Goal: Task Accomplishment & Management: Complete application form

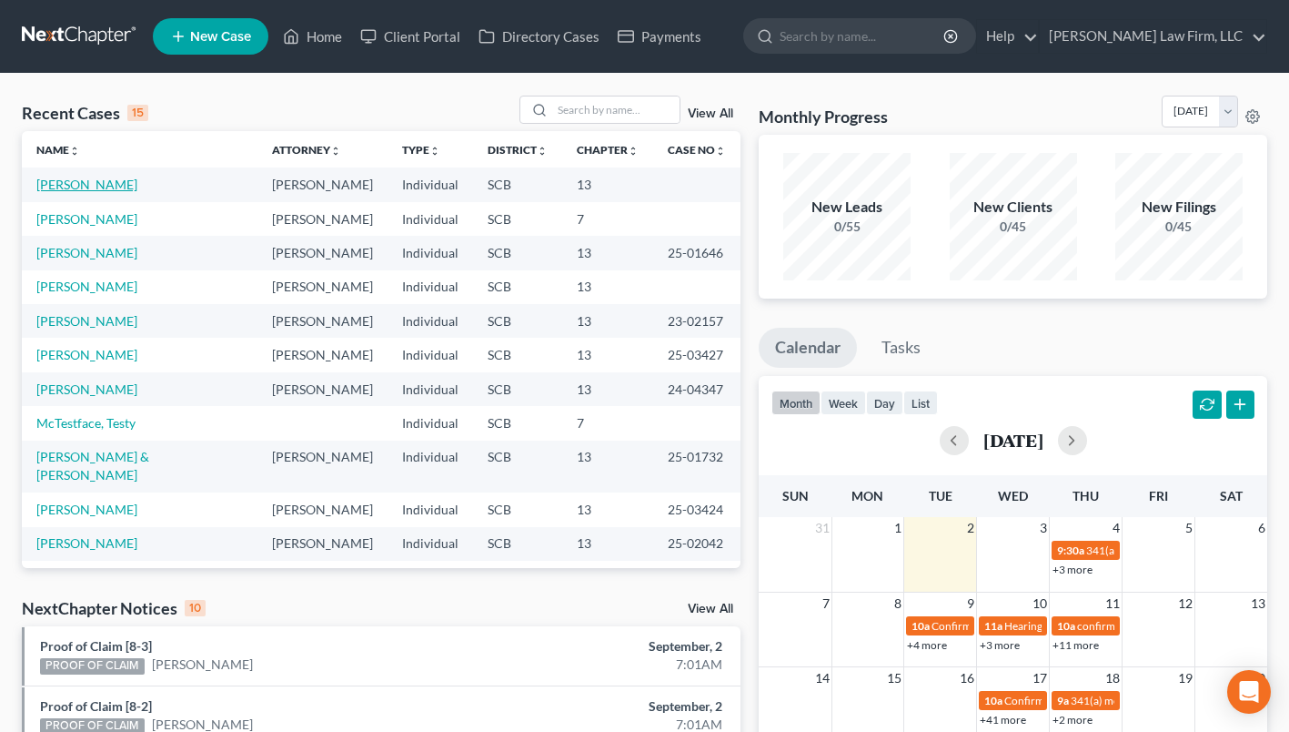
click at [127, 191] on link "[PERSON_NAME]" at bounding box center [86, 184] width 101 height 15
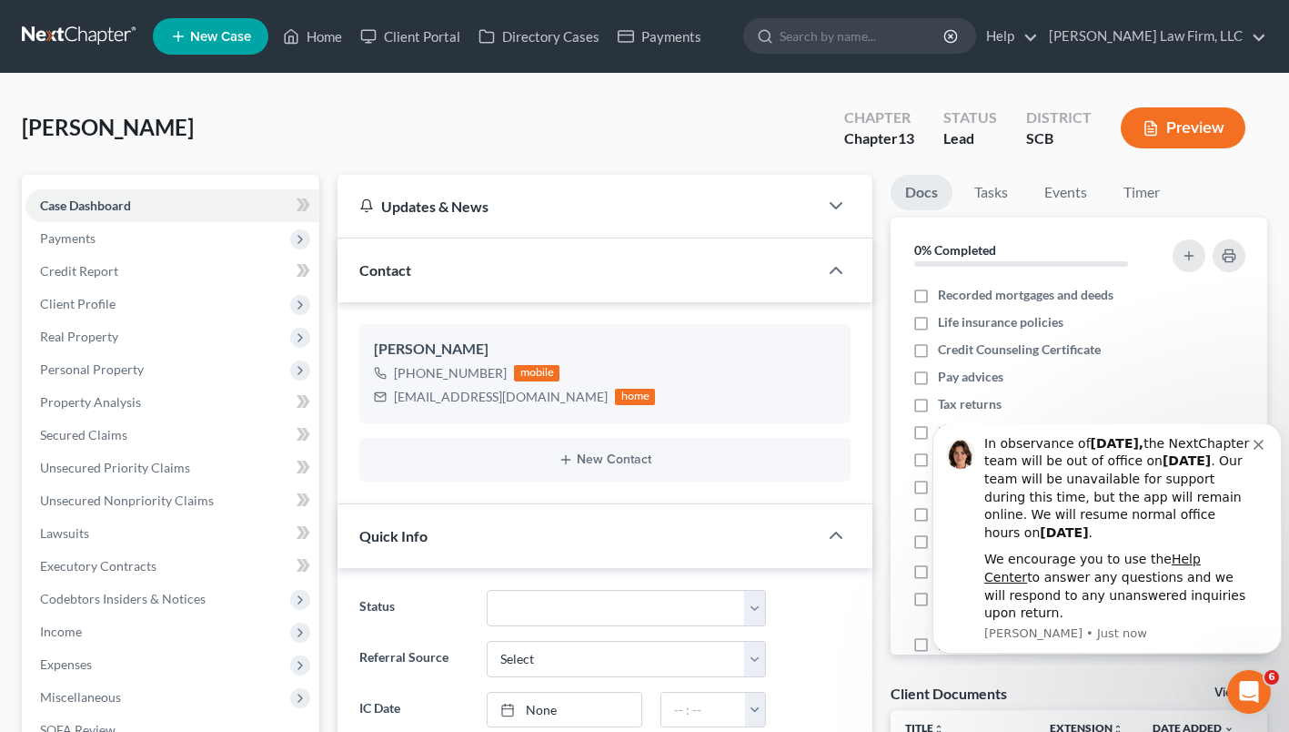
click at [99, 374] on span "Personal Property" at bounding box center [92, 368] width 104 height 15
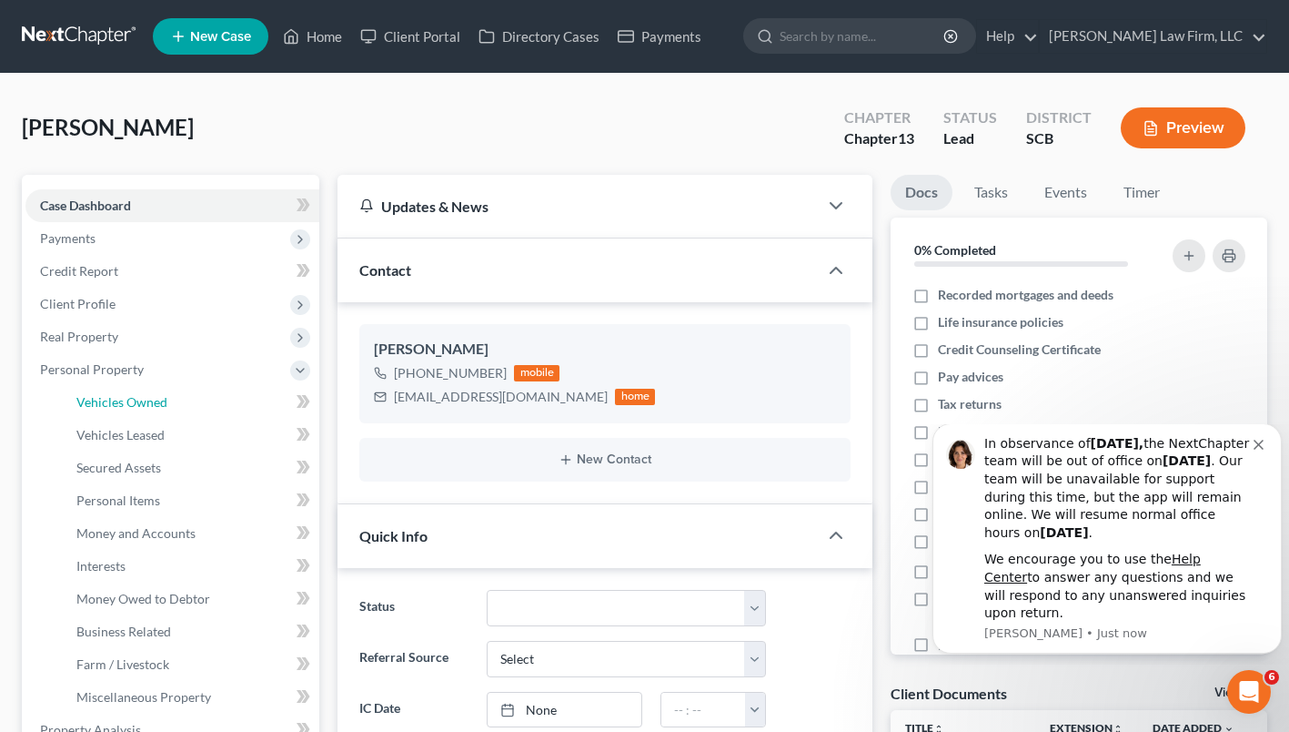
click at [114, 408] on span "Vehicles Owned" at bounding box center [121, 401] width 91 height 15
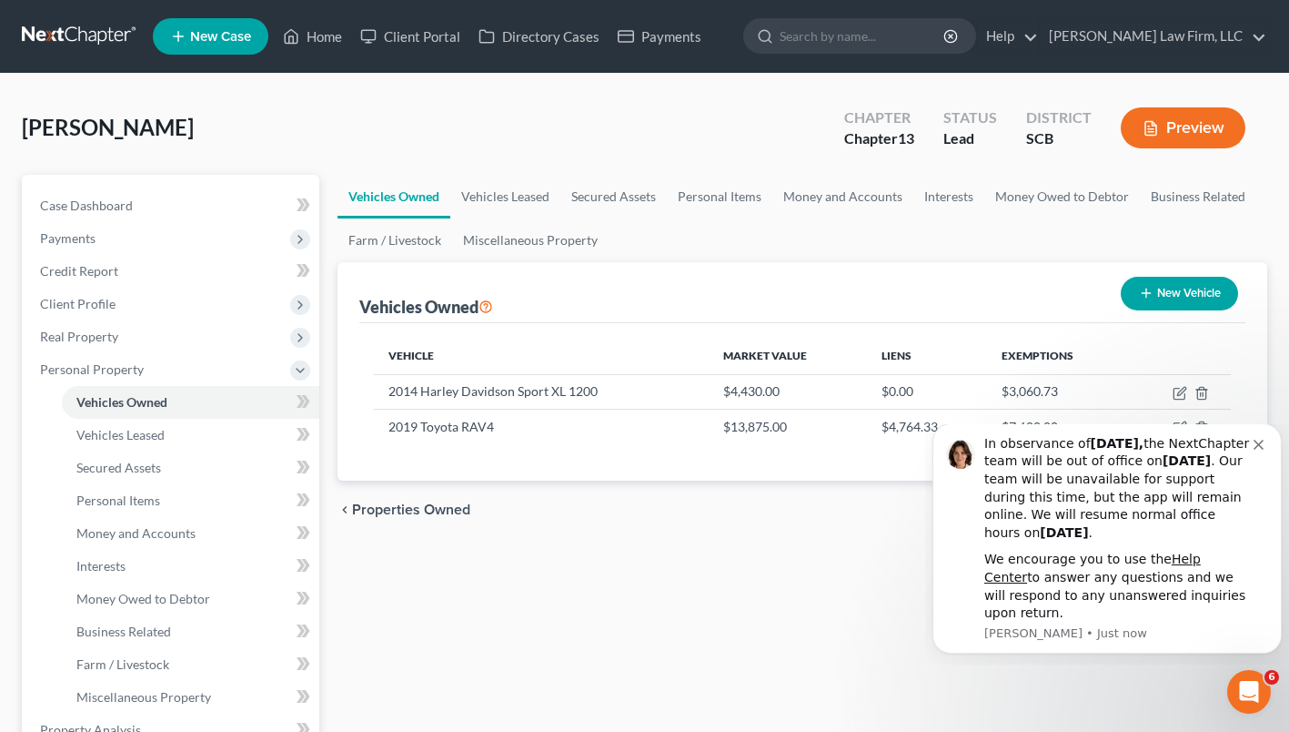
click at [1249, 488] on div "In observance of [DATE], the NextChapter team will be out of office [DATE][DATE…" at bounding box center [1118, 488] width 269 height 107
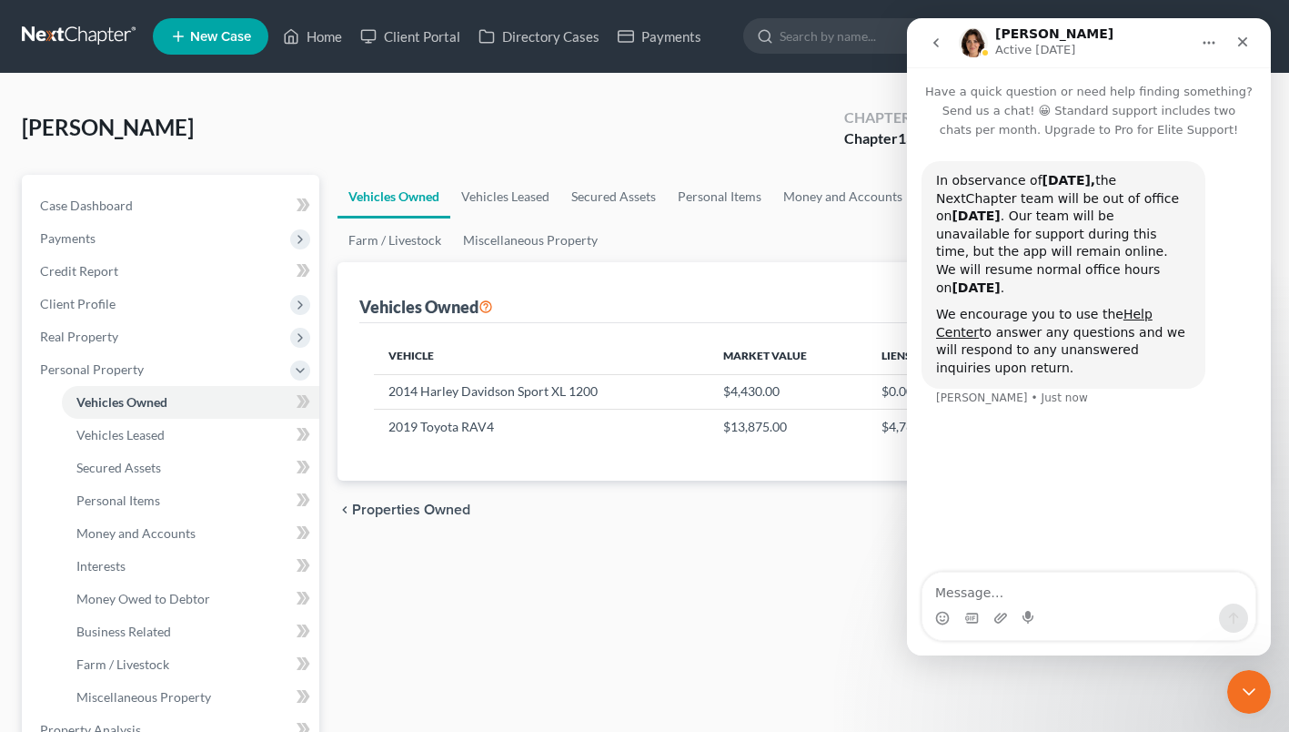
click at [1249, 46] on icon "Close" at bounding box center [1243, 42] width 15 height 15
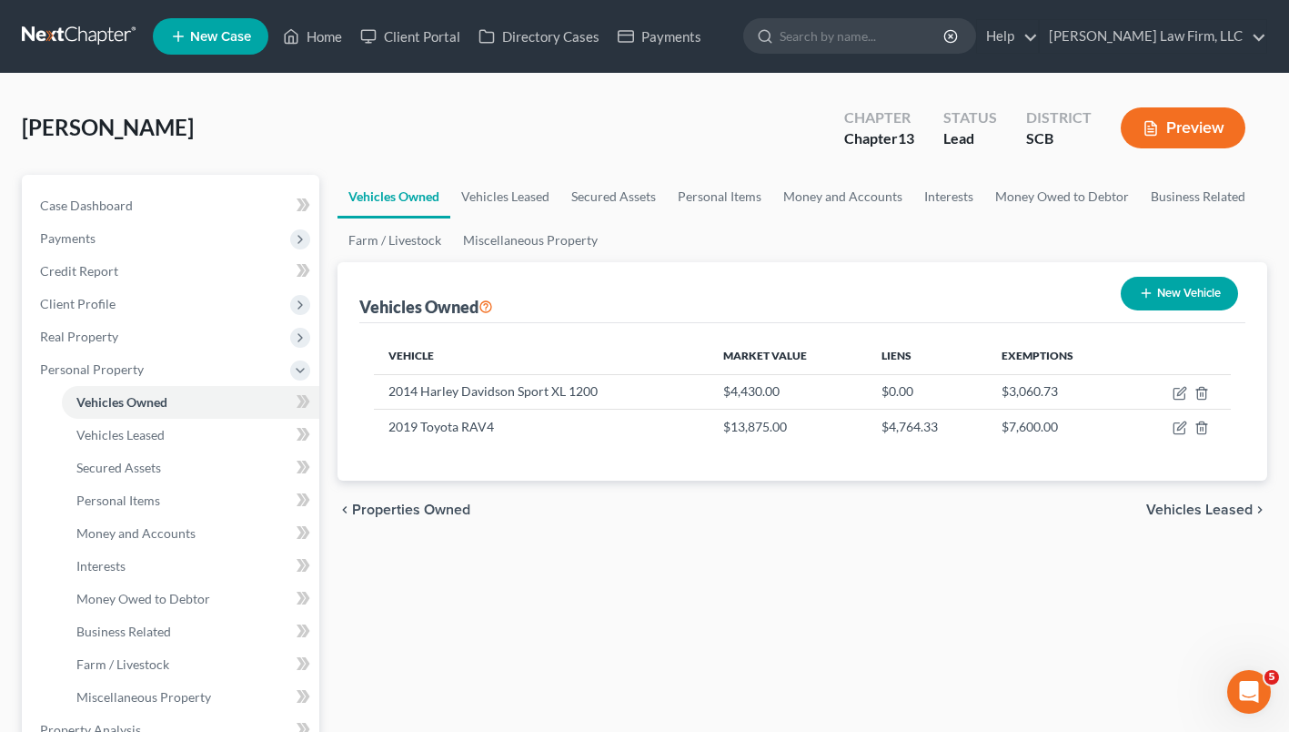
click at [1191, 283] on button "New Vehicle" at bounding box center [1179, 294] width 117 height 34
select select "0"
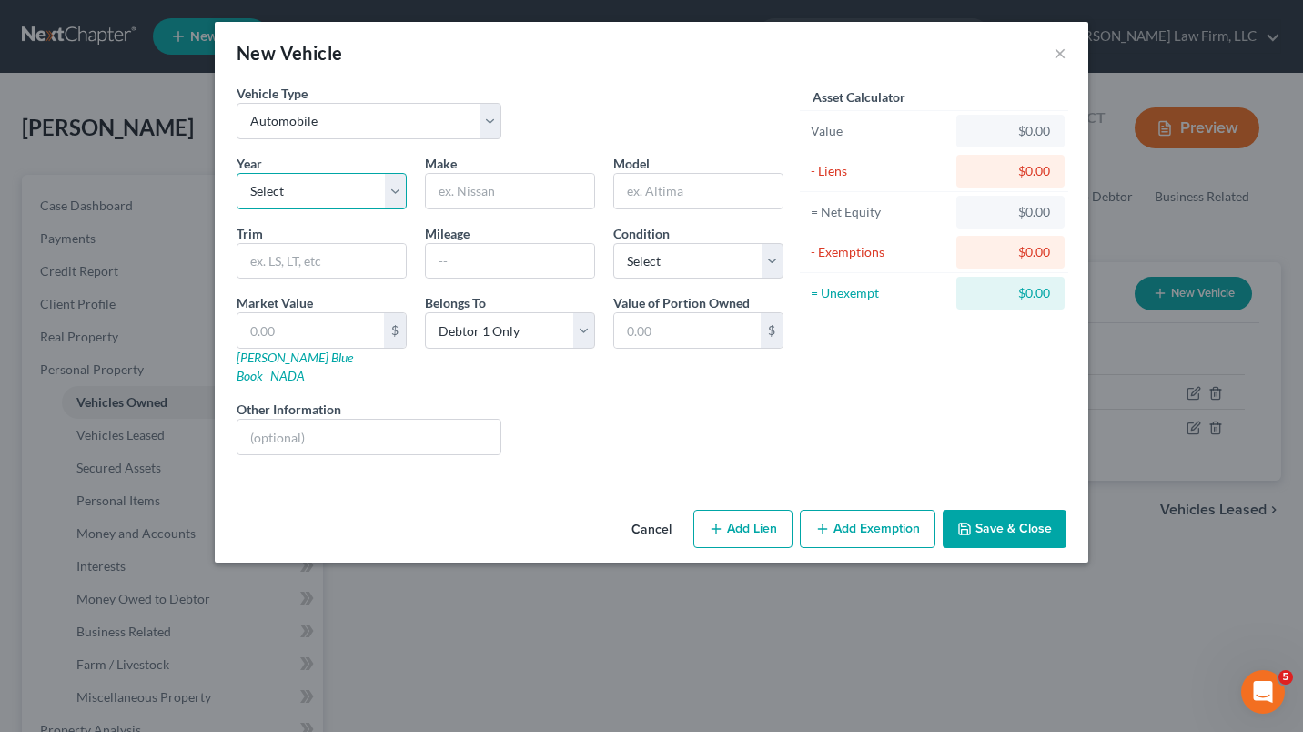
click at [302, 204] on select "Select 2026 2025 2024 2023 2022 2021 2020 2019 2018 2017 2016 2015 2014 2013 20…" at bounding box center [322, 191] width 170 height 36
select select "12"
click at [237, 173] on select "Select 2026 2025 2024 2023 2022 2021 2020 2019 2018 2017 2016 2015 2014 2013 20…" at bounding box center [322, 191] width 170 height 36
click at [499, 192] on input "text" at bounding box center [510, 191] width 168 height 35
type input "Harley Davidson"
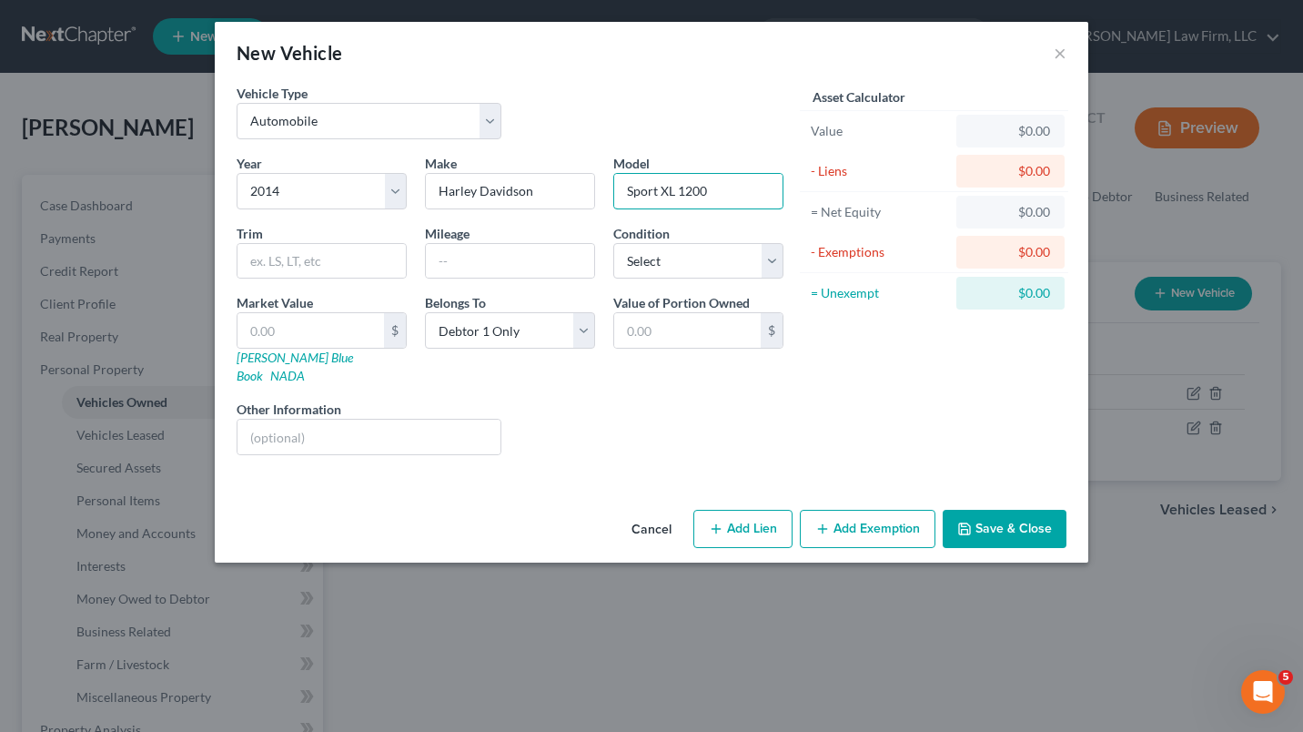
type input "Sport XL 1200"
click at [489, 264] on input "text" at bounding box center [510, 261] width 168 height 35
click at [772, 256] on select "Select Excellent Very Good Good Fair Poor" at bounding box center [698, 261] width 170 height 36
select select "3"
click at [613, 243] on select "Select Excellent Very Good Good Fair Poor" at bounding box center [698, 261] width 170 height 36
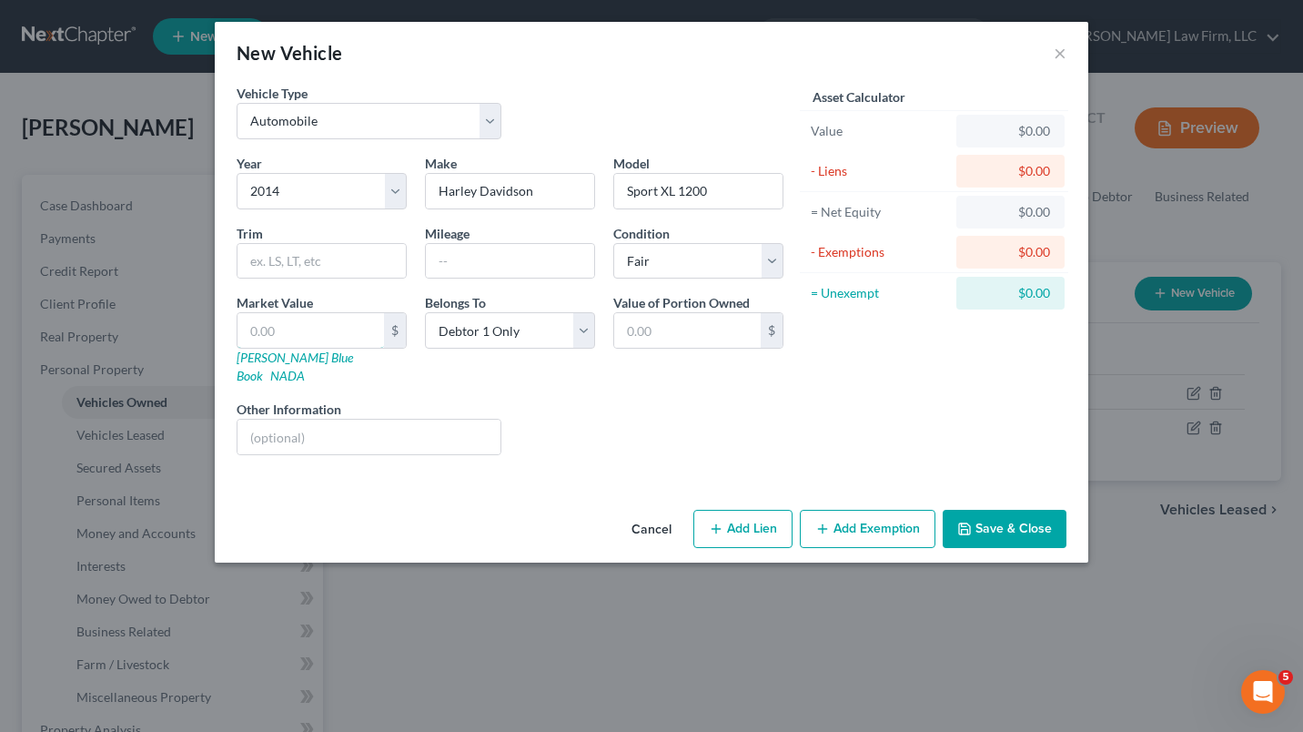
click at [280, 334] on input "text" at bounding box center [310, 330] width 146 height 35
type input "4"
type input "4.00"
type input "44"
type input "44.00"
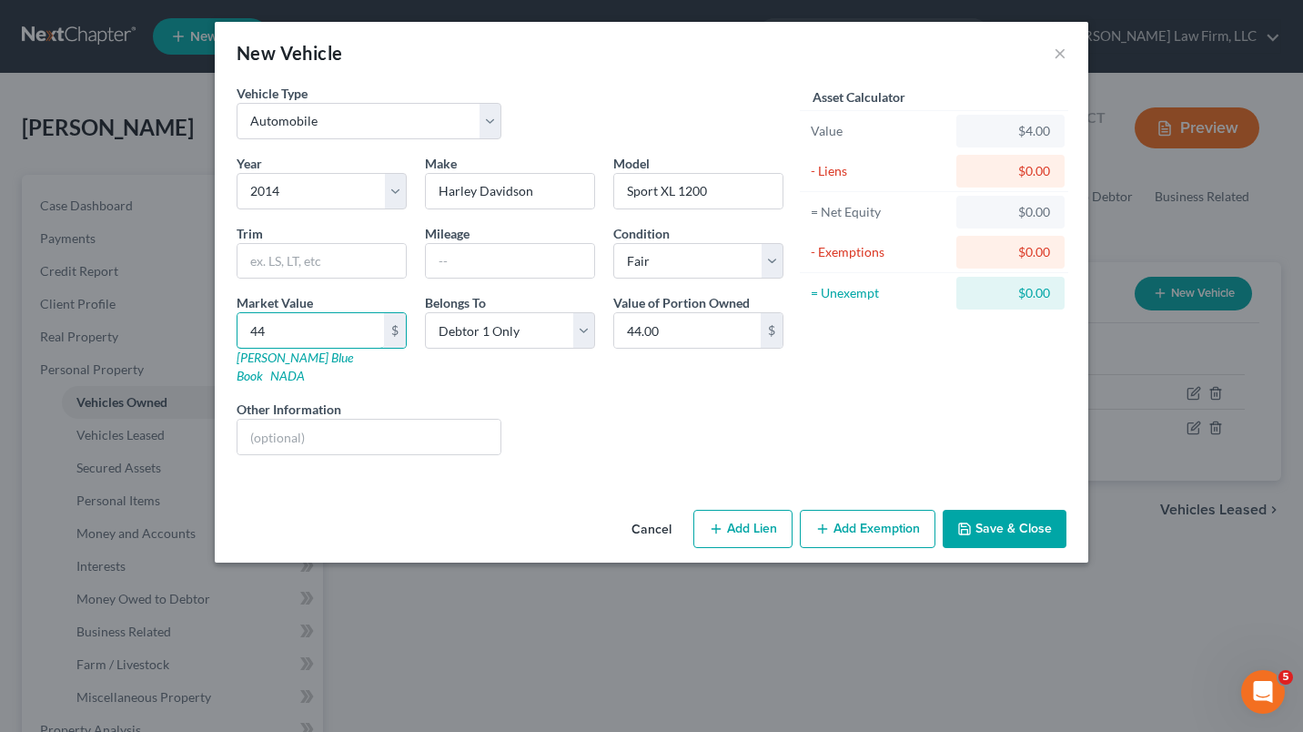
type input "443"
type input "443.00"
type input "4430"
type input "4,430.00"
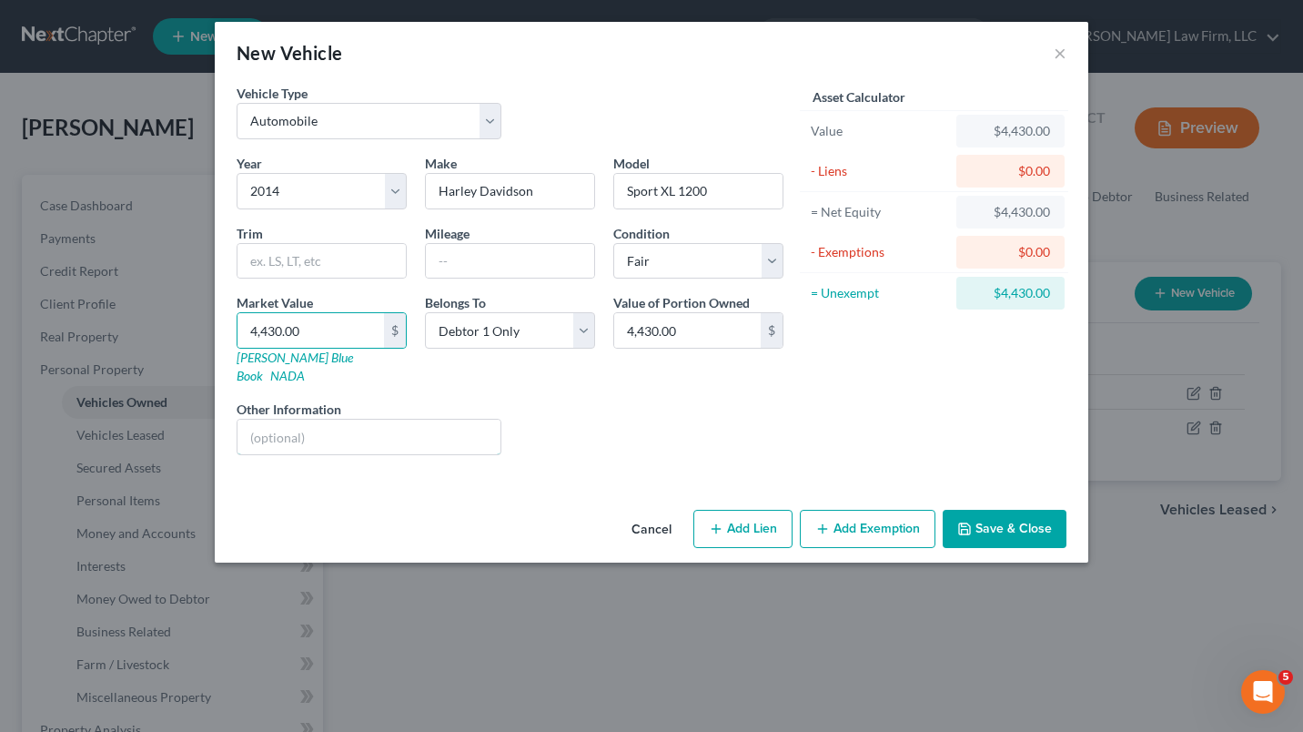
click at [394, 426] on input "text" at bounding box center [368, 436] width 263 height 35
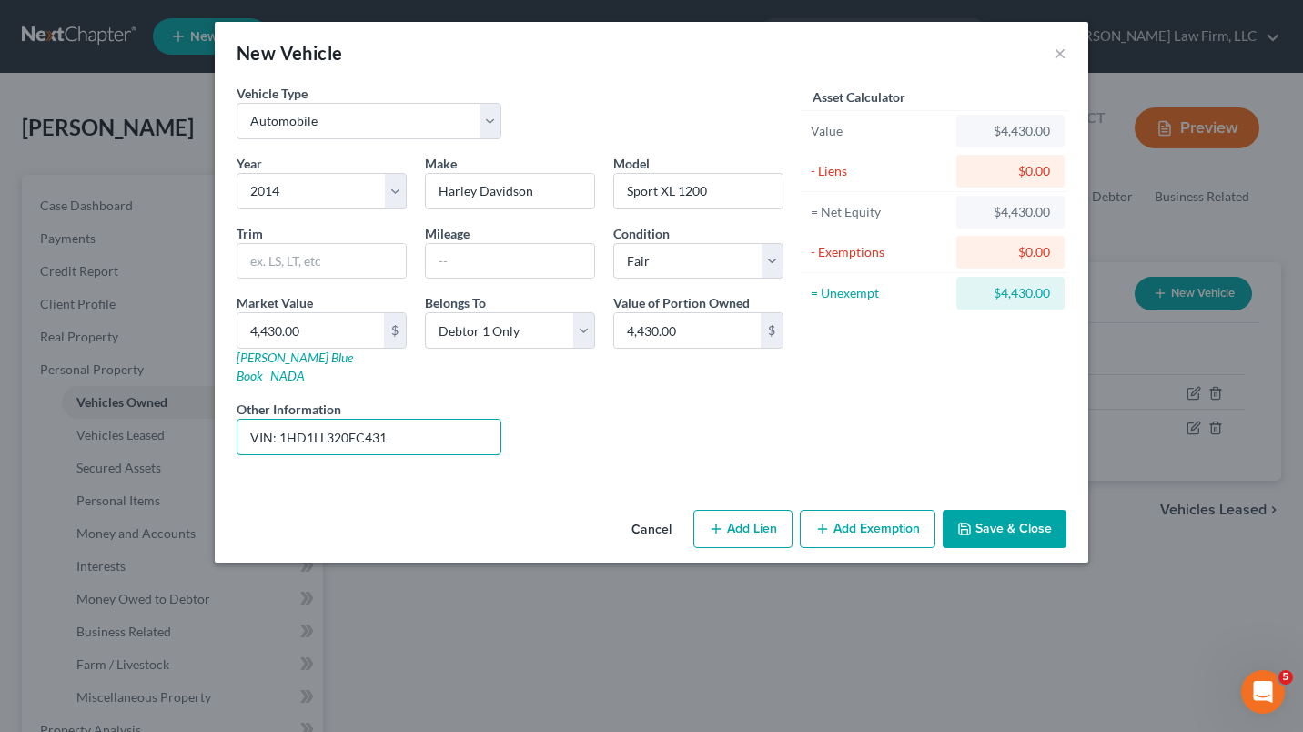
type input "VIN: [US_VEHICLE_IDENTIFICATION_NUMBER] (This vehicle has no lien.)"
click at [1035, 510] on button "Save & Close" at bounding box center [1005, 529] width 124 height 38
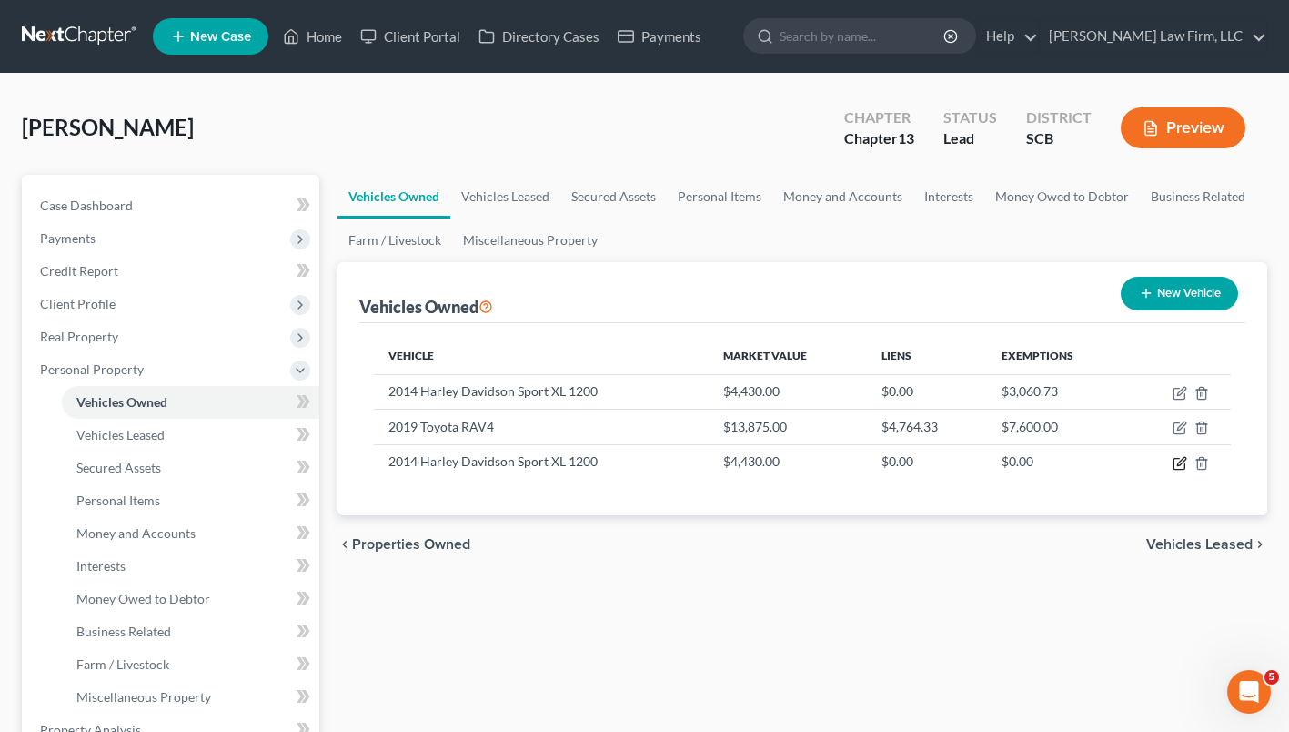
click at [1178, 457] on icon "button" at bounding box center [1180, 463] width 15 height 15
select select "0"
select select "12"
select select "3"
select select "0"
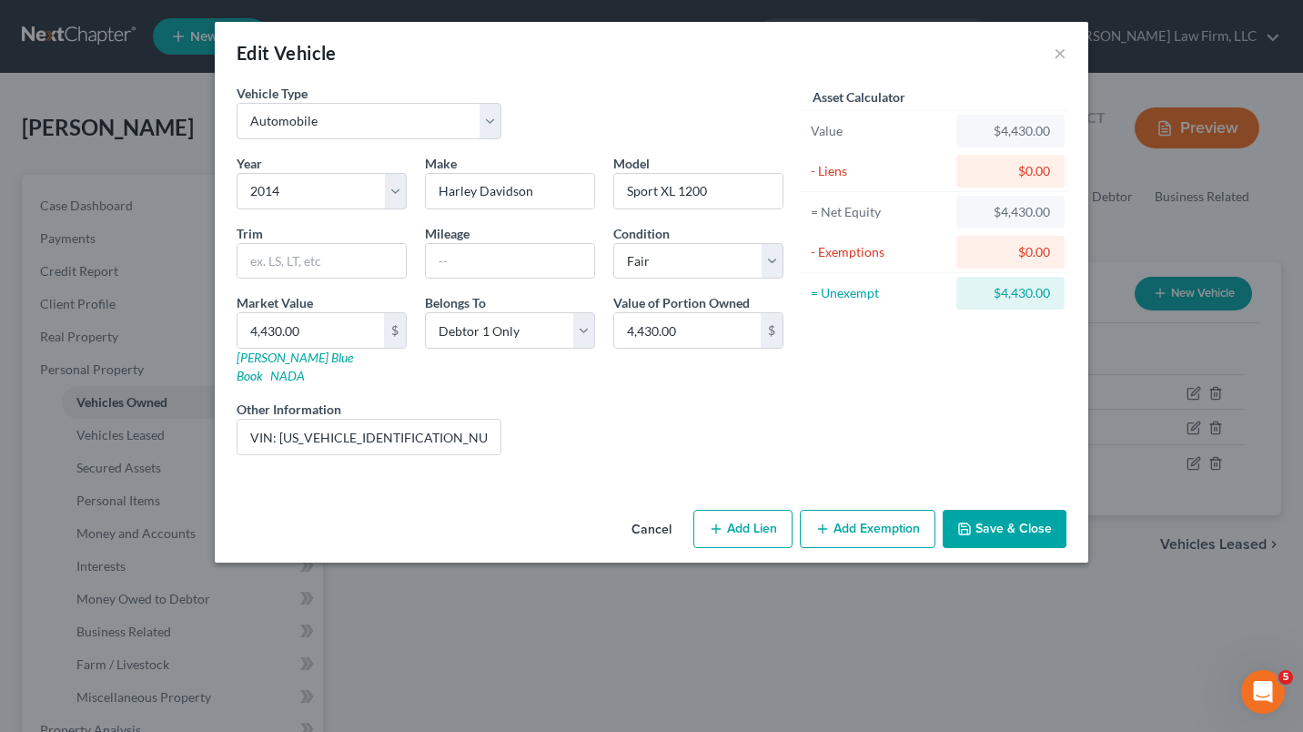
click at [652, 513] on button "Cancel" at bounding box center [651, 529] width 69 height 36
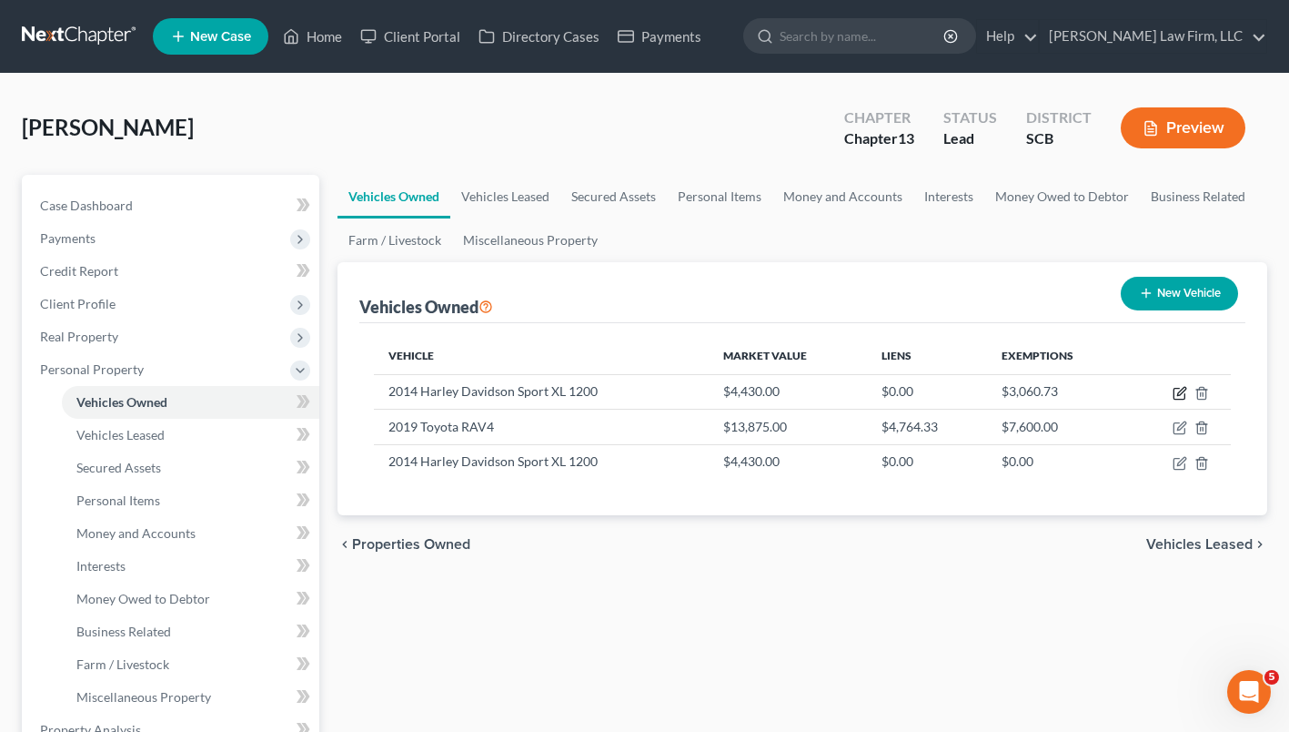
click at [1175, 398] on icon "button" at bounding box center [1180, 393] width 15 height 15
select select "7"
select select "12"
select select "3"
select select "0"
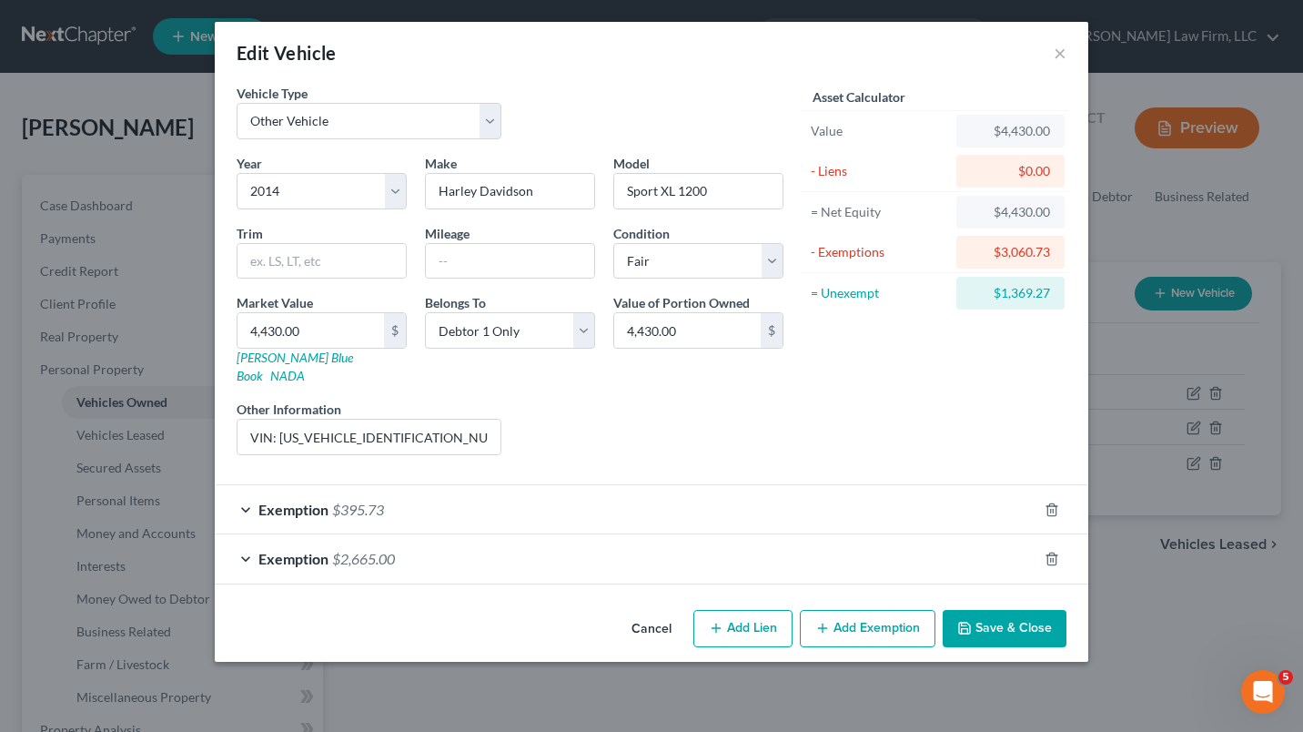
click at [782, 502] on div "Exemption $395.73" at bounding box center [626, 509] width 823 height 48
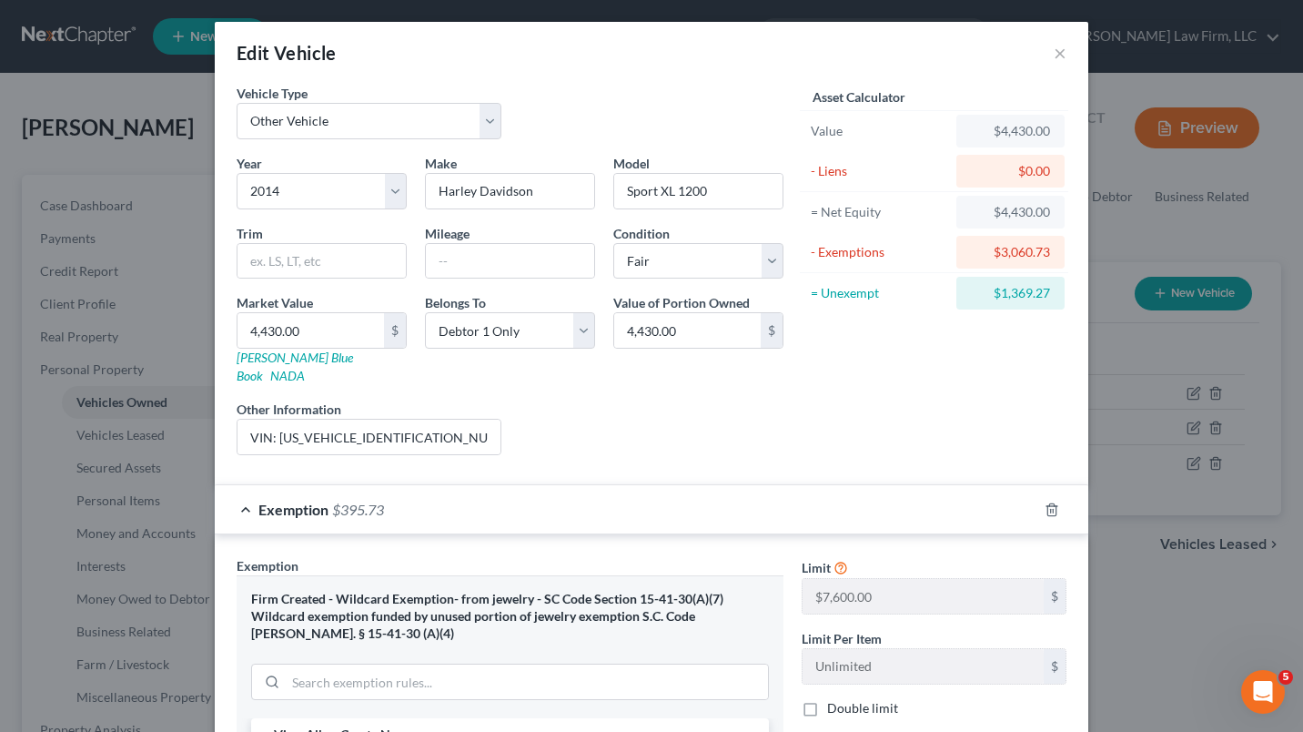
click at [725, 510] on div "Exemption $395.73" at bounding box center [626, 509] width 823 height 48
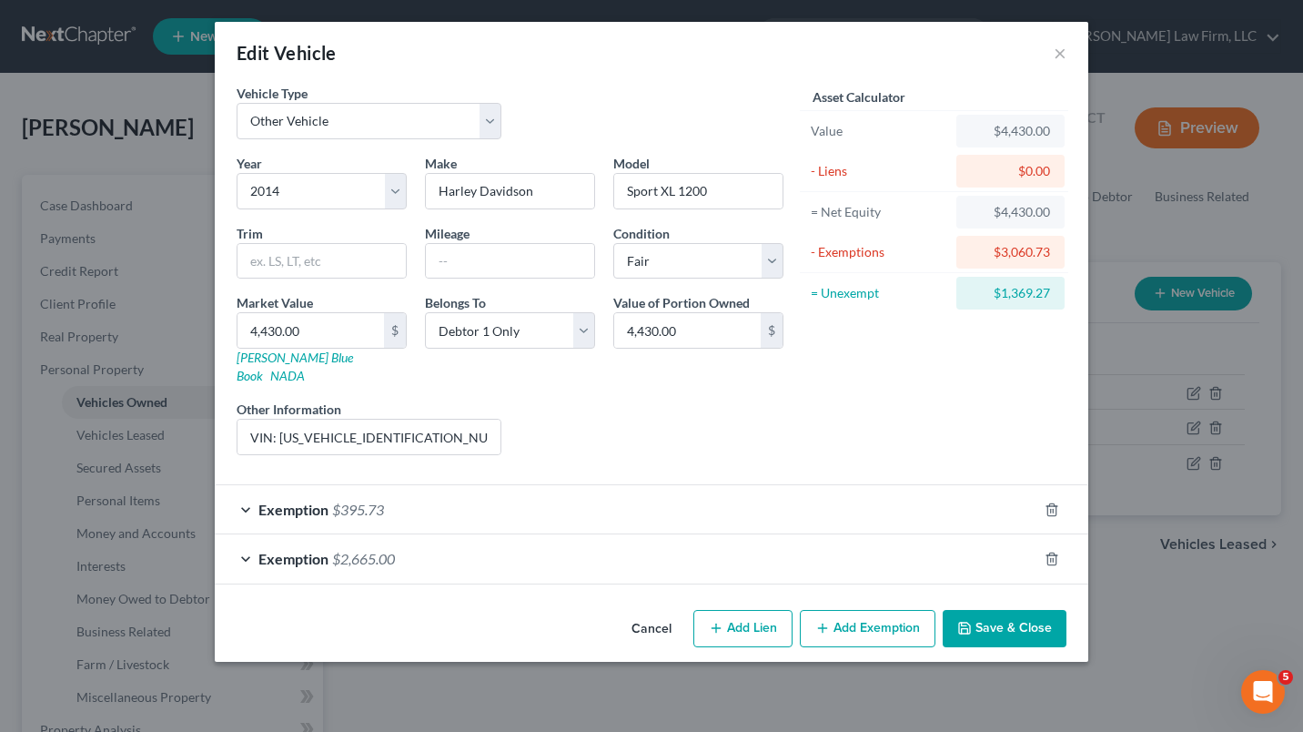
click at [726, 551] on div "Exemption $2,665.00" at bounding box center [626, 558] width 823 height 48
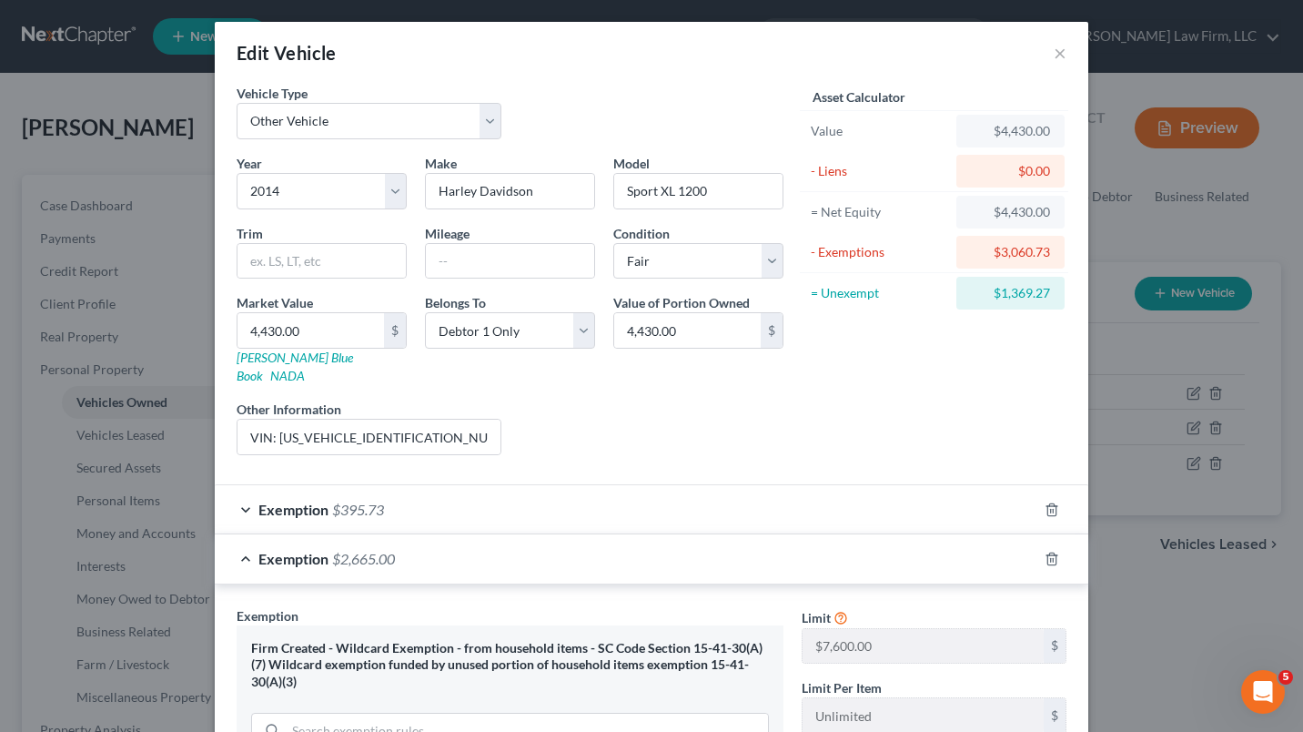
click at [726, 551] on div "Exemption $2,665.00" at bounding box center [626, 558] width 823 height 48
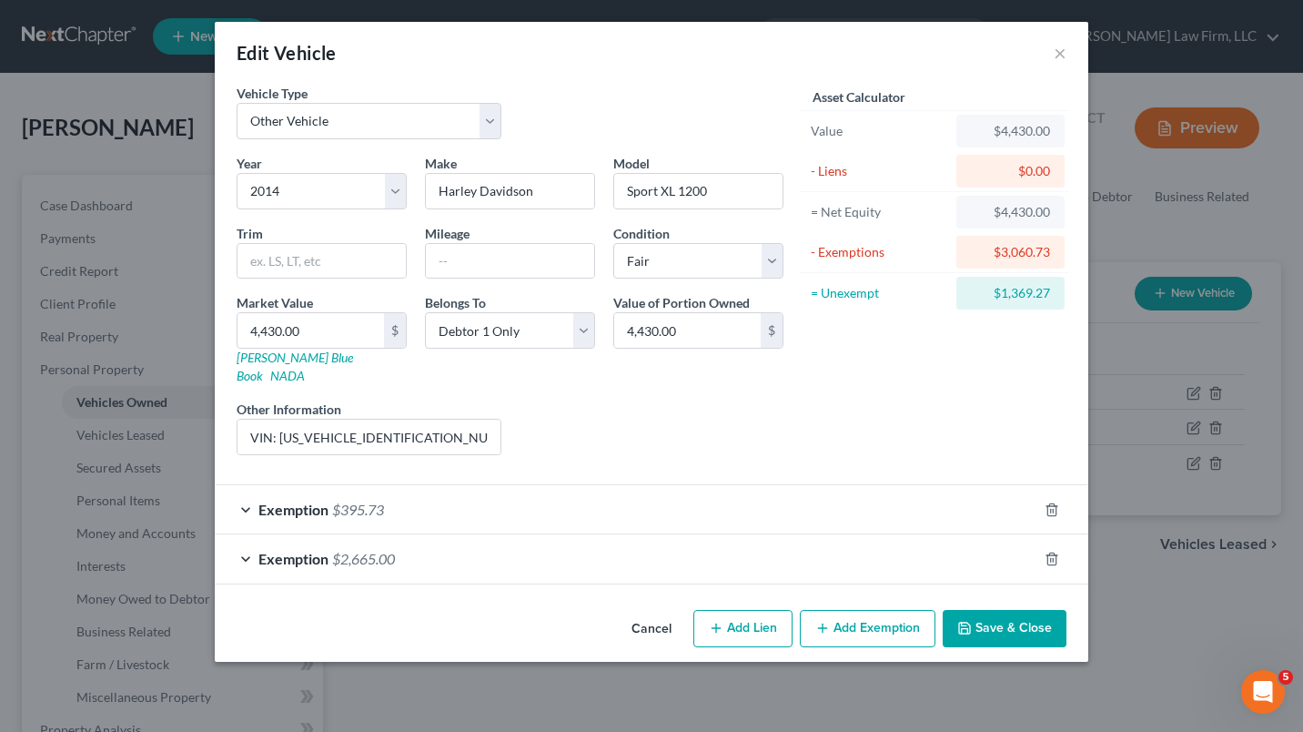
click at [659, 611] on button "Cancel" at bounding box center [651, 629] width 69 height 36
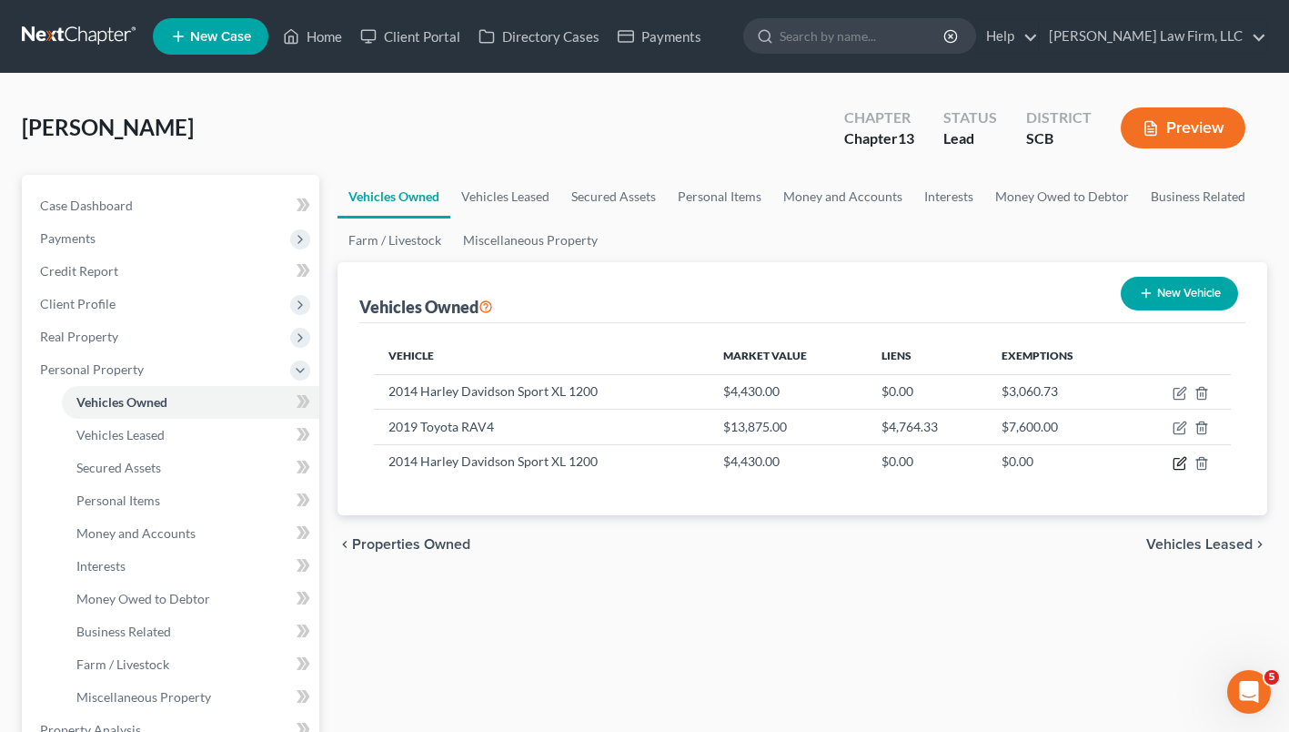
click at [1184, 461] on icon "button" at bounding box center [1180, 463] width 15 height 15
select select "0"
select select "12"
select select "3"
select select "0"
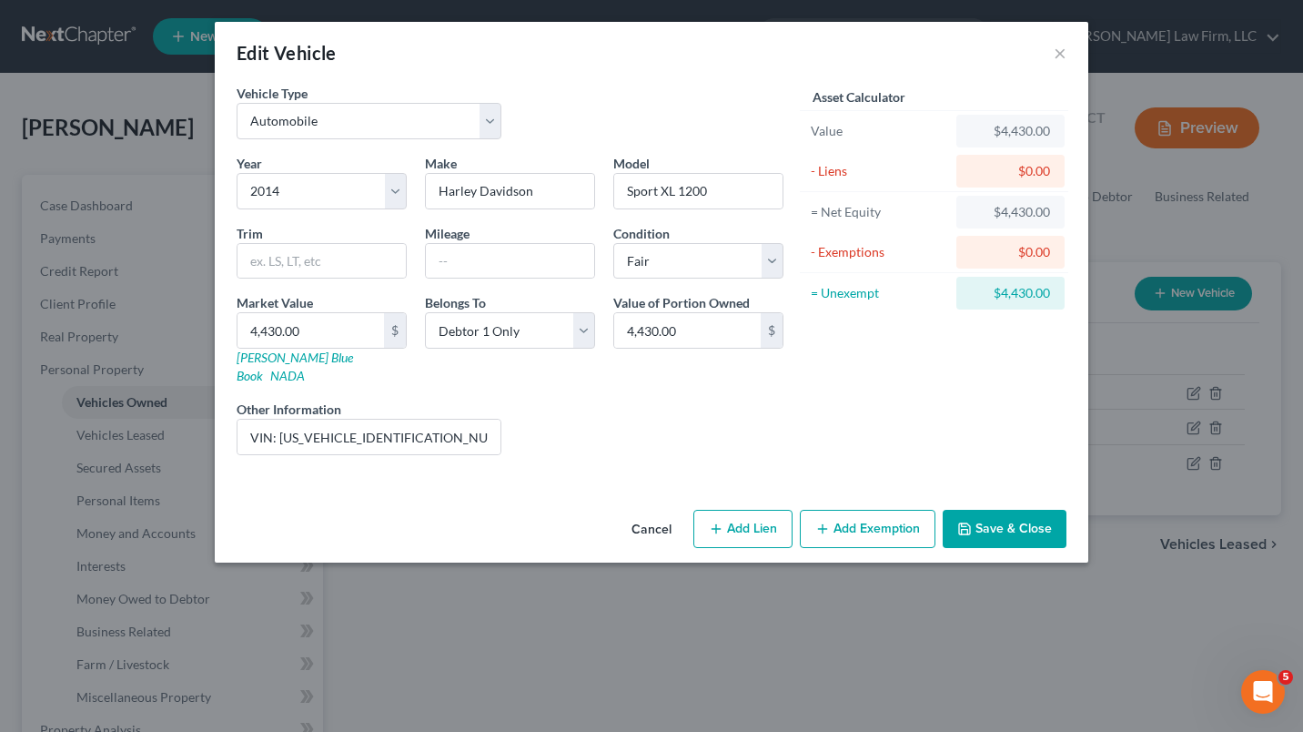
click at [740, 518] on button "Add Lien" at bounding box center [742, 529] width 99 height 38
select select "0"
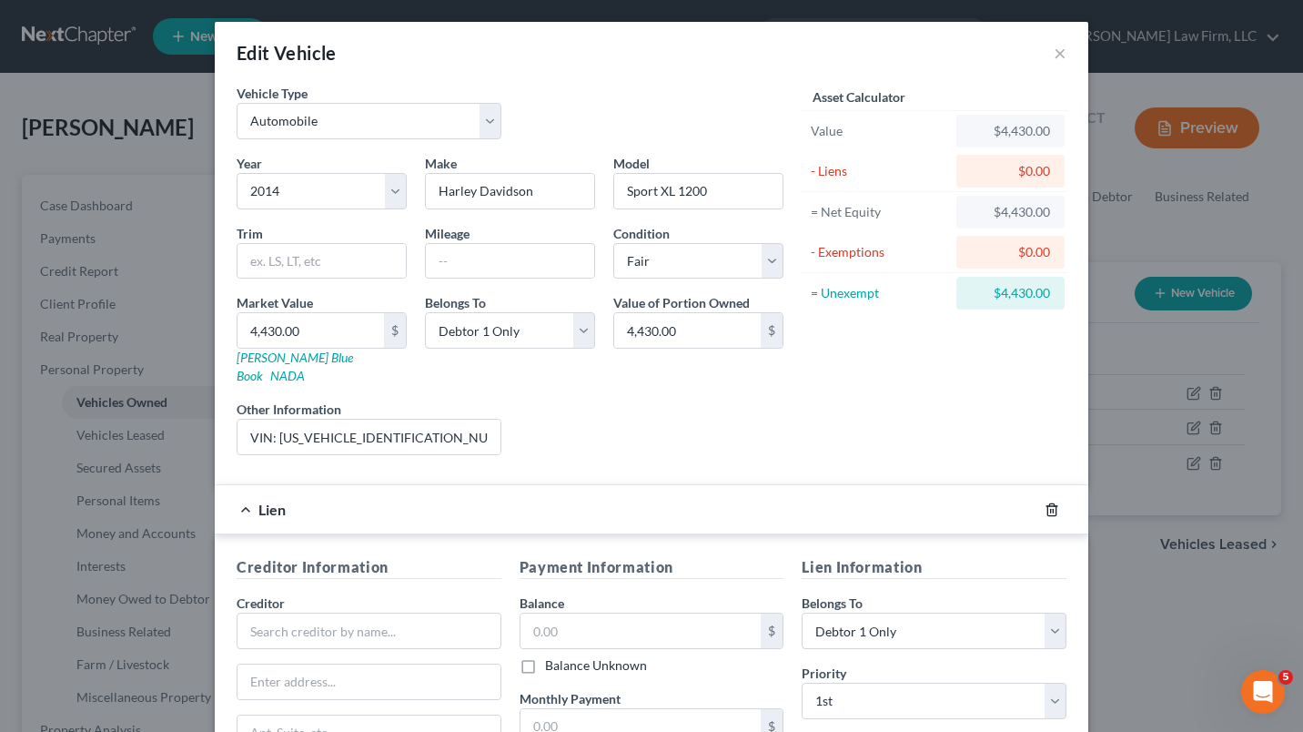
click at [1045, 502] on icon "button" at bounding box center [1052, 509] width 15 height 15
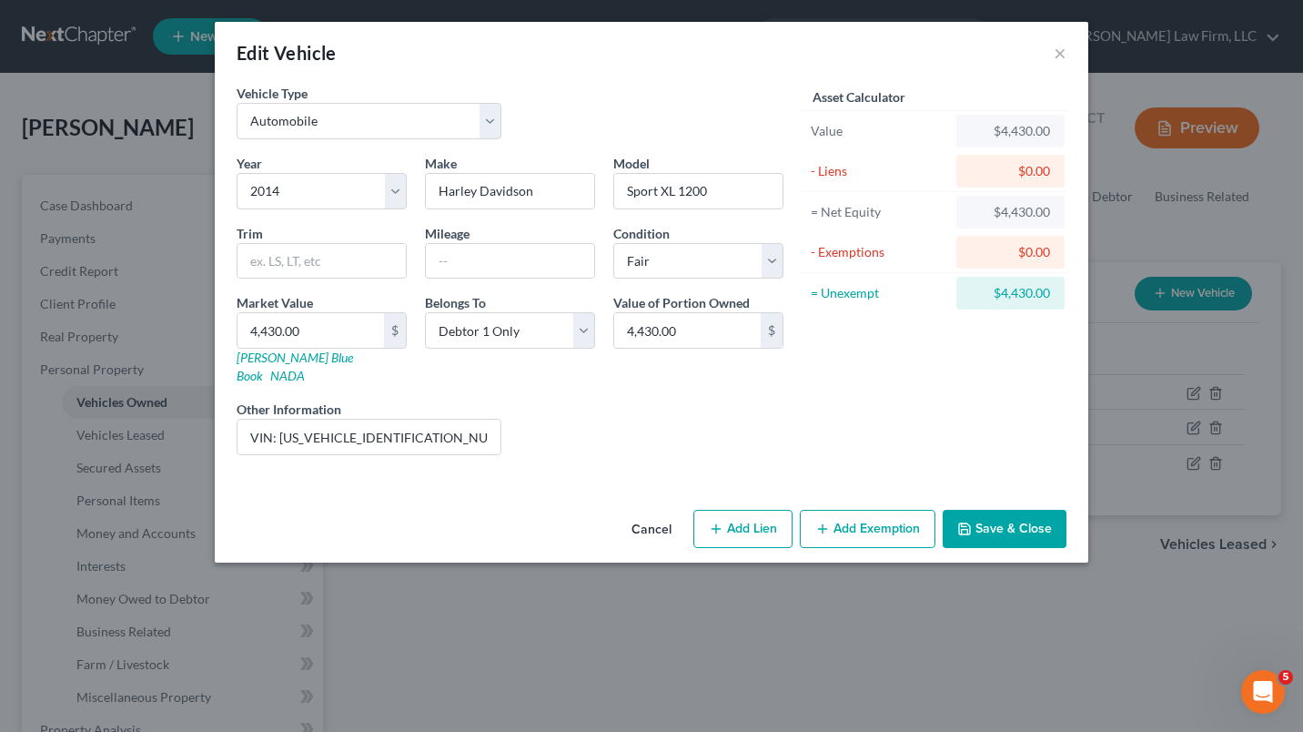
click at [878, 510] on button "Add Exemption" at bounding box center [868, 529] width 136 height 38
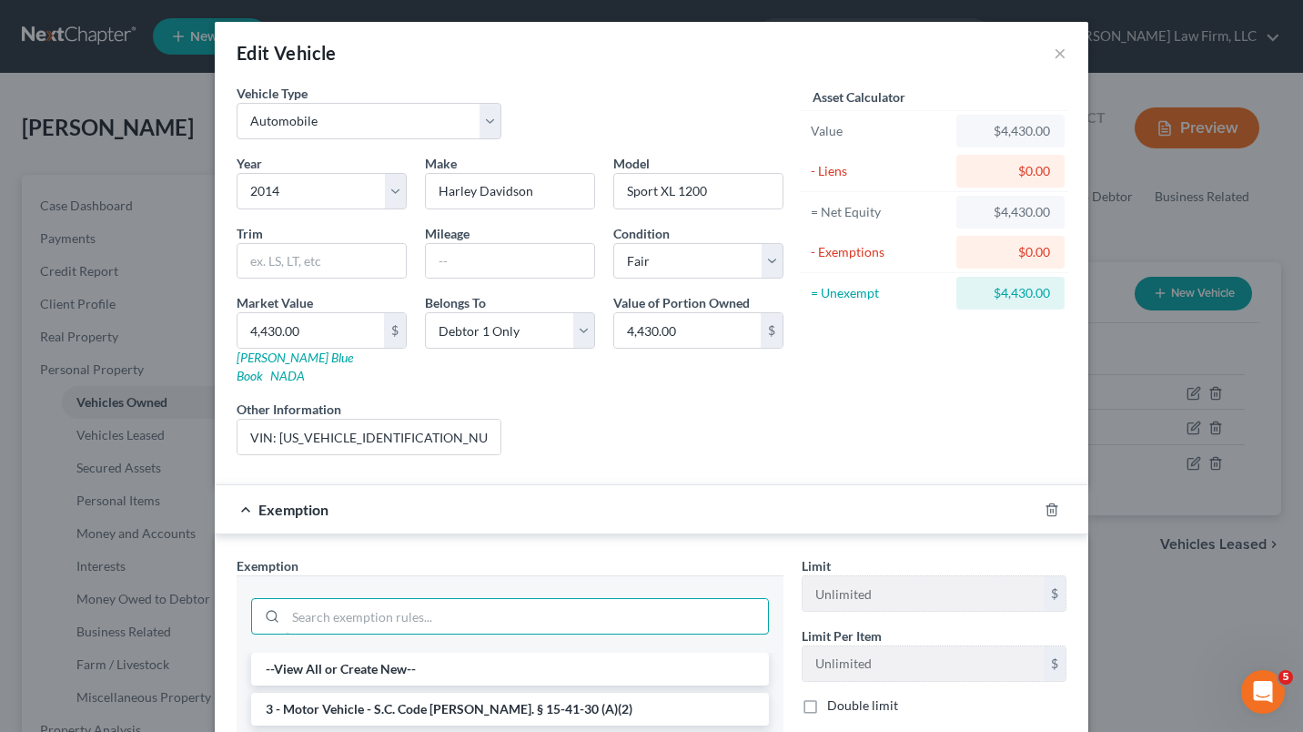
click at [433, 599] on input "search" at bounding box center [527, 616] width 482 height 35
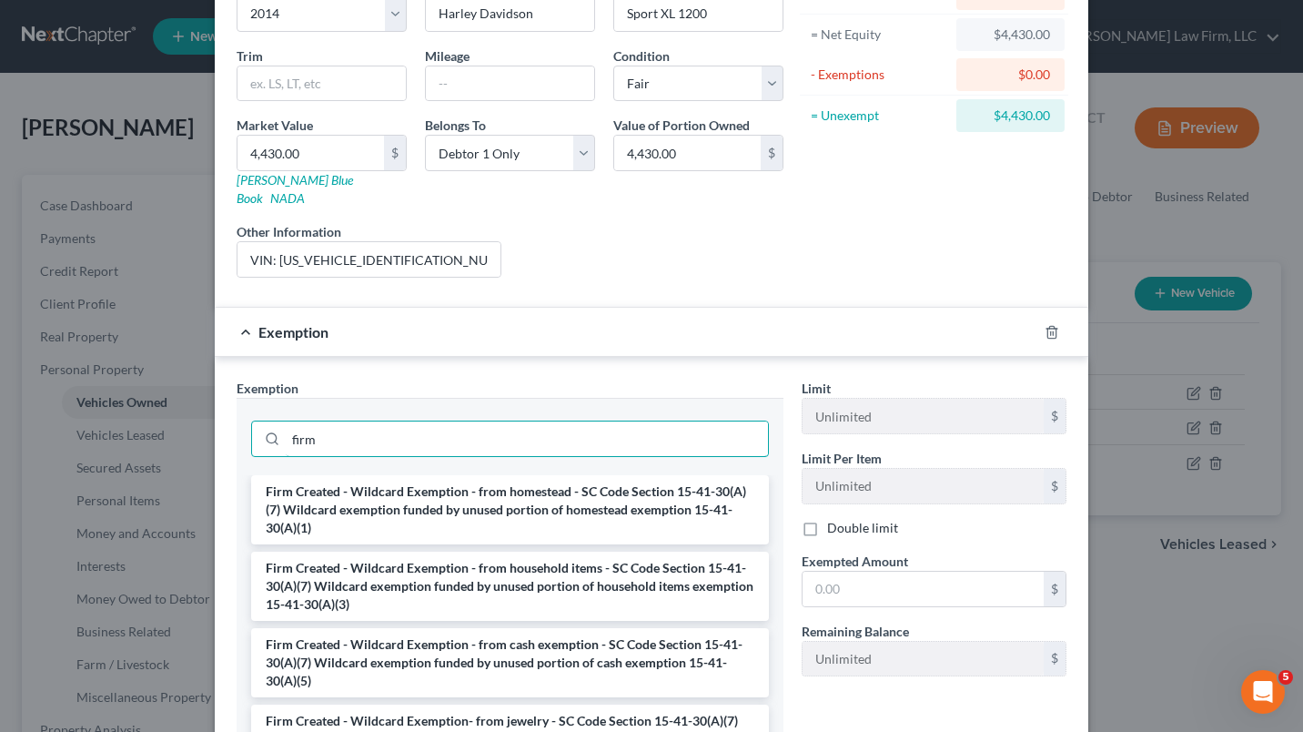
scroll to position [234, 0]
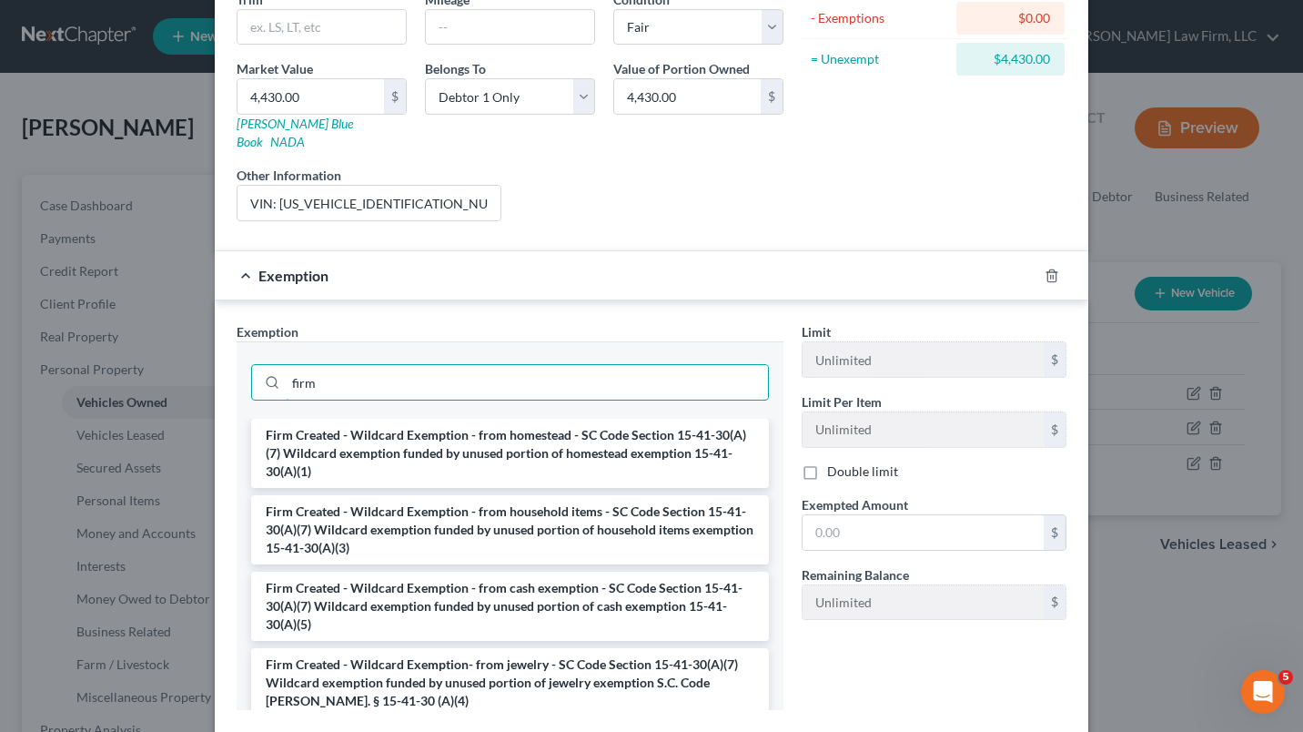
type input "firm"
click at [655, 545] on li "Firm Created - Wildcard Exemption - from household items - SC Code Section 15-4…" at bounding box center [510, 529] width 518 height 69
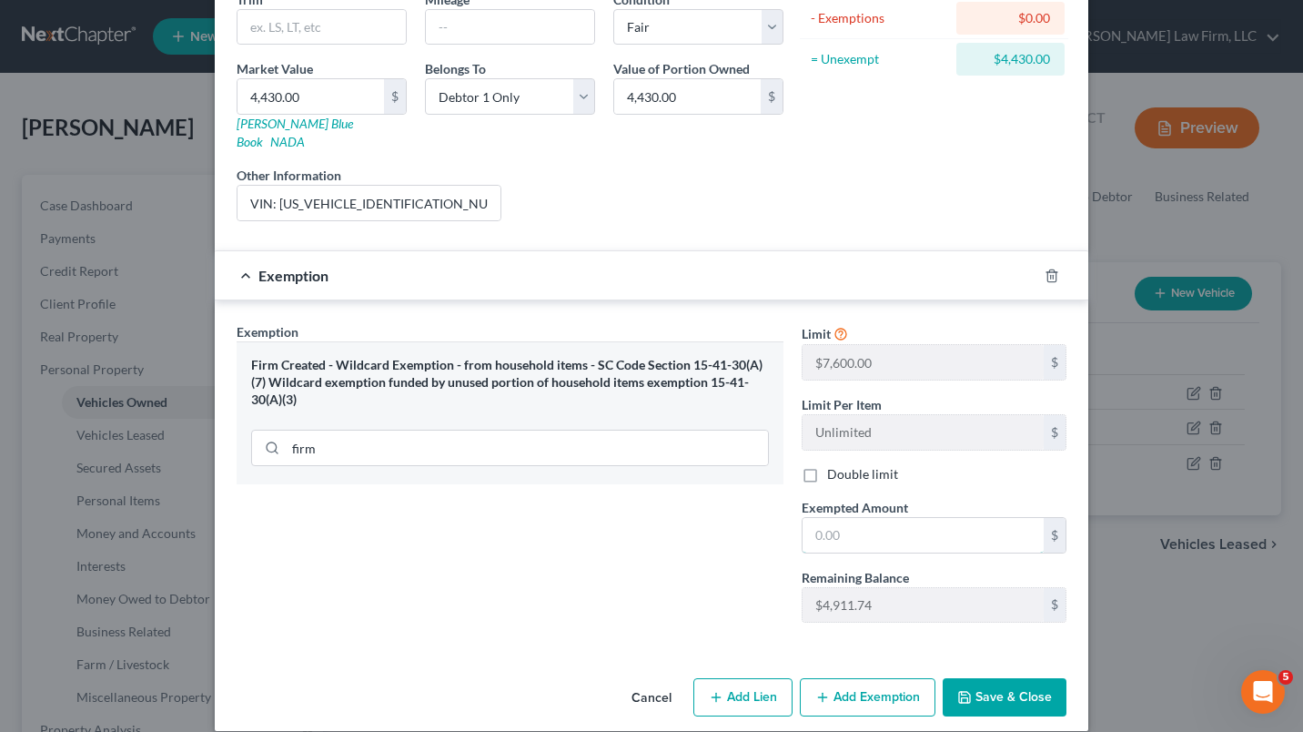
click at [911, 518] on input "text" at bounding box center [923, 535] width 241 height 35
type input "2,665.00"
click at [1007, 696] on button "Save & Close" at bounding box center [1005, 697] width 124 height 38
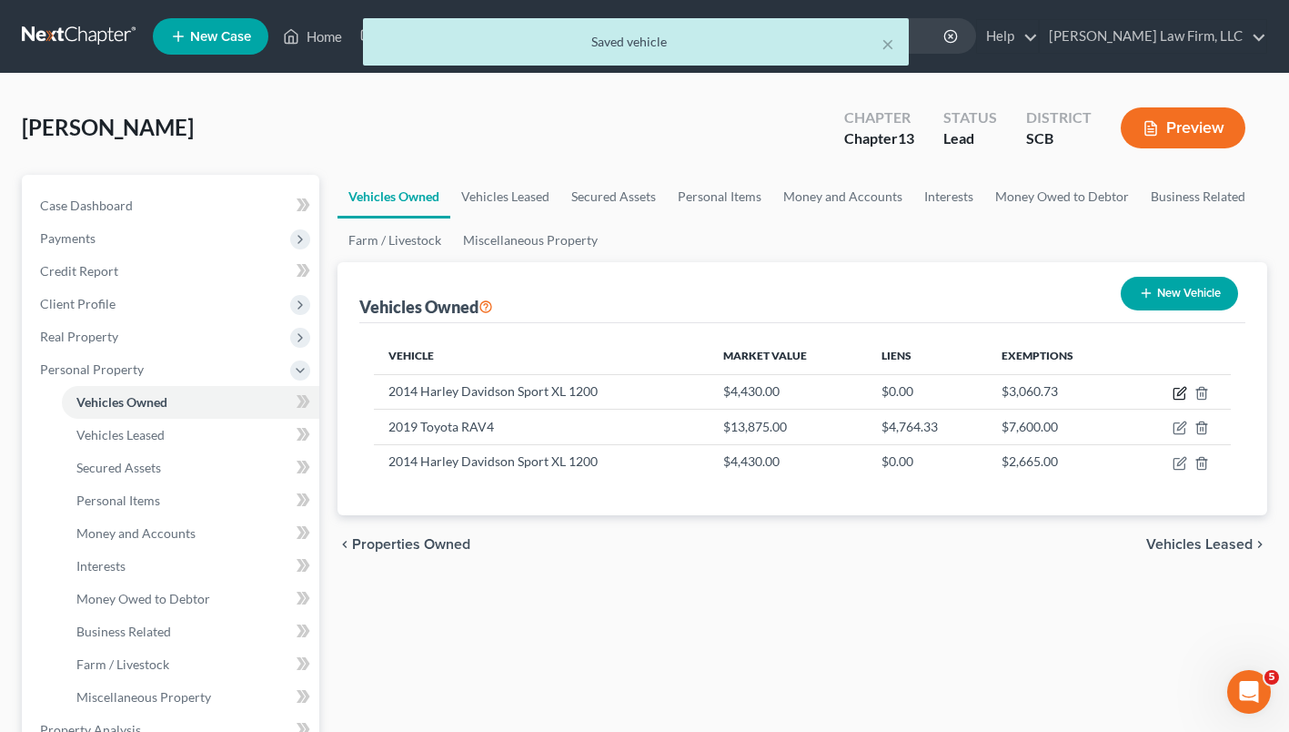
click at [1182, 397] on icon "button" at bounding box center [1180, 393] width 15 height 15
select select "7"
select select "12"
select select "3"
select select "0"
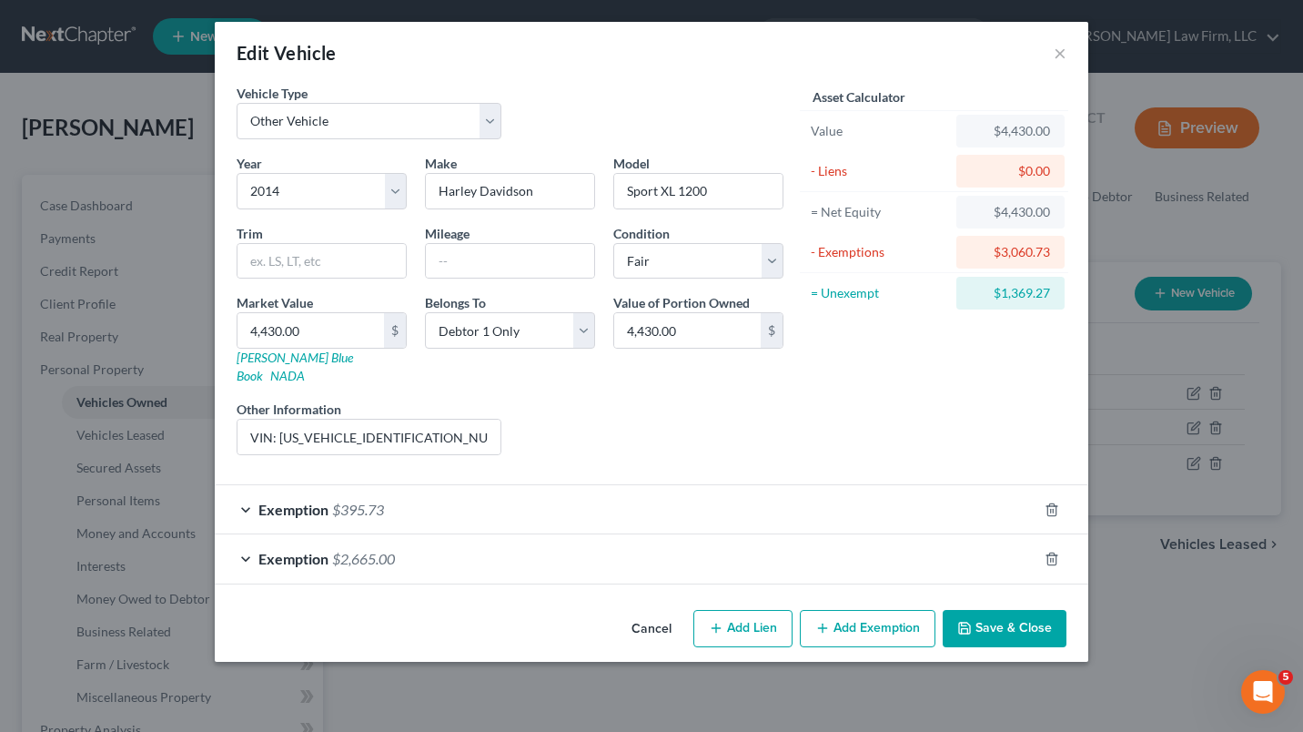
click at [927, 554] on div "Exemption $2,665.00" at bounding box center [626, 558] width 823 height 48
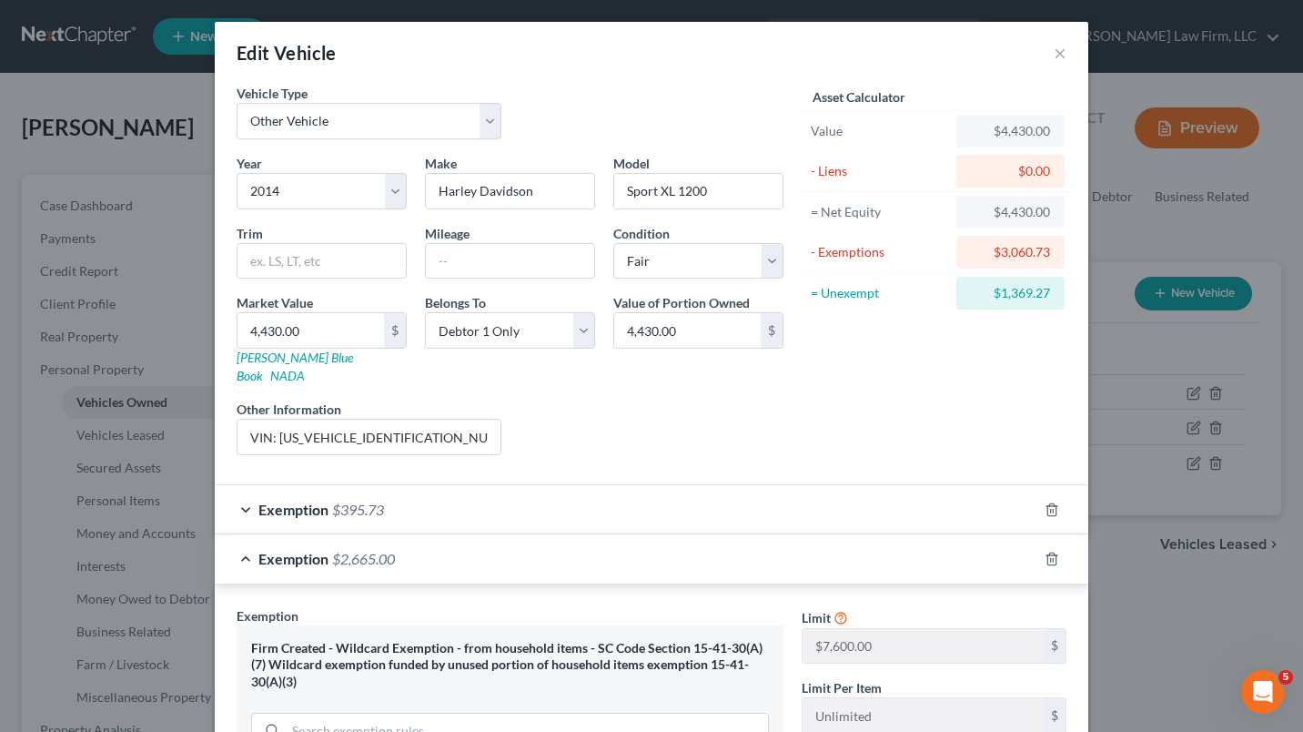
click at [958, 556] on div "Exemption $2,665.00" at bounding box center [626, 558] width 823 height 48
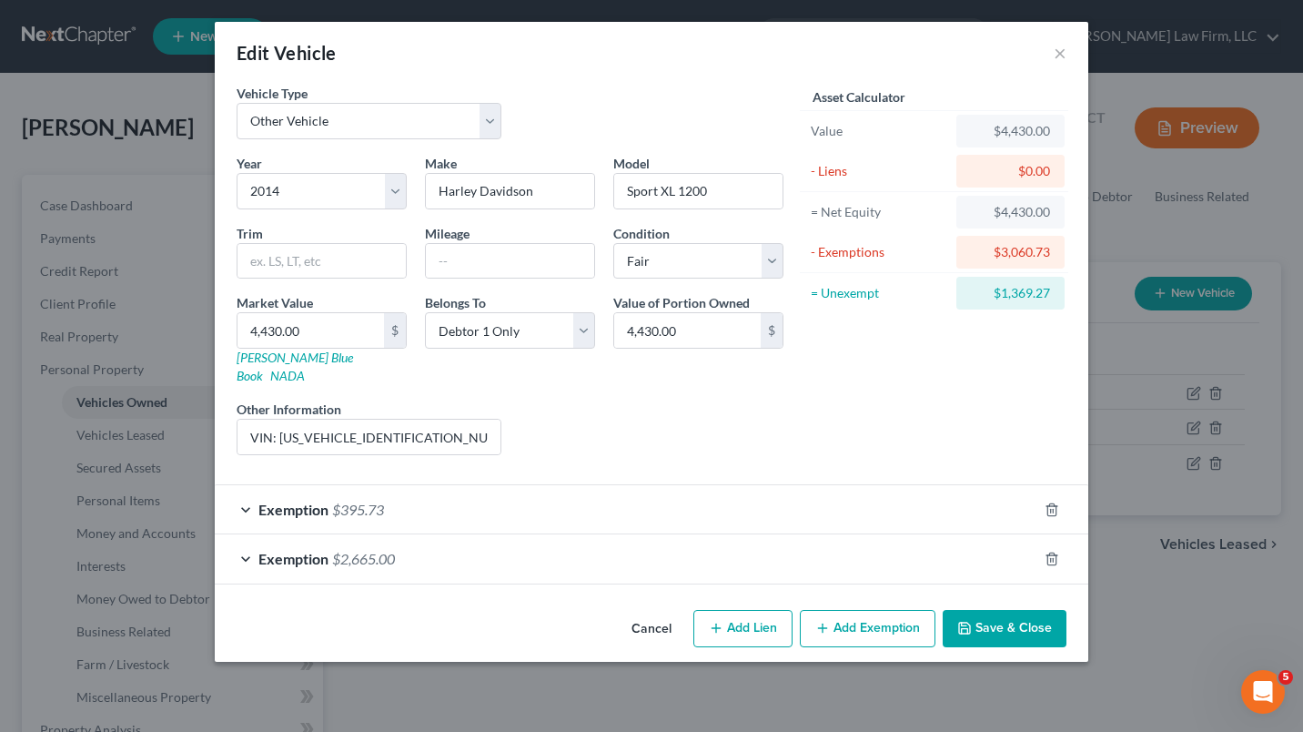
click at [954, 504] on div "Exemption $395.73" at bounding box center [626, 509] width 823 height 48
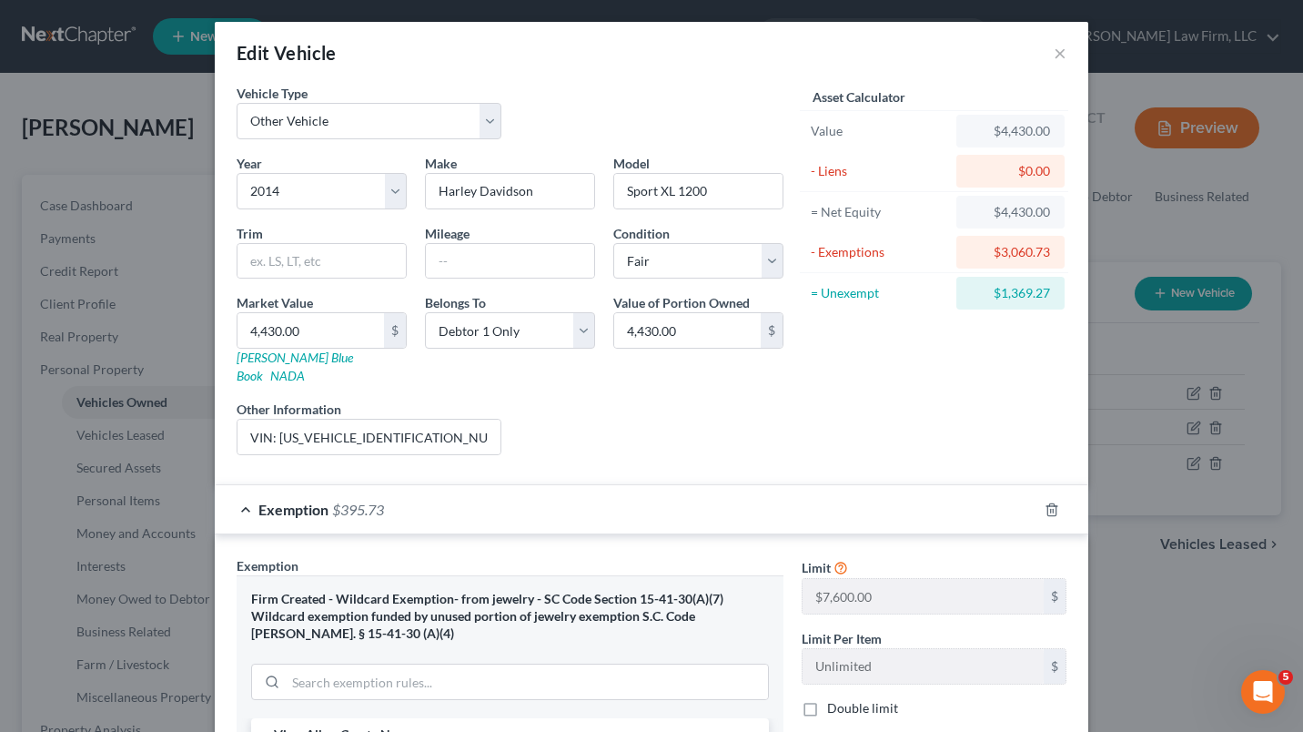
click at [920, 506] on div "Exemption $395.73" at bounding box center [626, 509] width 823 height 48
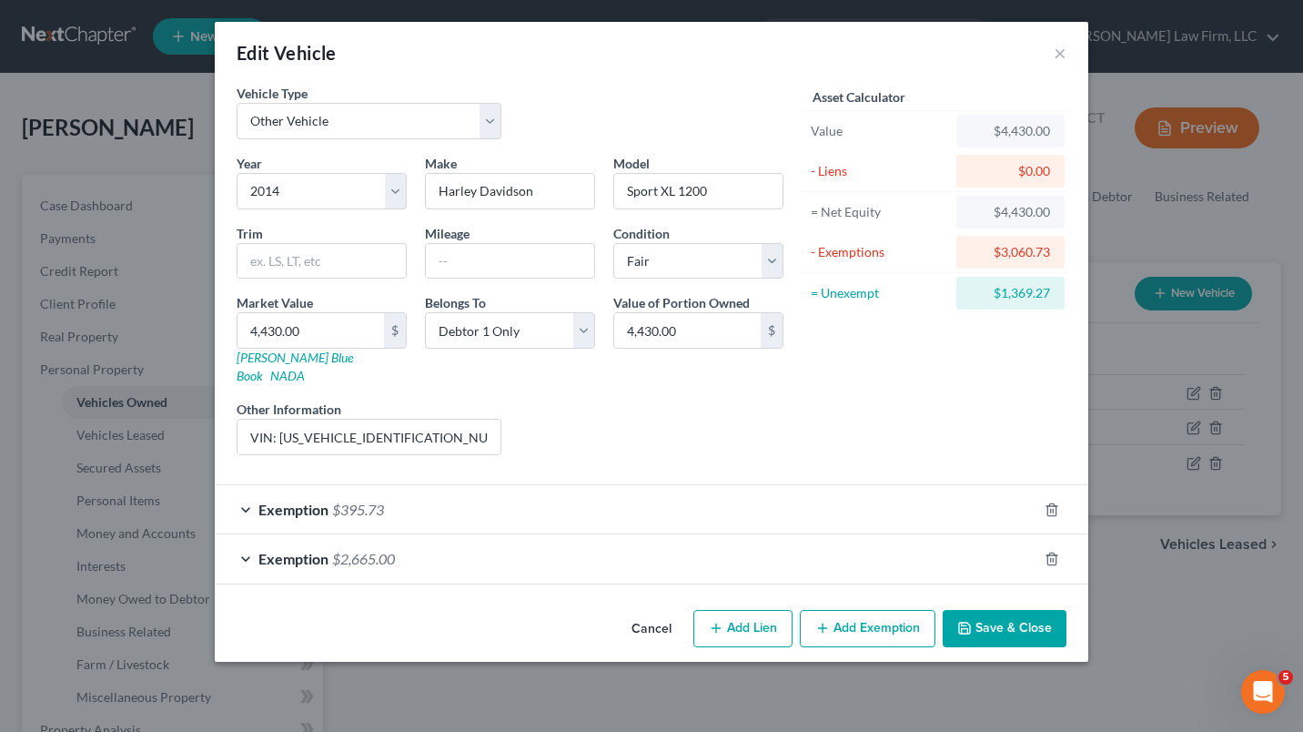
click at [1011, 610] on button "Save & Close" at bounding box center [1005, 629] width 124 height 38
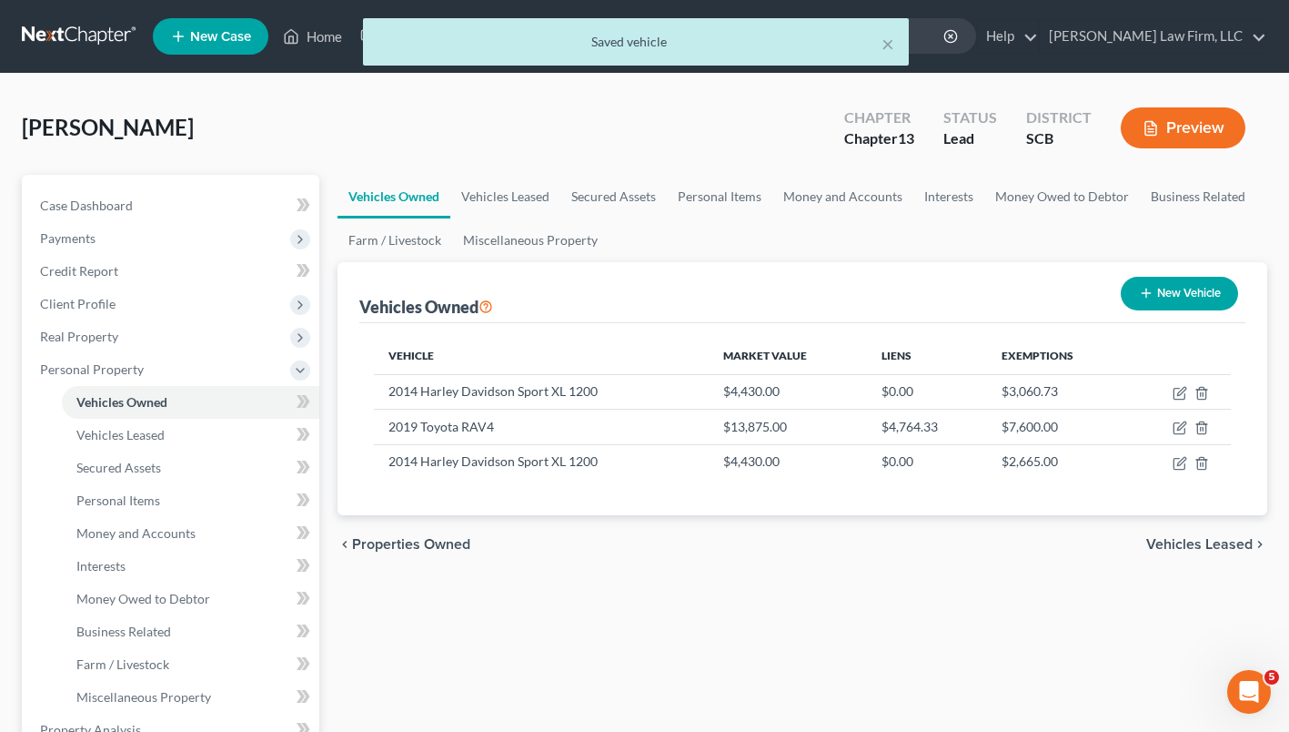
click at [1176, 476] on td at bounding box center [1180, 461] width 102 height 35
click at [1179, 463] on icon "button" at bounding box center [1180, 463] width 15 height 15
select select "0"
select select "12"
select select "3"
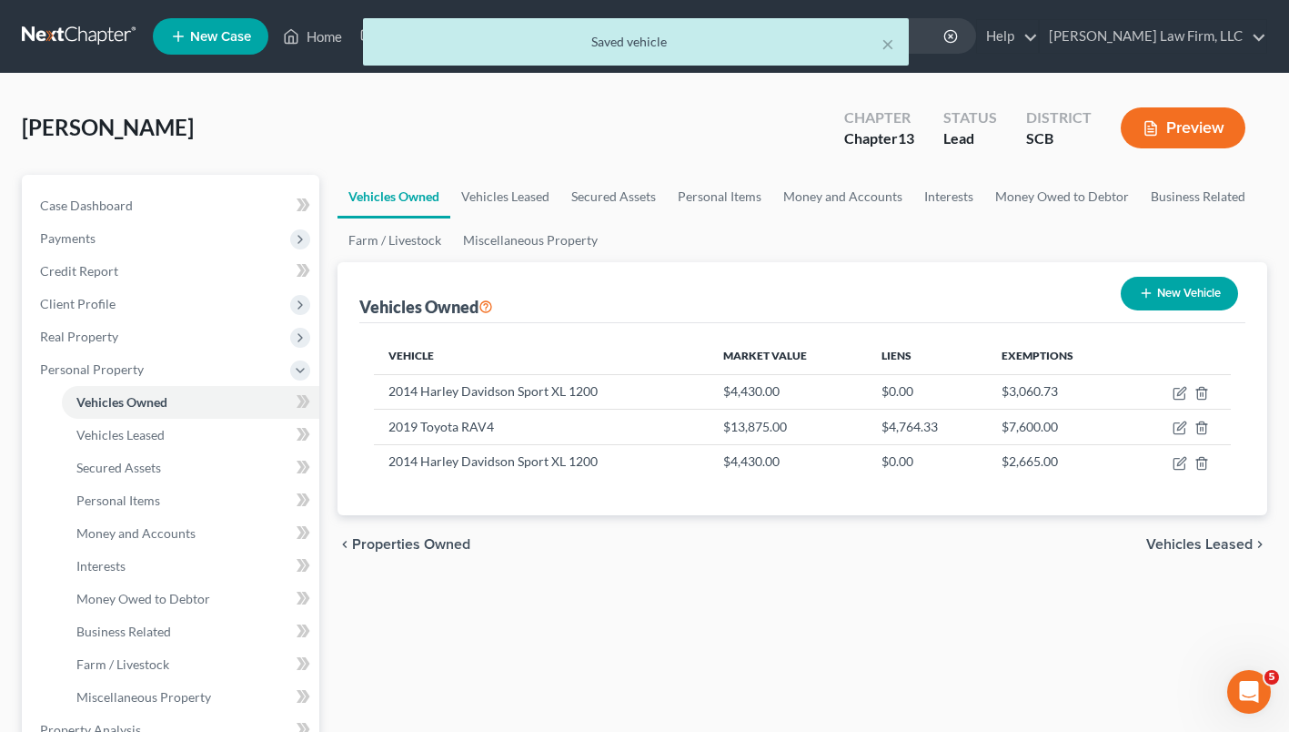
select select "0"
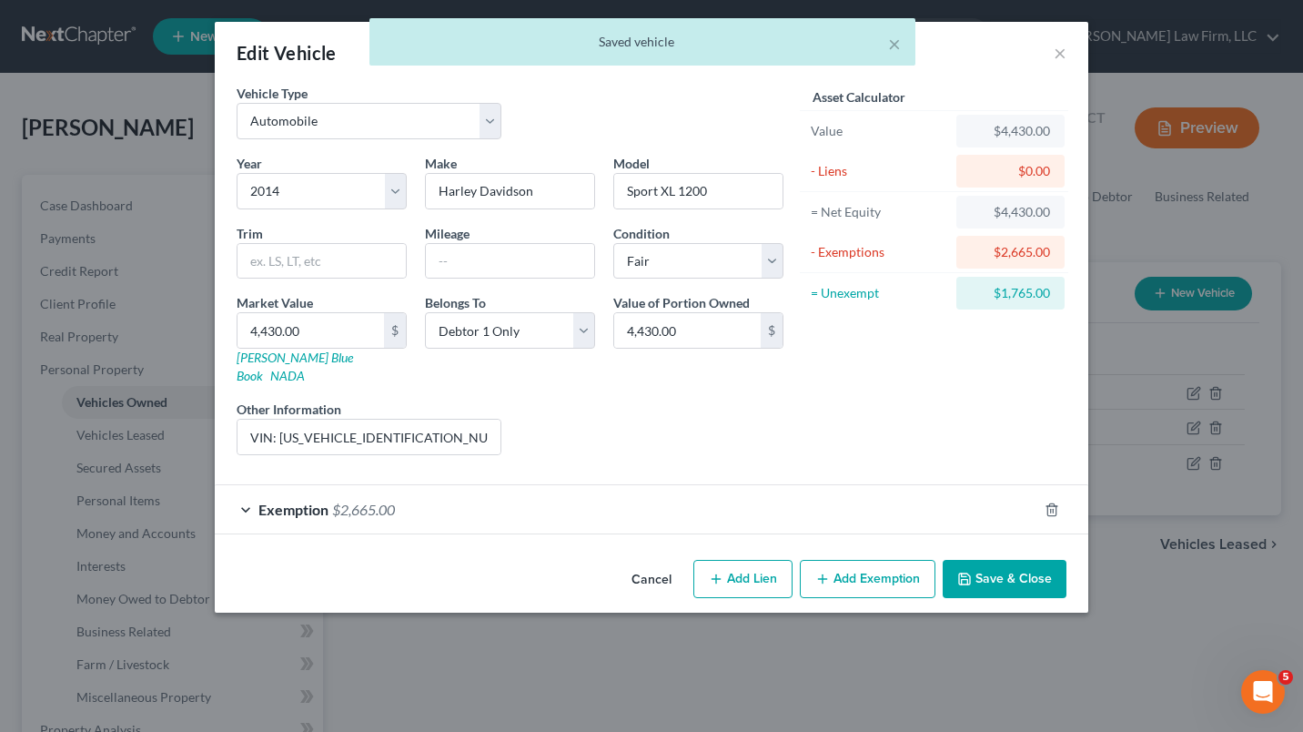
click at [902, 572] on button "Add Exemption" at bounding box center [868, 579] width 136 height 38
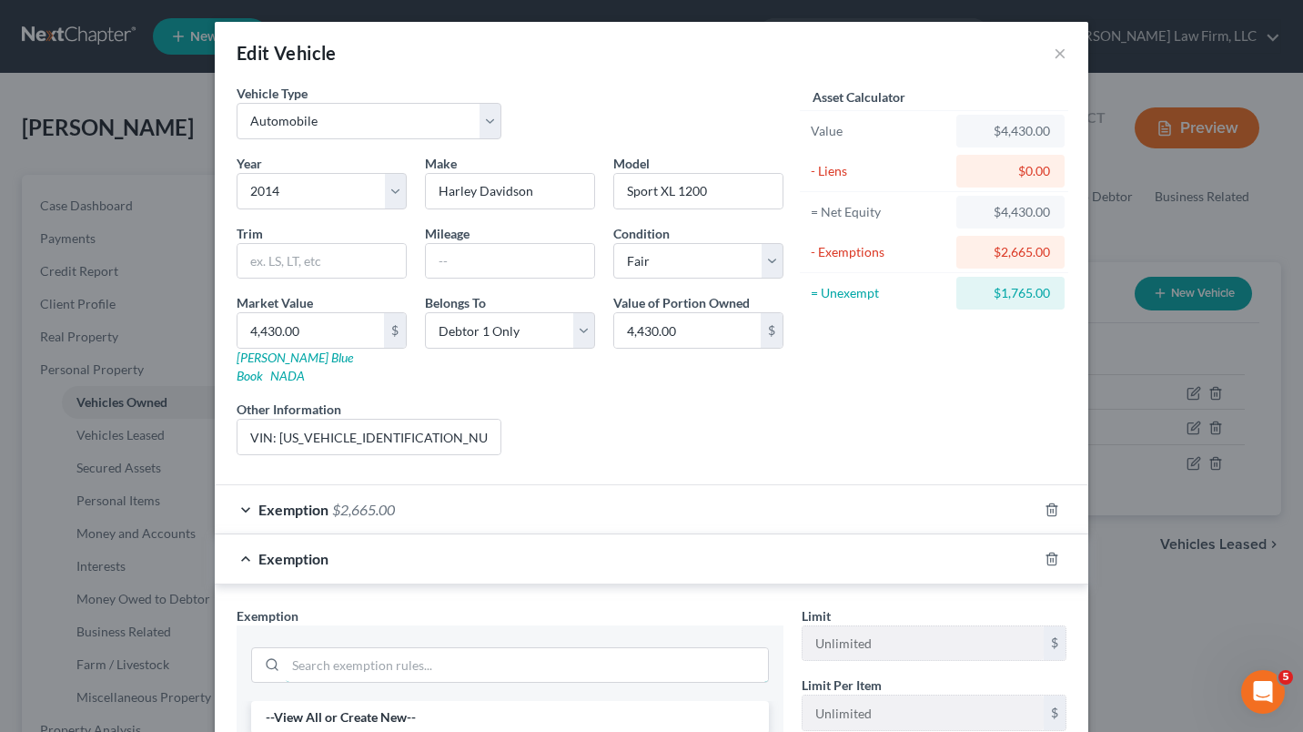
click at [695, 652] on input "search" at bounding box center [527, 665] width 482 height 35
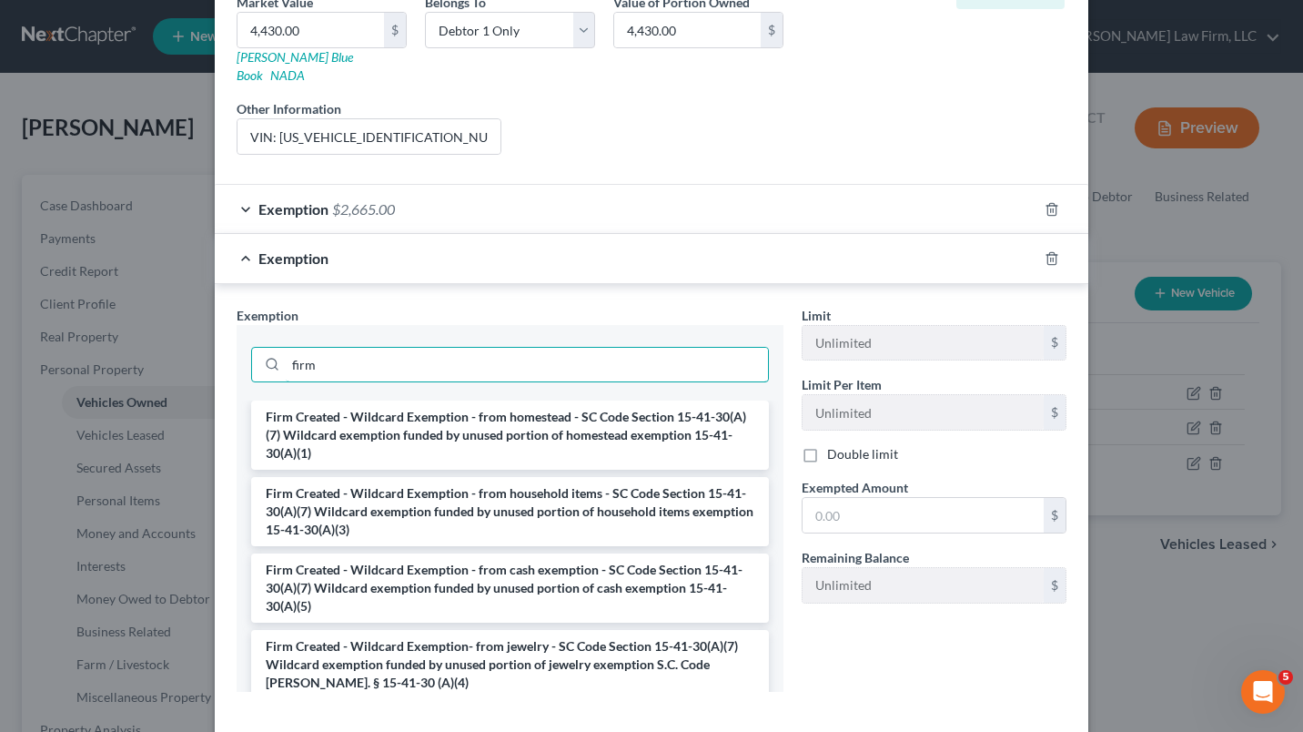
scroll to position [299, 0]
type input "firm"
click at [688, 644] on li "Firm Created - Wildcard Exemption- from jewelry - SC Code Section 15-41-30(A)(7…" at bounding box center [510, 665] width 518 height 69
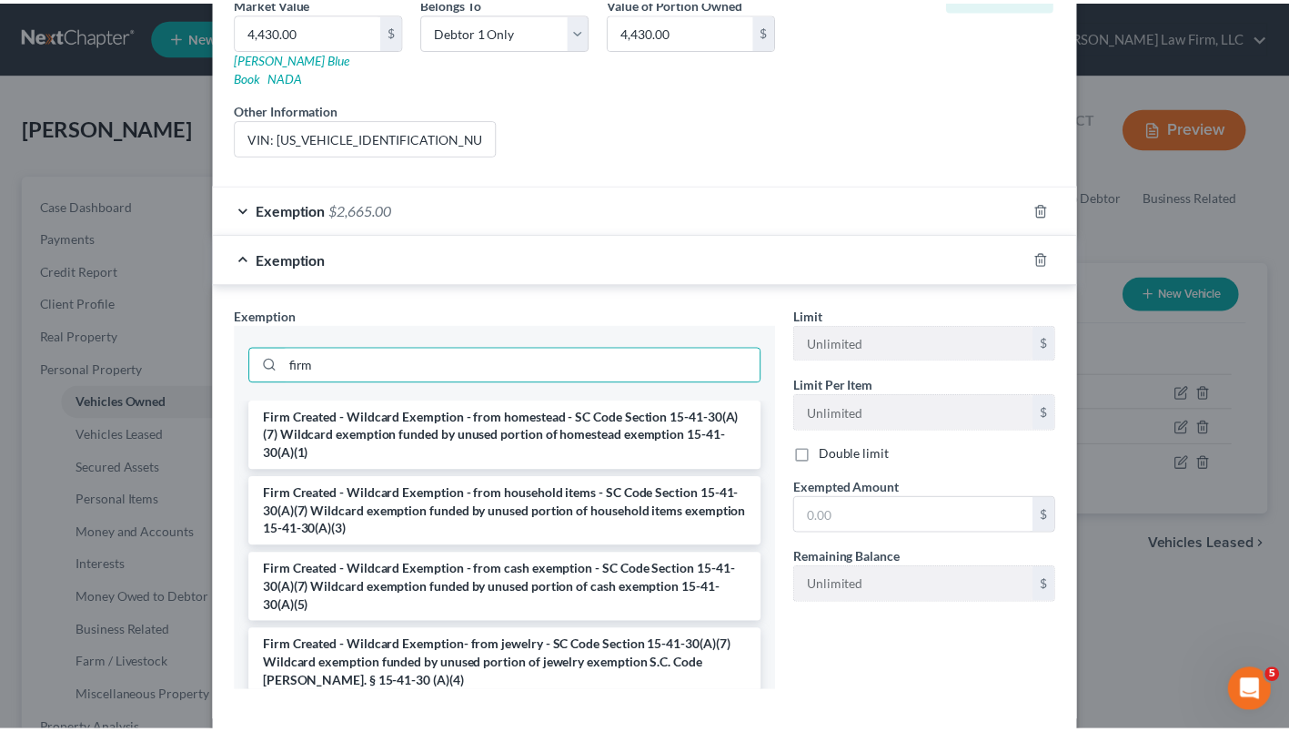
scroll to position [286, 0]
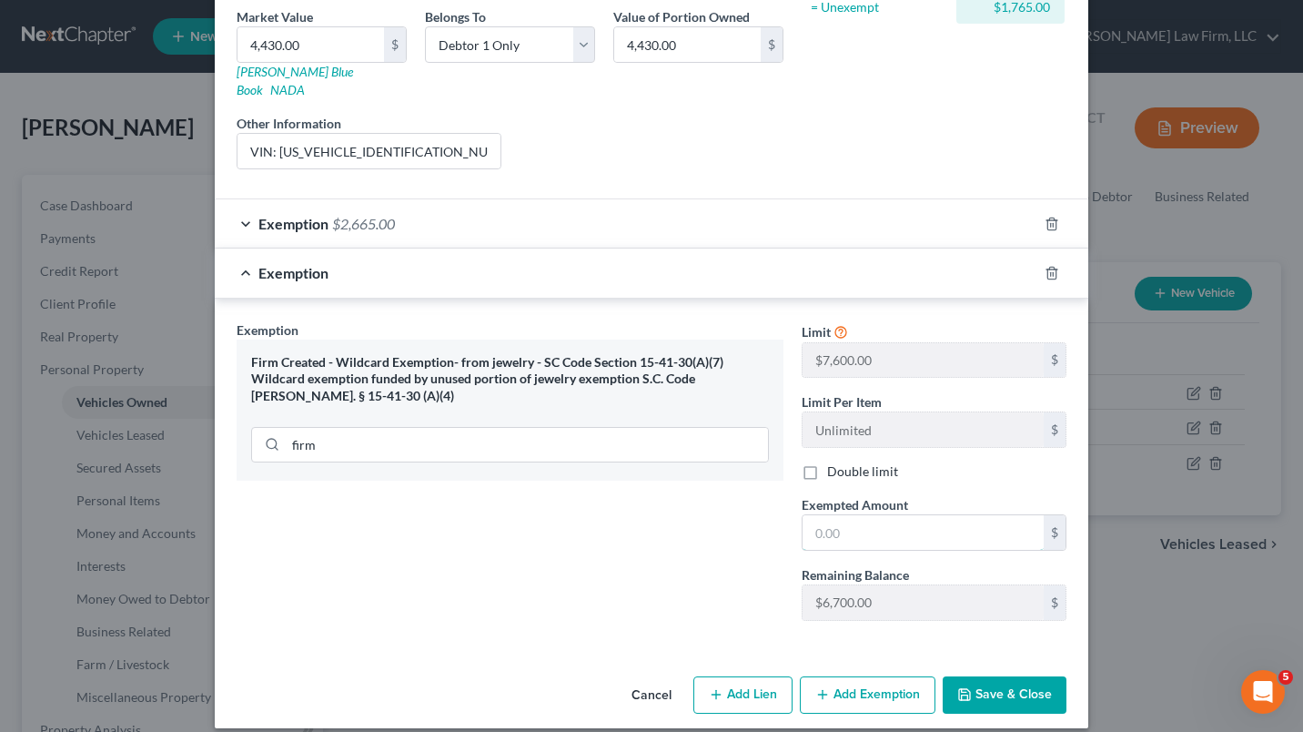
click at [926, 520] on input "text" at bounding box center [923, 532] width 241 height 35
type input "395.73"
click at [1012, 681] on button "Save & Close" at bounding box center [1005, 695] width 124 height 38
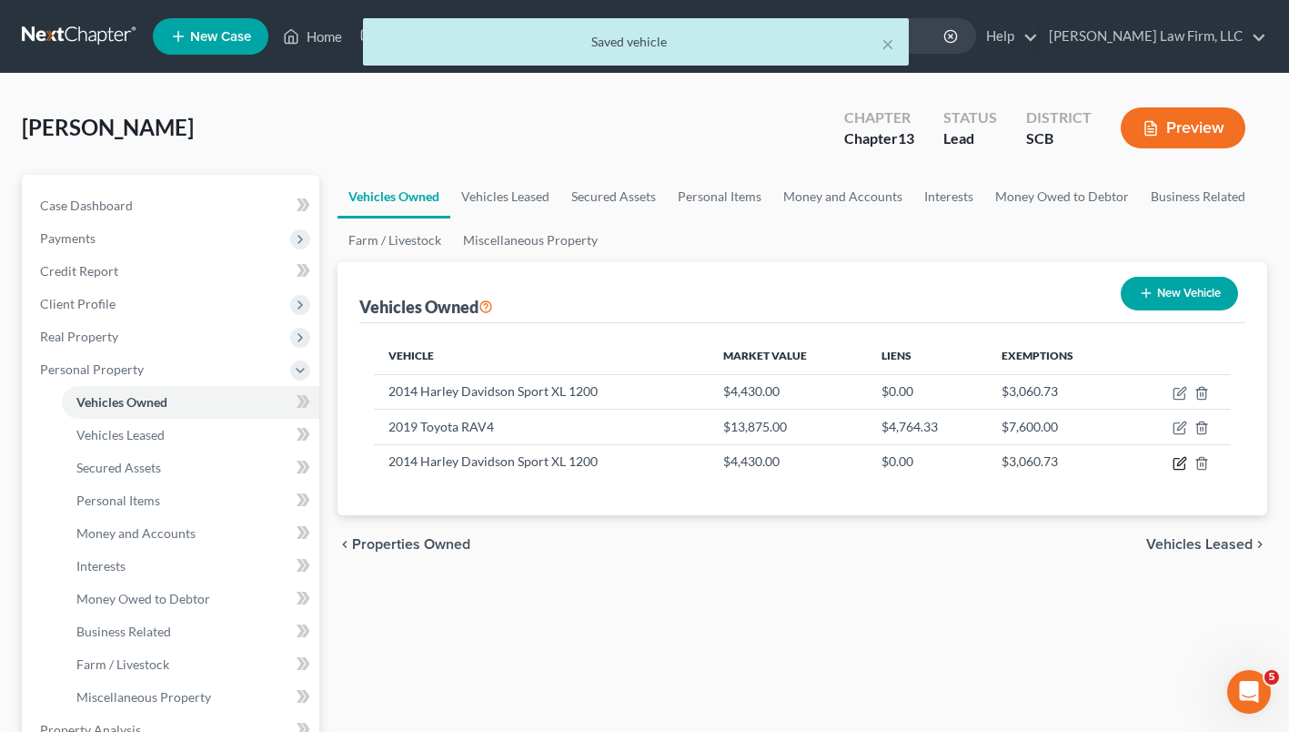
click at [1177, 468] on icon "button" at bounding box center [1180, 463] width 15 height 15
select select "0"
select select "12"
select select "3"
select select "0"
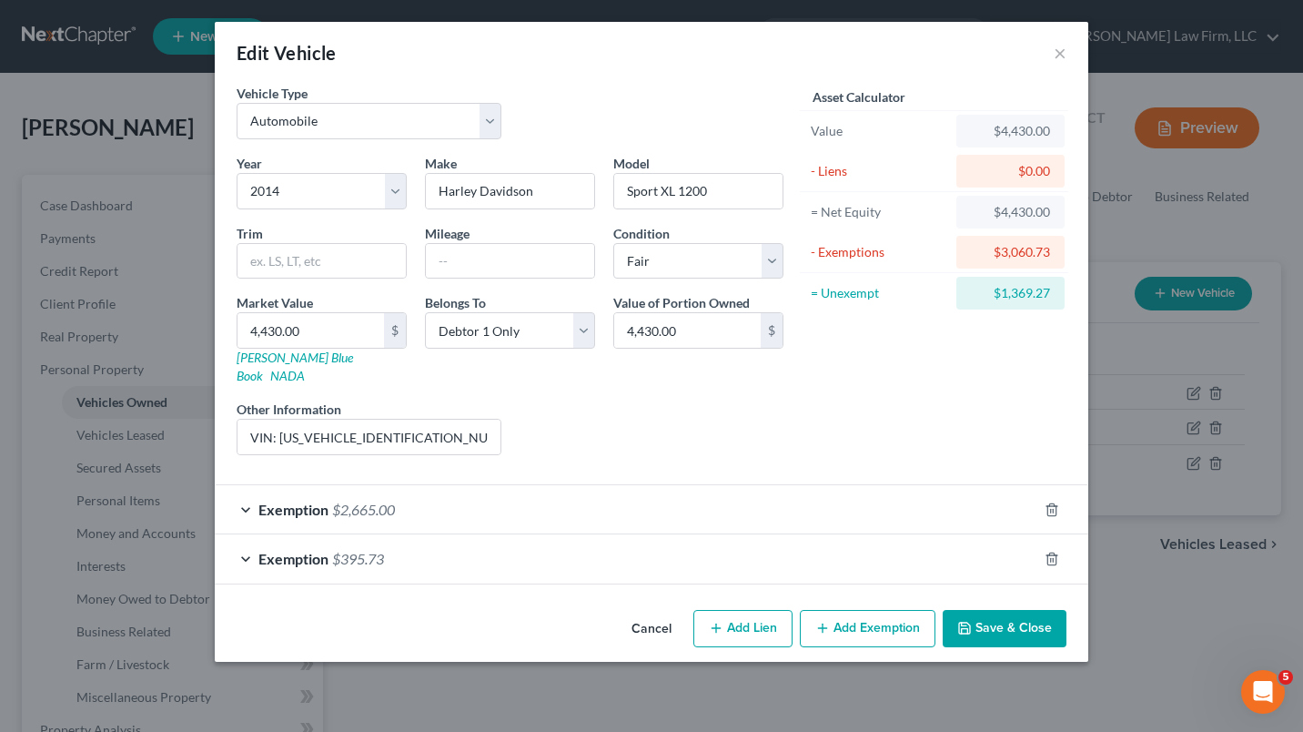
click at [1065, 59] on button "×" at bounding box center [1060, 53] width 13 height 22
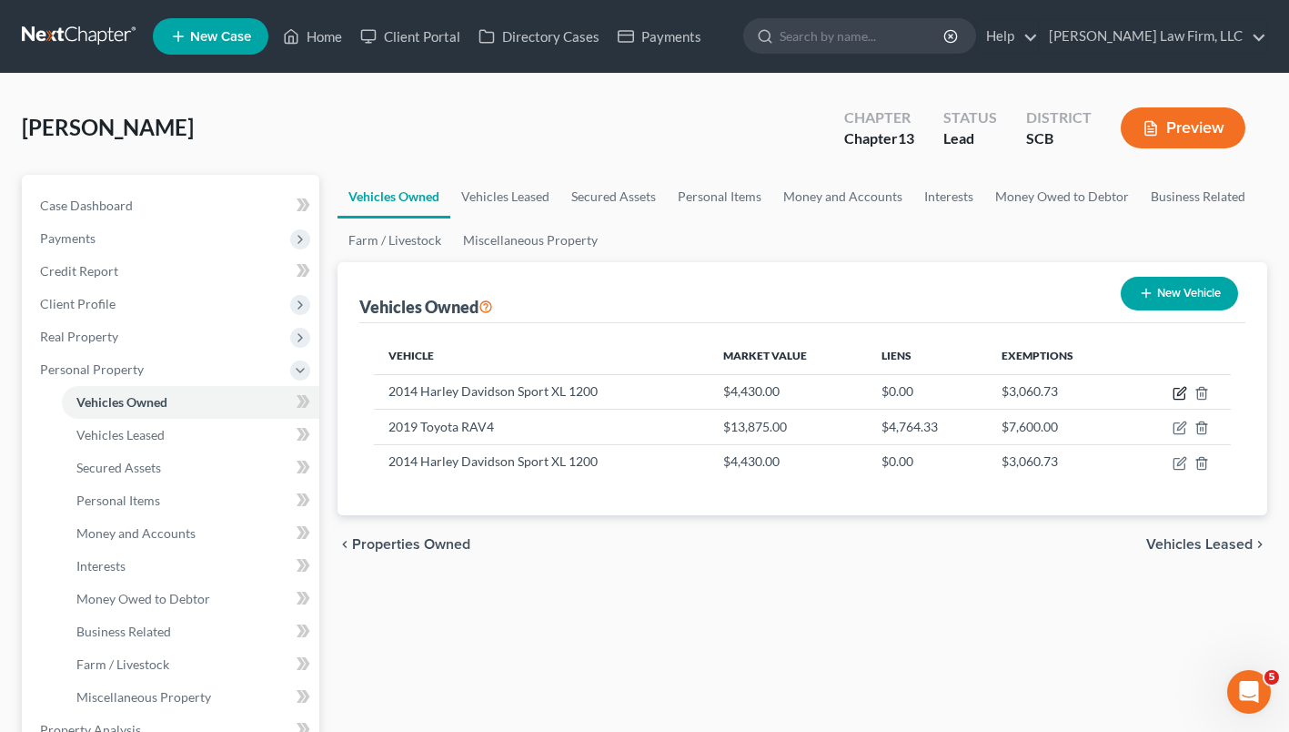
click at [1174, 399] on icon "button" at bounding box center [1179, 394] width 11 height 11
select select "7"
select select "12"
select select "3"
select select "0"
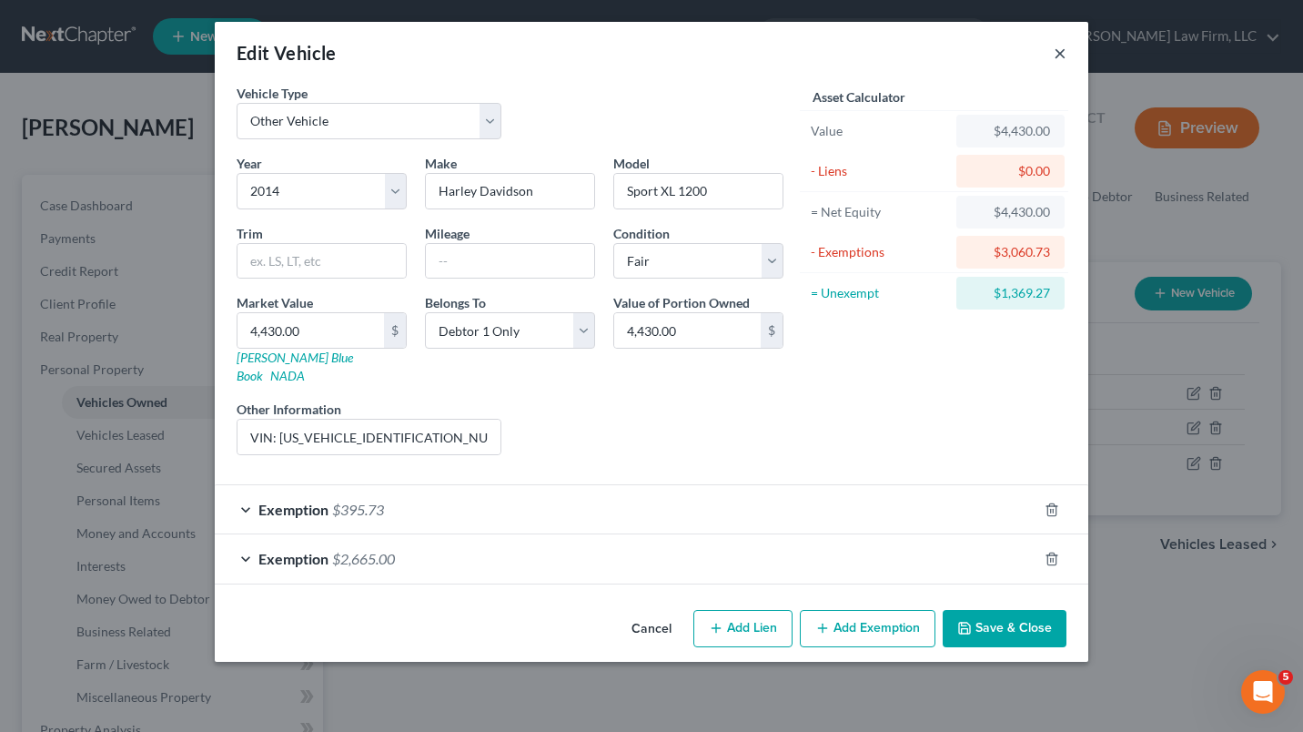
click at [1061, 52] on button "×" at bounding box center [1060, 53] width 13 height 22
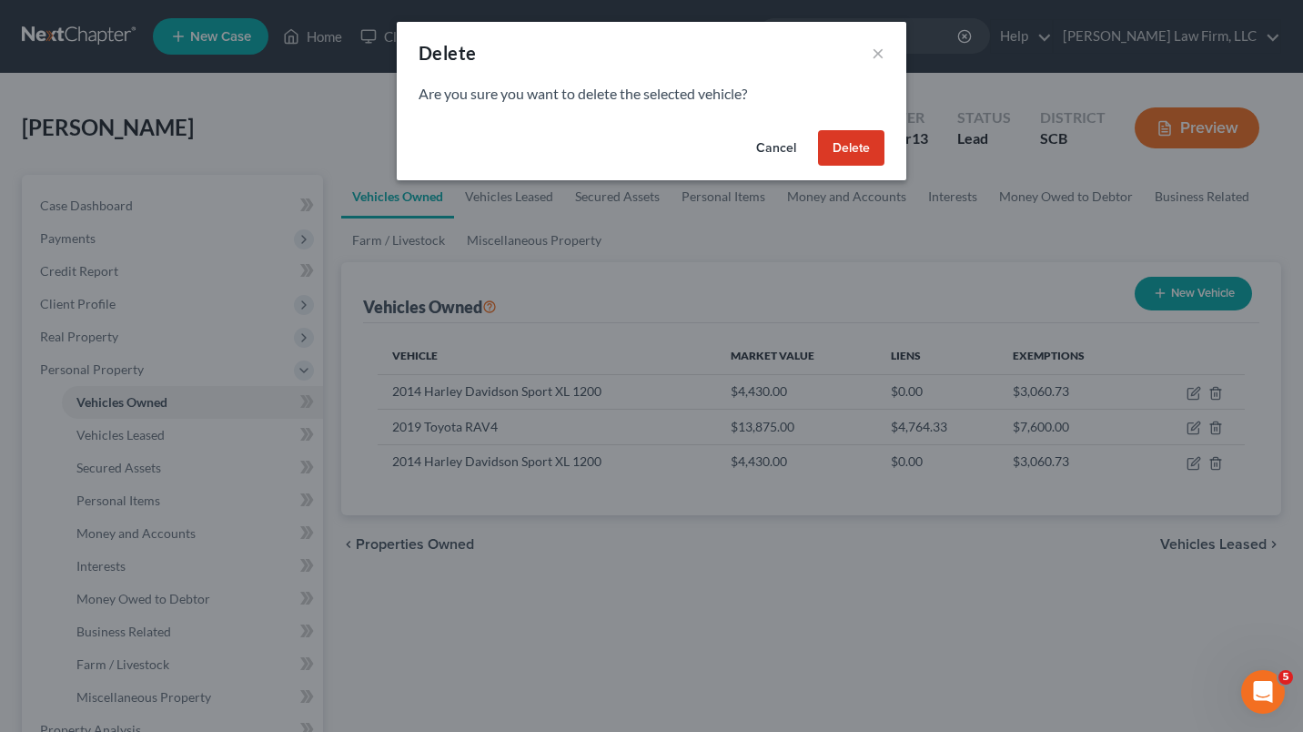
click at [864, 154] on button "Delete" at bounding box center [851, 148] width 66 height 36
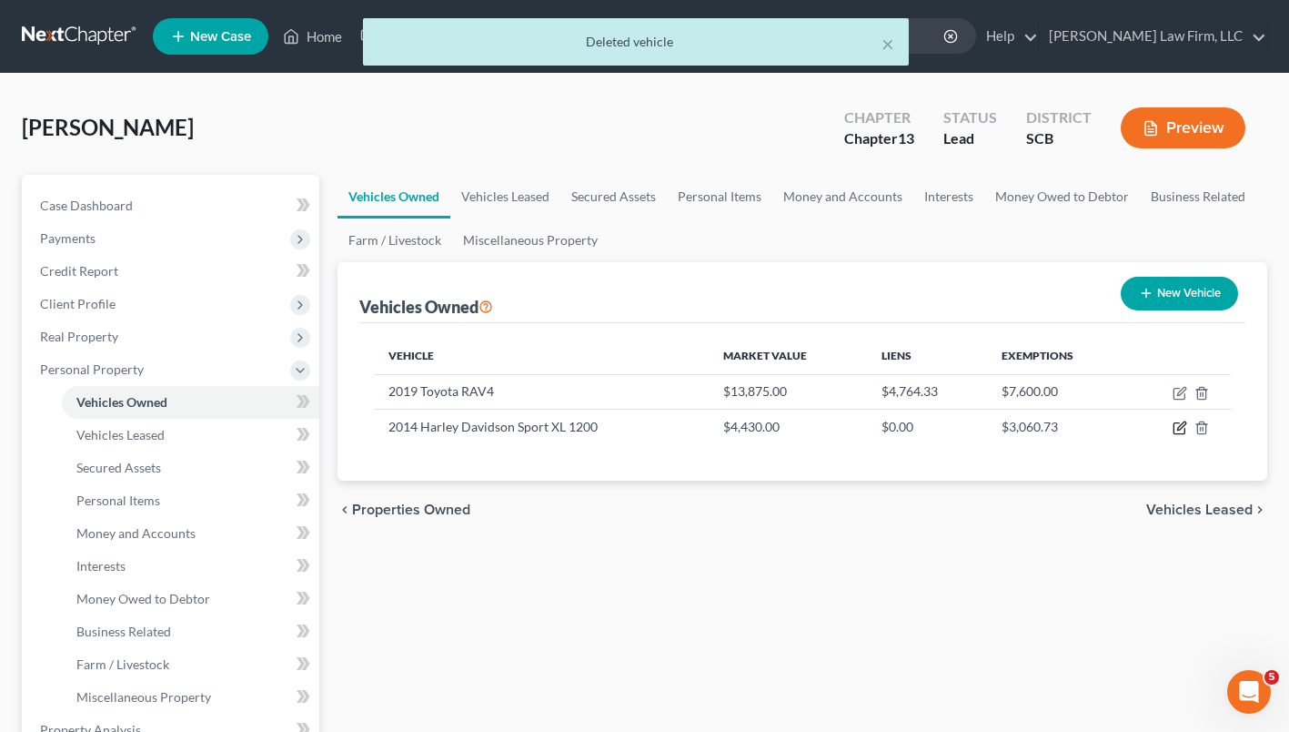
click at [1179, 431] on icon "button" at bounding box center [1180, 427] width 15 height 15
select select "0"
select select "12"
select select "3"
select select "0"
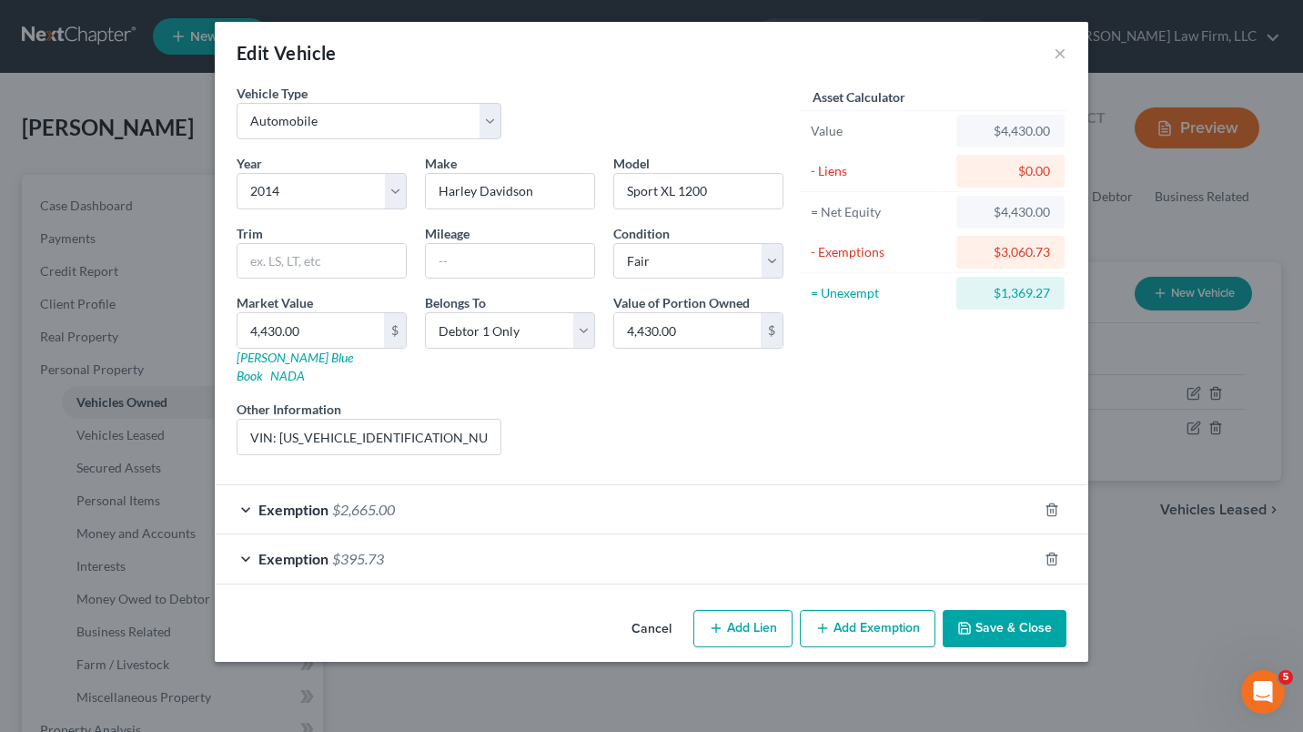
click at [1025, 618] on button "Save & Close" at bounding box center [1005, 629] width 124 height 38
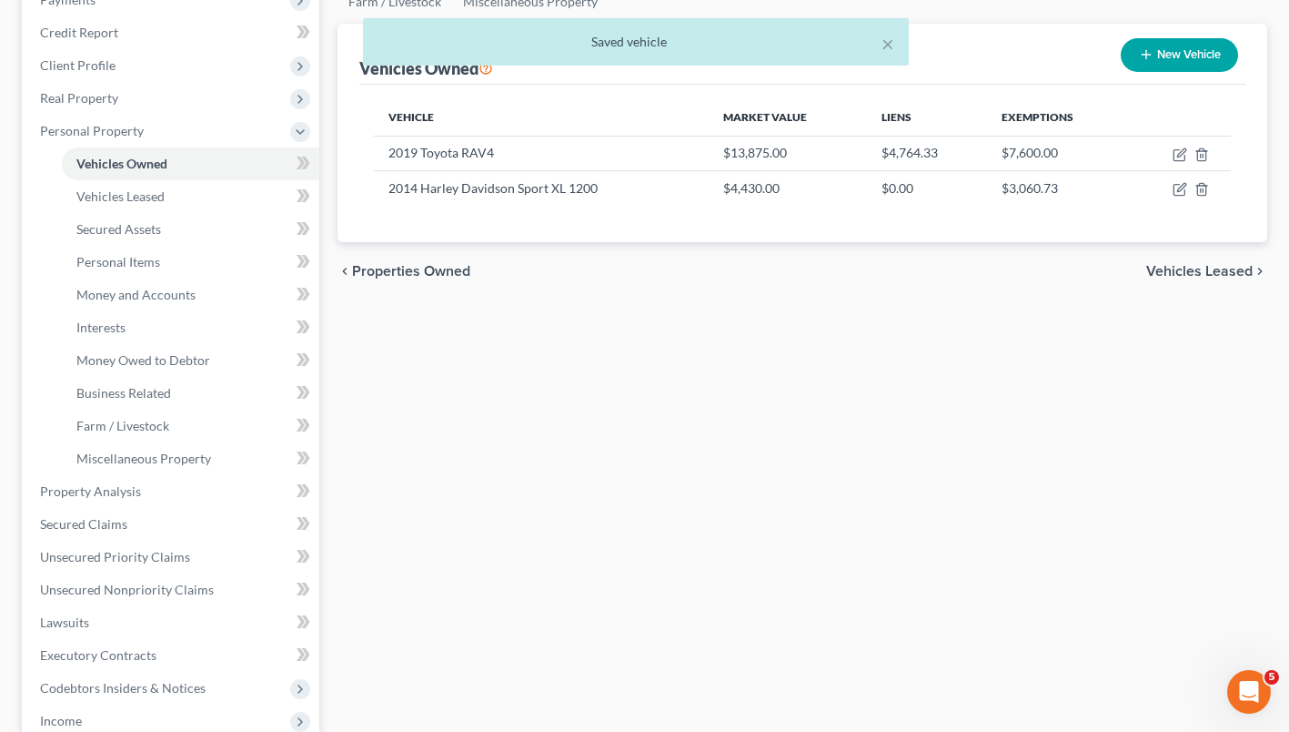
scroll to position [231, 0]
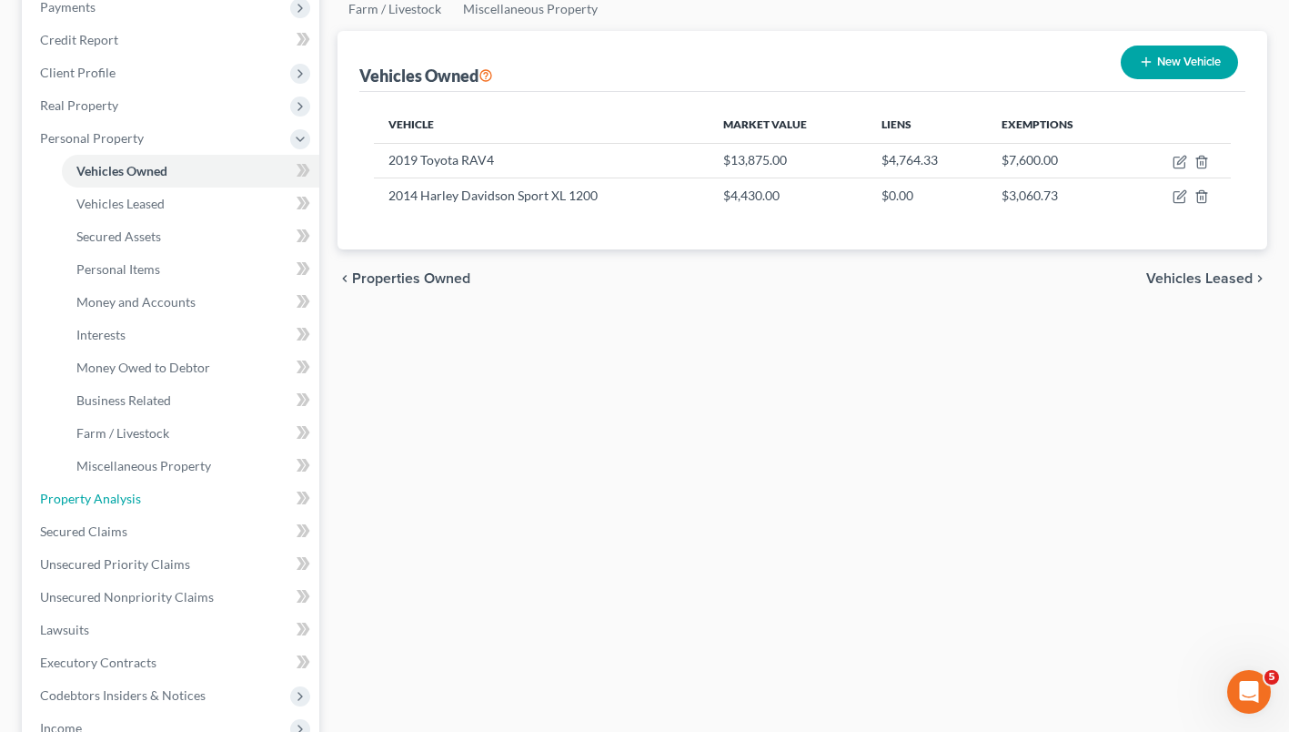
click at [94, 507] on link "Property Analysis" at bounding box center [172, 498] width 294 height 33
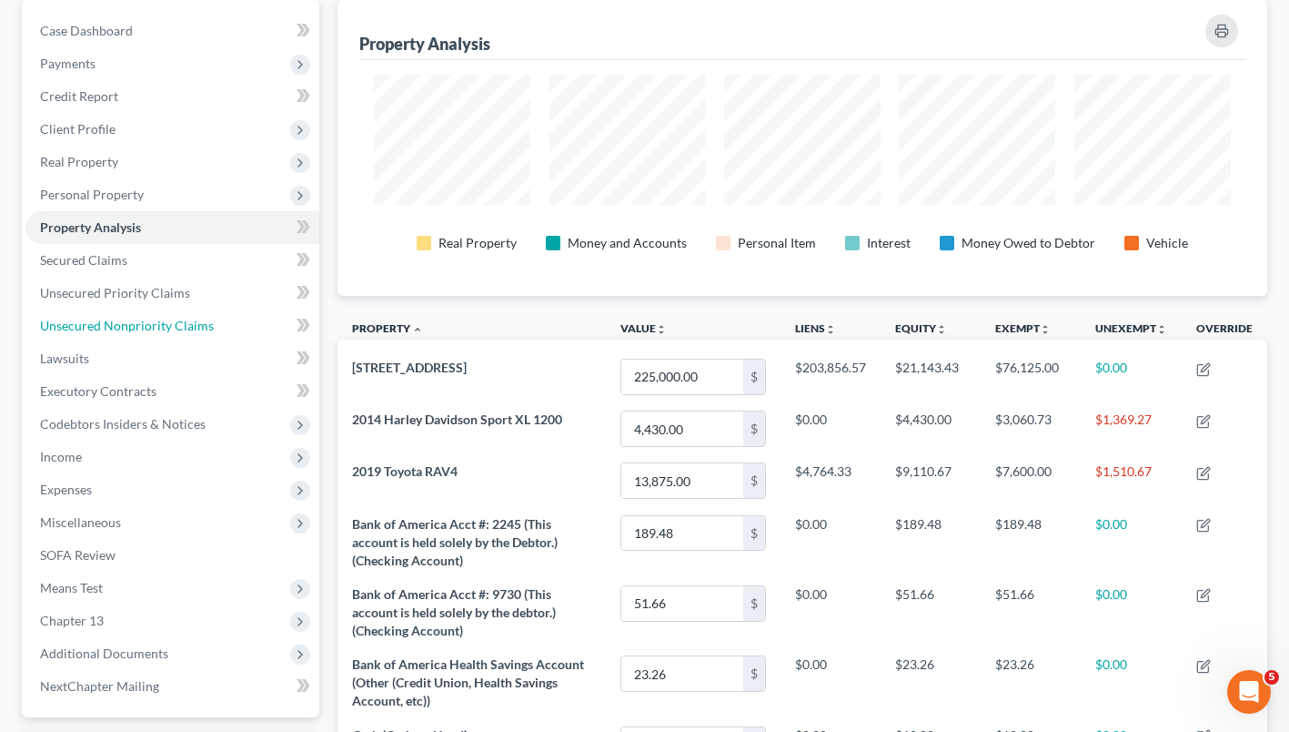
click at [78, 337] on link "Unsecured Nonpriority Claims" at bounding box center [172, 325] width 294 height 33
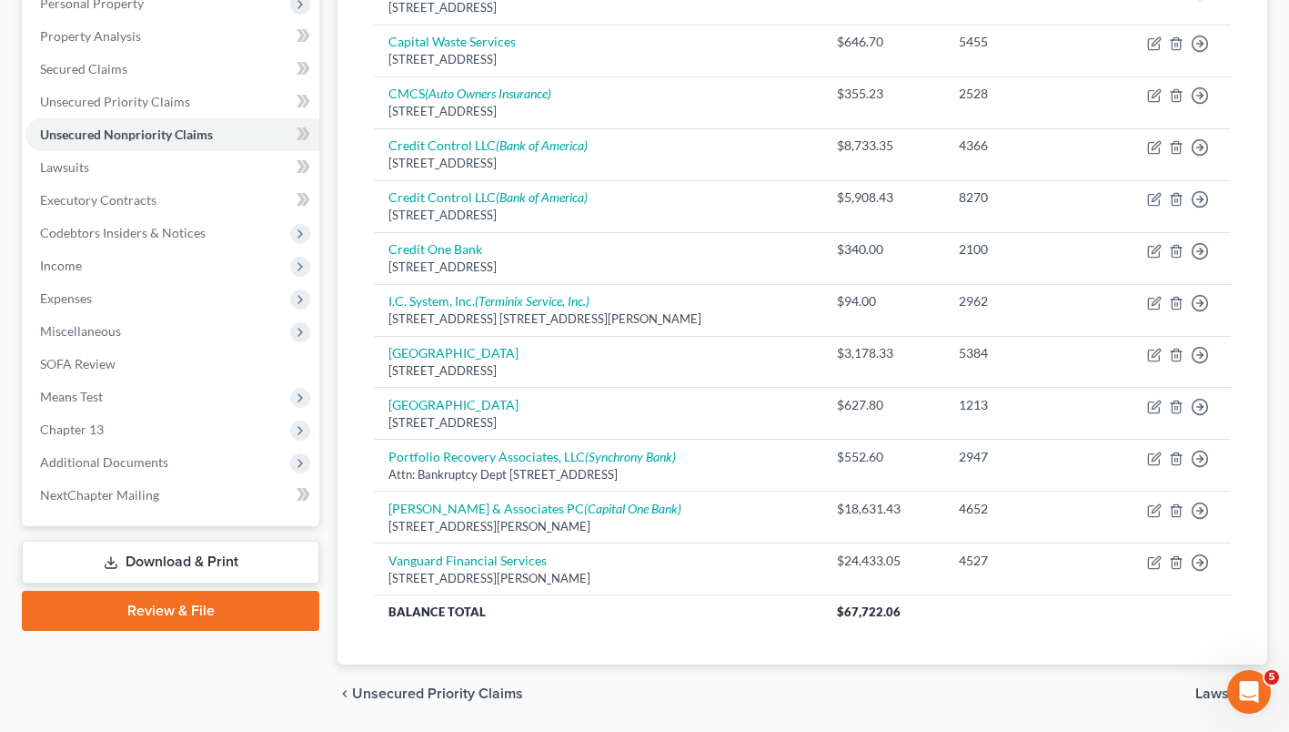
scroll to position [365, 0]
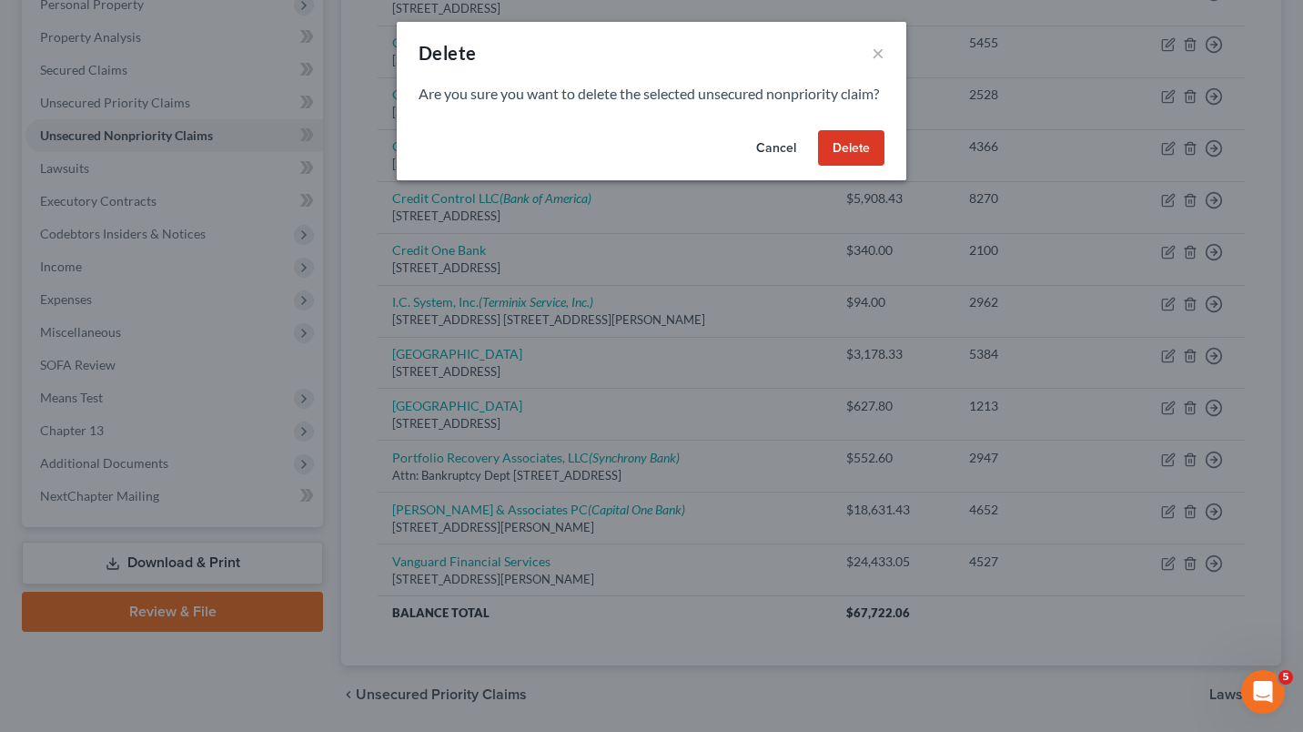
click at [858, 167] on button "Delete" at bounding box center [851, 148] width 66 height 36
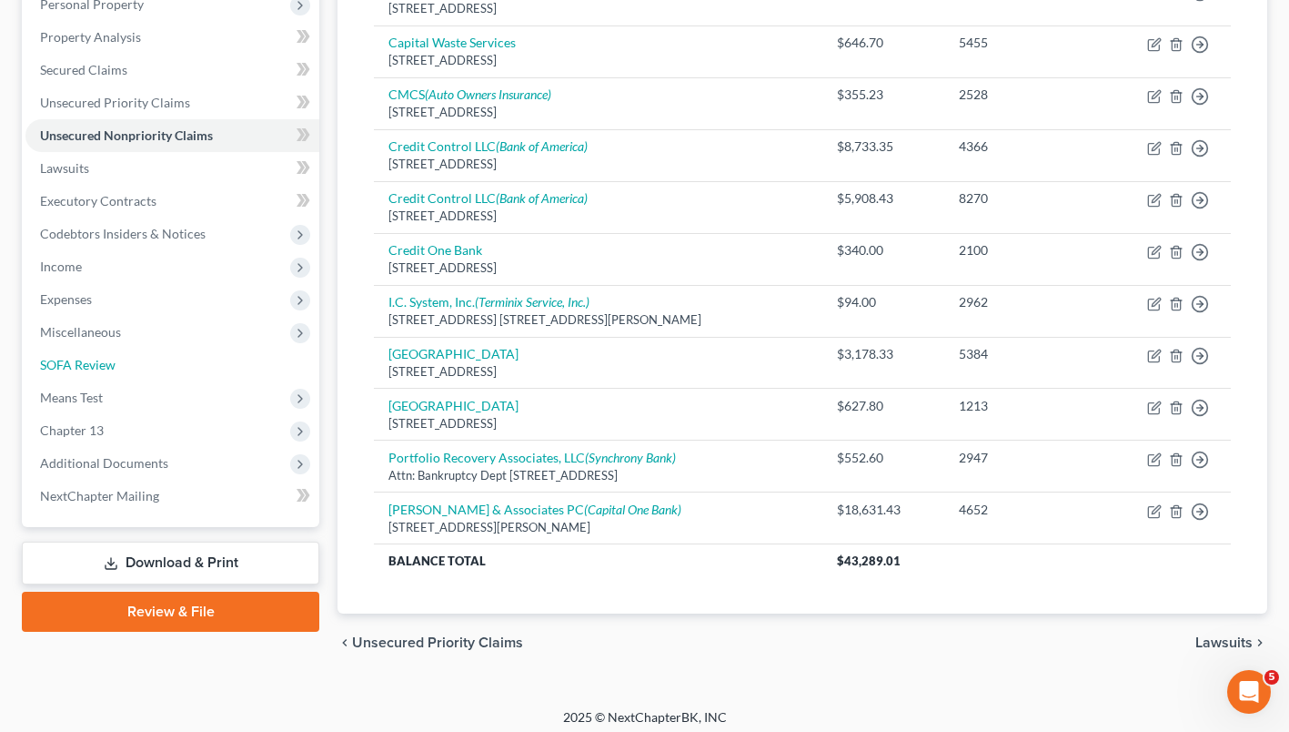
click at [82, 364] on span "SOFA Review" at bounding box center [78, 364] width 76 height 15
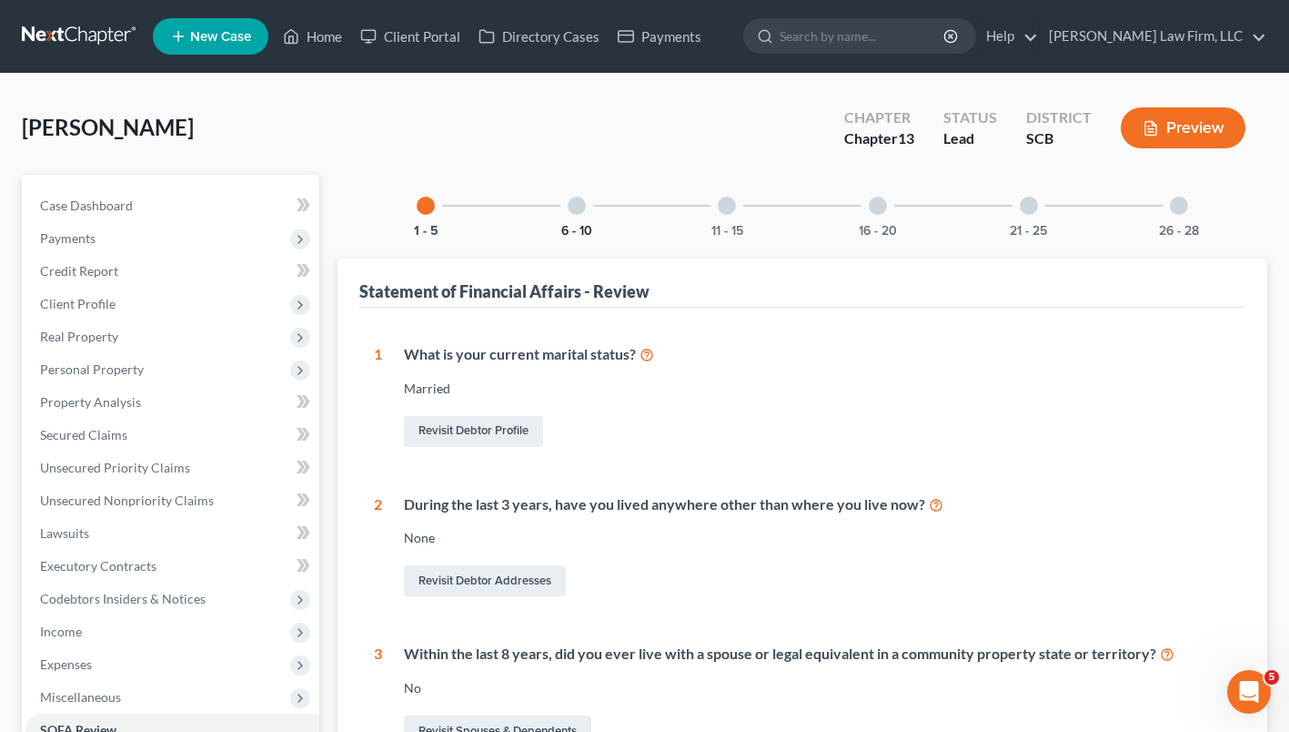
click at [572, 229] on button "6 - 10" at bounding box center [576, 231] width 31 height 13
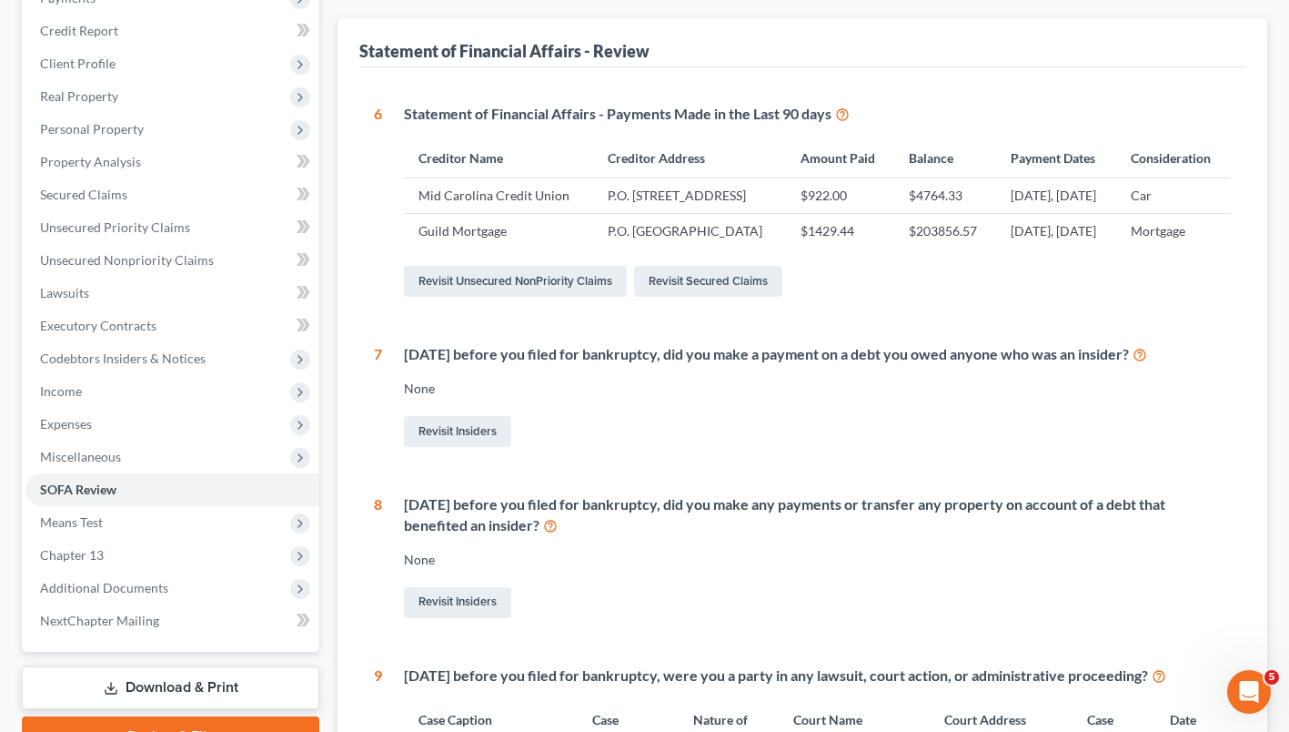
scroll to position [240, 0]
click at [65, 429] on span "Expenses" at bounding box center [66, 423] width 52 height 15
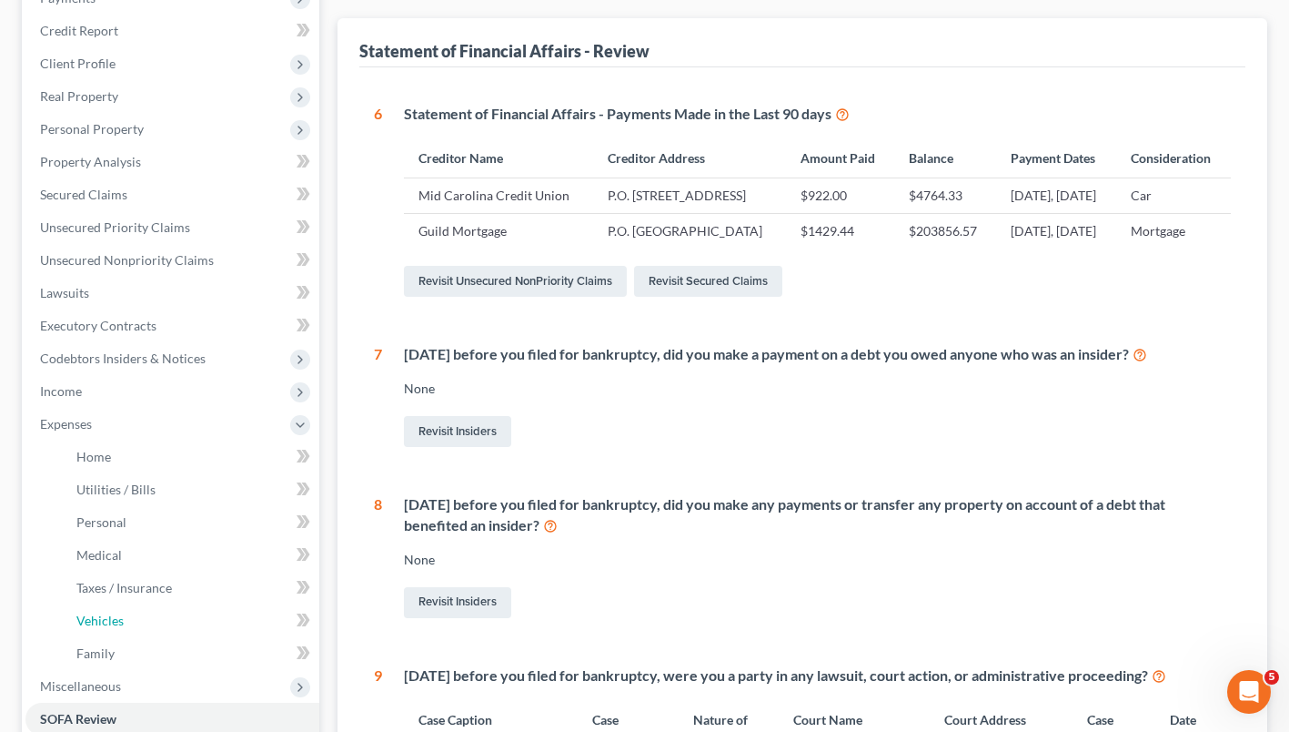
click at [111, 628] on link "Vehicles" at bounding box center [190, 620] width 257 height 33
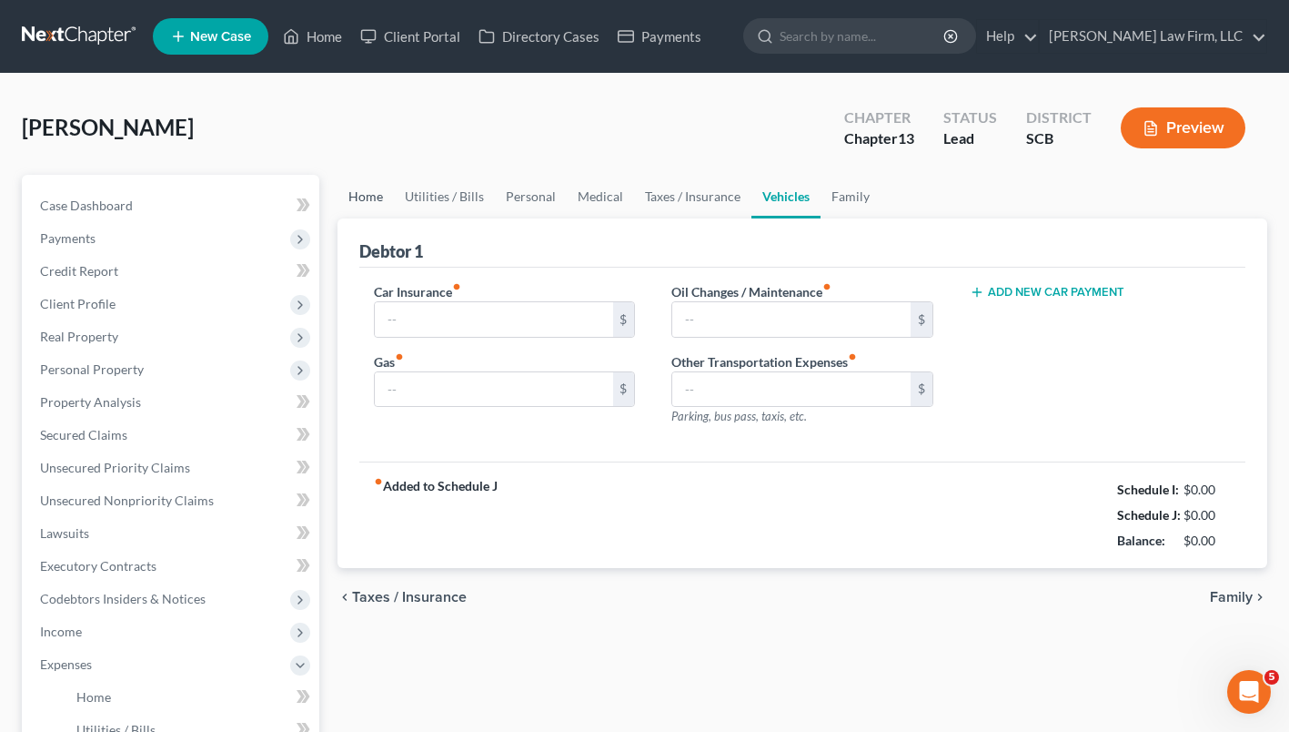
click at [369, 199] on link "Home" at bounding box center [366, 197] width 56 height 44
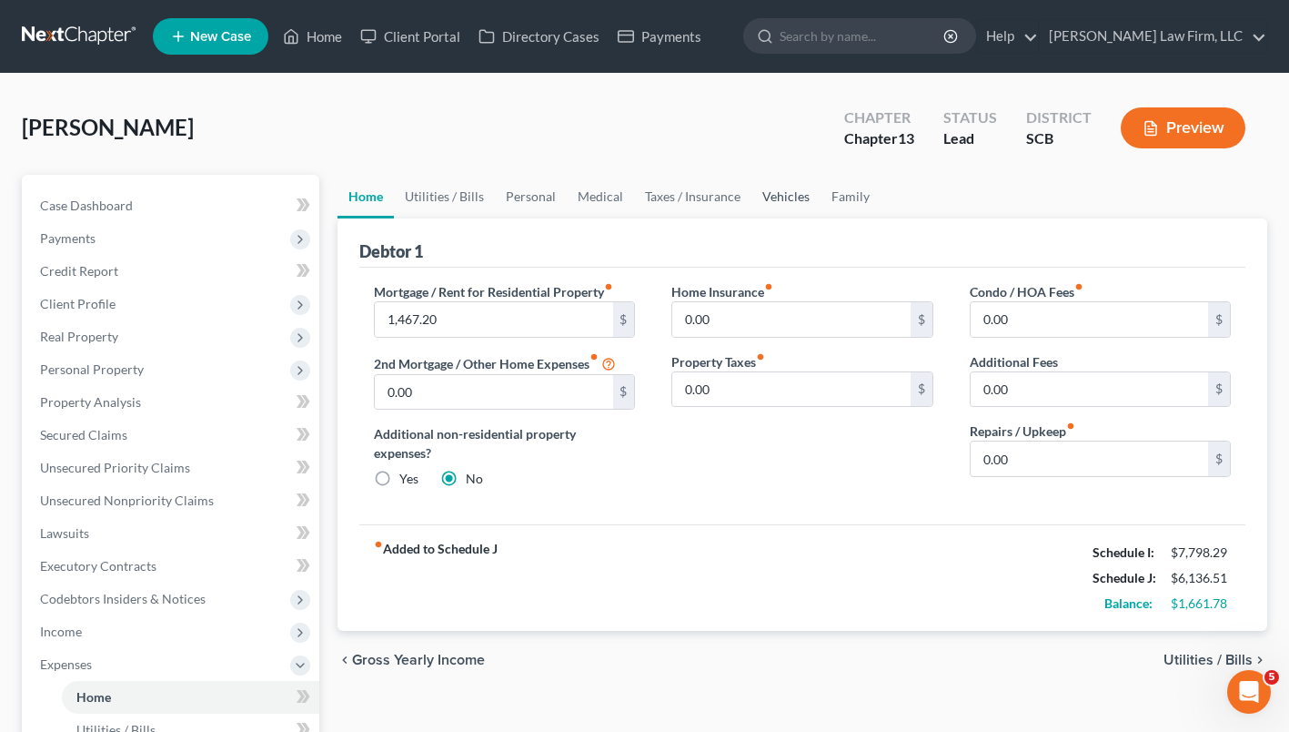
click at [792, 197] on link "Vehicles" at bounding box center [786, 197] width 69 height 44
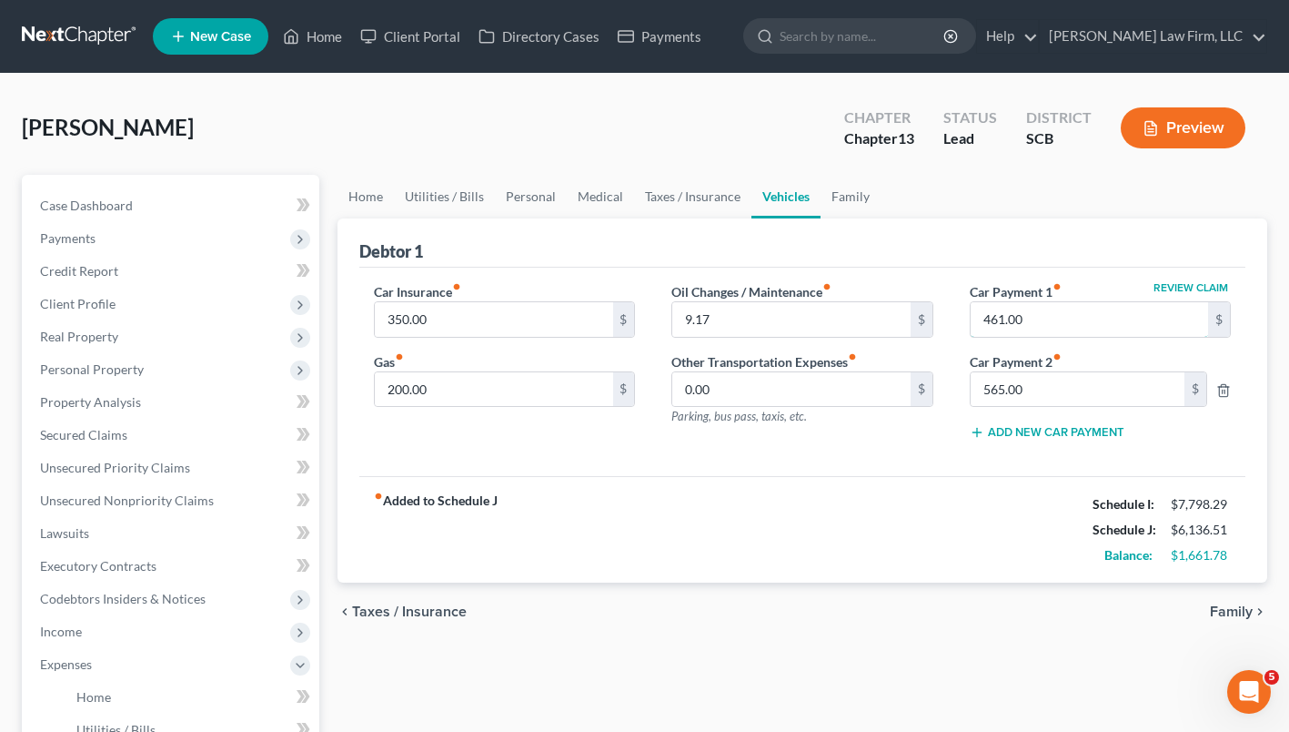
click at [1105, 313] on input "461.00" at bounding box center [1089, 319] width 237 height 35
click at [845, 216] on link "Family" at bounding box center [851, 197] width 60 height 44
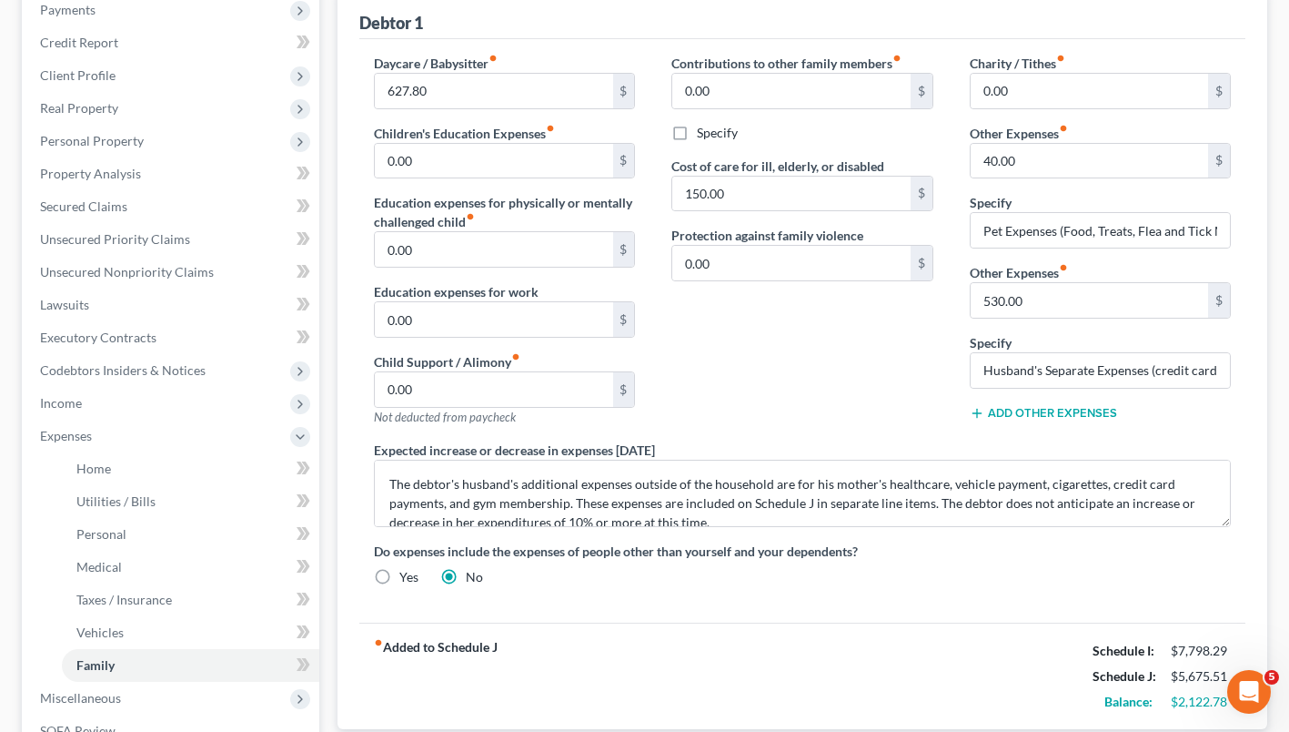
scroll to position [230, 0]
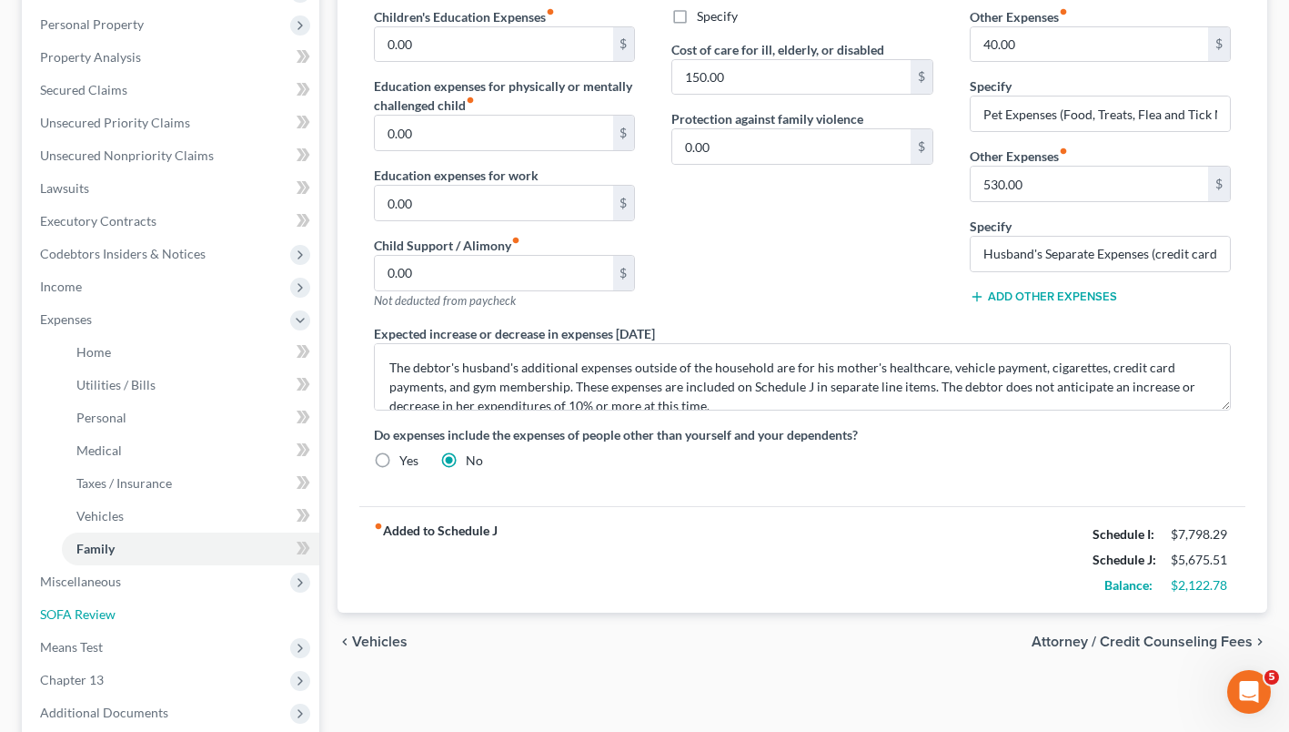
click at [107, 625] on link "SOFA Review" at bounding box center [172, 614] width 294 height 33
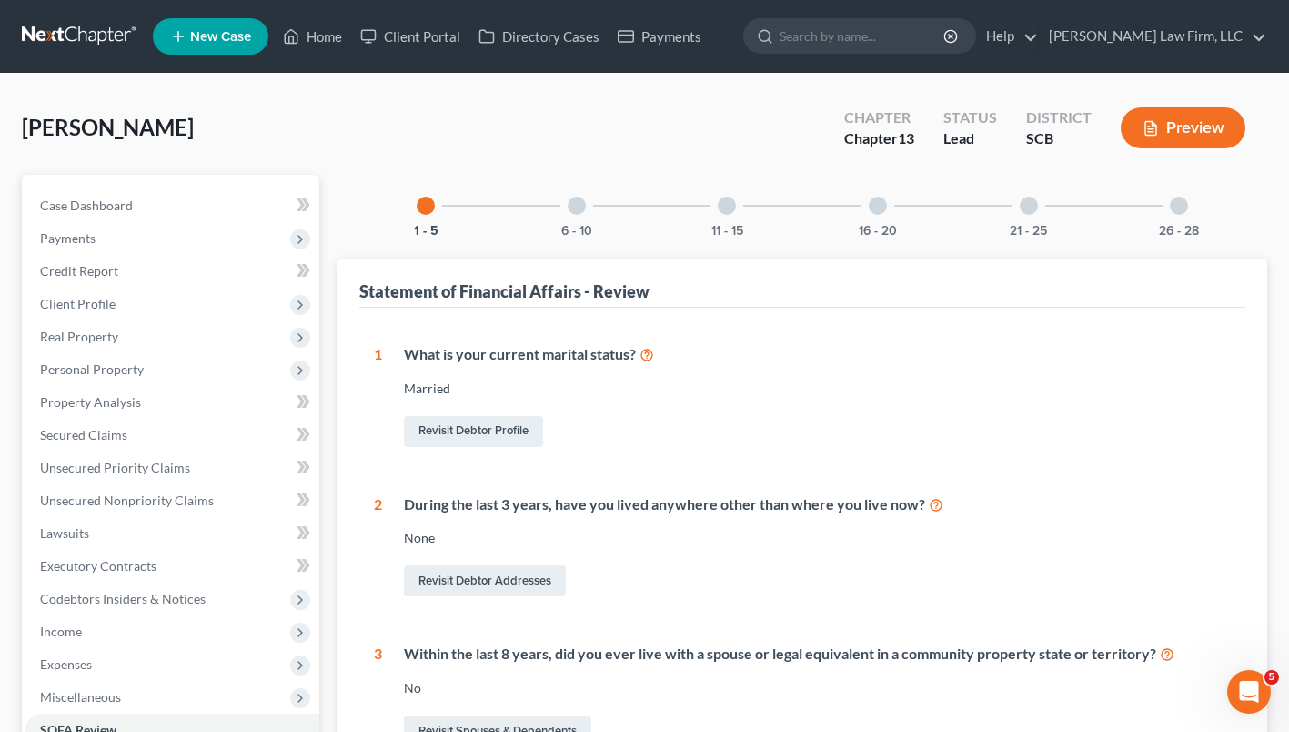
click at [1040, 207] on div "21 - 25" at bounding box center [1029, 206] width 62 height 62
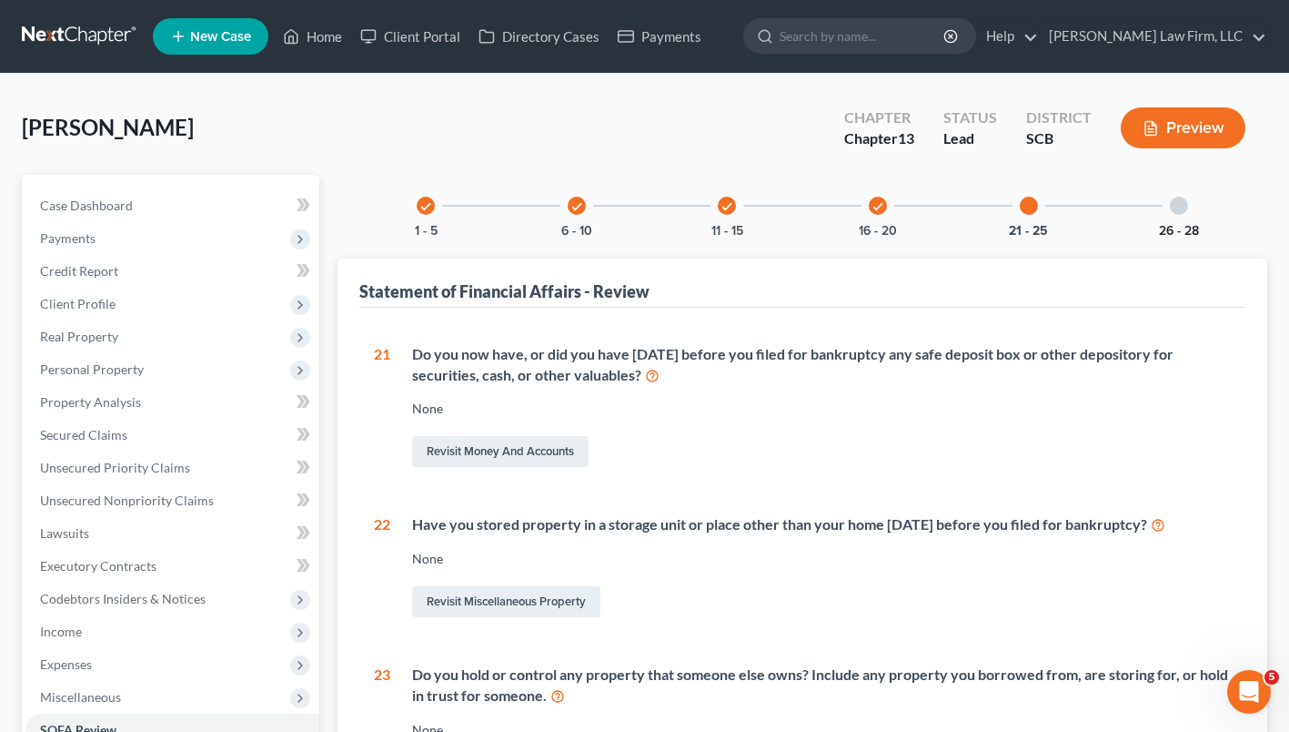
click at [1189, 226] on button "26 - 28" at bounding box center [1179, 231] width 40 height 13
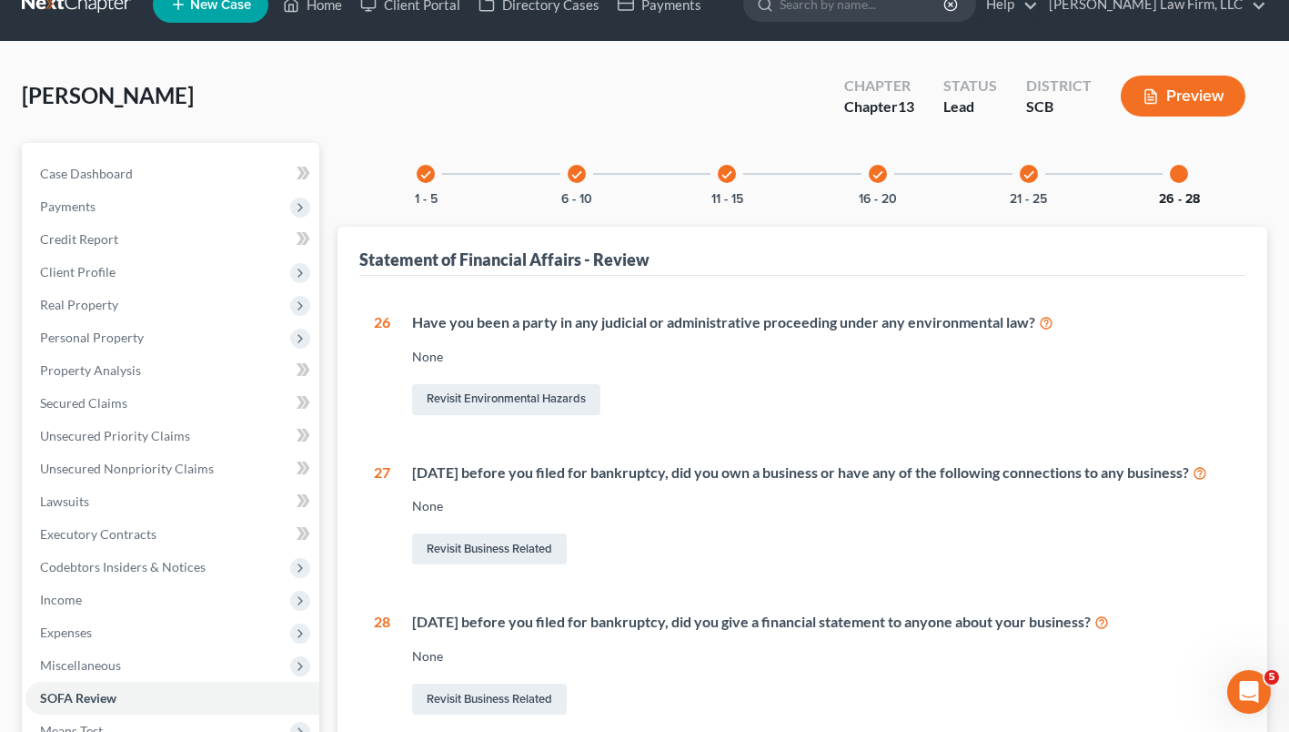
scroll to position [28, 0]
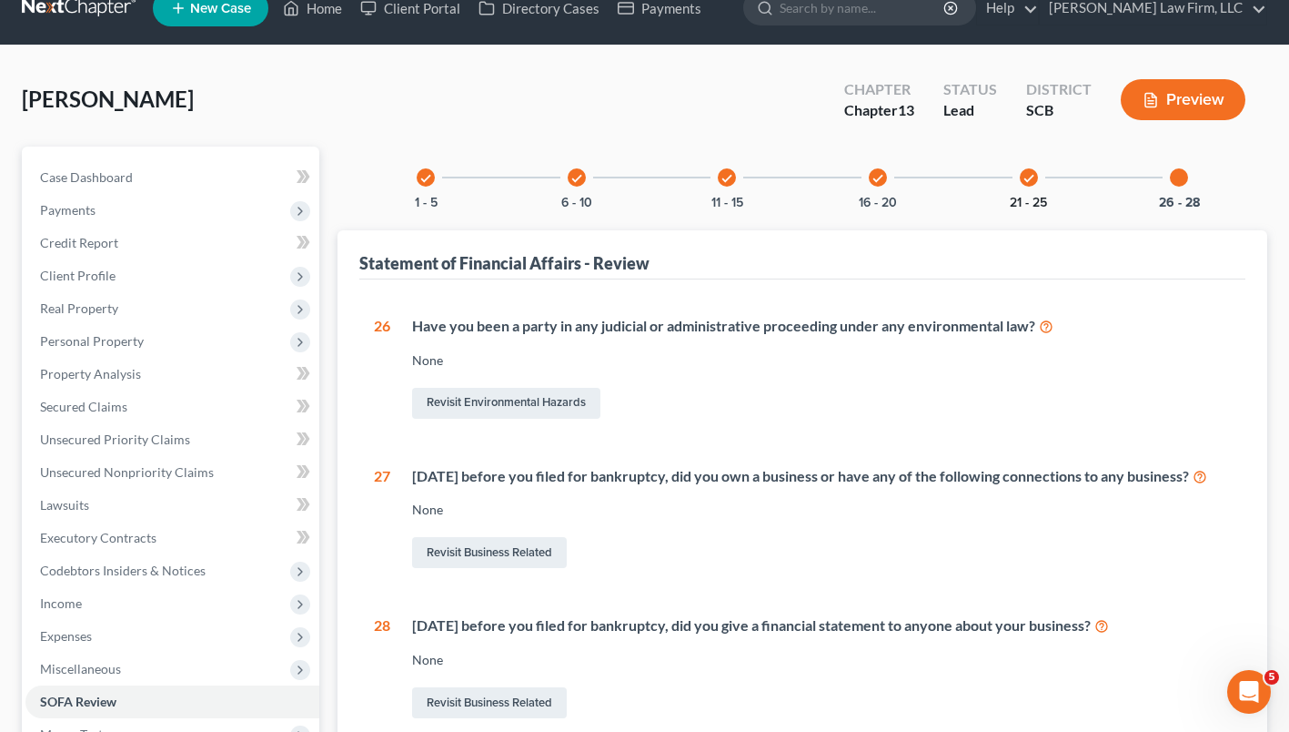
click at [1034, 198] on button "21 - 25" at bounding box center [1028, 203] width 37 height 13
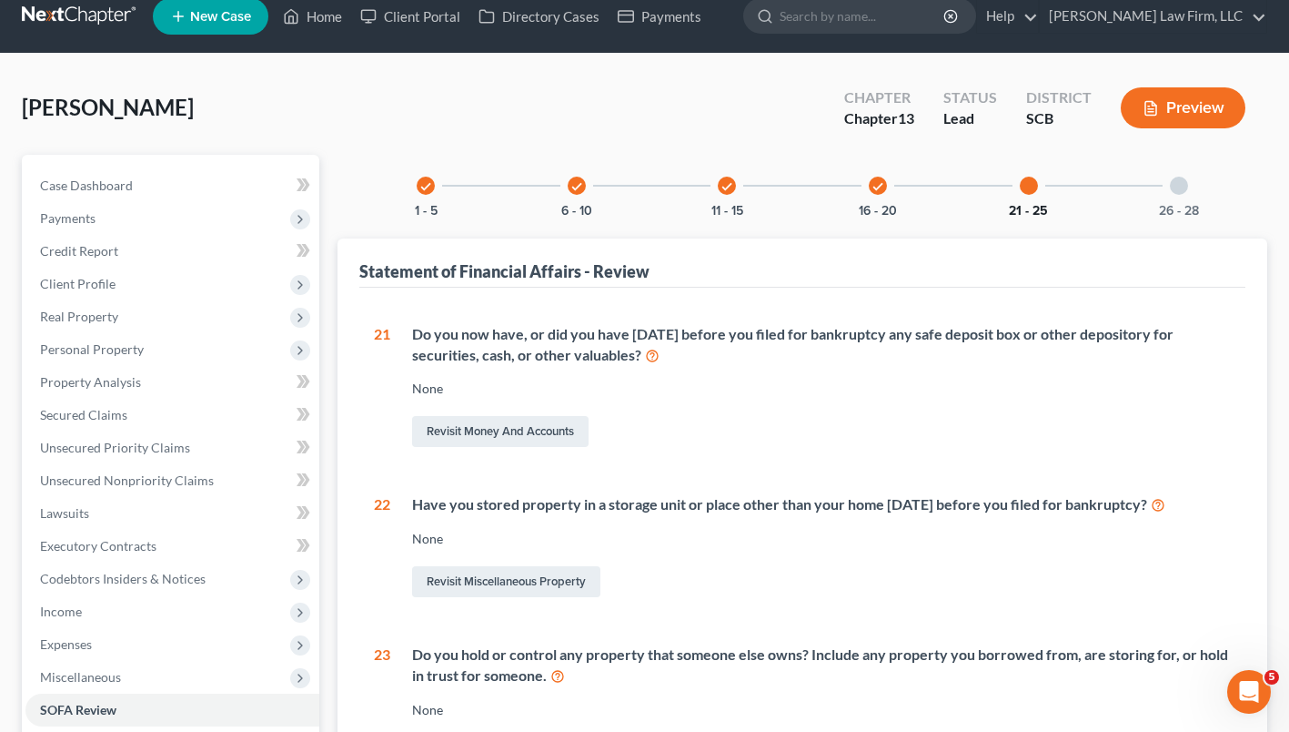
scroll to position [20, 0]
click at [872, 178] on div "check" at bounding box center [878, 186] width 18 height 18
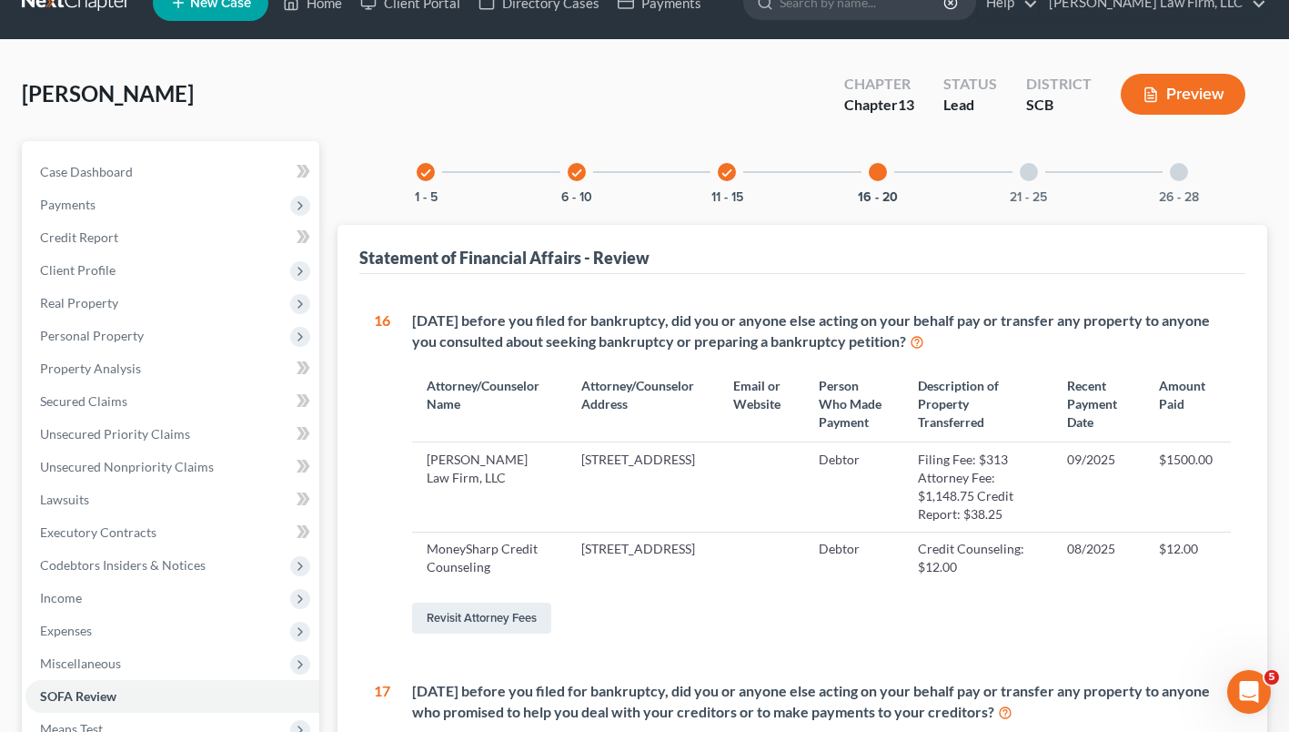
scroll to position [0, 0]
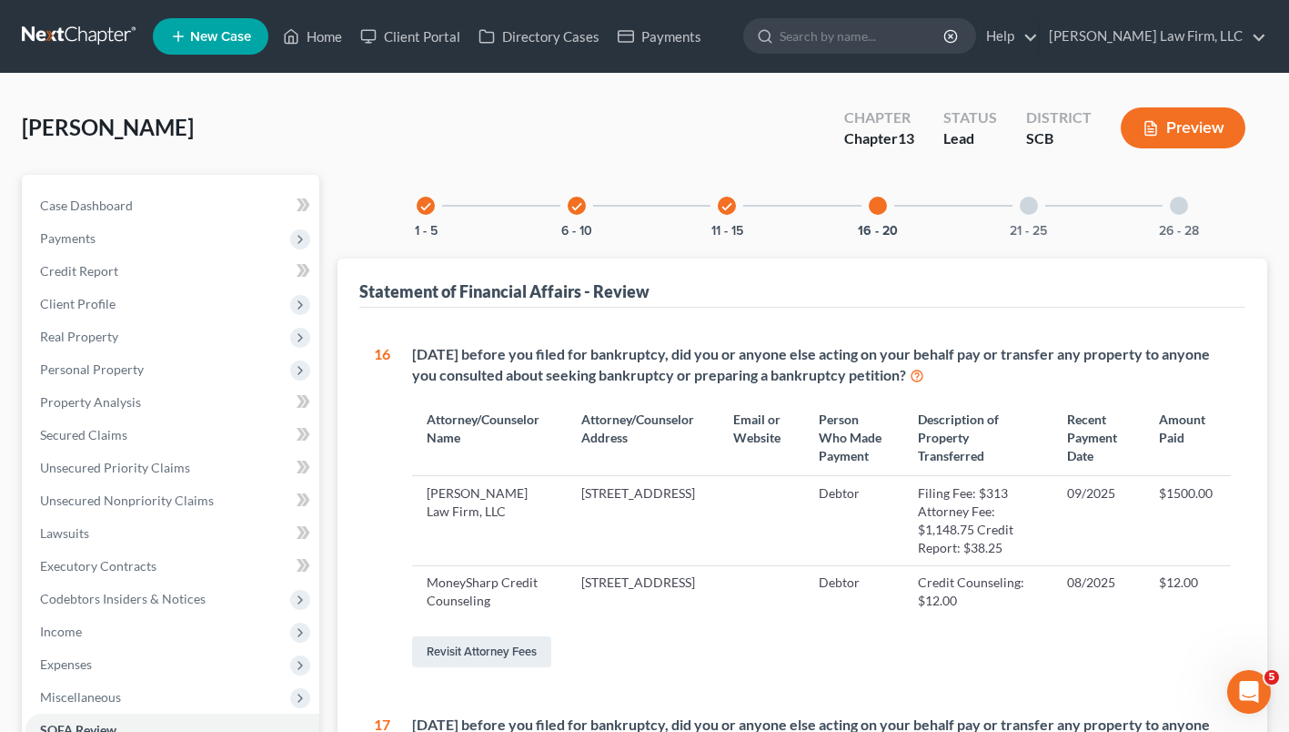
click at [719, 207] on div "check" at bounding box center [727, 206] width 18 height 18
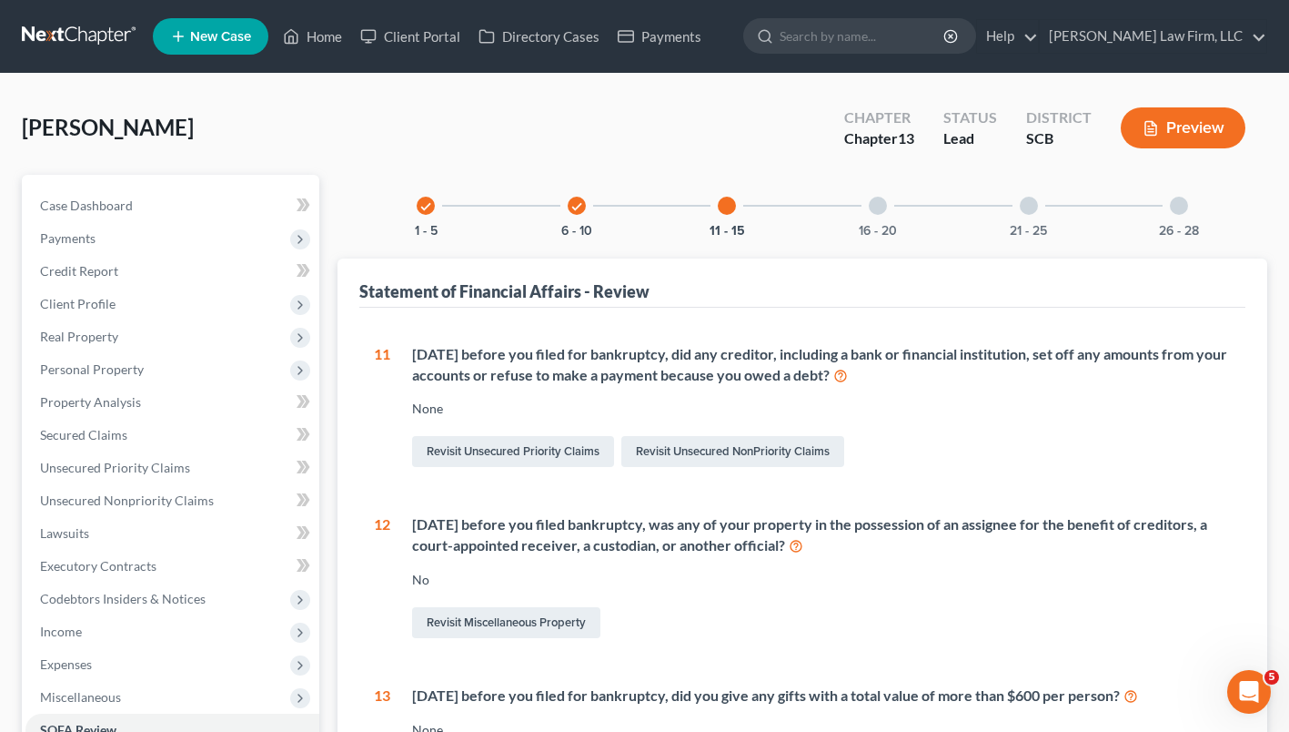
click at [576, 203] on icon "check" at bounding box center [576, 206] width 13 height 13
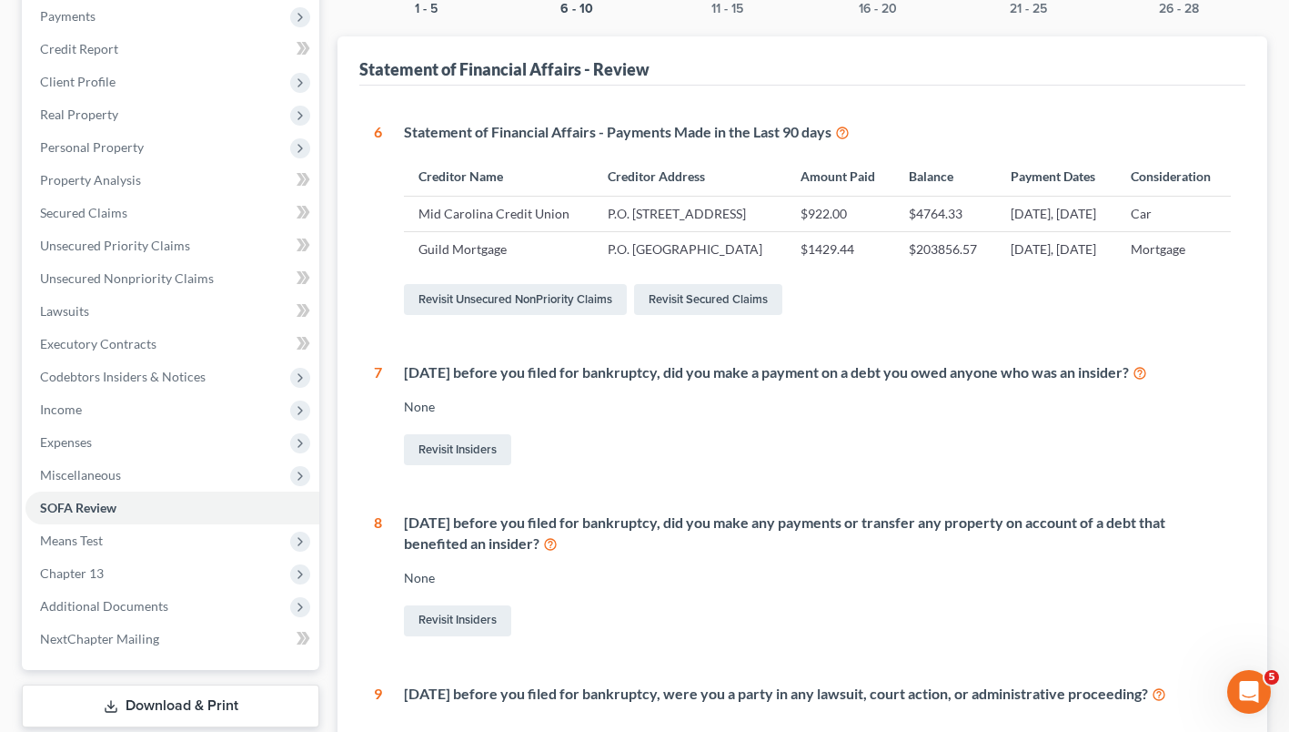
scroll to position [221, 0]
click at [94, 549] on span "Means Test" at bounding box center [172, 541] width 294 height 33
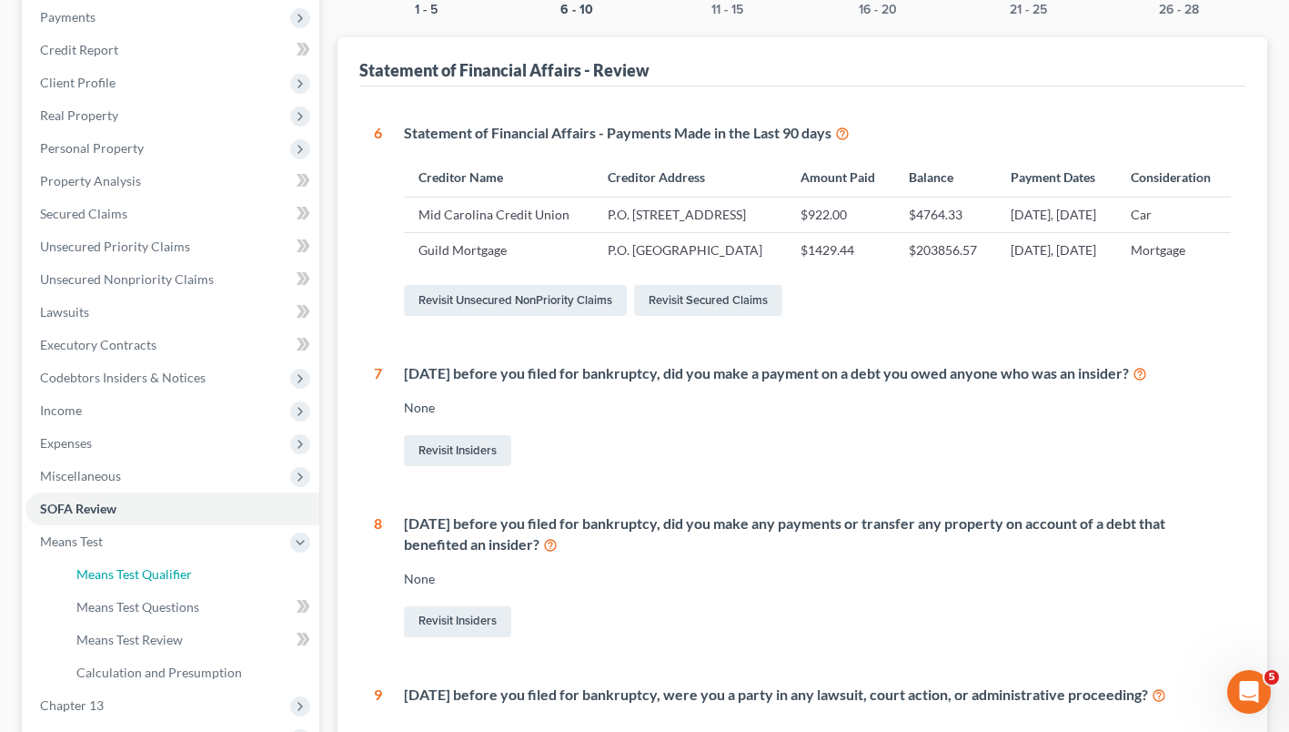
click at [120, 577] on span "Means Test Qualifier" at bounding box center [134, 573] width 116 height 15
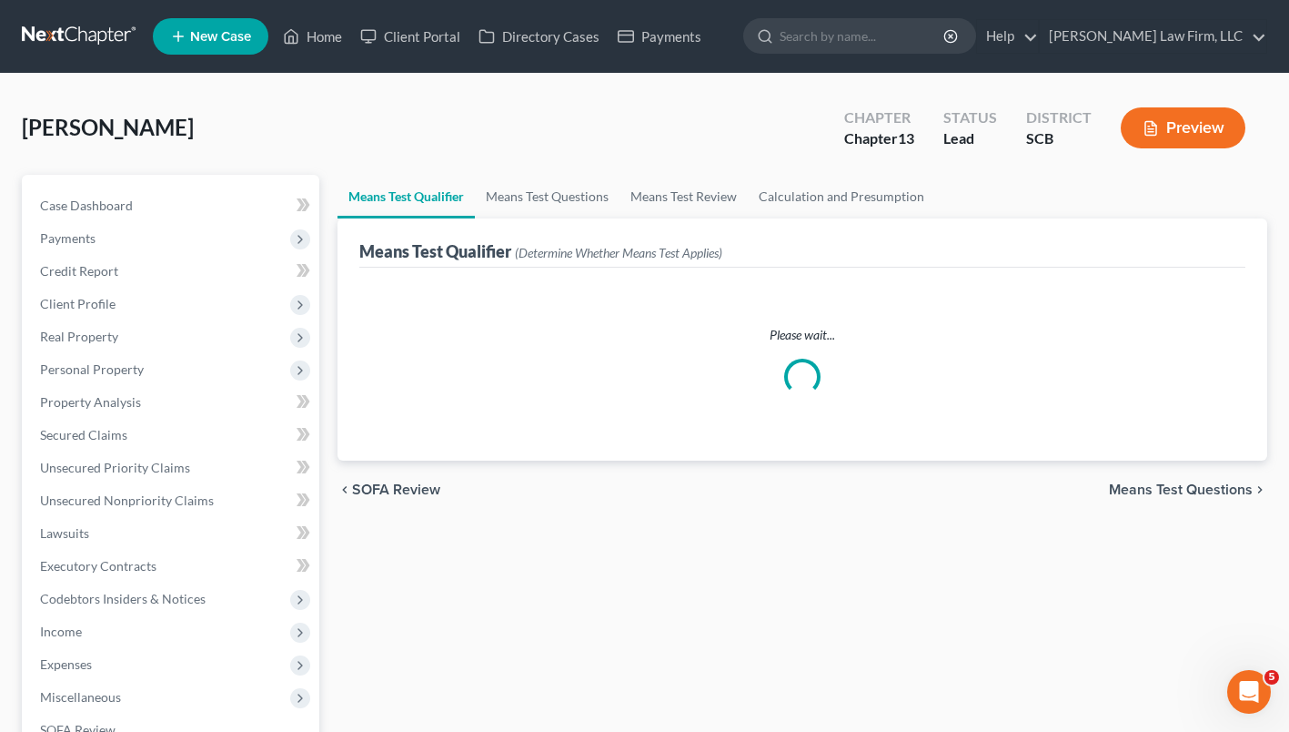
click at [76, 641] on span "Income" at bounding box center [172, 631] width 294 height 33
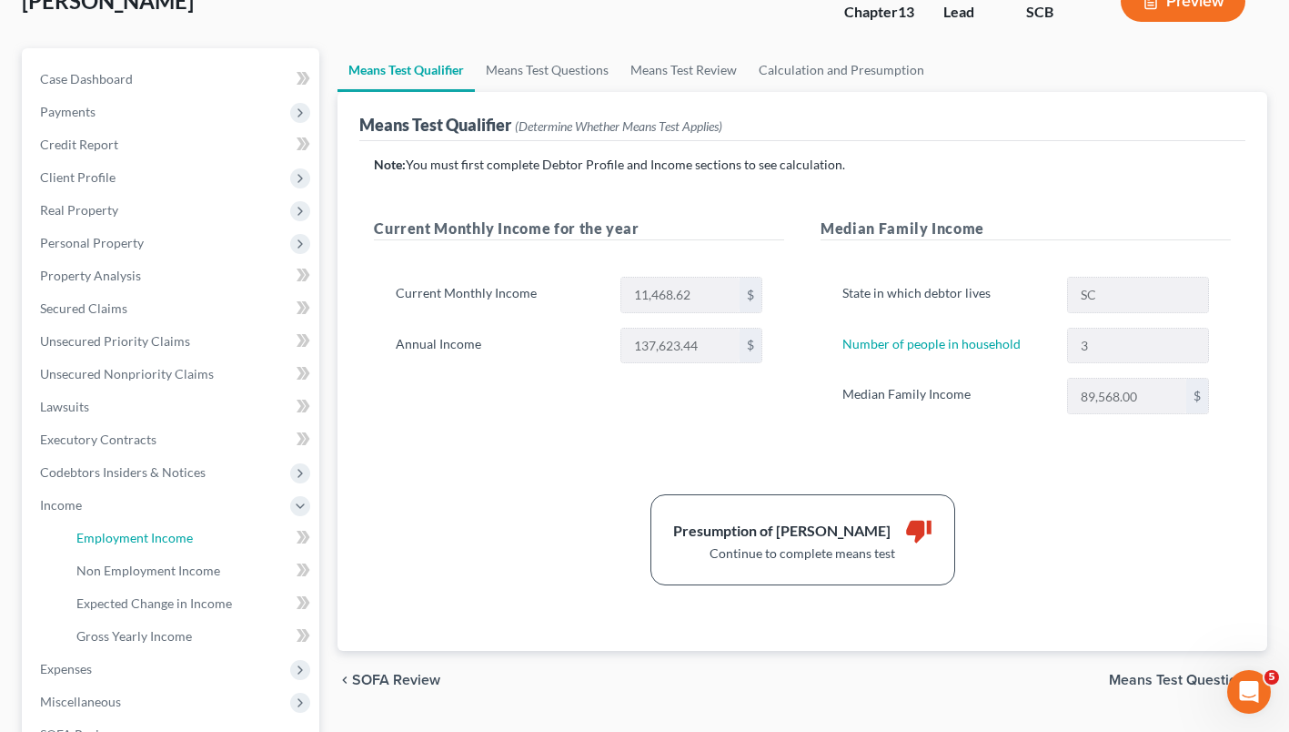
click at [106, 539] on span "Employment Income" at bounding box center [134, 537] width 116 height 15
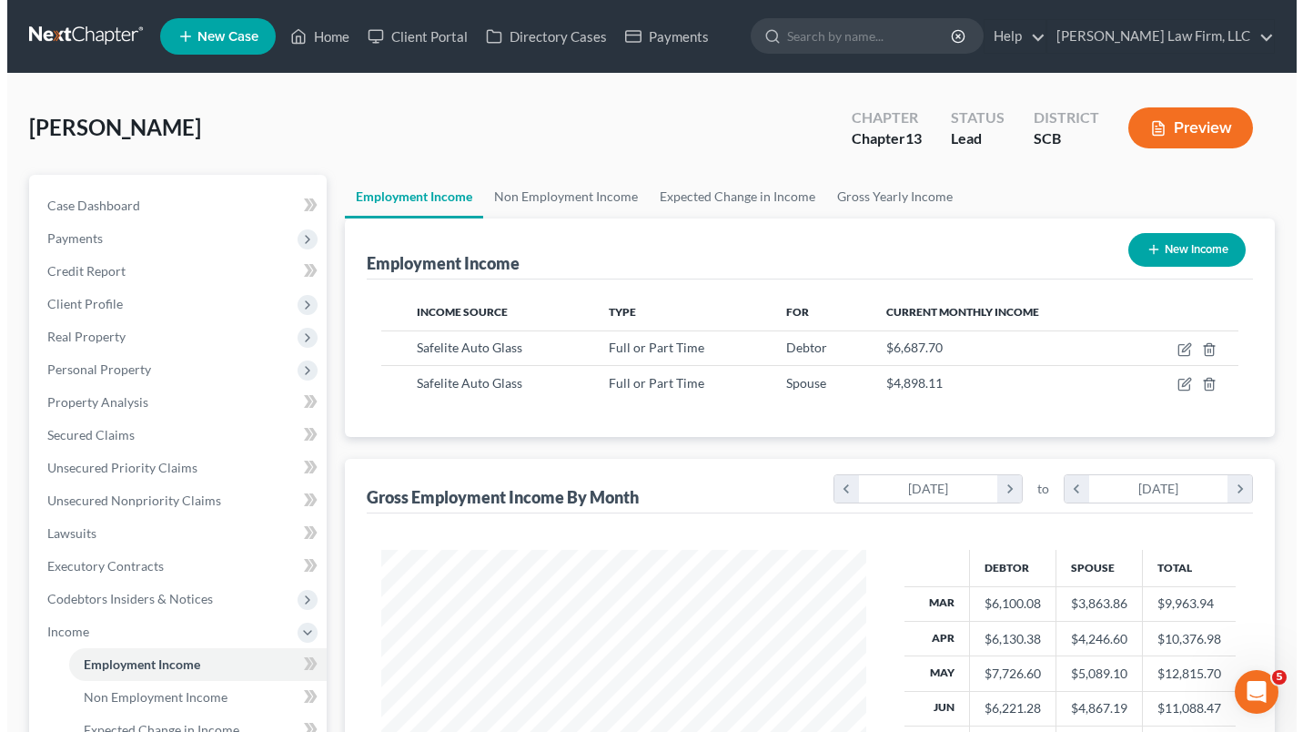
scroll to position [326, 521]
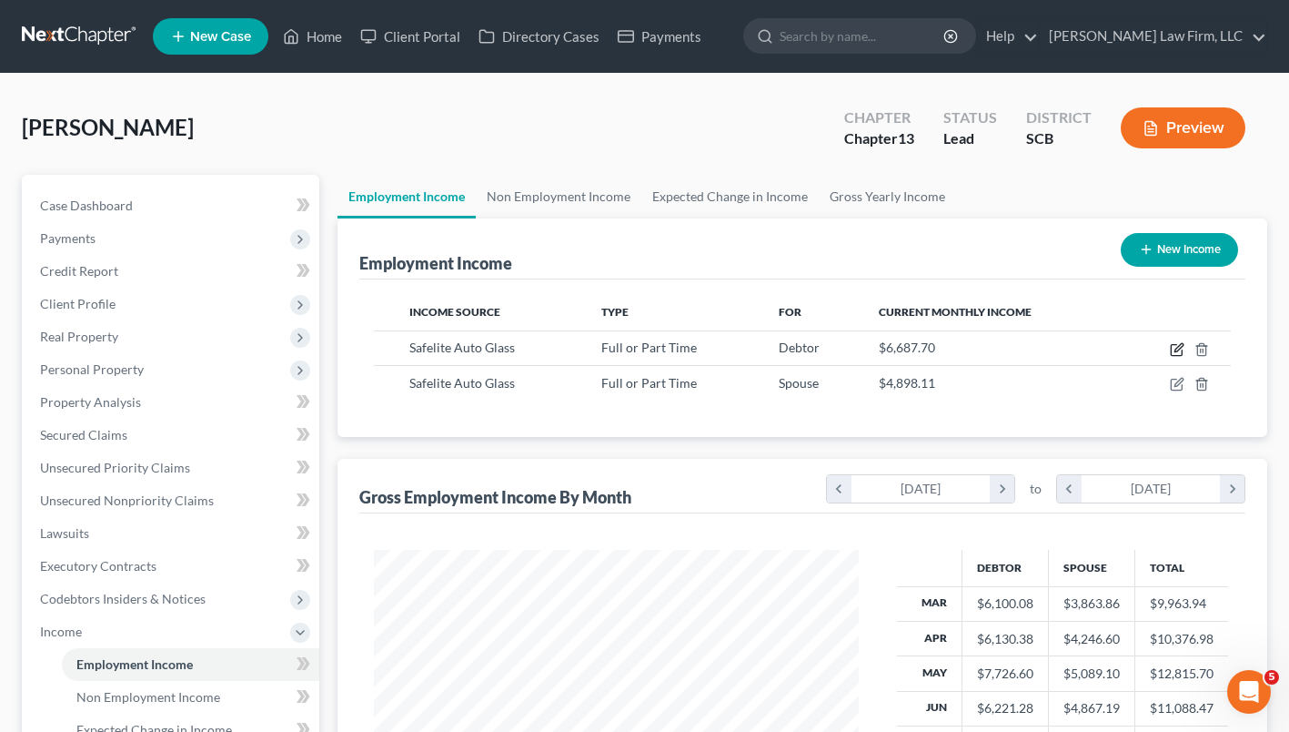
click at [1176, 350] on icon "button" at bounding box center [1177, 349] width 15 height 15
select select "0"
select select "42"
select select "3"
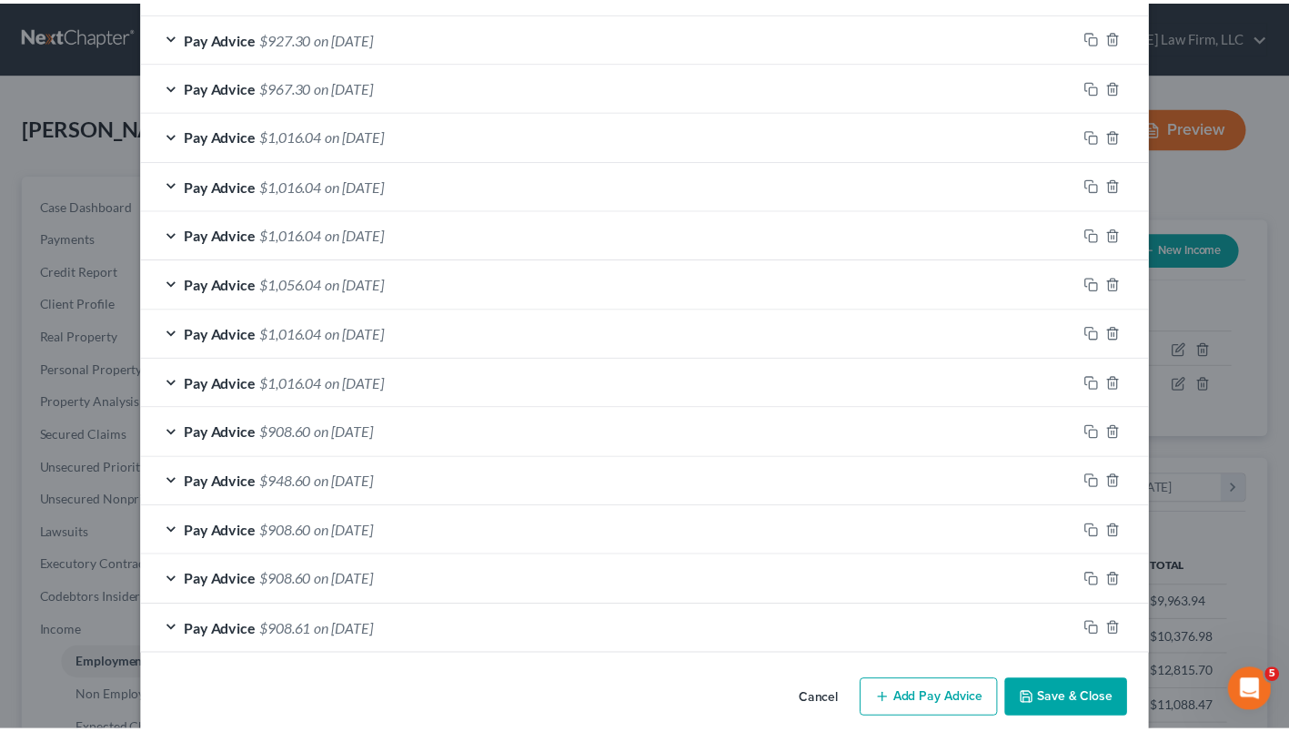
scroll to position [1499, 0]
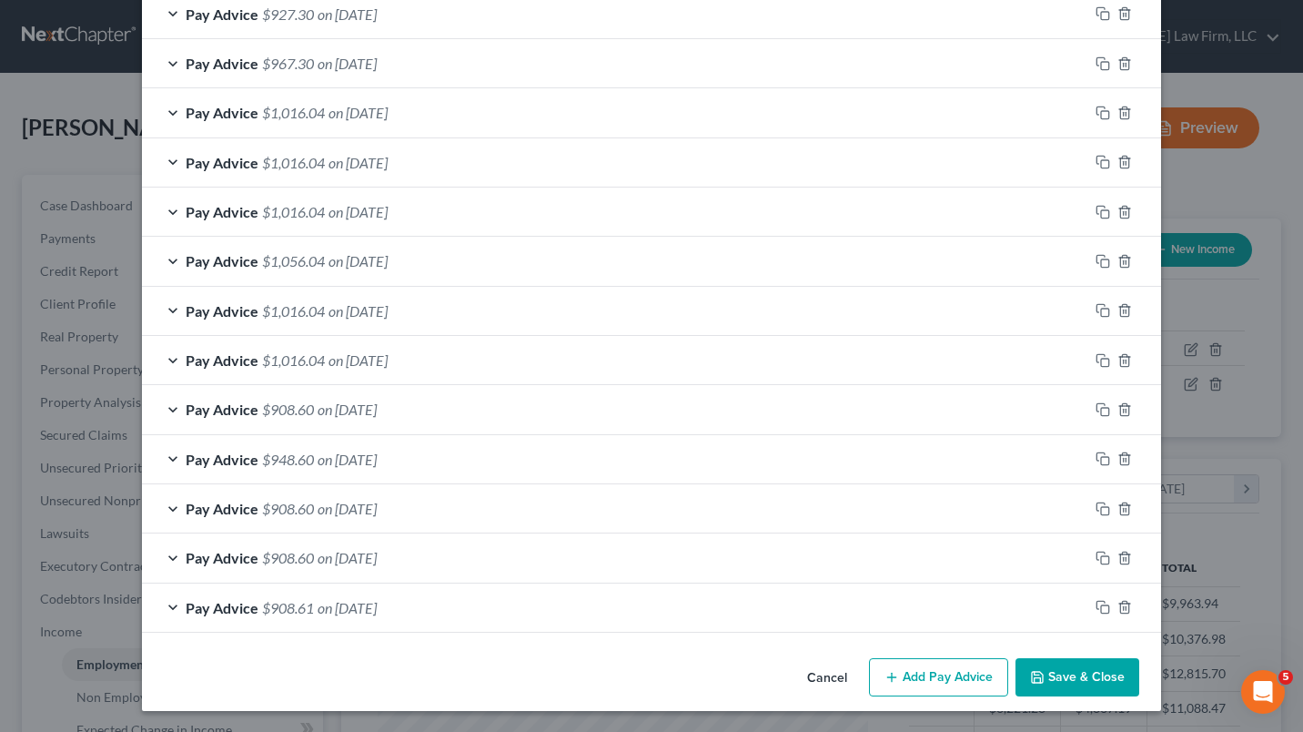
click at [1094, 678] on button "Save & Close" at bounding box center [1077, 677] width 124 height 38
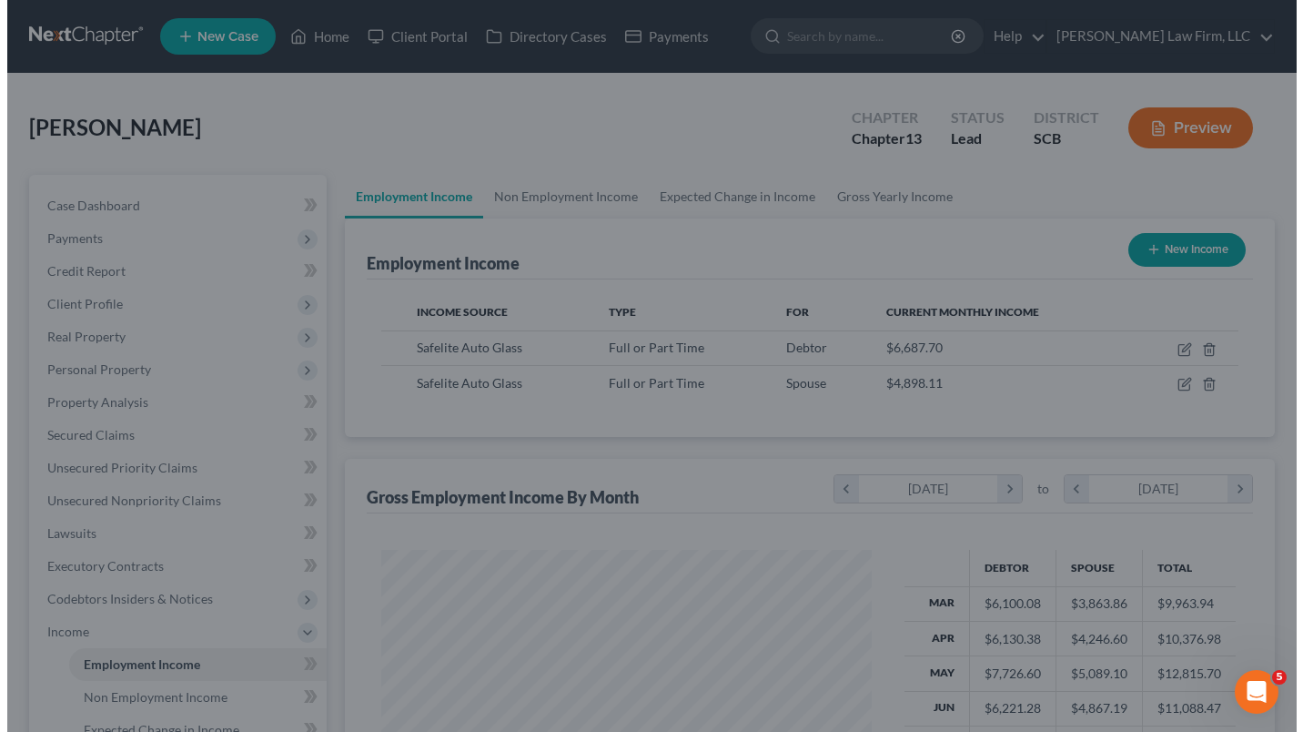
scroll to position [909542, 909347]
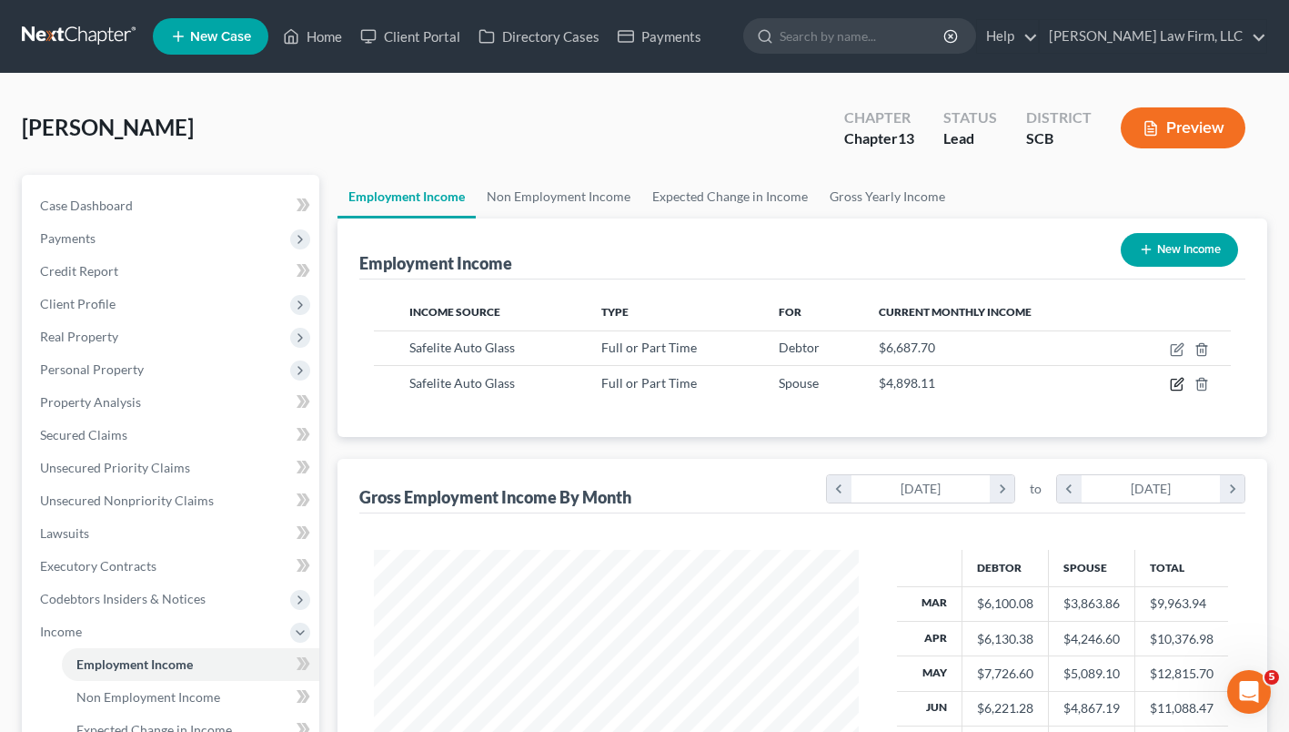
click at [1175, 389] on icon "button" at bounding box center [1176, 384] width 11 height 11
select select "0"
select select "42"
select select "3"
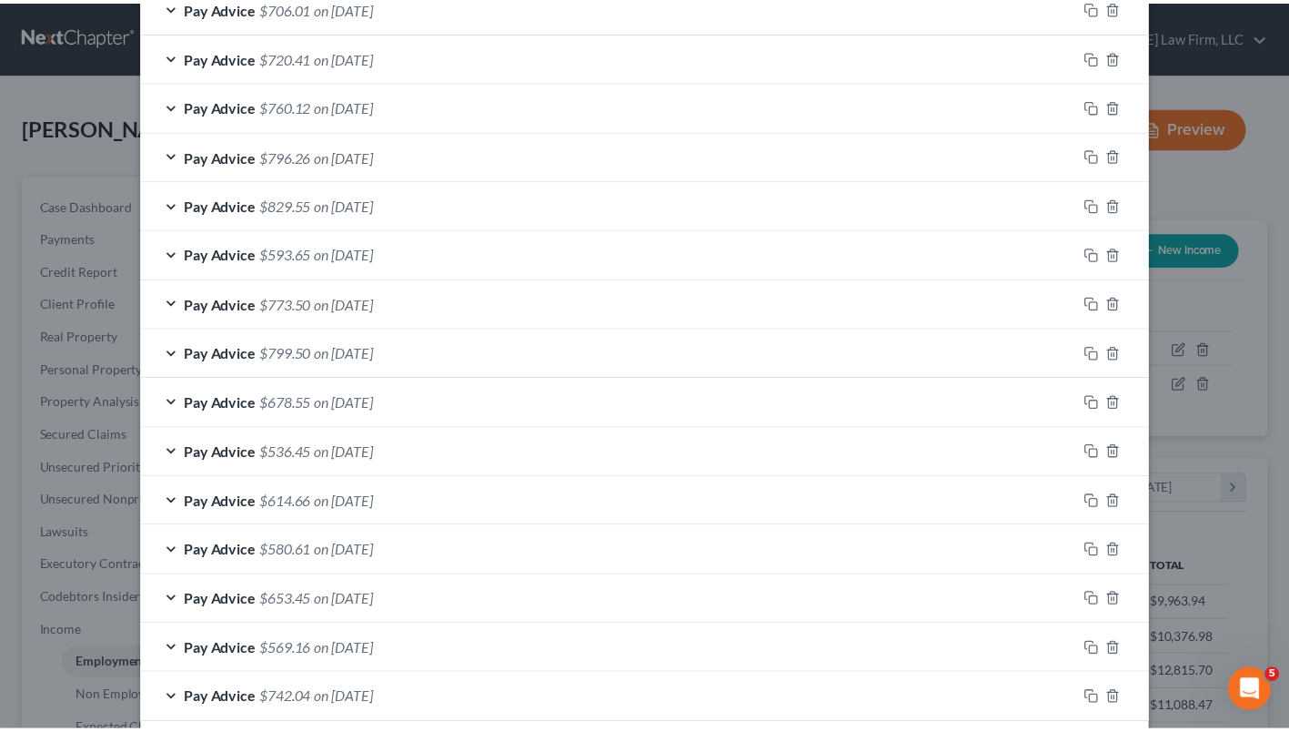
scroll to position [1449, 0]
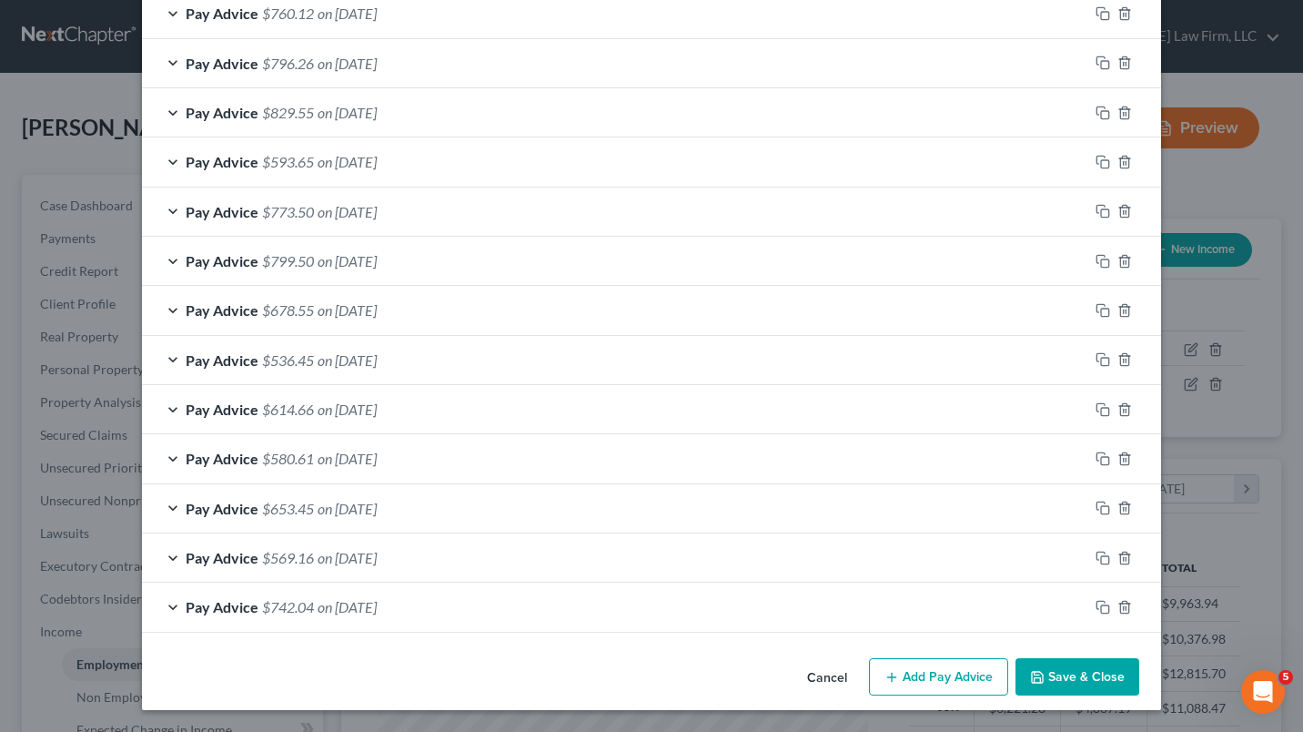
click at [1096, 679] on button "Save & Close" at bounding box center [1077, 677] width 124 height 38
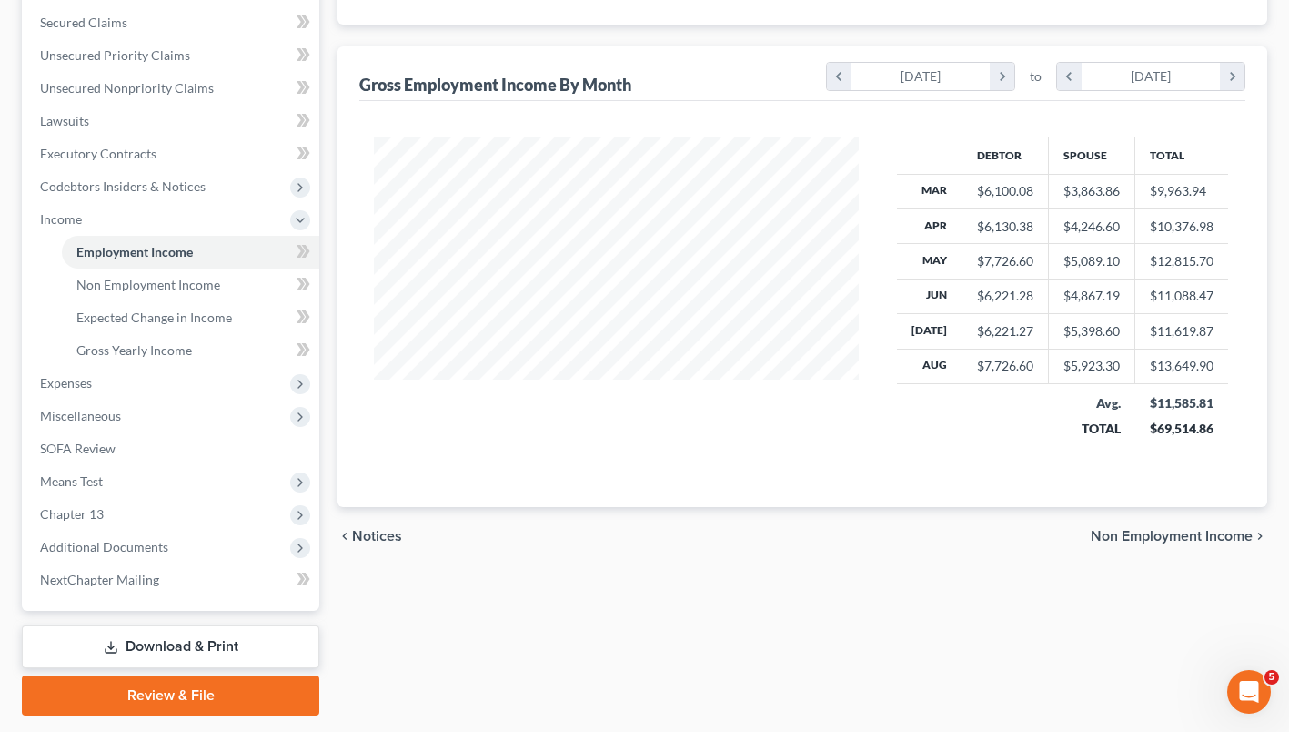
scroll to position [411, 0]
click at [121, 331] on link "Expected Change in Income" at bounding box center [190, 318] width 257 height 33
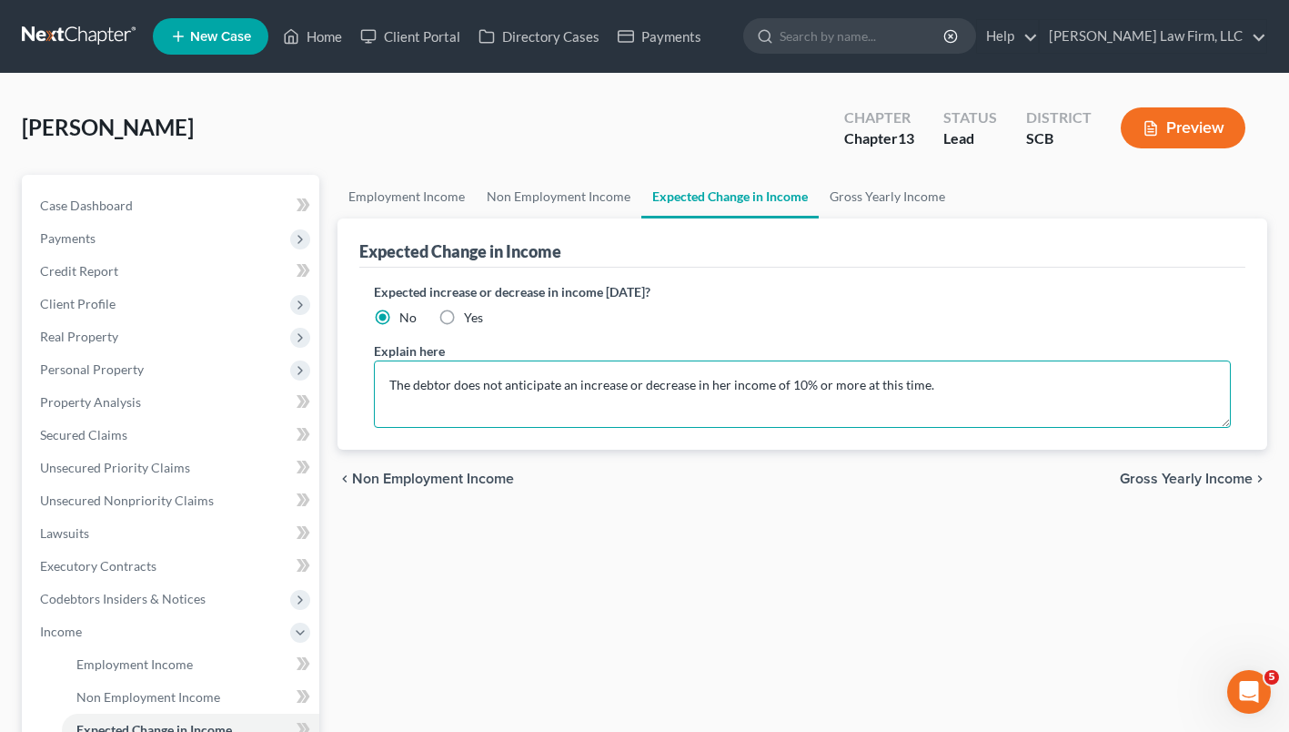
click at [393, 386] on textarea "The debtor does not anticipate an increase or decrease in her income of 10% or …" at bounding box center [802, 393] width 857 height 67
click at [849, 388] on textarea "The debtor's 401(k) loan will be paid off on (XXX). The debtor does not anticip…" at bounding box center [802, 393] width 857 height 67
click at [1149, 406] on textarea "The debtor's 401(k) loan will be paid off on (XXX). The debtor does not anticip…" at bounding box center [802, 393] width 857 height 67
type textarea "The debtor's 401(k) loan will be paid off on (XXX). The debtor does not anticip…"
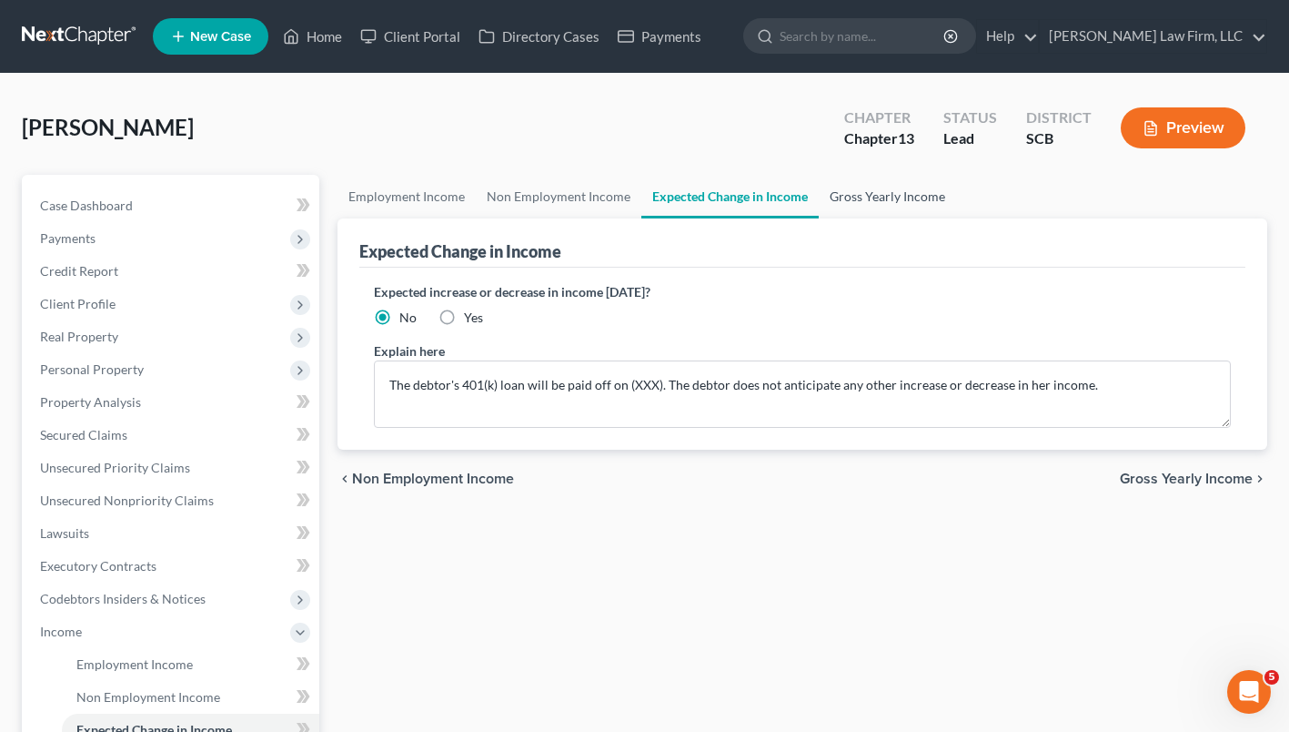
click at [895, 199] on link "Gross Yearly Income" at bounding box center [887, 197] width 137 height 44
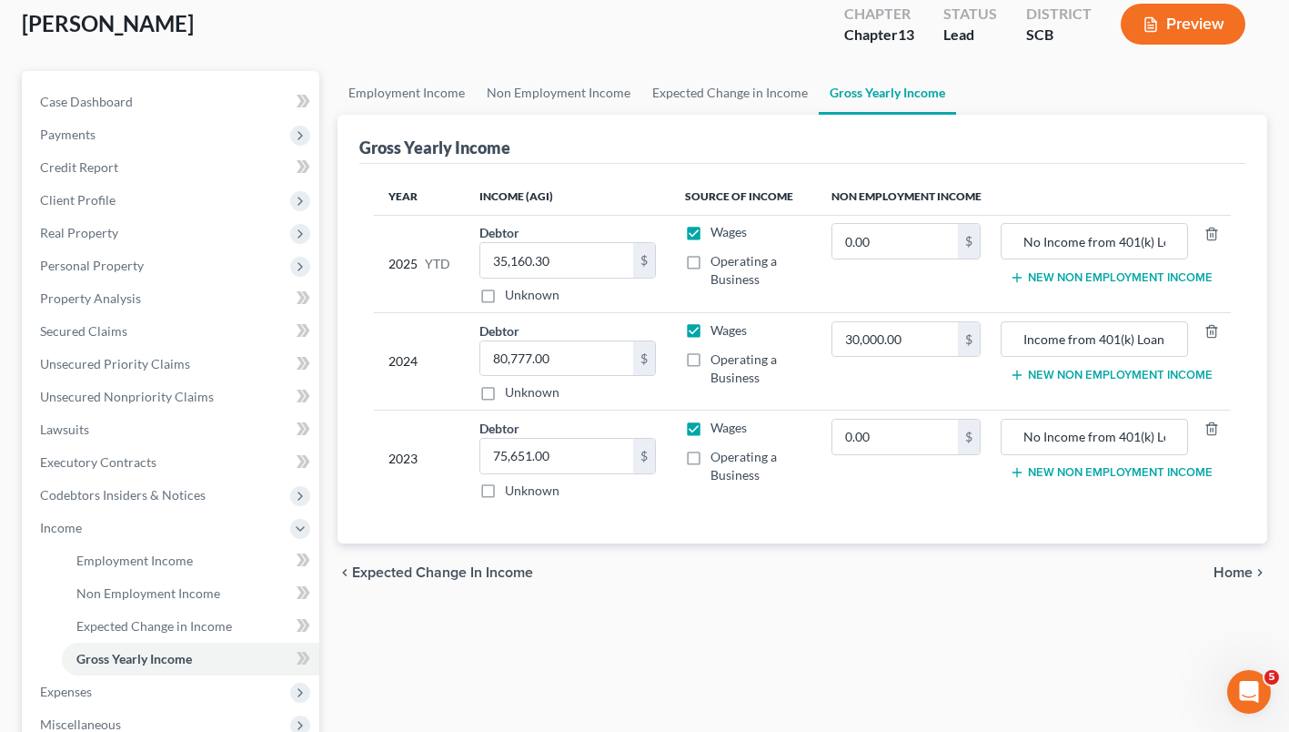
scroll to position [146, 0]
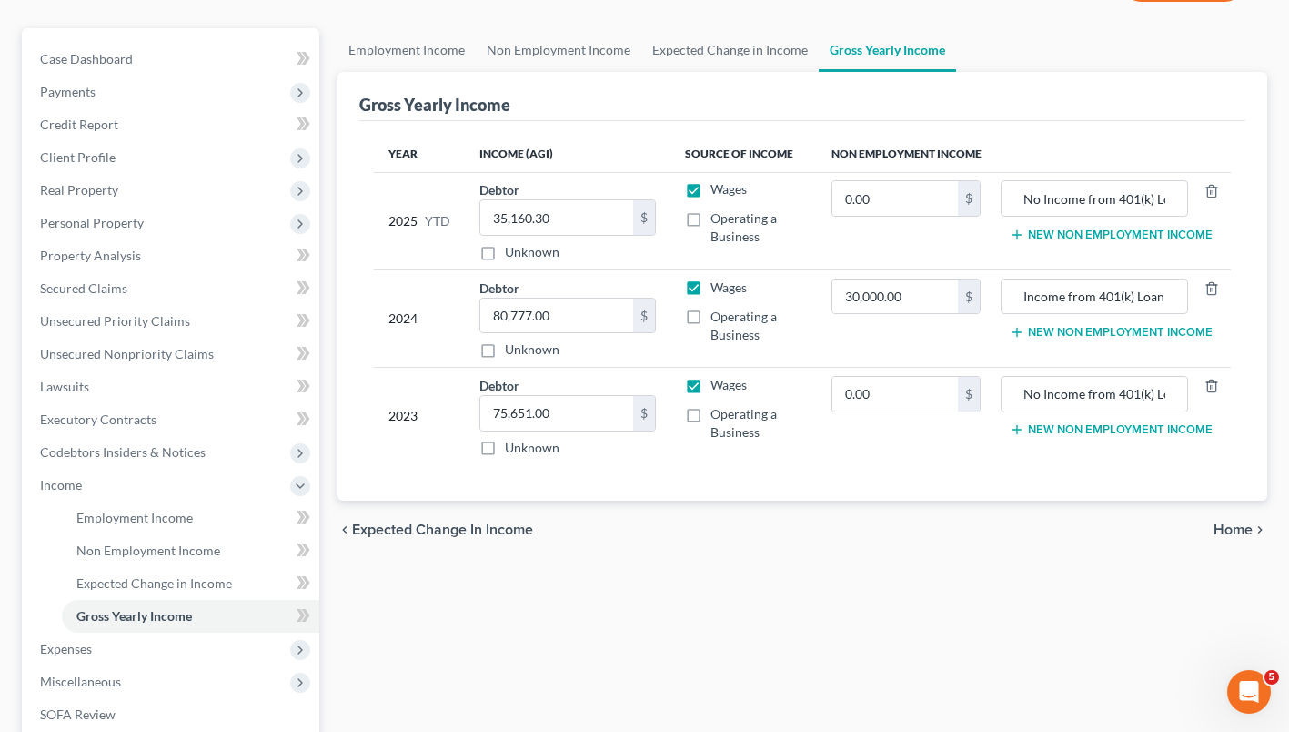
click at [75, 661] on span "Expenses" at bounding box center [172, 648] width 294 height 33
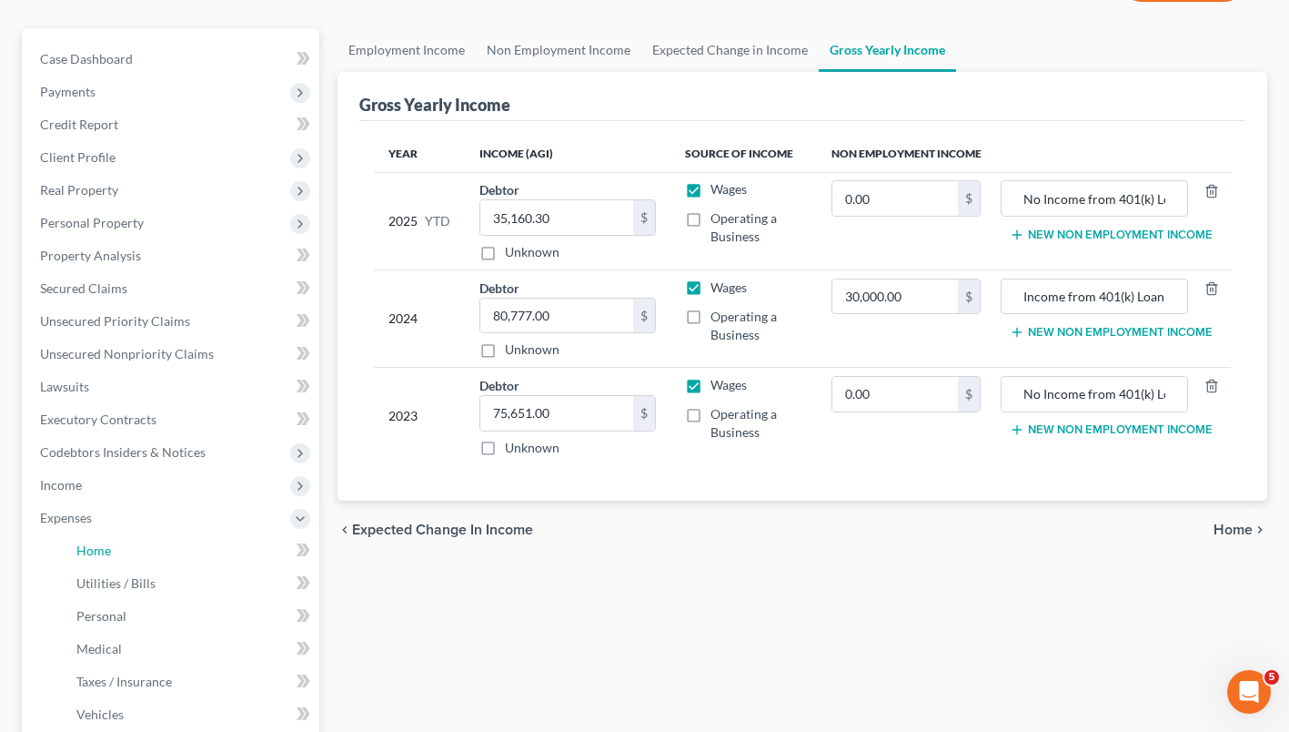
click at [96, 548] on span "Home" at bounding box center [93, 549] width 35 height 15
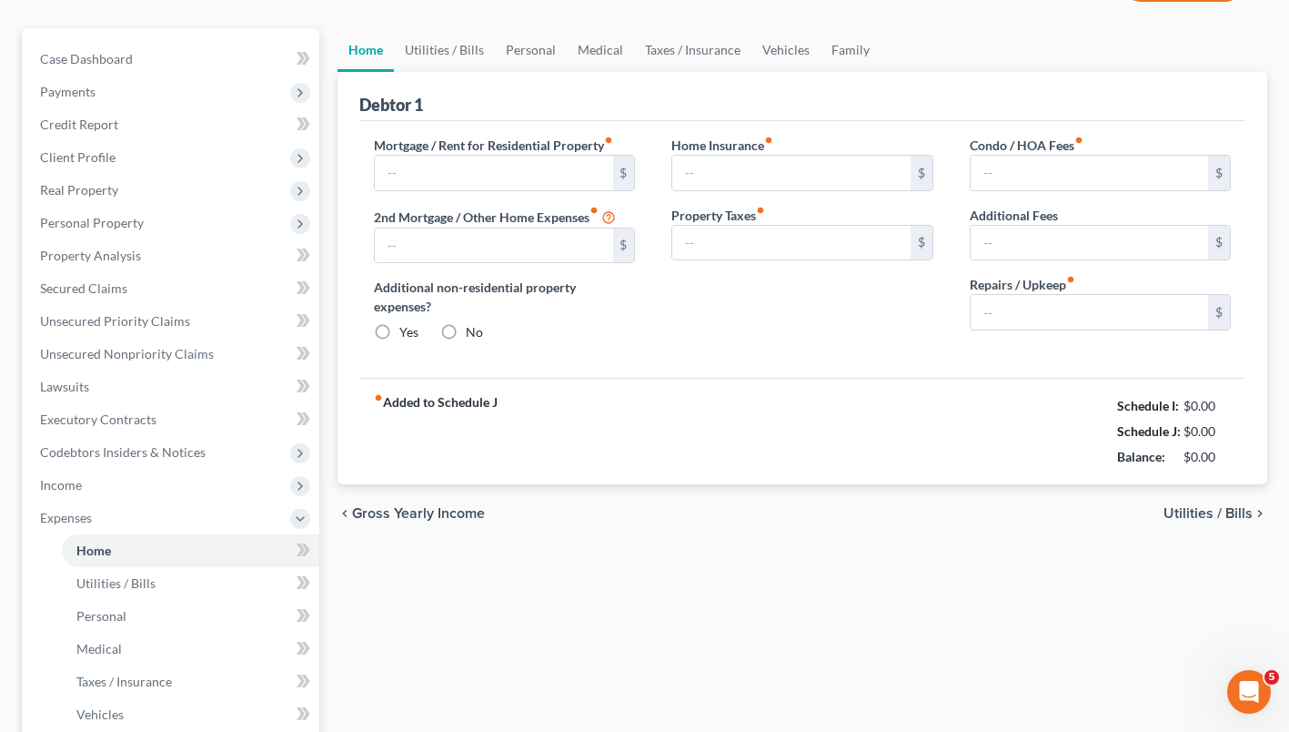
scroll to position [34, 0]
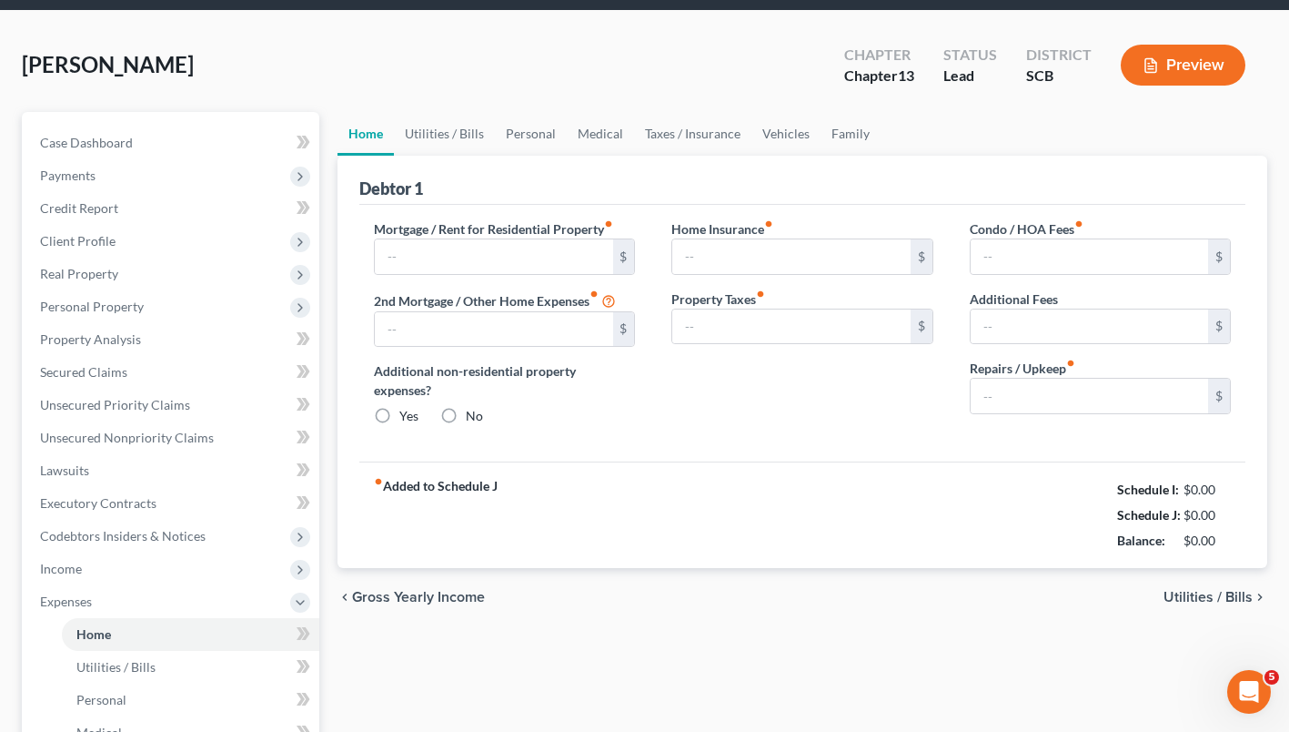
type input "1,467.20"
type input "0.00"
radio input "true"
type input "0.00"
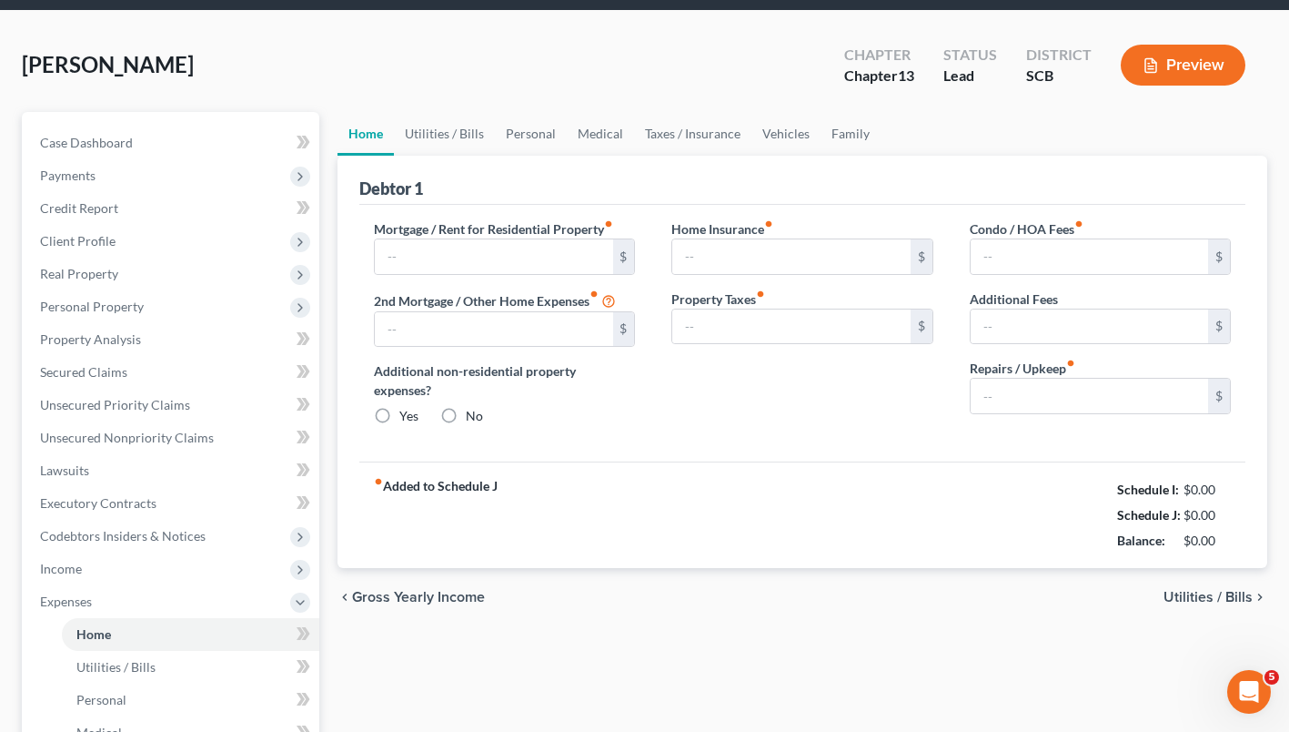
type input "0.00"
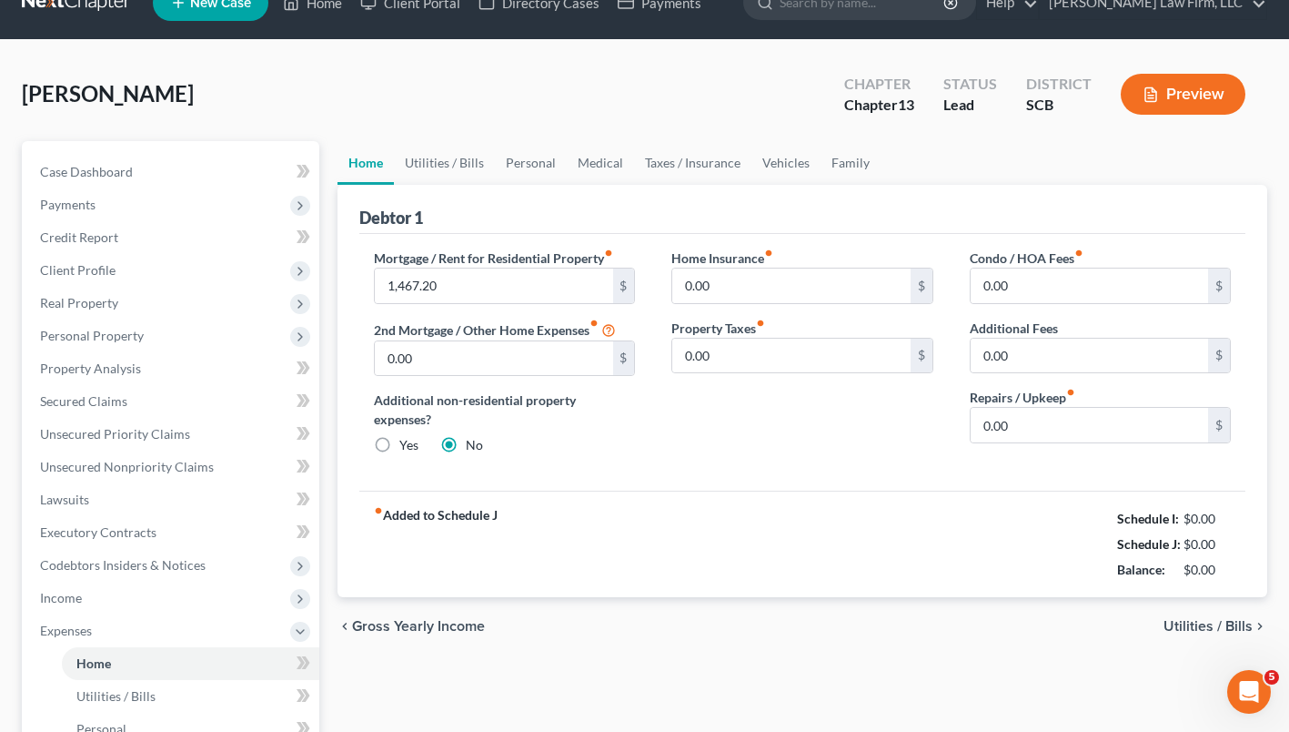
scroll to position [0, 0]
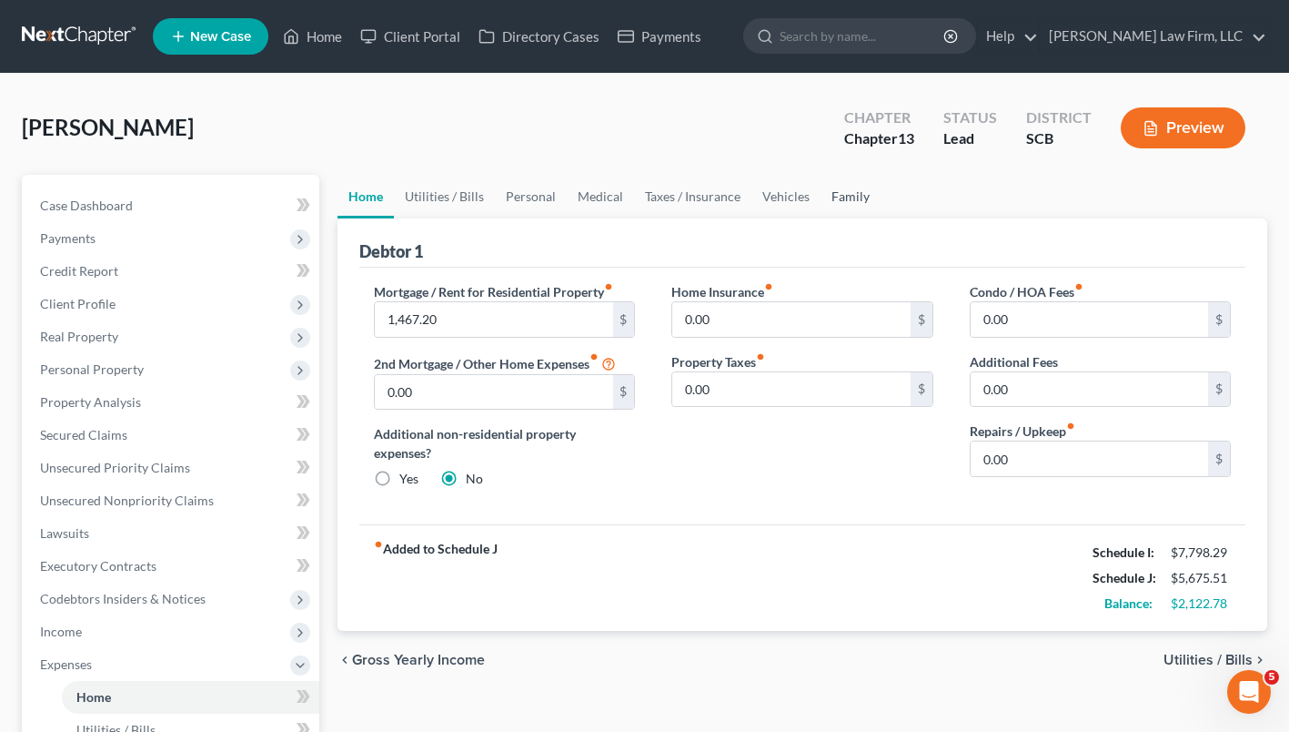
click at [844, 199] on link "Family" at bounding box center [851, 197] width 60 height 44
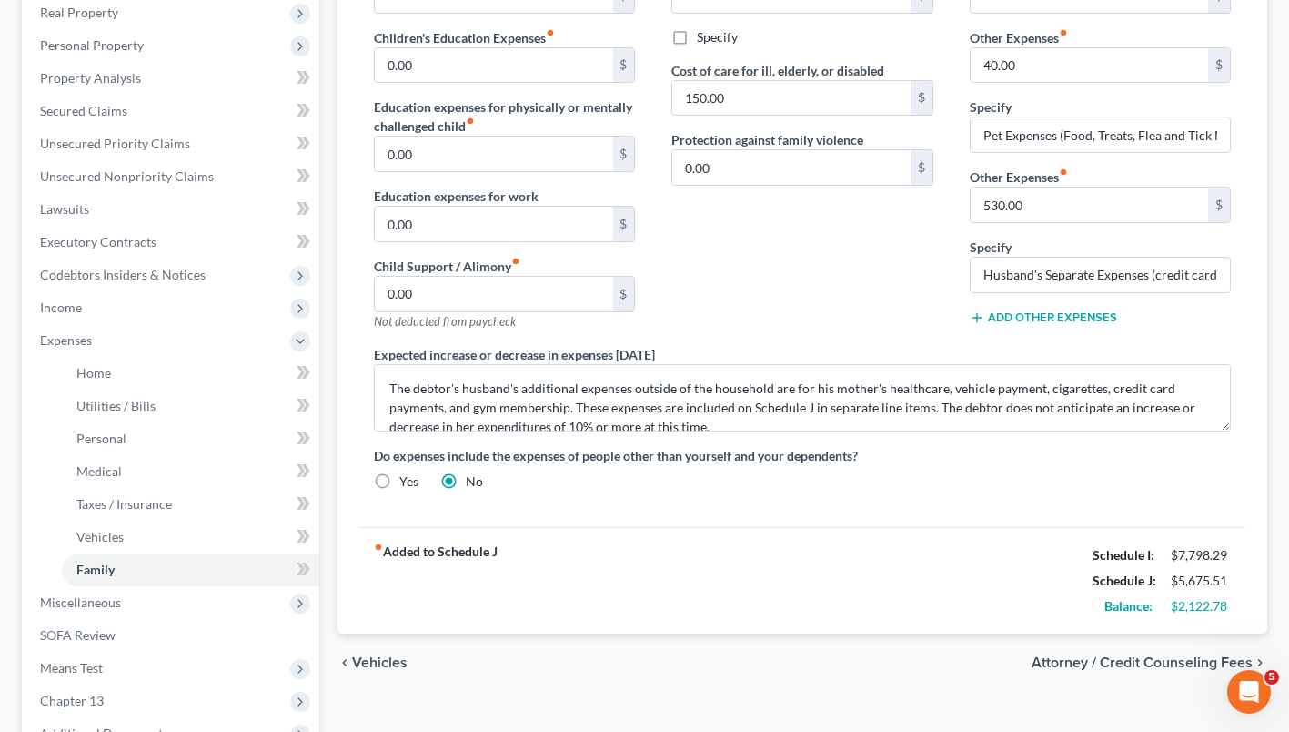
scroll to position [320, 0]
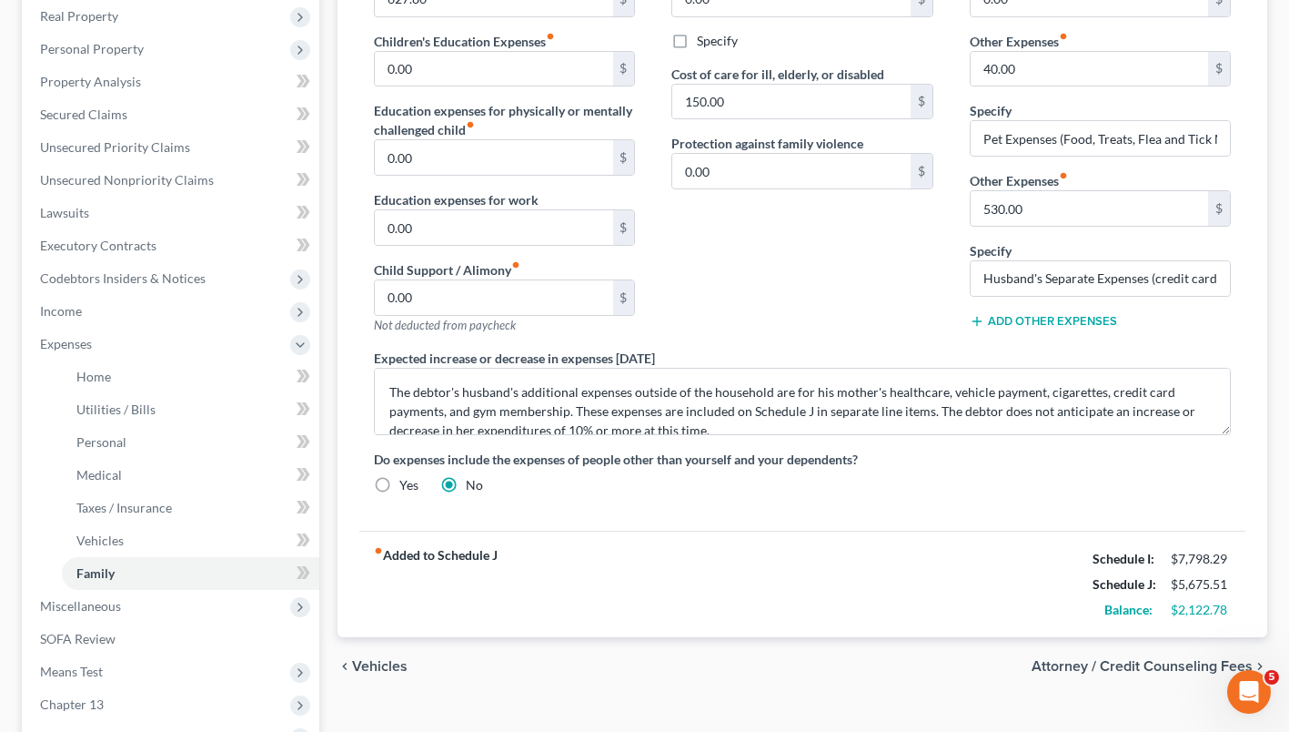
click at [71, 675] on span "Means Test" at bounding box center [71, 670] width 63 height 15
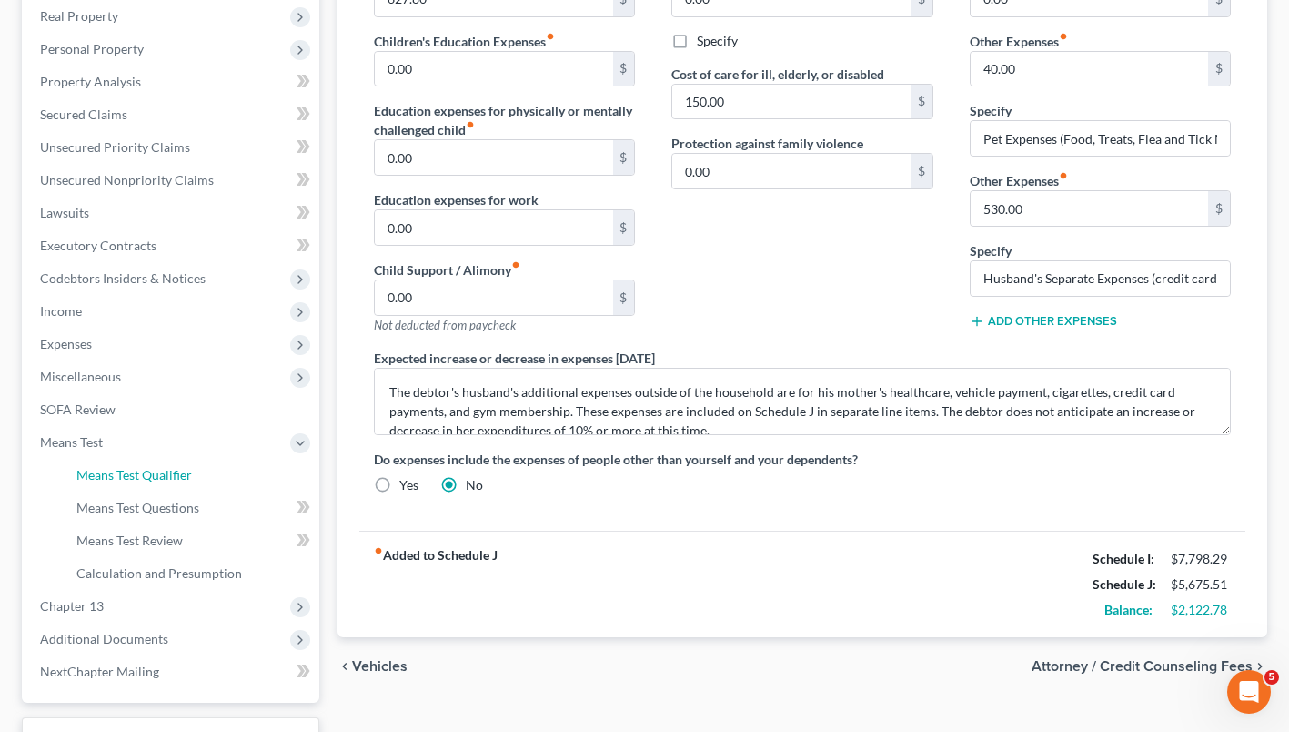
click at [110, 472] on span "Means Test Qualifier" at bounding box center [134, 474] width 116 height 15
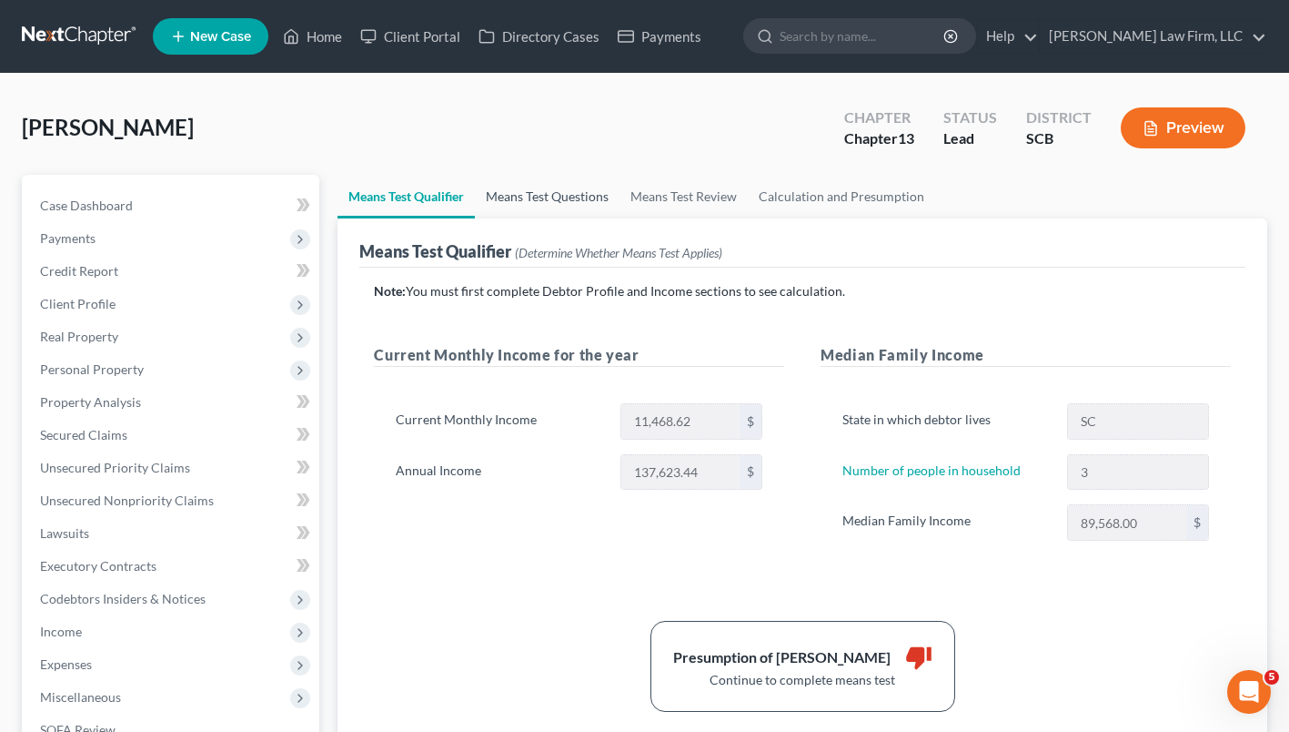
click at [554, 216] on link "Means Test Questions" at bounding box center [547, 197] width 145 height 44
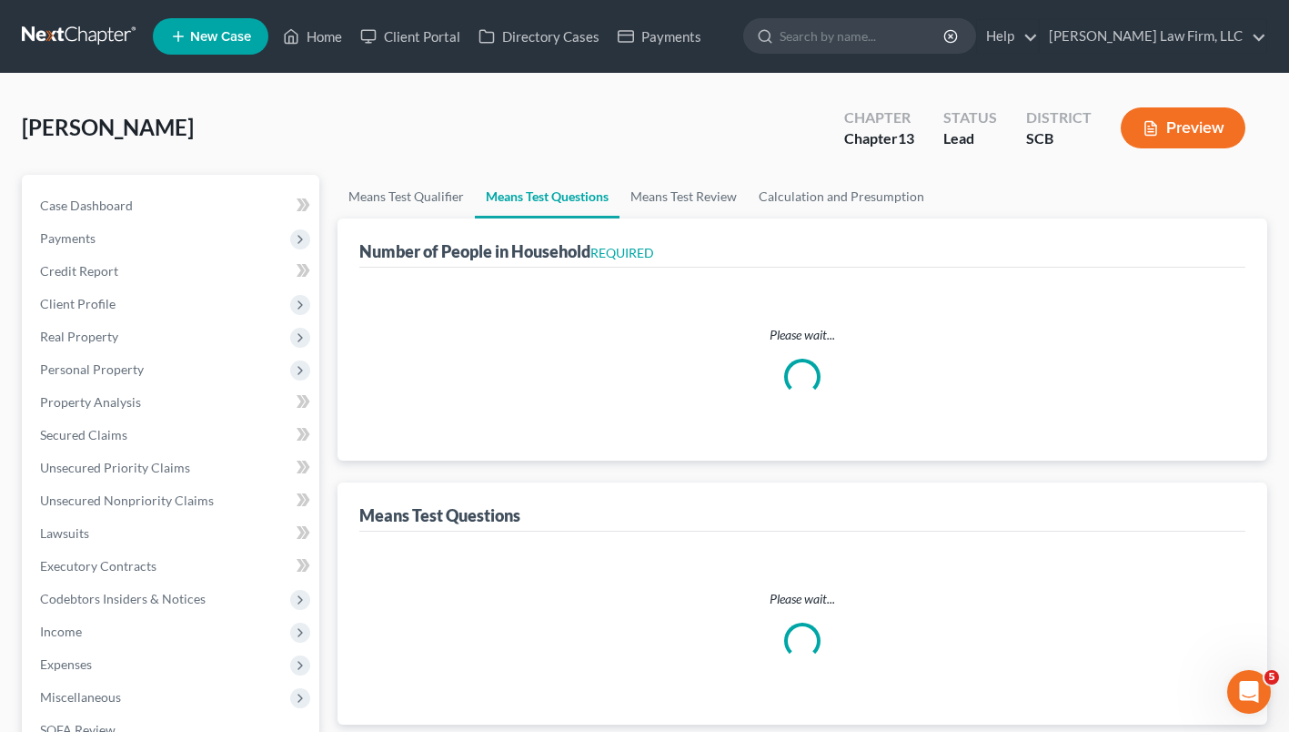
select select "0"
select select "60"
select select "1"
select select "60"
select select "1"
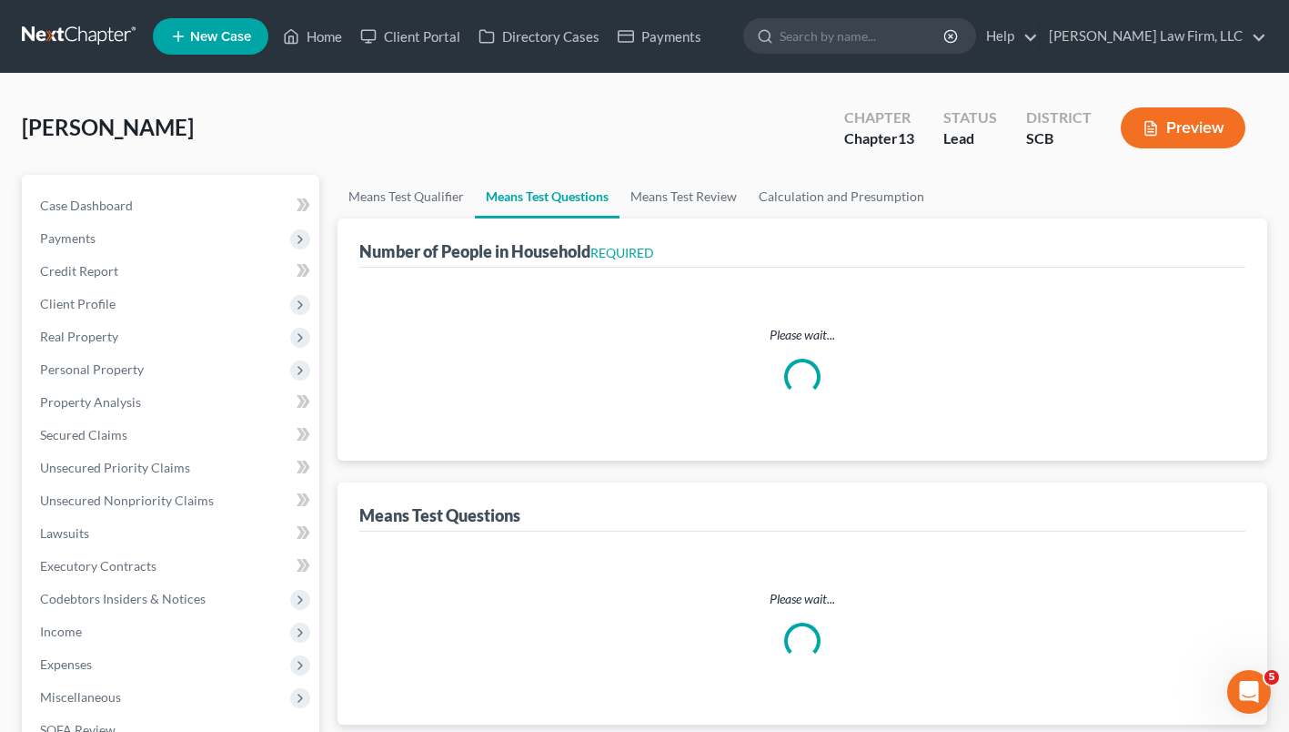
select select "60"
select select "3"
select select "0"
select select "2"
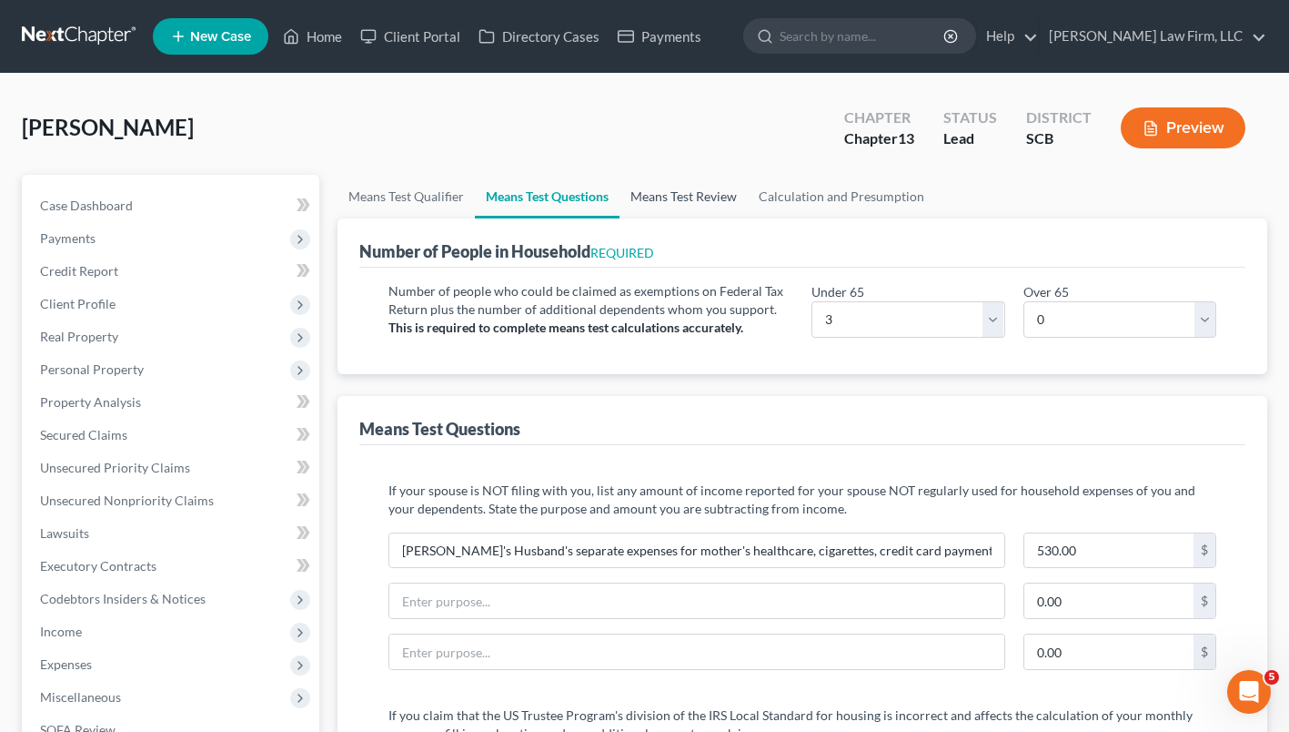
click at [718, 198] on link "Means Test Review" at bounding box center [684, 197] width 128 height 44
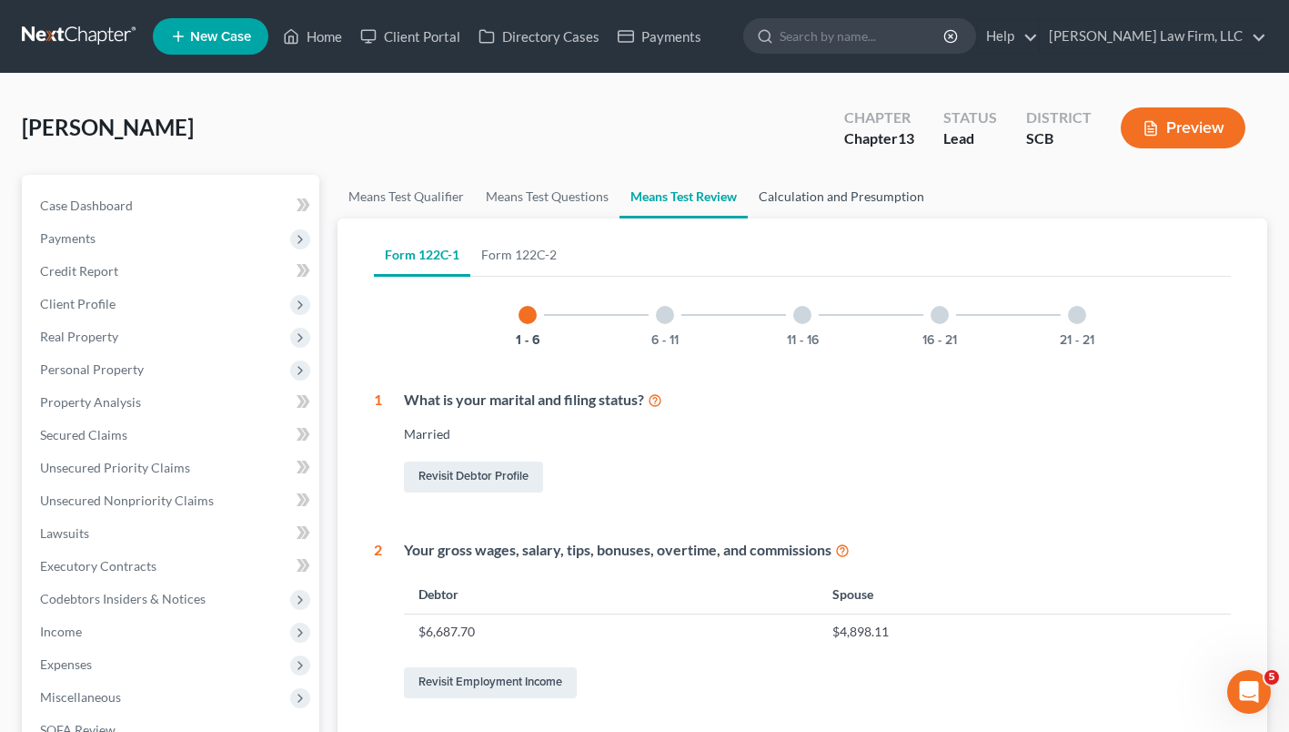
click at [839, 204] on link "Calculation and Presumption" at bounding box center [841, 197] width 187 height 44
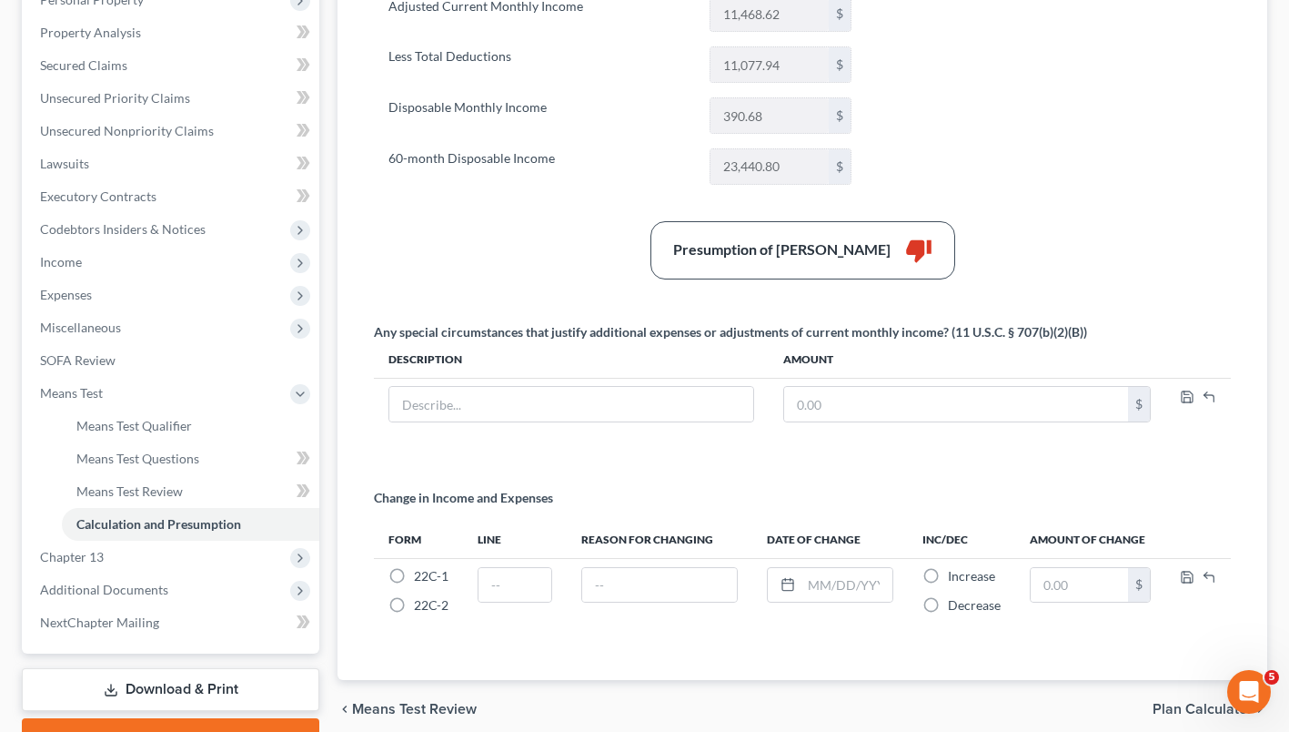
scroll to position [352, 0]
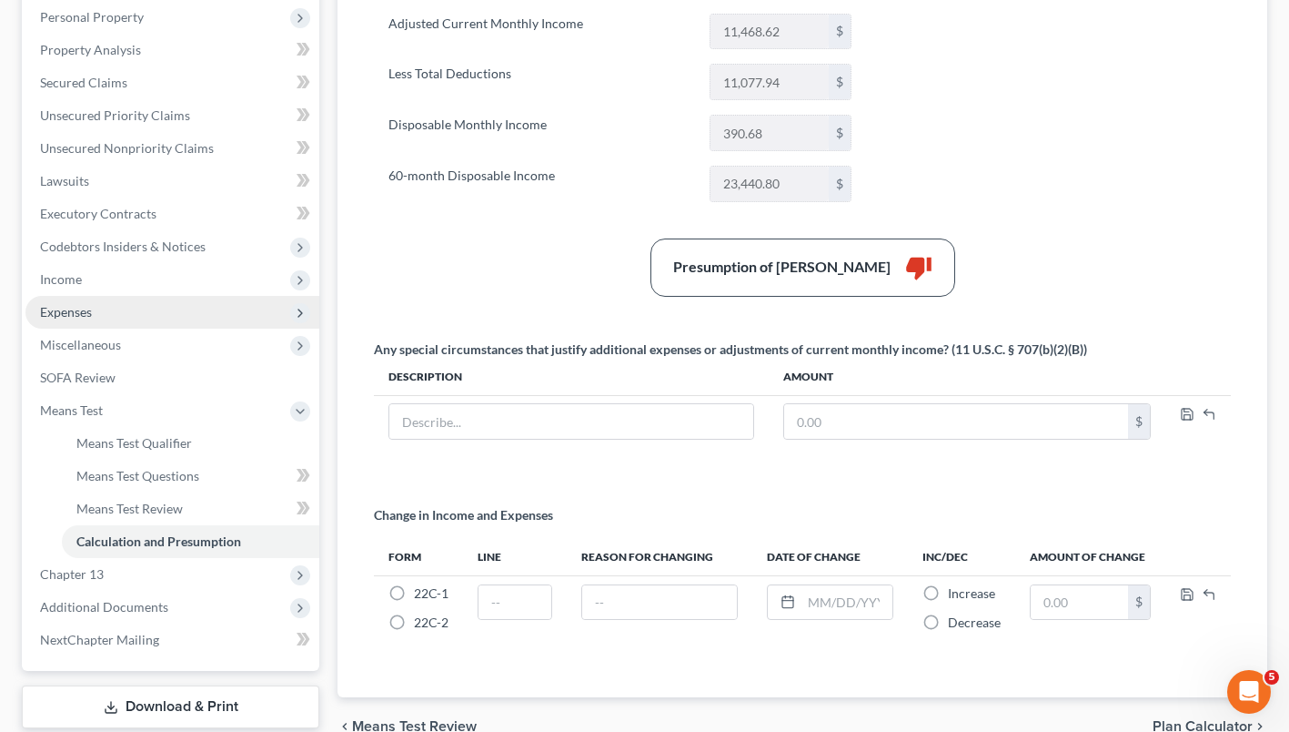
click at [66, 314] on span "Expenses" at bounding box center [66, 311] width 52 height 15
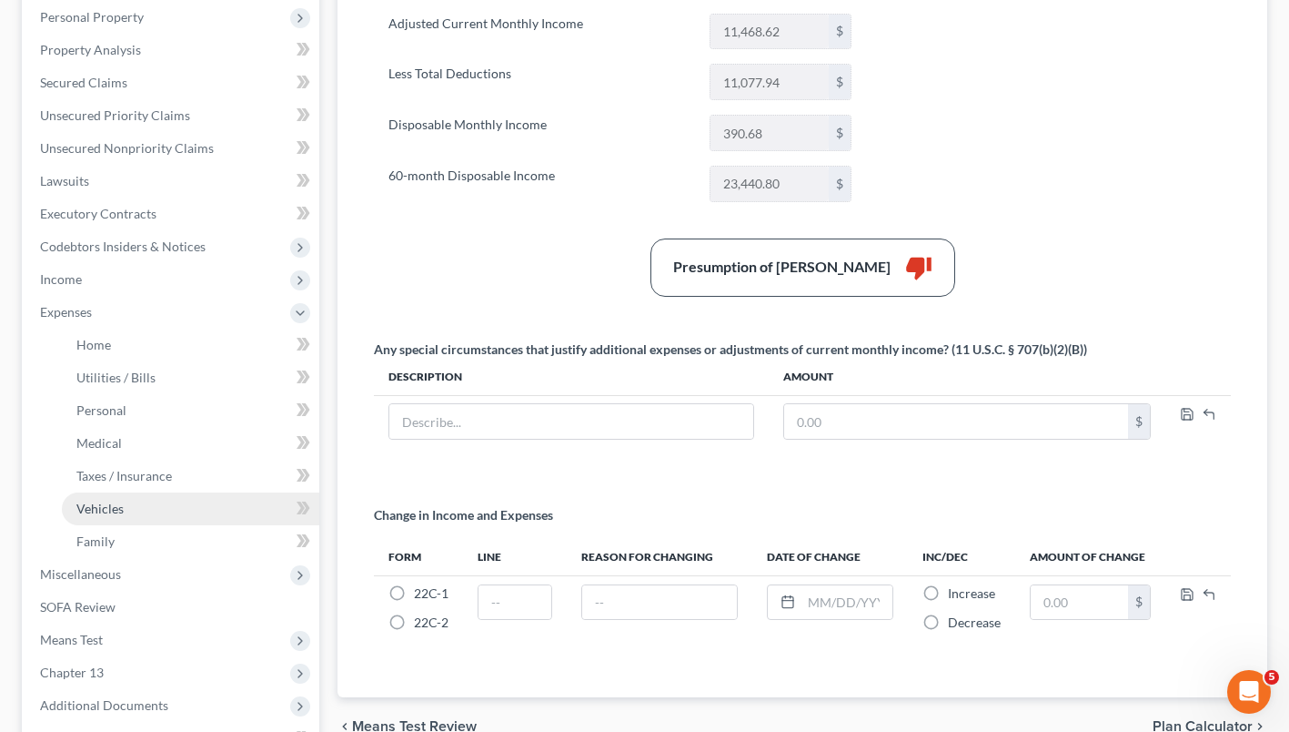
click at [126, 513] on link "Vehicles" at bounding box center [190, 508] width 257 height 33
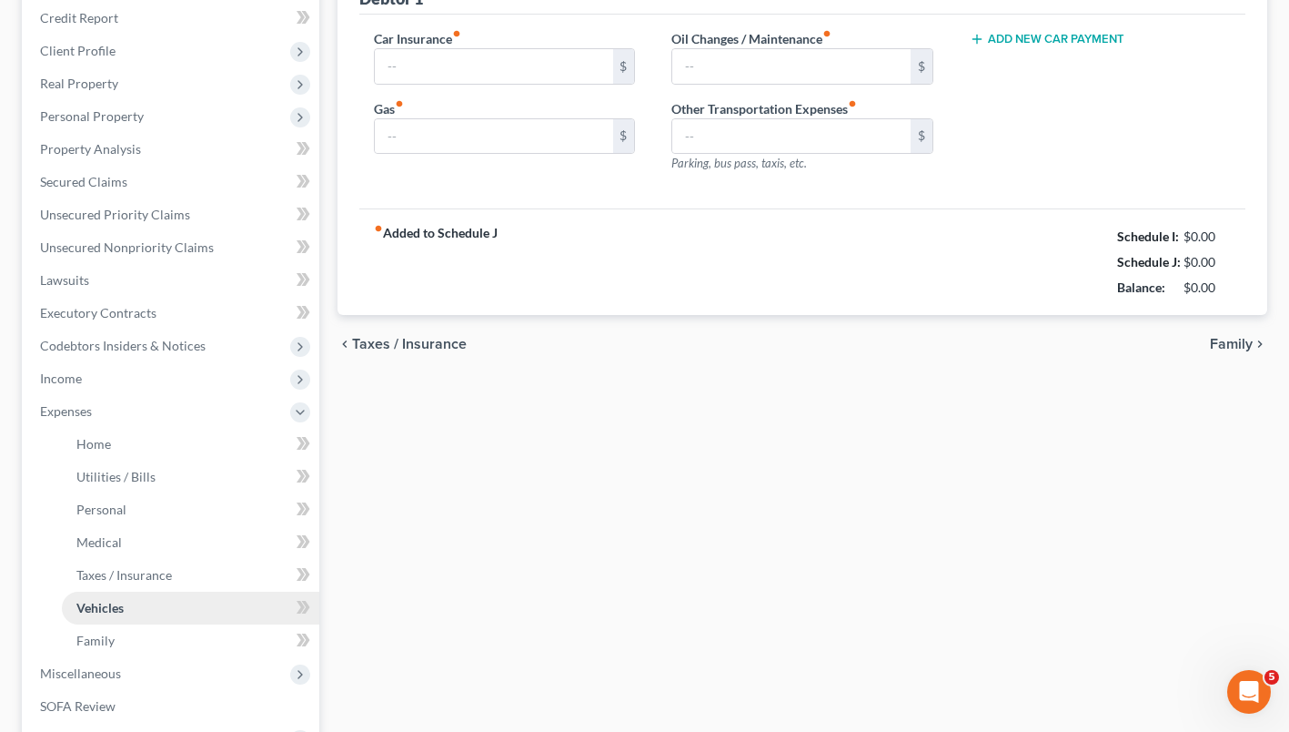
type input "350.00"
type input "200.00"
type input "9.17"
type input "0.00"
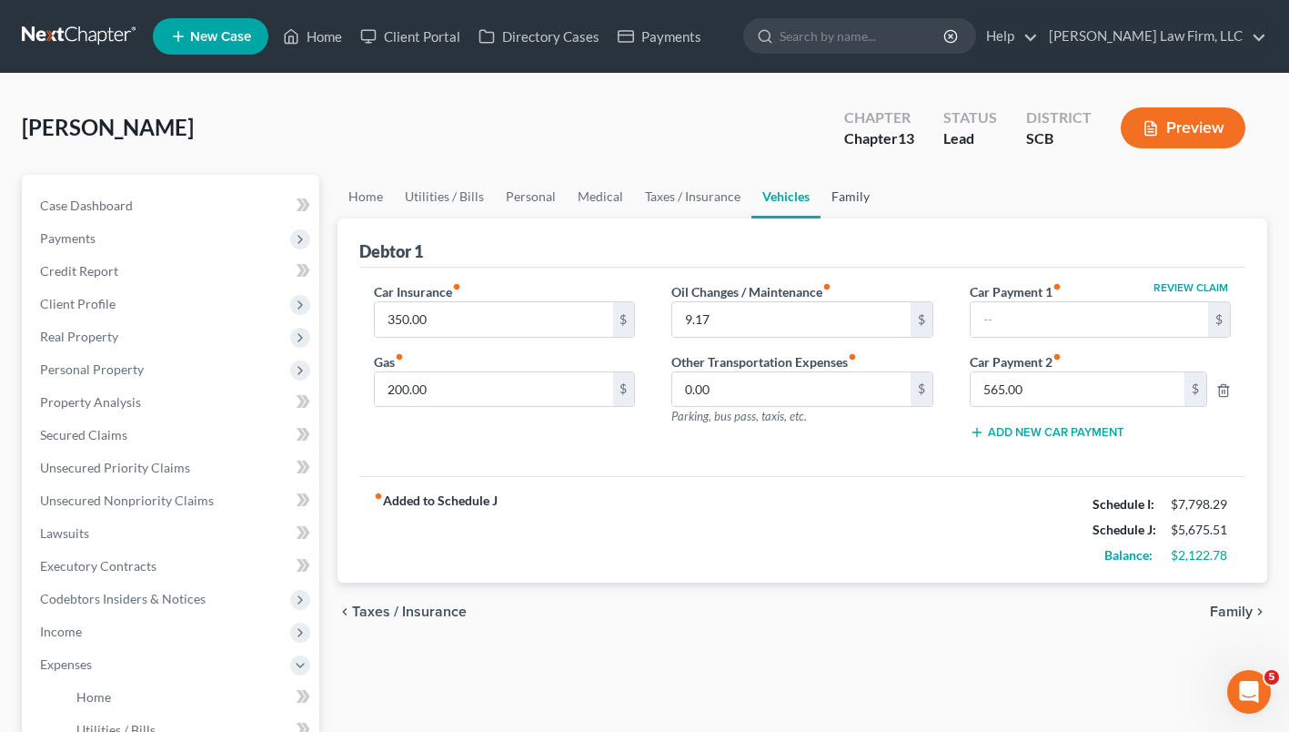
click at [846, 214] on link "Family" at bounding box center [851, 197] width 60 height 44
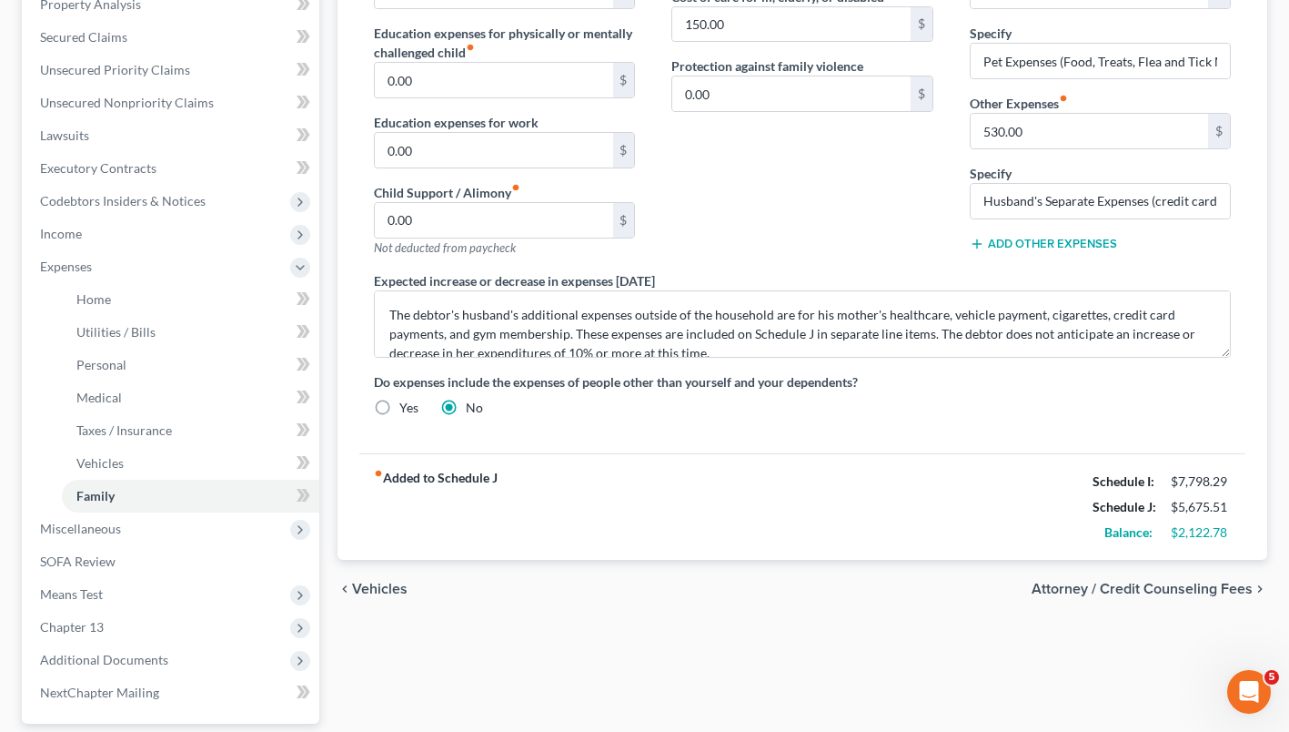
scroll to position [393, 0]
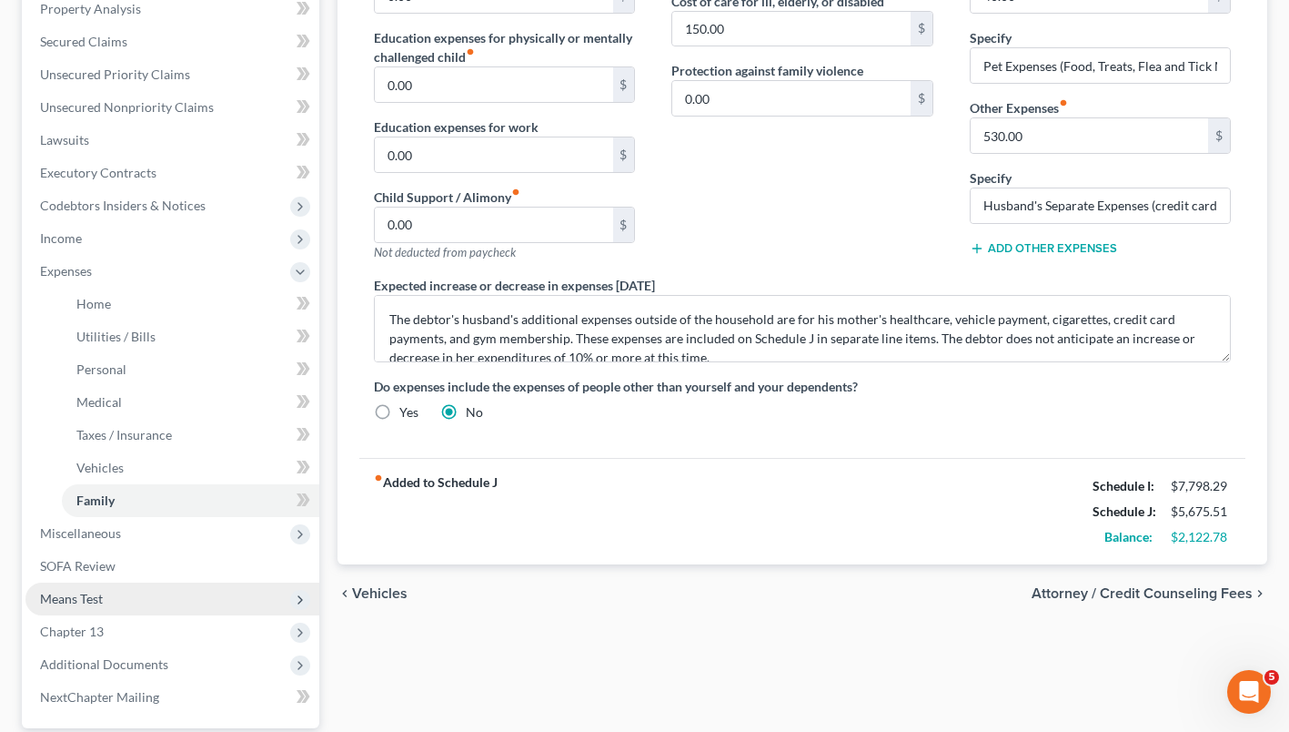
click at [66, 611] on span "Means Test" at bounding box center [172, 598] width 294 height 33
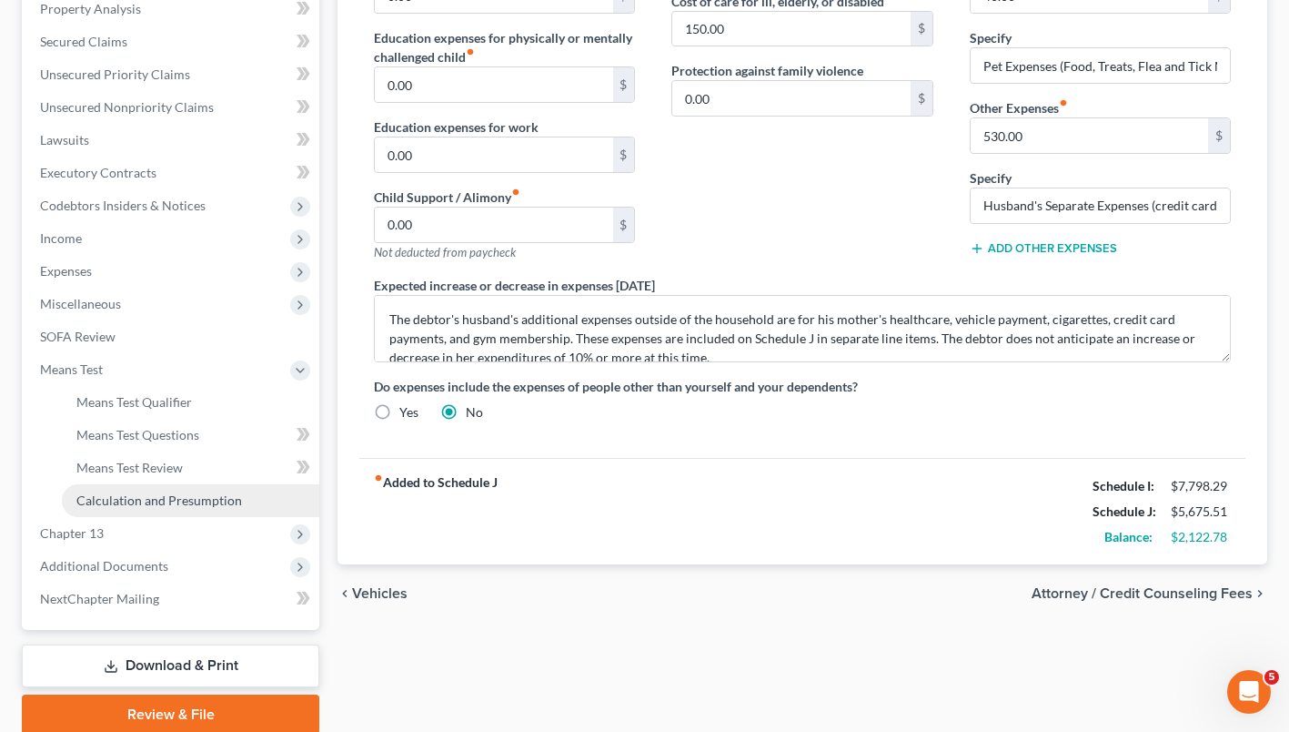
click at [129, 505] on span "Calculation and Presumption" at bounding box center [159, 499] width 166 height 15
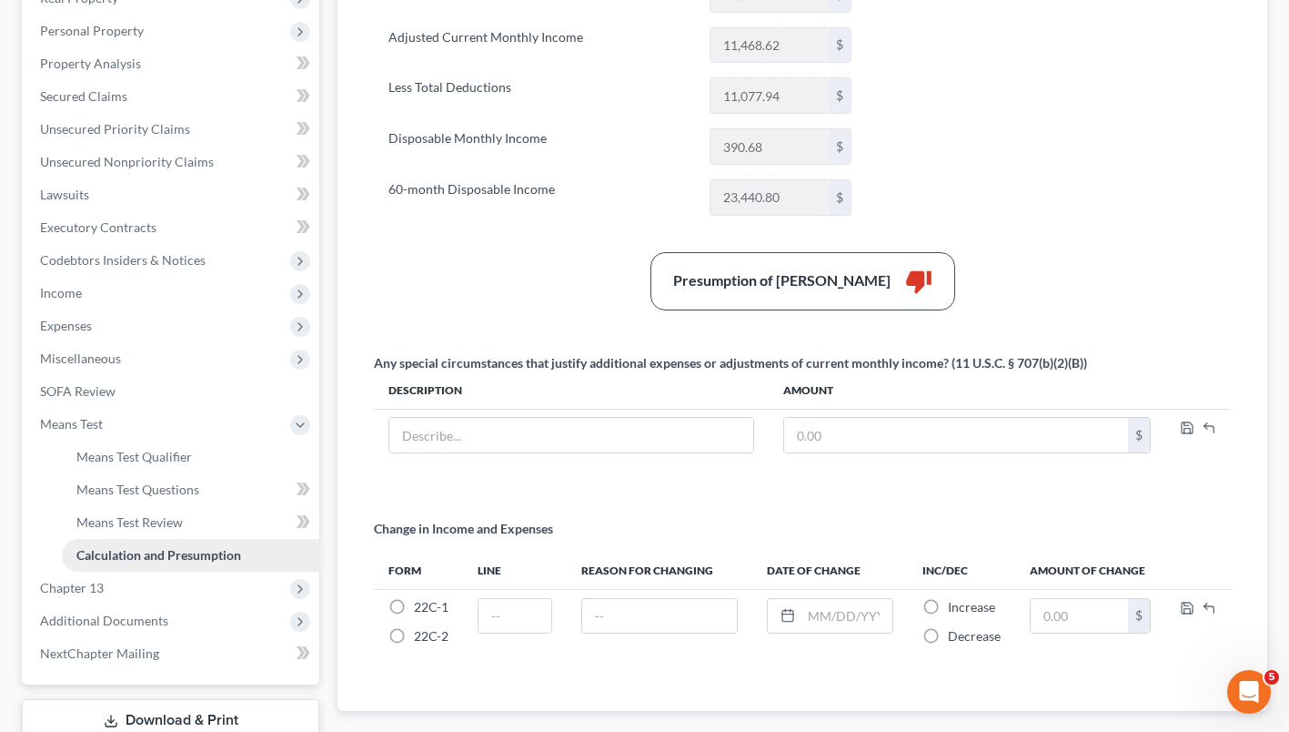
scroll to position [349, 0]
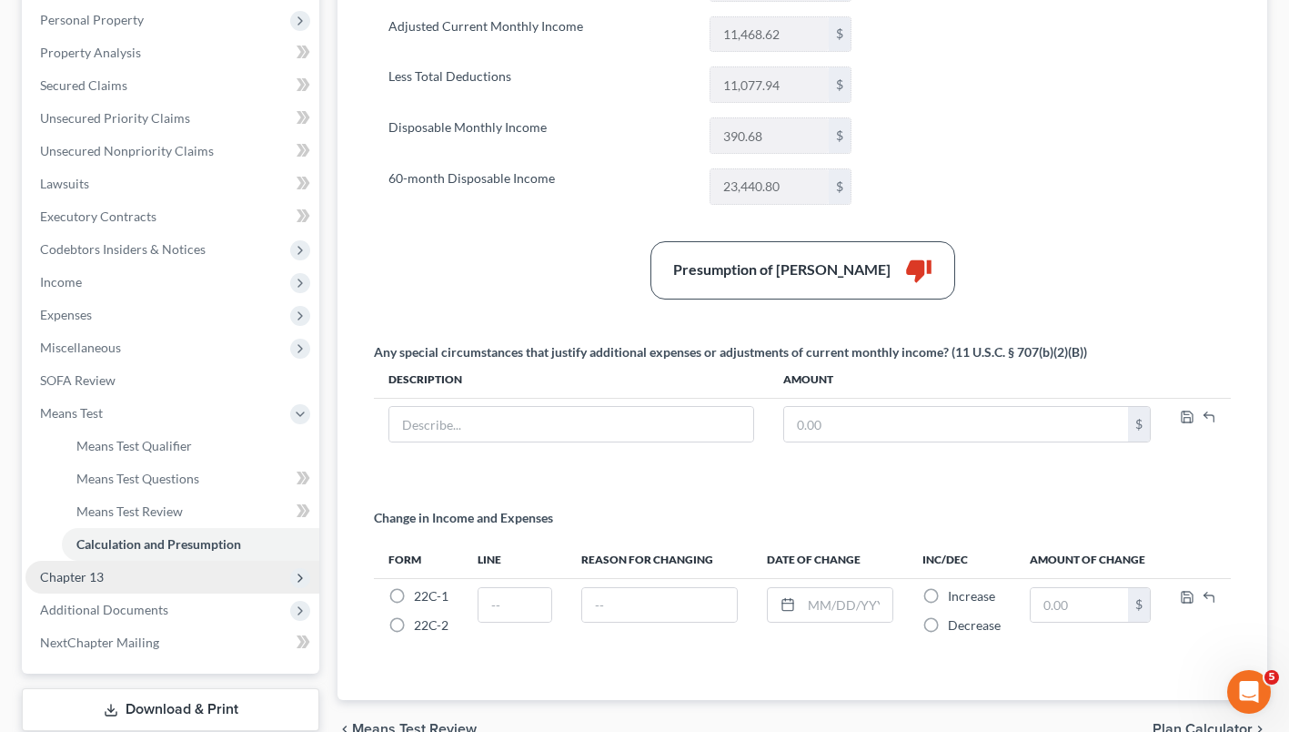
click at [103, 584] on span "Chapter 13" at bounding box center [172, 576] width 294 height 33
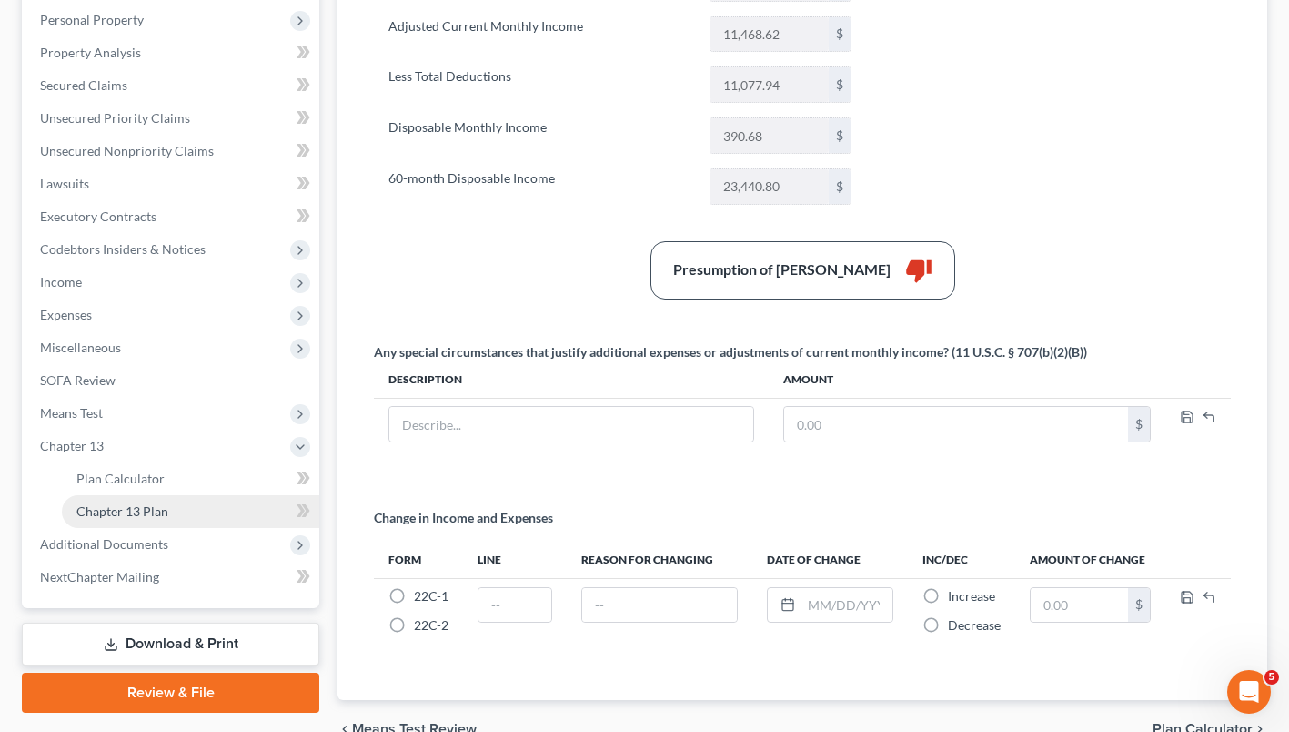
click at [109, 514] on span "Chapter 13 Plan" at bounding box center [122, 510] width 92 height 15
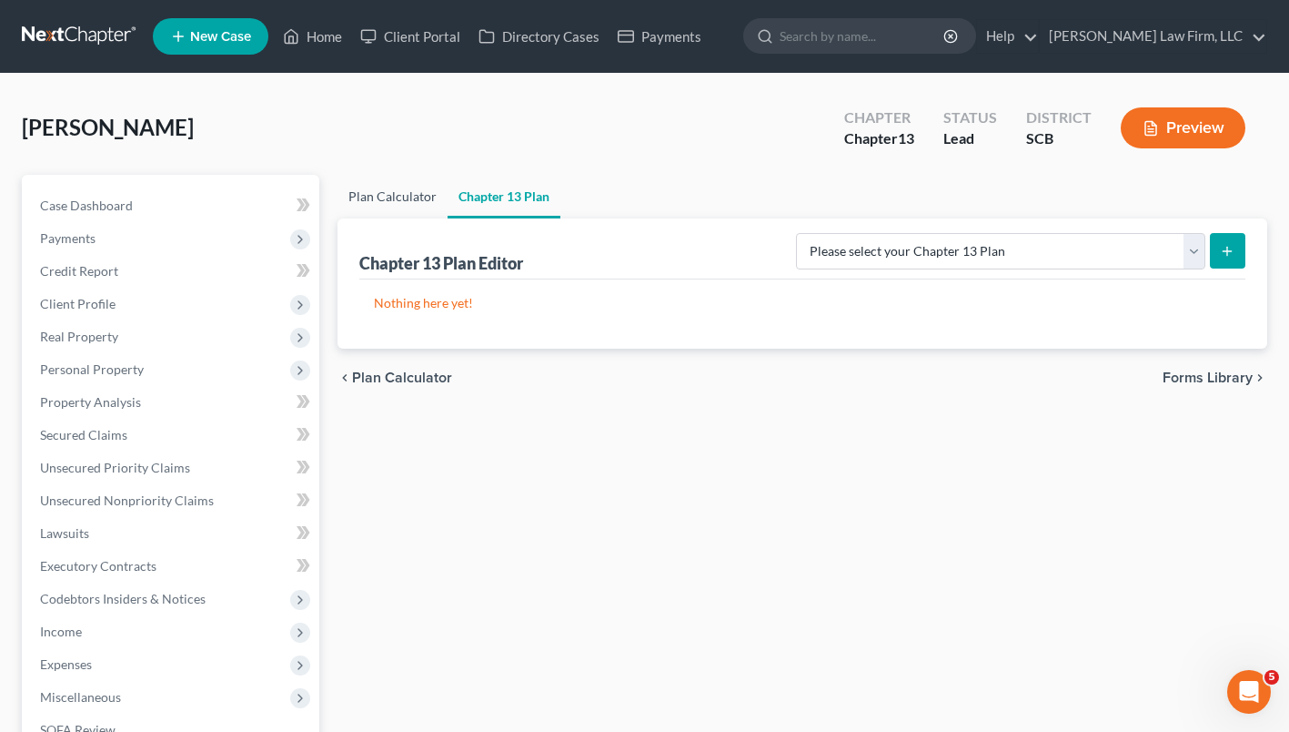
click at [386, 195] on link "Plan Calculator" at bounding box center [393, 197] width 110 height 44
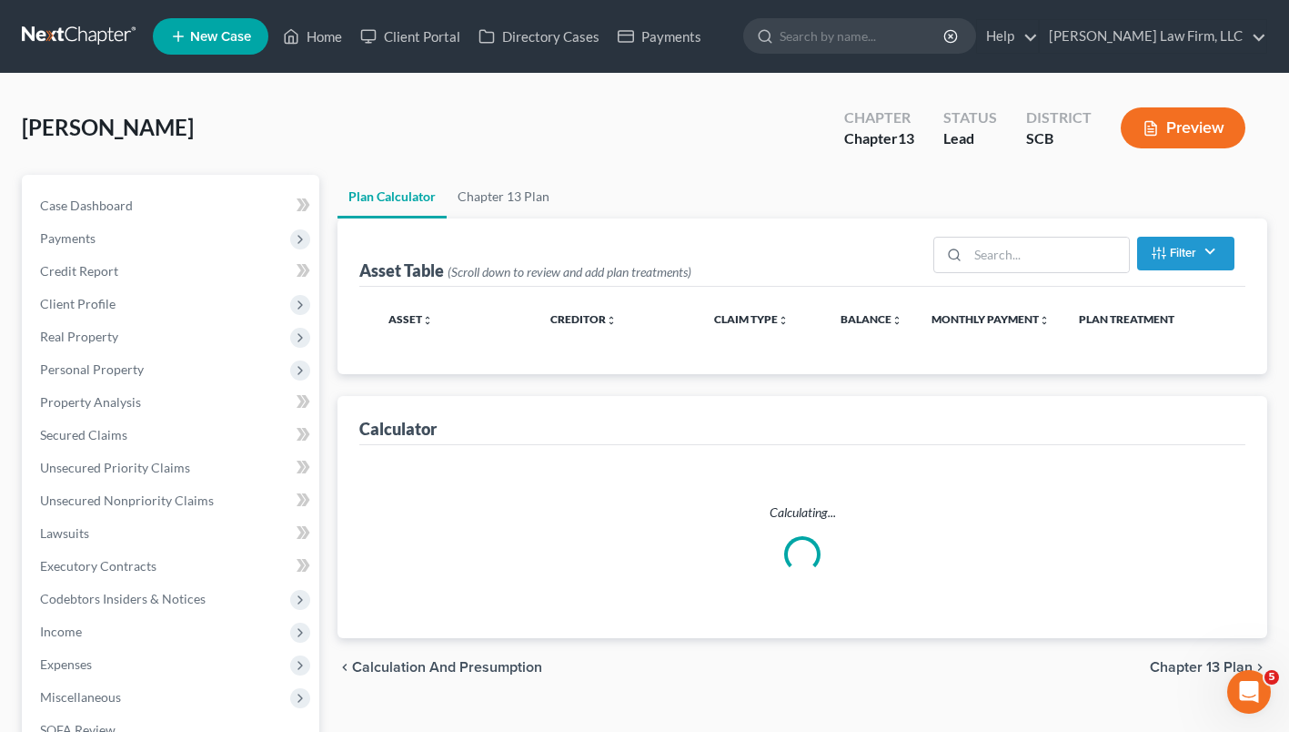
select select "59"
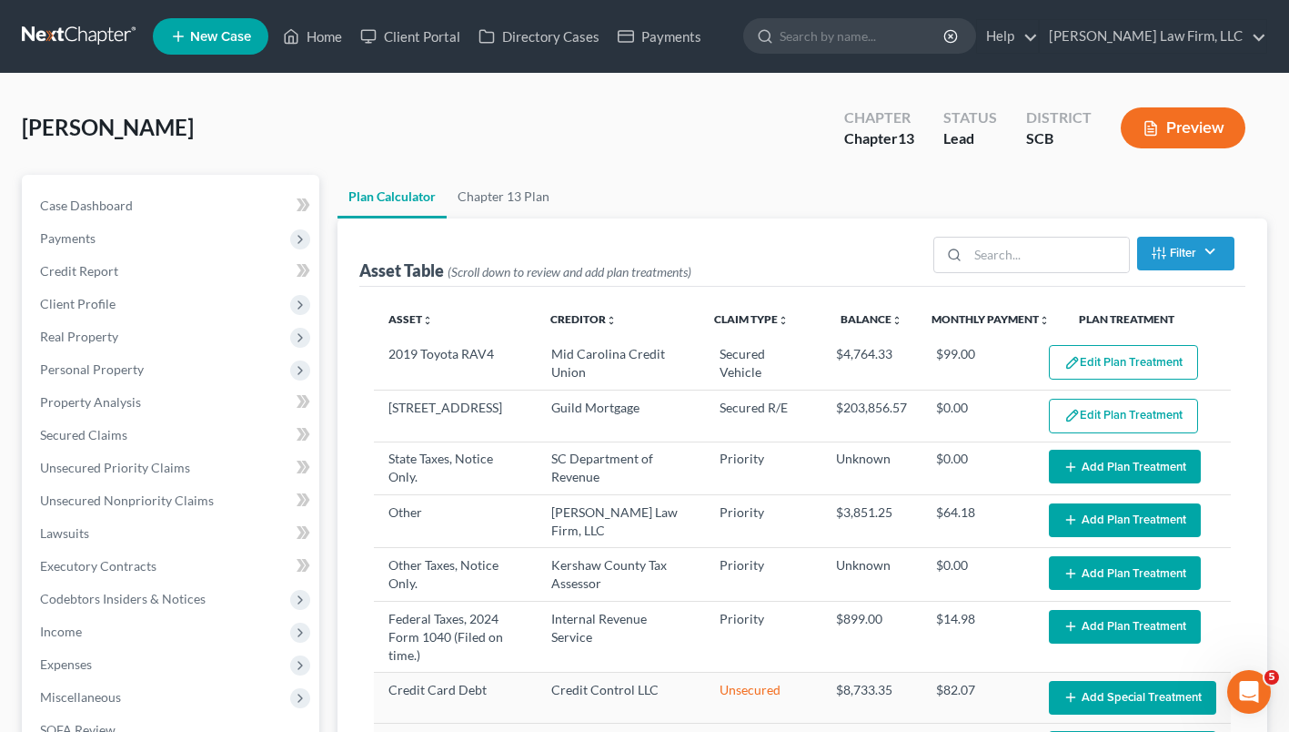
select select "59"
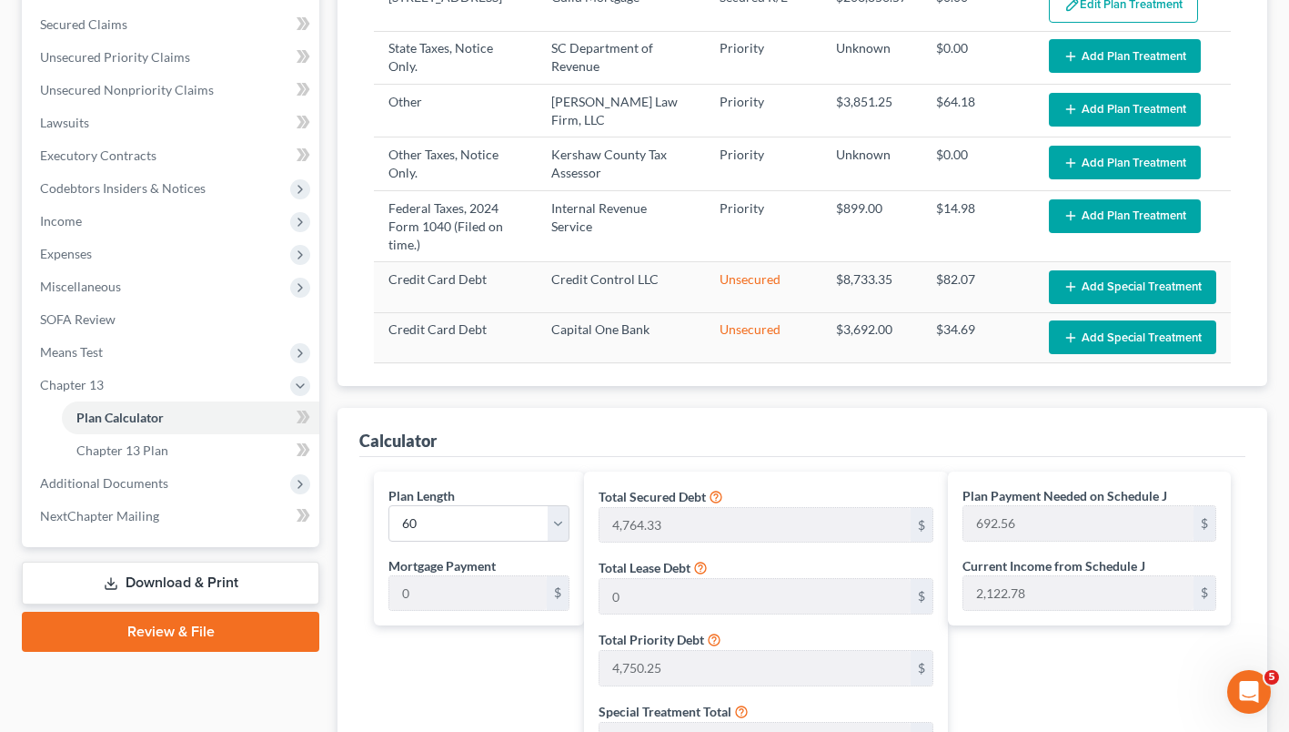
scroll to position [409, 0]
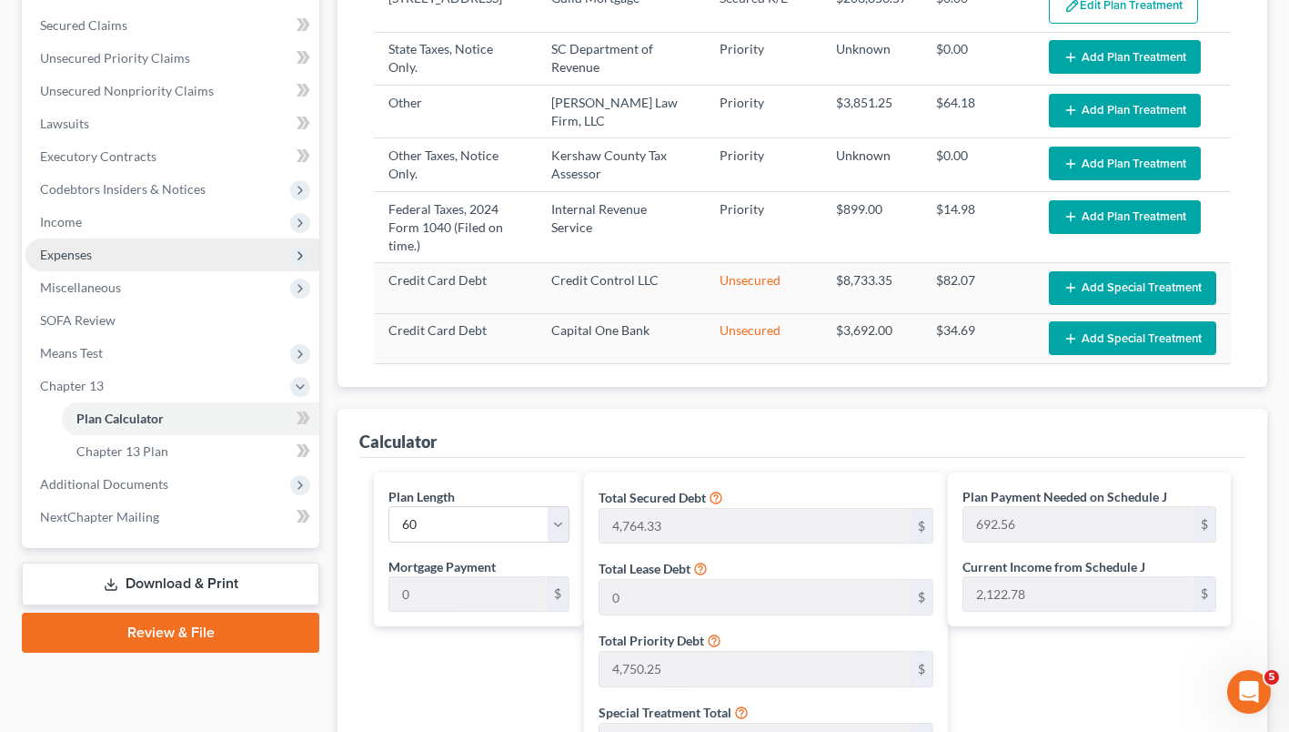
click at [74, 259] on span "Expenses" at bounding box center [66, 254] width 52 height 15
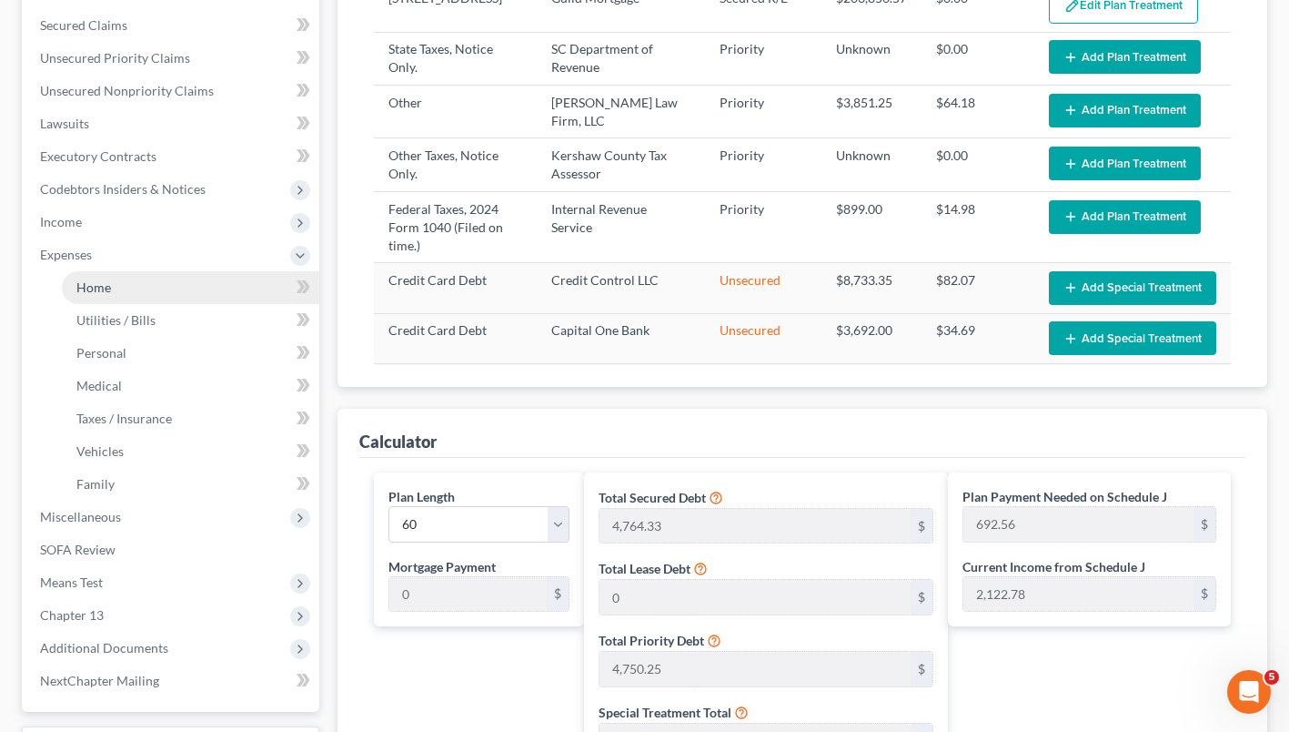
click at [93, 296] on link "Home" at bounding box center [190, 287] width 257 height 33
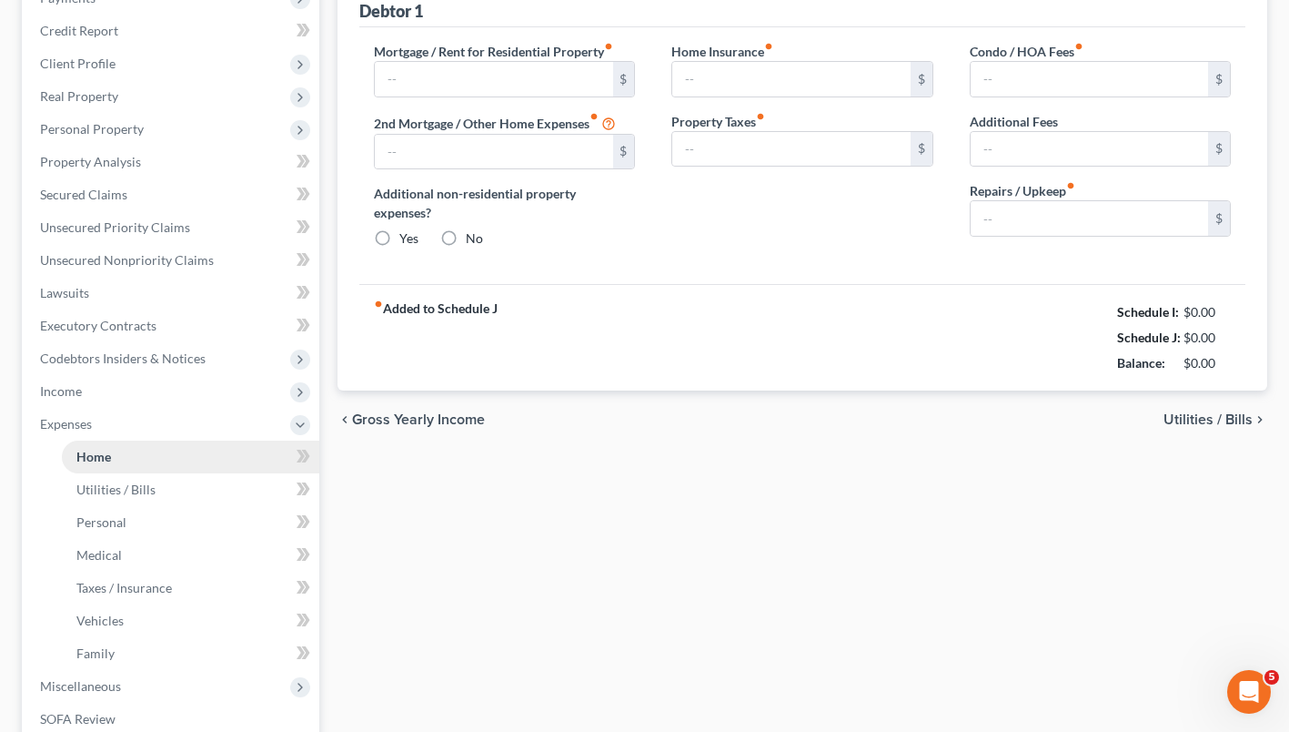
type input "1,467.20"
type input "0.00"
radio input "true"
type input "0.00"
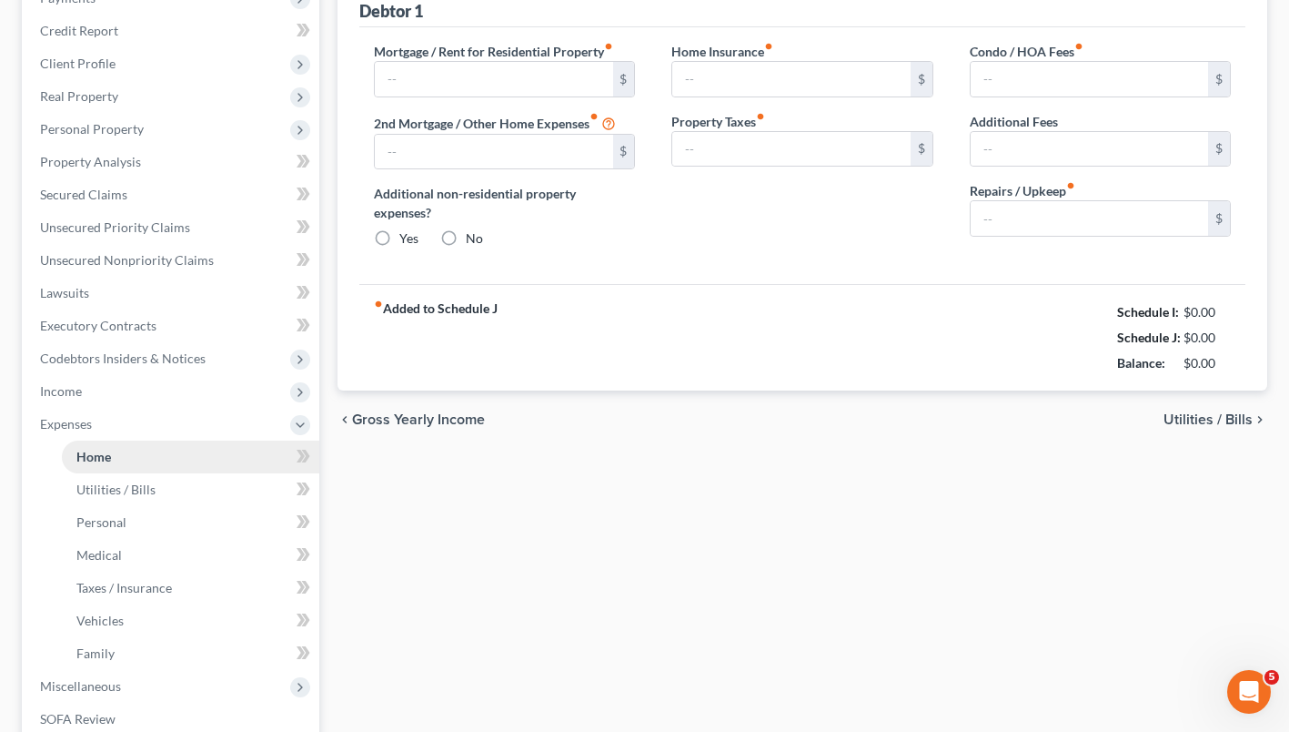
type input "0.00"
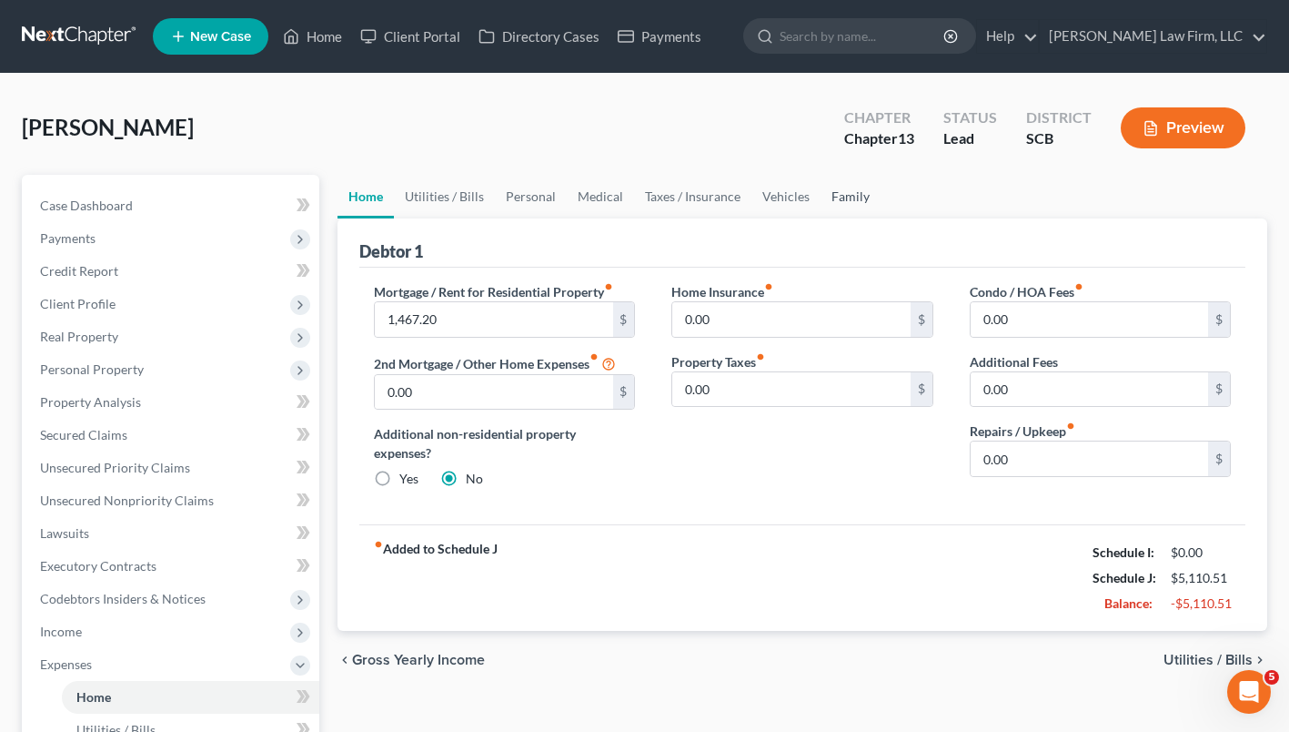
click at [850, 206] on link "Family" at bounding box center [851, 197] width 60 height 44
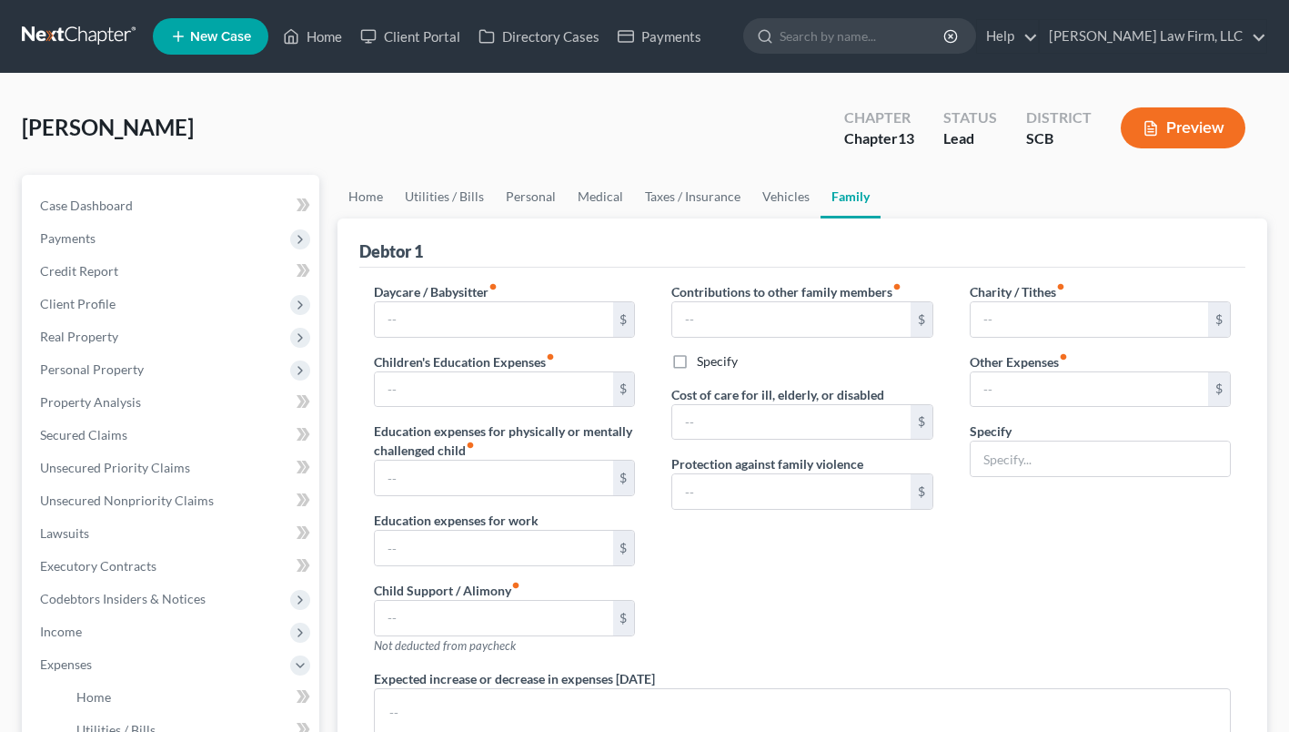
type input "627.80"
type input "0.00"
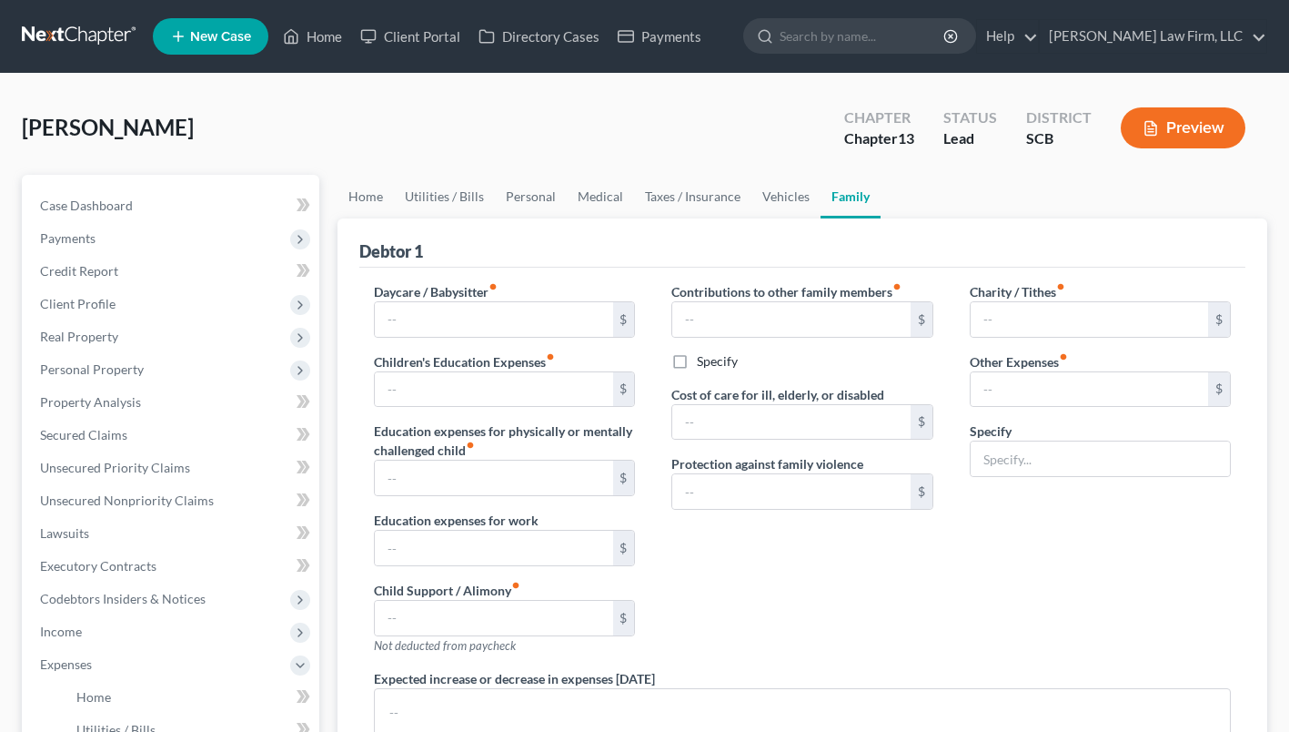
type input "0.00"
type input "150.00"
type input "0.00"
type input "40.00"
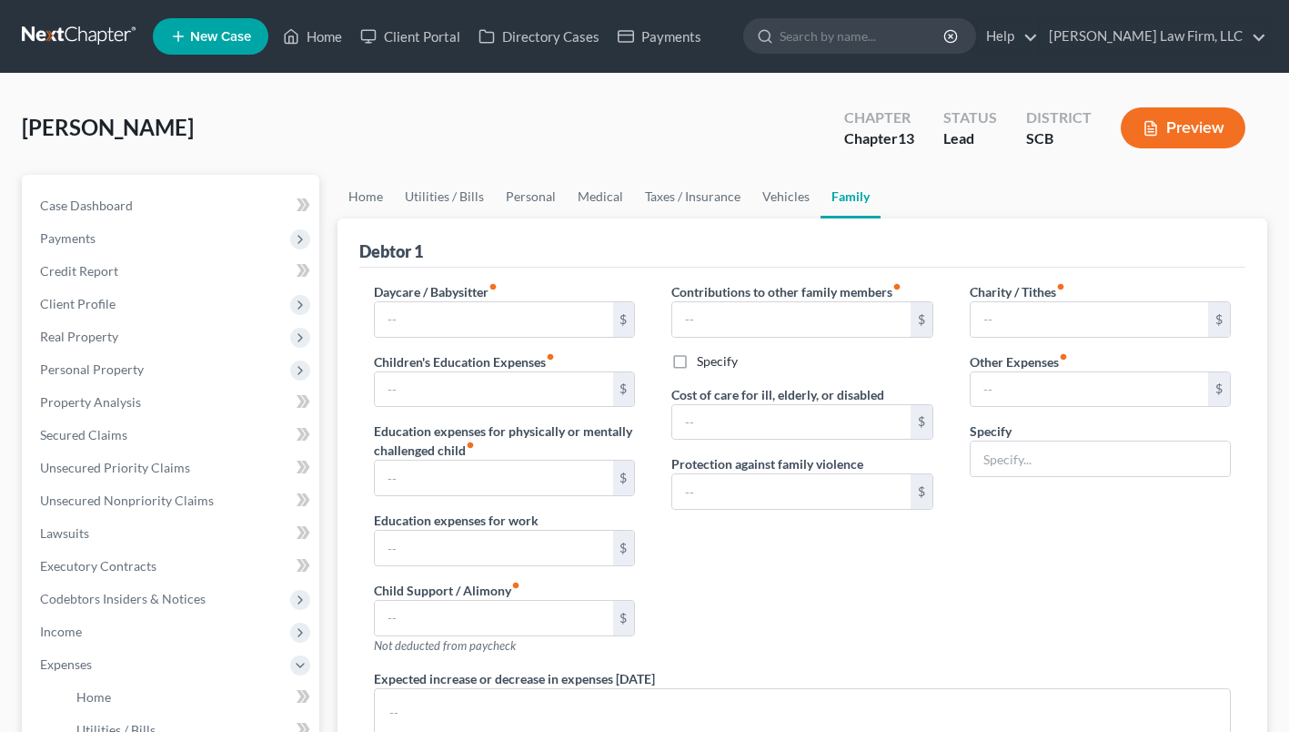
type input "Pet Expenses (Food, Treats, Flea and Tick Medicine)"
type textarea "The debtor's husband's additional expenses outside of the household are for his…"
radio input "true"
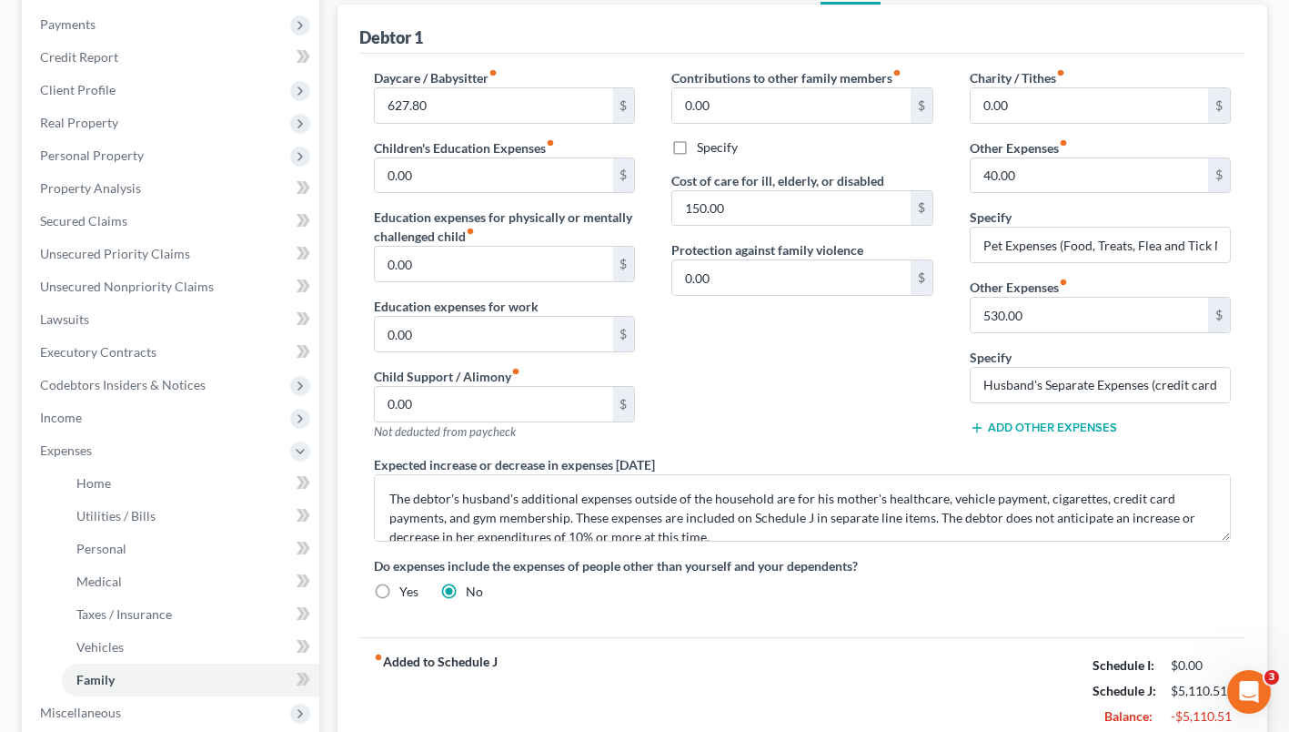
scroll to position [237, 0]
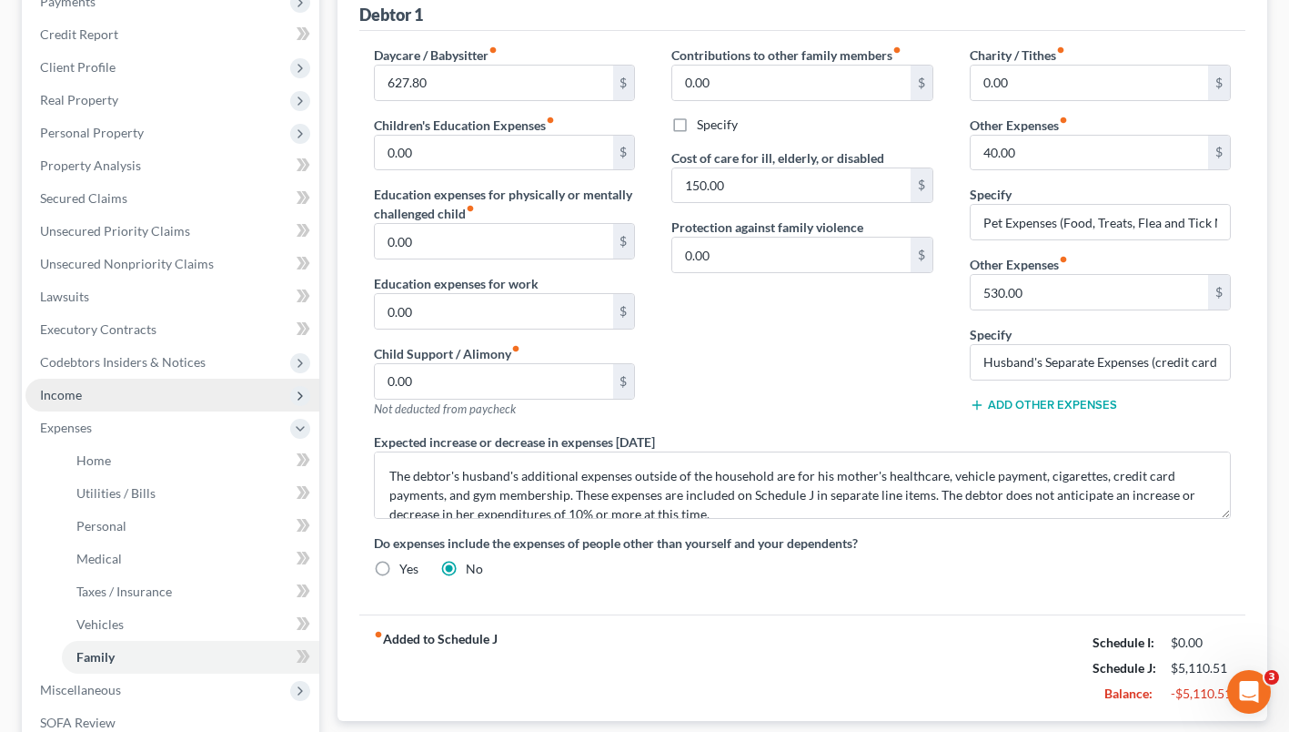
click at [80, 401] on span "Income" at bounding box center [61, 394] width 42 height 15
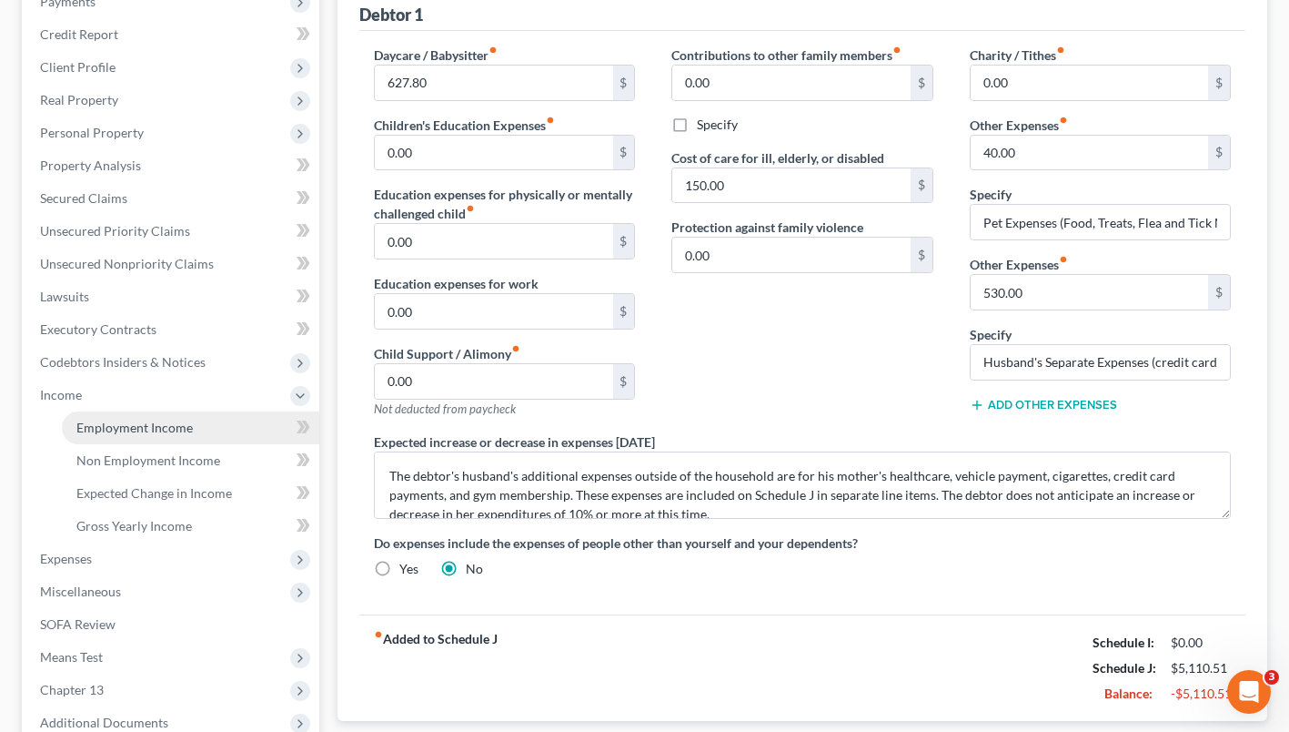
click at [103, 433] on span "Employment Income" at bounding box center [134, 426] width 116 height 15
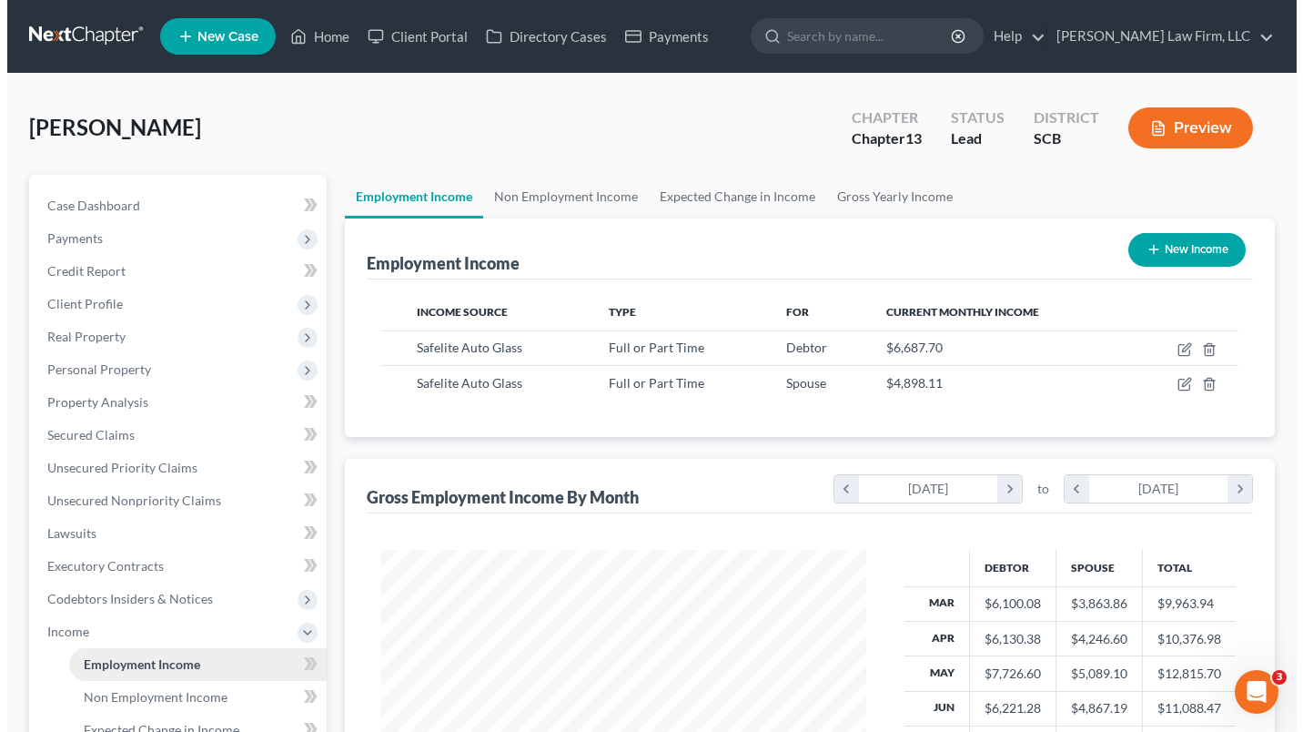
scroll to position [326, 521]
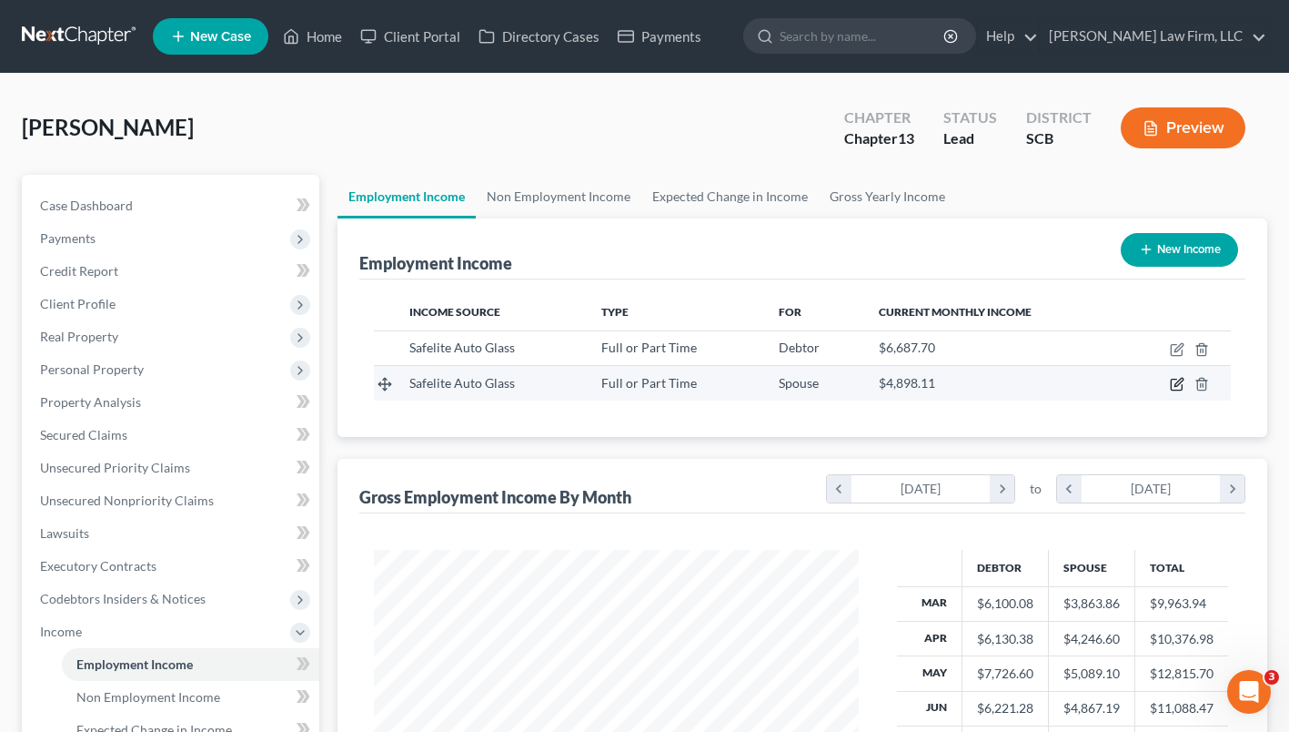
click at [1176, 387] on icon "button" at bounding box center [1177, 384] width 15 height 15
select select "0"
select select "42"
select select "3"
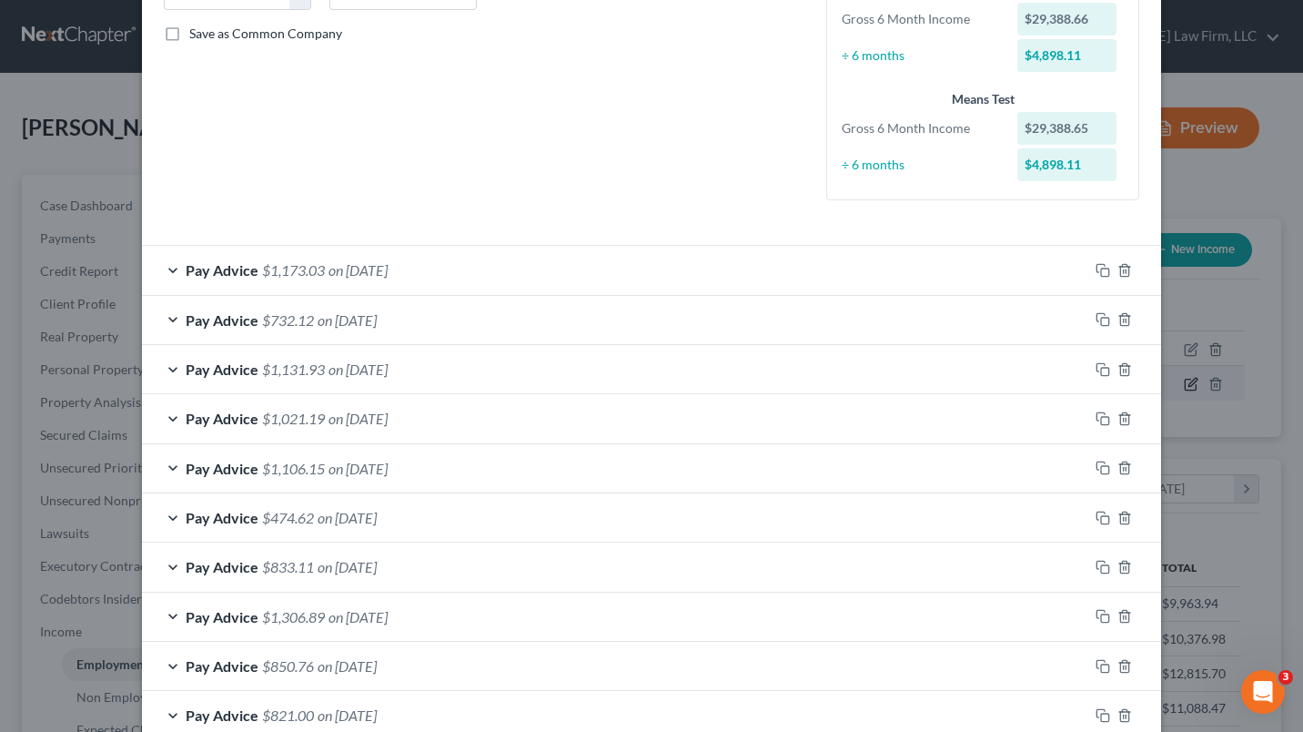
scroll to position [408, 0]
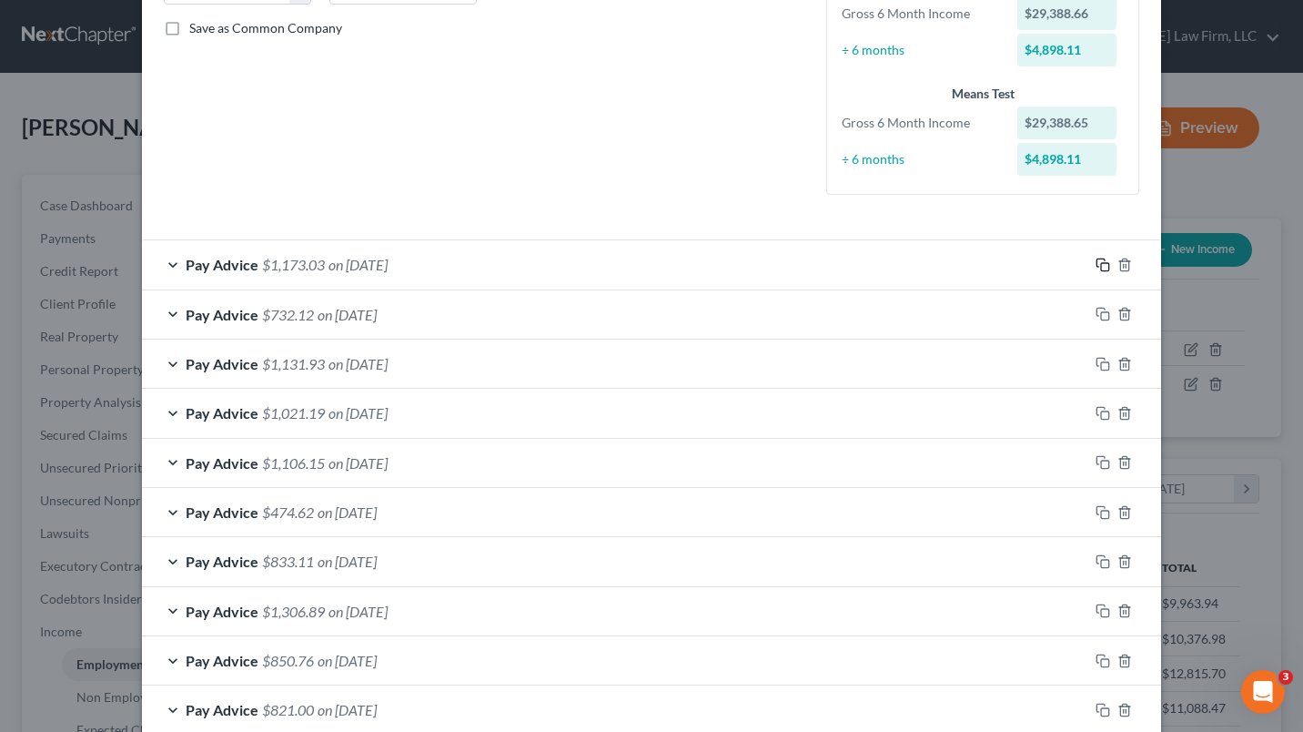
click at [1095, 260] on icon "button" at bounding box center [1102, 264] width 15 height 15
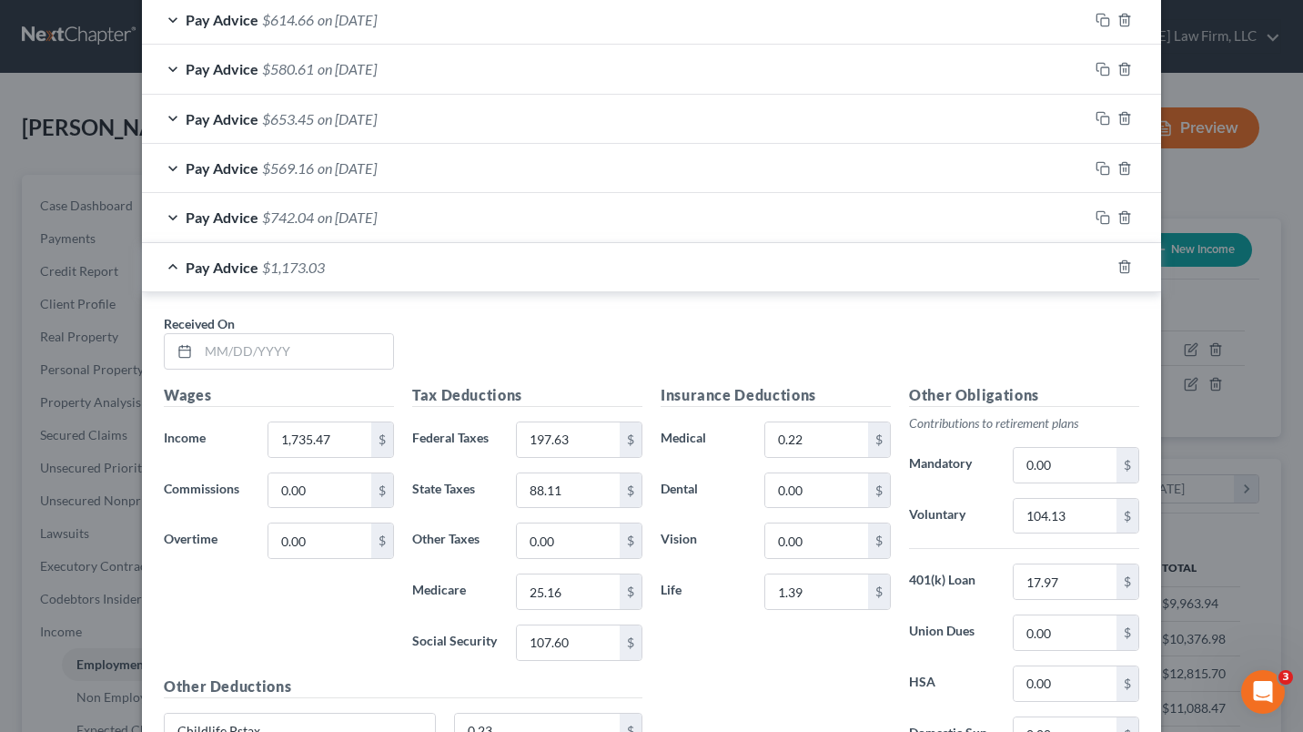
scroll to position [1886, 0]
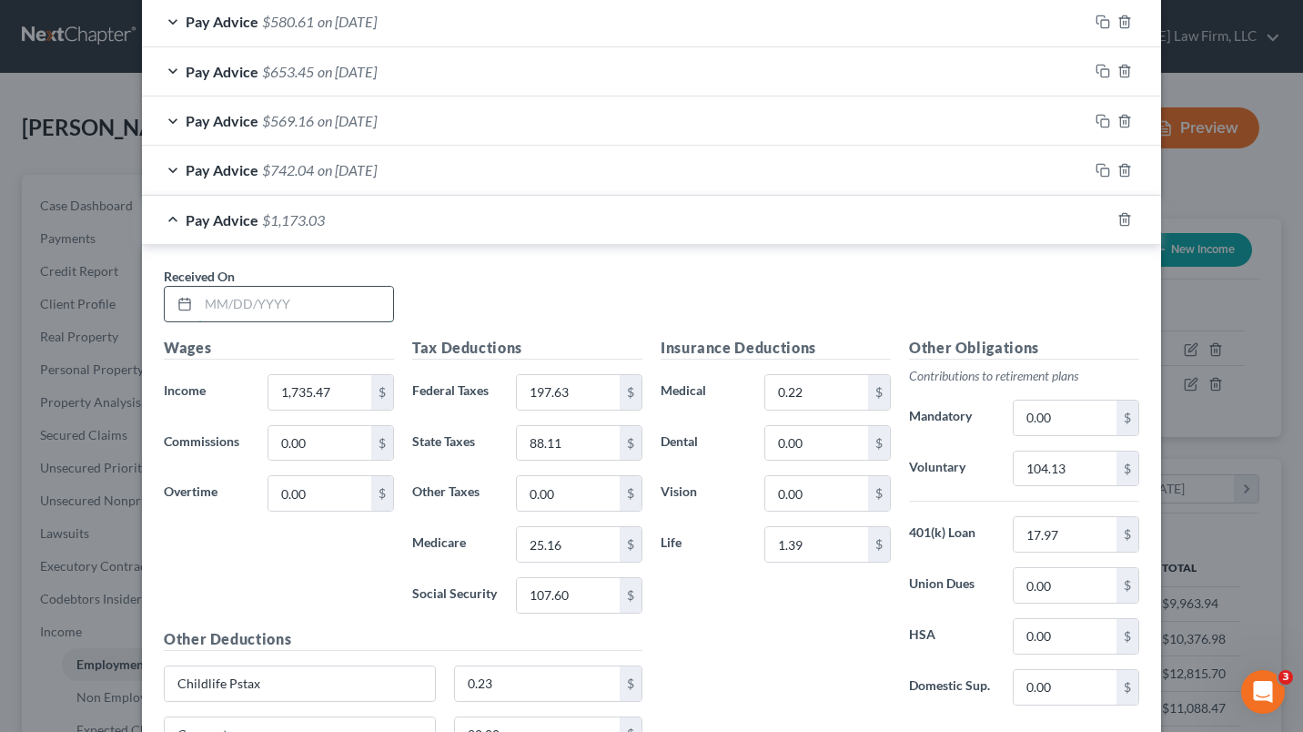
click at [217, 308] on input "text" at bounding box center [295, 304] width 195 height 35
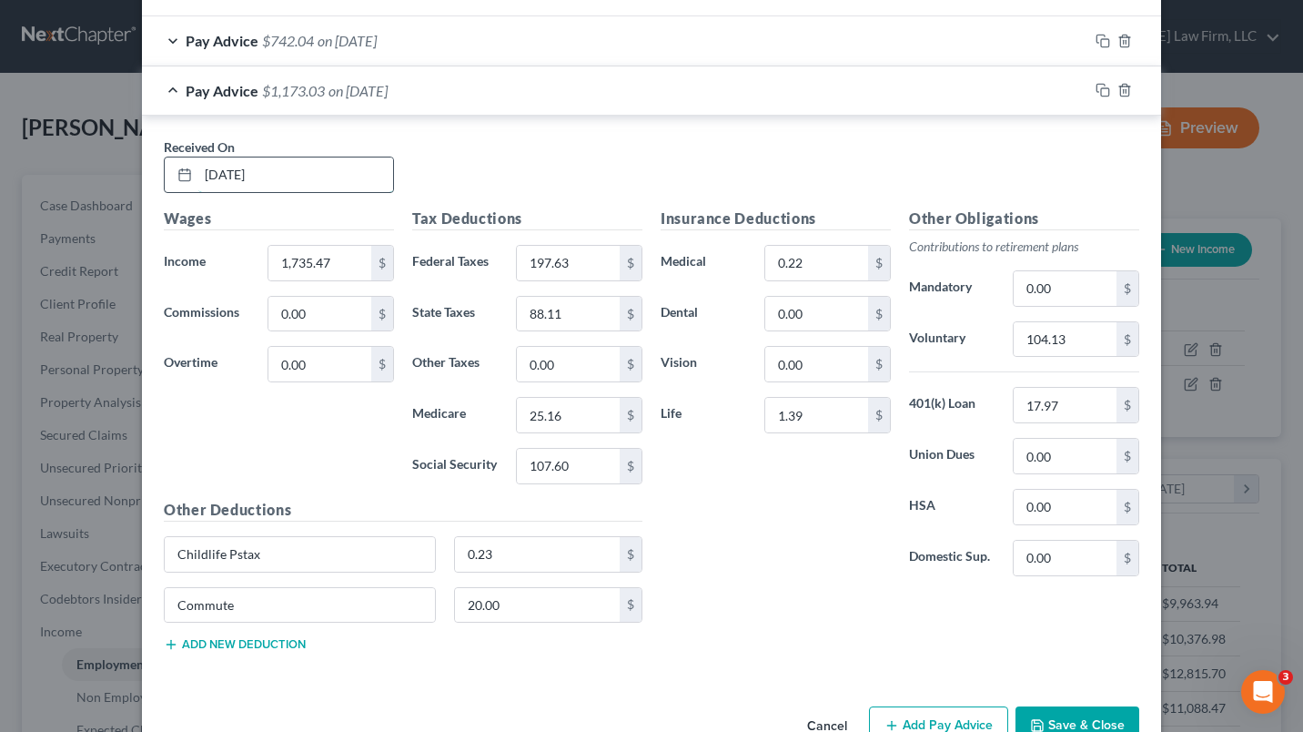
scroll to position [2015, 0]
type input "[DATE]"
click at [554, 270] on input "197.63" at bounding box center [568, 263] width 103 height 35
click at [550, 318] on input "88.11" at bounding box center [568, 314] width 103 height 35
click at [550, 420] on input "25.16" at bounding box center [568, 415] width 103 height 35
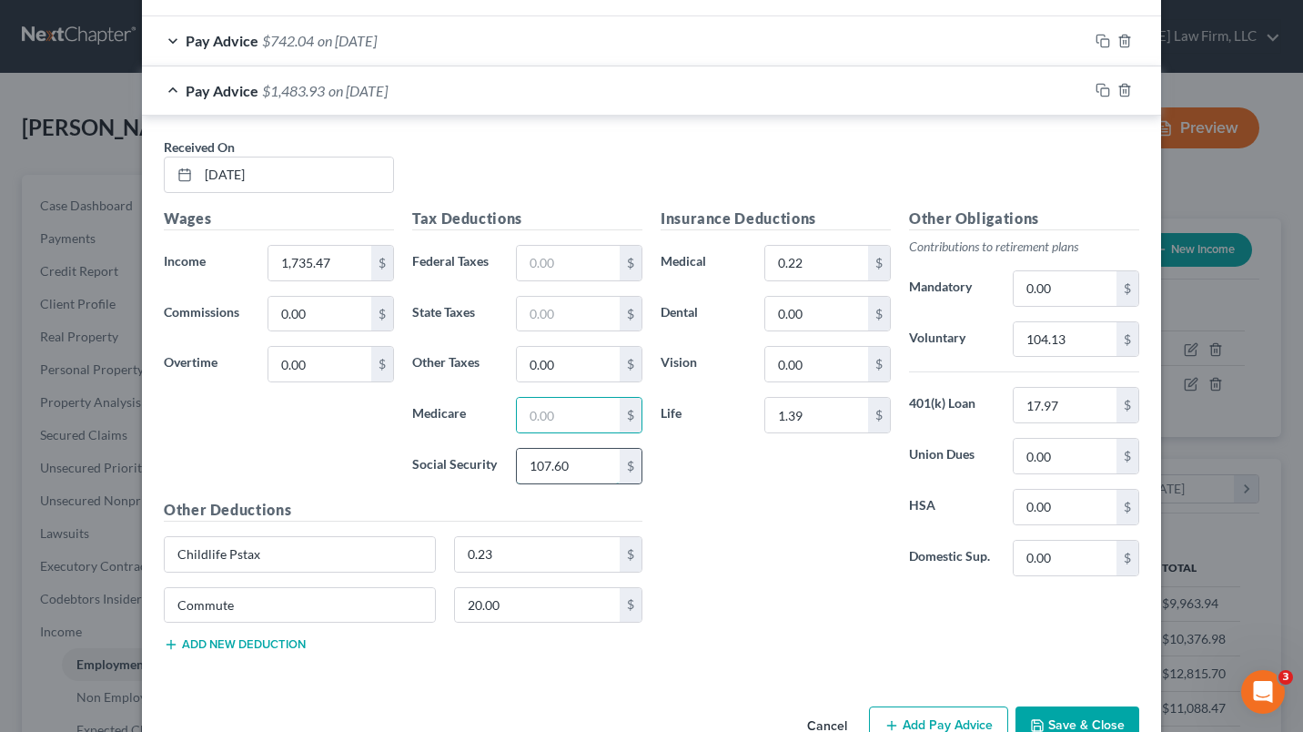
click at [567, 482] on input "107.60" at bounding box center [568, 466] width 103 height 35
click at [1048, 348] on input "104.13" at bounding box center [1065, 339] width 103 height 35
click at [1047, 395] on input "17.97" at bounding box center [1065, 405] width 103 height 35
click at [526, 560] on input "0.23" at bounding box center [538, 554] width 166 height 35
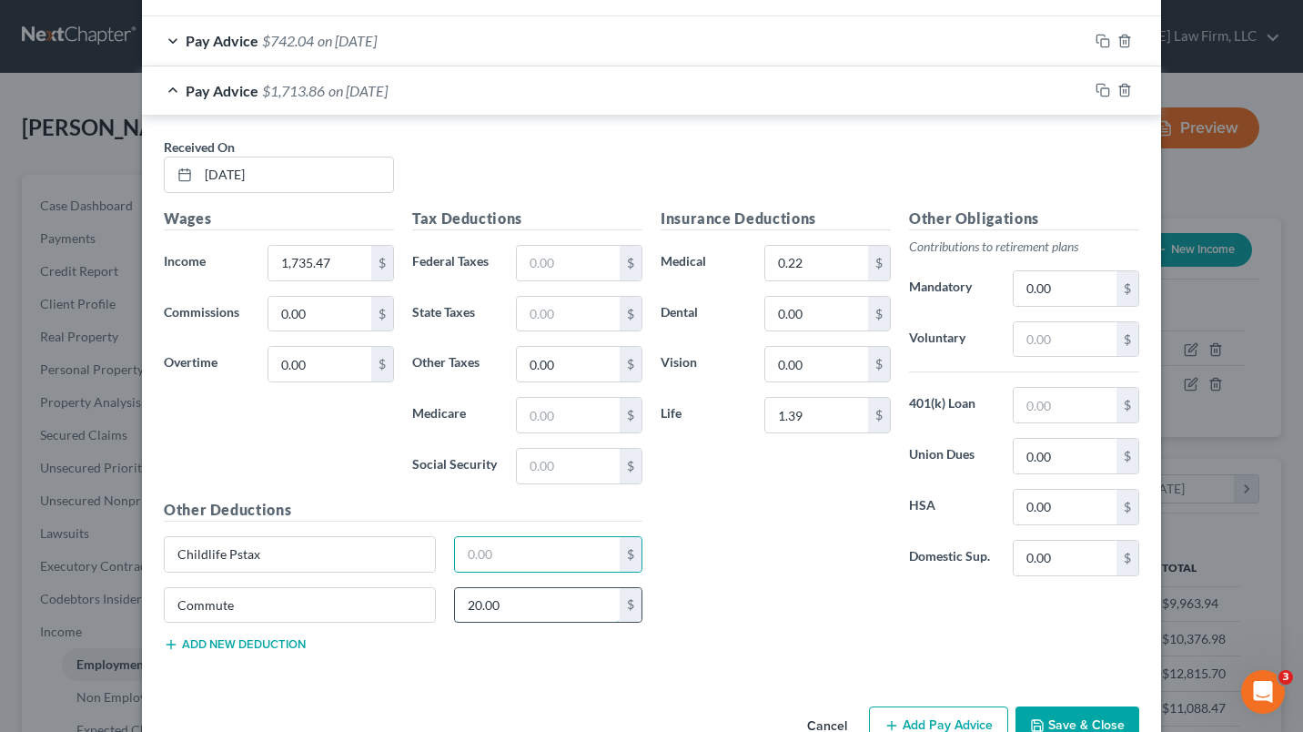
click at [531, 608] on input "20.00" at bounding box center [538, 605] width 166 height 35
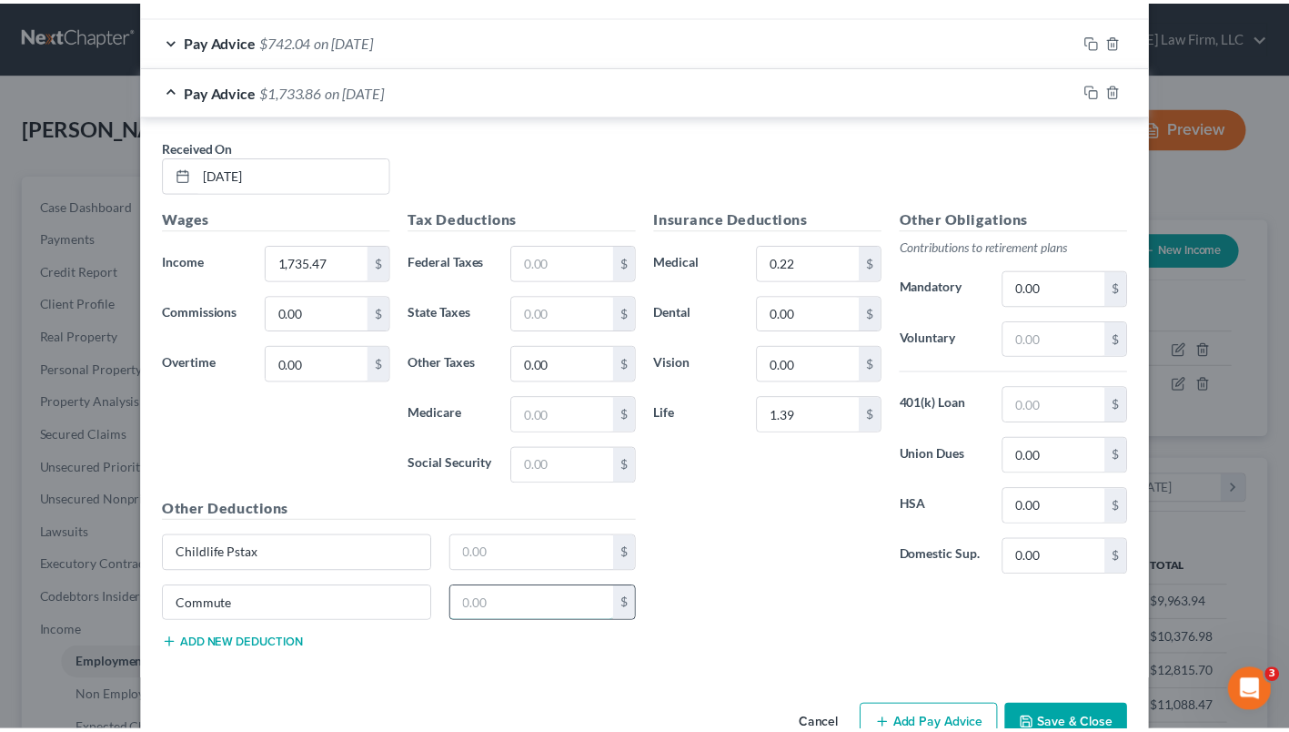
scroll to position [2019, 0]
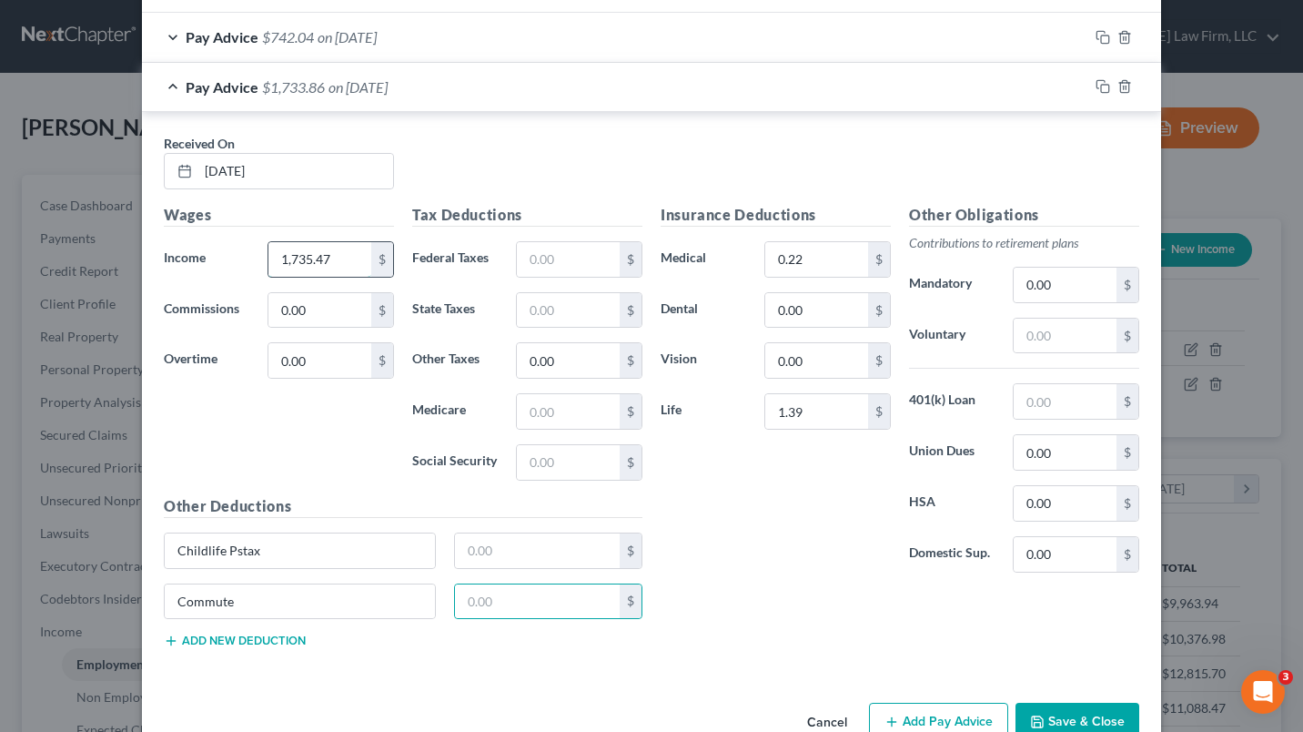
click at [314, 264] on input "1,735.47" at bounding box center [319, 259] width 103 height 35
type input "1,012.36"
click at [1083, 724] on button "Save & Close" at bounding box center [1077, 721] width 124 height 38
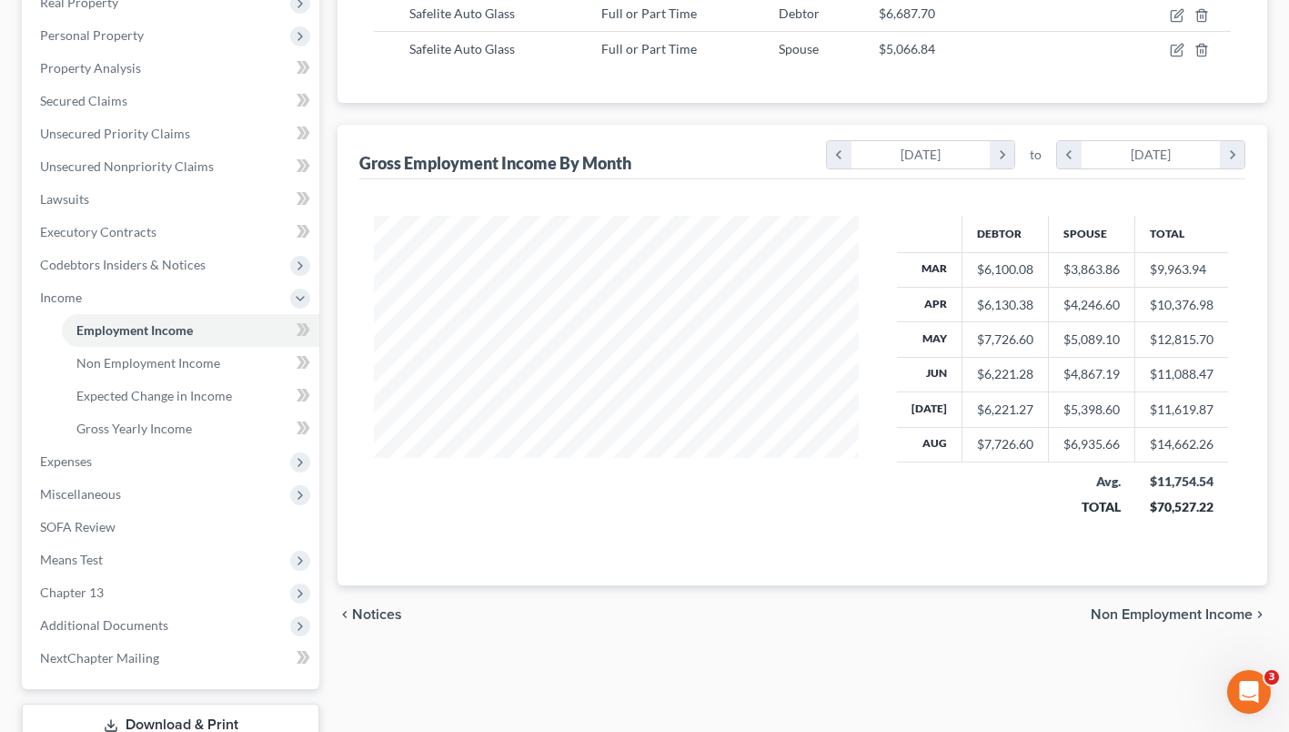
scroll to position [337, 0]
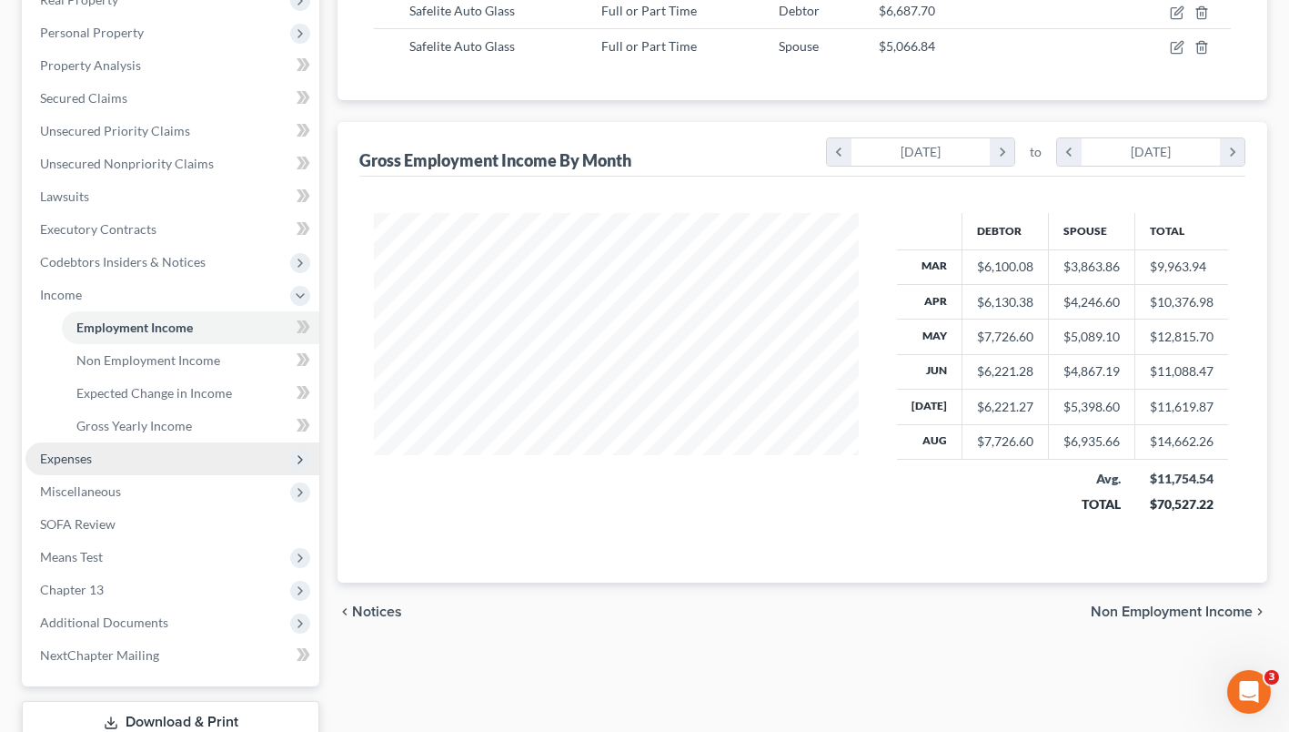
click at [80, 459] on span "Expenses" at bounding box center [66, 457] width 52 height 15
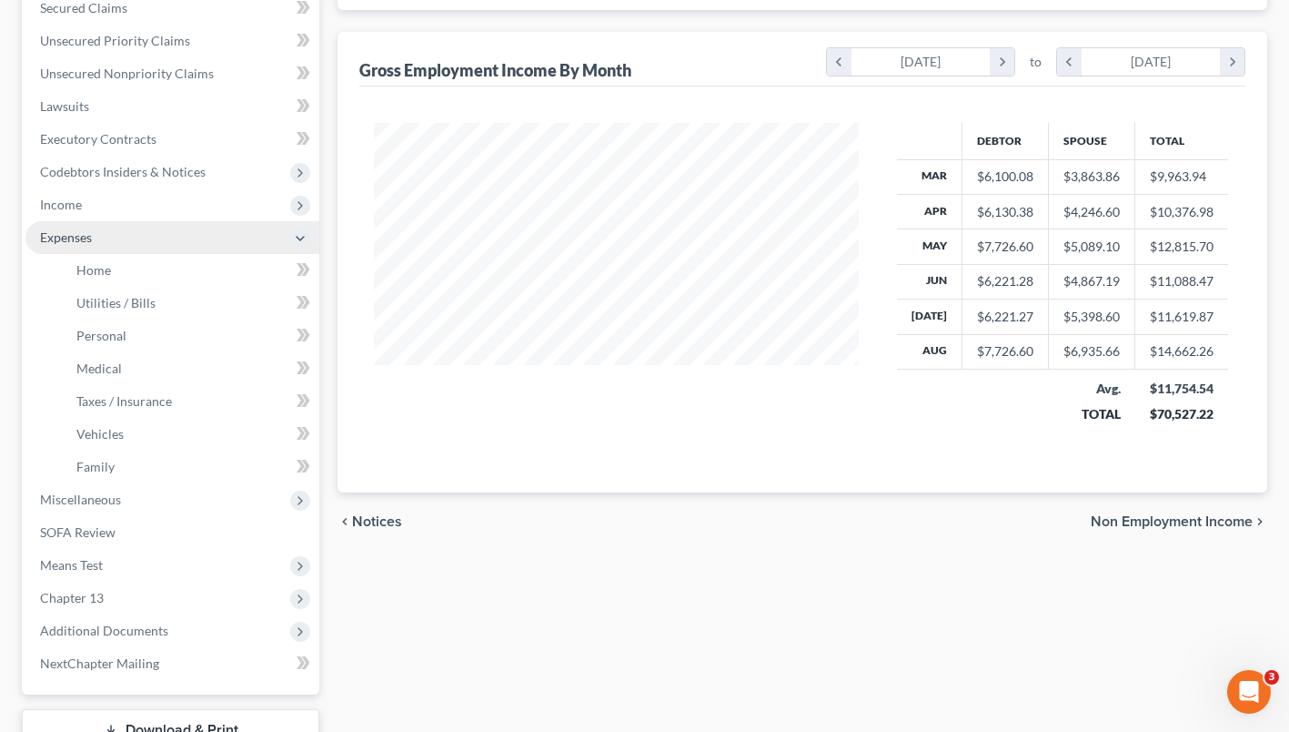
scroll to position [440, 0]
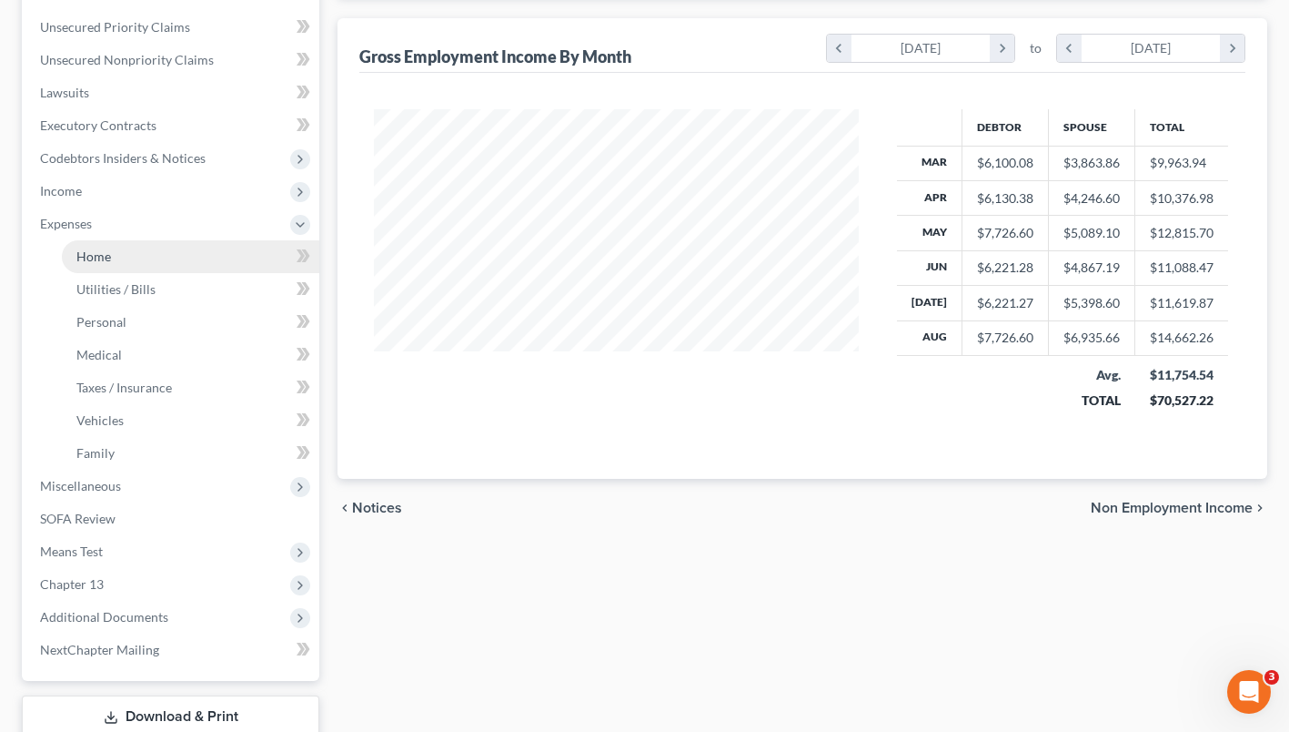
click at [97, 262] on span "Home" at bounding box center [93, 255] width 35 height 15
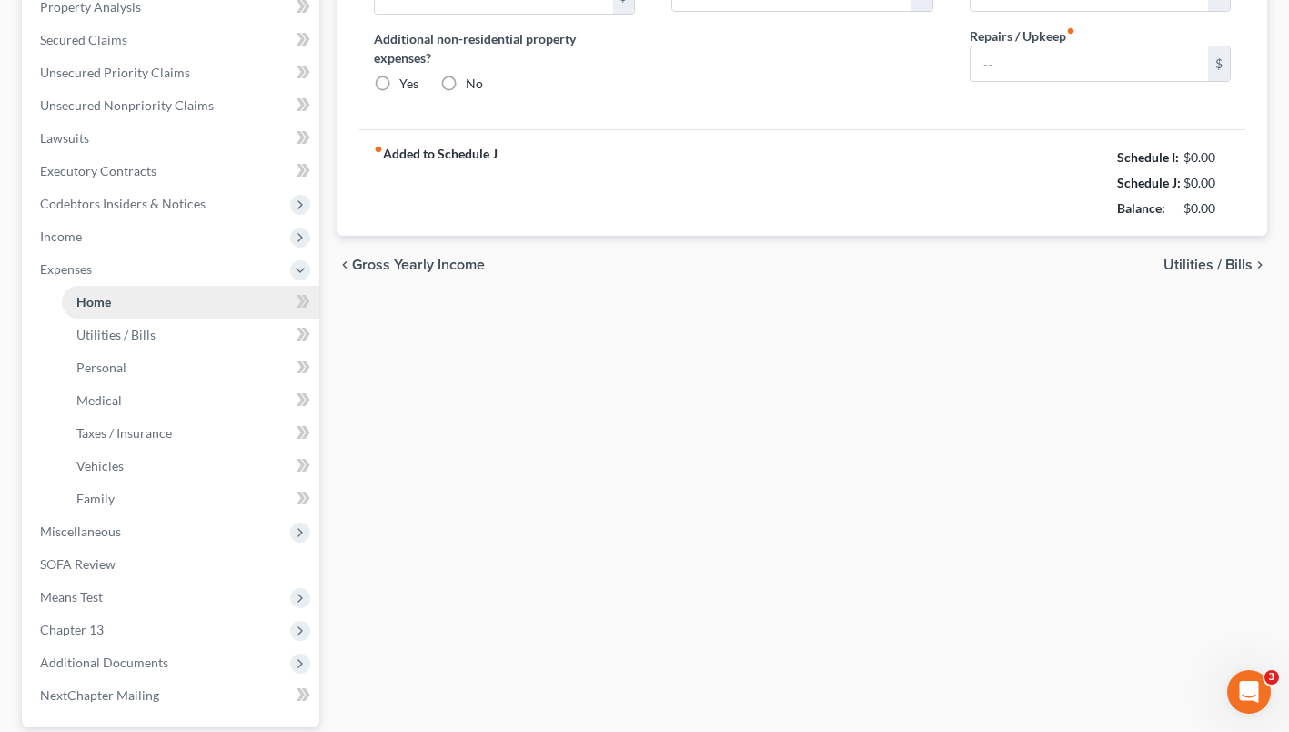
type input "1,467.20"
type input "0.00"
radio input "true"
type input "0.00"
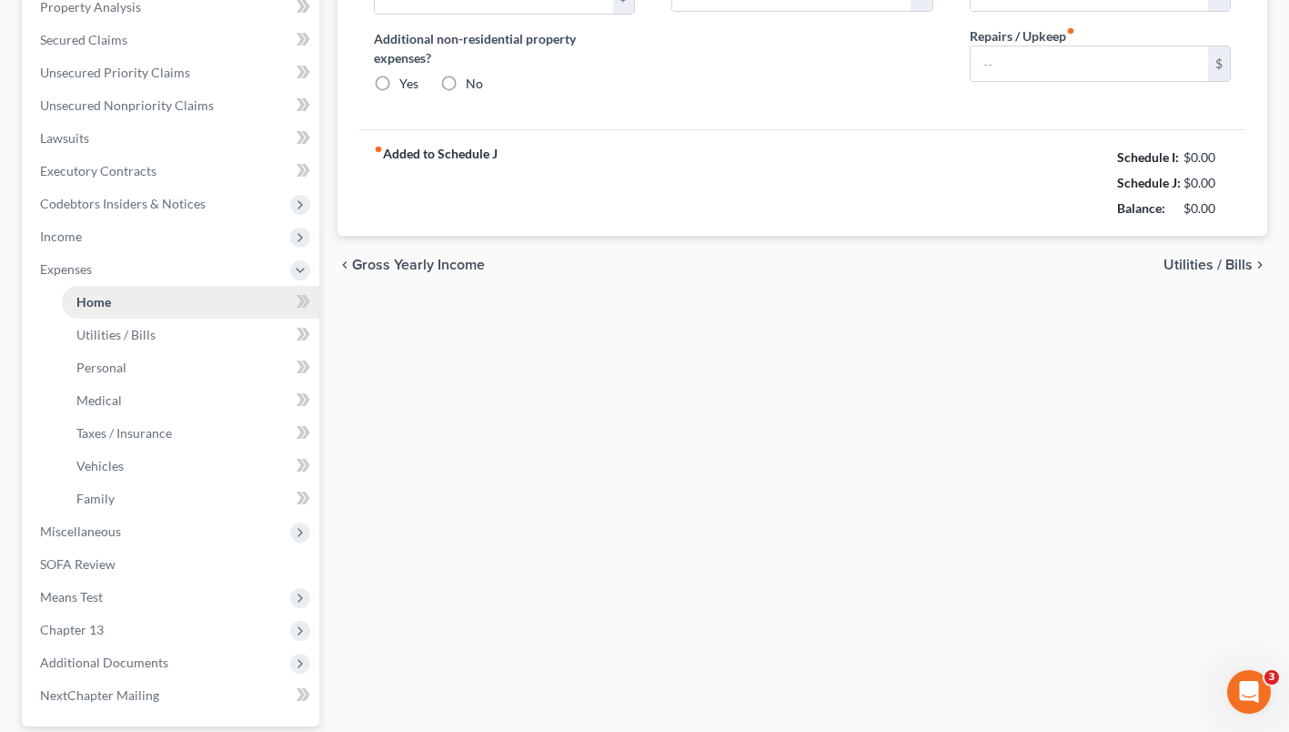
type input "0.00"
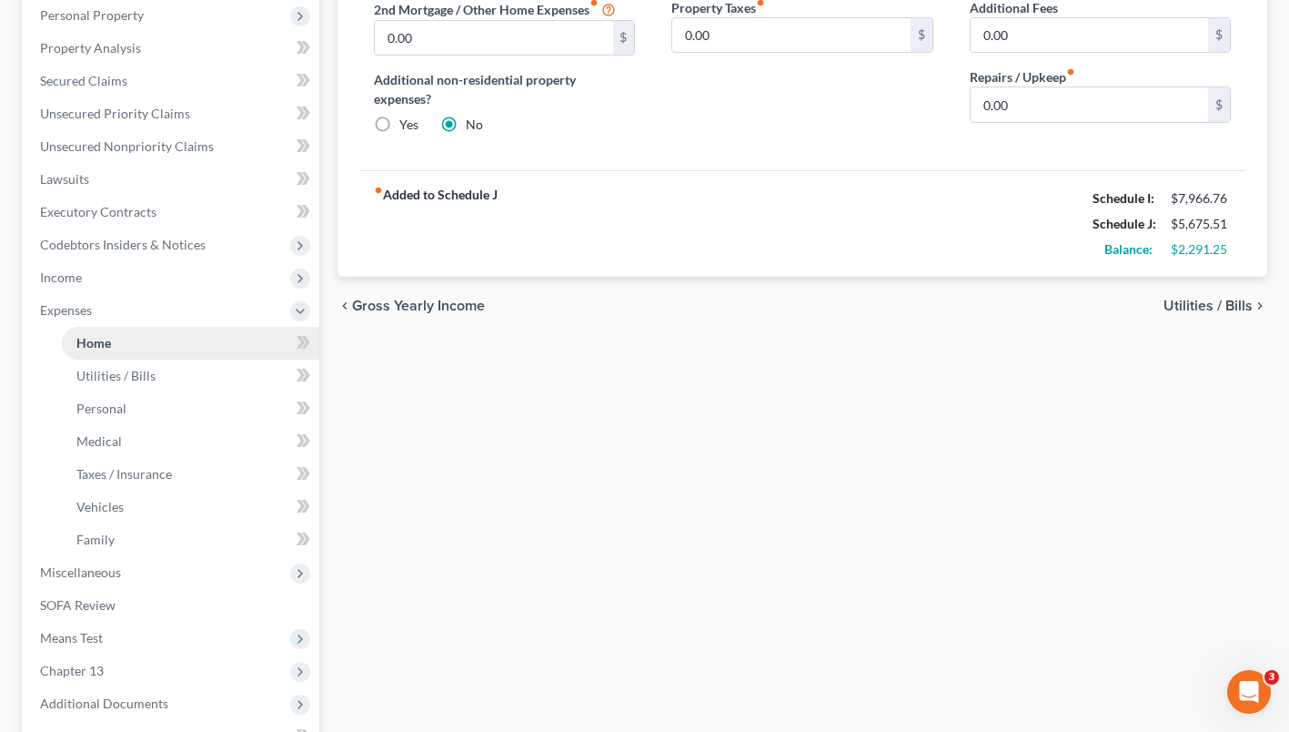
scroll to position [355, 0]
click at [65, 641] on span "Means Test" at bounding box center [71, 636] width 63 height 15
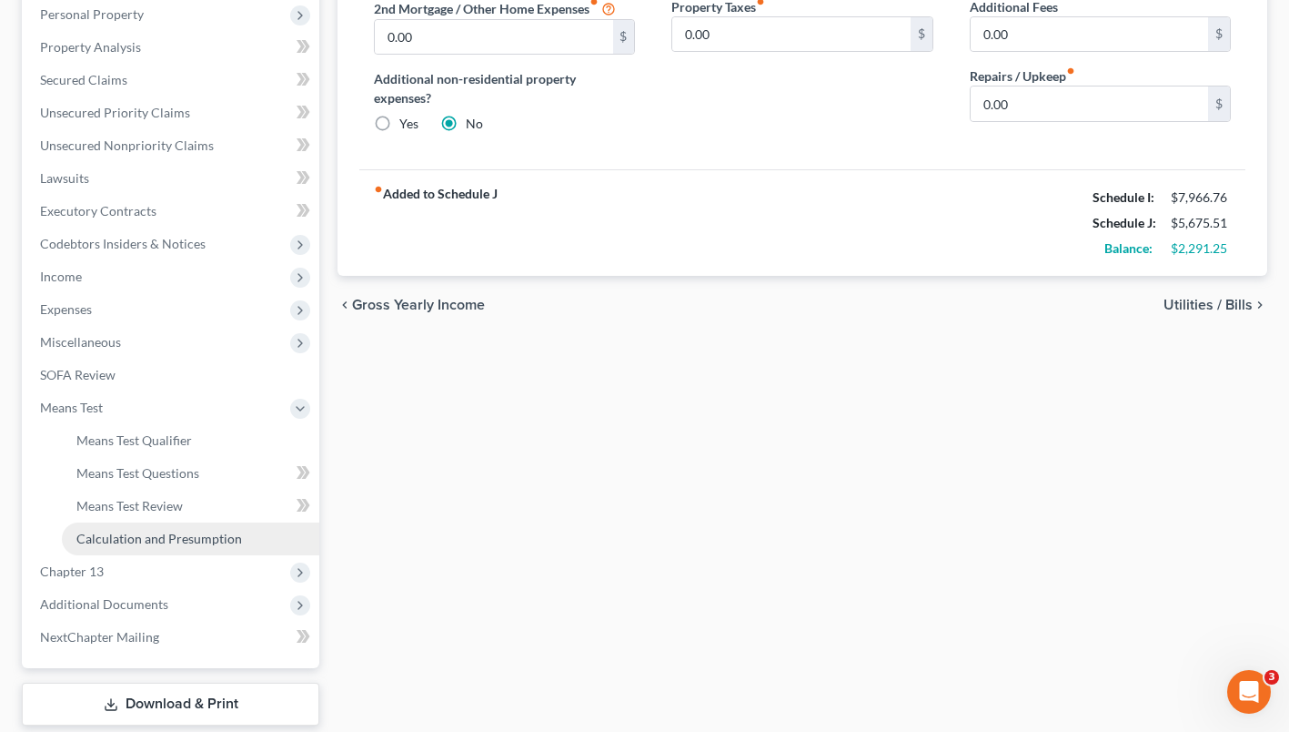
click at [103, 541] on span "Calculation and Presumption" at bounding box center [159, 537] width 166 height 15
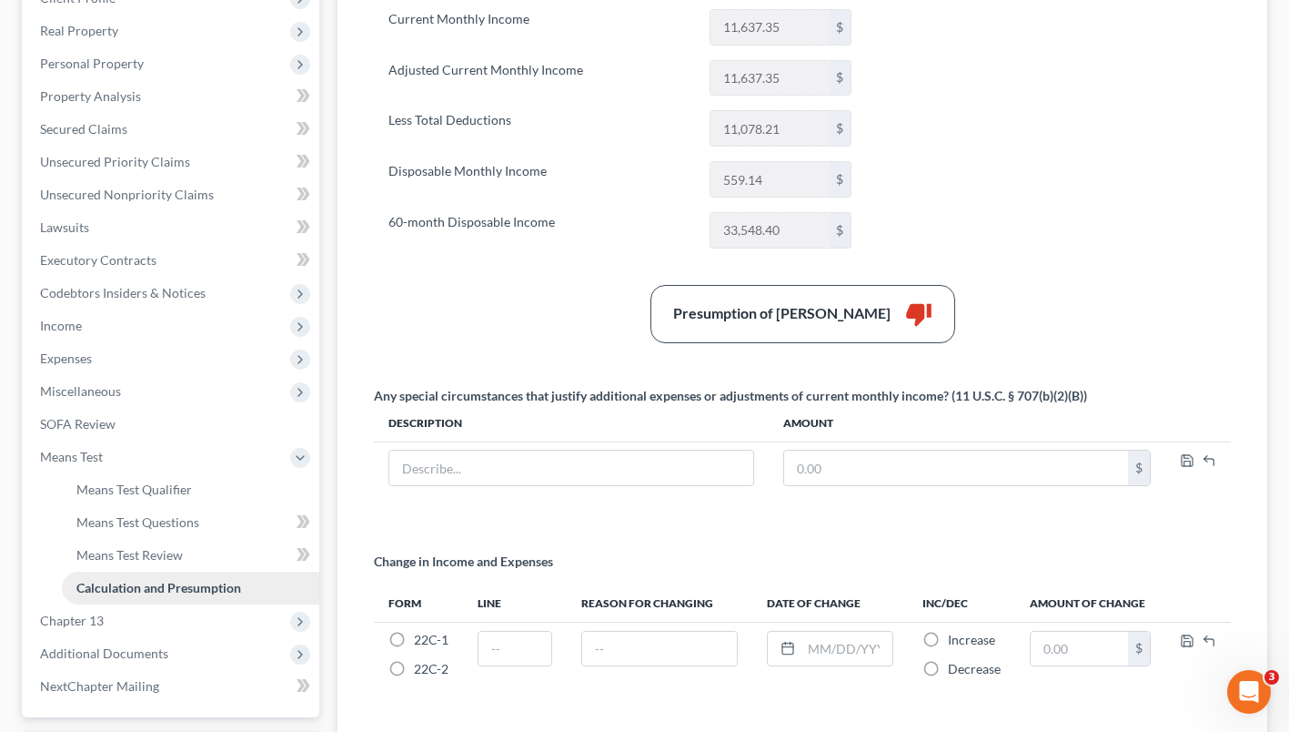
scroll to position [341, 0]
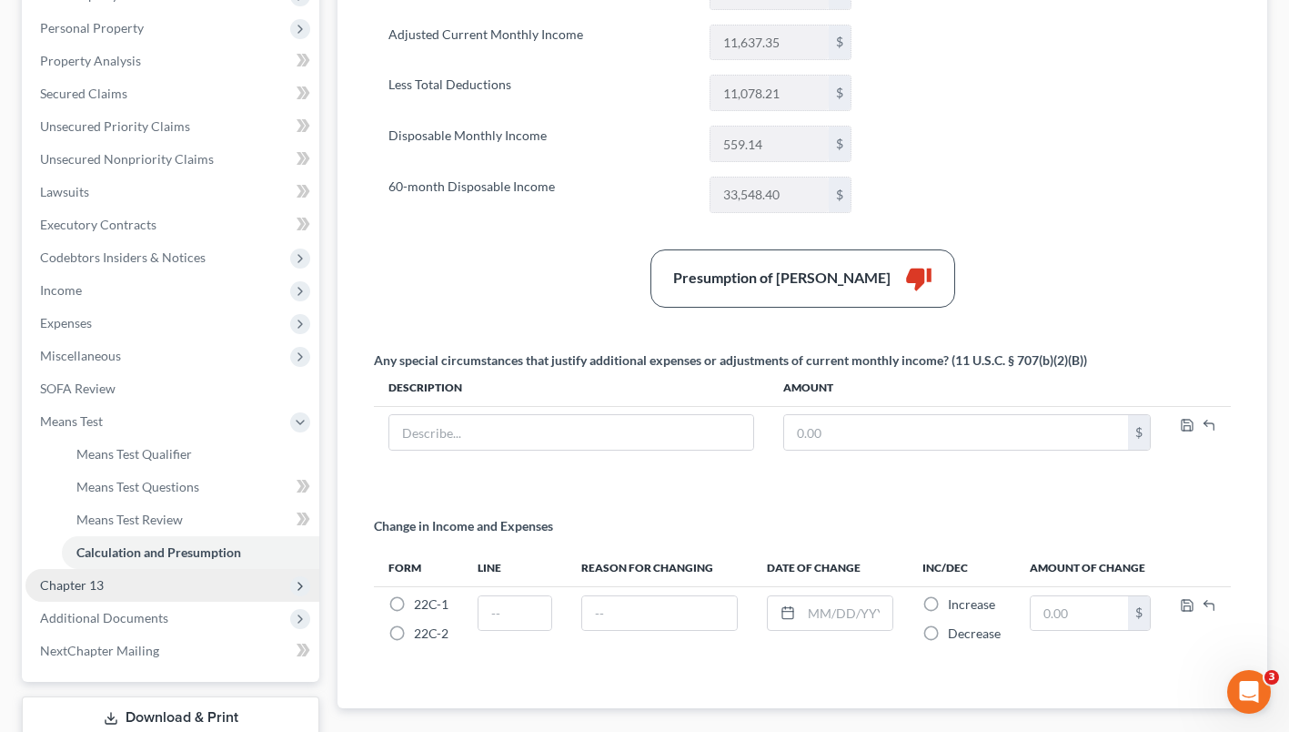
click at [97, 590] on span "Chapter 13" at bounding box center [72, 584] width 64 height 15
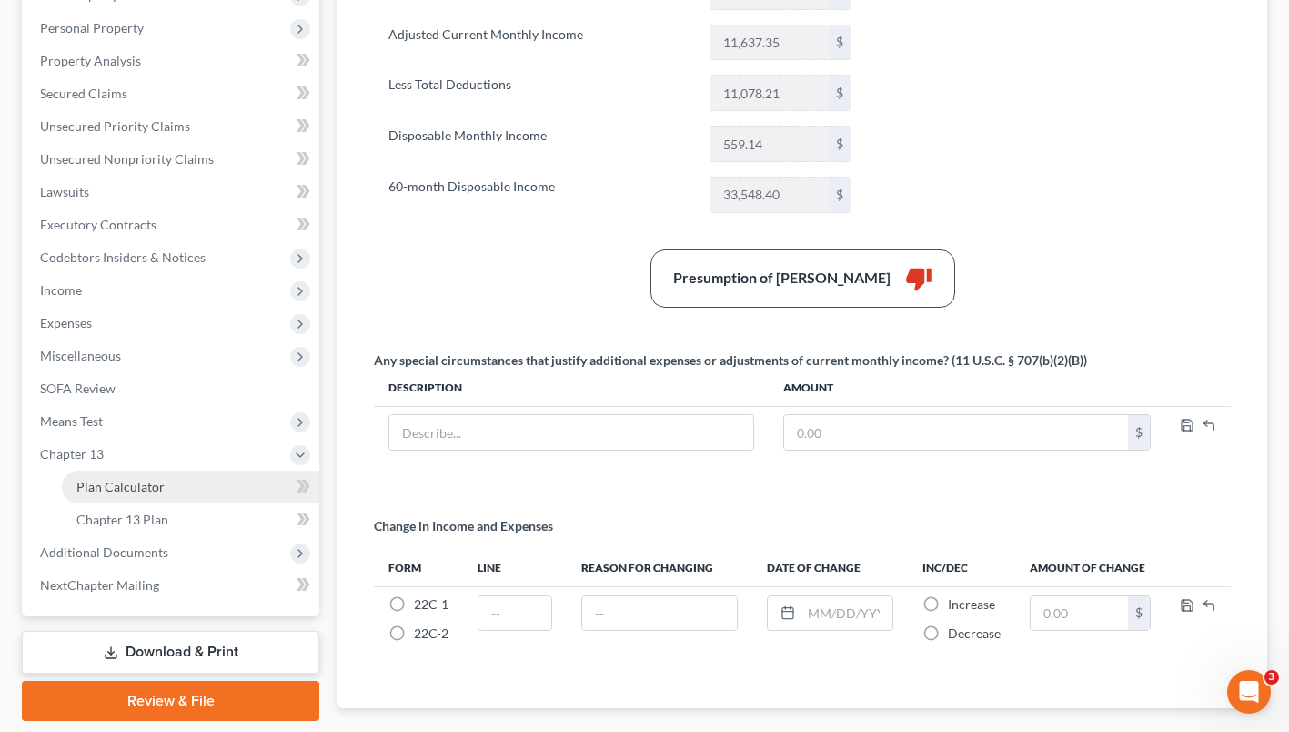
click at [92, 488] on span "Plan Calculator" at bounding box center [120, 486] width 88 height 15
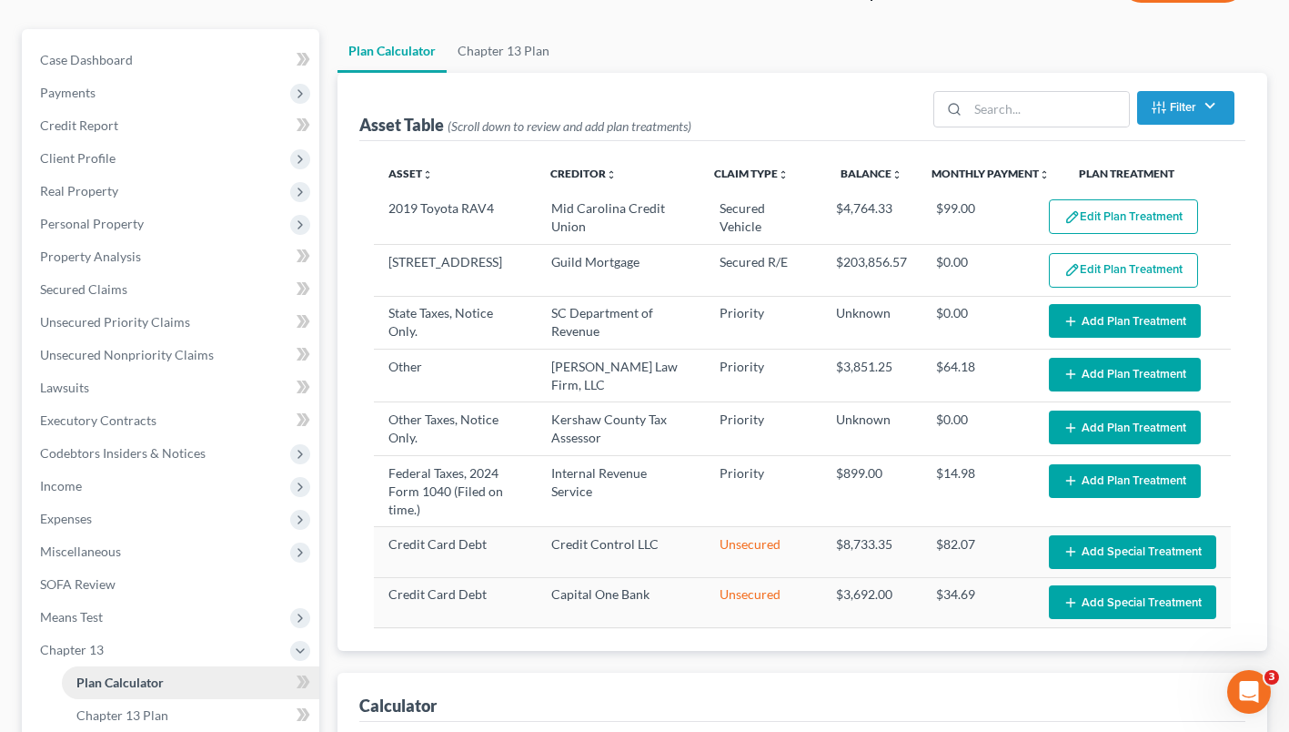
select select "59"
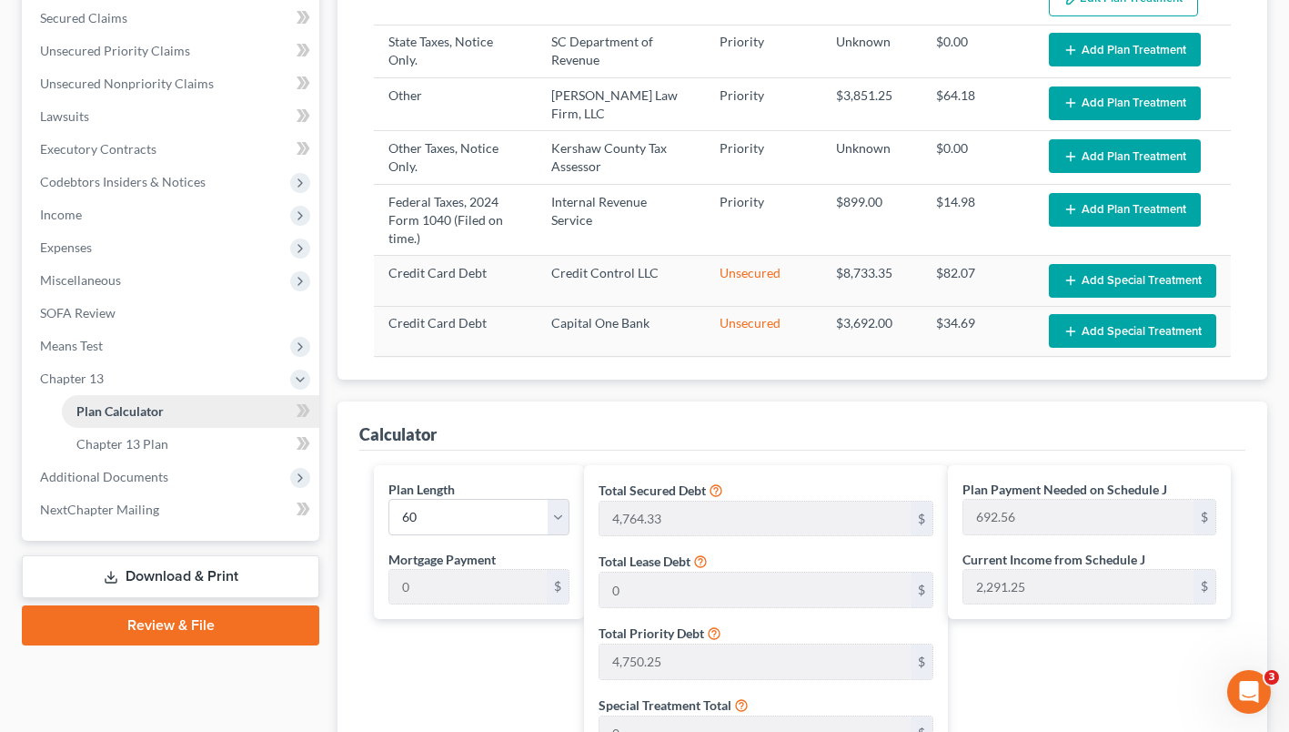
scroll to position [403, 0]
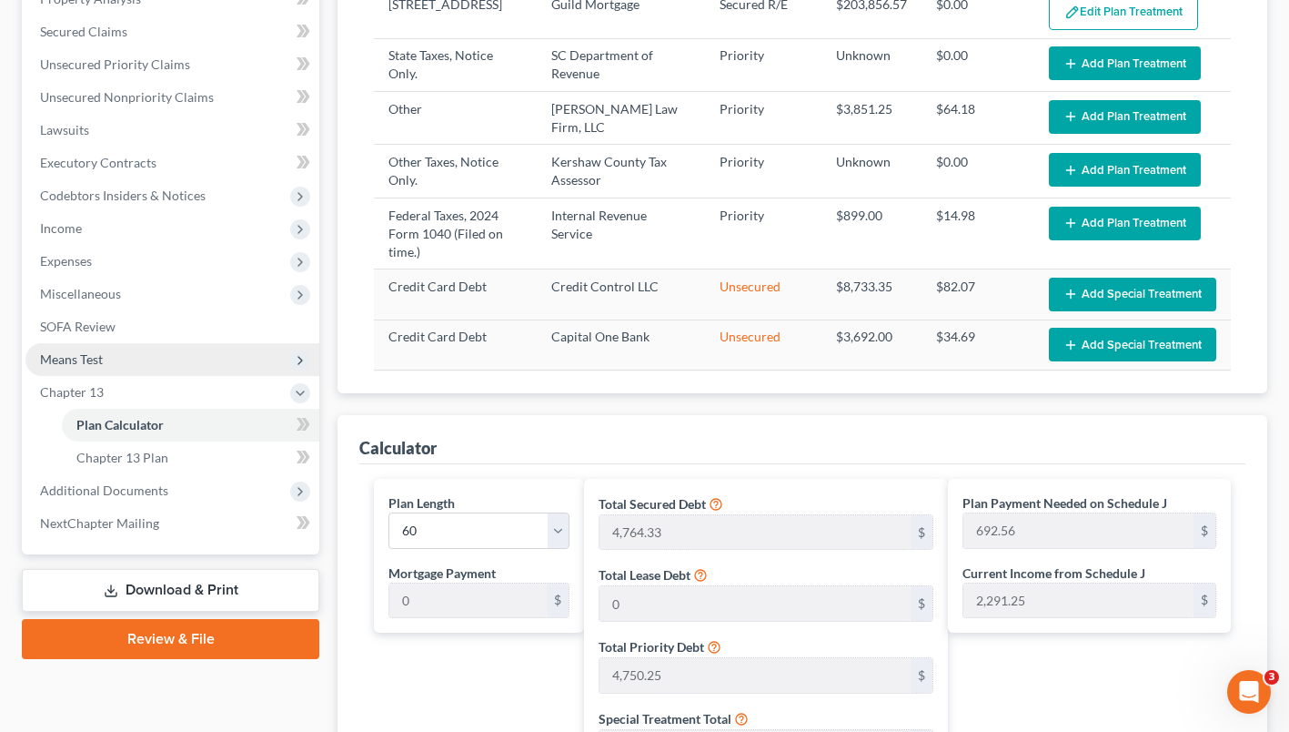
click at [70, 359] on span "Means Test" at bounding box center [71, 358] width 63 height 15
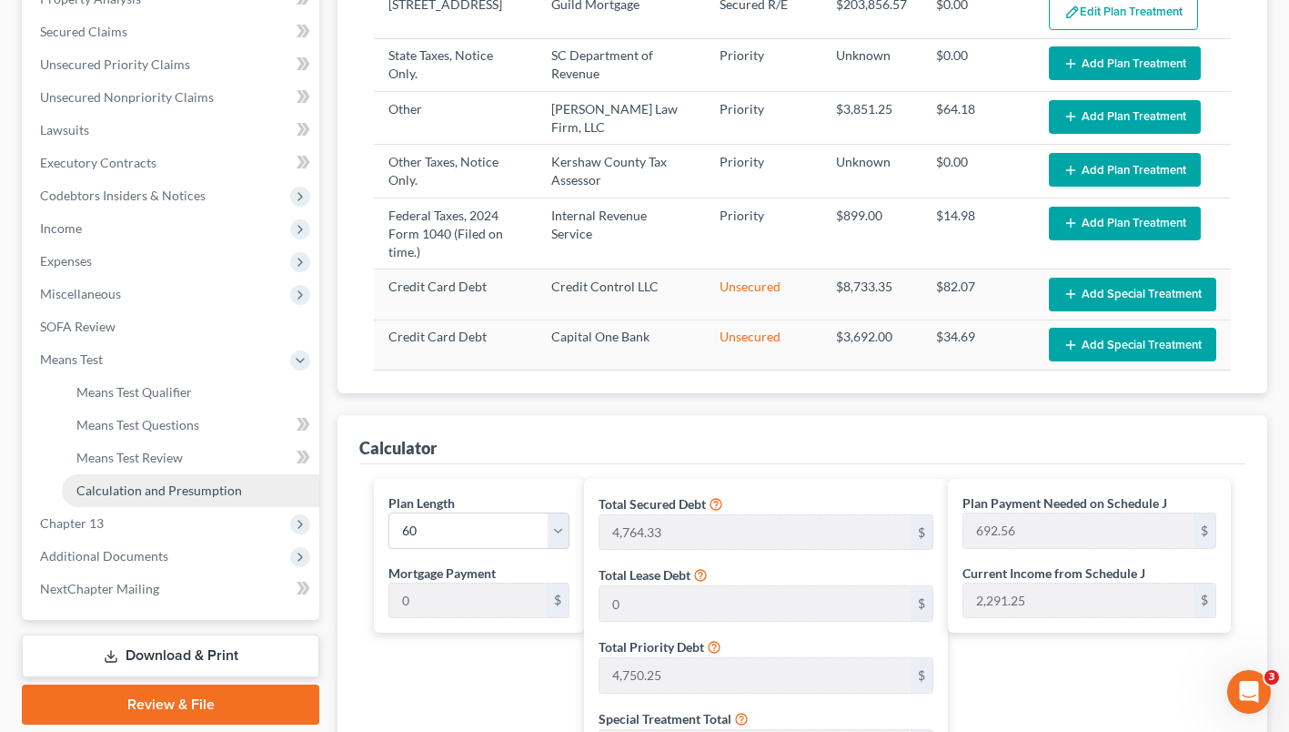
click at [122, 492] on span "Calculation and Presumption" at bounding box center [159, 489] width 166 height 15
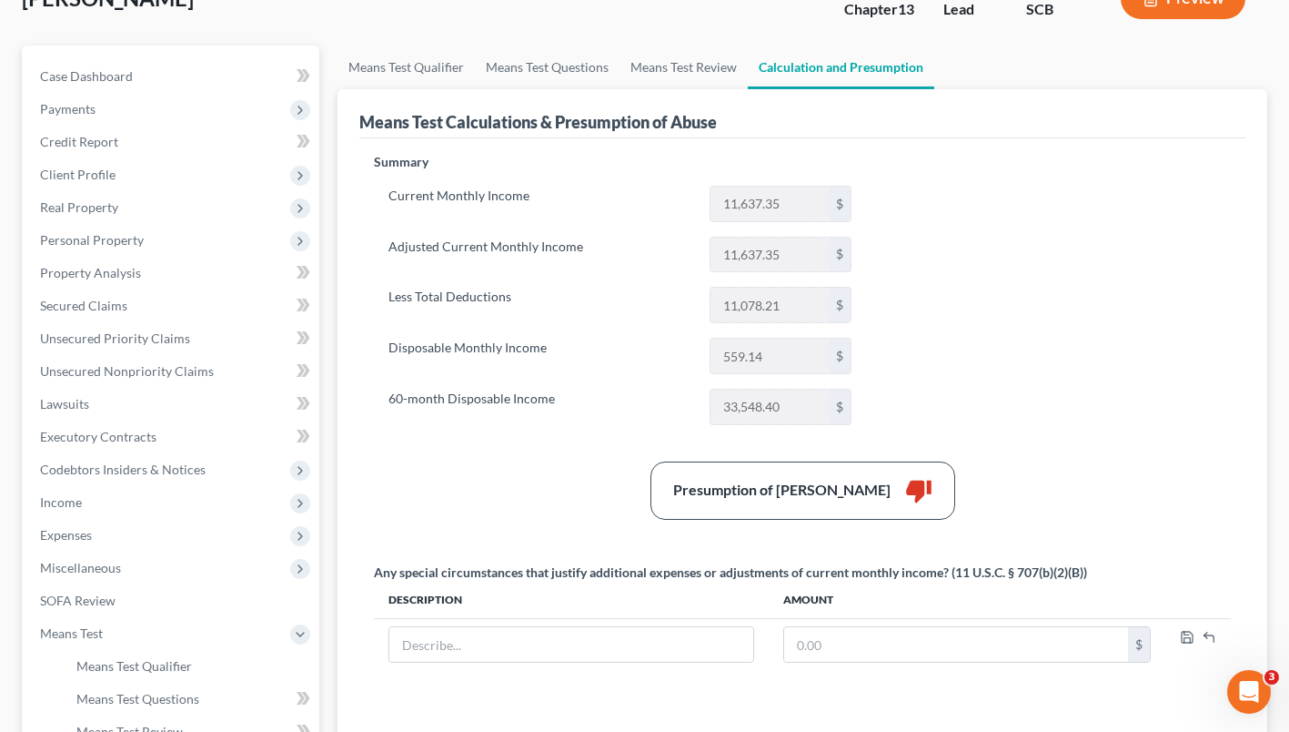
scroll to position [125, 0]
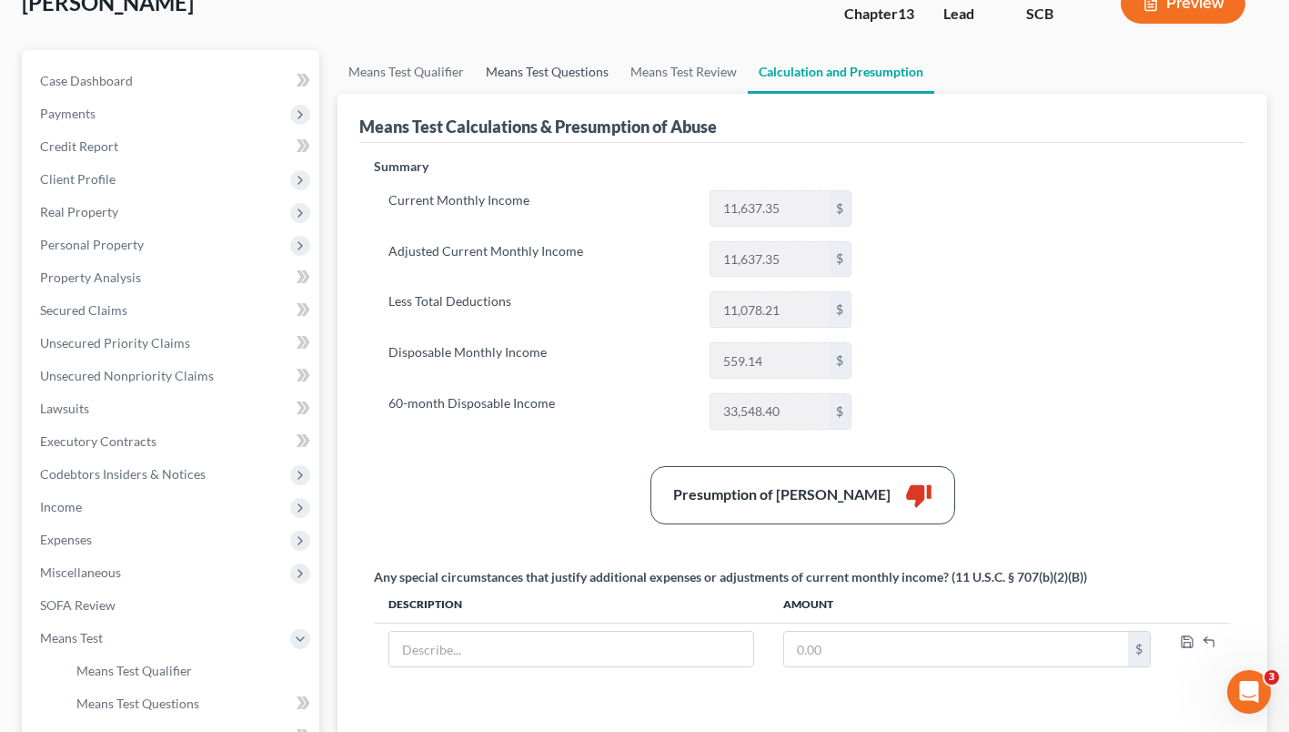
click at [542, 81] on link "Means Test Questions" at bounding box center [547, 72] width 145 height 44
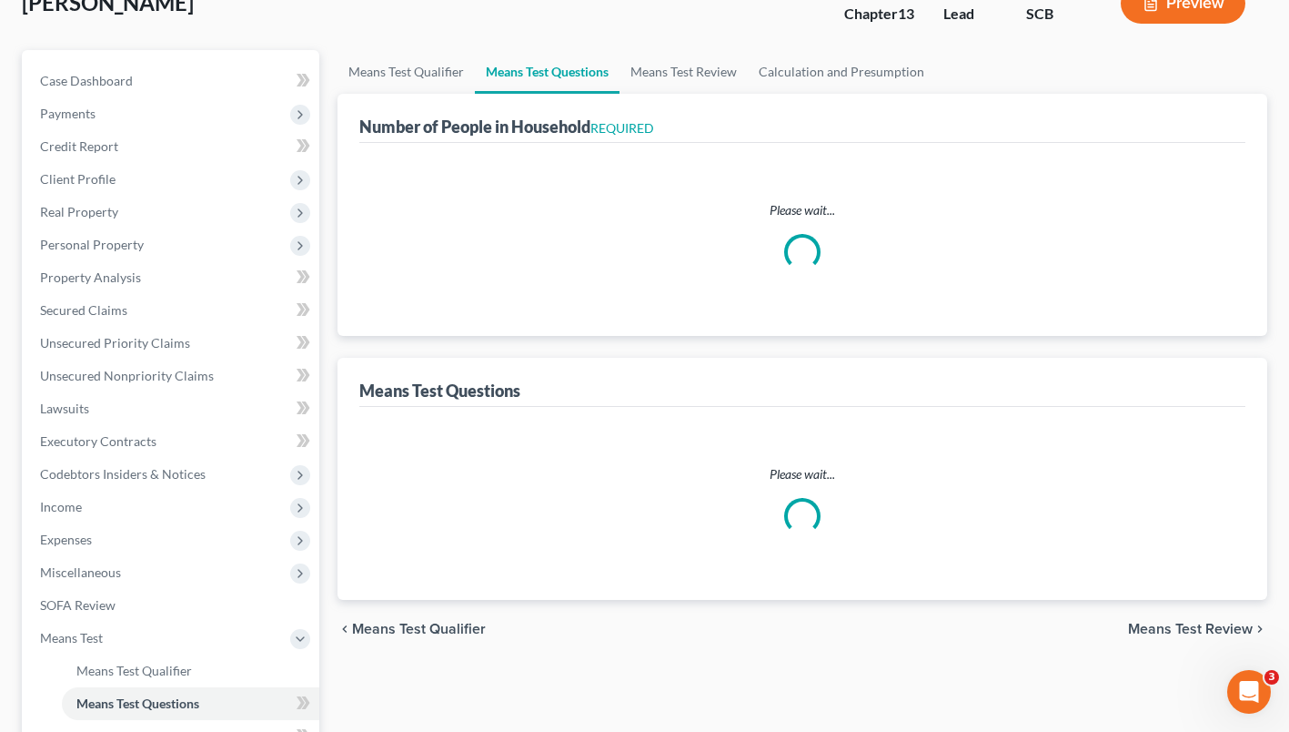
scroll to position [85, 0]
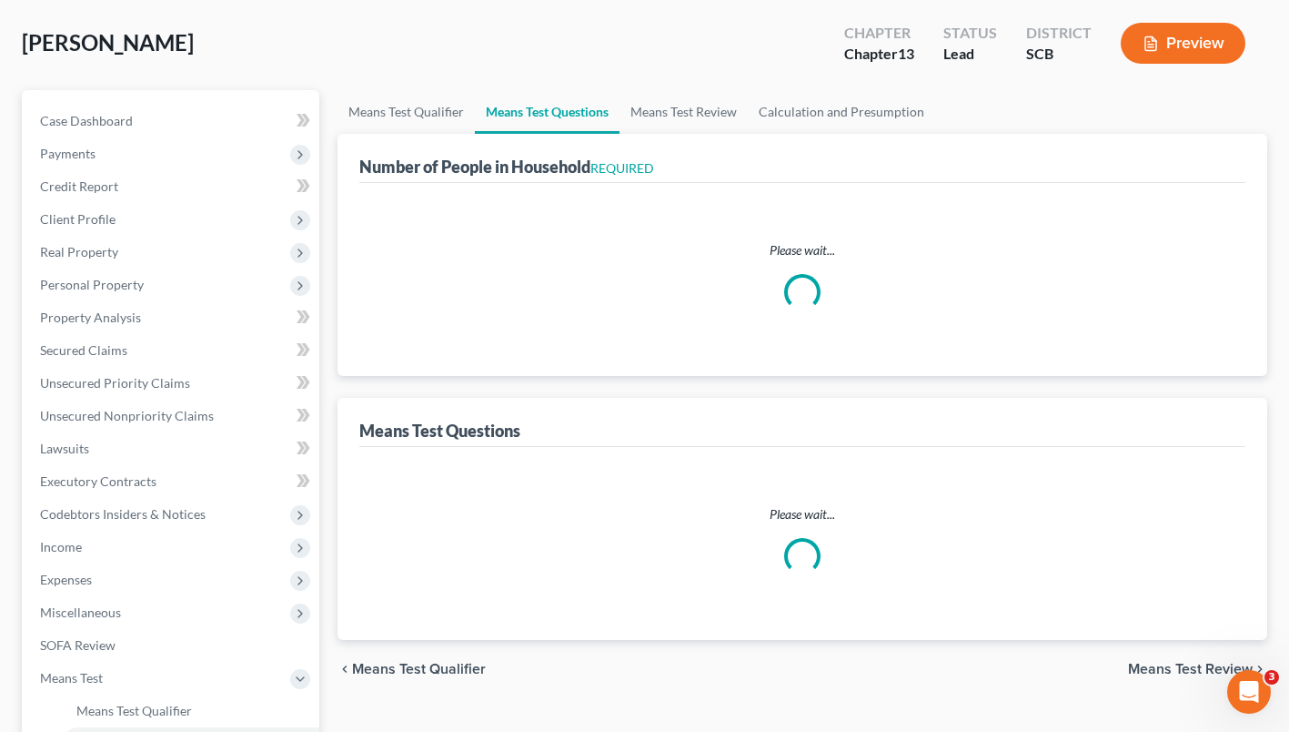
select select "0"
select select "60"
select select "1"
select select "60"
select select "1"
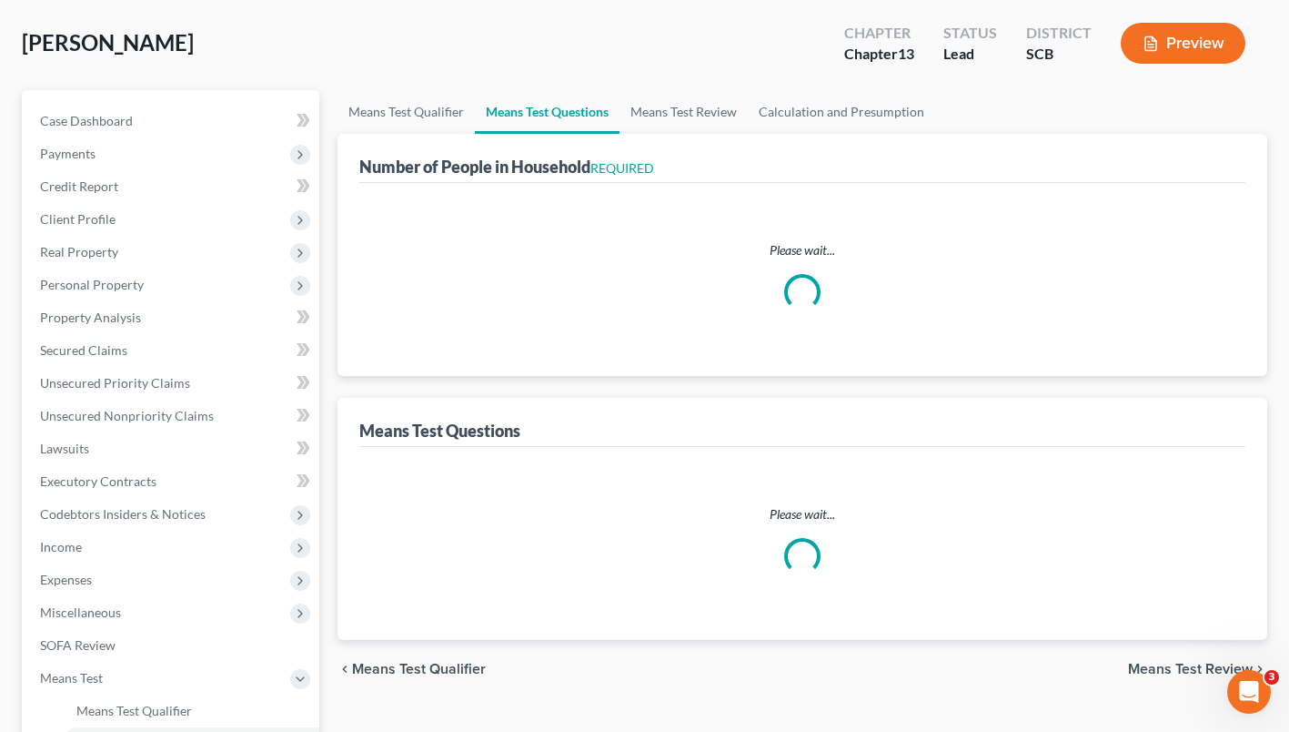
select select "60"
select select "3"
select select "0"
select select "2"
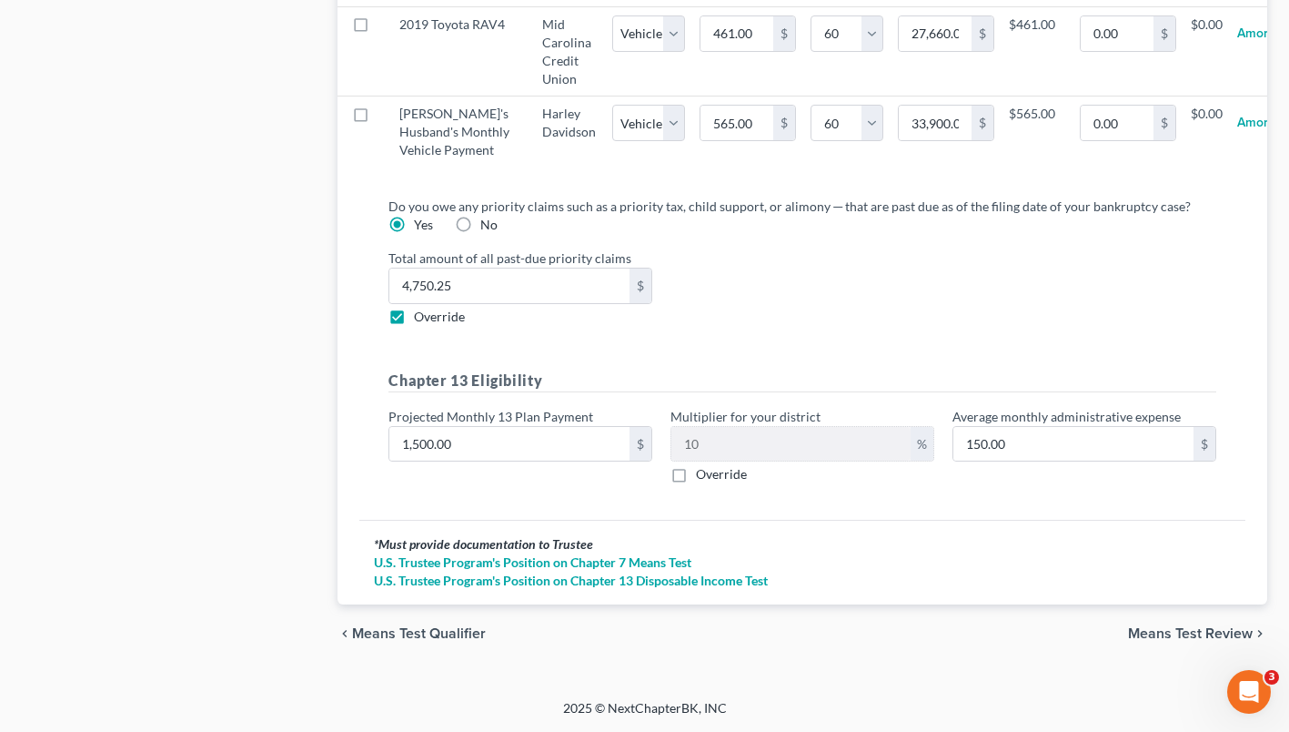
scroll to position [2075, 0]
click at [480, 461] on input "1,500.00" at bounding box center [509, 444] width 240 height 35
type input "9"
type input "0.90"
type input "90"
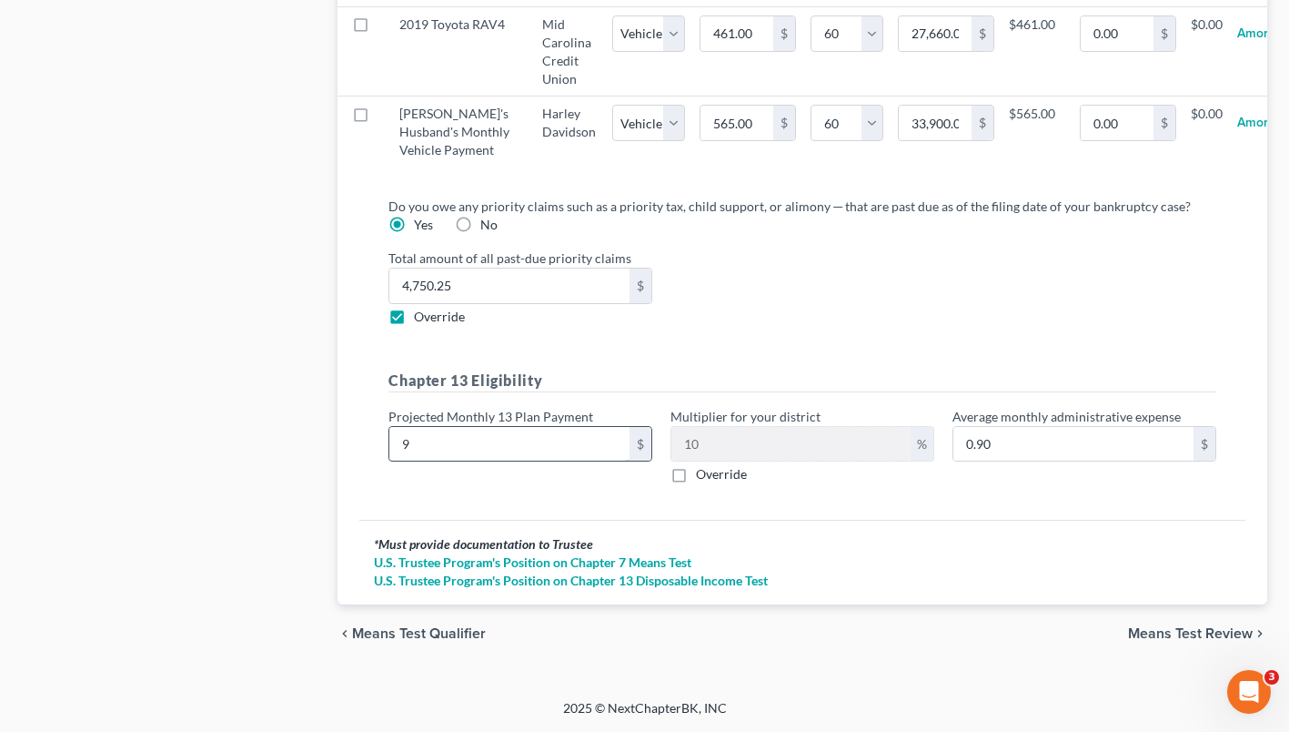
type input "9.00"
type input "900"
type input "90.00"
type input "900.00"
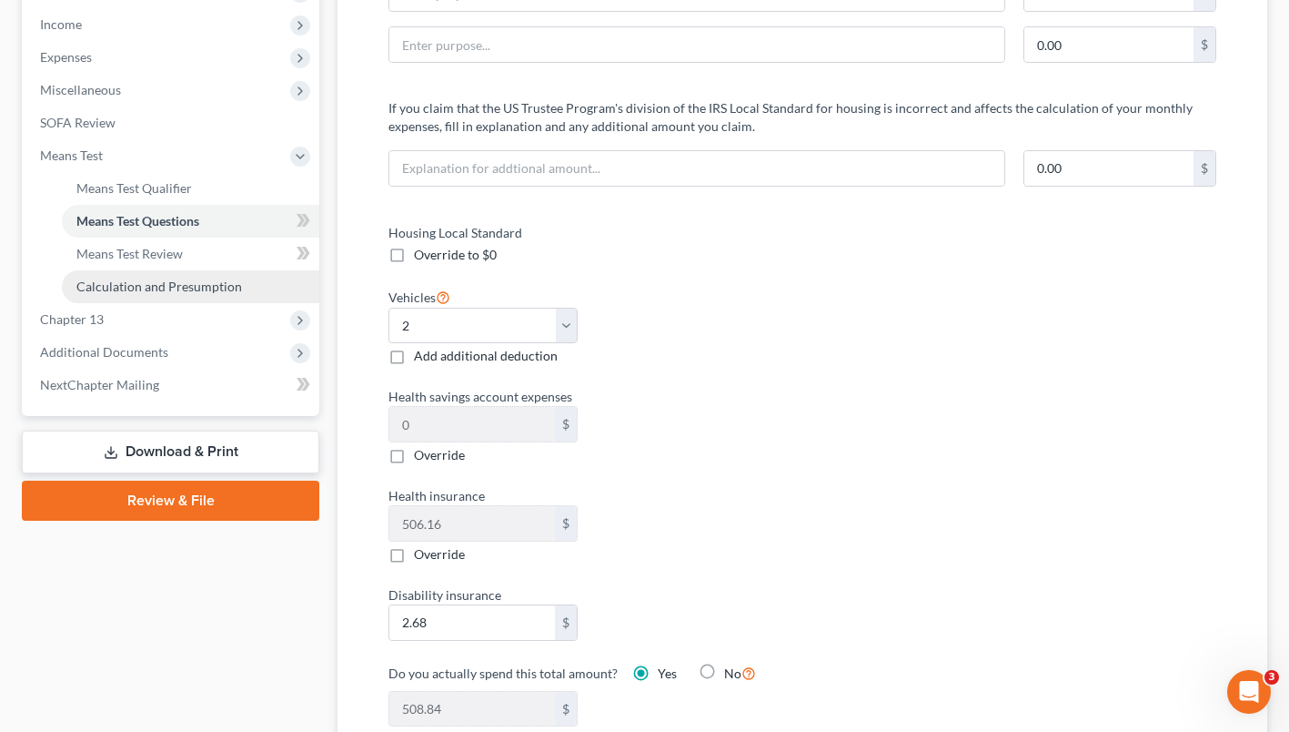
click at [106, 298] on link "Calculation and Presumption" at bounding box center [190, 286] width 257 height 33
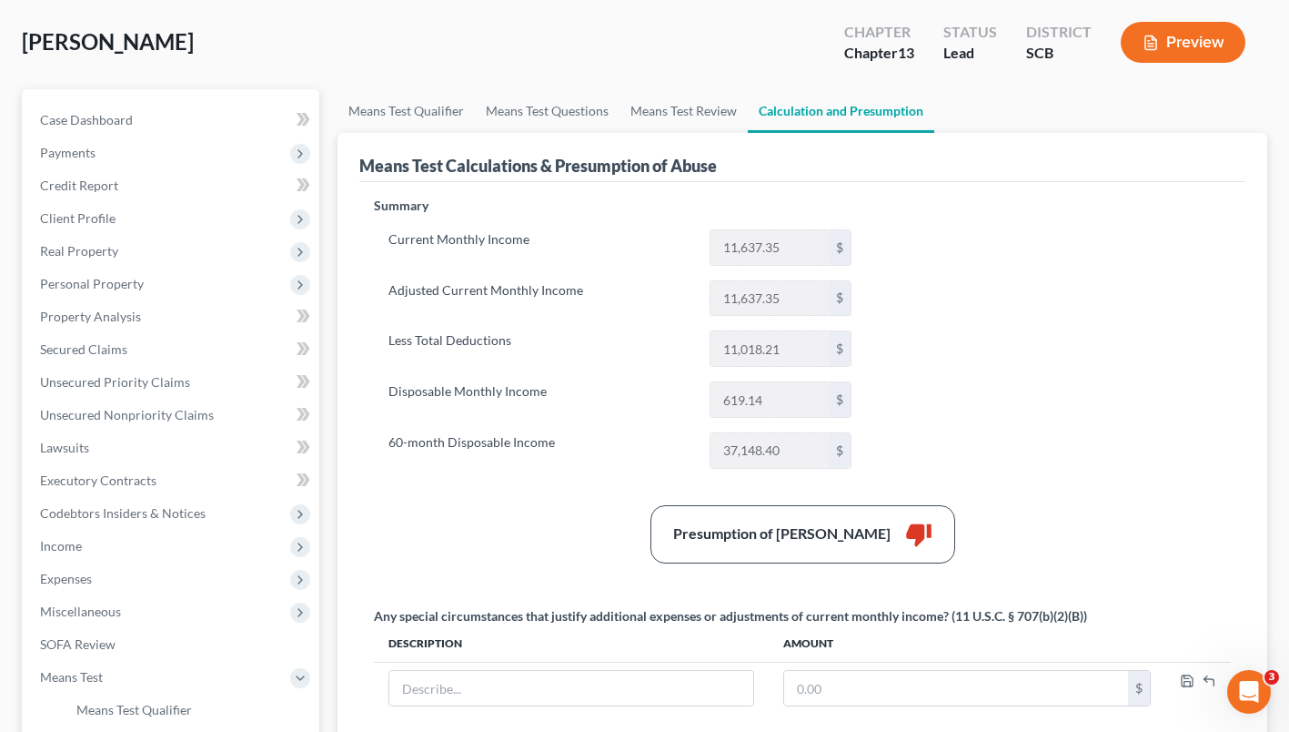
scroll to position [83, 0]
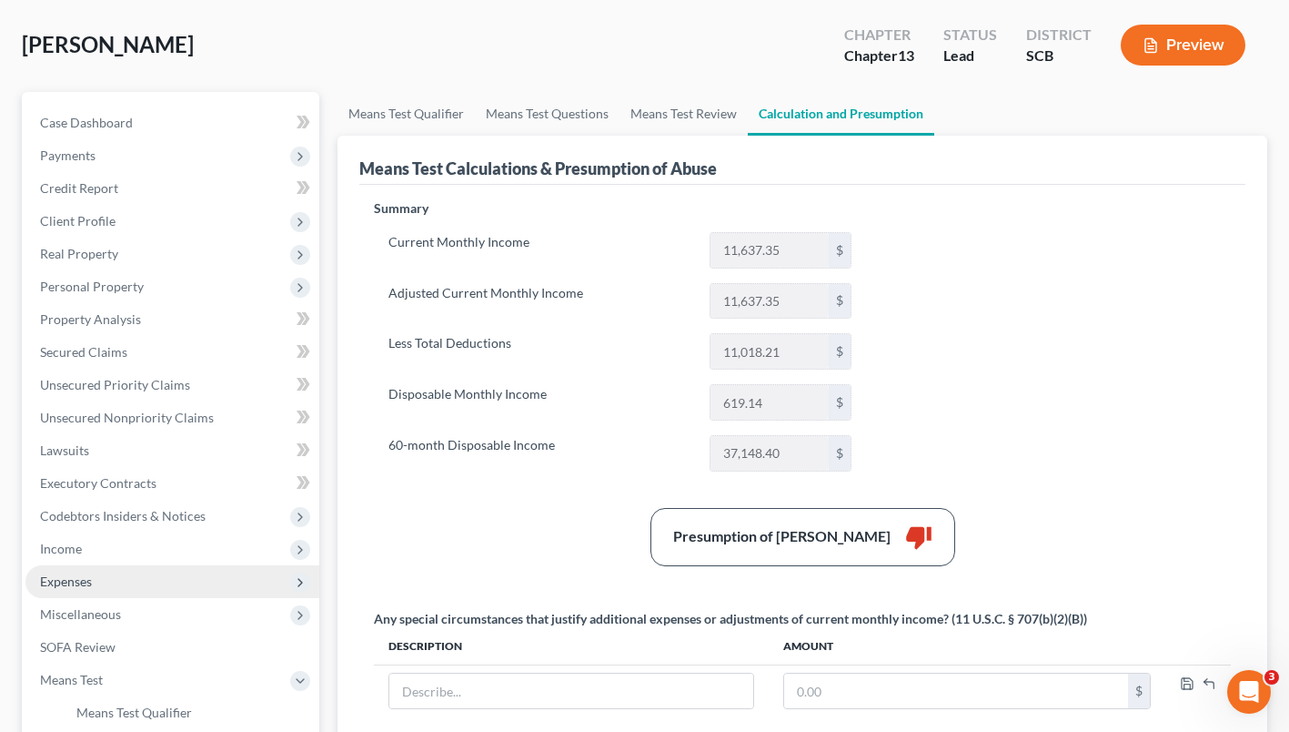
click at [66, 581] on span "Expenses" at bounding box center [66, 580] width 52 height 15
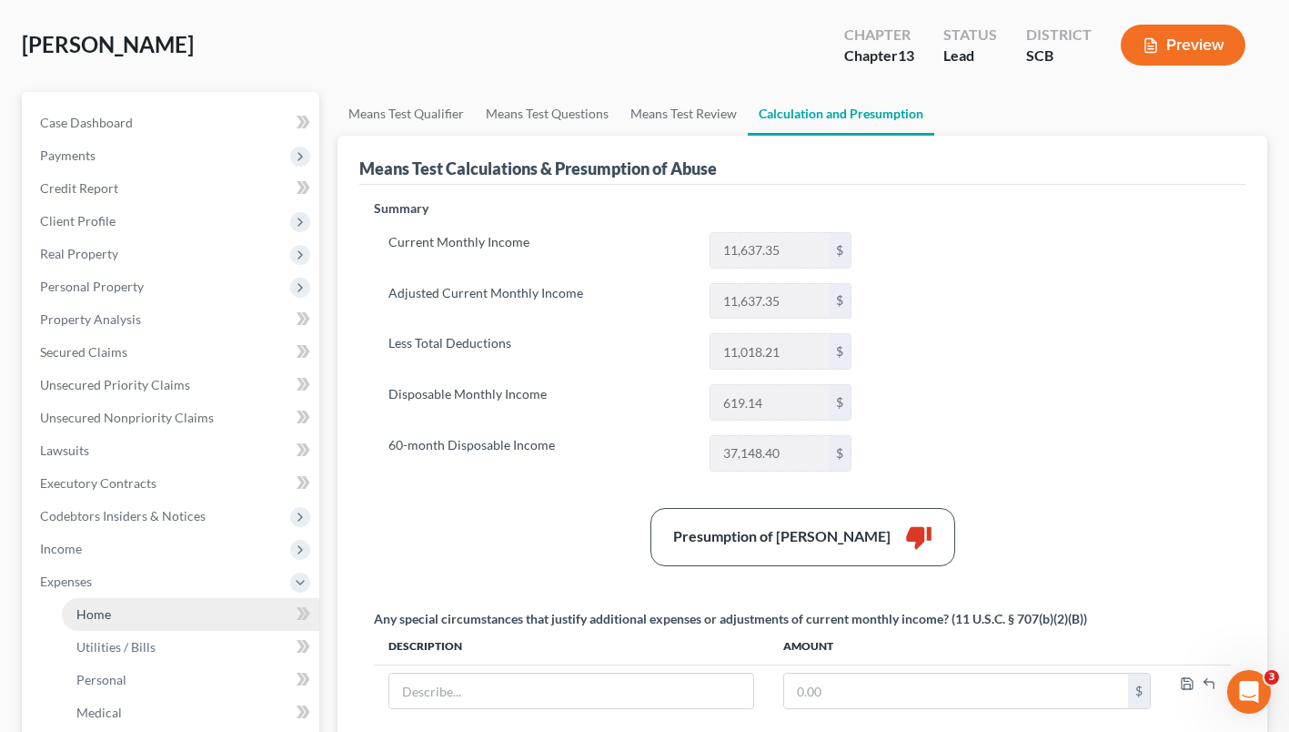
click at [86, 624] on link "Home" at bounding box center [190, 614] width 257 height 33
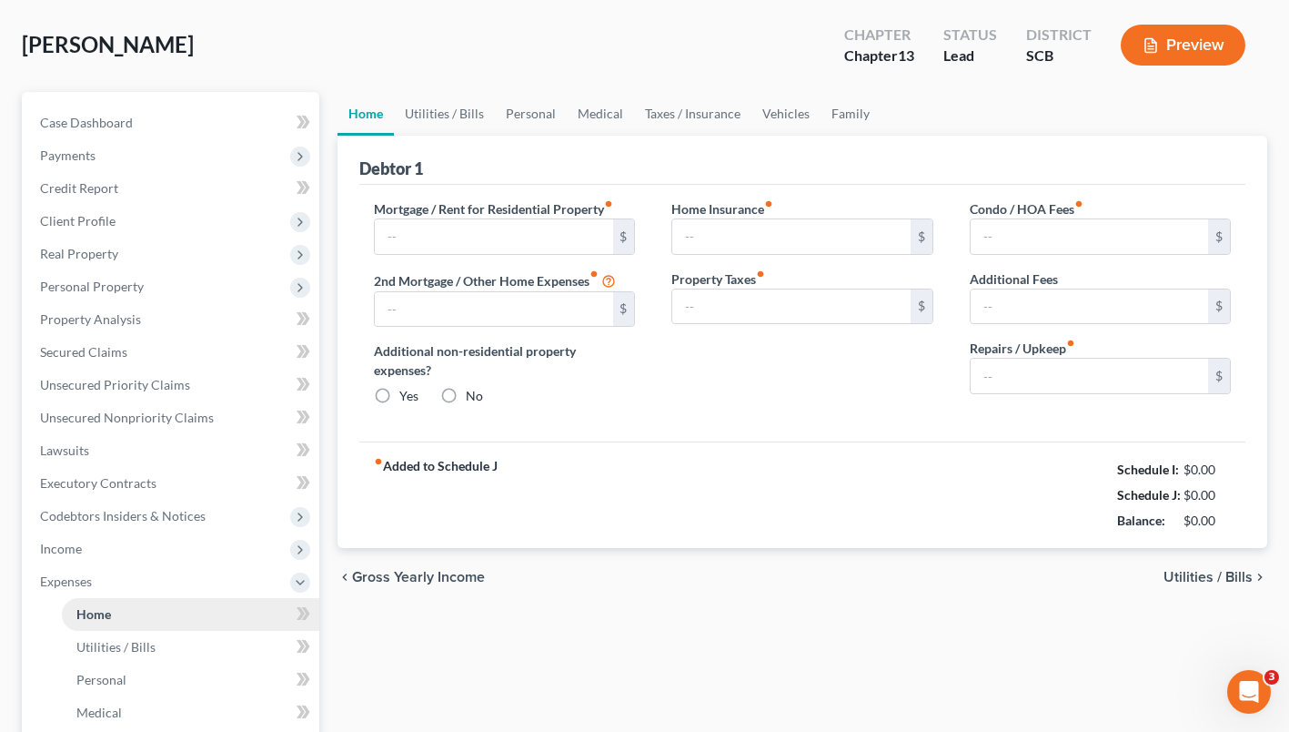
scroll to position [38, 0]
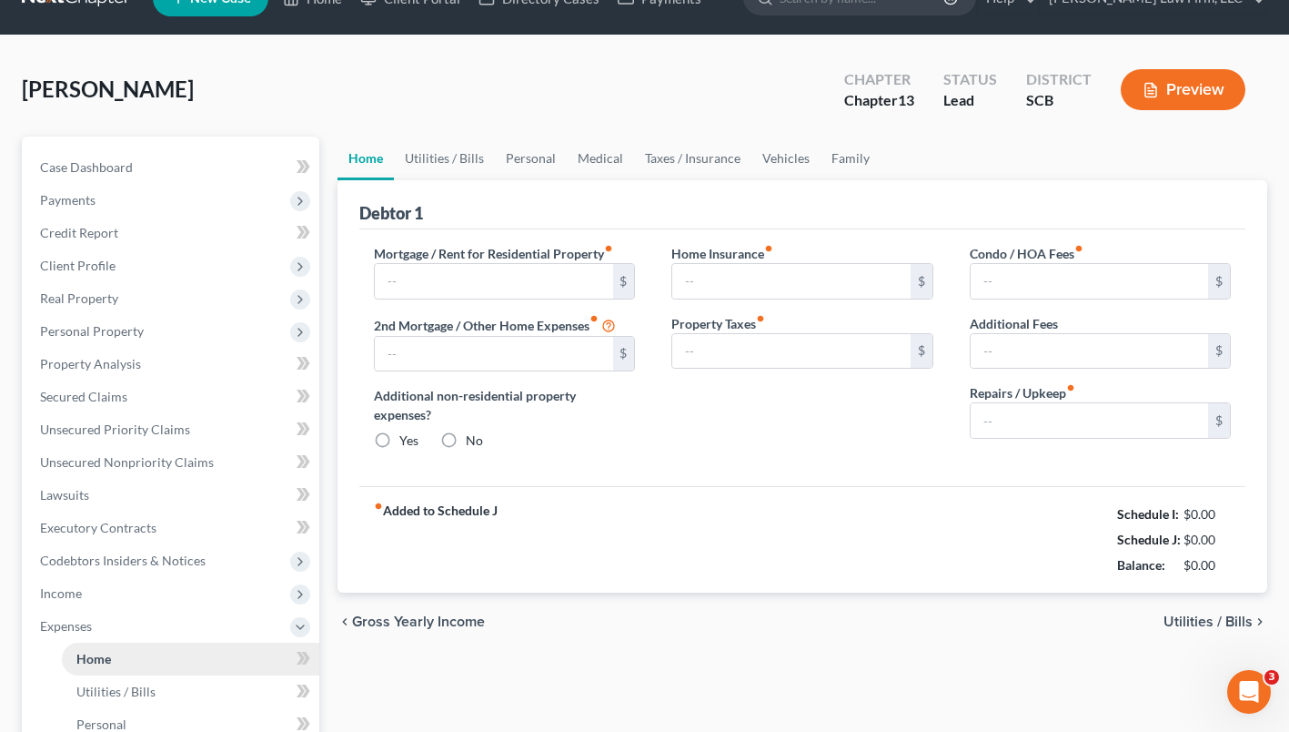
type input "1,467.20"
type input "0.00"
radio input "true"
type input "0.00"
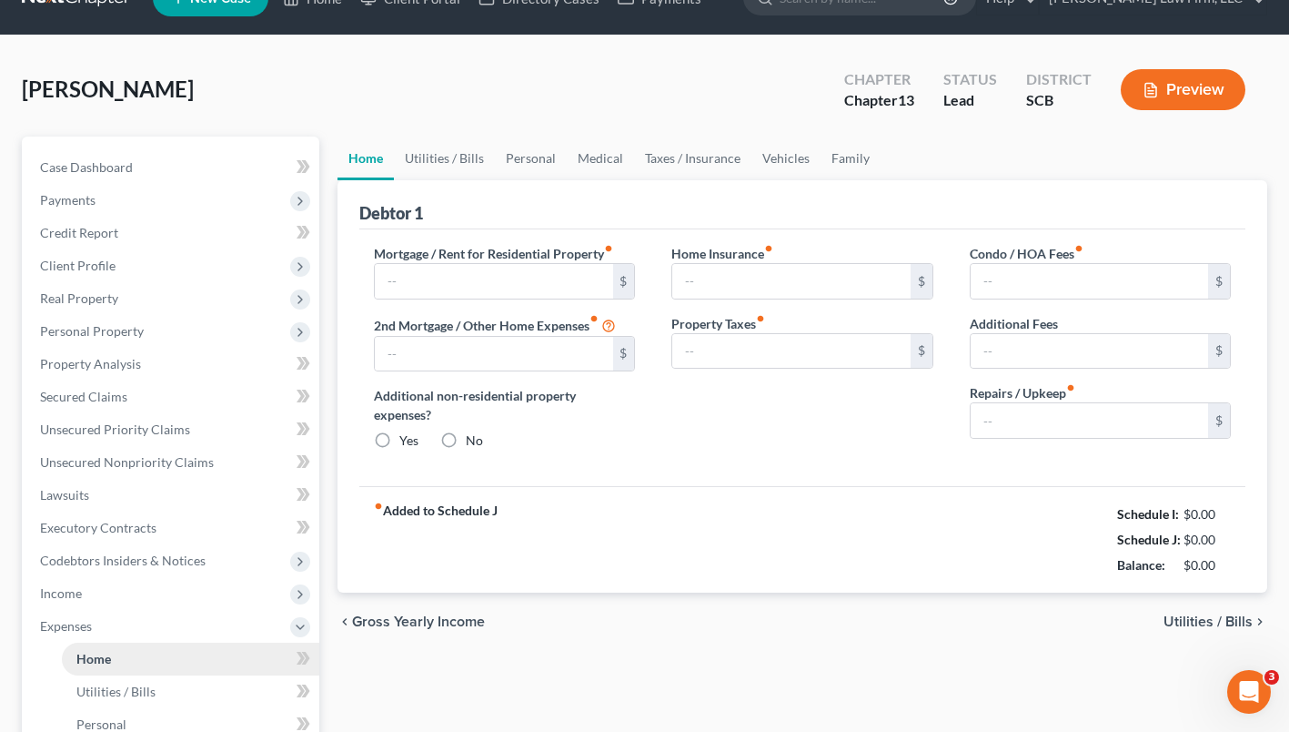
type input "0.00"
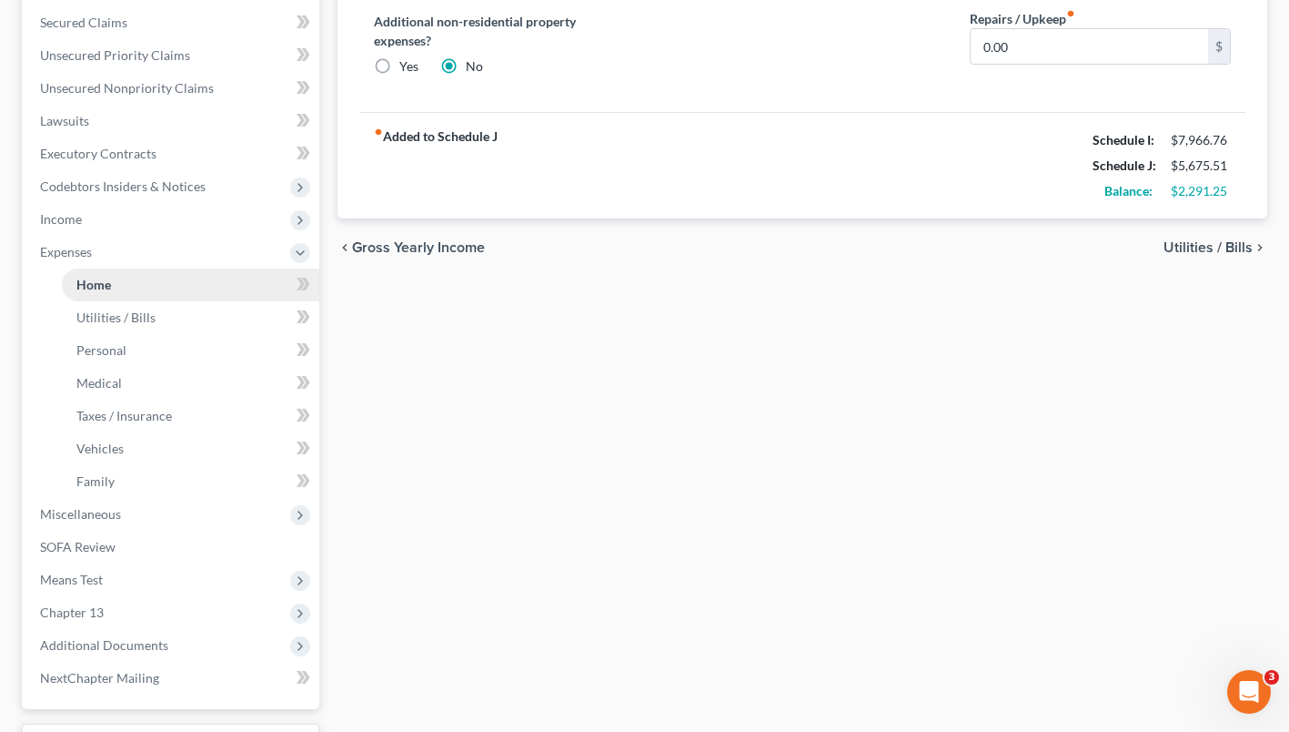
scroll to position [409, 0]
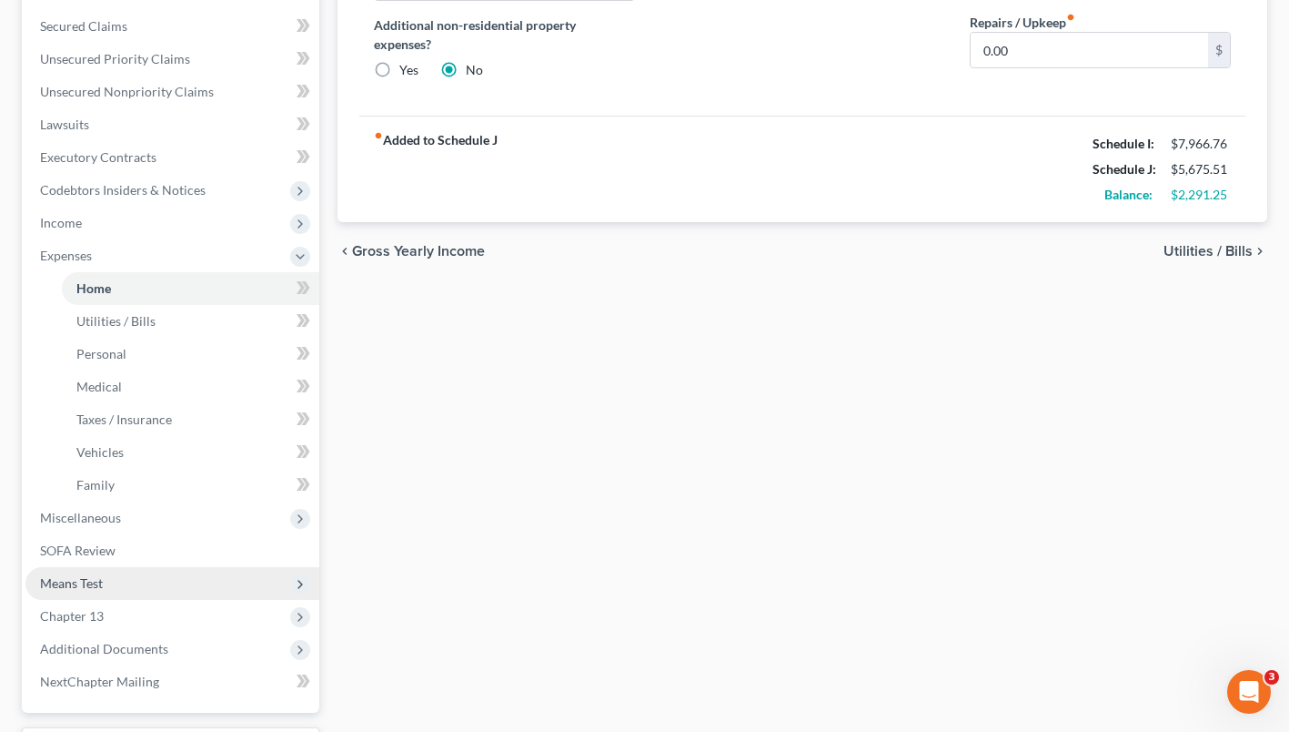
click at [75, 587] on span "Means Test" at bounding box center [71, 582] width 63 height 15
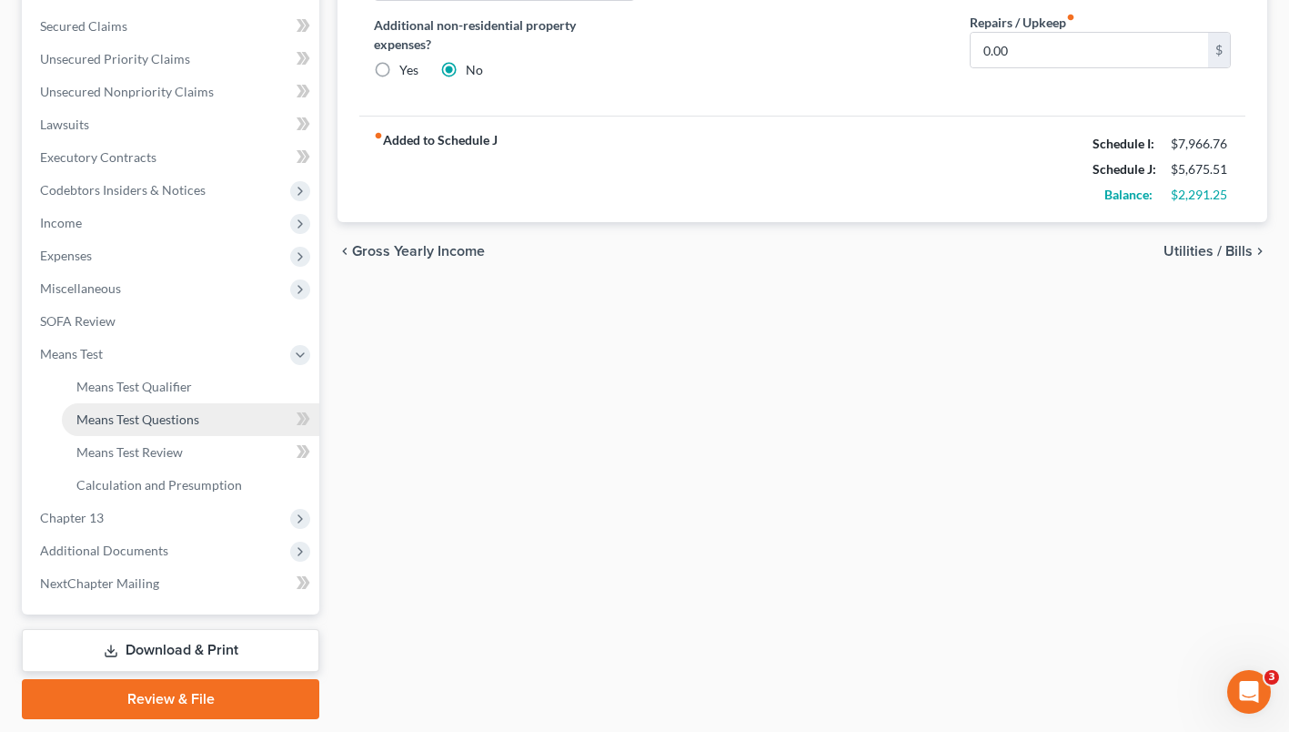
click at [99, 420] on span "Means Test Questions" at bounding box center [137, 418] width 123 height 15
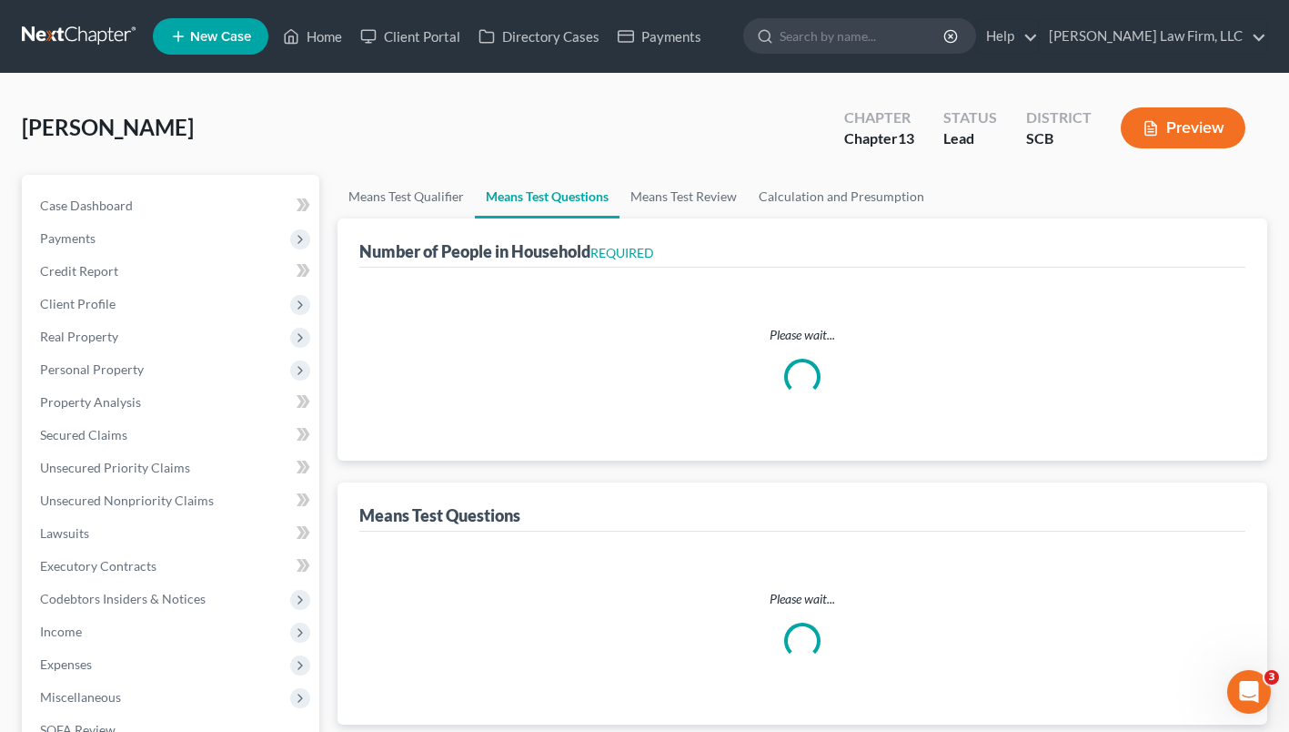
select select "0"
select select "60"
select select "1"
select select "60"
select select "1"
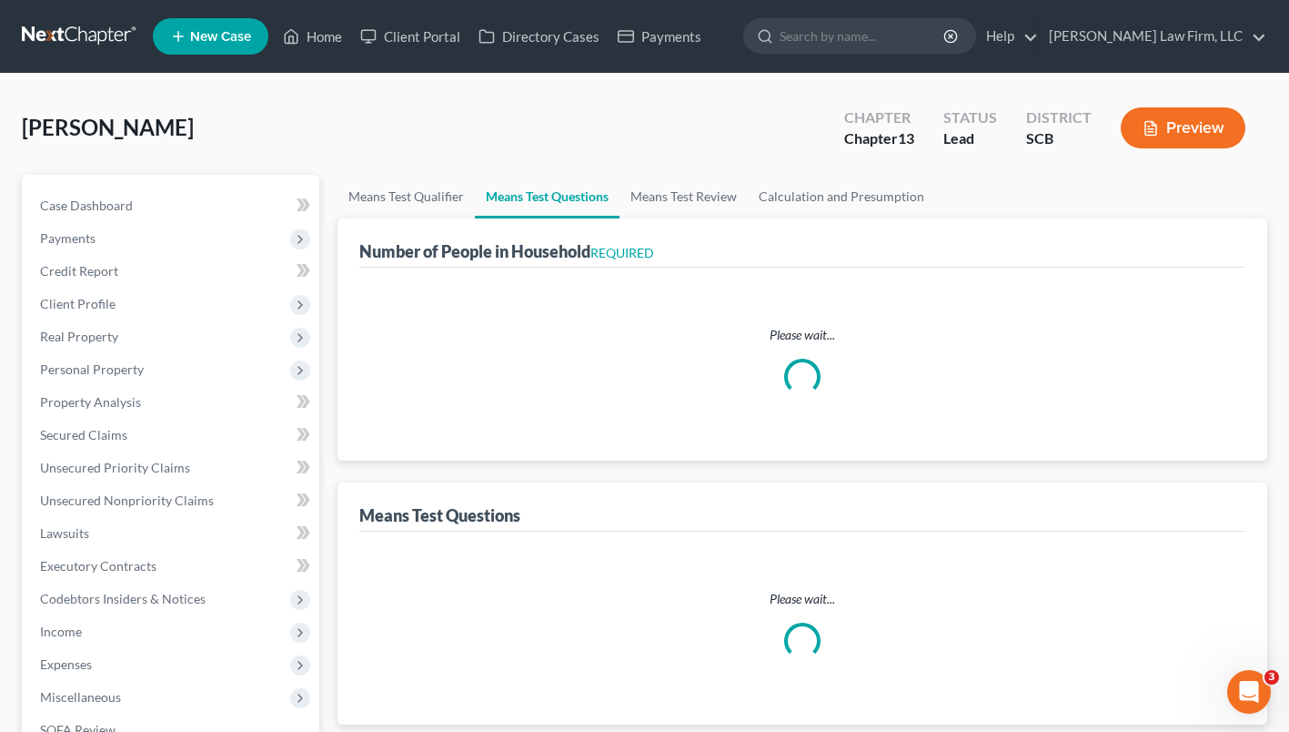
select select "60"
select select "2"
select select "3"
select select "0"
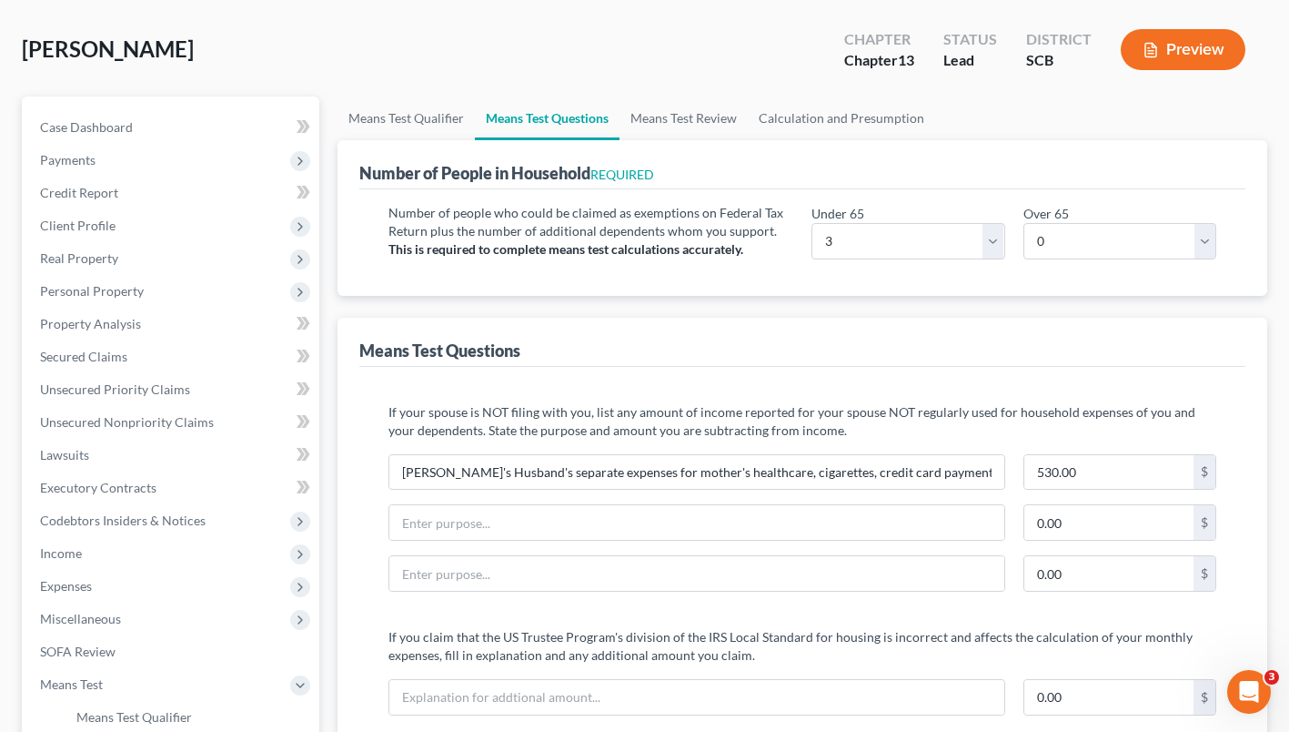
scroll to position [85, 0]
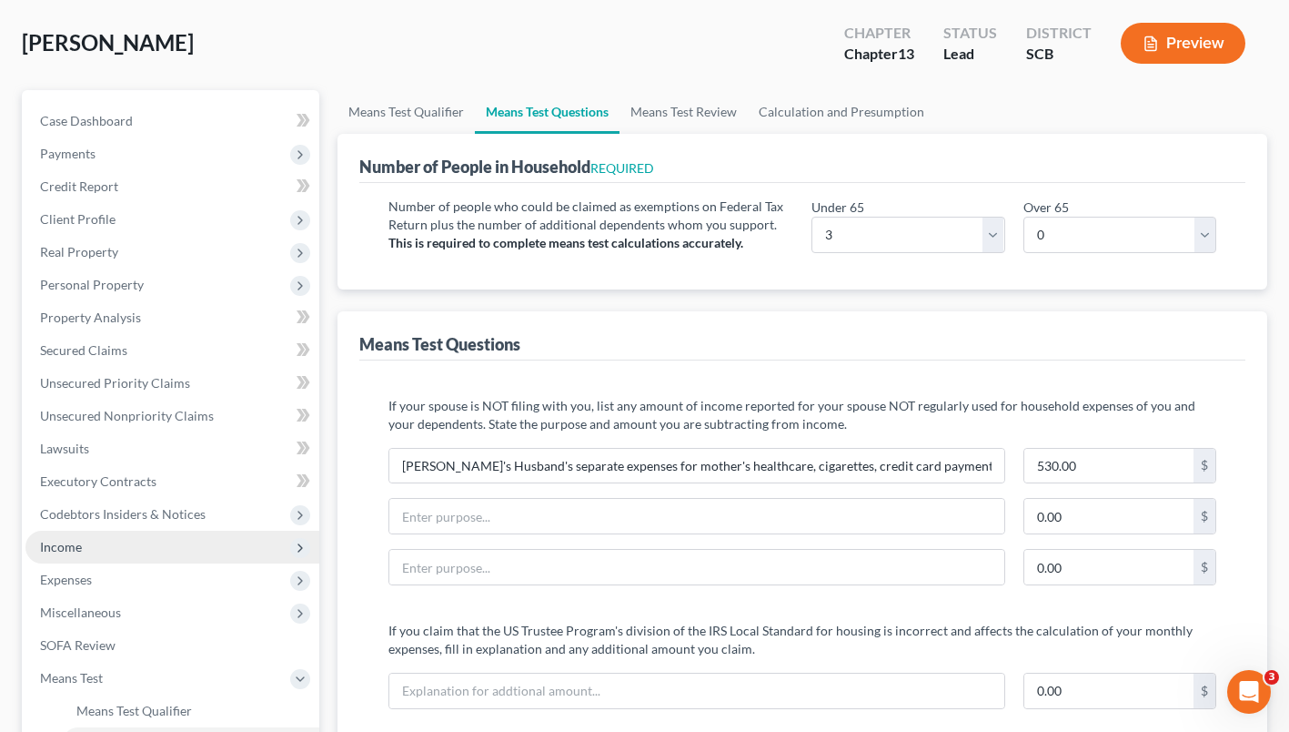
click at [67, 546] on span "Income" at bounding box center [61, 546] width 42 height 15
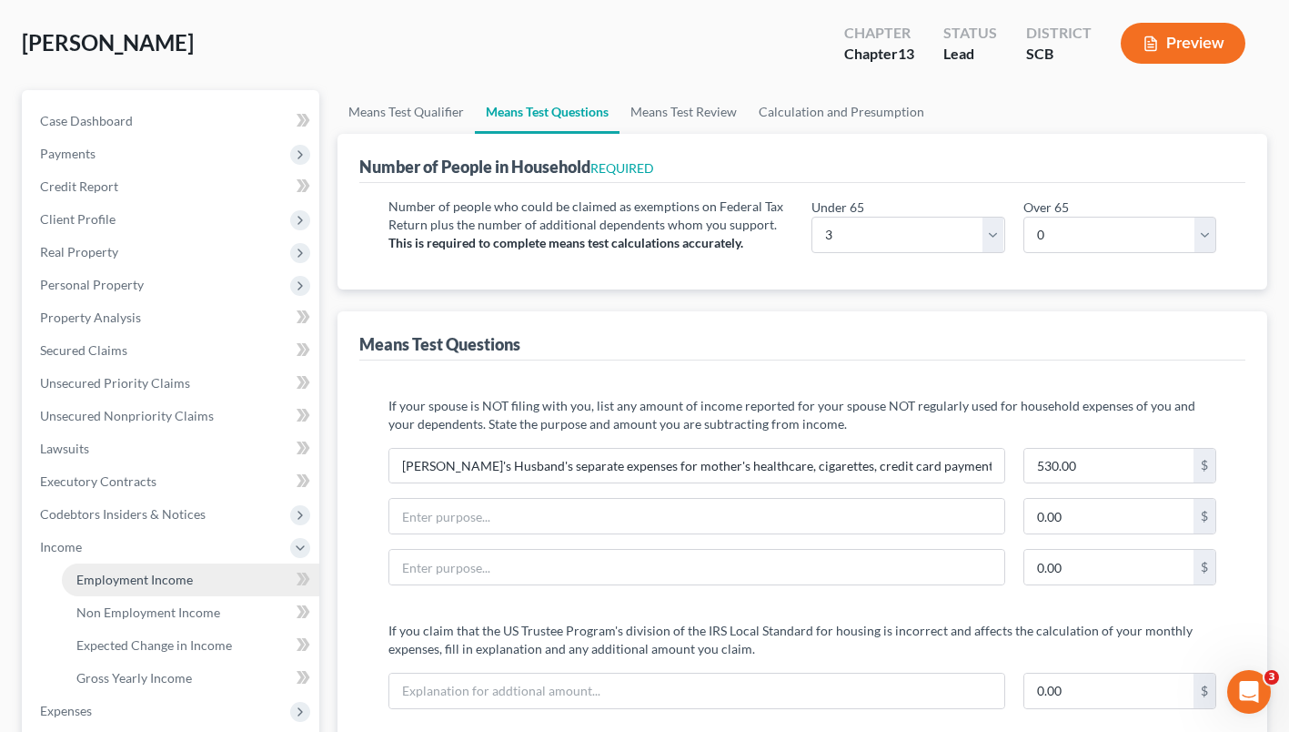
click at [101, 583] on span "Employment Income" at bounding box center [134, 578] width 116 height 15
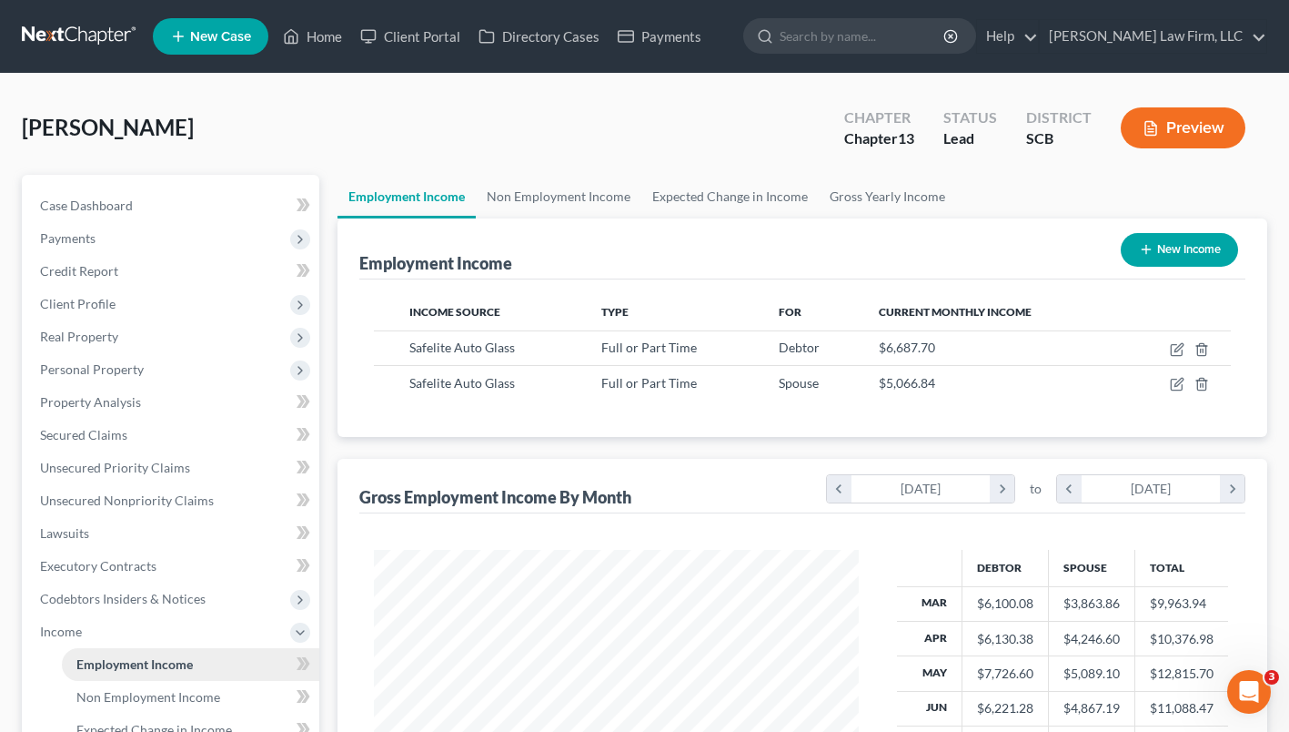
scroll to position [326, 521]
click at [511, 196] on link "Non Employment Income" at bounding box center [559, 197] width 166 height 44
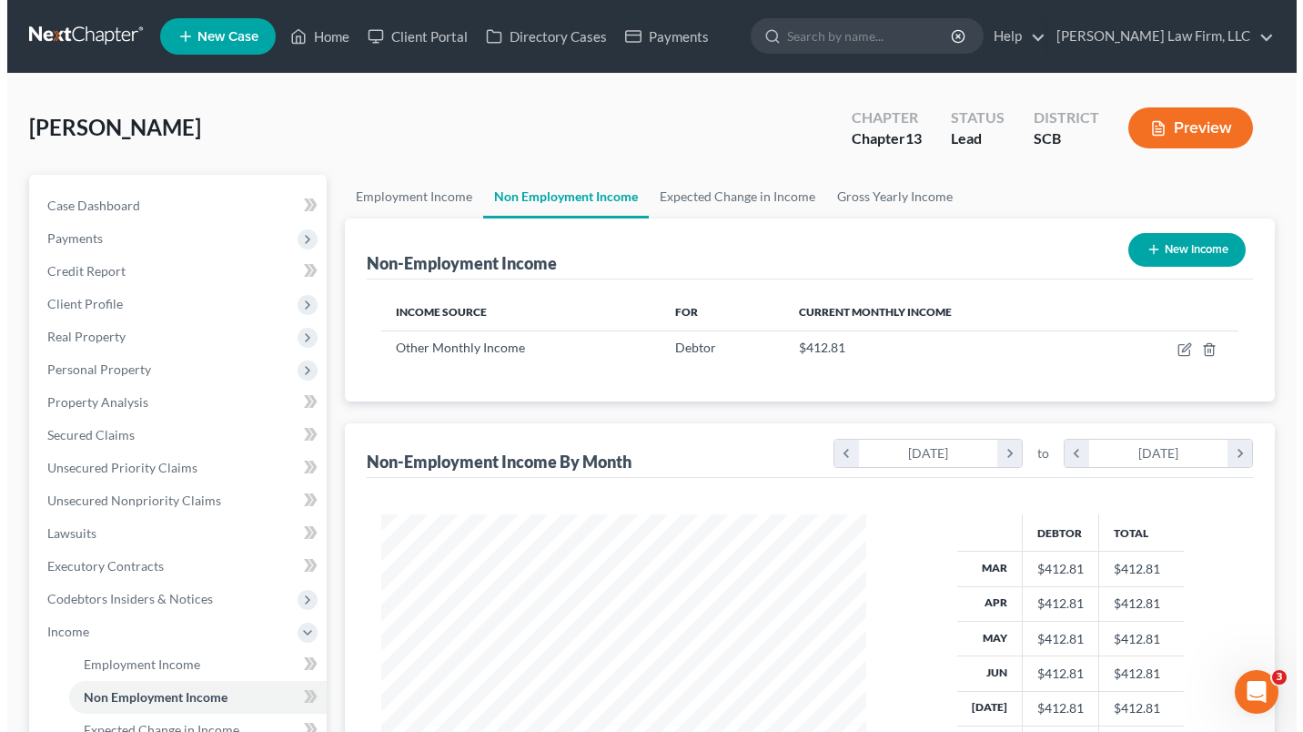
scroll to position [326, 521]
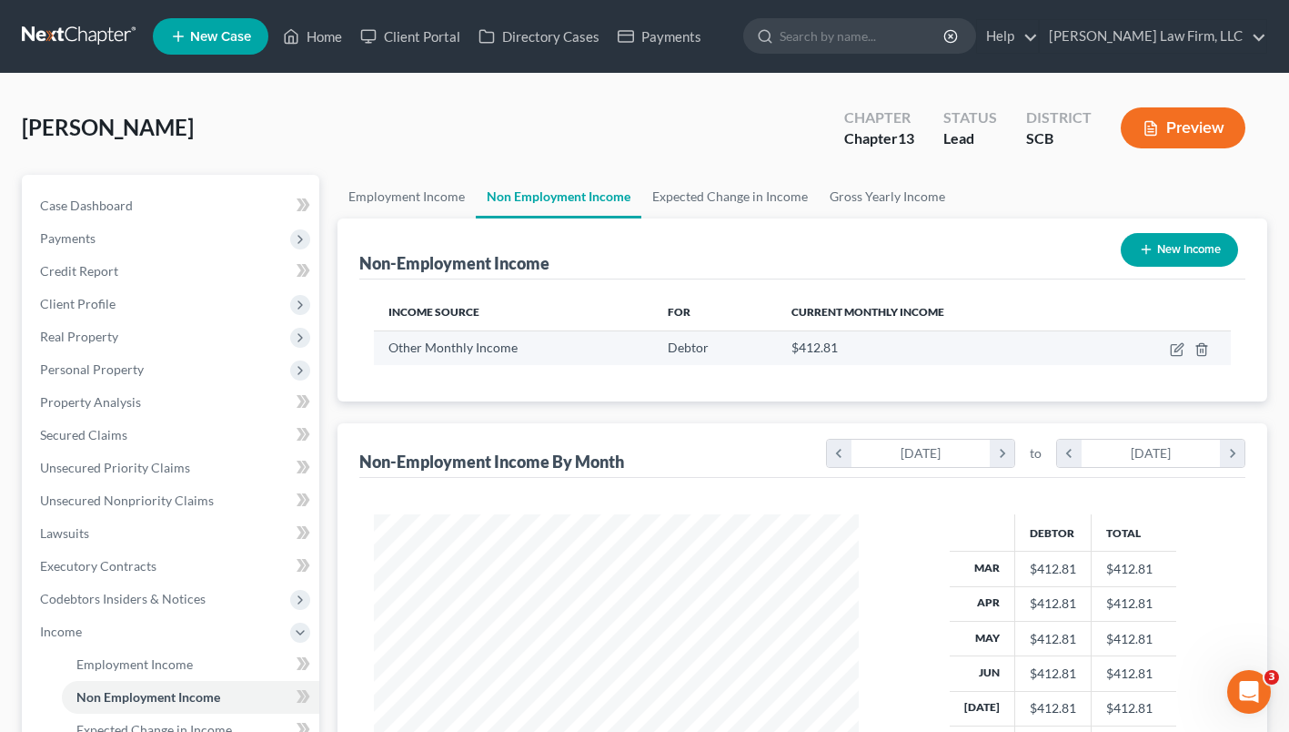
click at [1148, 363] on td at bounding box center [1164, 347] width 133 height 35
click at [1170, 350] on icon "button" at bounding box center [1177, 349] width 15 height 15
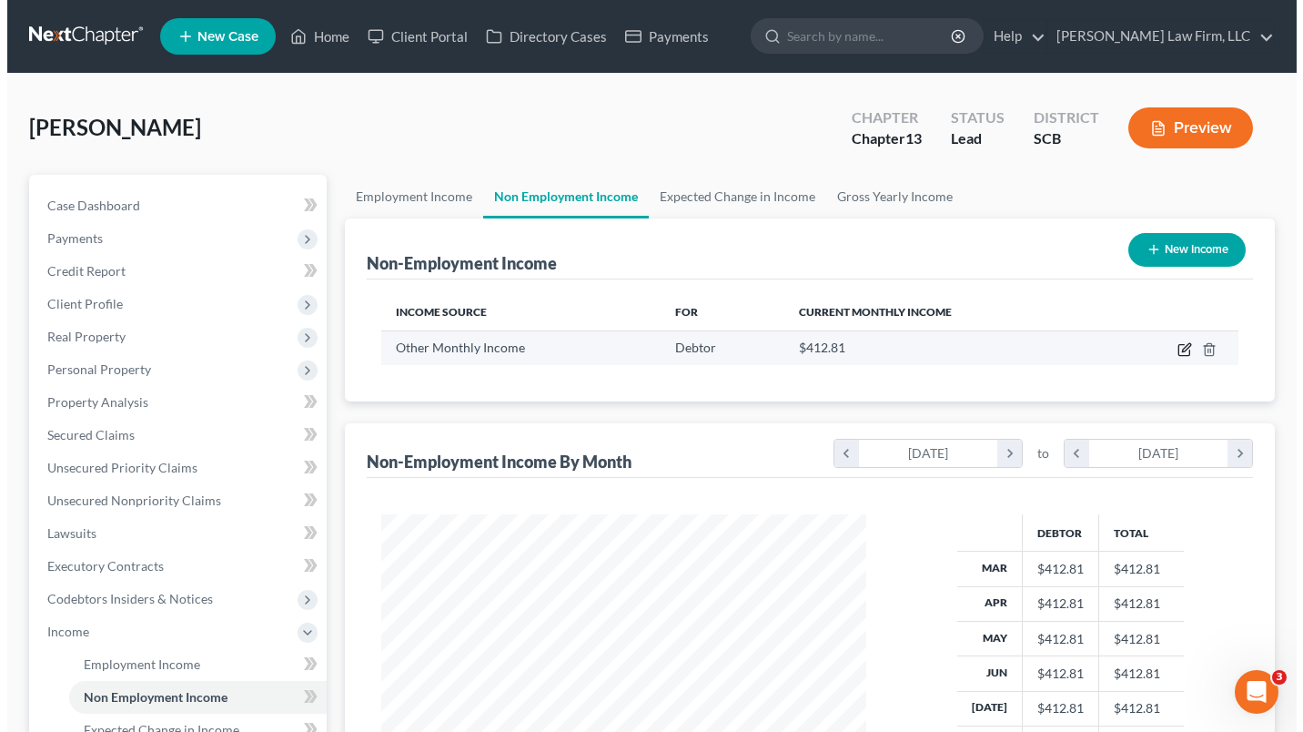
select select "13"
select select "0"
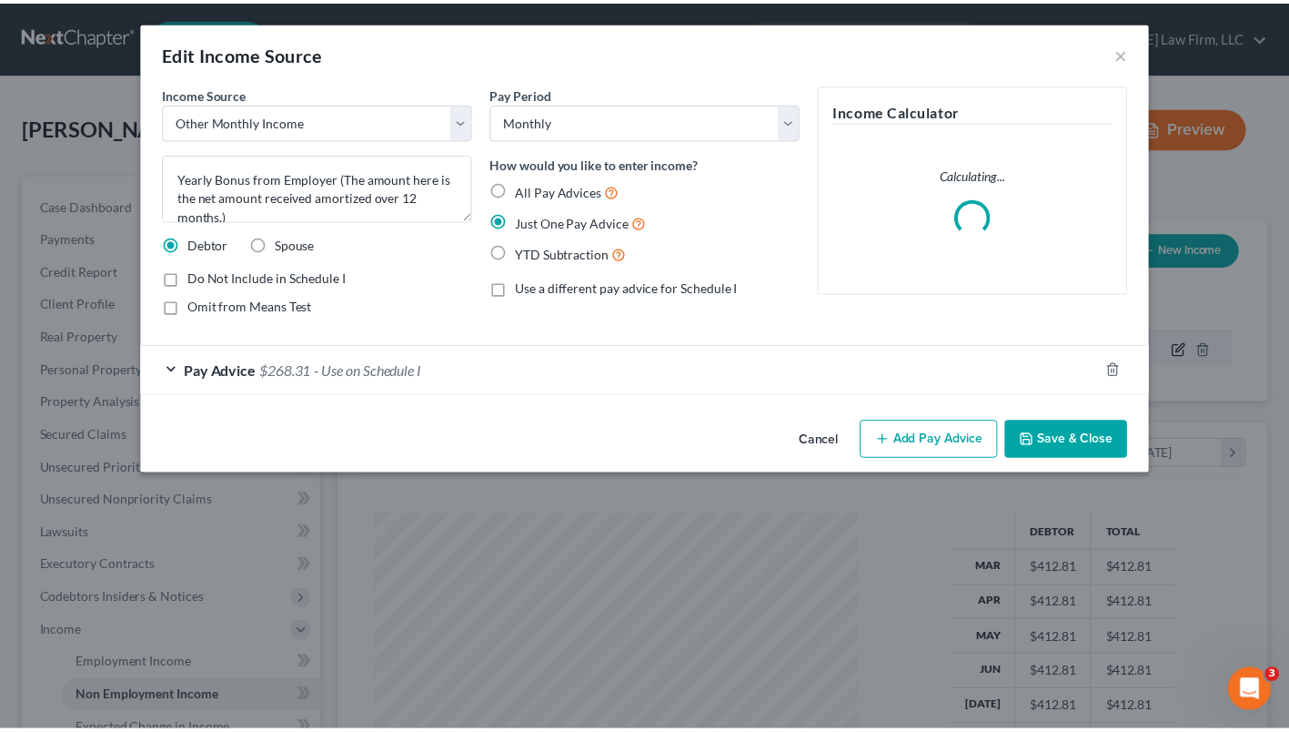
scroll to position [326, 527]
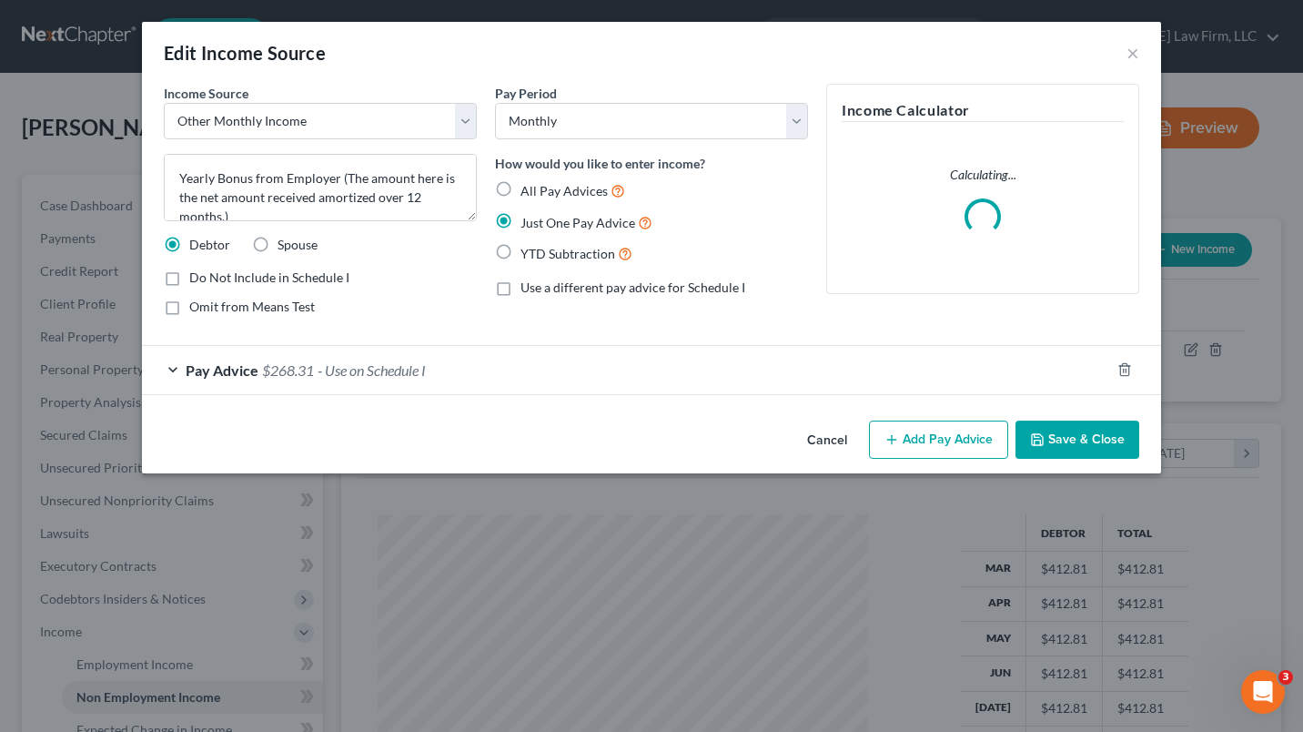
click at [189, 281] on label "Do Not Include in Schedule I" at bounding box center [269, 277] width 160 height 18
click at [197, 280] on input "Do Not Include in Schedule I" at bounding box center [203, 274] width 12 height 12
checkbox input "true"
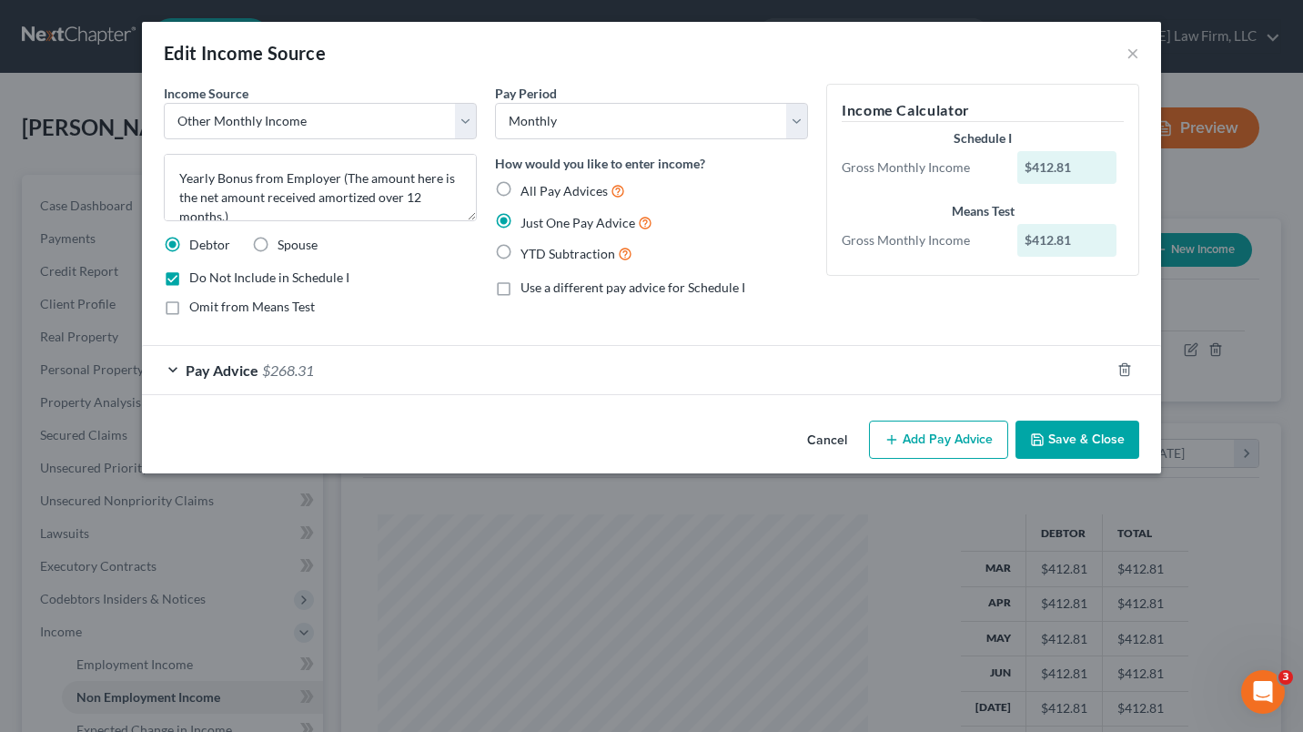
click at [1080, 453] on button "Save & Close" at bounding box center [1077, 439] width 124 height 38
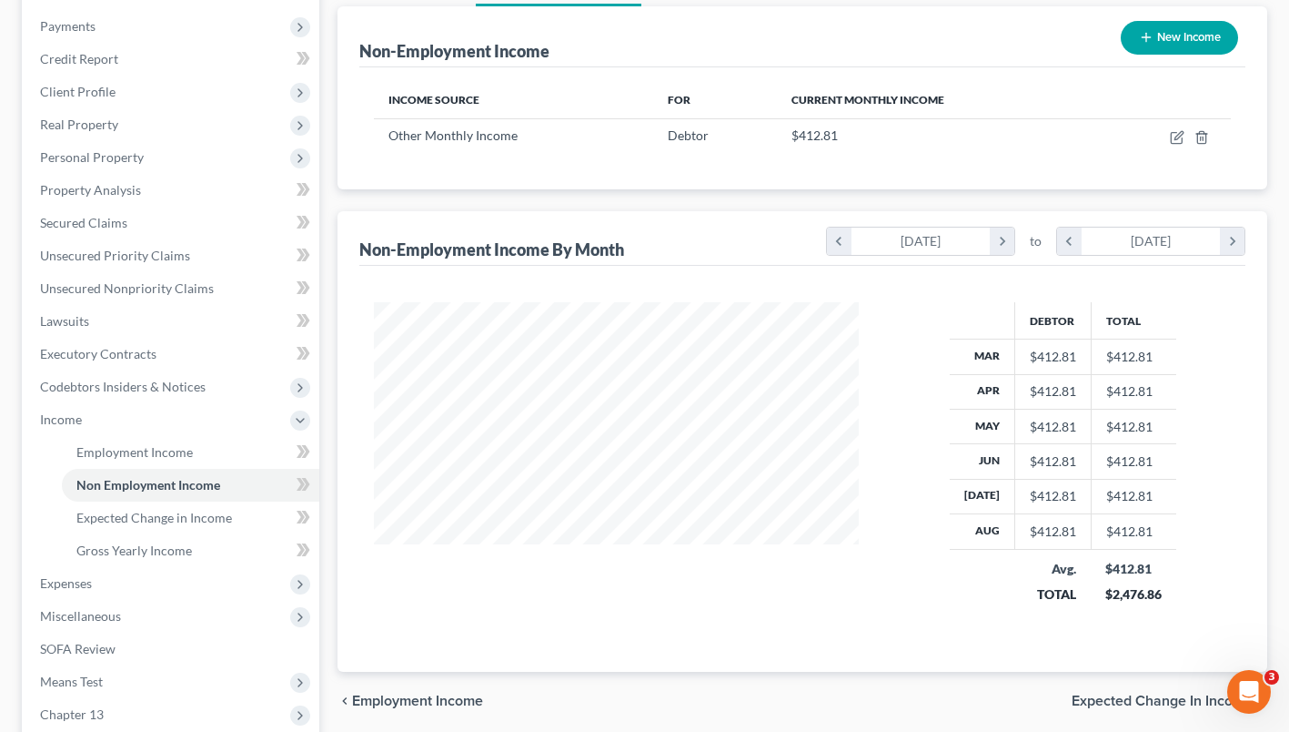
scroll to position [262, 0]
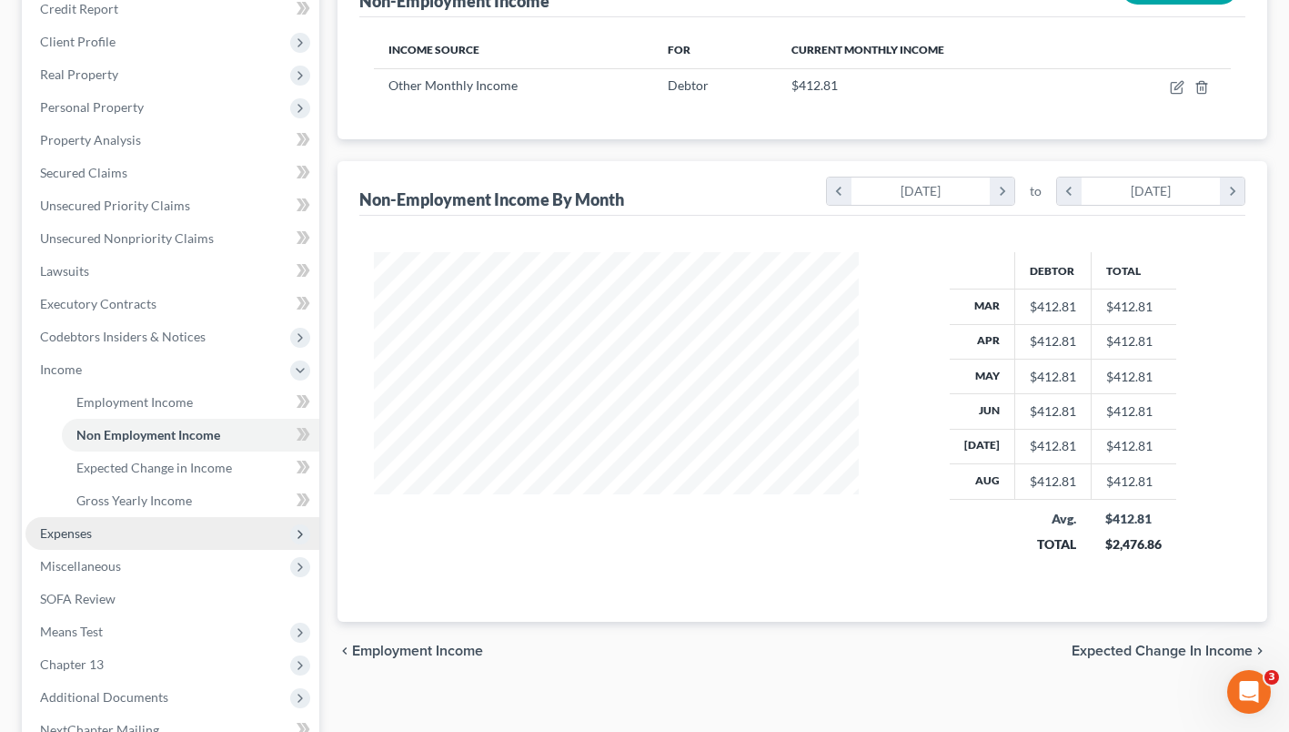
click at [81, 542] on span "Expenses" at bounding box center [172, 533] width 294 height 33
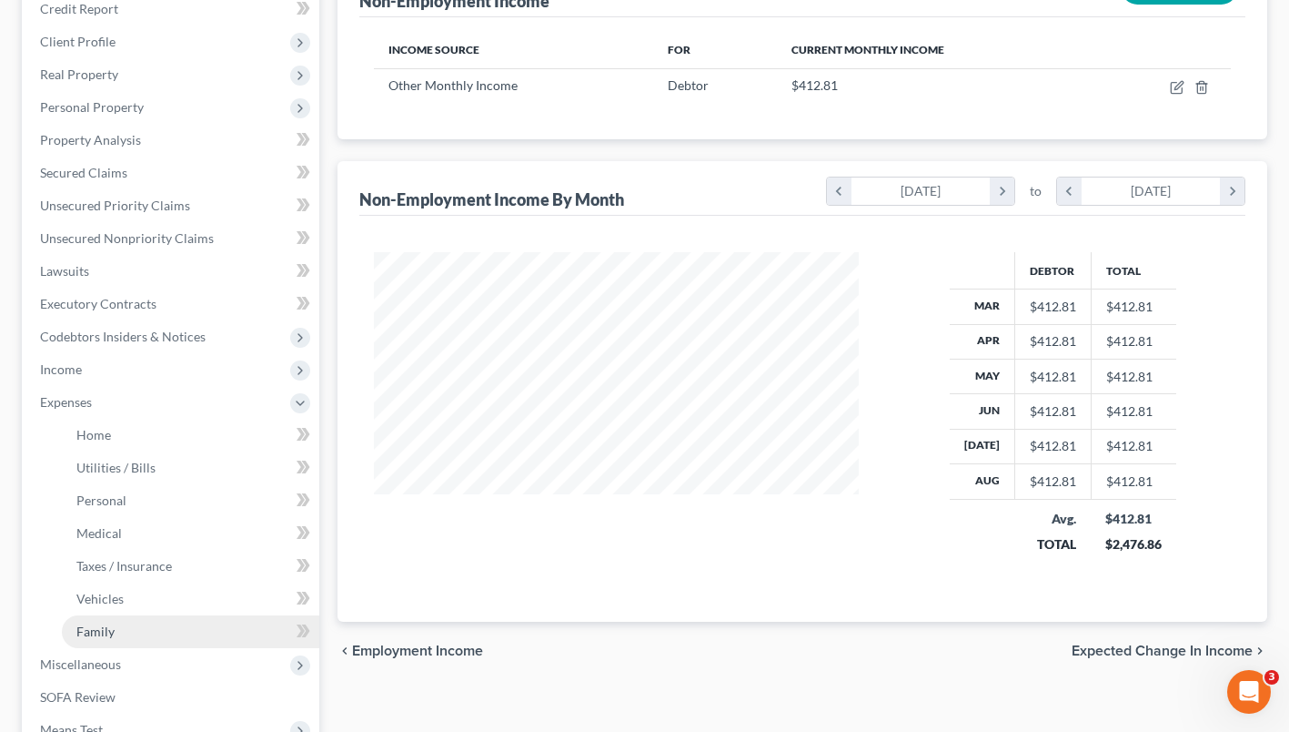
click at [93, 633] on span "Family" at bounding box center [95, 630] width 38 height 15
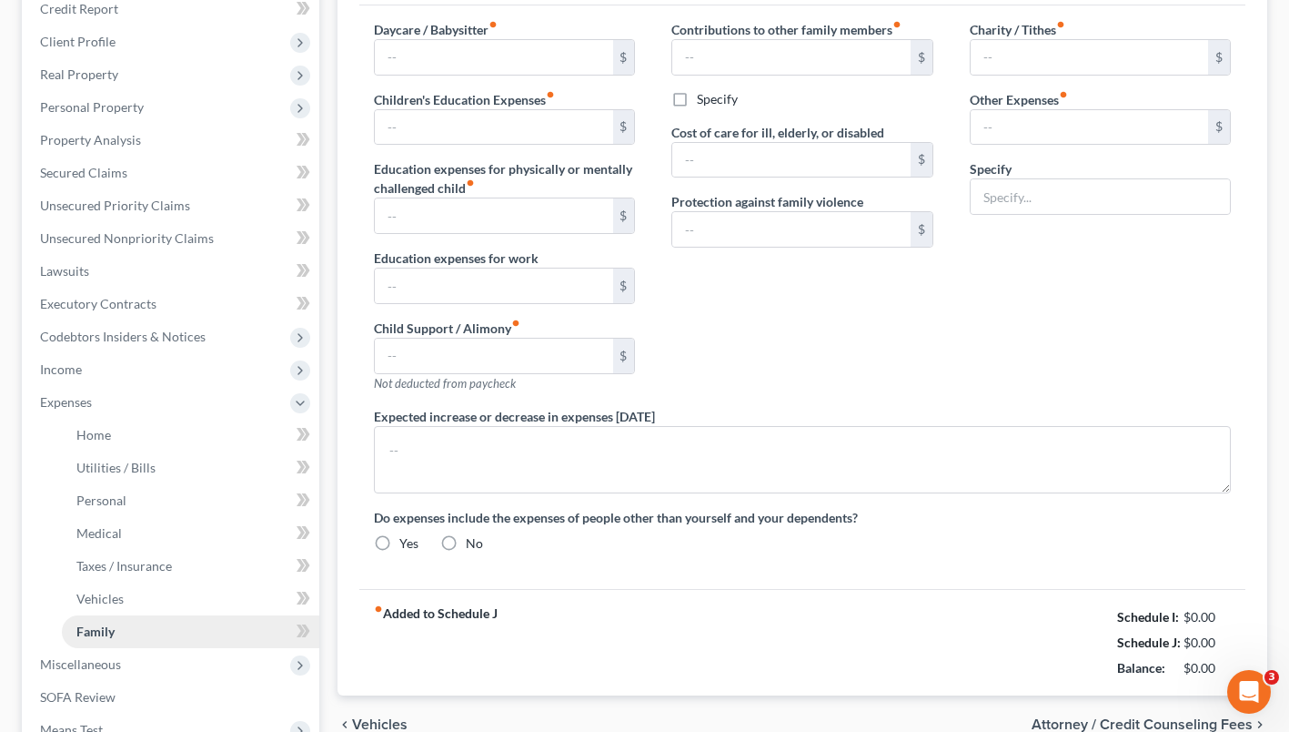
scroll to position [94, 0]
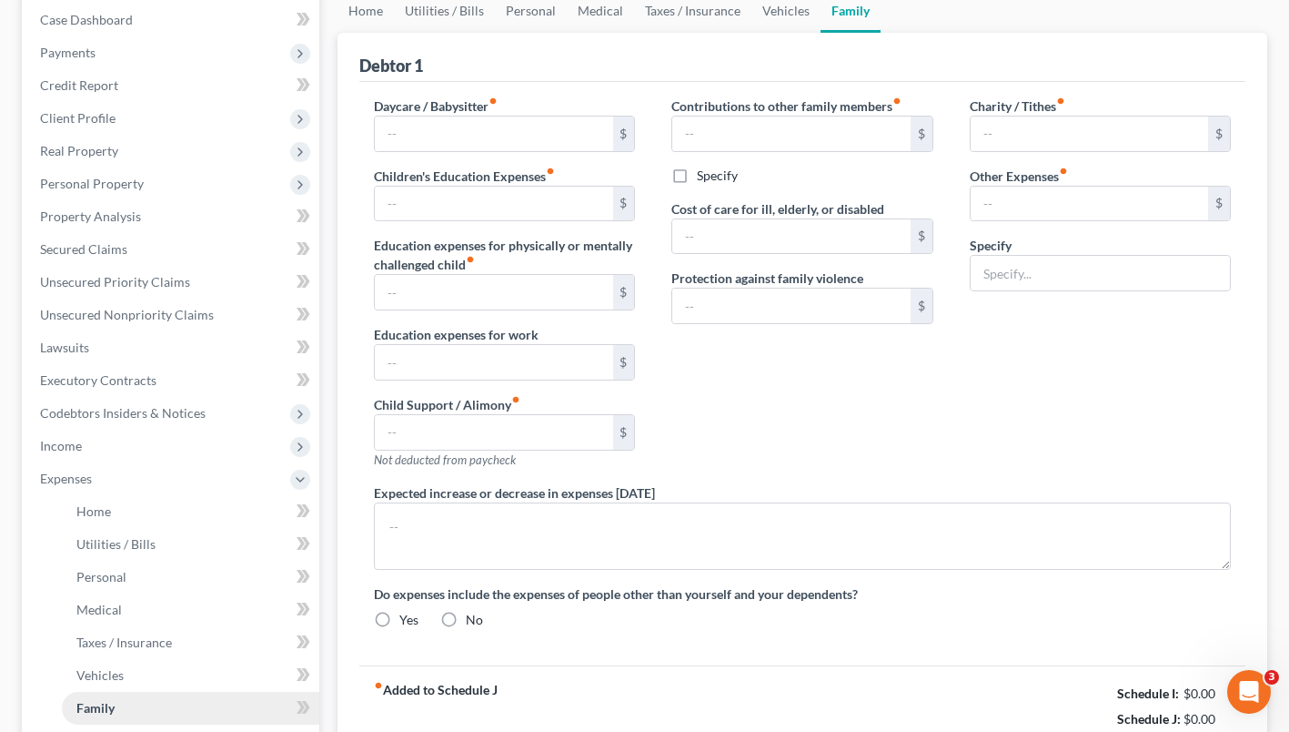
type input "627.80"
type input "0.00"
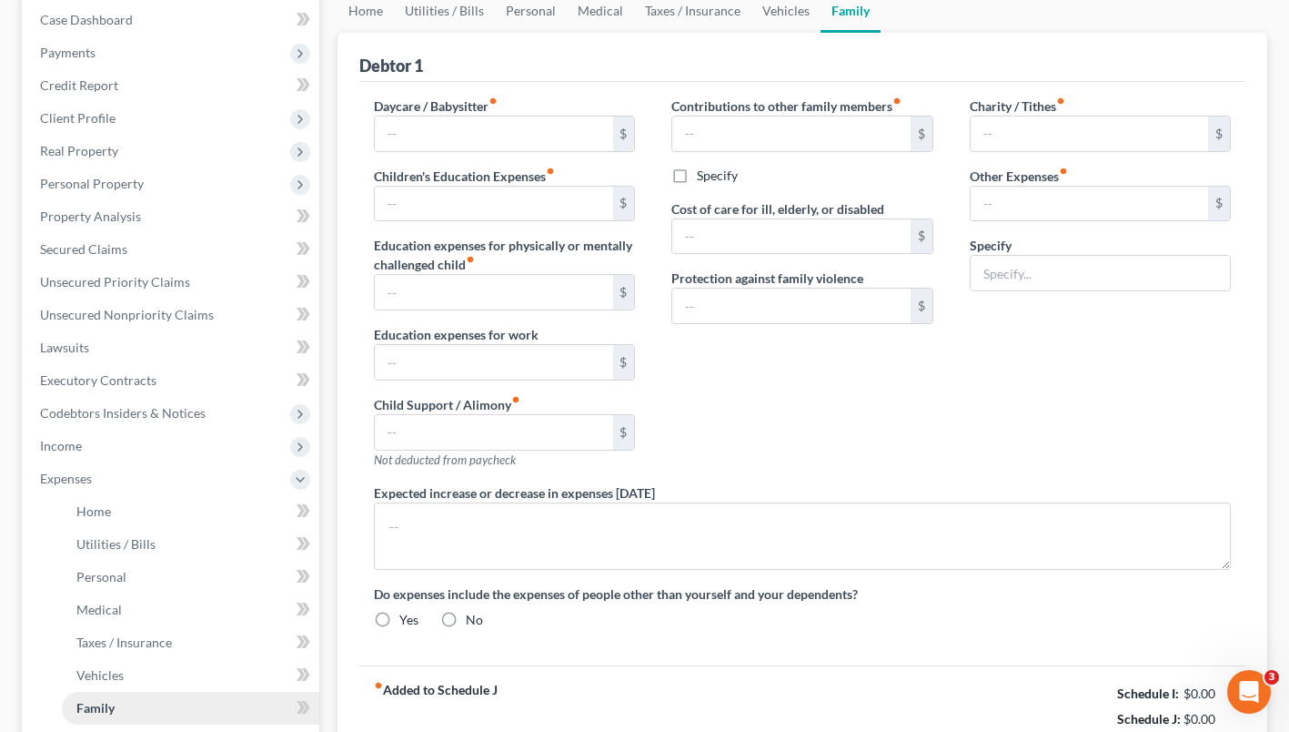
type input "0.00"
type input "150.00"
type input "0.00"
type input "40.00"
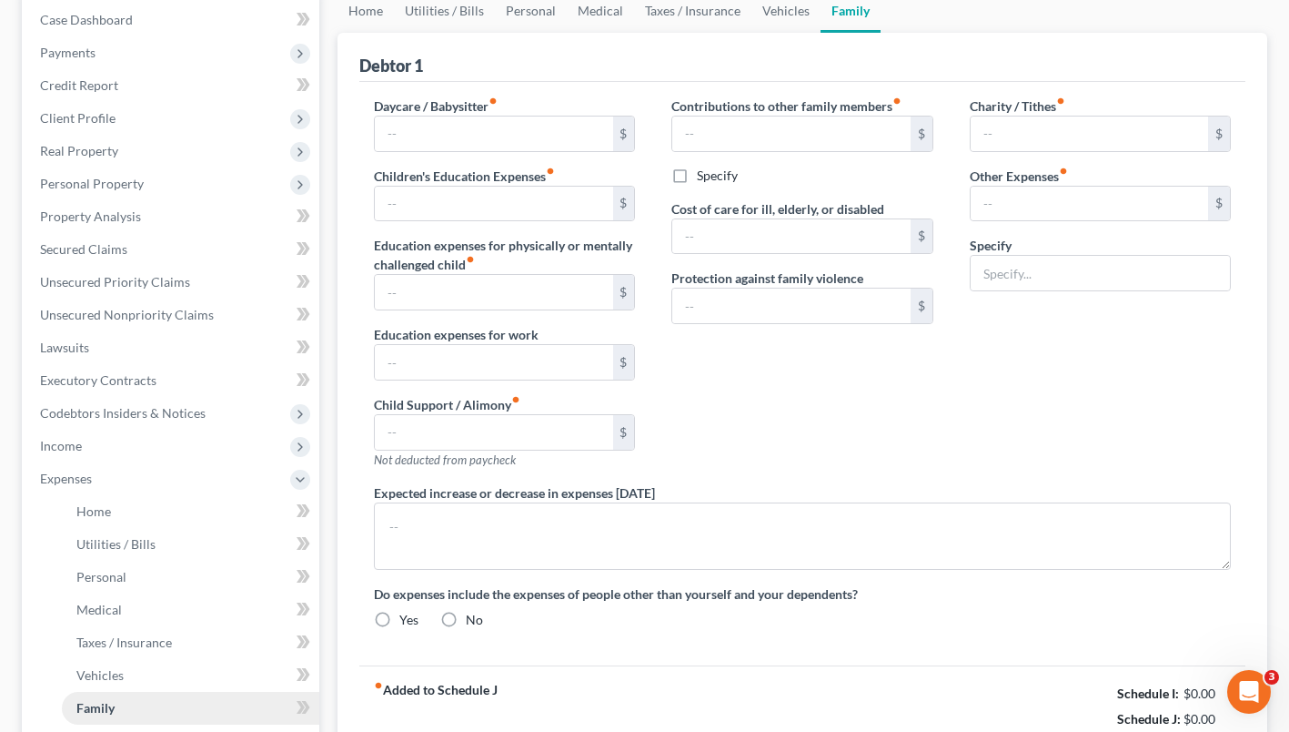
type input "Pet Expenses (Food, Treats, Flea and Tick Medicine)"
type textarea "The debtor's husband's additional expenses outside of the household are for his…"
radio input "true"
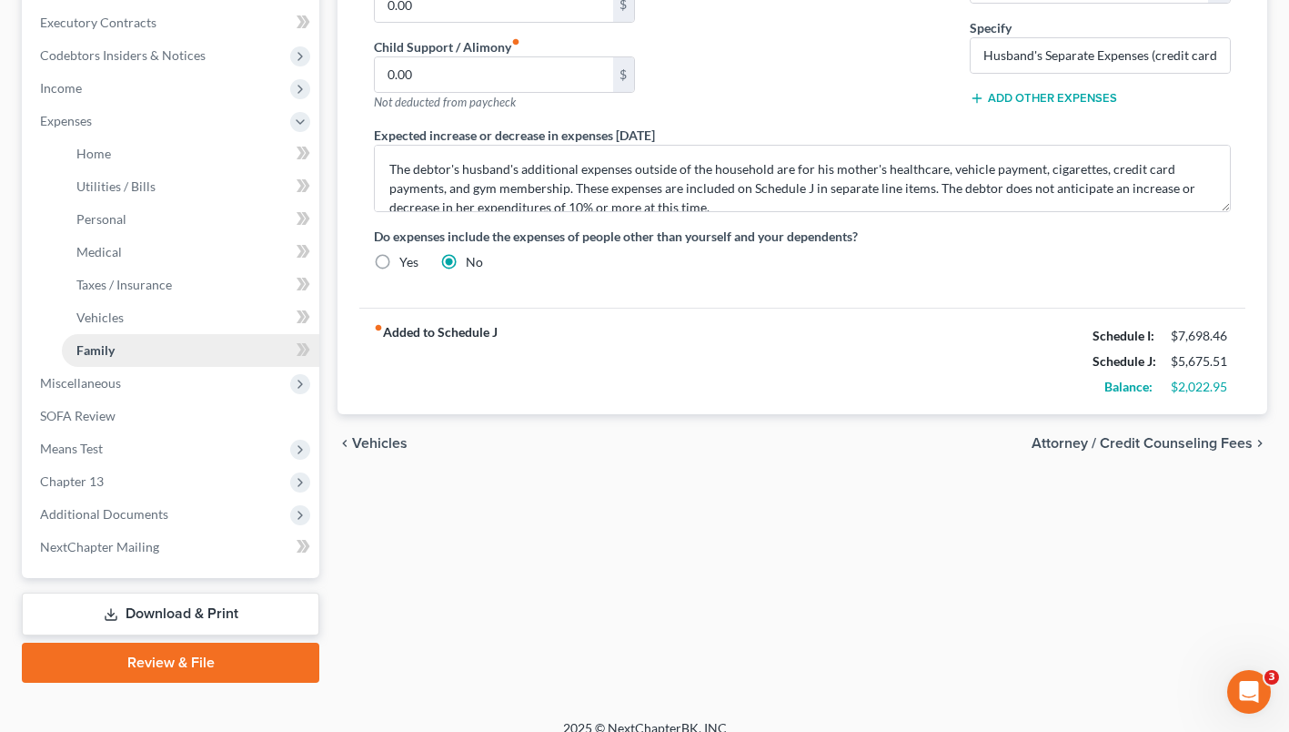
scroll to position [561, 0]
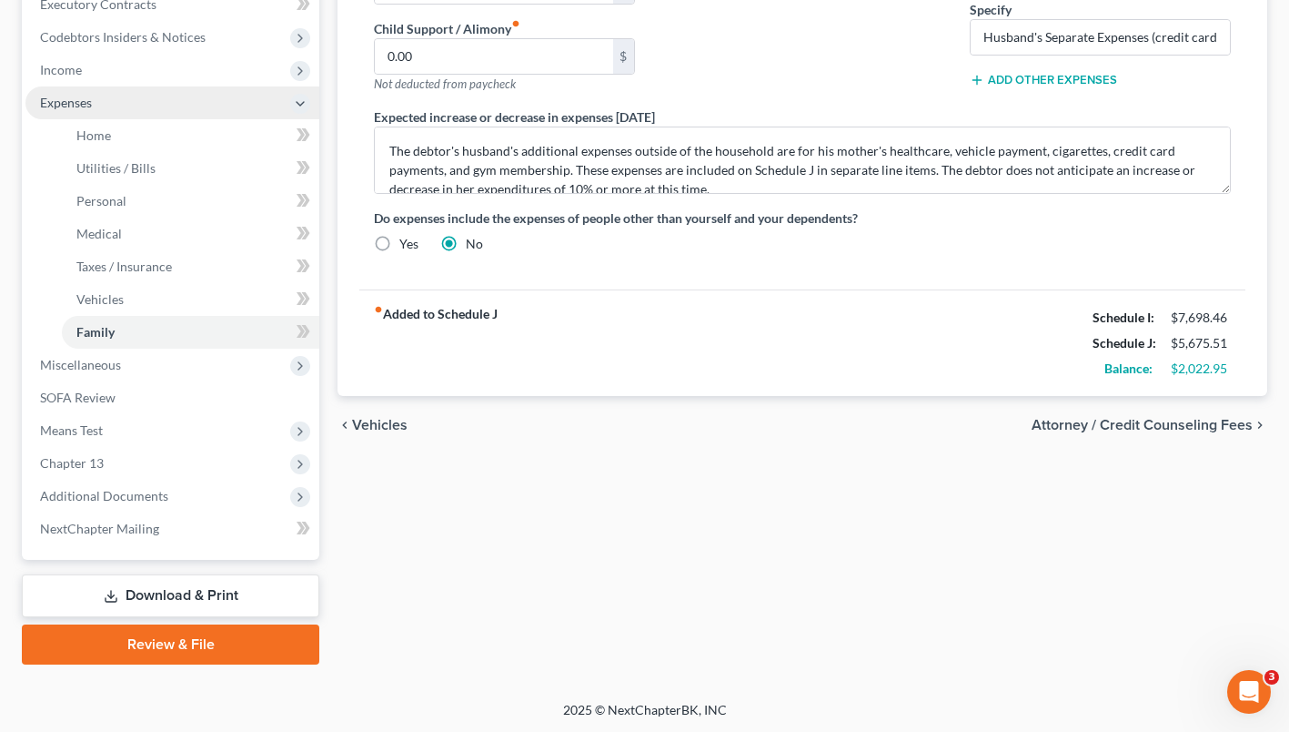
click at [89, 98] on span "Expenses" at bounding box center [66, 102] width 52 height 15
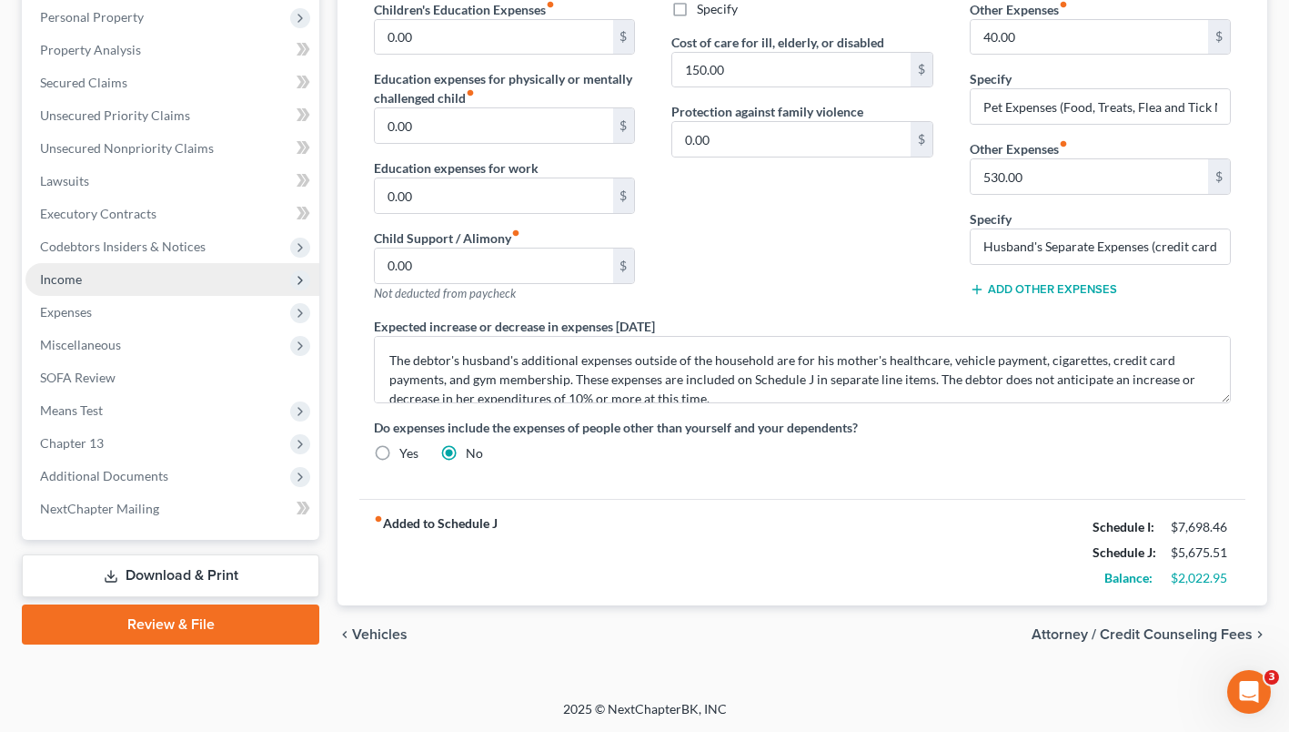
click at [78, 290] on span "Income" at bounding box center [172, 279] width 294 height 33
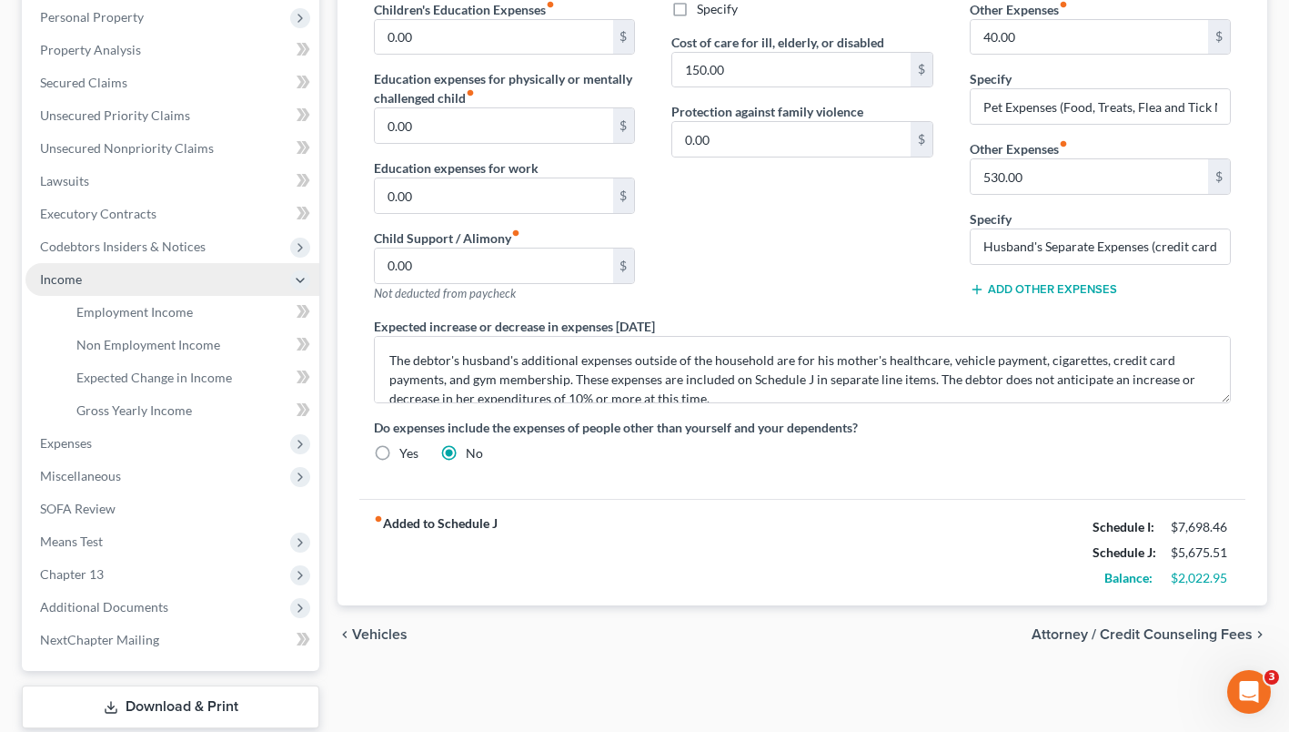
scroll to position [463, 0]
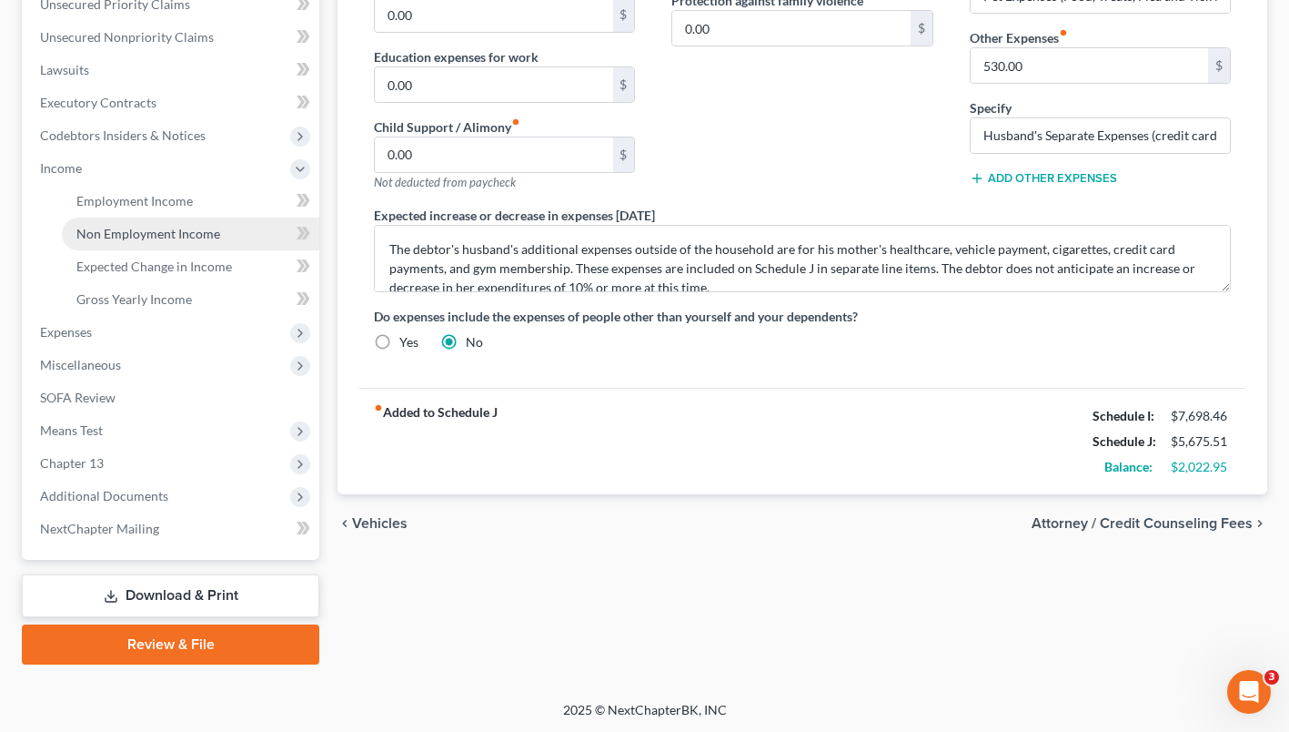
click at [99, 238] on span "Non Employment Income" at bounding box center [148, 233] width 144 height 15
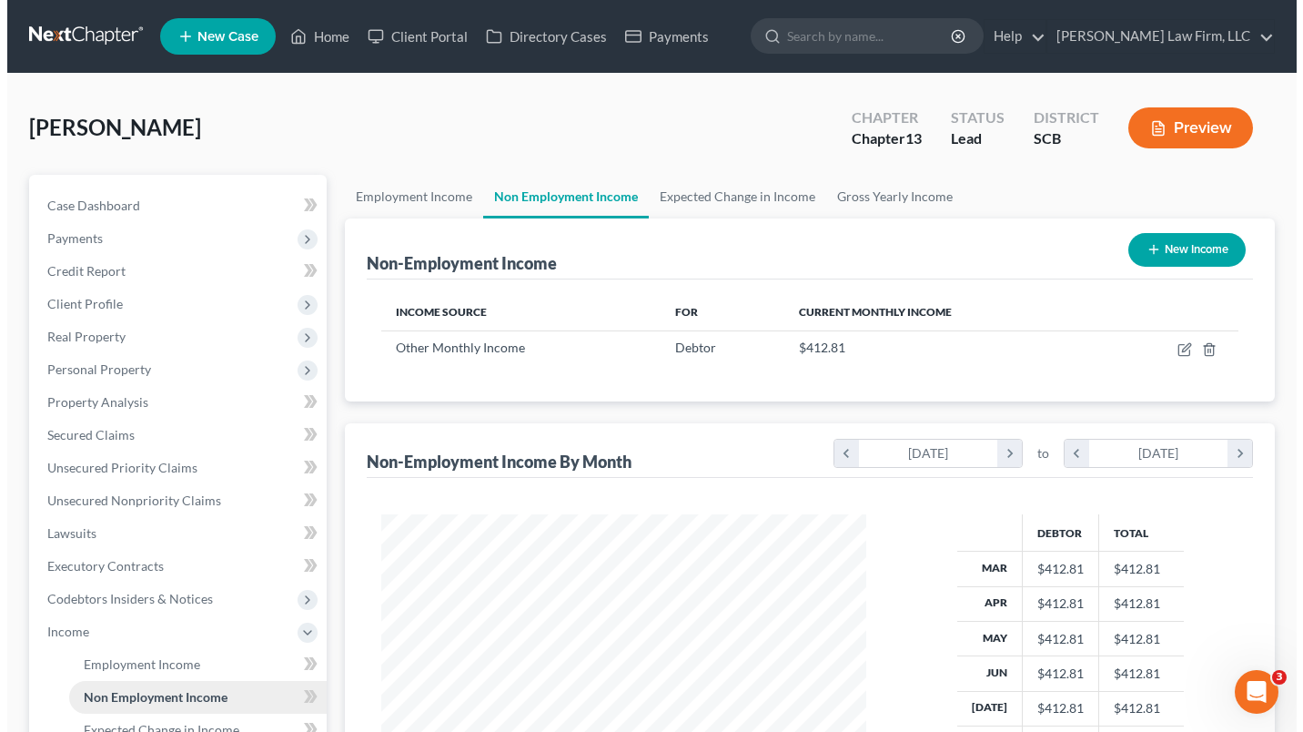
scroll to position [326, 521]
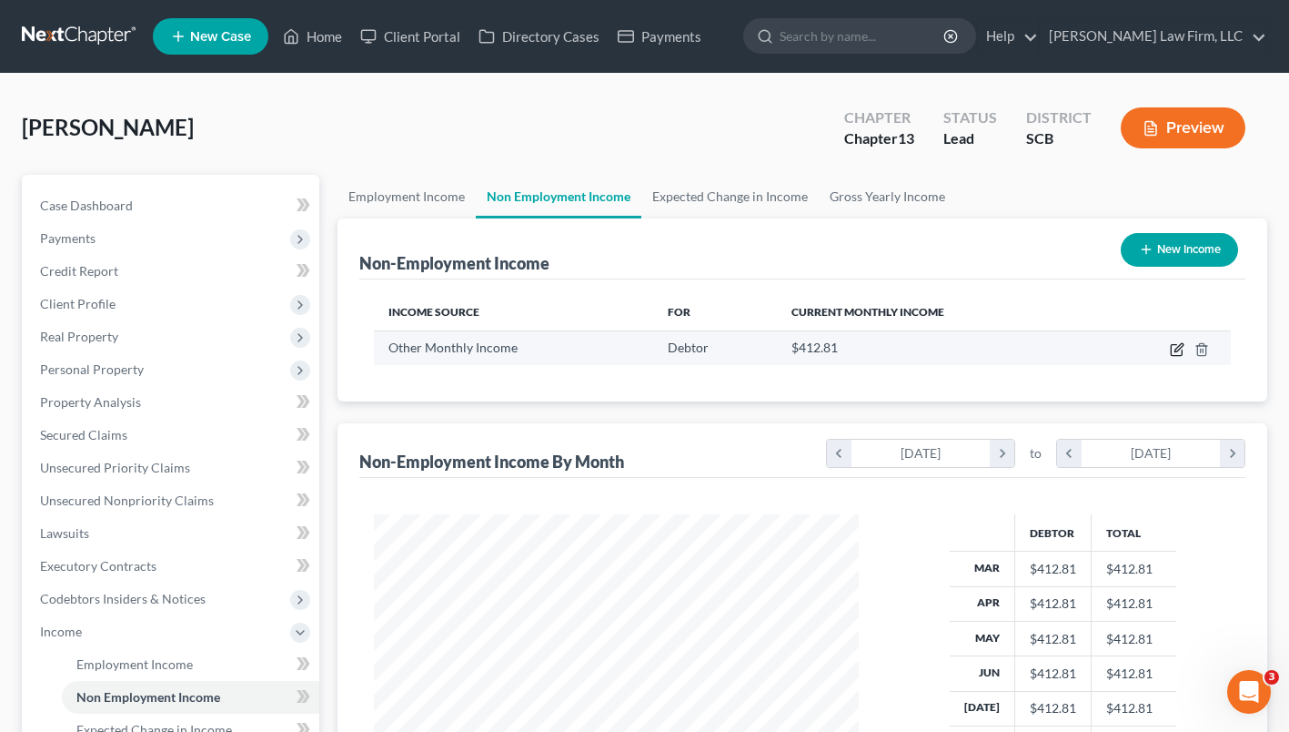
click at [1175, 349] on icon "button" at bounding box center [1177, 349] width 15 height 15
select select "13"
select select "0"
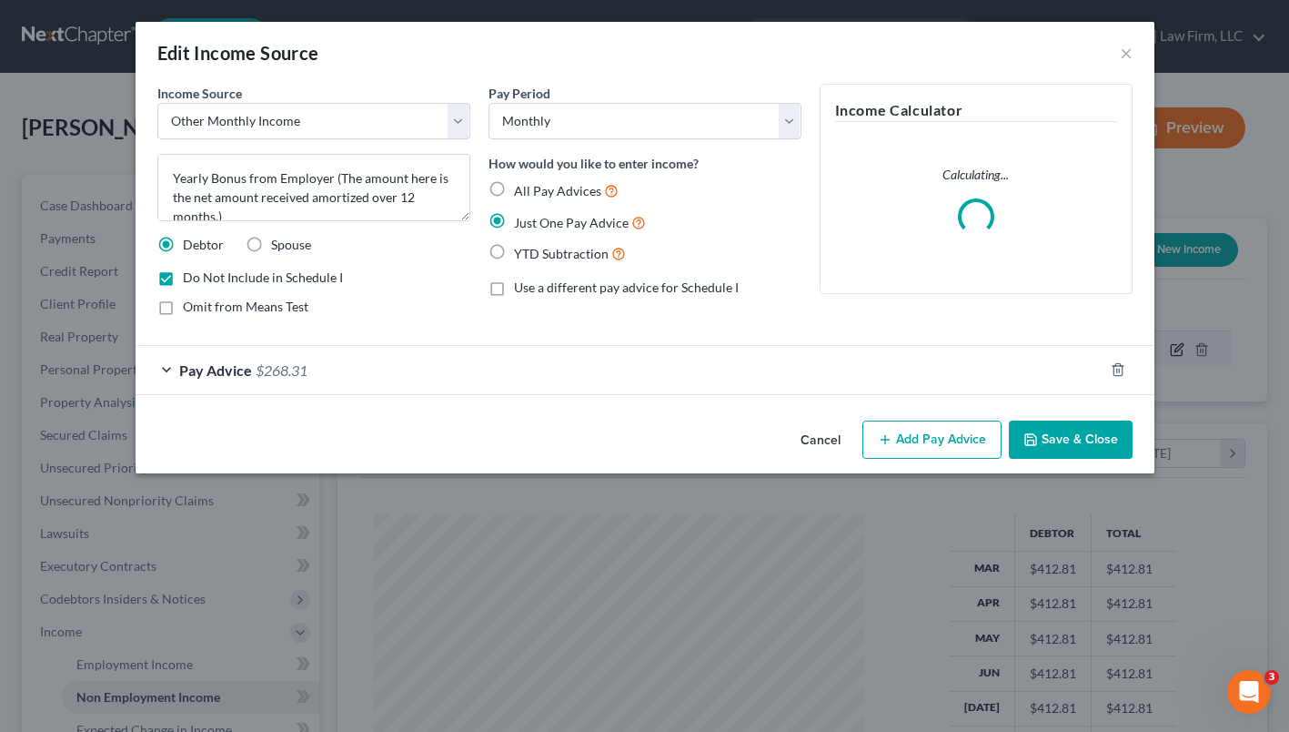
scroll to position [326, 527]
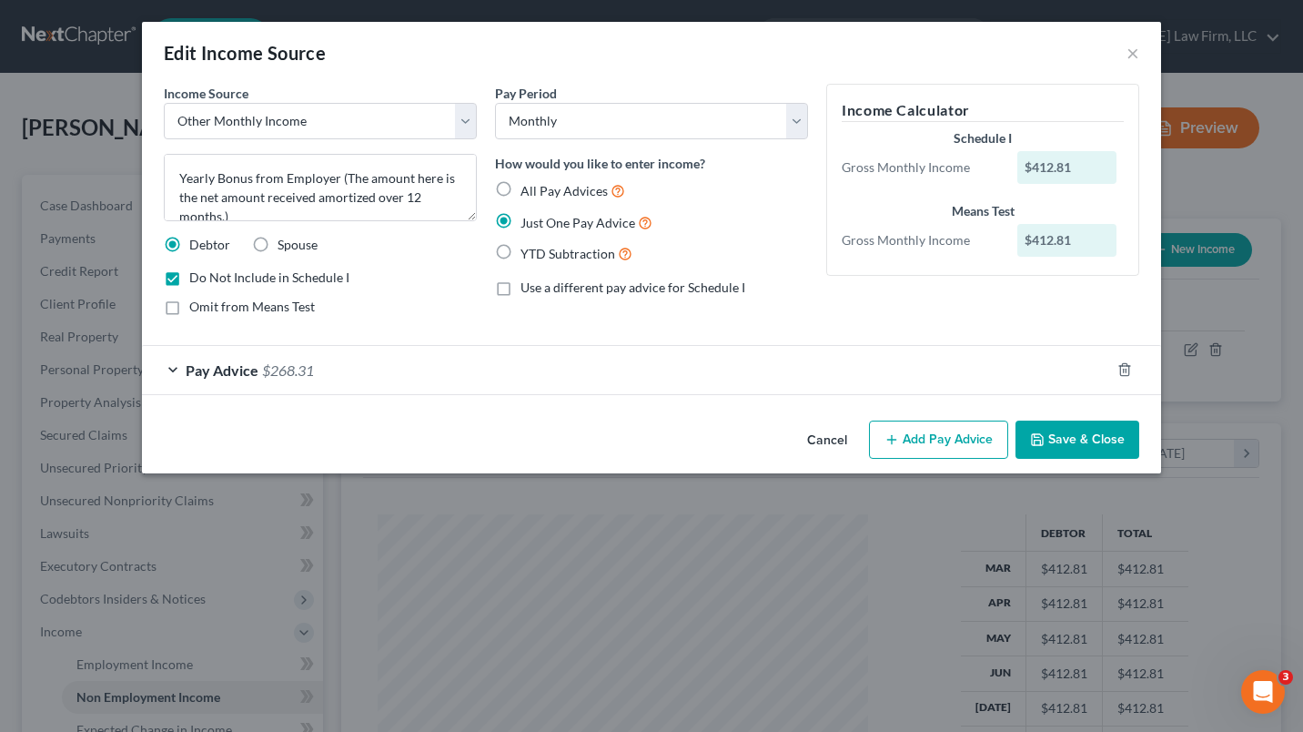
click at [197, 377] on span "Pay Advice" at bounding box center [222, 369] width 73 height 17
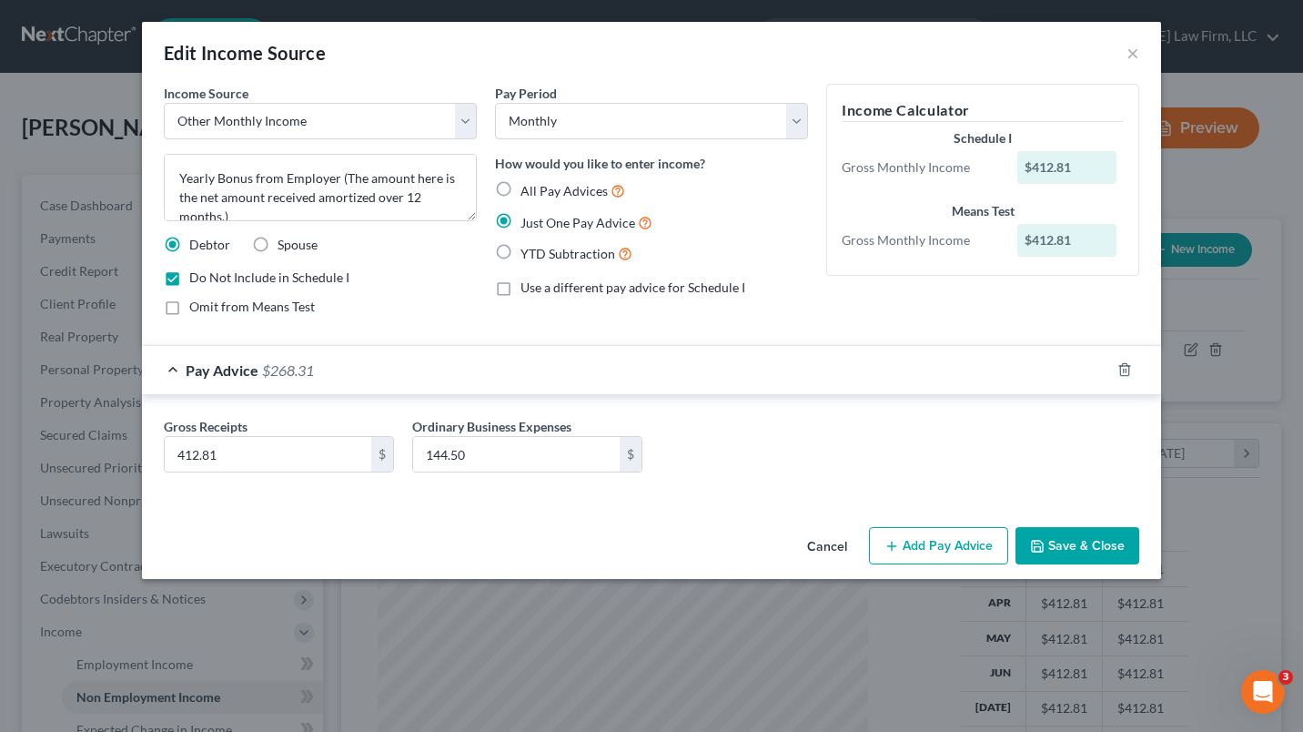
click at [1084, 557] on button "Save & Close" at bounding box center [1077, 546] width 124 height 38
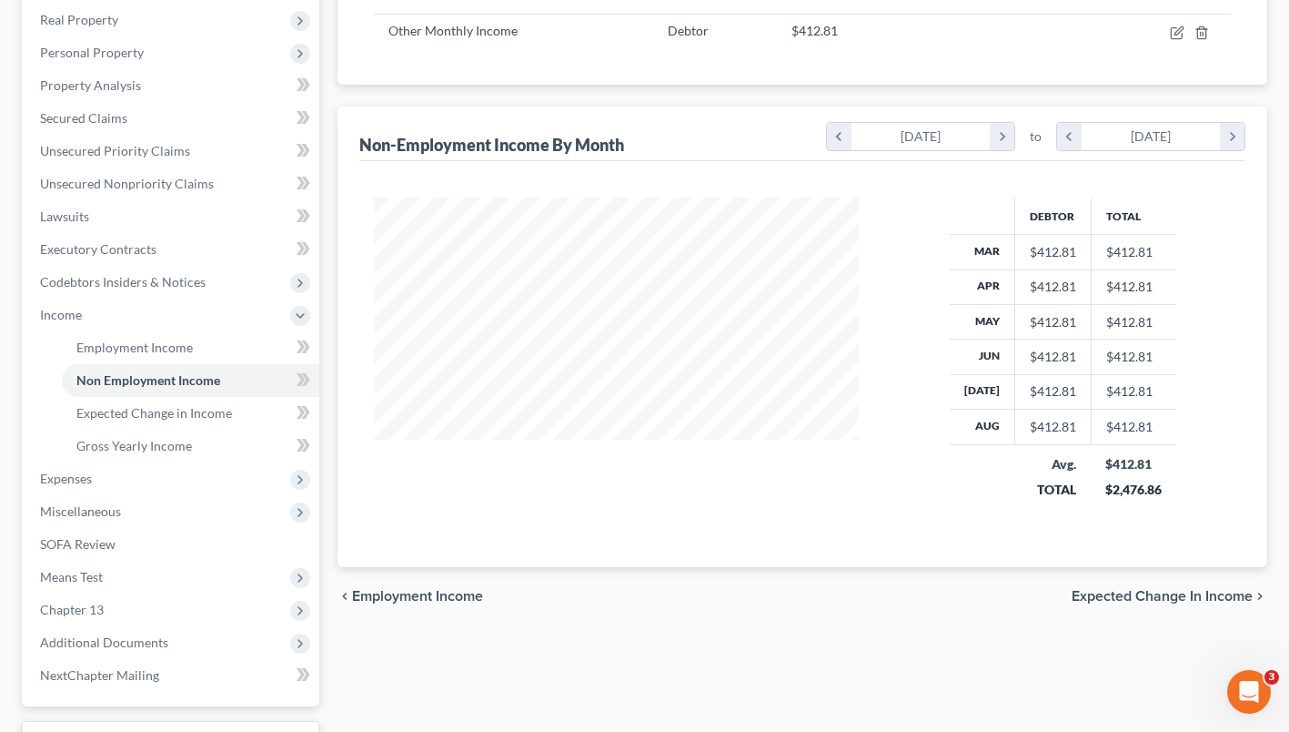
scroll to position [325, 0]
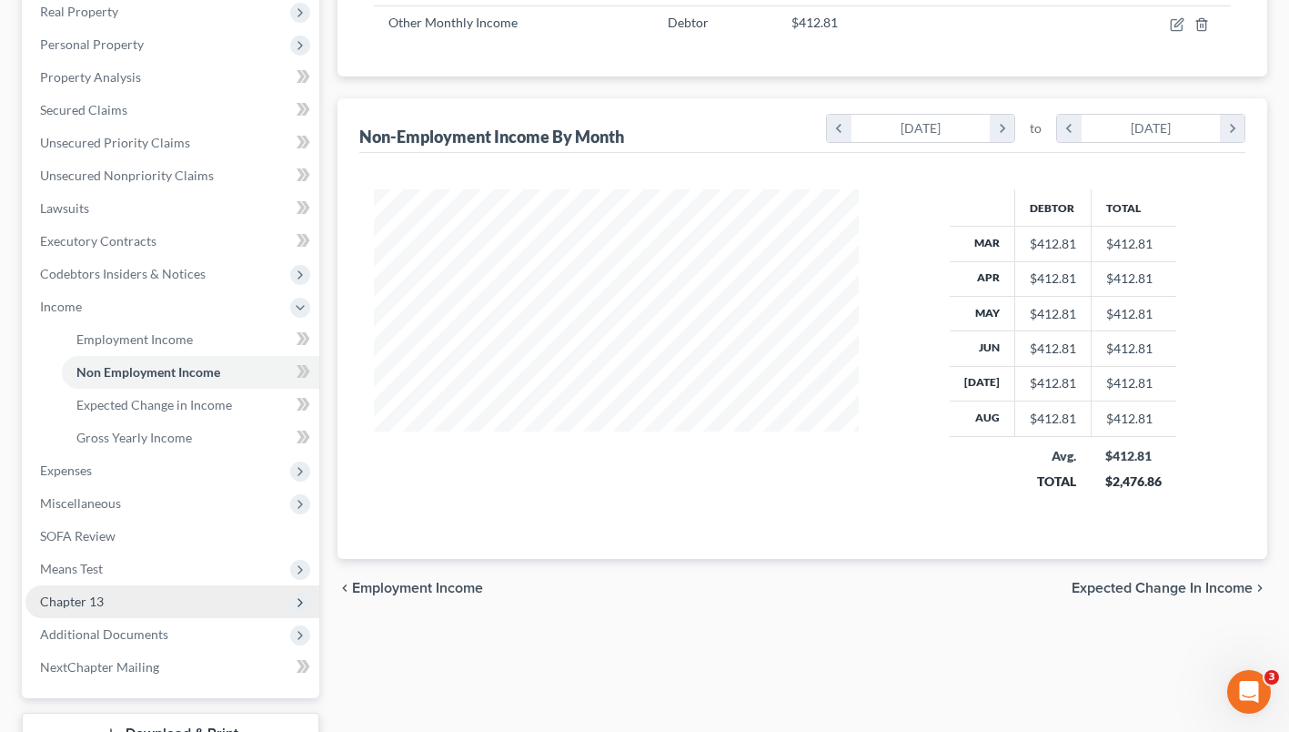
click at [80, 603] on span "Chapter 13" at bounding box center [72, 600] width 64 height 15
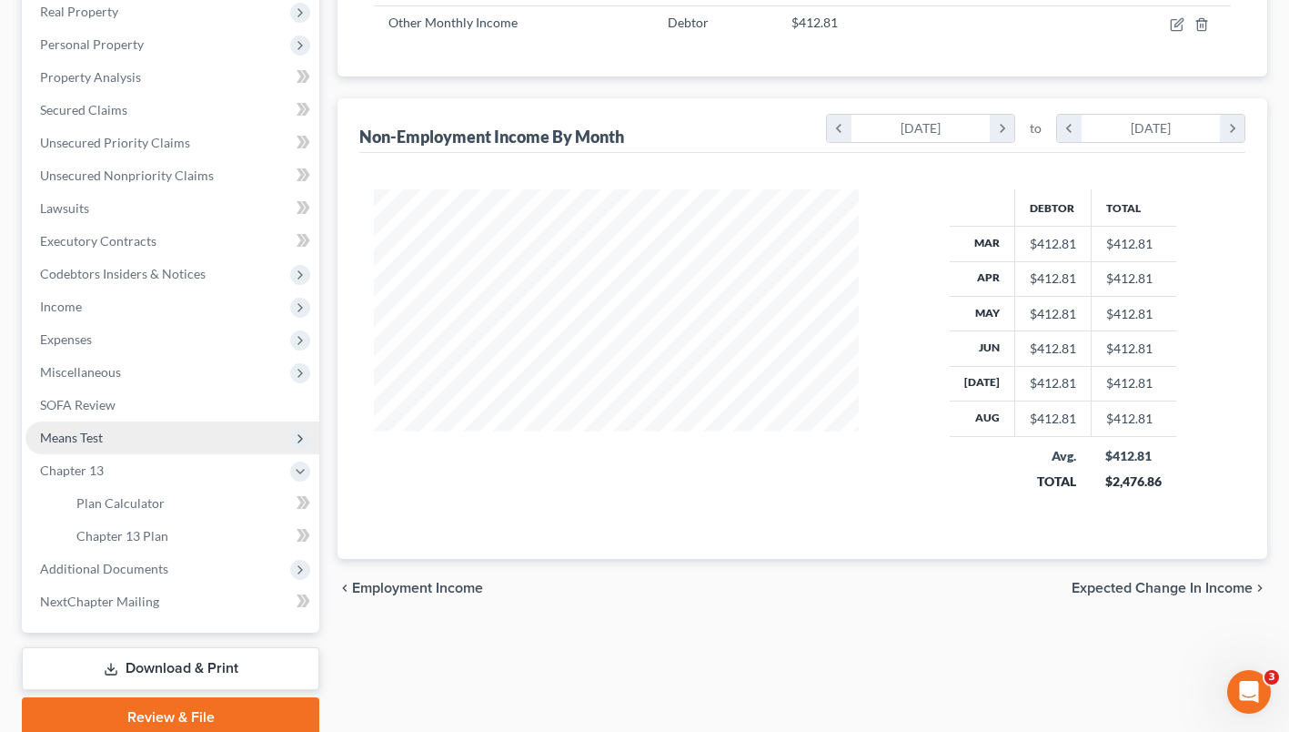
click at [76, 443] on span "Means Test" at bounding box center [71, 436] width 63 height 15
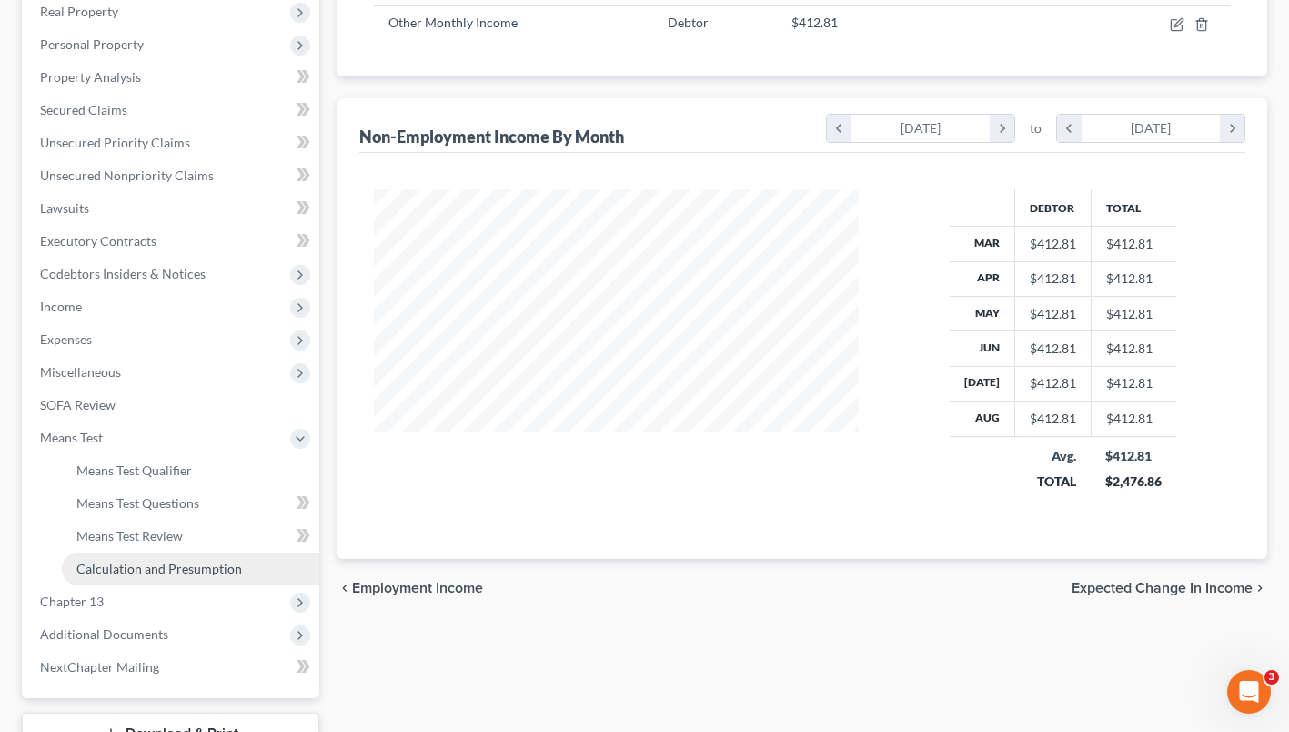
click at [96, 570] on span "Calculation and Presumption" at bounding box center [159, 567] width 166 height 15
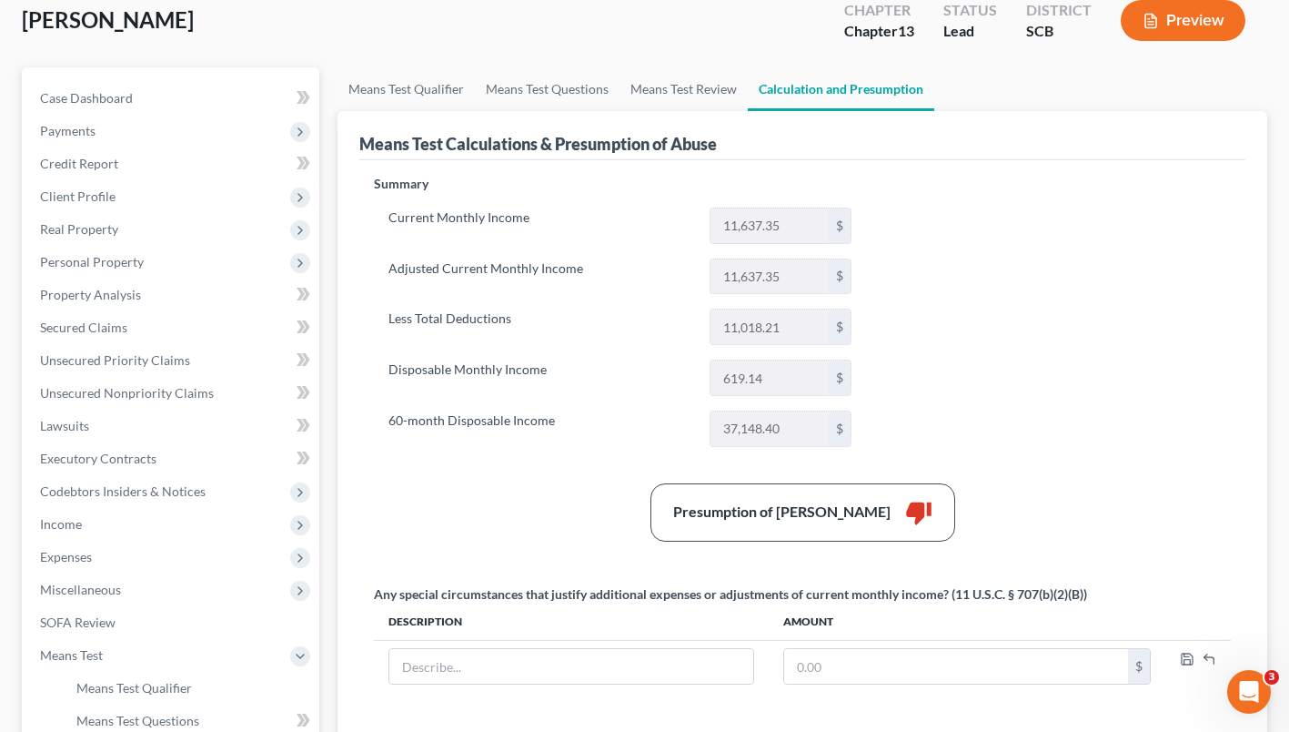
scroll to position [154, 0]
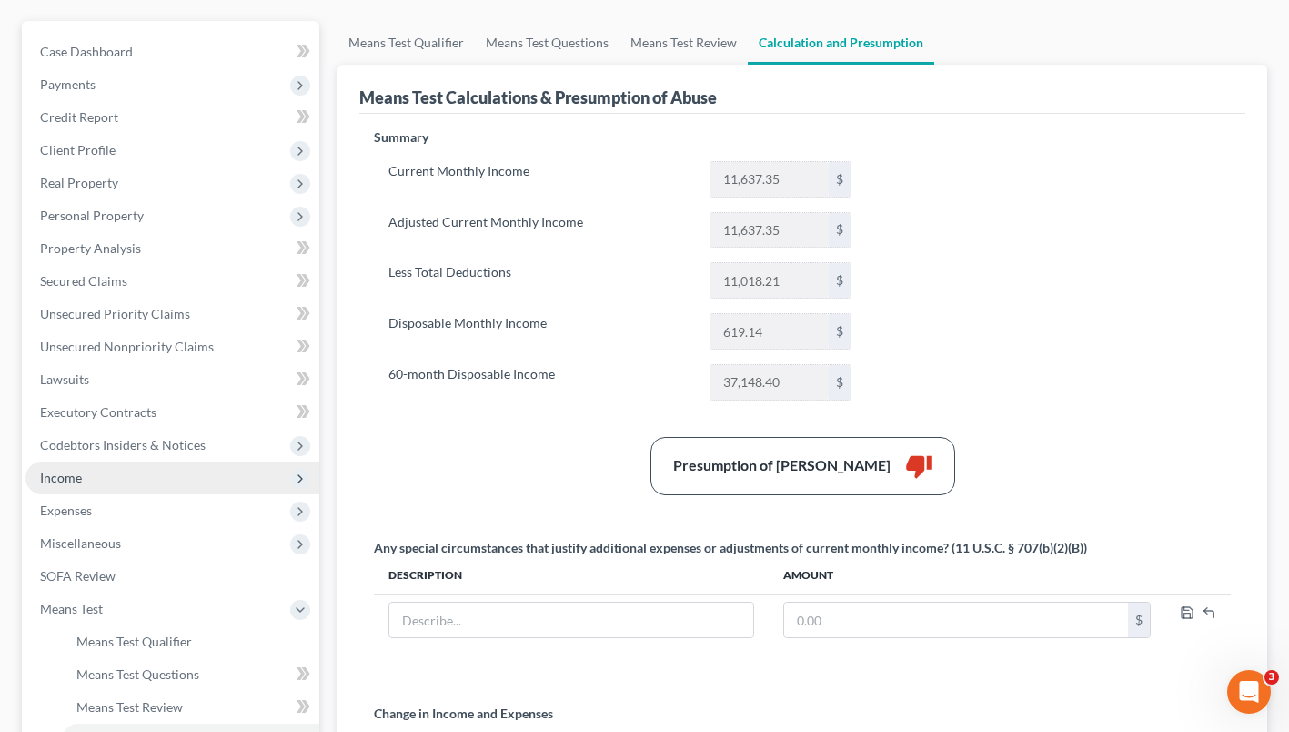
click at [64, 483] on span "Income" at bounding box center [61, 476] width 42 height 15
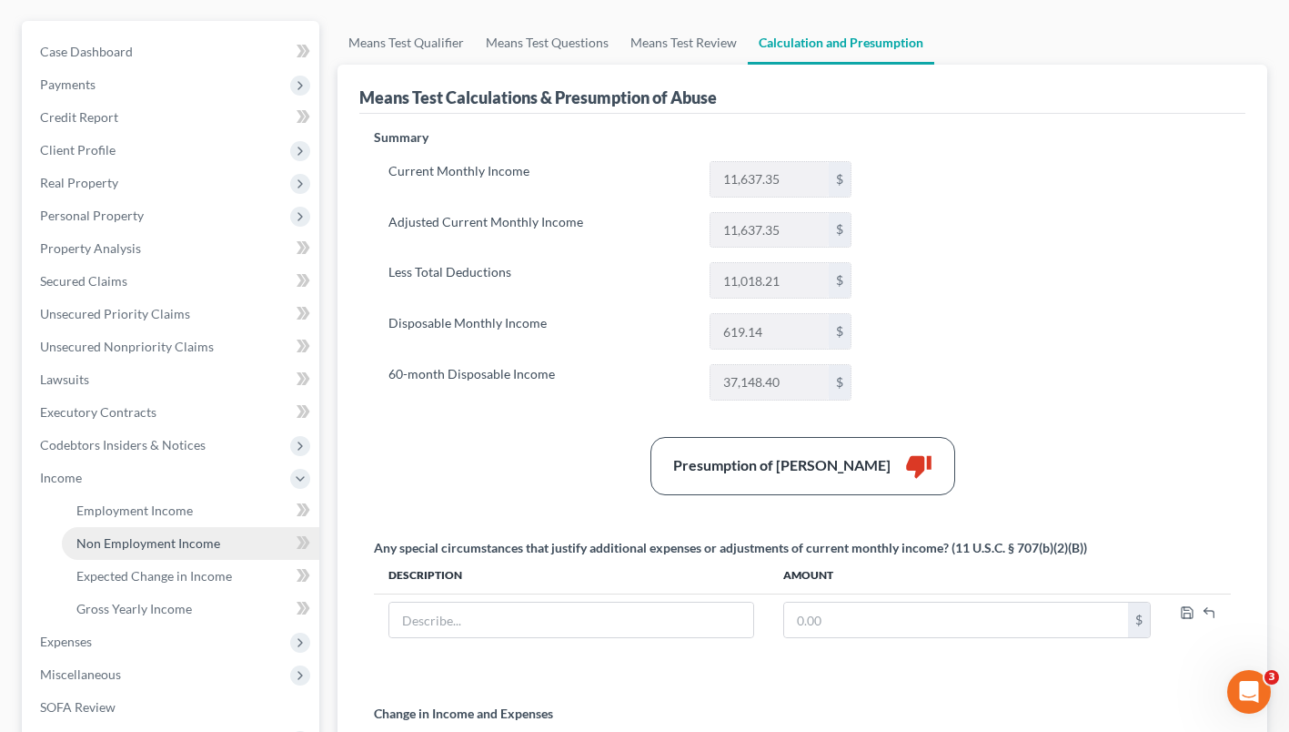
click at [123, 542] on span "Non Employment Income" at bounding box center [148, 542] width 144 height 15
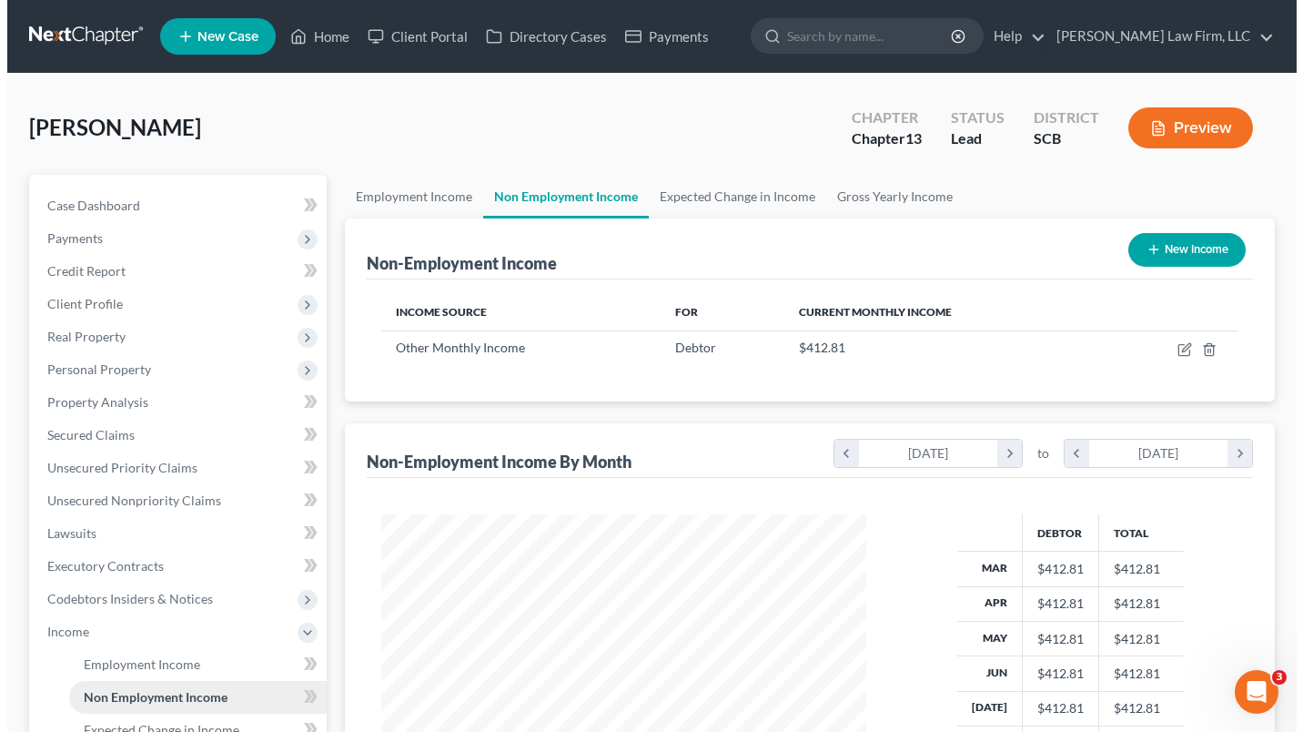
scroll to position [326, 521]
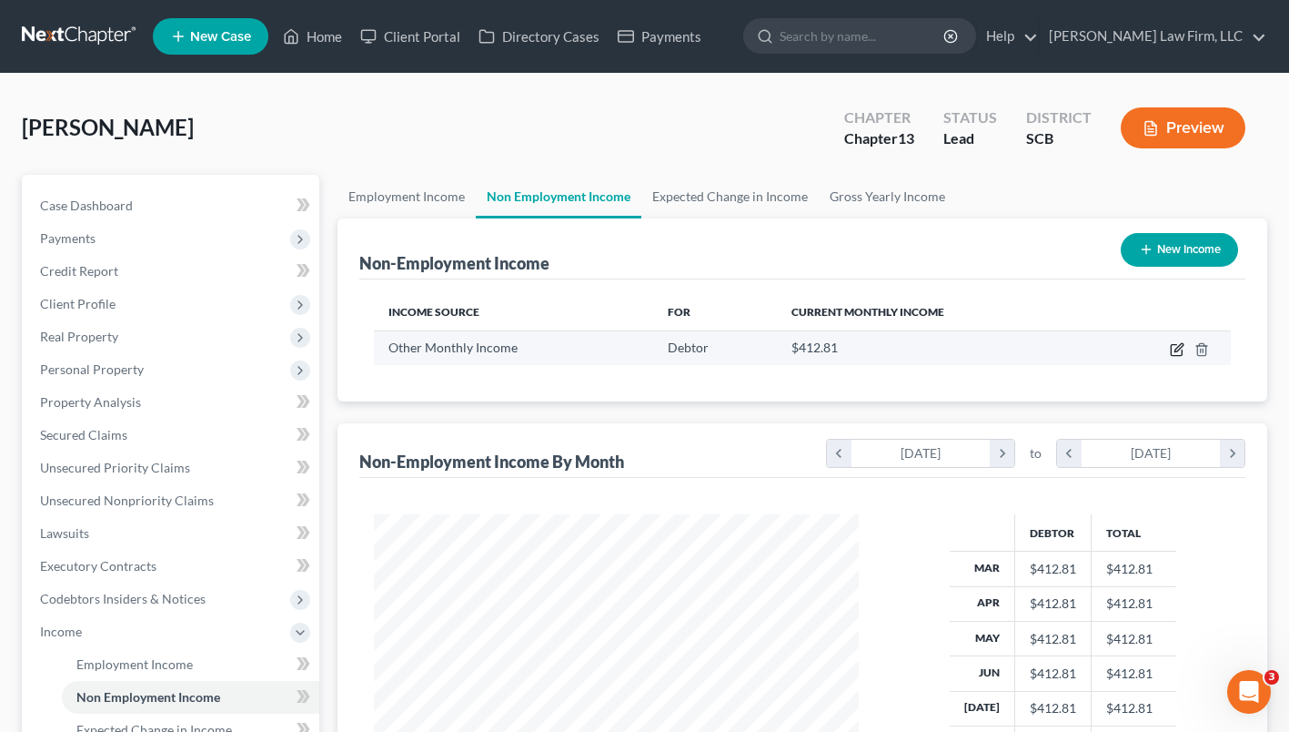
click at [1176, 352] on icon "button" at bounding box center [1177, 349] width 15 height 15
select select "13"
select select "0"
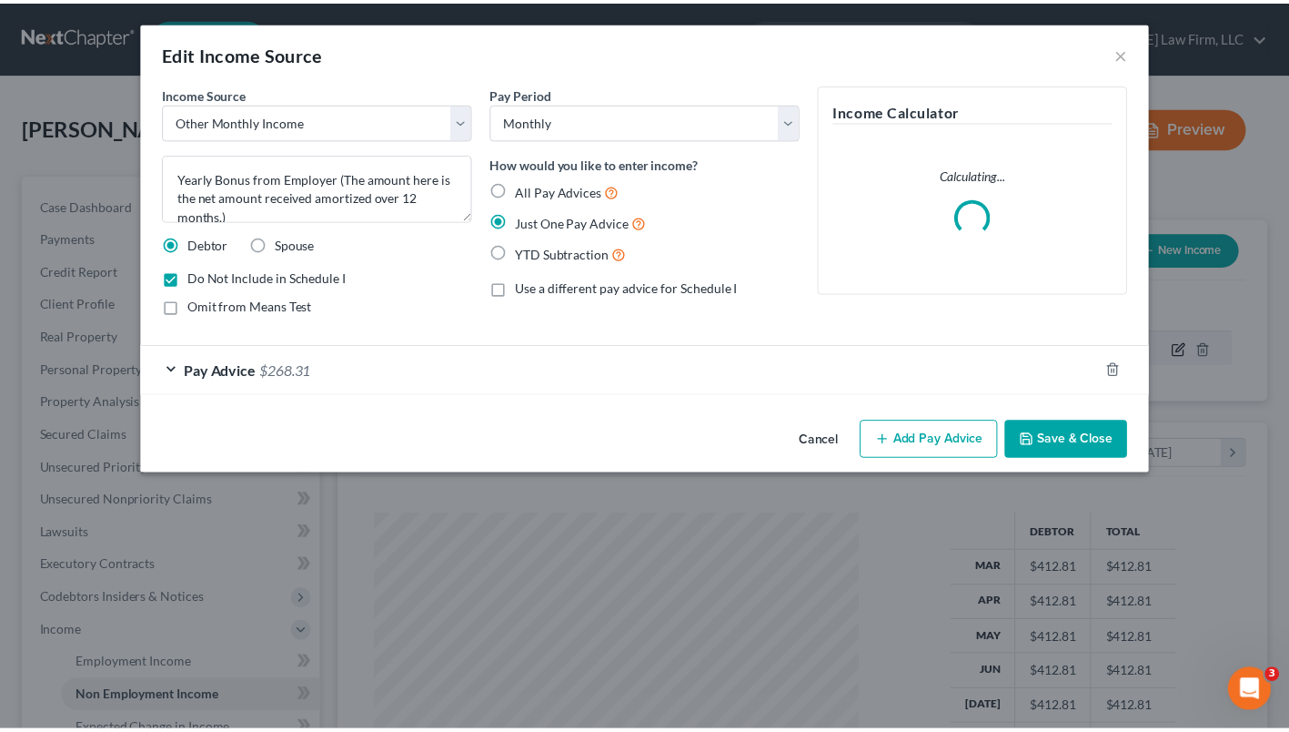
scroll to position [326, 527]
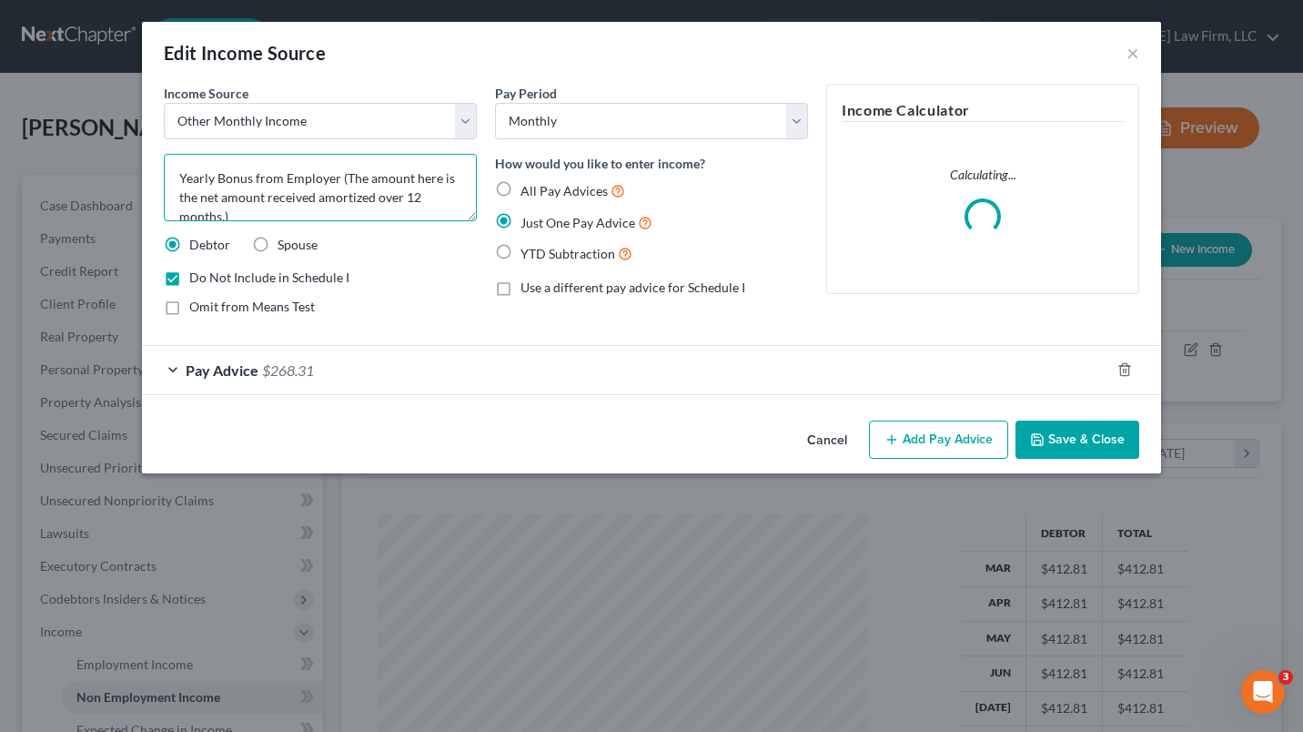
click at [327, 176] on textarea "Yearly Bonus from Employer (The amount here is the net amount received amortize…" at bounding box center [320, 187] width 313 height 67
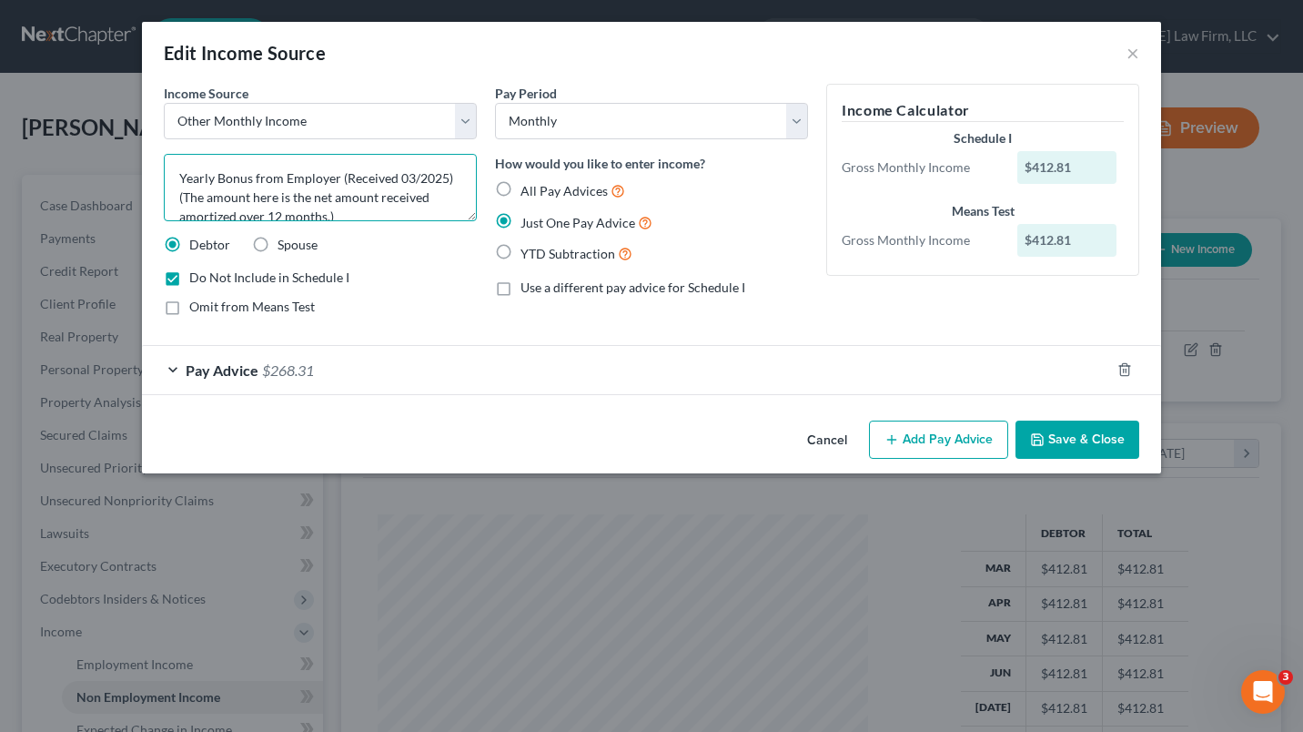
type textarea "Yearly Bonus from Employer (Received 03/2025) (The amount here is the net amoun…"
click at [1091, 447] on button "Save & Close" at bounding box center [1077, 439] width 124 height 38
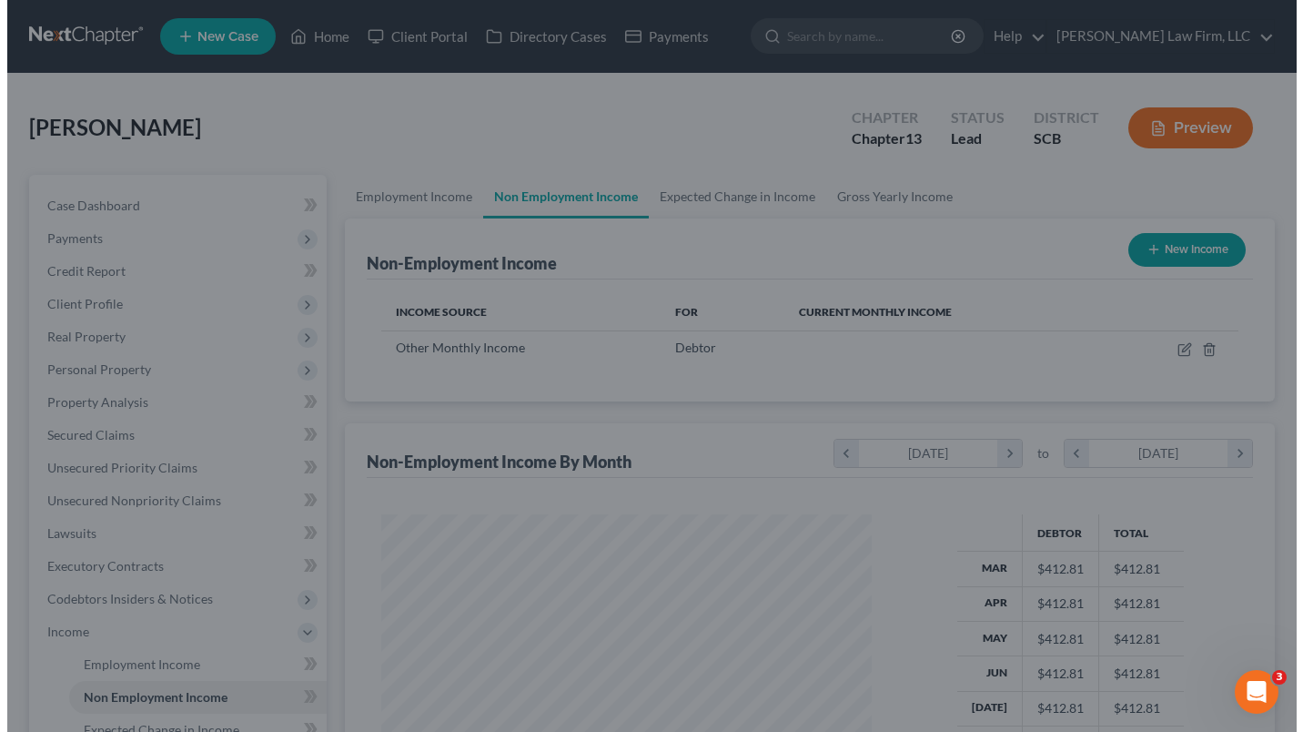
scroll to position [909542, 909347]
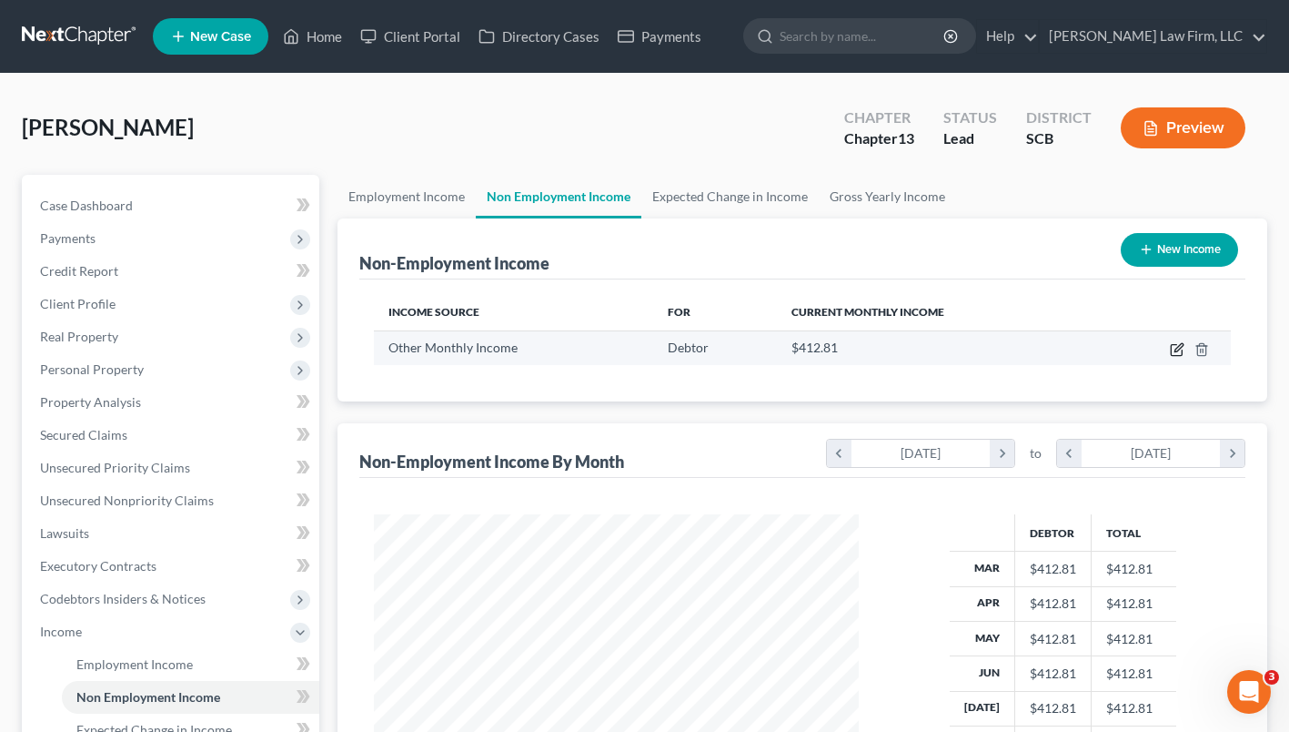
click at [1176, 351] on icon "button" at bounding box center [1179, 347] width 8 height 8
select select "13"
select select "0"
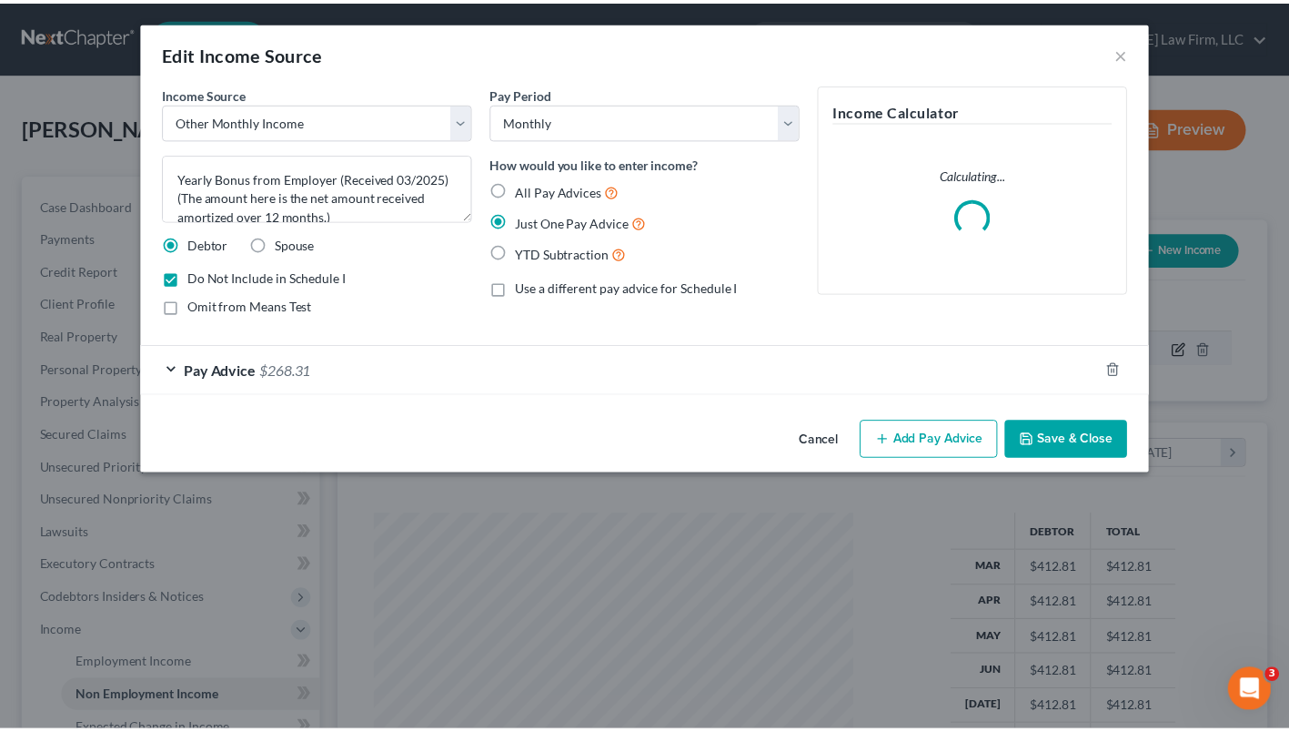
scroll to position [326, 527]
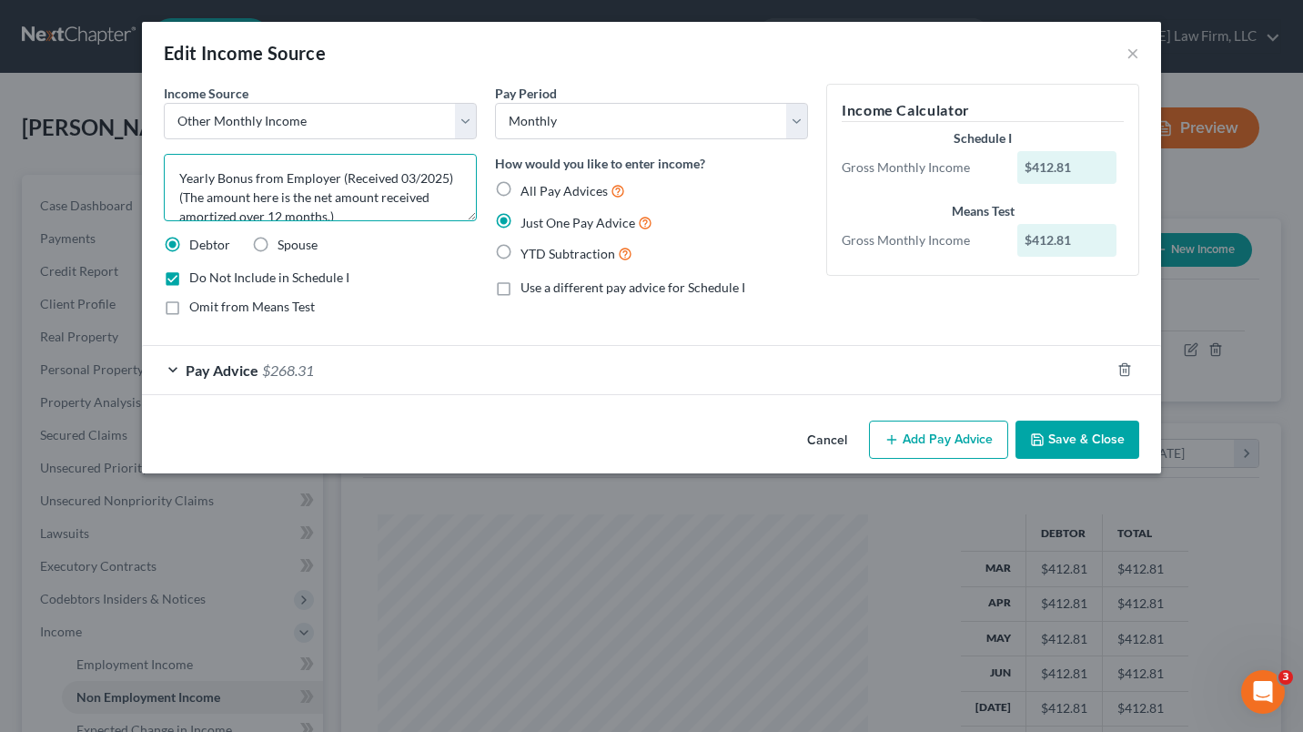
click at [386, 188] on textarea "Yearly Bonus from Employer (Received 03/2025) (The amount here is the net amoun…" at bounding box center [320, 187] width 313 height 67
click at [377, 180] on textarea "Yearly Bonus from Employer (Received 03/2025) (The amount here is the net amoun…" at bounding box center [320, 187] width 313 height 67
type textarea "Yearly Bonus from Employer (Recvd 03/2025) (The amount here is the net amount r…"
click at [1104, 441] on button "Save & Close" at bounding box center [1077, 439] width 124 height 38
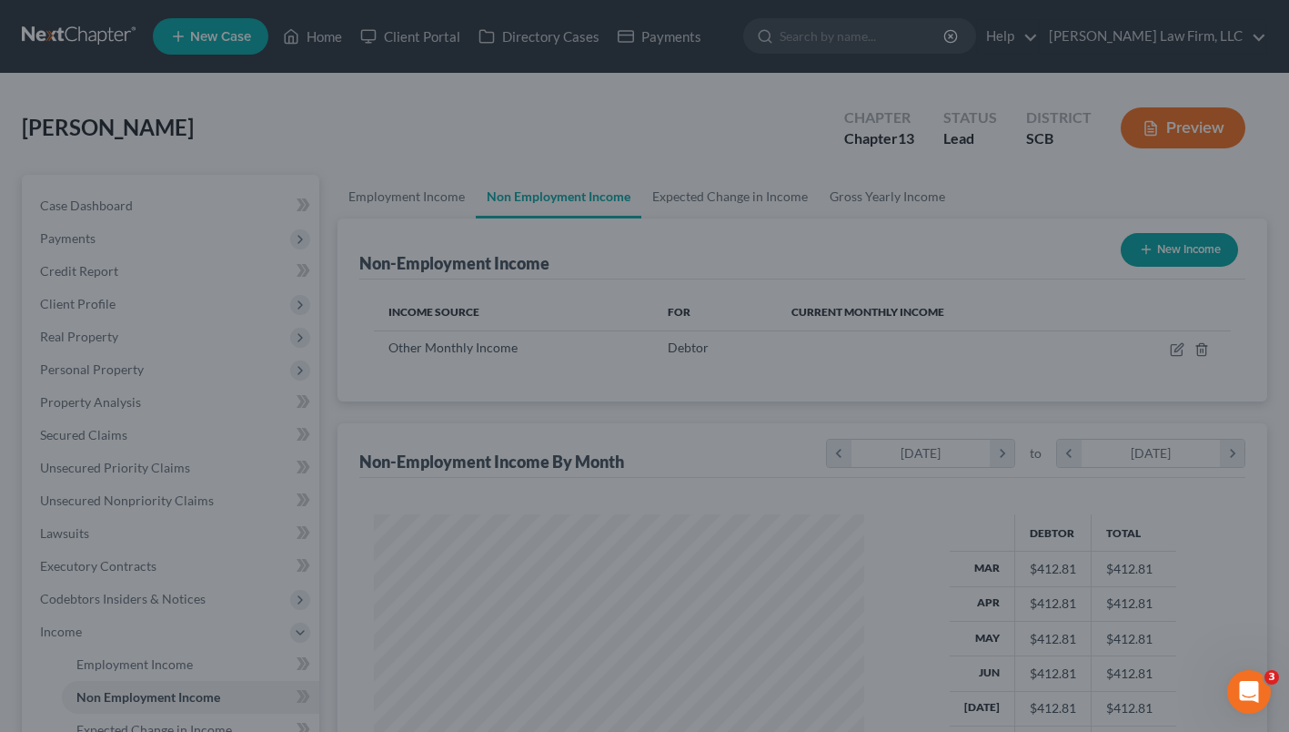
scroll to position [326, 521]
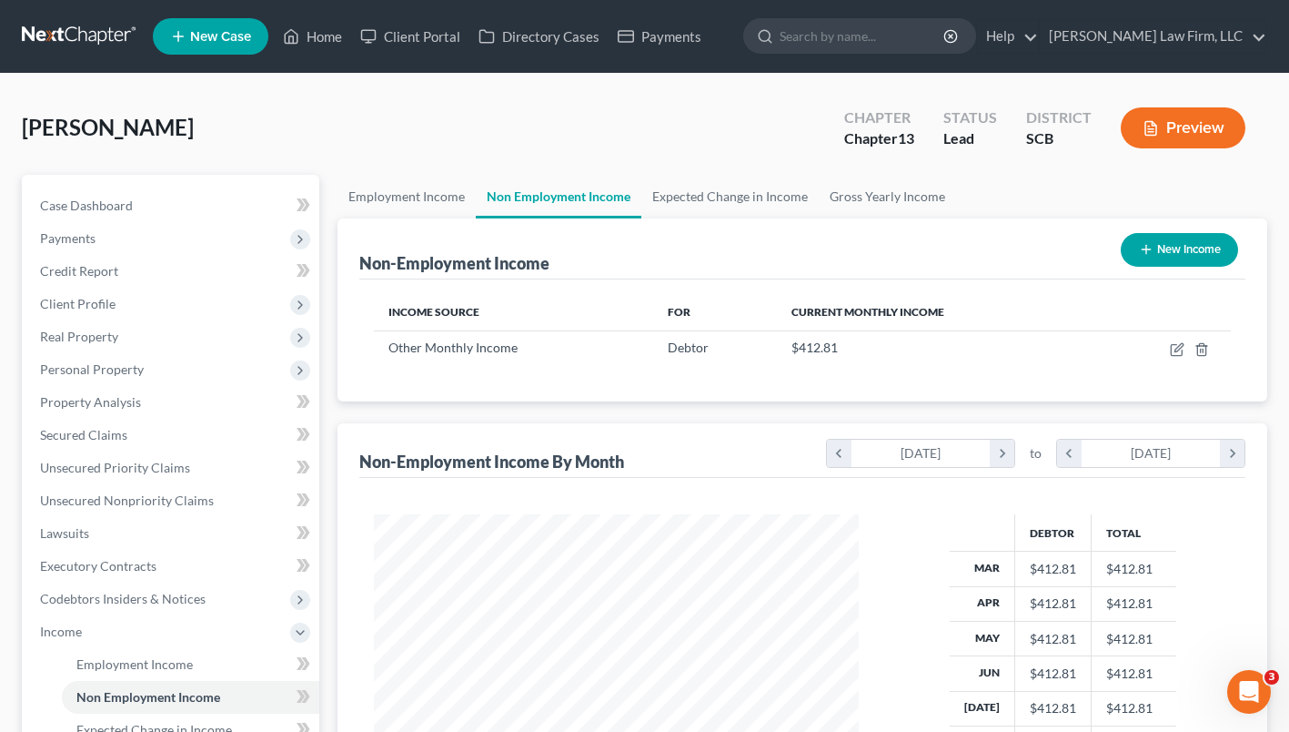
click at [1207, 141] on button "Preview" at bounding box center [1183, 127] width 125 height 41
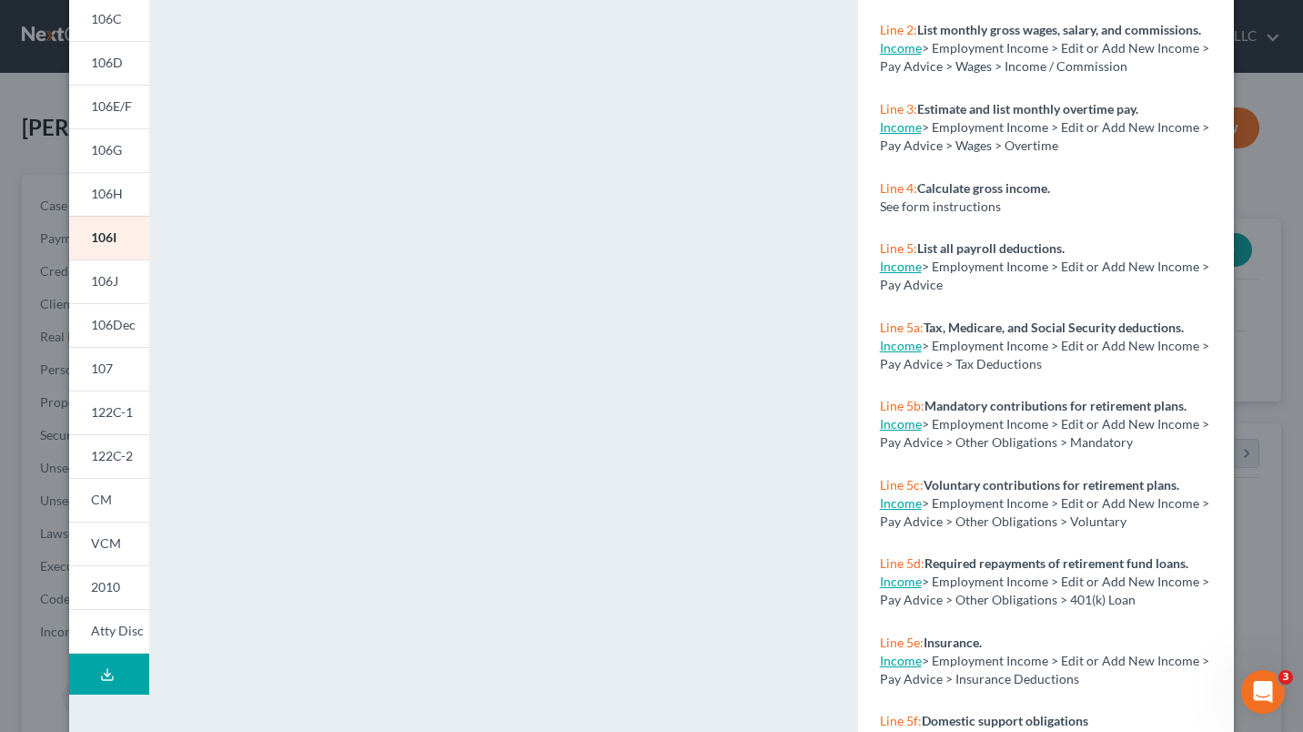
scroll to position [294, 0]
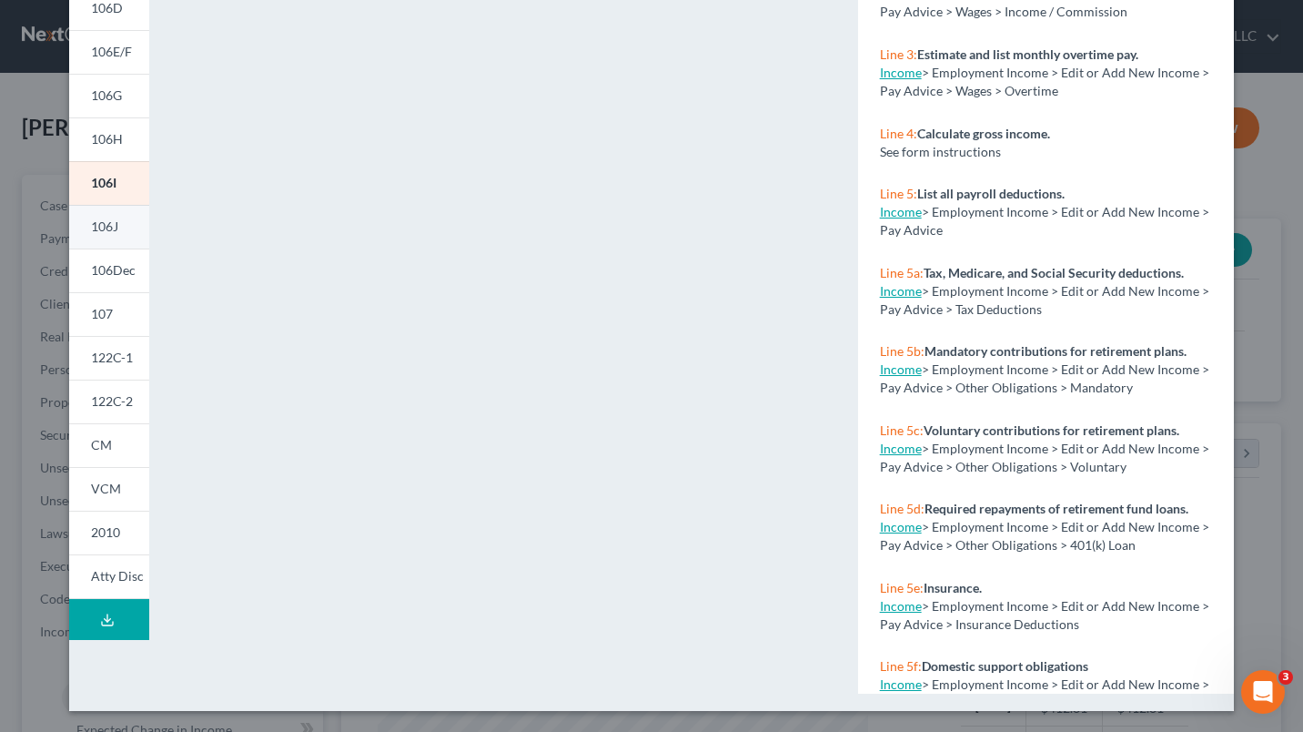
click at [103, 226] on span "106J" at bounding box center [104, 225] width 27 height 15
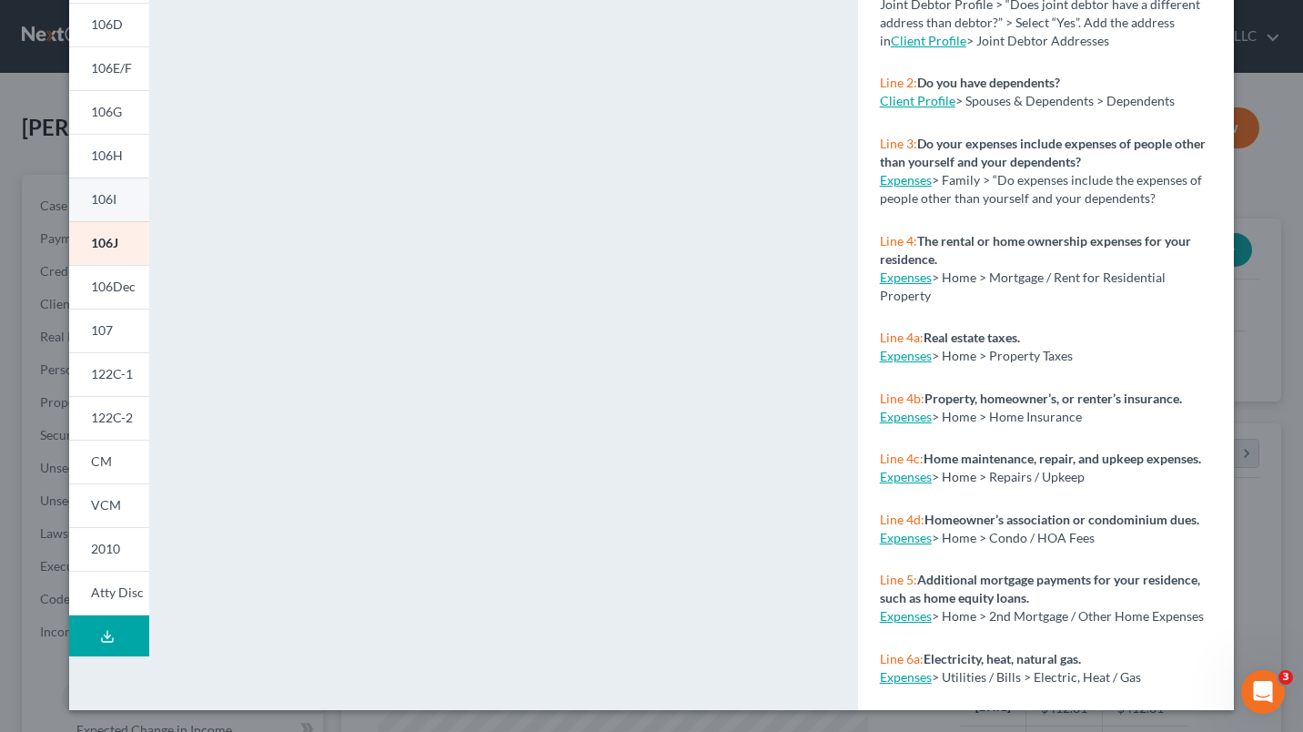
click at [108, 208] on link "106I" at bounding box center [109, 199] width 80 height 44
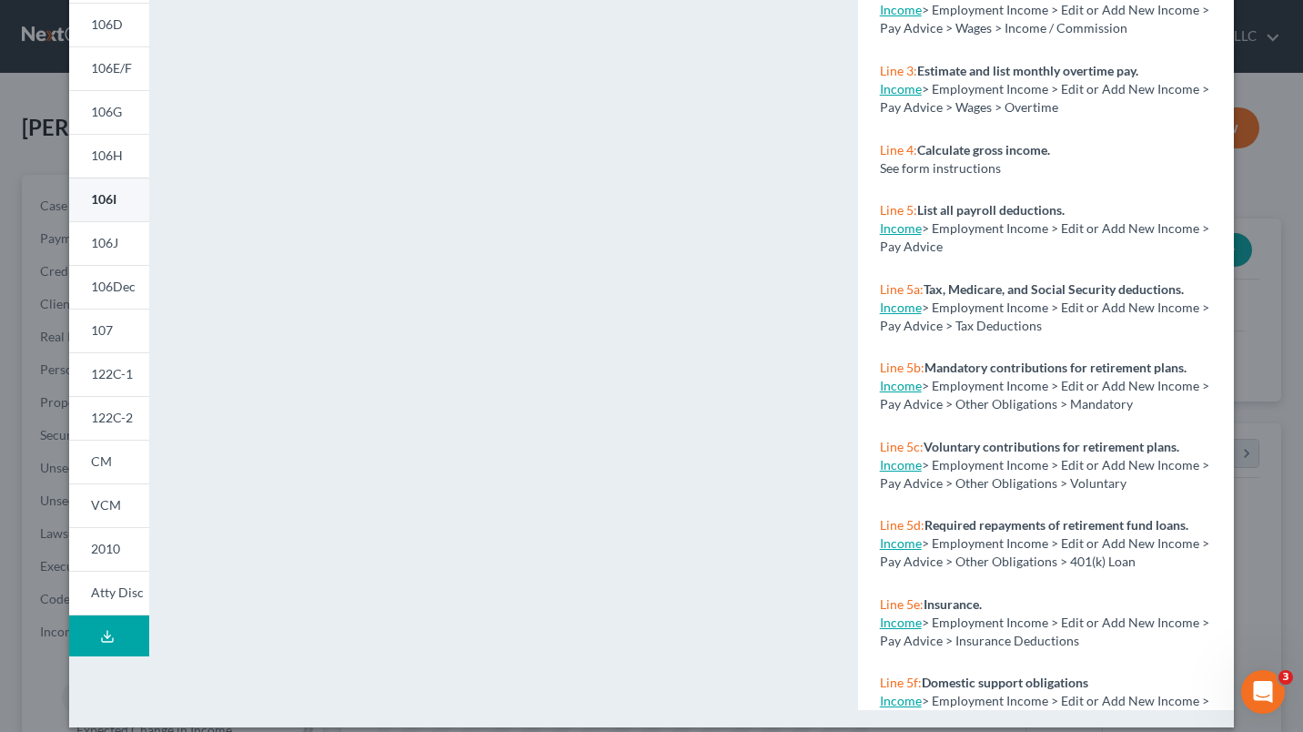
click at [95, 207] on link "106I" at bounding box center [109, 199] width 80 height 44
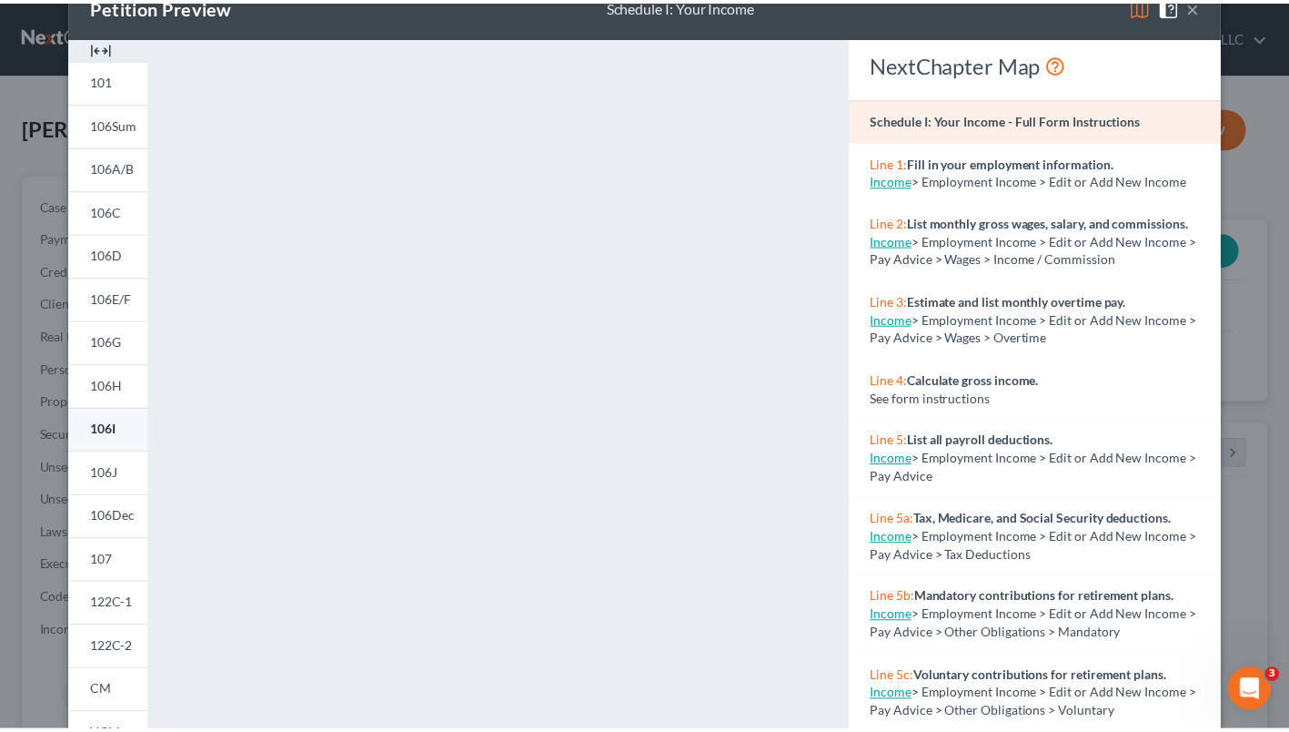
scroll to position [0, 0]
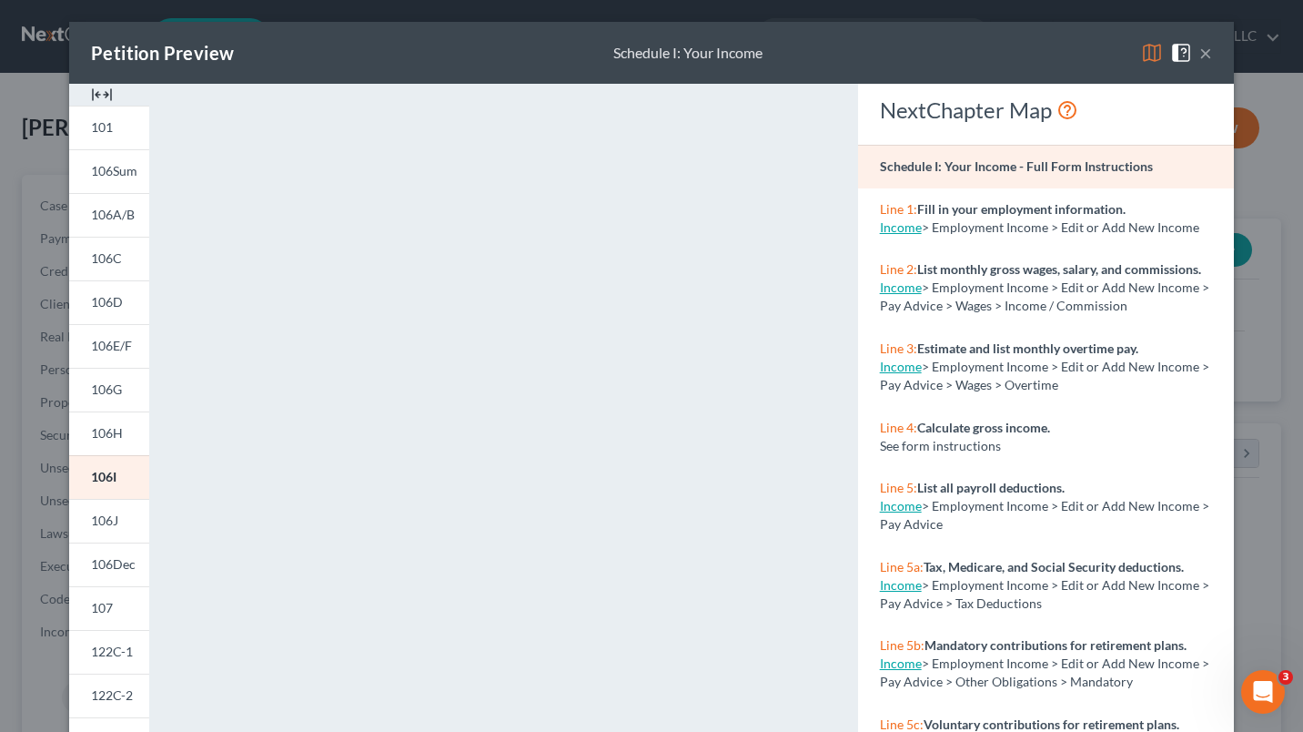
click at [1199, 60] on button "×" at bounding box center [1205, 53] width 13 height 22
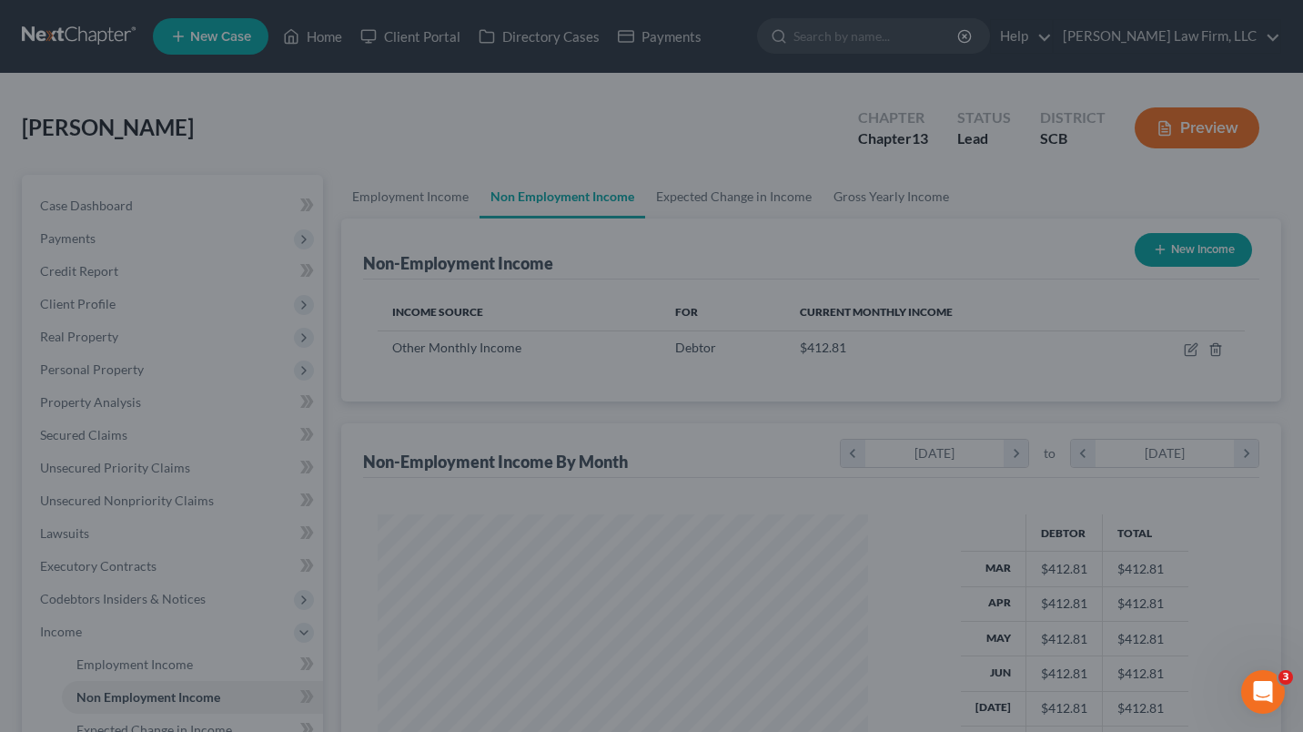
scroll to position [909542, 909347]
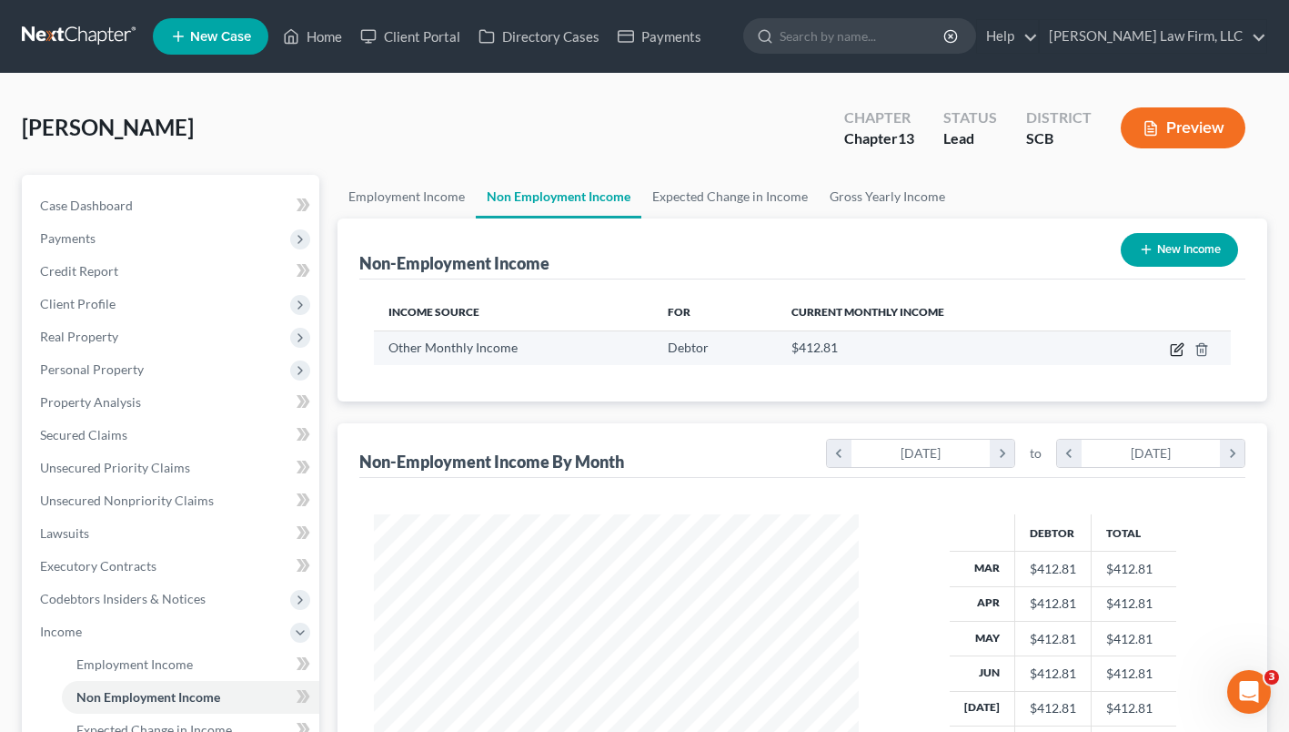
click at [1180, 355] on icon "button" at bounding box center [1176, 350] width 11 height 11
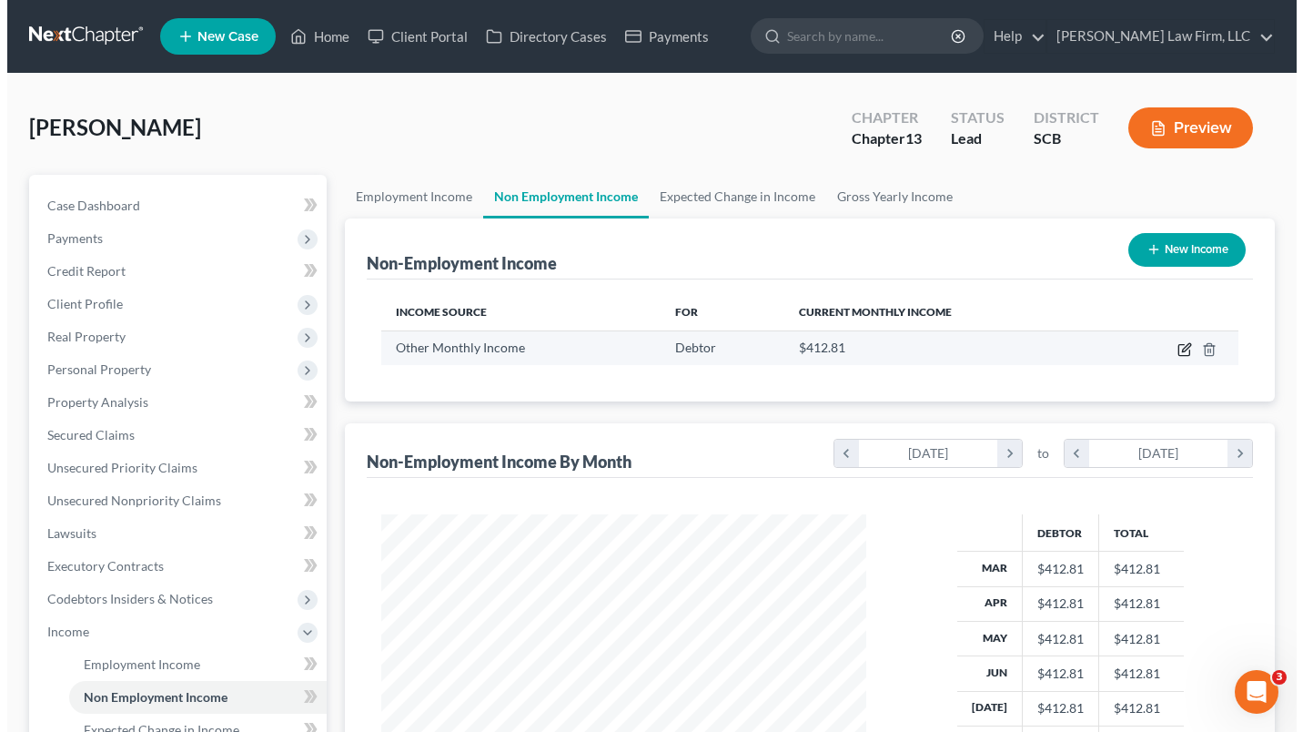
select select "13"
select select "0"
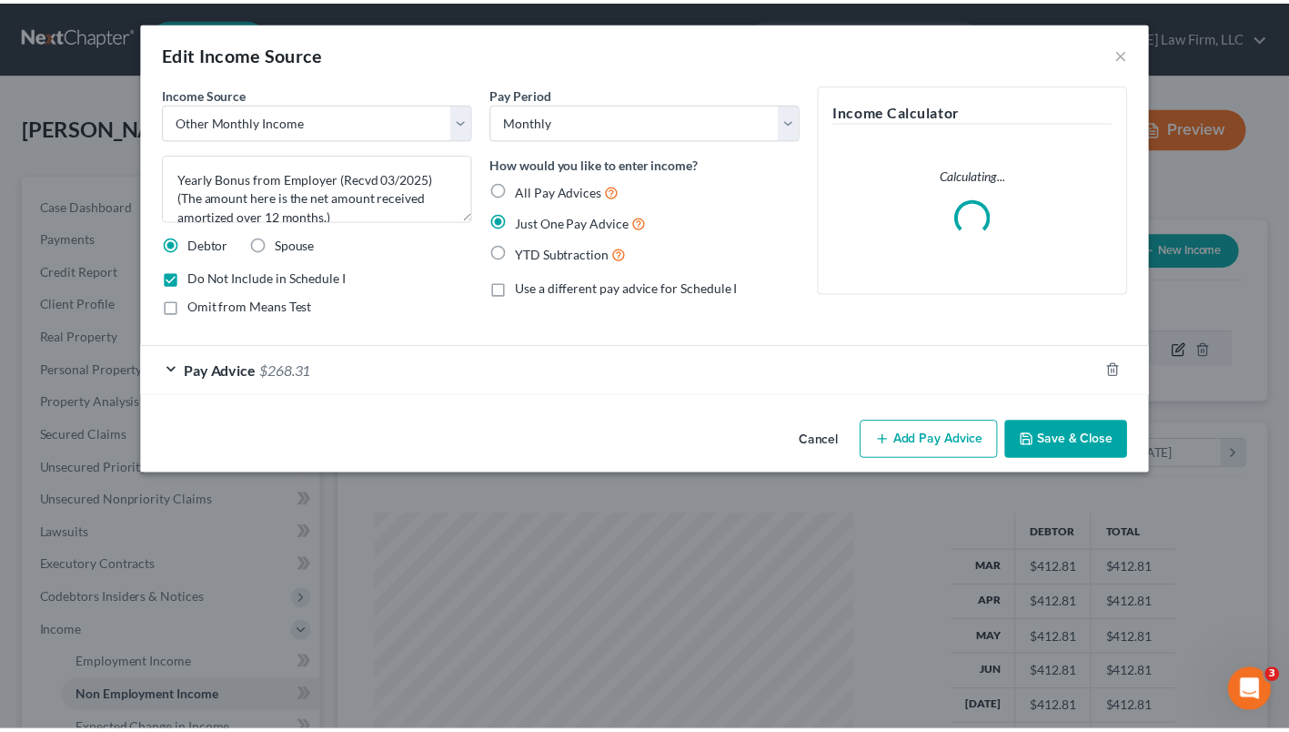
scroll to position [326, 527]
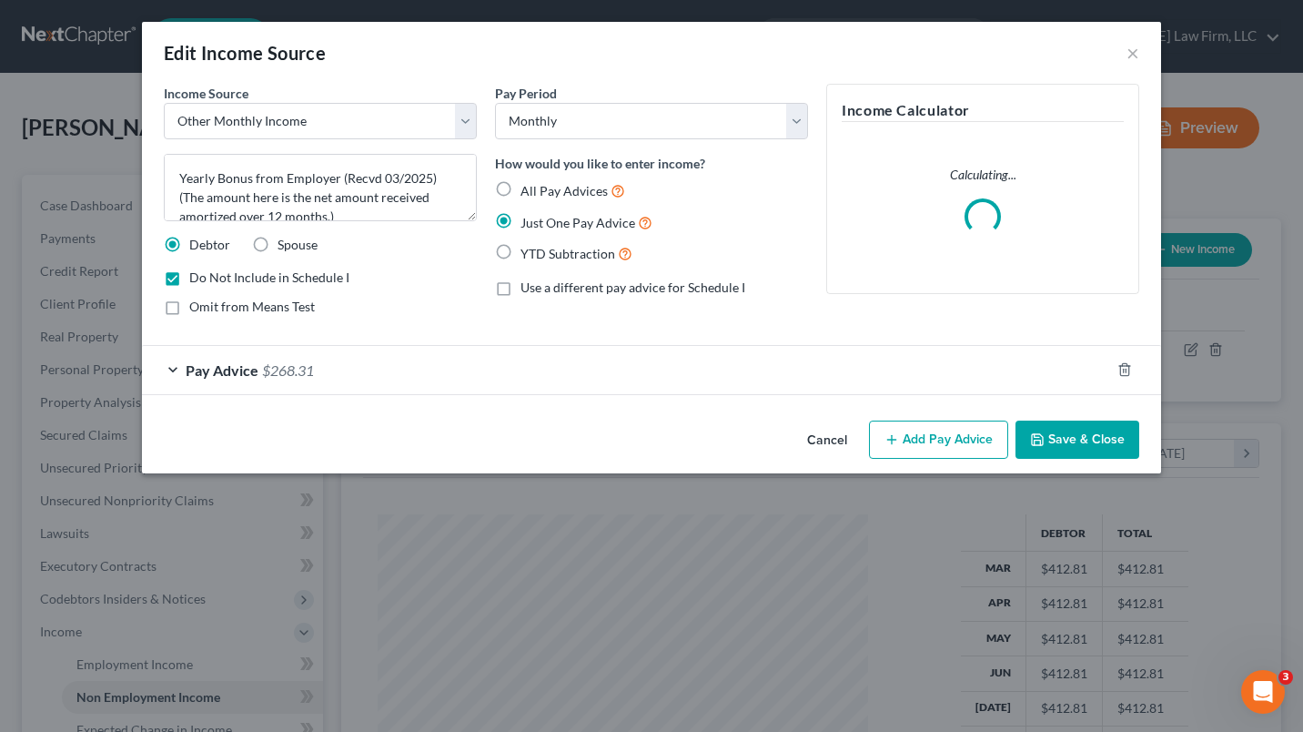
click at [189, 282] on label "Do Not Include in Schedule I" at bounding box center [269, 277] width 160 height 18
click at [197, 280] on input "Do Not Include in Schedule I" at bounding box center [203, 274] width 12 height 12
checkbox input "false"
click at [1106, 446] on button "Save & Close" at bounding box center [1077, 439] width 124 height 38
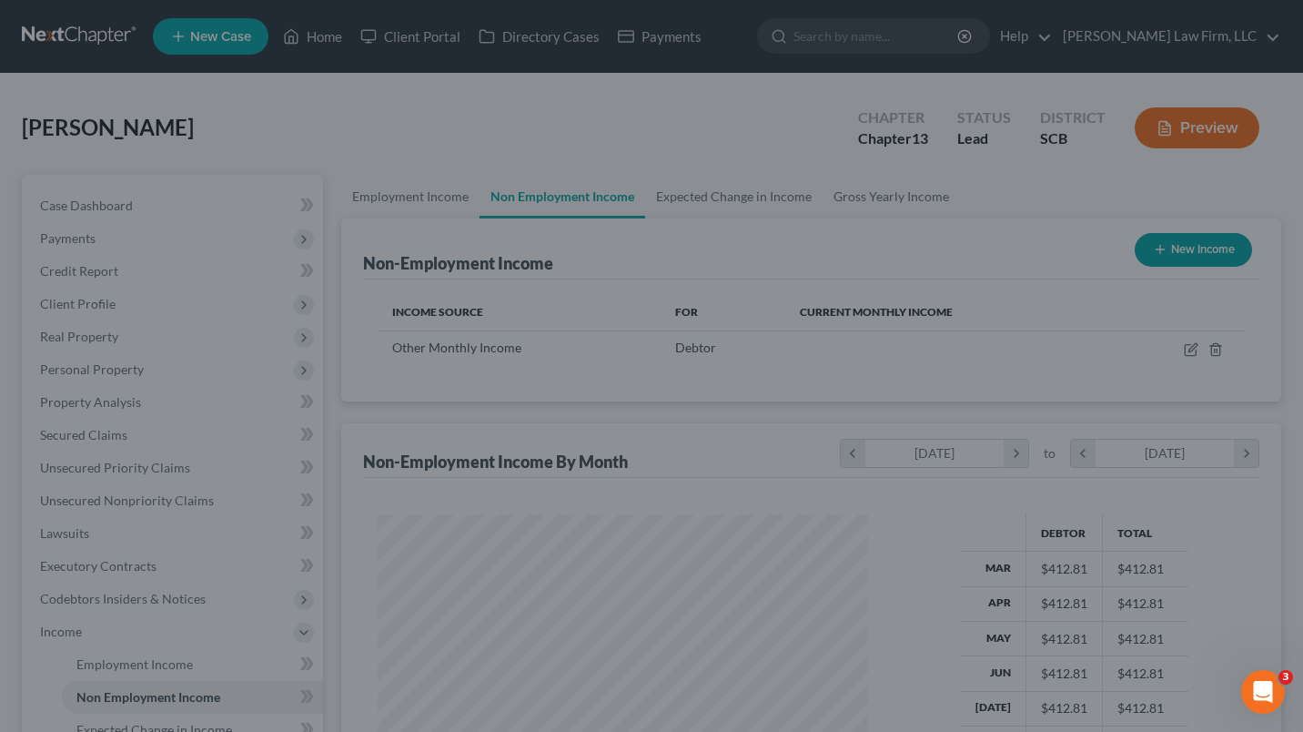
scroll to position [909542, 909347]
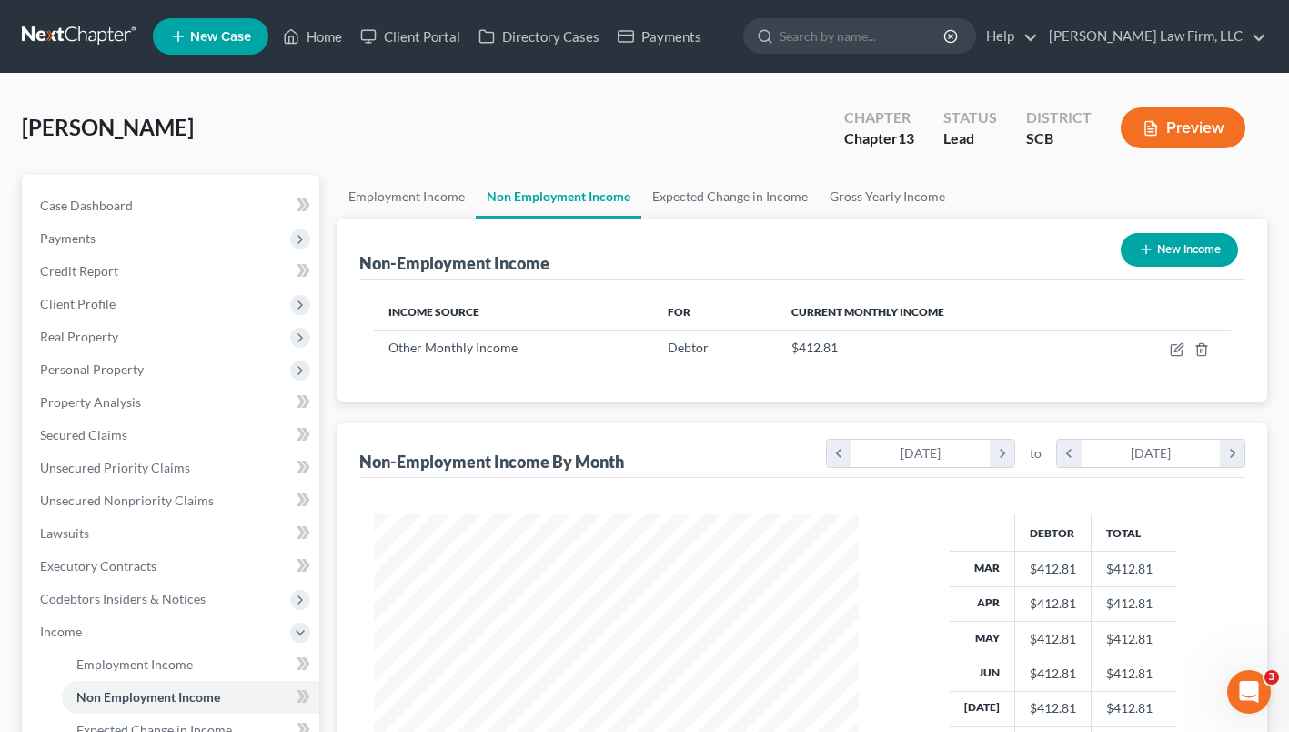
click at [1200, 126] on button "Preview" at bounding box center [1183, 127] width 125 height 41
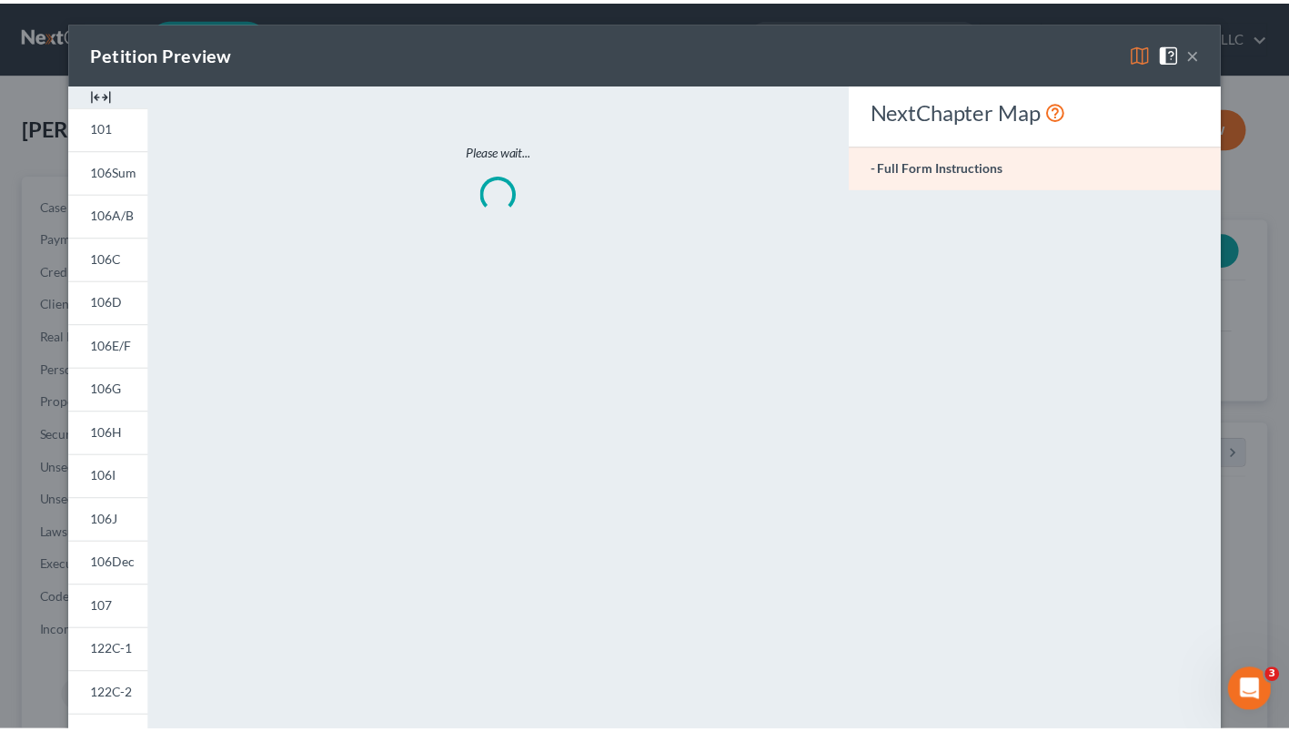
scroll to position [326, 527]
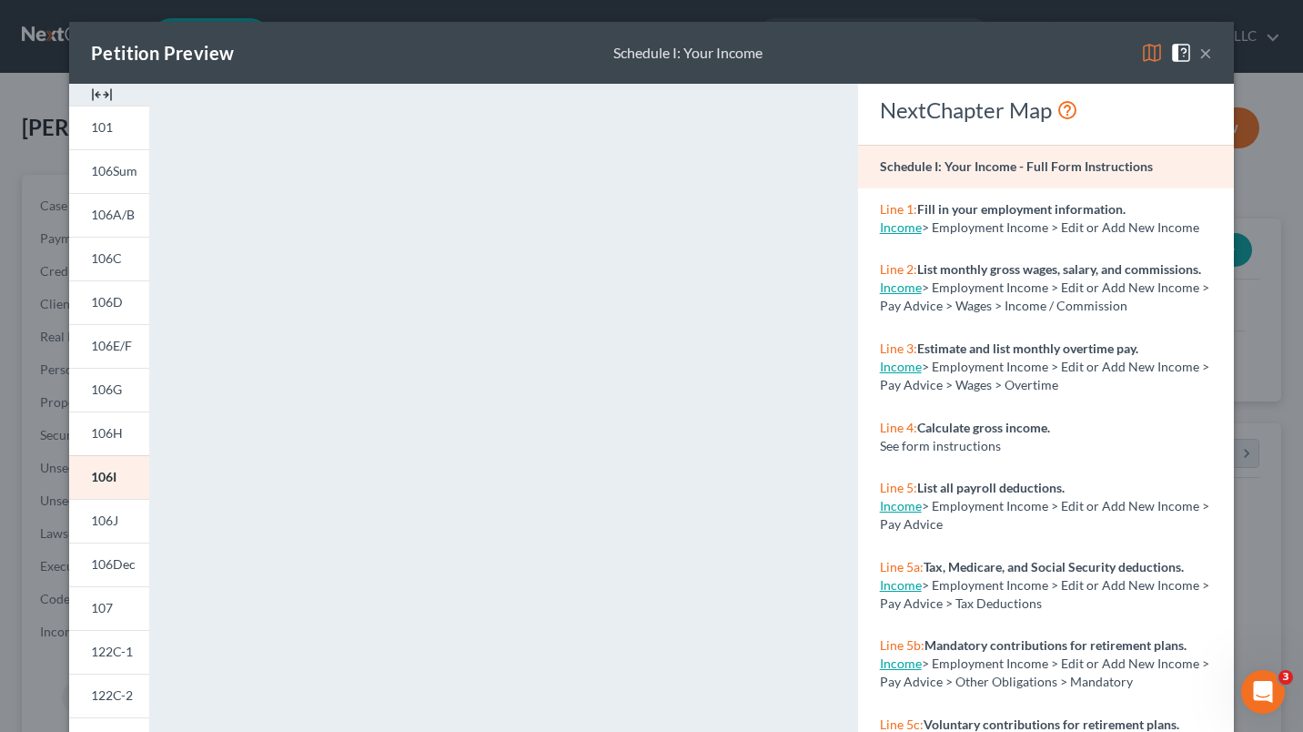
click at [1204, 59] on button "×" at bounding box center [1205, 53] width 13 height 22
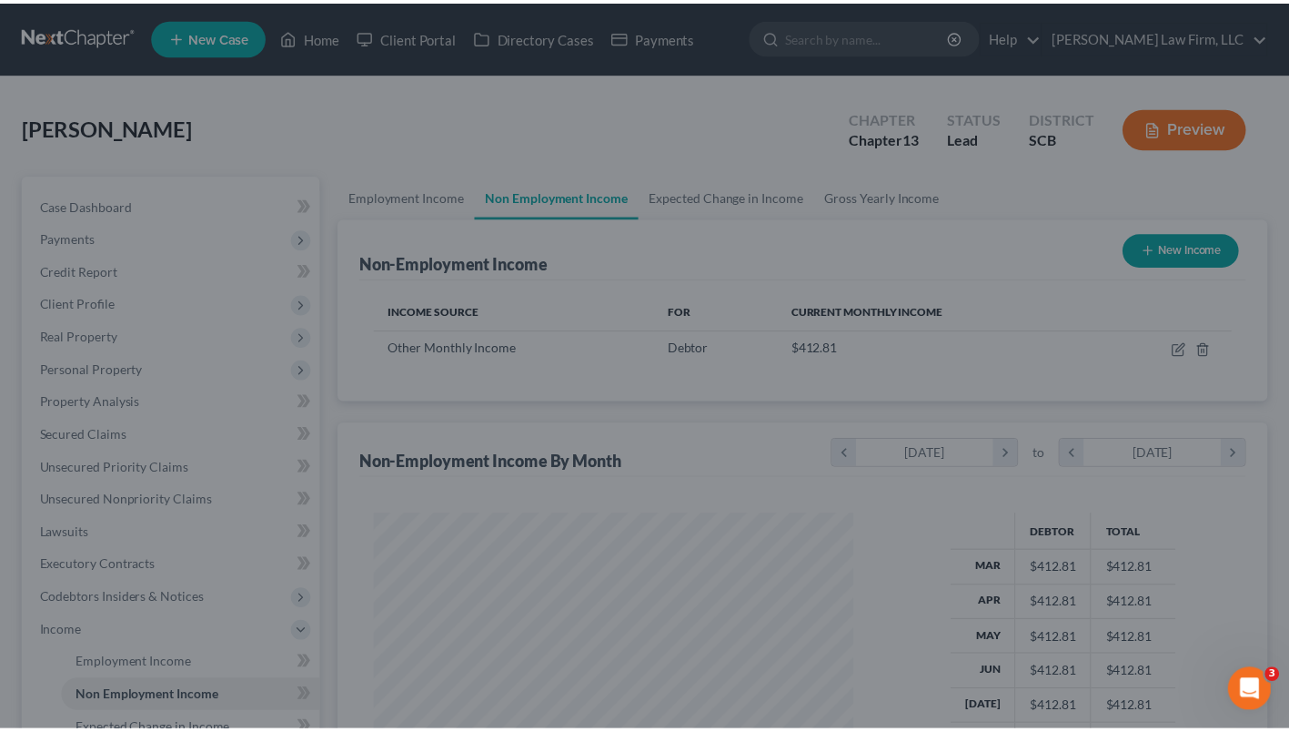
scroll to position [326, 521]
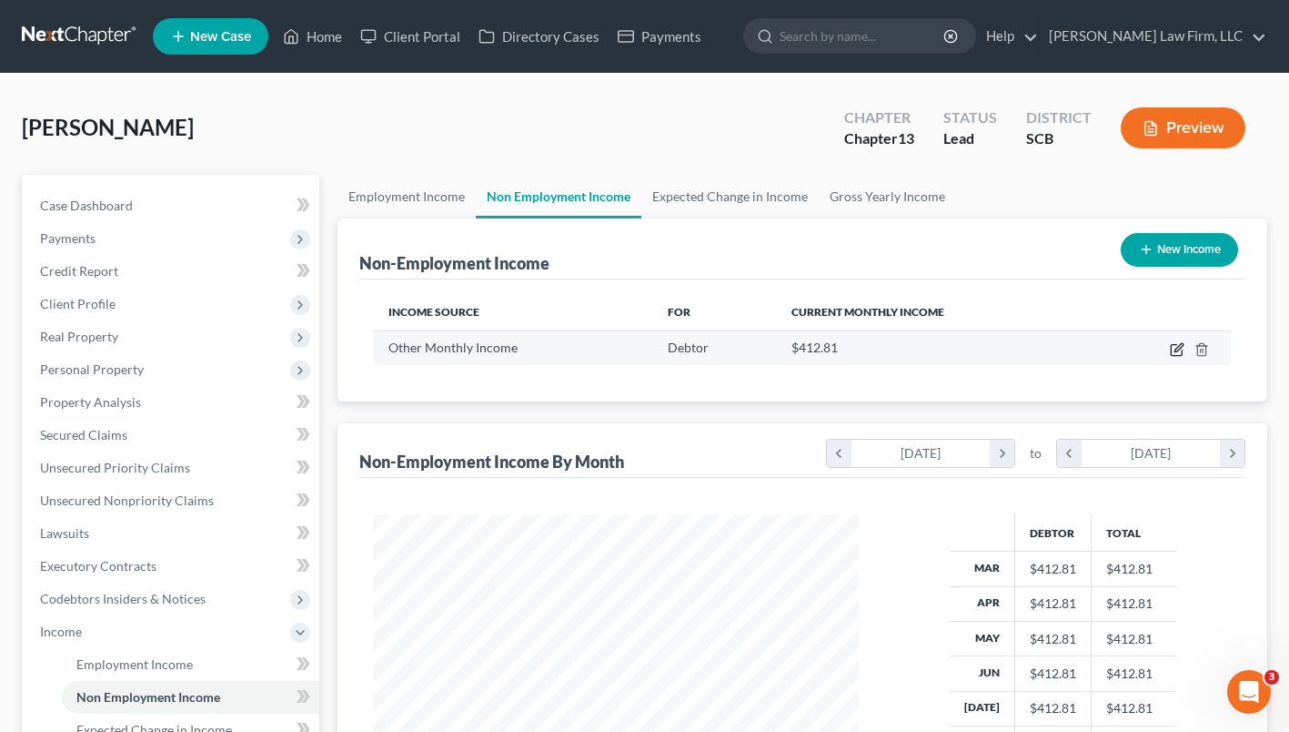
click at [1176, 349] on icon "button" at bounding box center [1177, 349] width 15 height 15
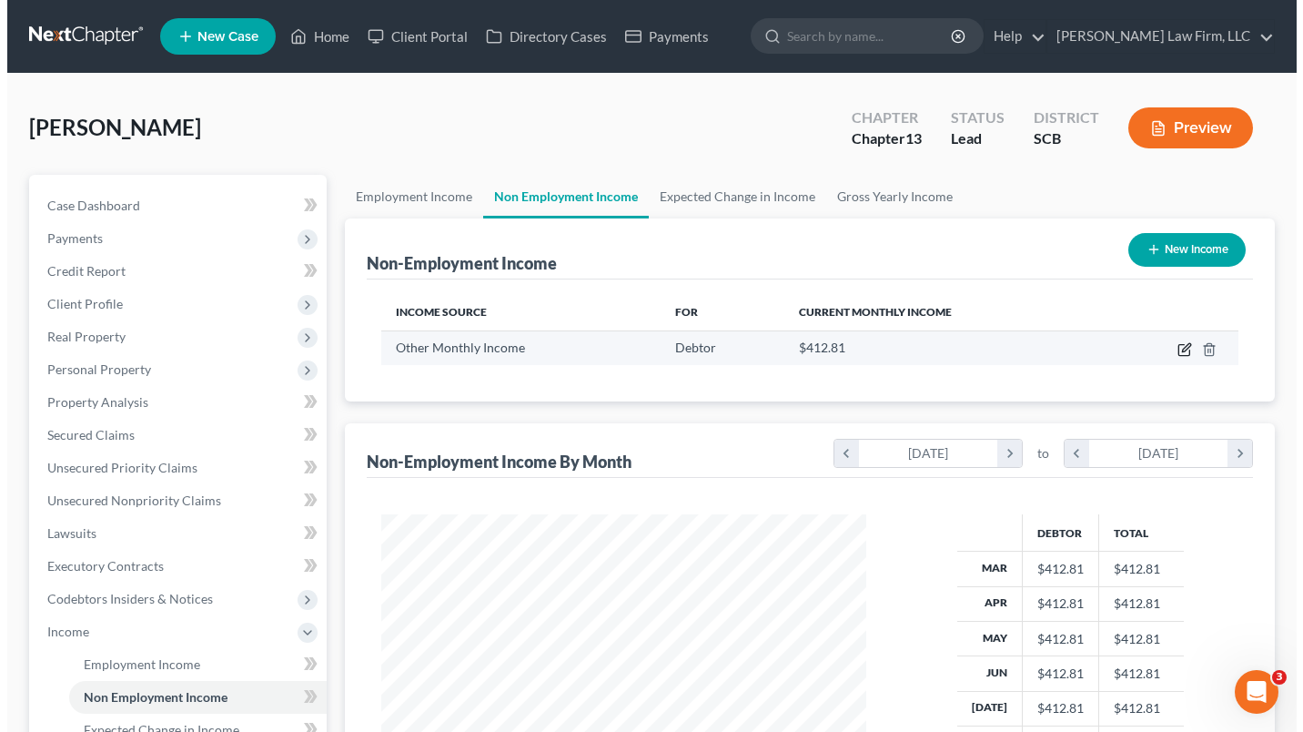
select select "13"
select select "0"
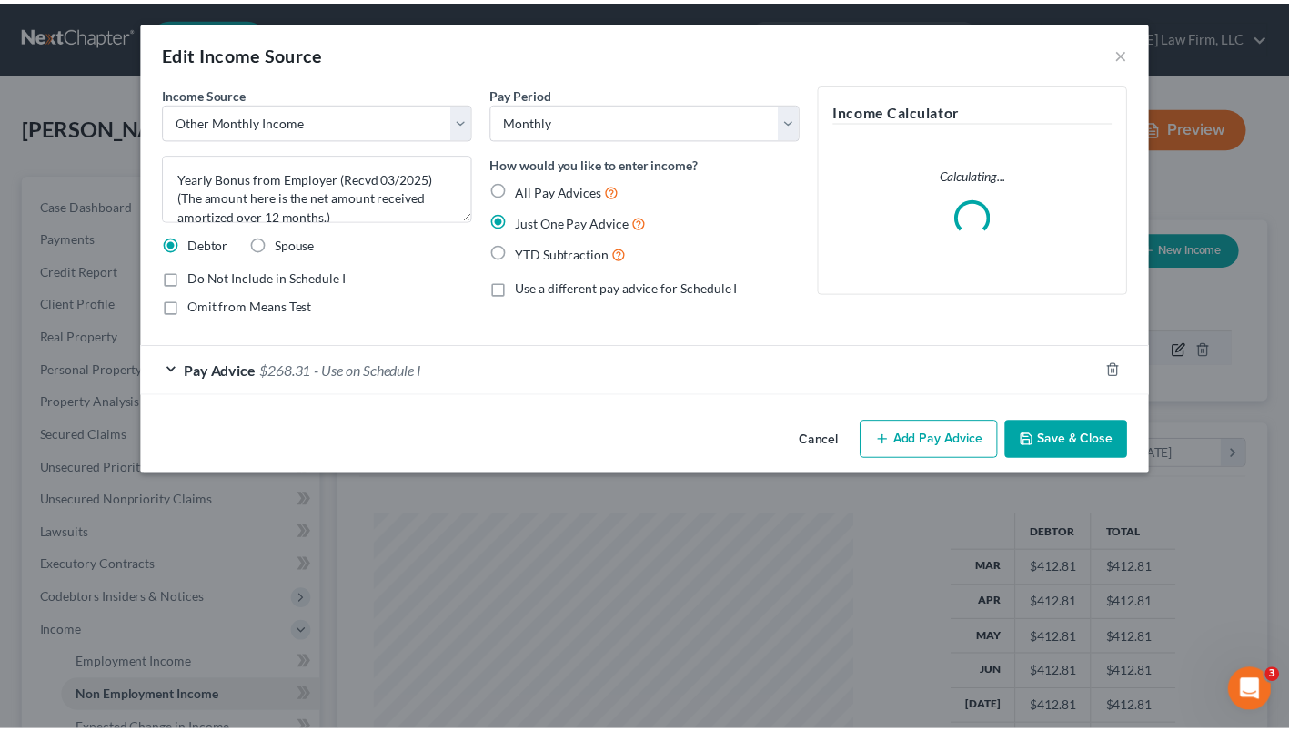
scroll to position [326, 527]
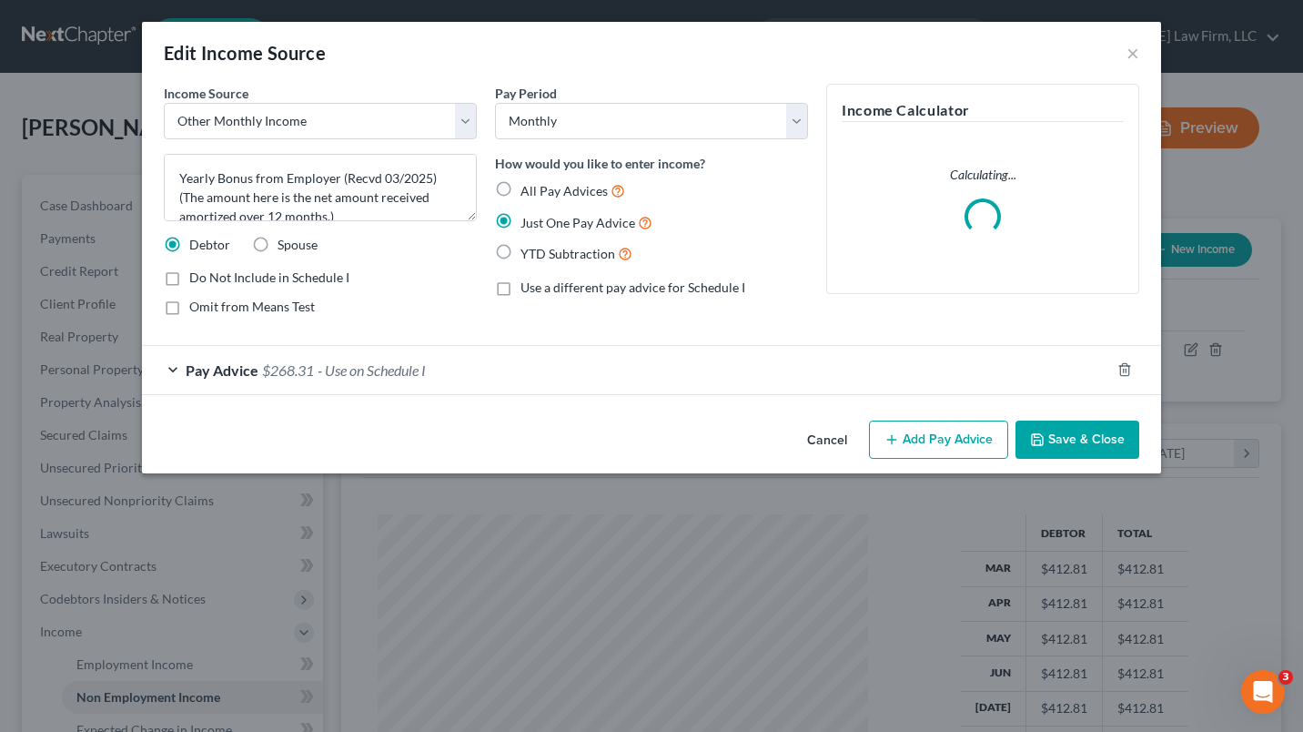
click at [189, 280] on label "Do Not Include in Schedule I" at bounding box center [269, 277] width 160 height 18
click at [197, 280] on input "Do Not Include in Schedule I" at bounding box center [203, 274] width 12 height 12
checkbox input "true"
click at [1105, 440] on button "Save & Close" at bounding box center [1077, 439] width 124 height 38
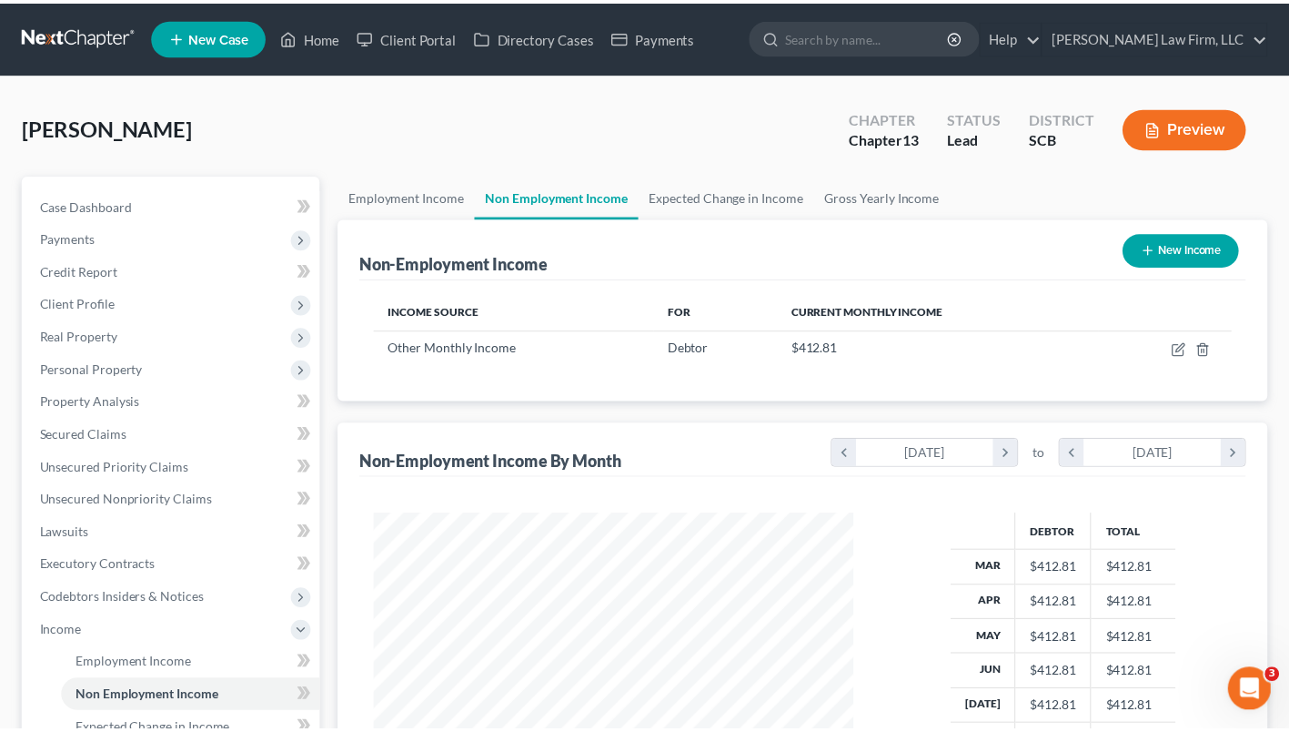
scroll to position [326, 521]
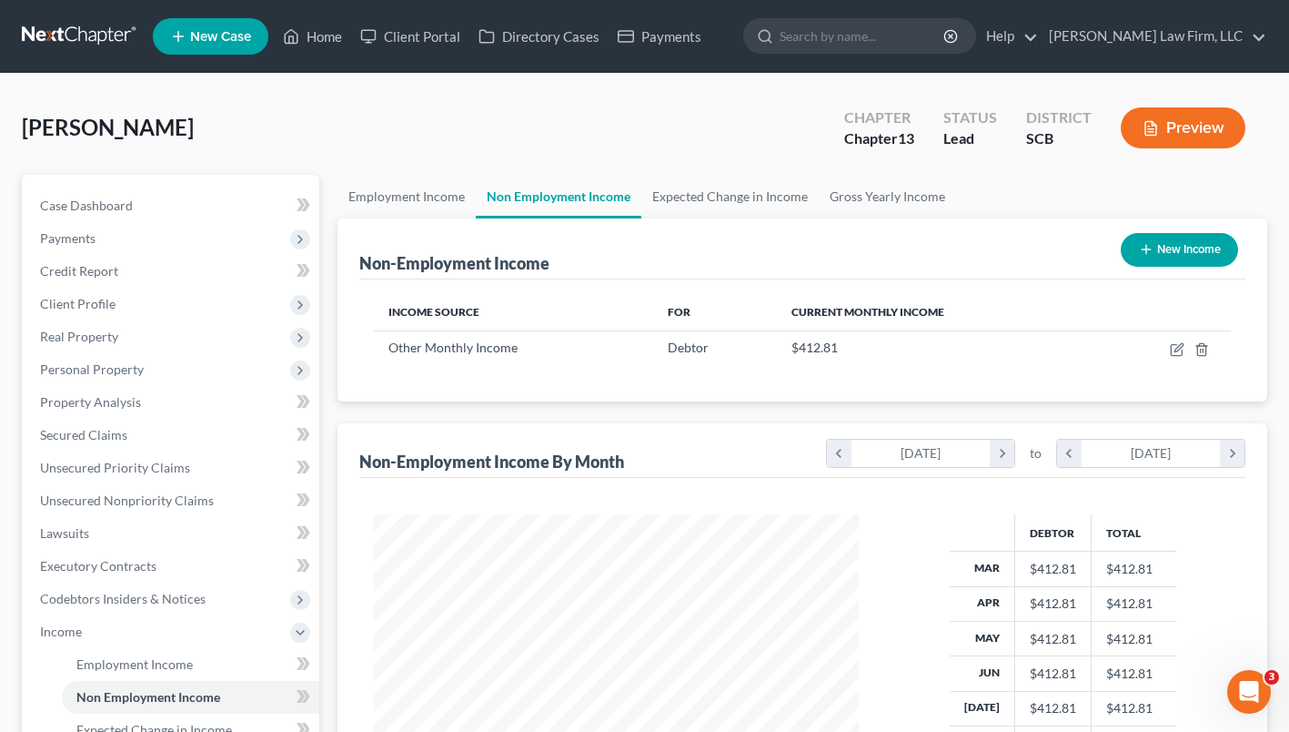
click at [1171, 142] on button "Preview" at bounding box center [1183, 127] width 125 height 41
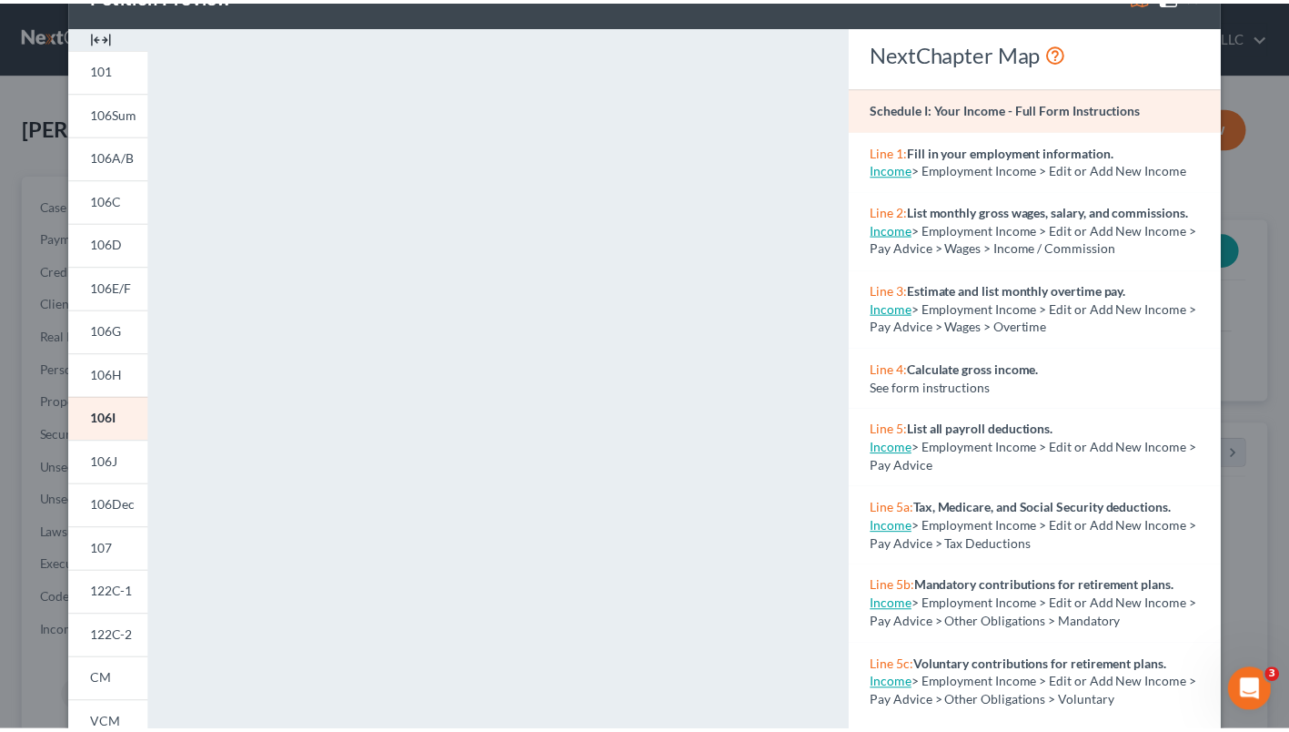
scroll to position [0, 0]
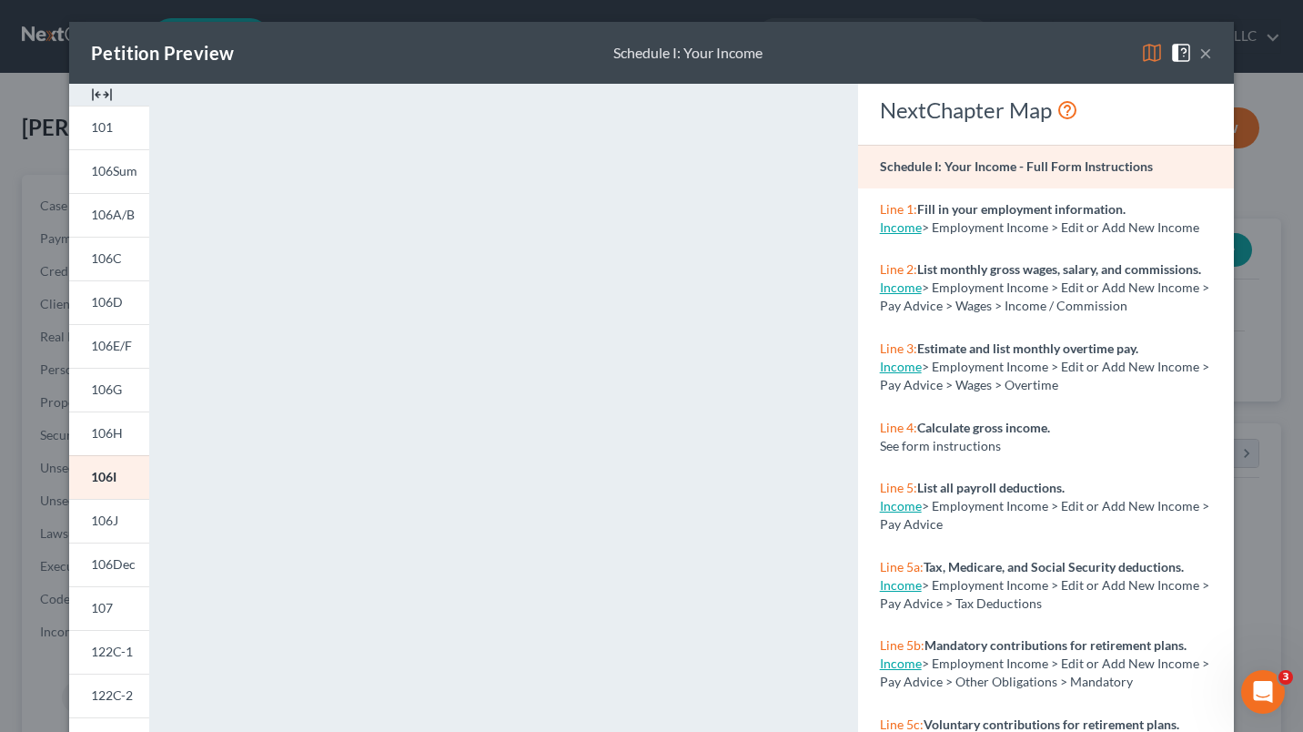
click at [1199, 57] on button "×" at bounding box center [1205, 53] width 13 height 22
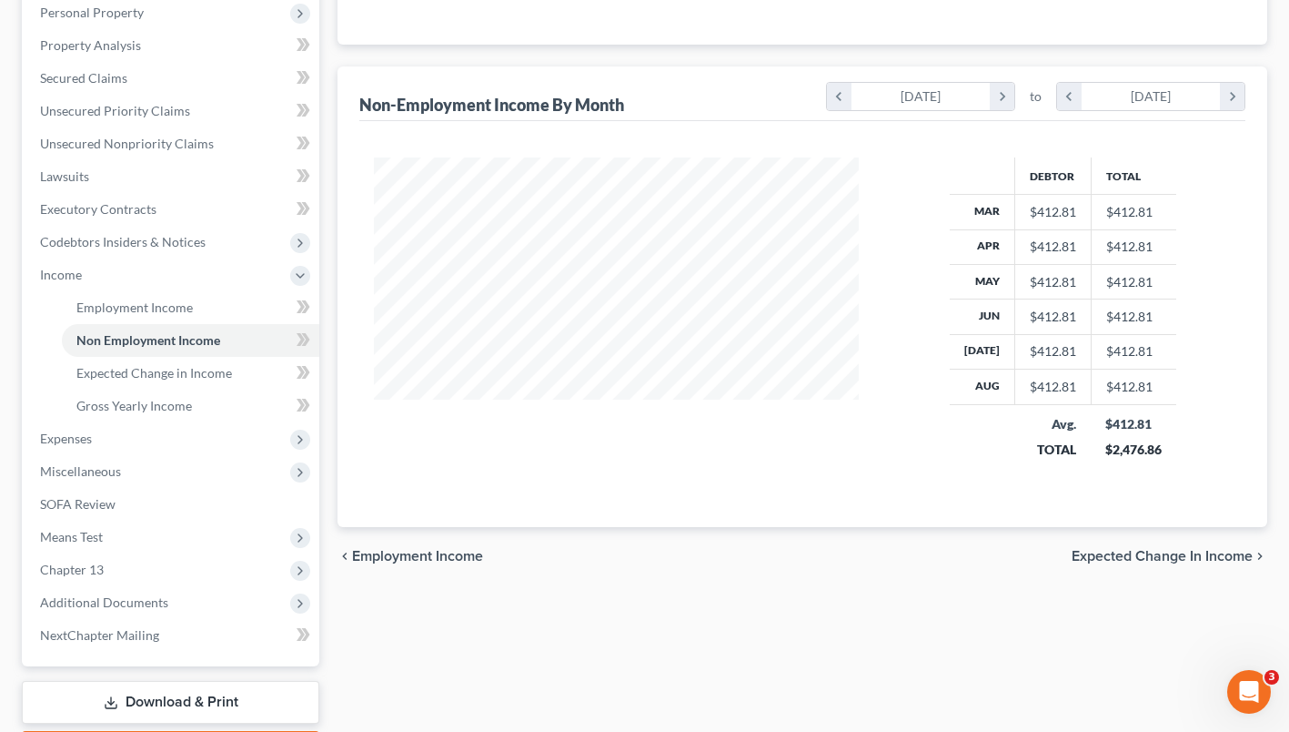
scroll to position [361, 0]
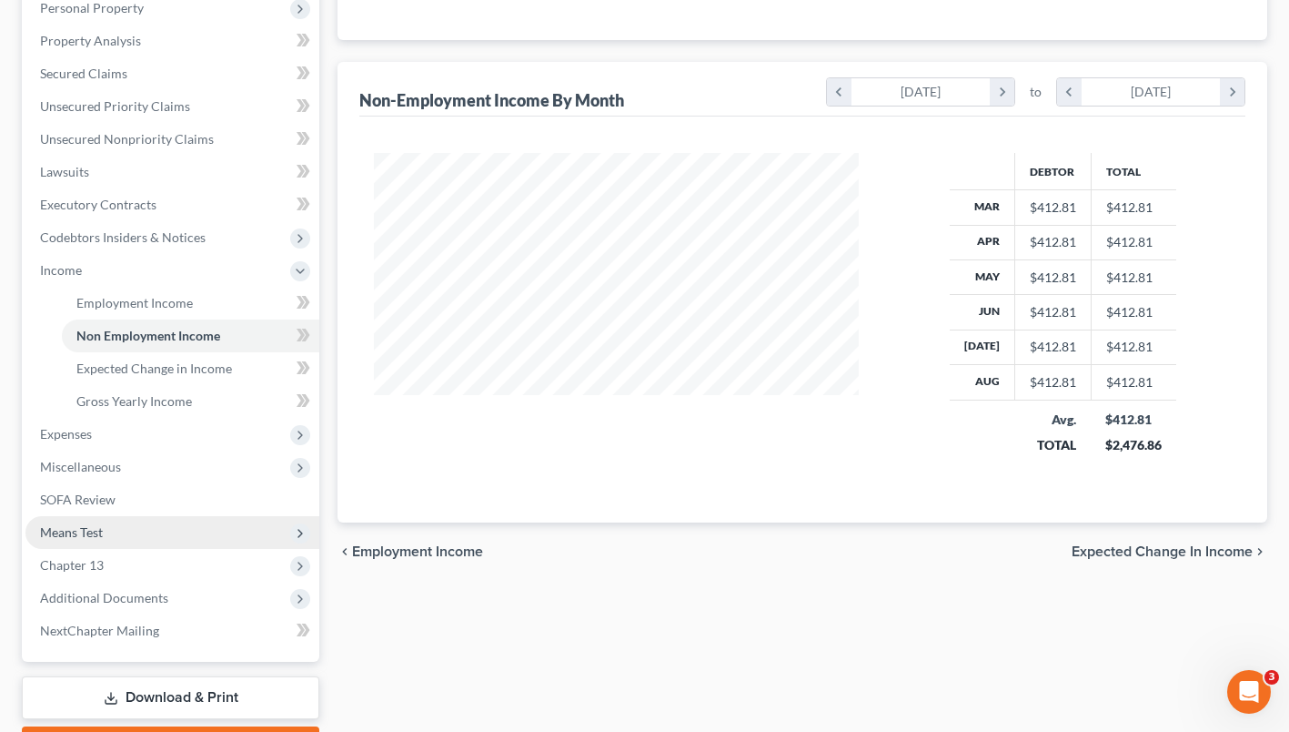
click at [93, 539] on span "Means Test" at bounding box center [172, 532] width 294 height 33
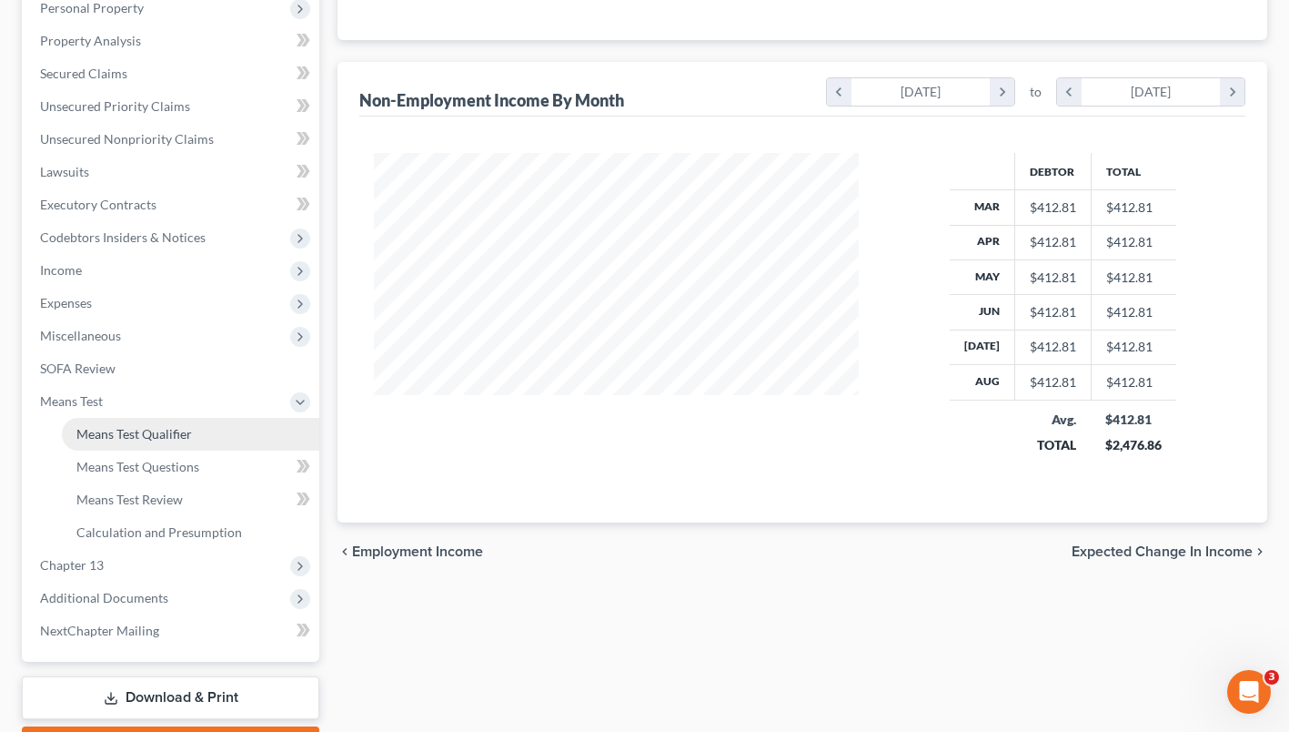
click at [110, 433] on span "Means Test Qualifier" at bounding box center [134, 433] width 116 height 15
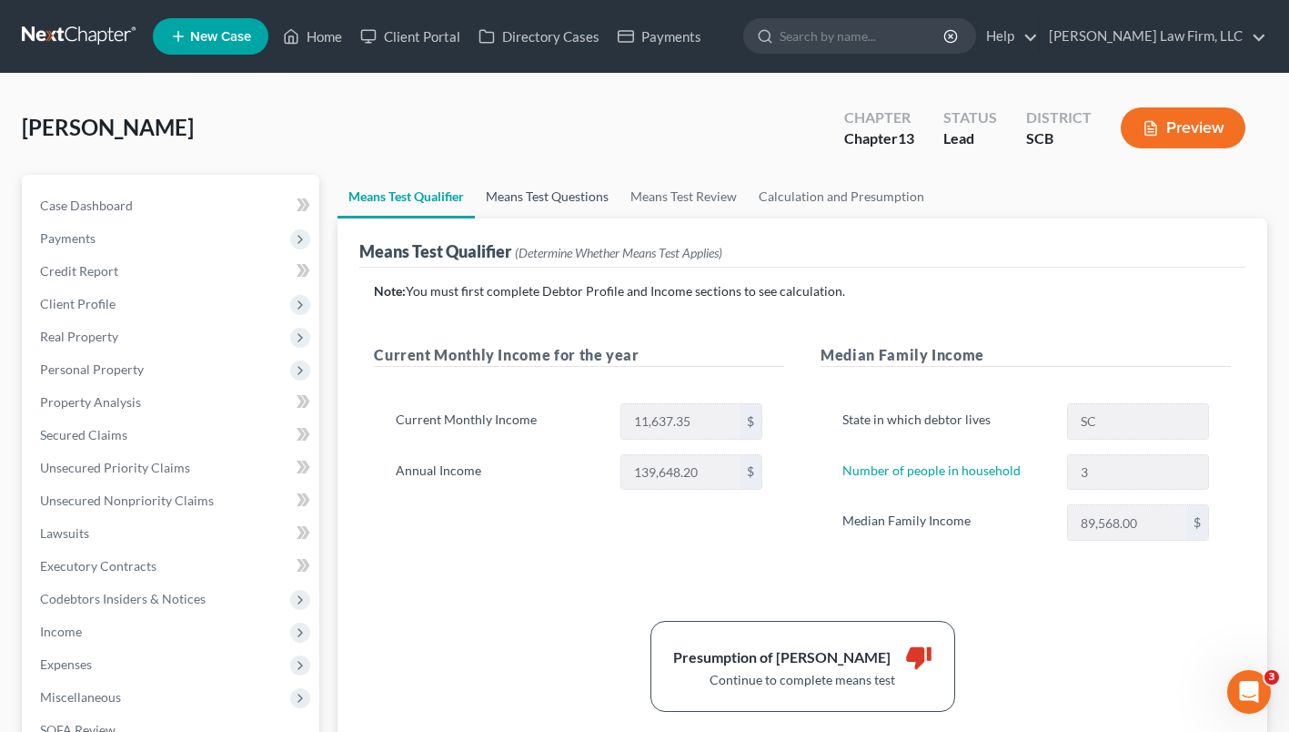
click at [544, 196] on link "Means Test Questions" at bounding box center [547, 197] width 145 height 44
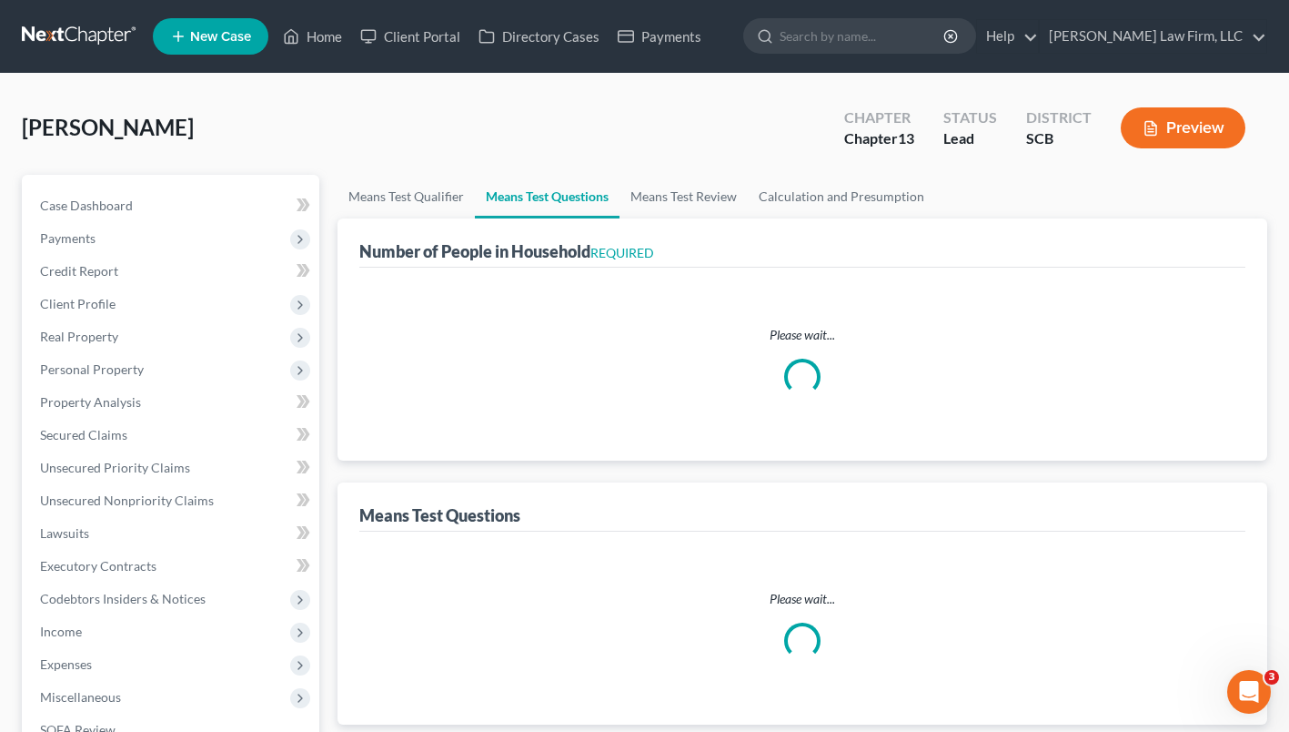
select select "0"
select select "60"
select select "1"
select select "60"
select select "1"
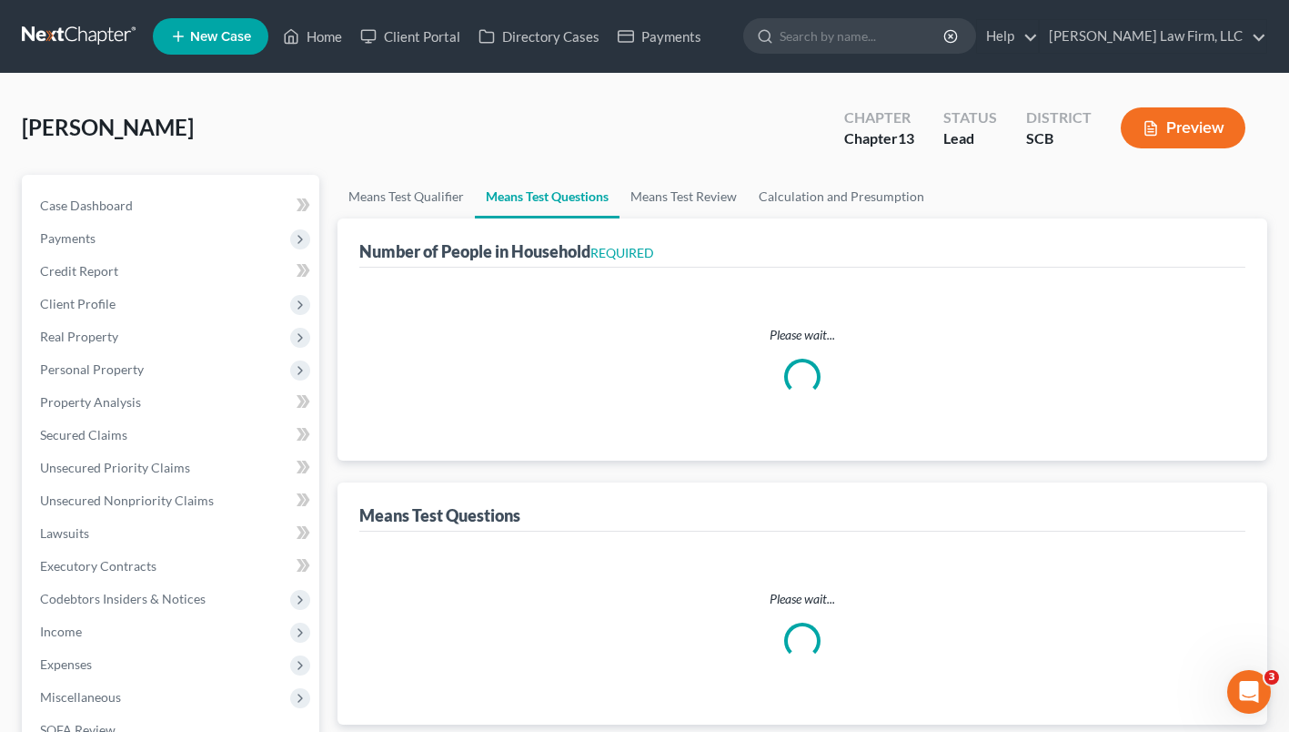
select select "60"
select select "3"
select select "0"
select select "2"
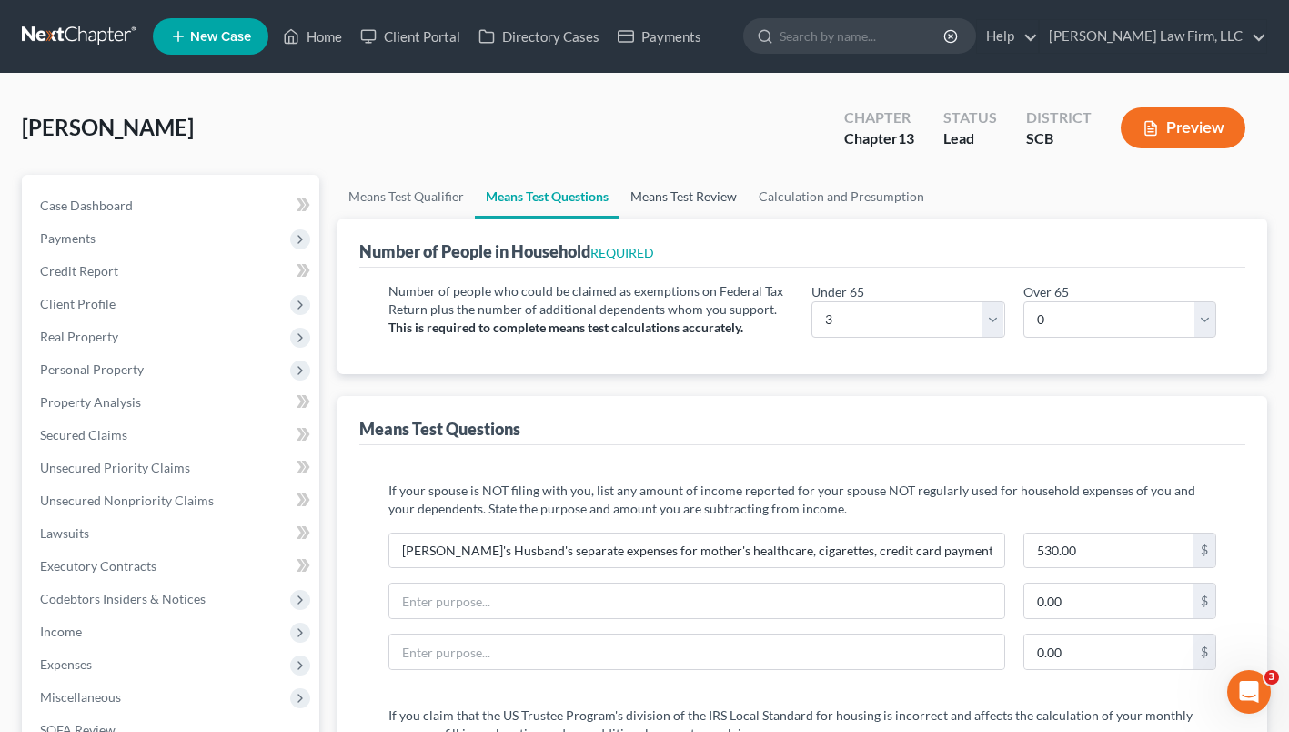
click at [710, 196] on link "Means Test Review" at bounding box center [684, 197] width 128 height 44
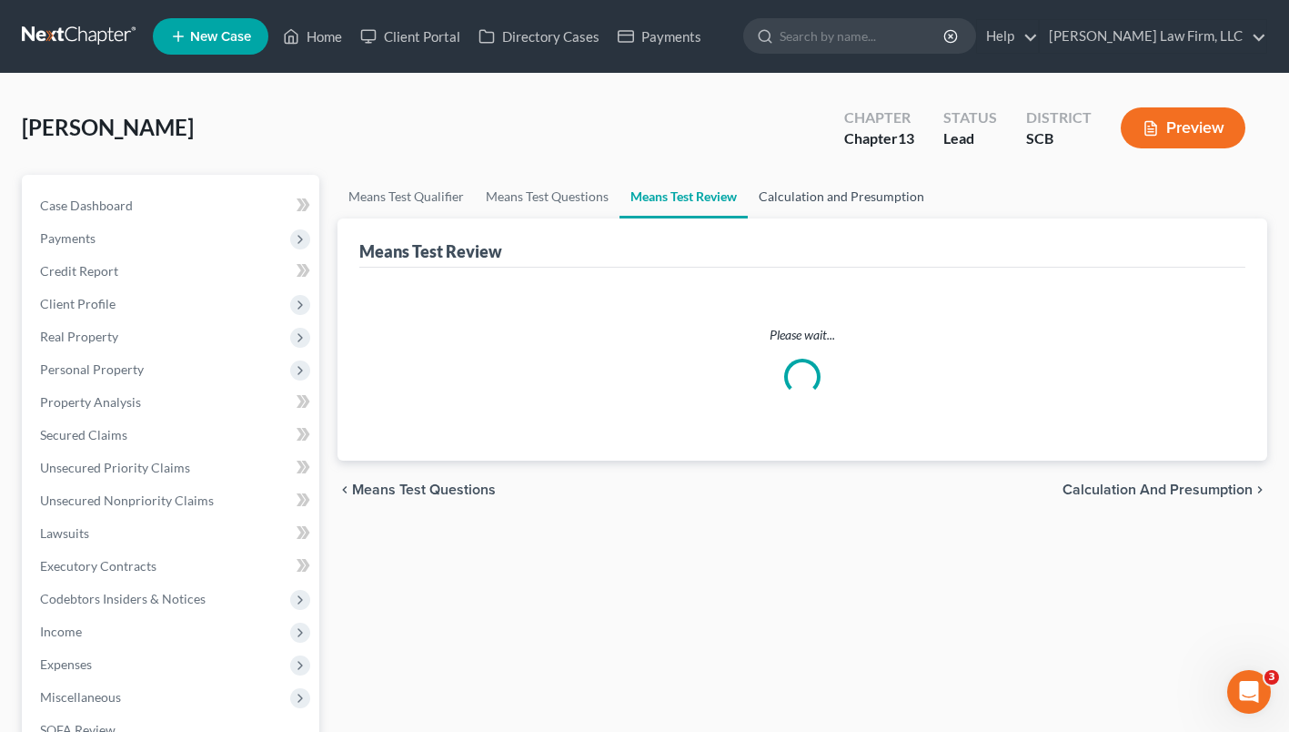
click at [862, 216] on link "Calculation and Presumption" at bounding box center [841, 197] width 187 height 44
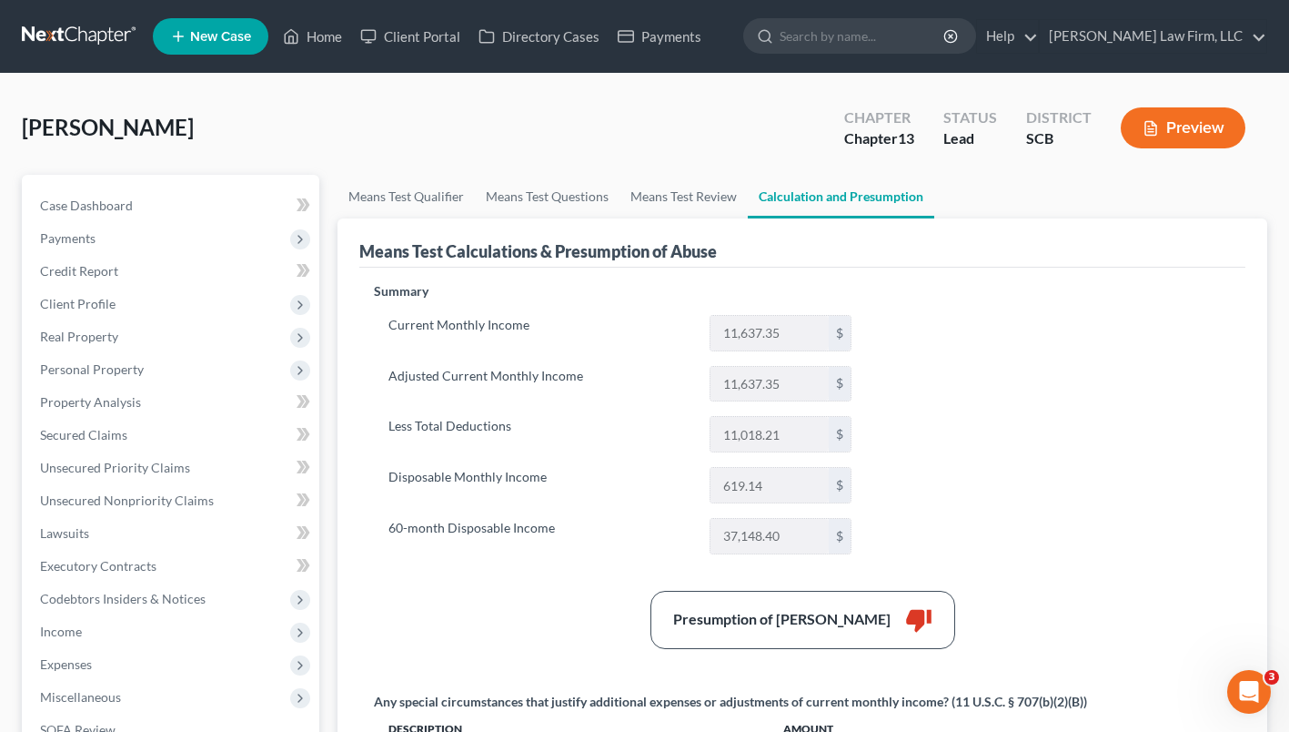
click at [1194, 132] on button "Preview" at bounding box center [1183, 127] width 125 height 41
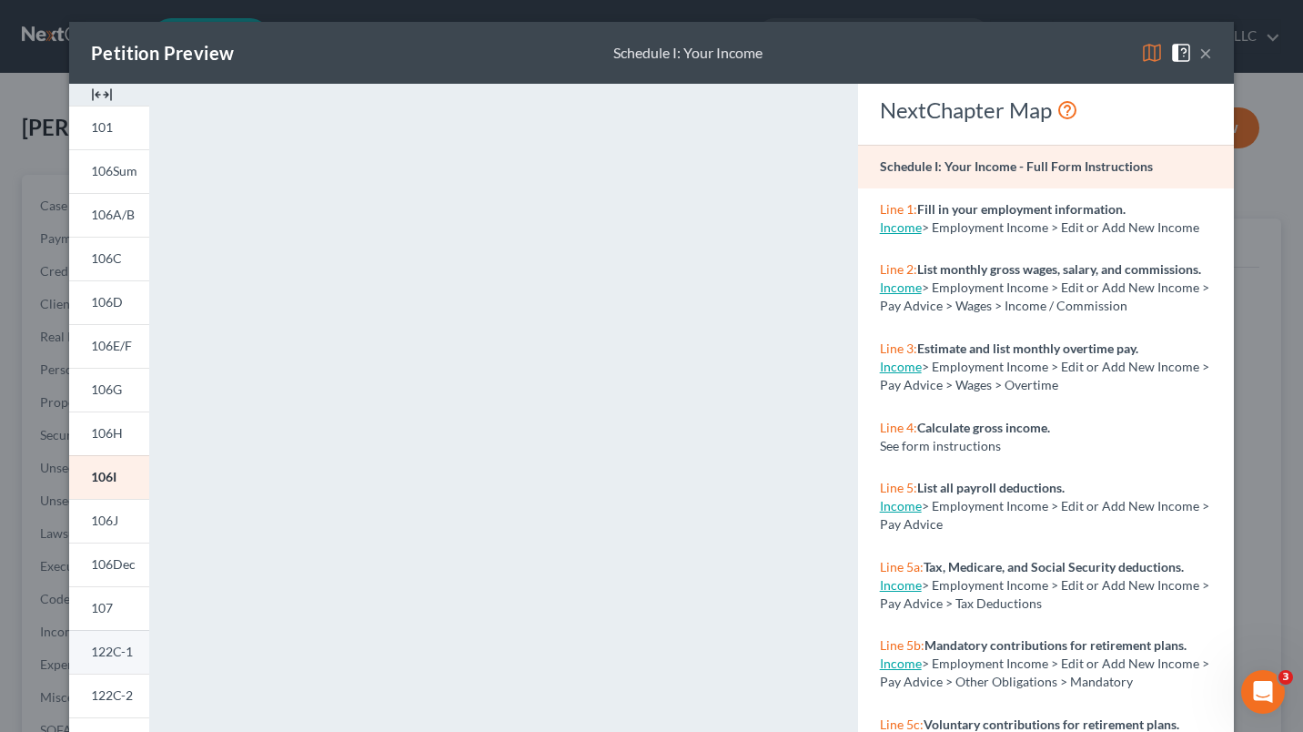
click at [109, 659] on span "122C-1" at bounding box center [112, 650] width 42 height 15
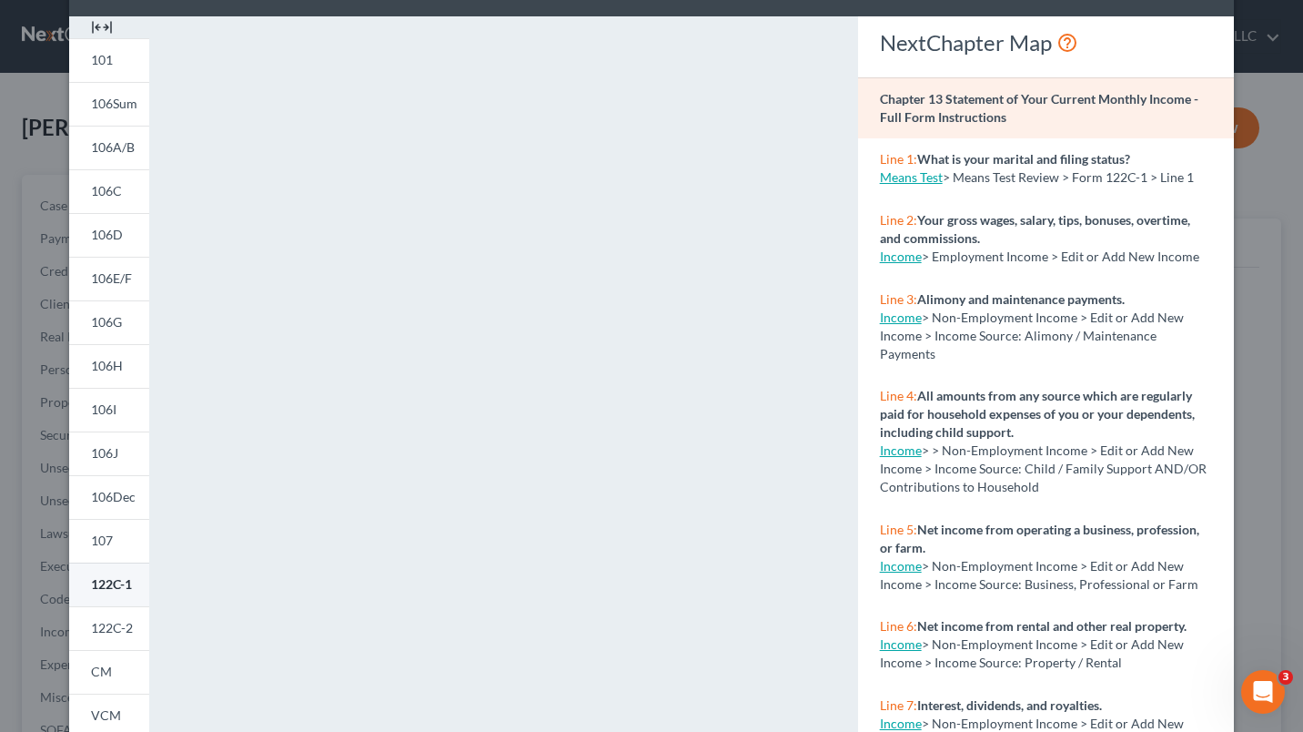
scroll to position [66, 0]
click at [101, 631] on span "122C-2" at bounding box center [112, 628] width 42 height 15
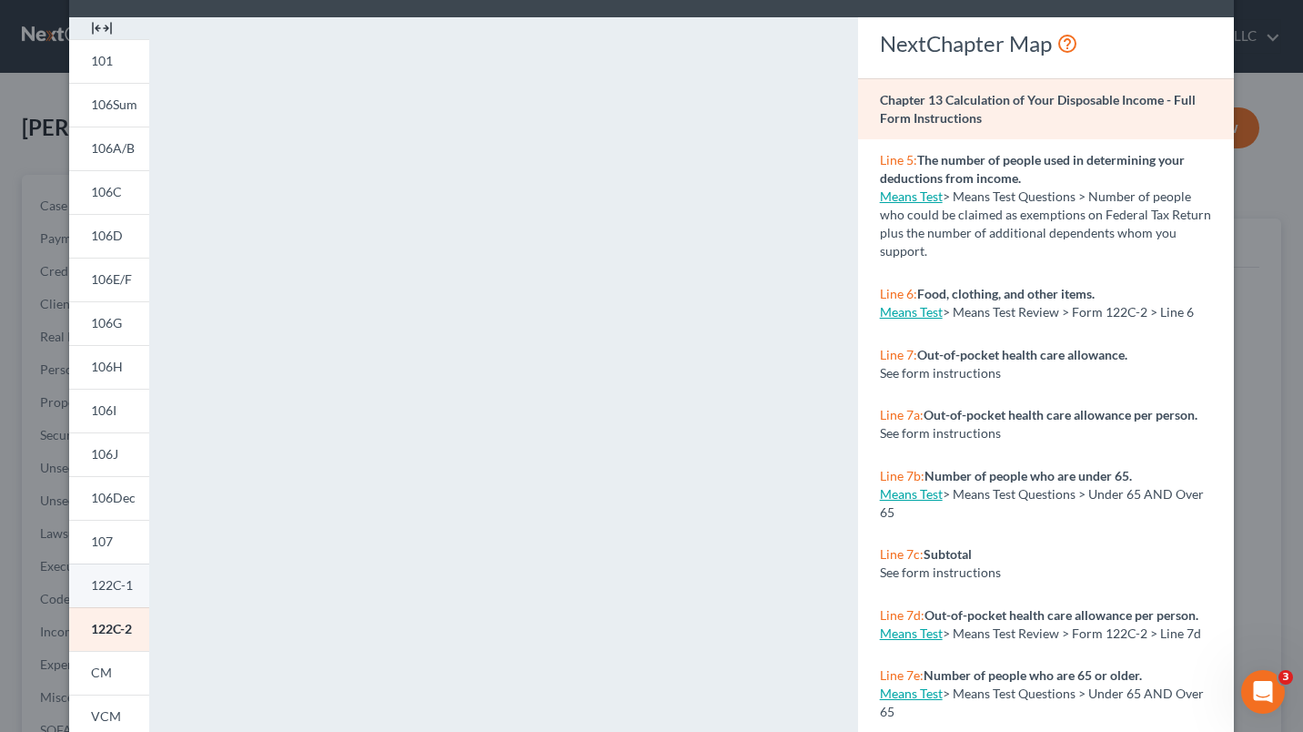
click at [103, 594] on link "122C-1" at bounding box center [109, 585] width 80 height 44
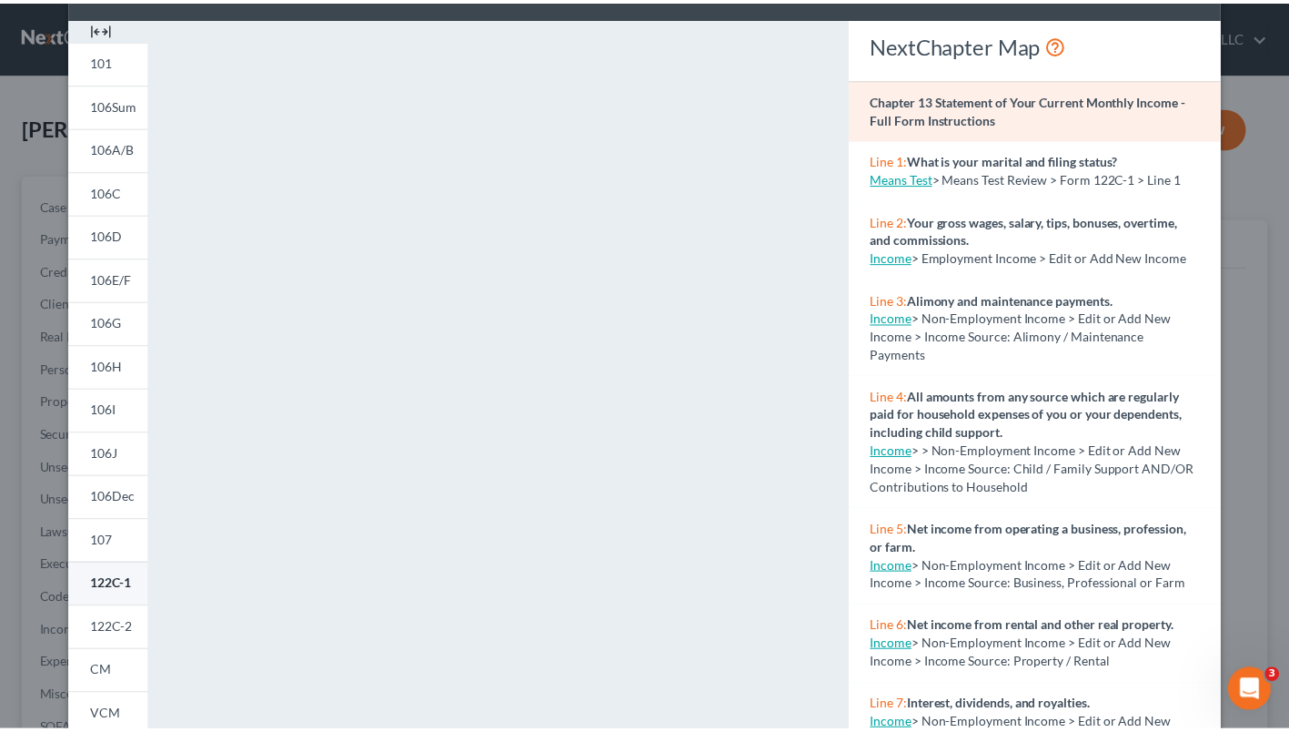
scroll to position [0, 0]
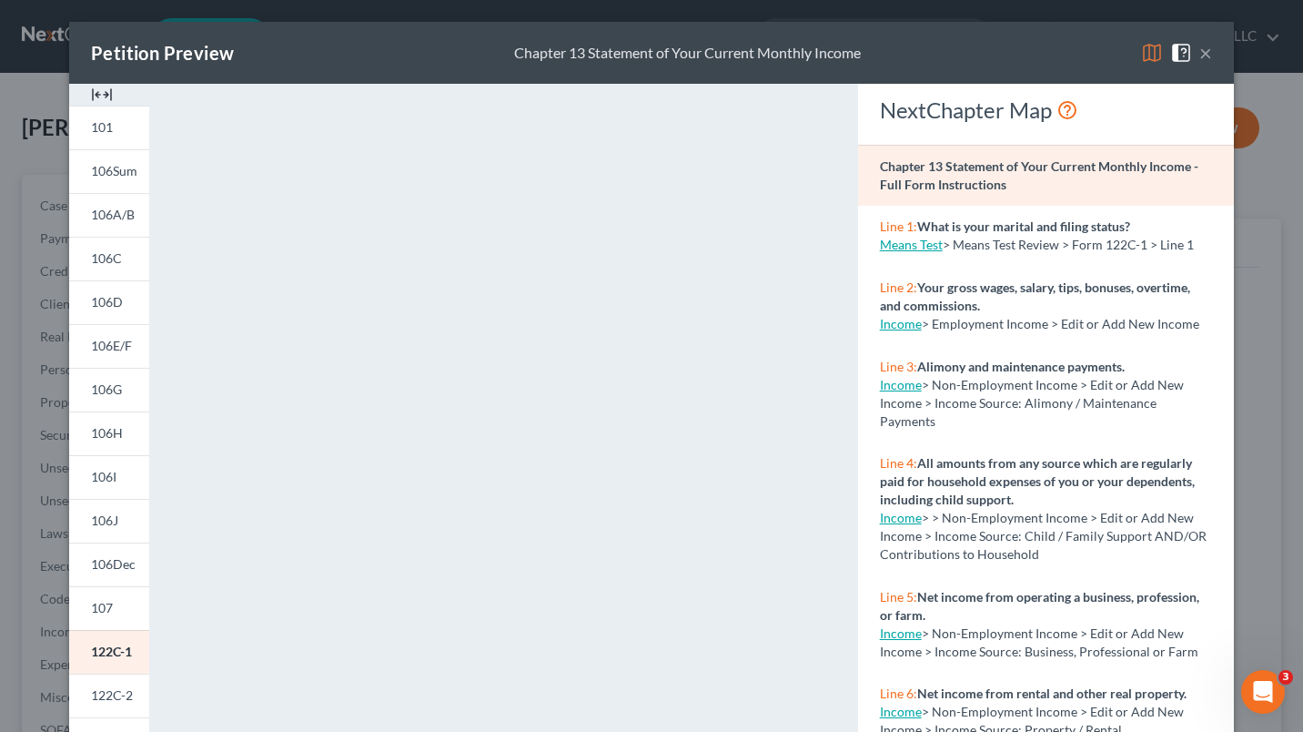
click at [1199, 55] on button "×" at bounding box center [1205, 53] width 13 height 22
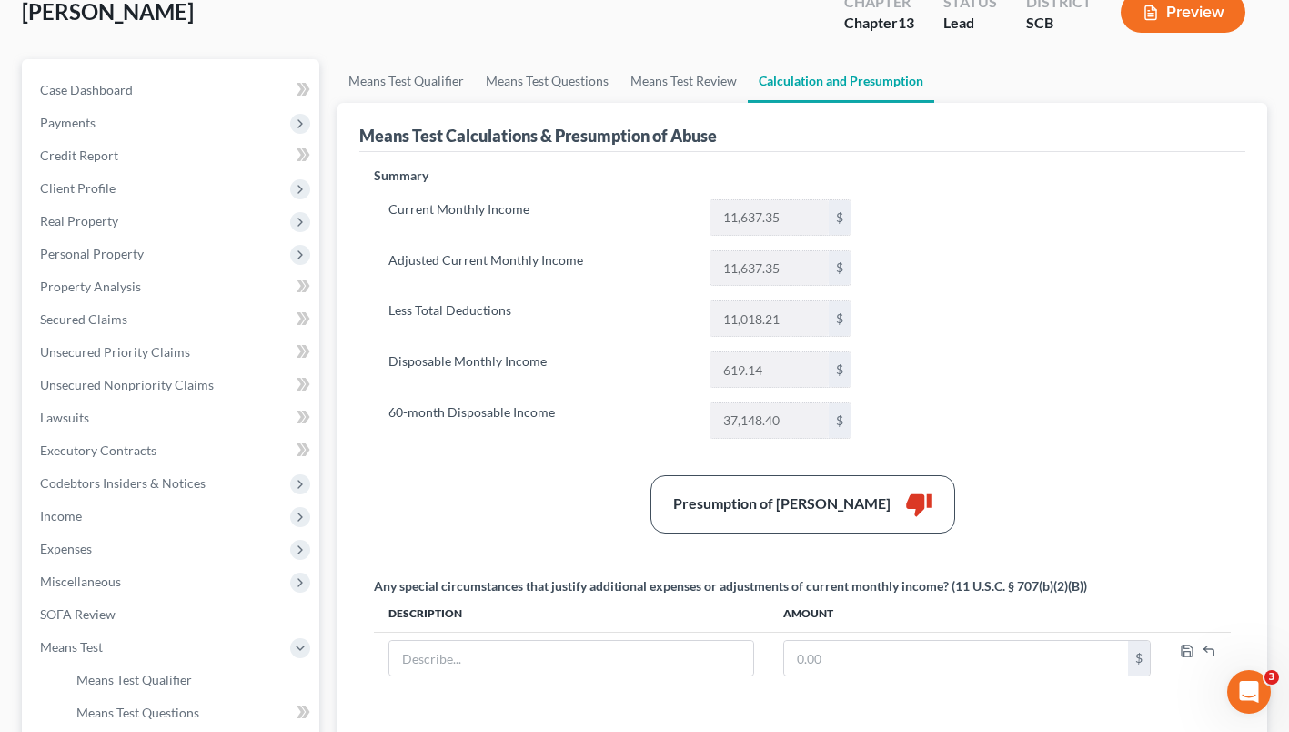
scroll to position [157, 0]
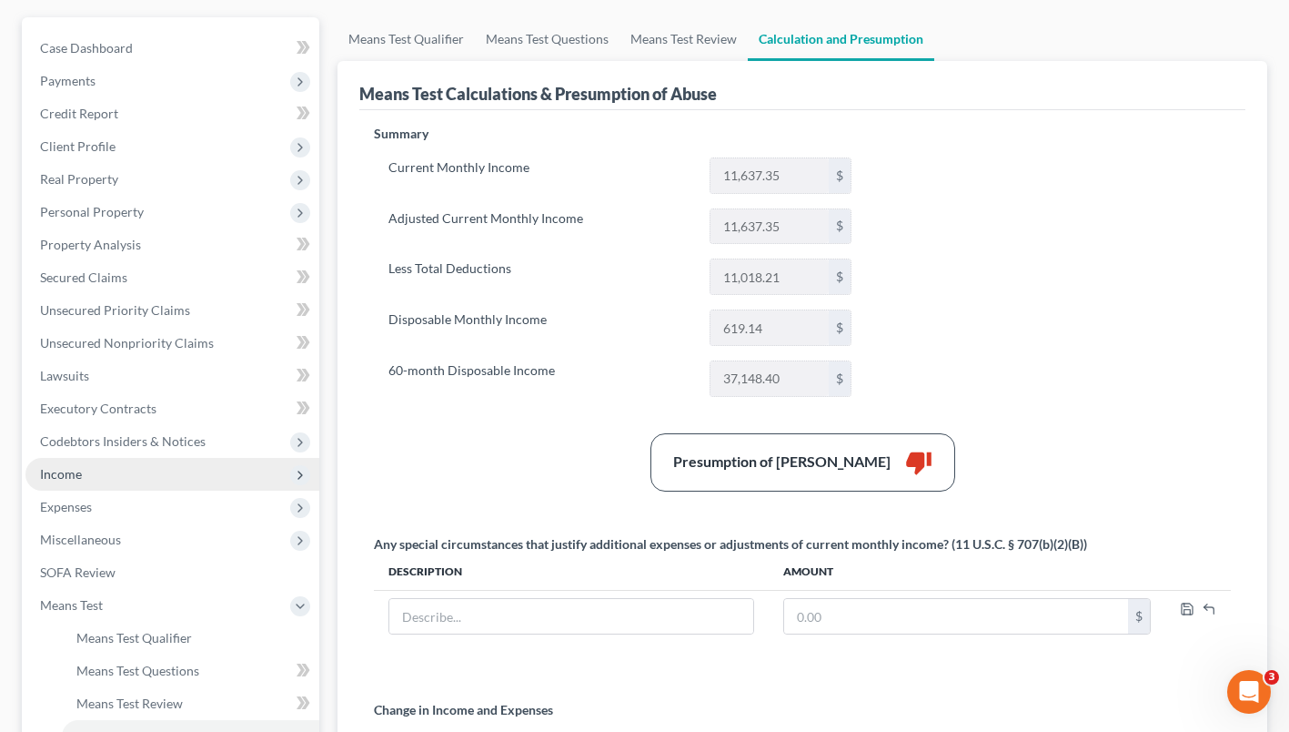
click at [66, 476] on span "Income" at bounding box center [61, 473] width 42 height 15
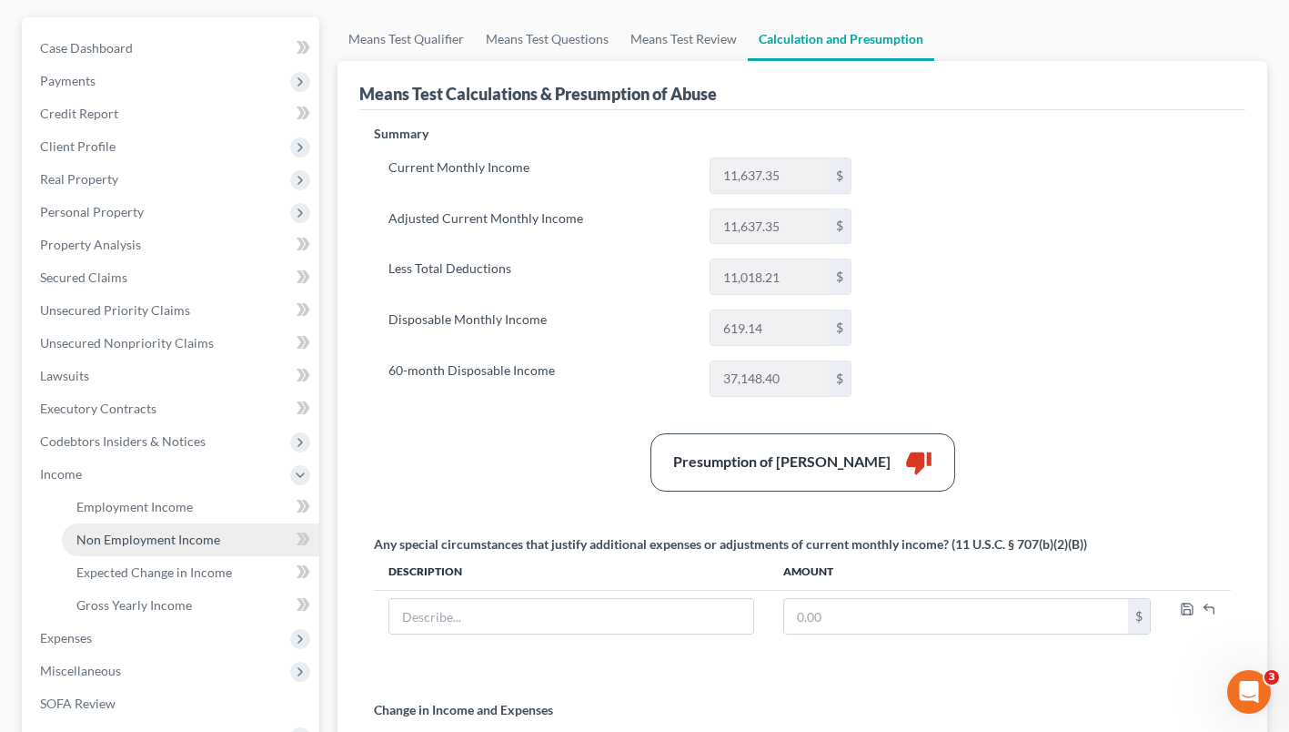
click at [126, 542] on span "Non Employment Income" at bounding box center [148, 538] width 144 height 15
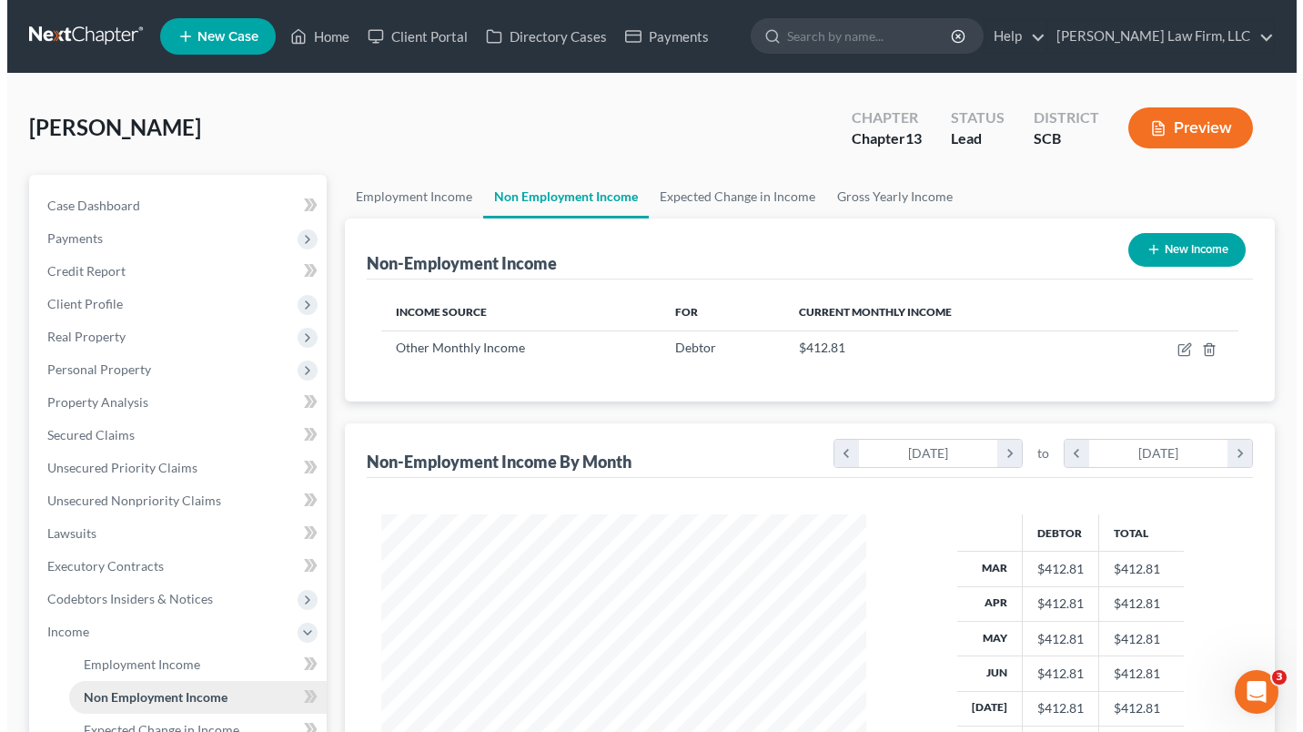
scroll to position [326, 521]
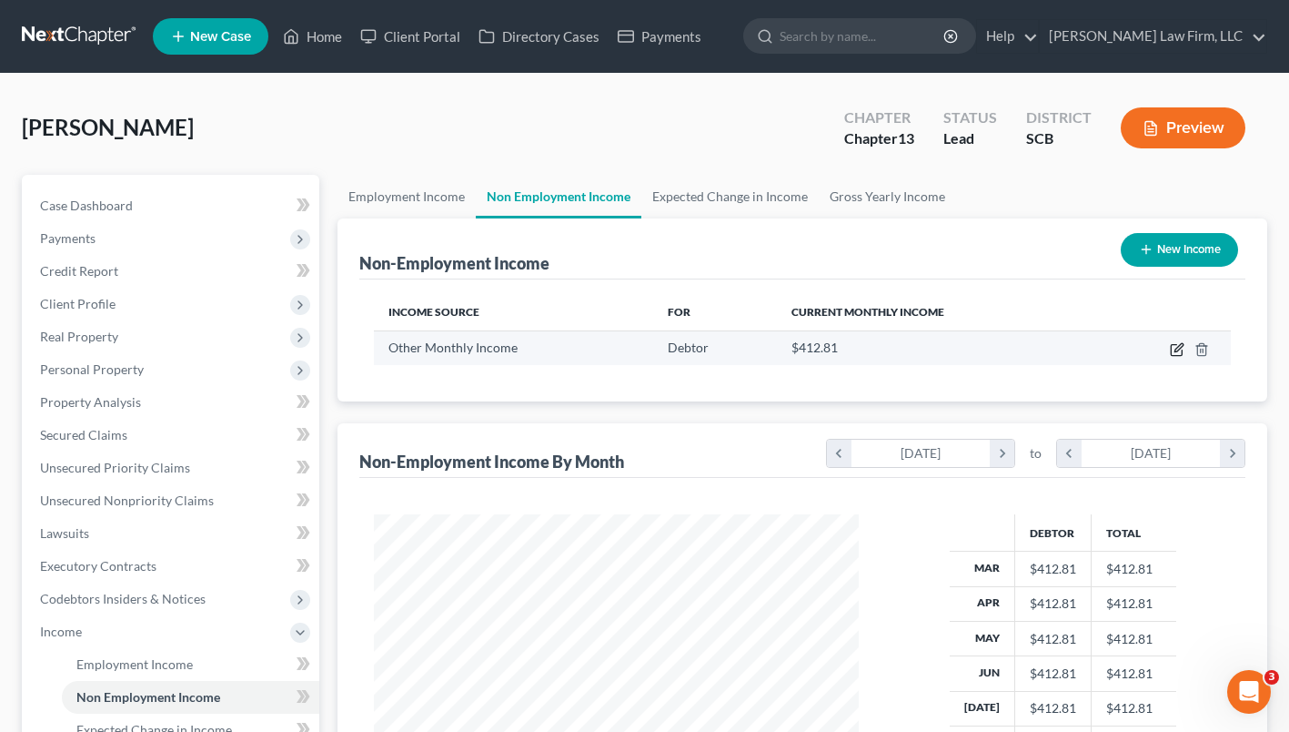
click at [1175, 354] on icon "button" at bounding box center [1177, 349] width 15 height 15
select select "13"
select select "0"
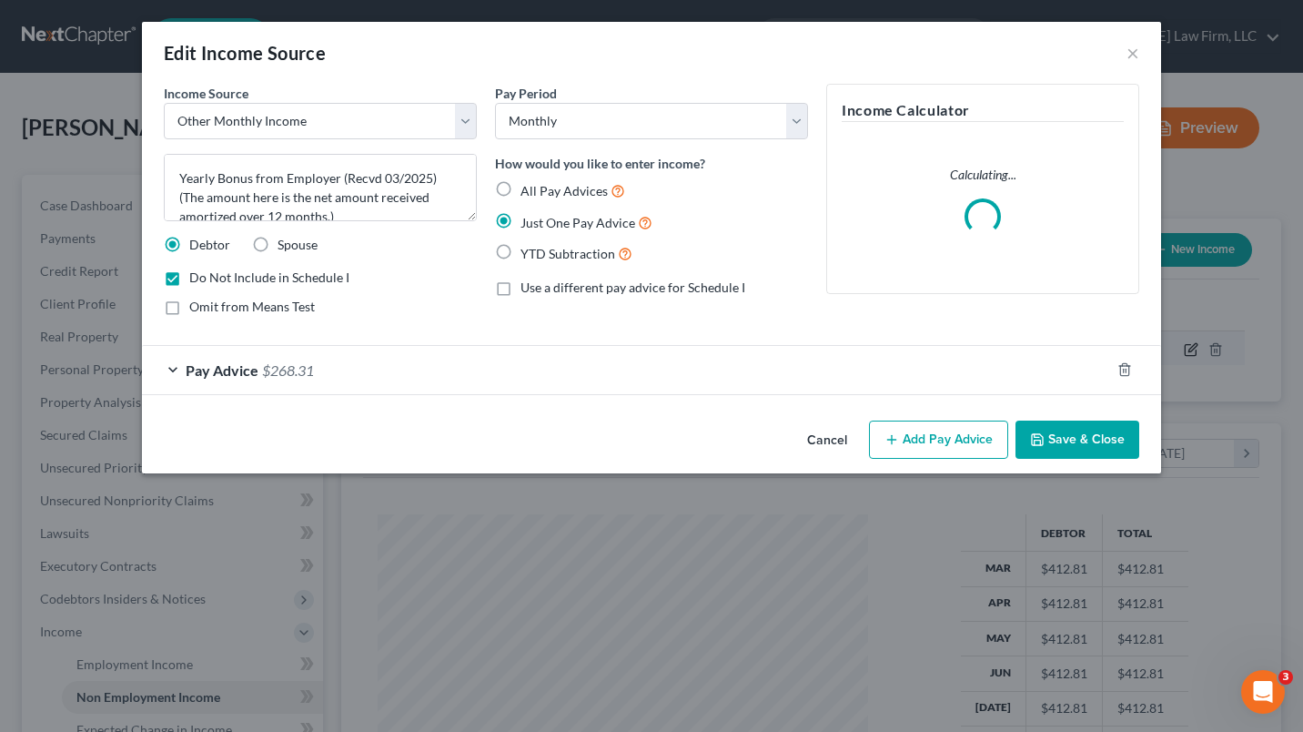
scroll to position [326, 527]
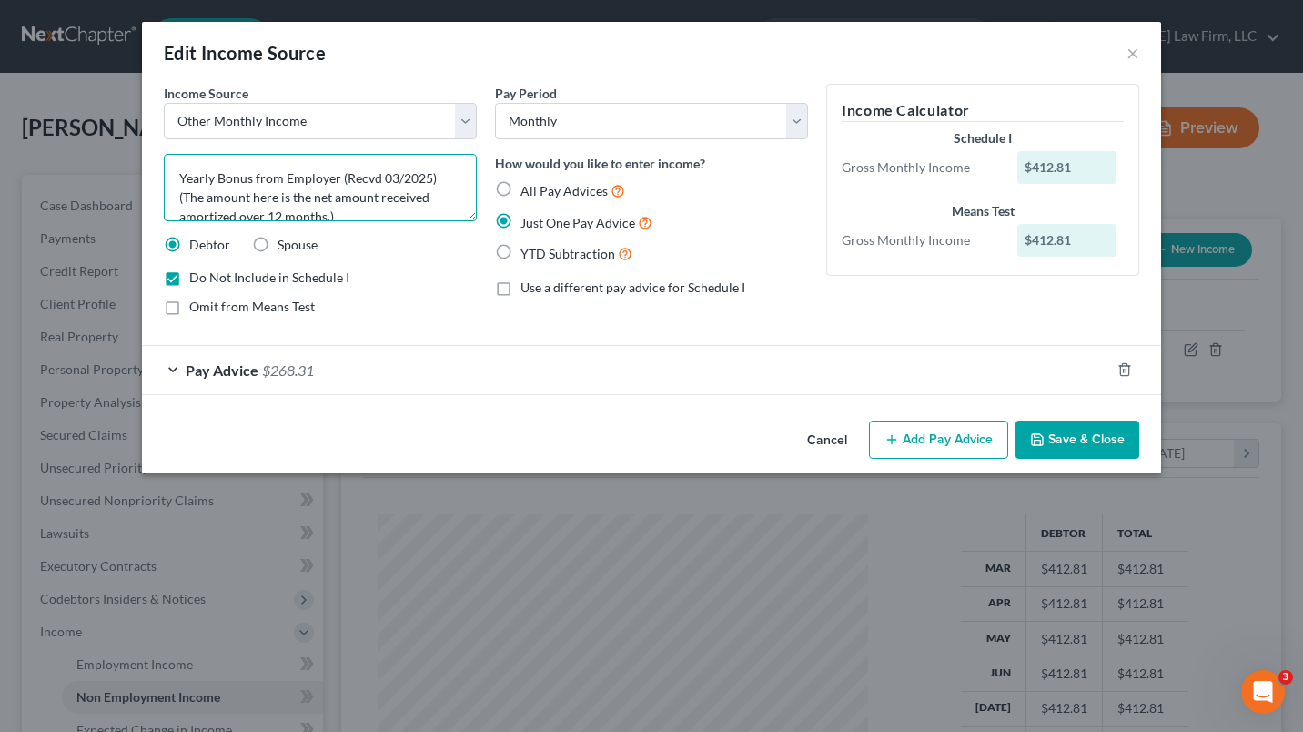
click at [363, 209] on textarea "Yearly Bonus from Employer (Recvd 03/2025) (The amount here is the net amount r…" at bounding box center [320, 187] width 313 height 67
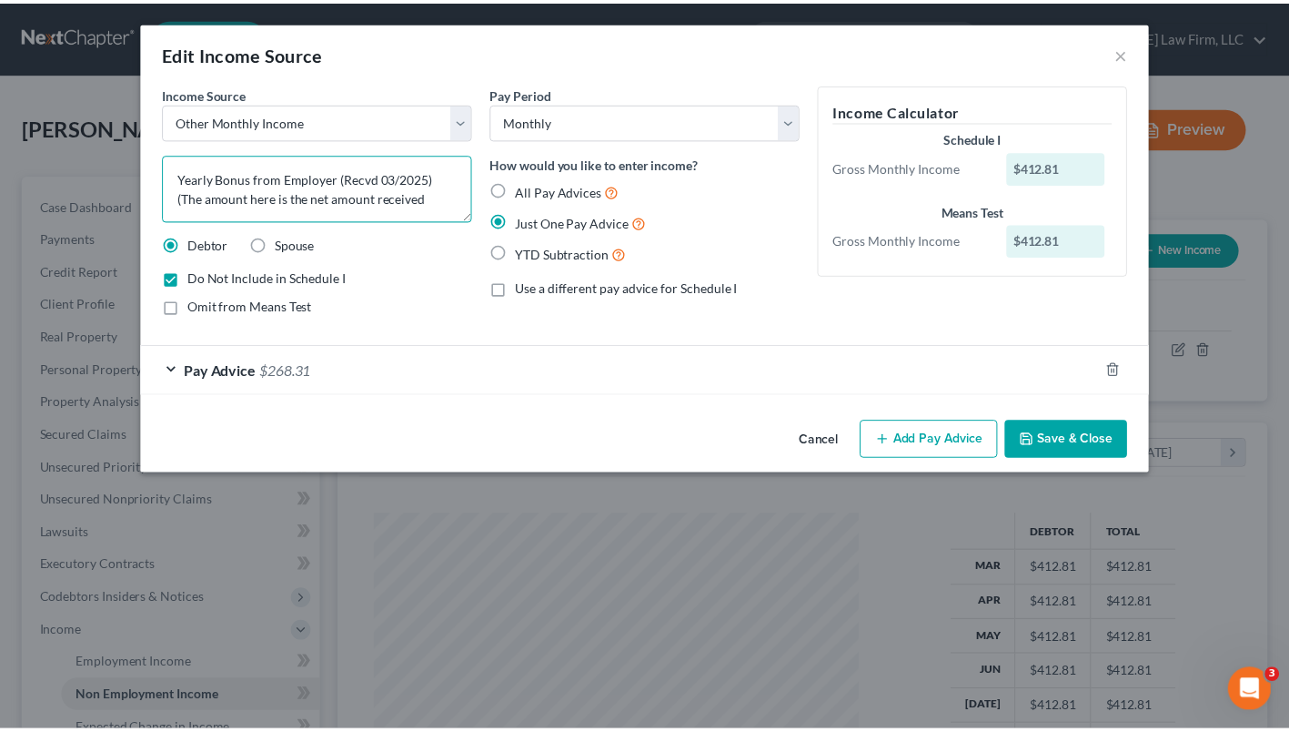
scroll to position [0, 0]
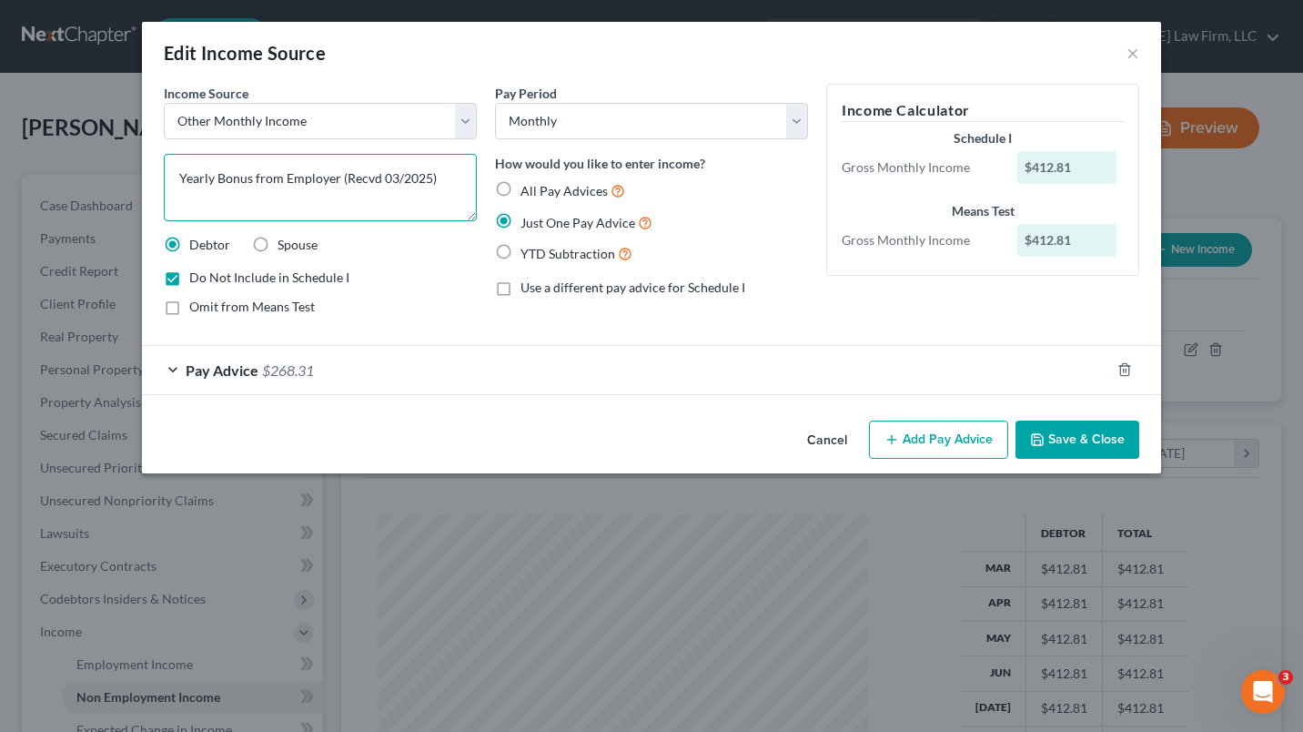
click at [214, 177] on textarea "Yearly Bonus from Employer (Recvd 03/2025)" at bounding box center [320, 187] width 313 height 67
type textarea "Net Bonus from Employer (Recvd 03/2025)"
click at [1095, 440] on button "Save & Close" at bounding box center [1077, 439] width 124 height 38
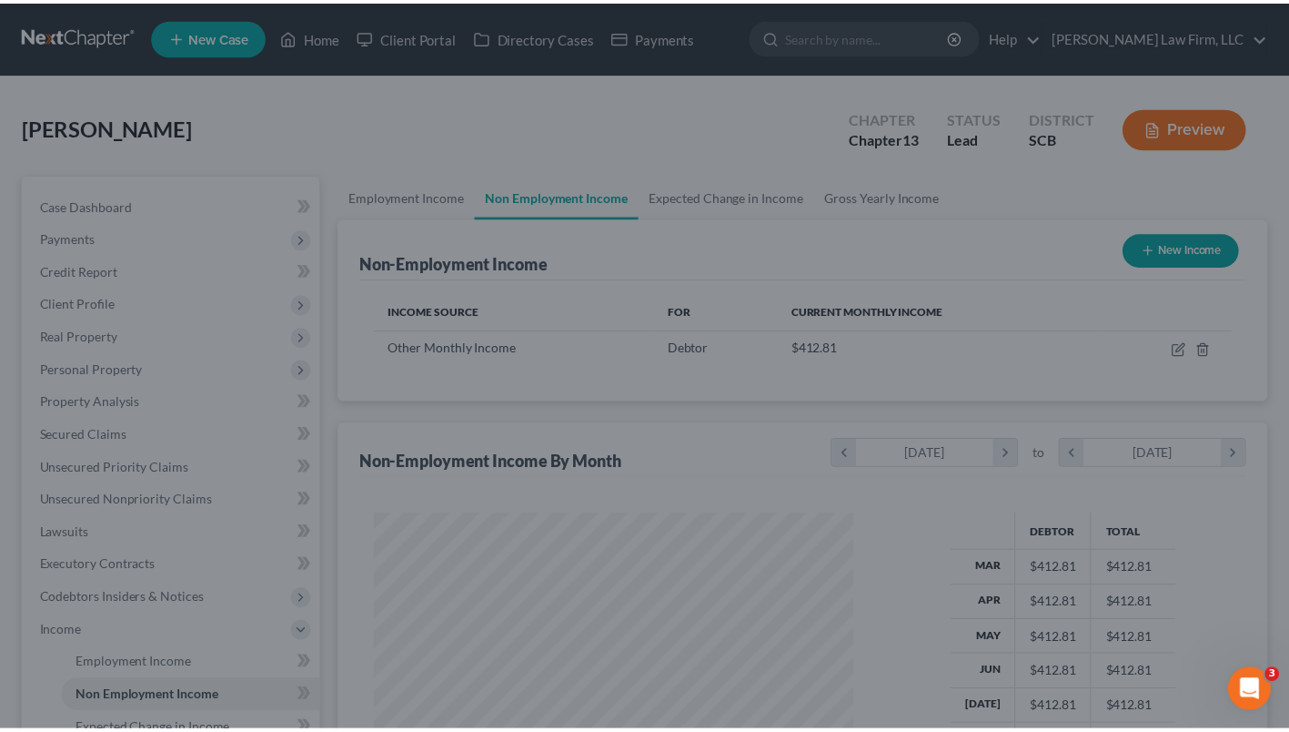
scroll to position [326, 521]
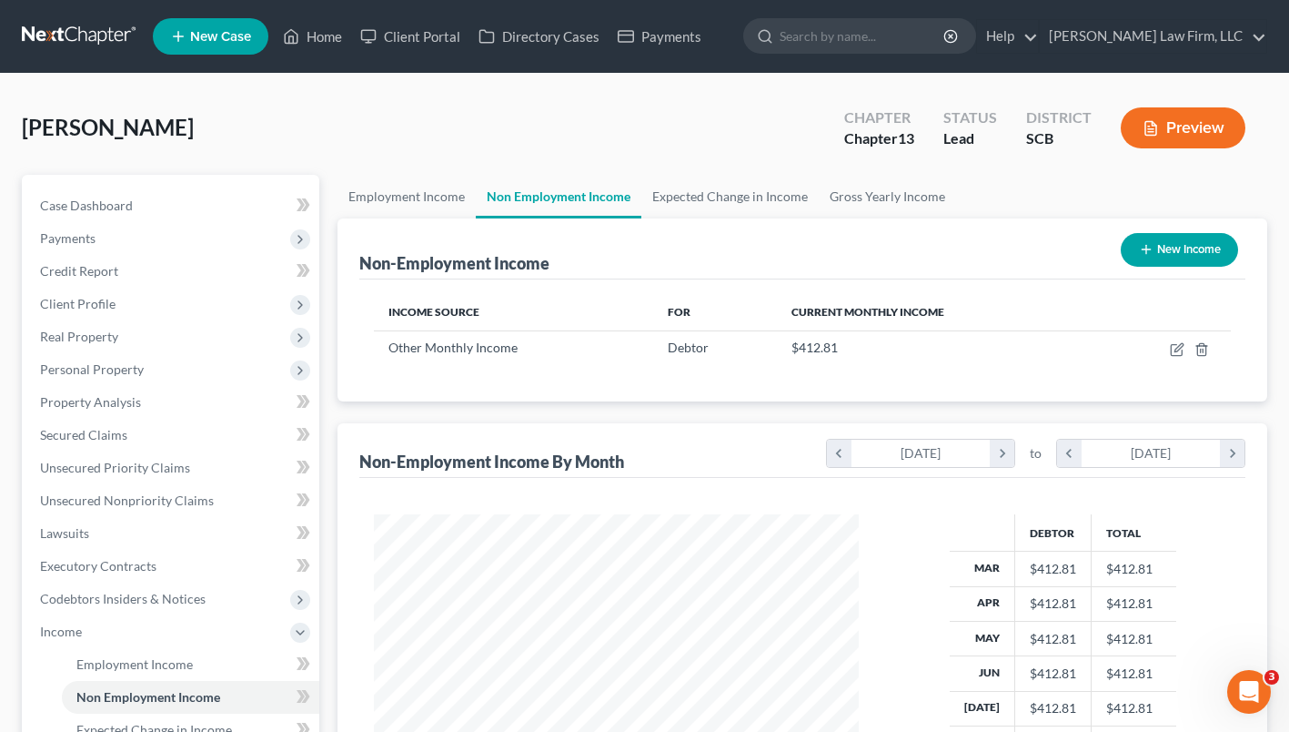
click at [1214, 127] on button "Preview" at bounding box center [1183, 127] width 125 height 41
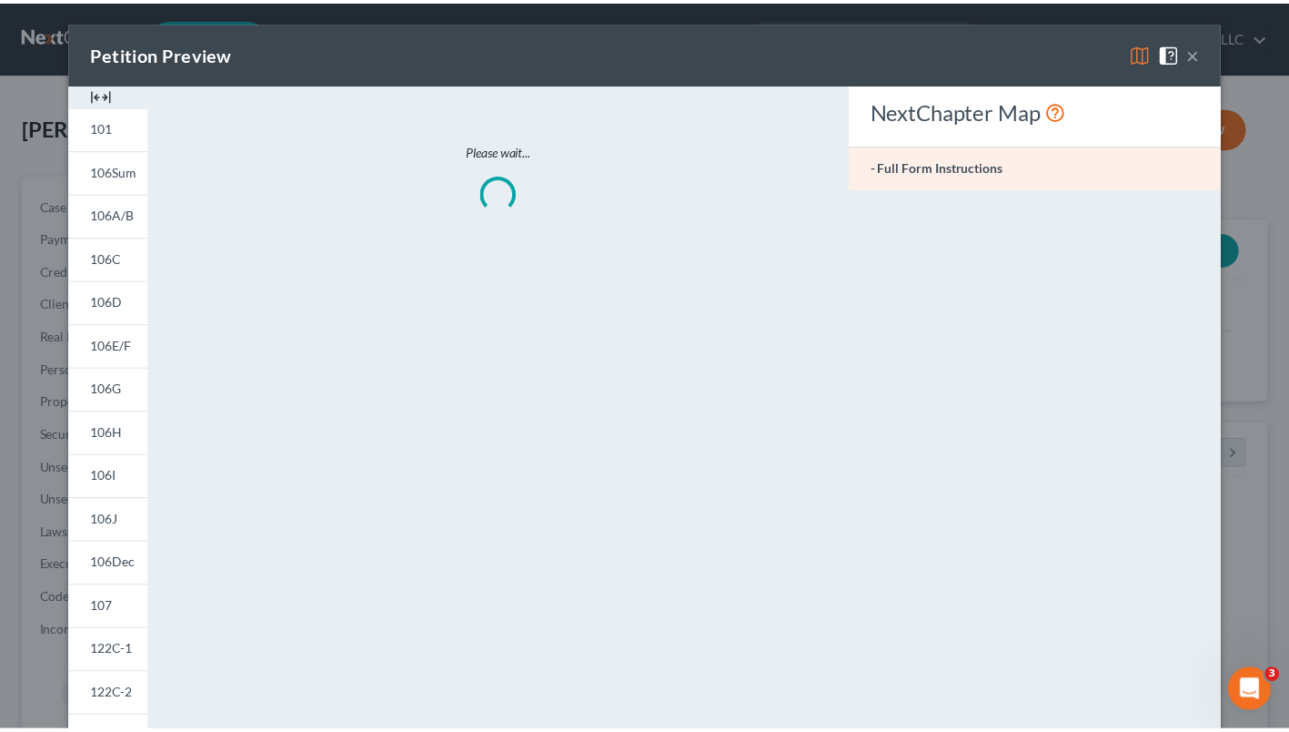
scroll to position [326, 527]
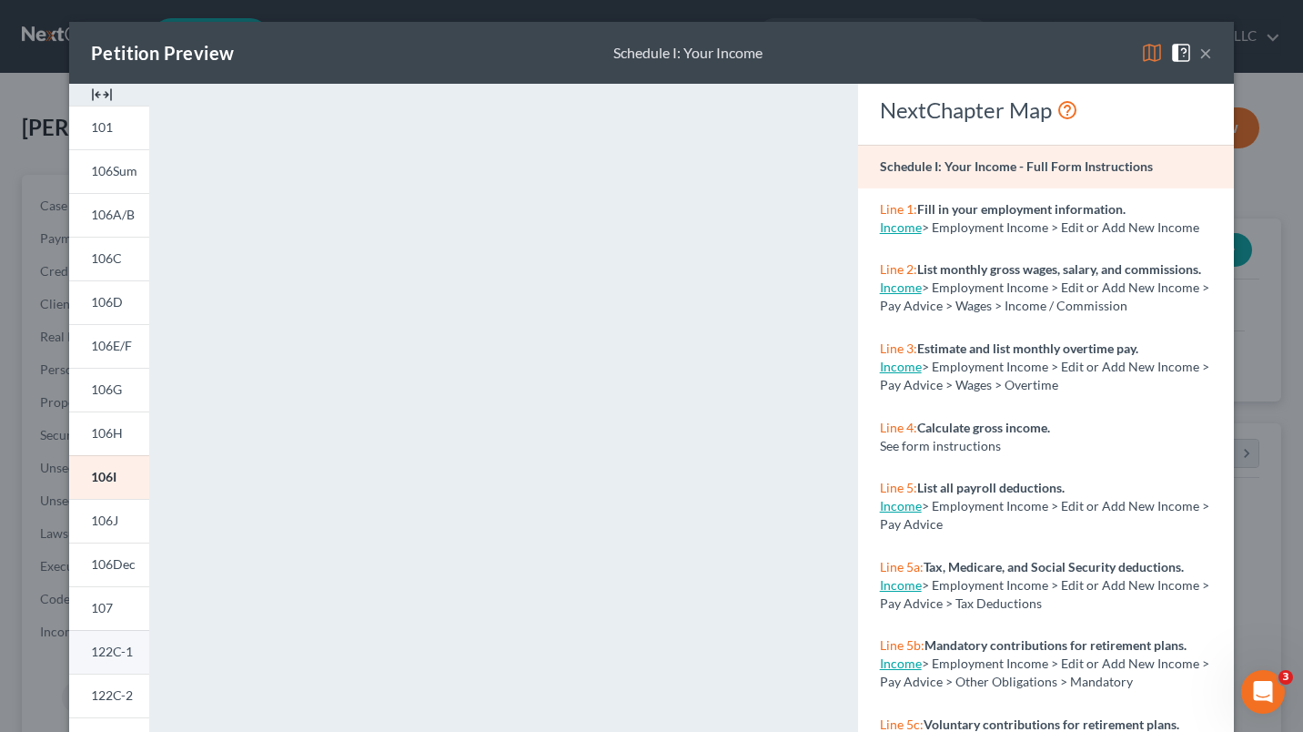
click at [102, 662] on link "122C-1" at bounding box center [109, 652] width 80 height 44
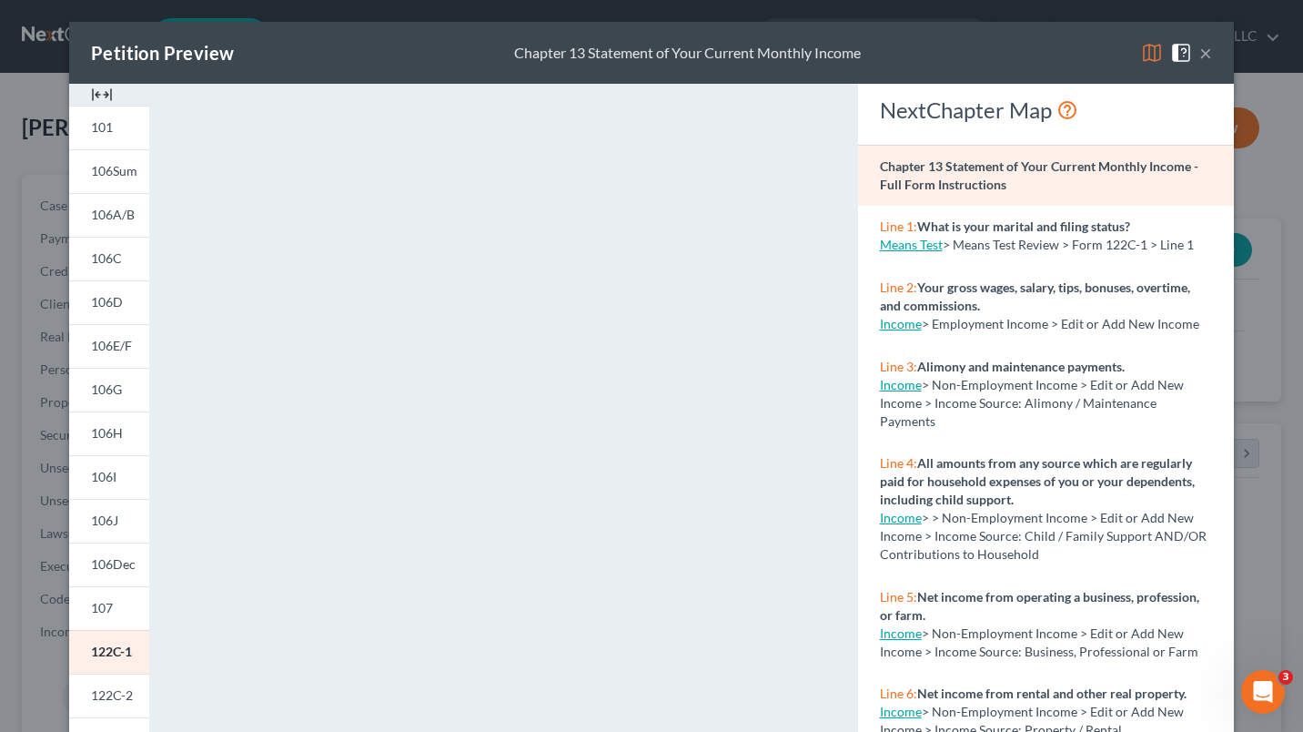
click at [1203, 58] on button "×" at bounding box center [1205, 53] width 13 height 22
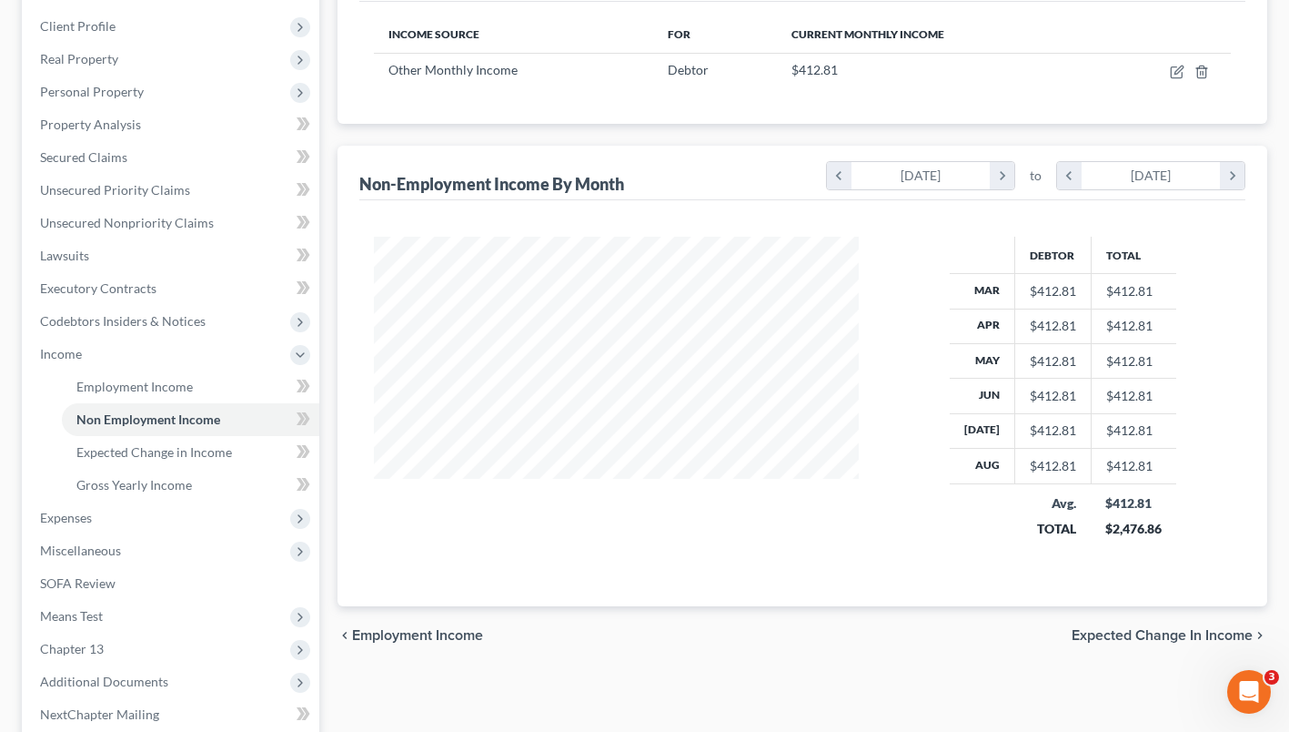
scroll to position [289, 0]
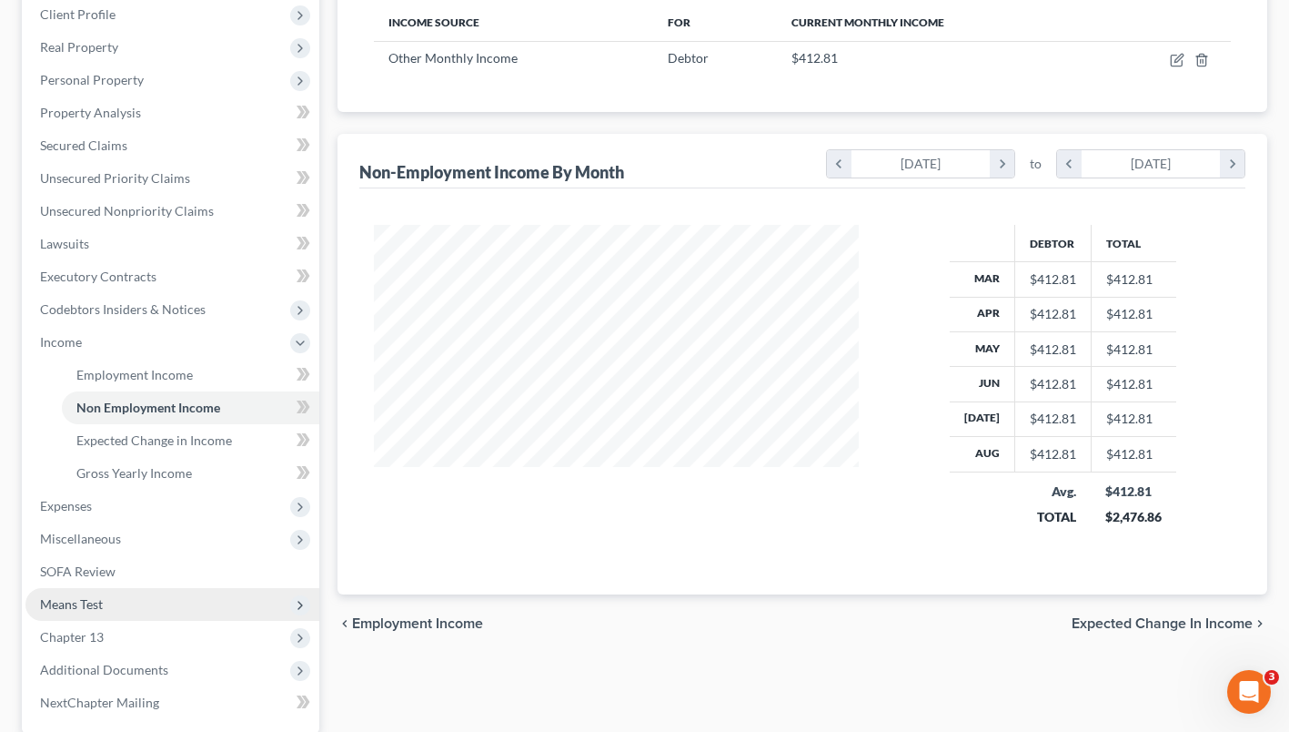
click at [79, 604] on span "Means Test" at bounding box center [71, 603] width 63 height 15
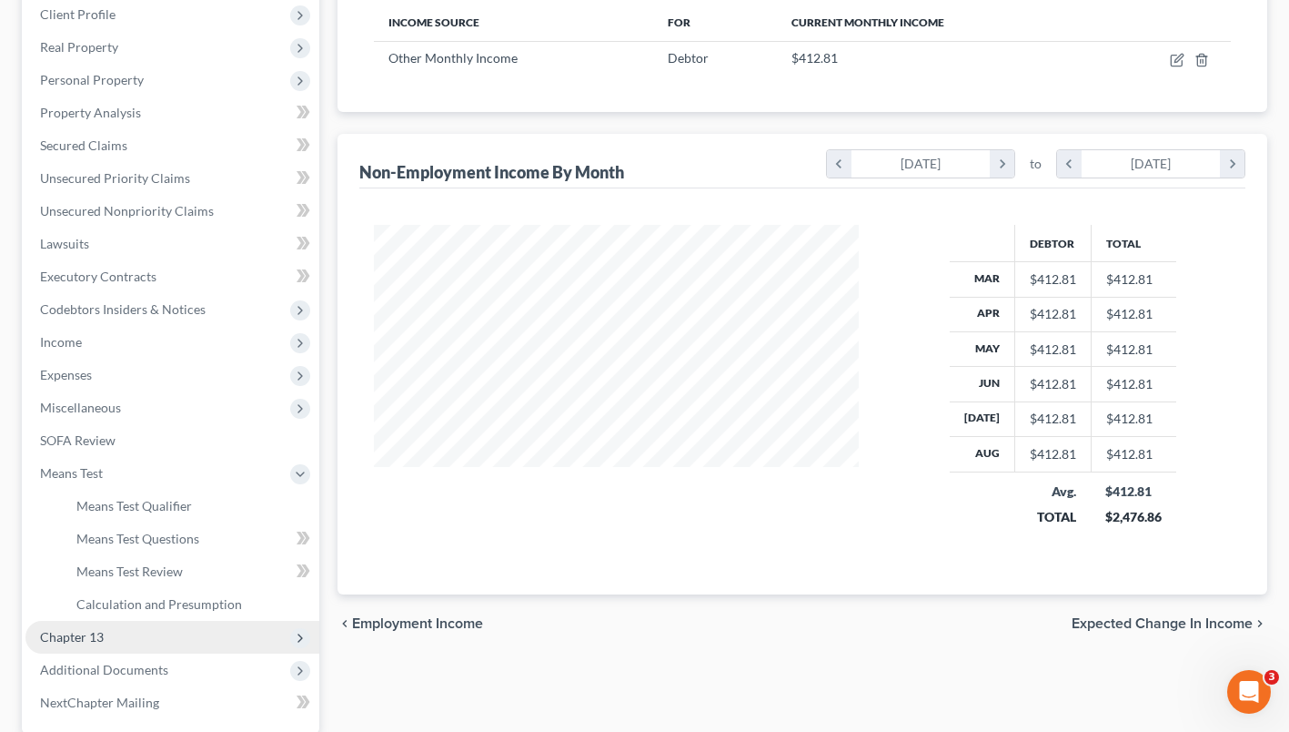
click at [146, 621] on span "Chapter 13" at bounding box center [172, 637] width 294 height 33
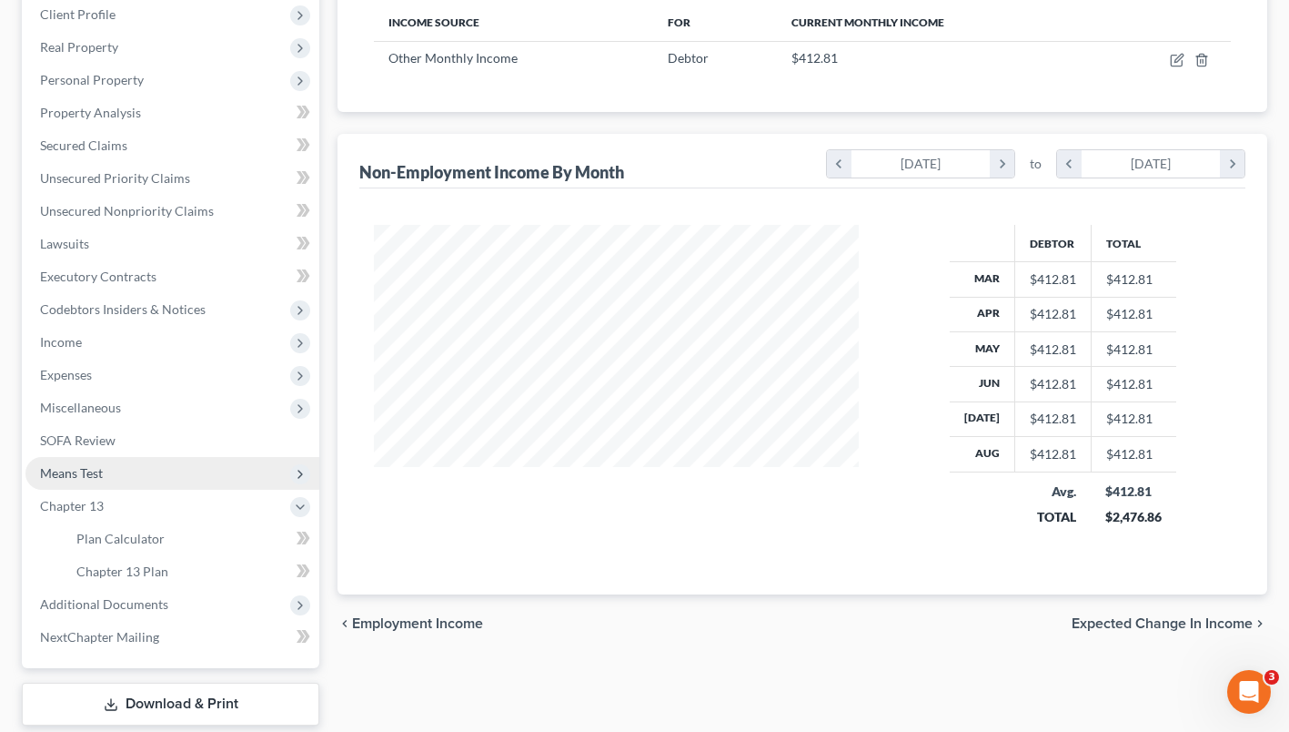
click at [86, 473] on span "Means Test" at bounding box center [71, 472] width 63 height 15
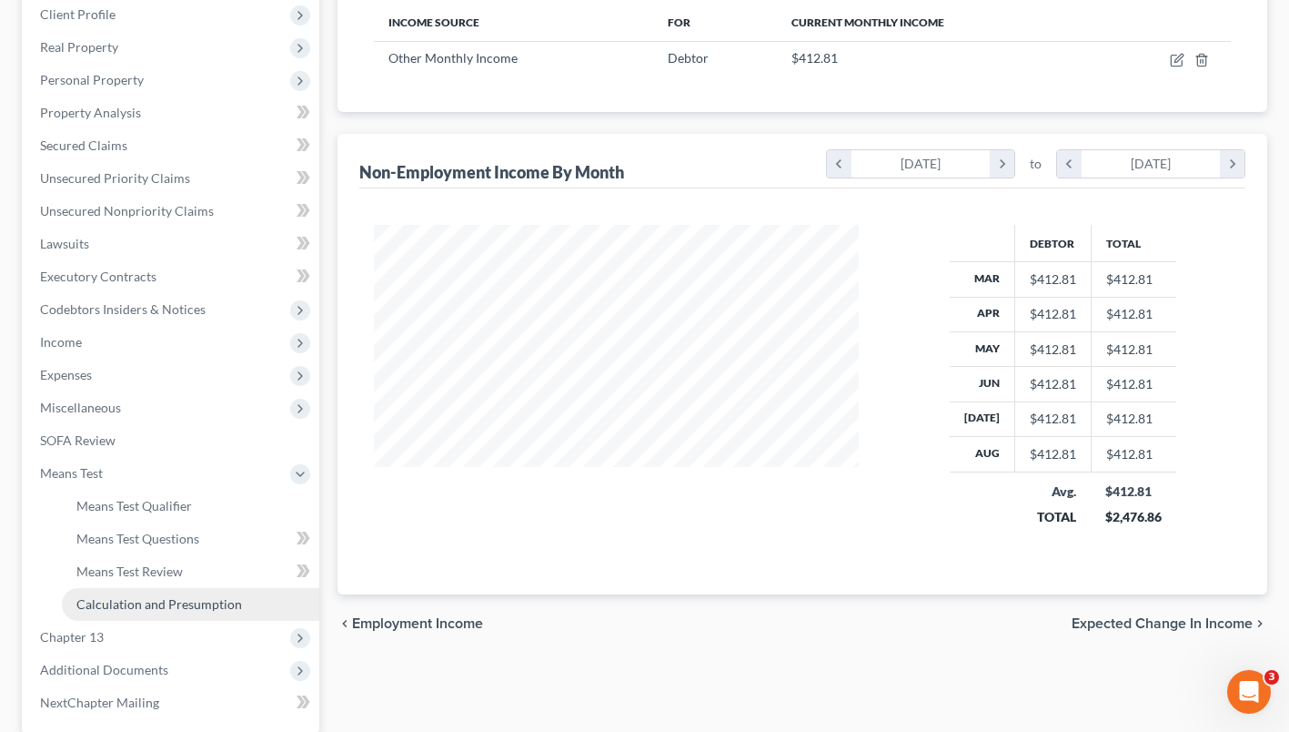
click at [137, 607] on span "Calculation and Presumption" at bounding box center [159, 603] width 166 height 15
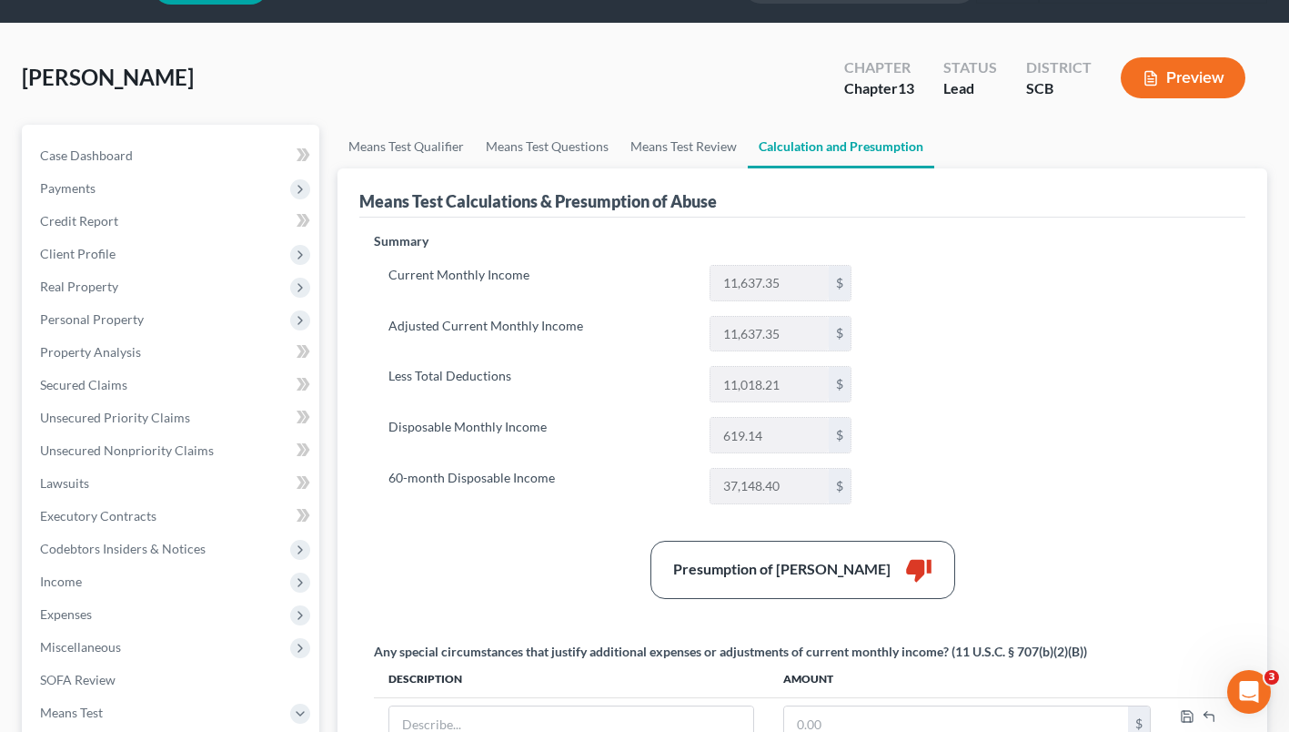
scroll to position [66, 0]
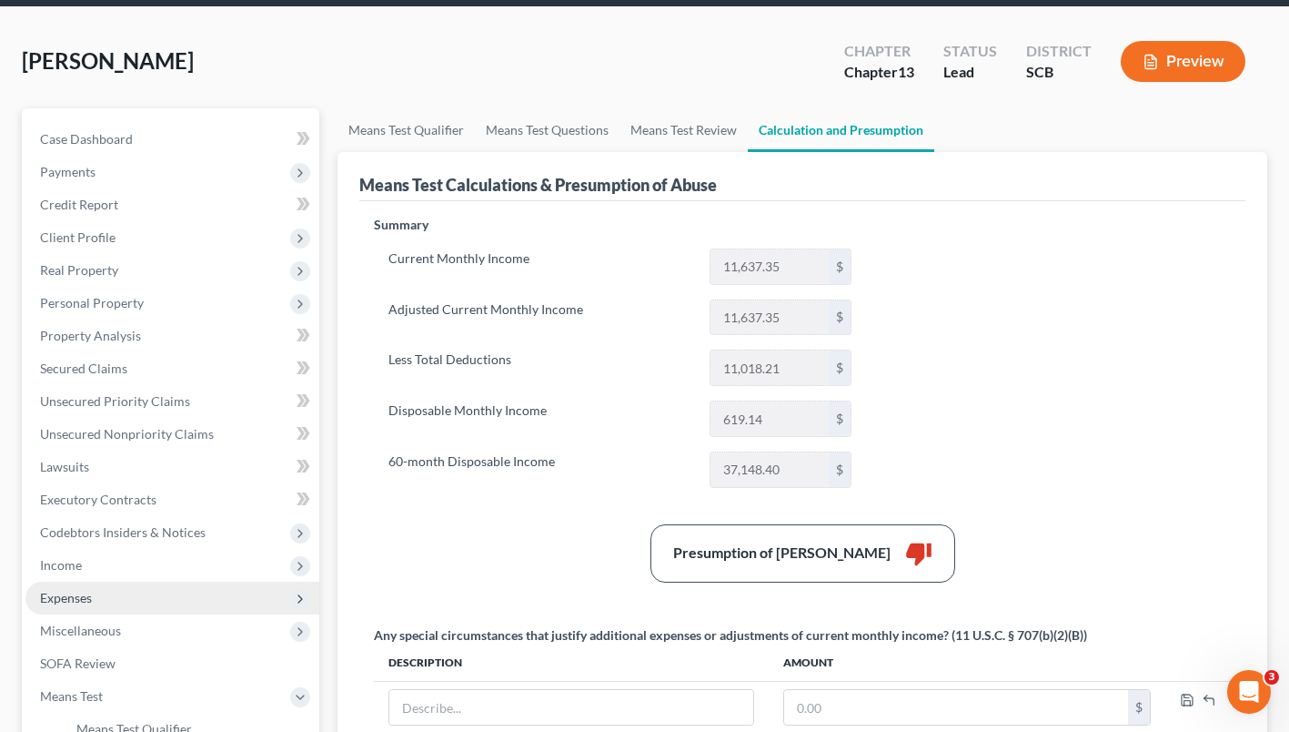
click at [86, 611] on span "Expenses" at bounding box center [172, 597] width 294 height 33
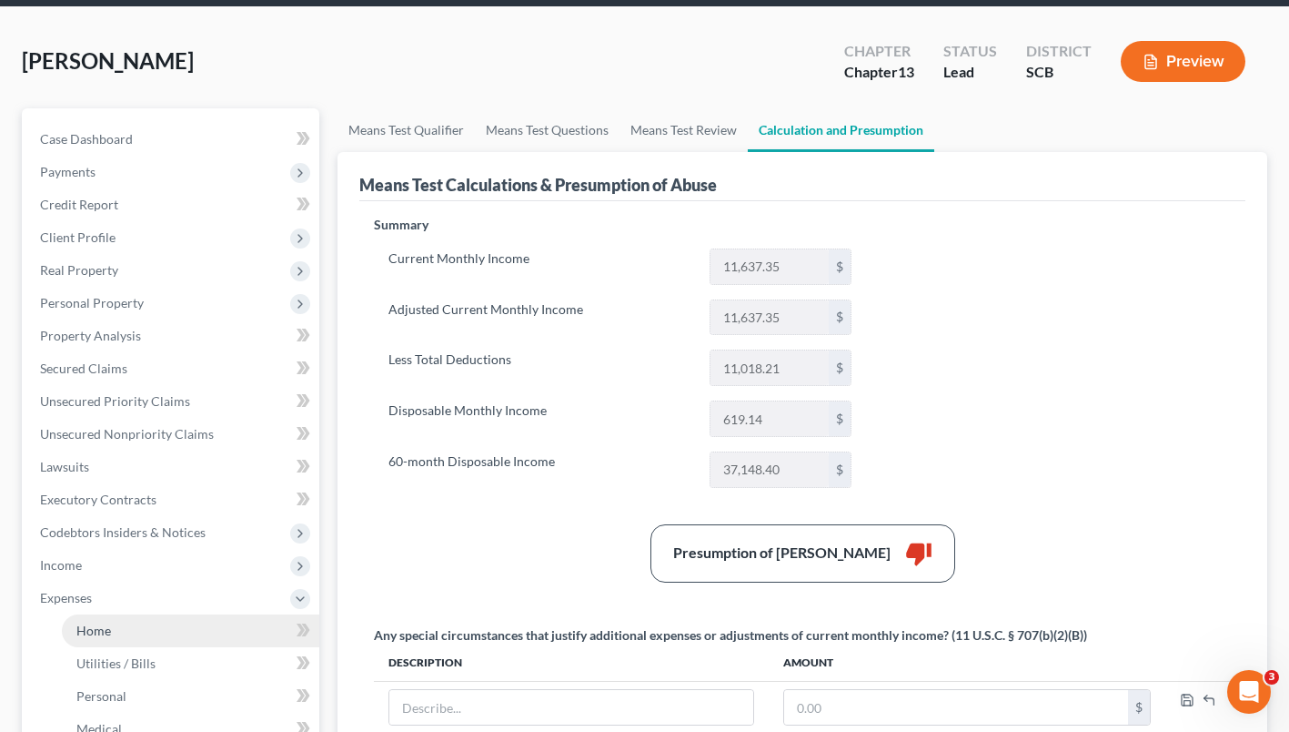
click at [89, 640] on link "Home" at bounding box center [190, 630] width 257 height 33
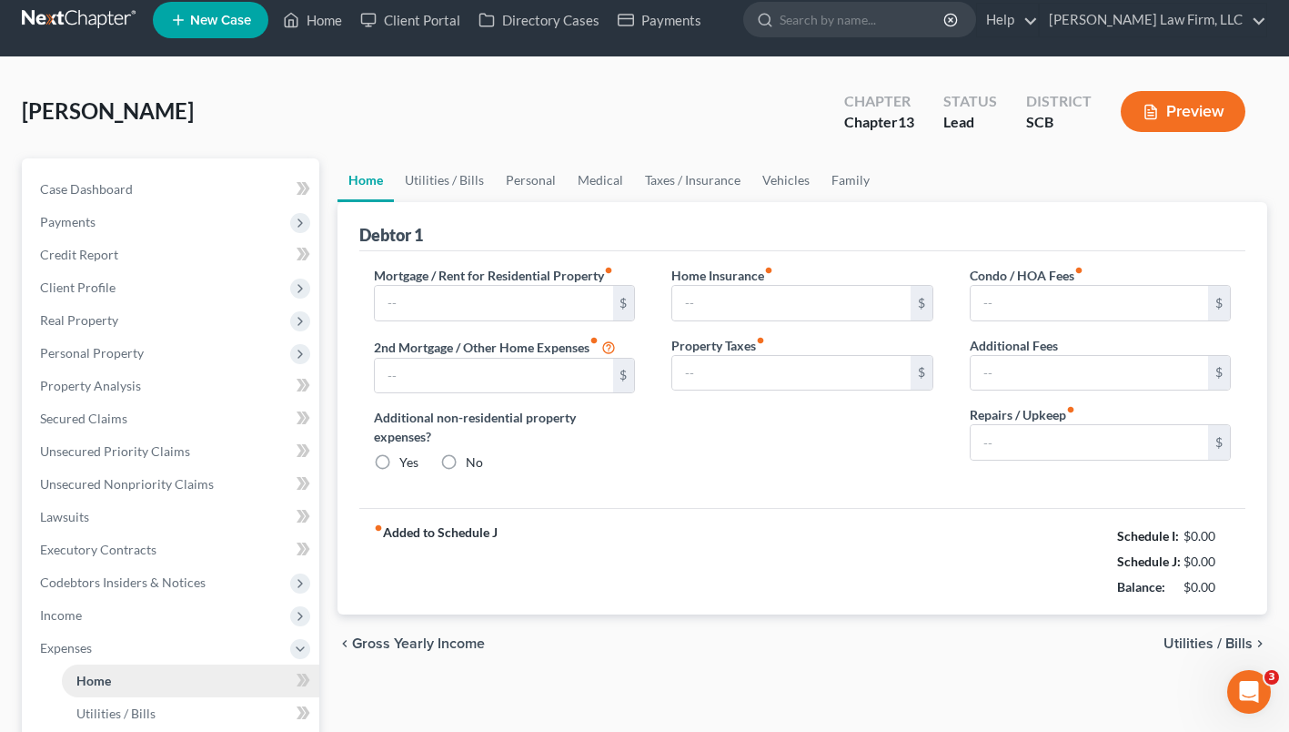
type input "1,467.20"
type input "0.00"
radio input "true"
type input "0.00"
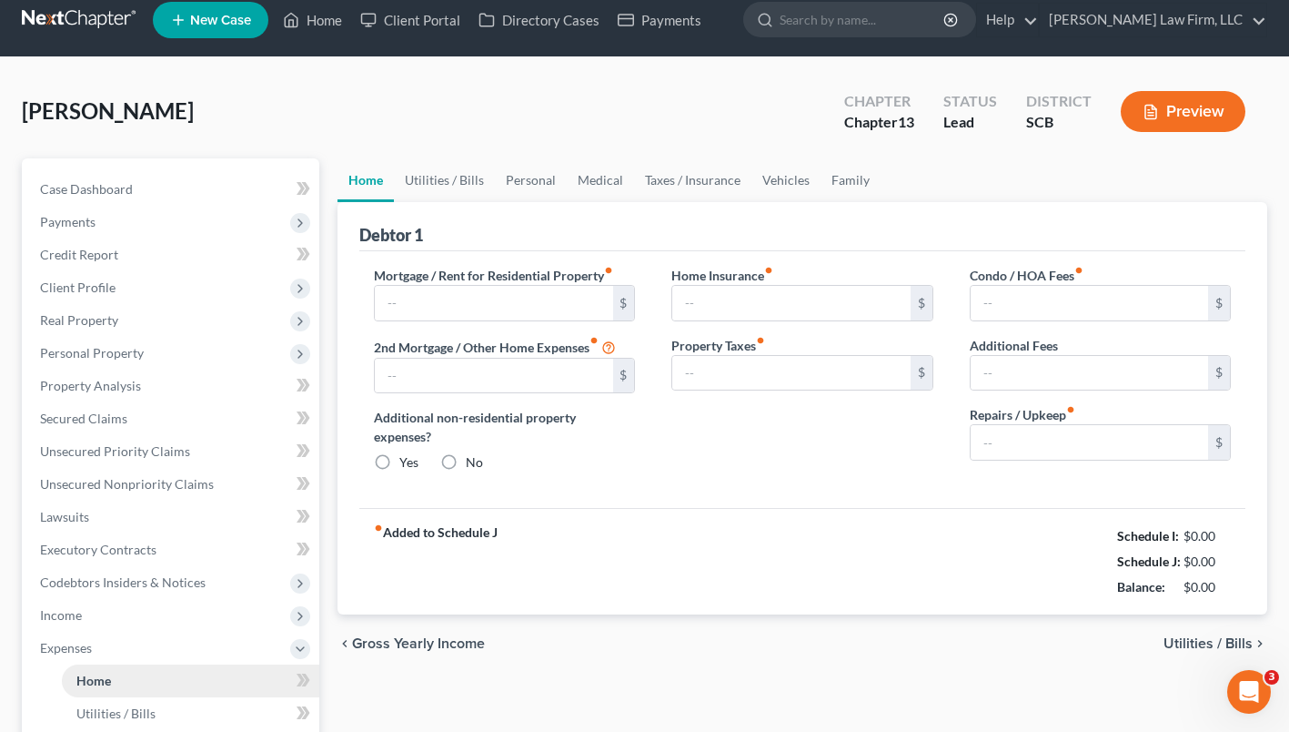
type input "0.00"
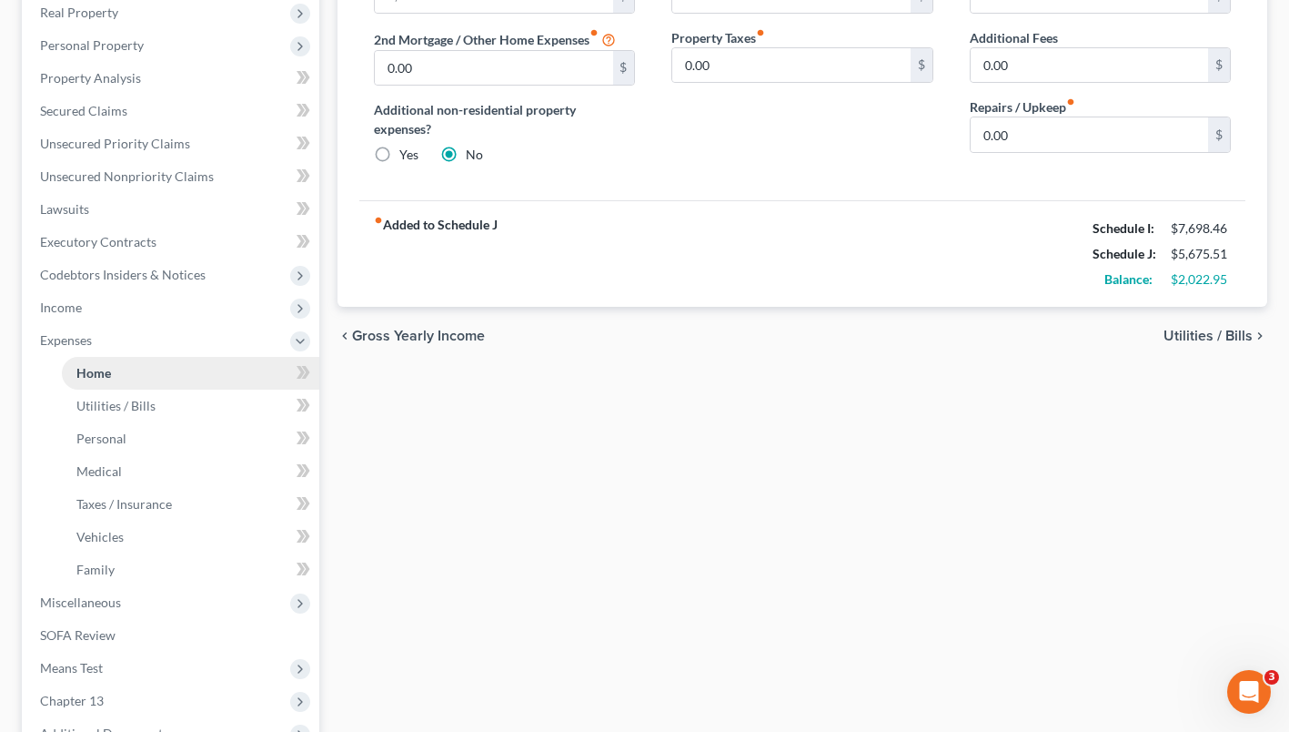
scroll to position [325, 0]
click at [125, 508] on span "Taxes / Insurance" at bounding box center [124, 502] width 96 height 15
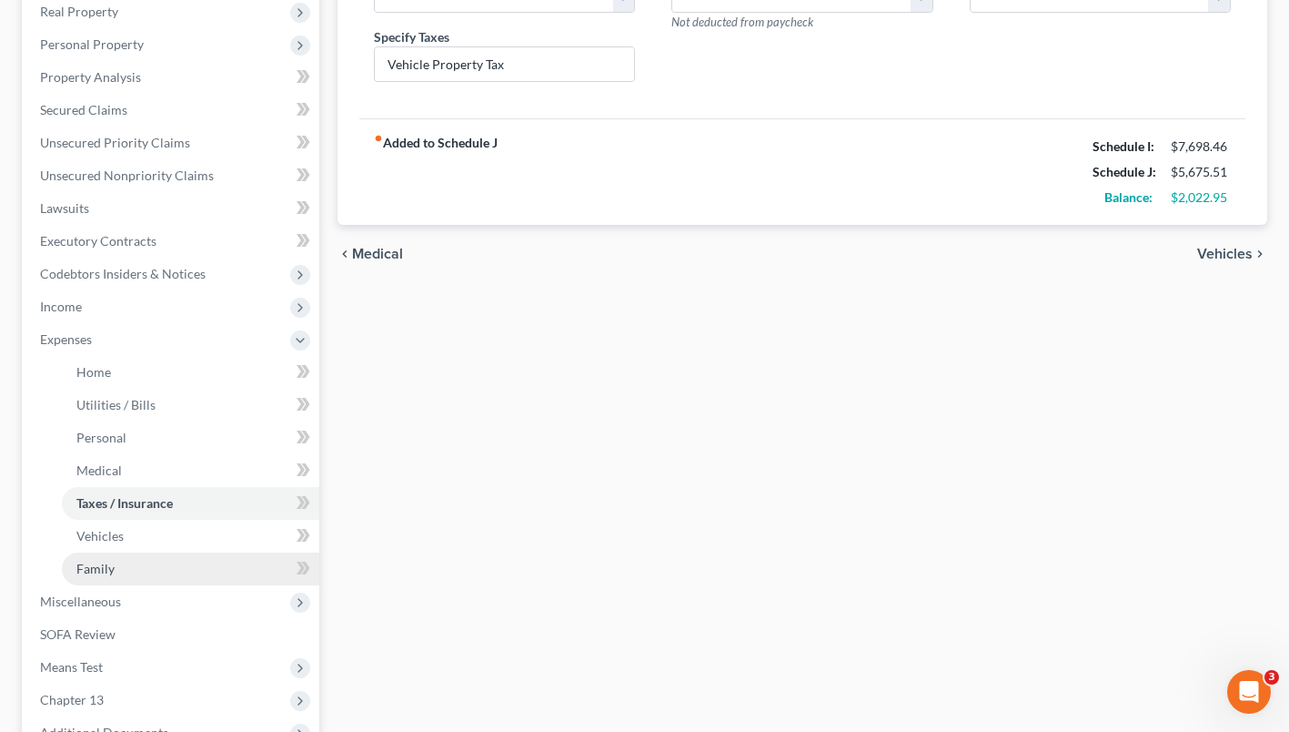
click at [117, 576] on link "Family" at bounding box center [190, 568] width 257 height 33
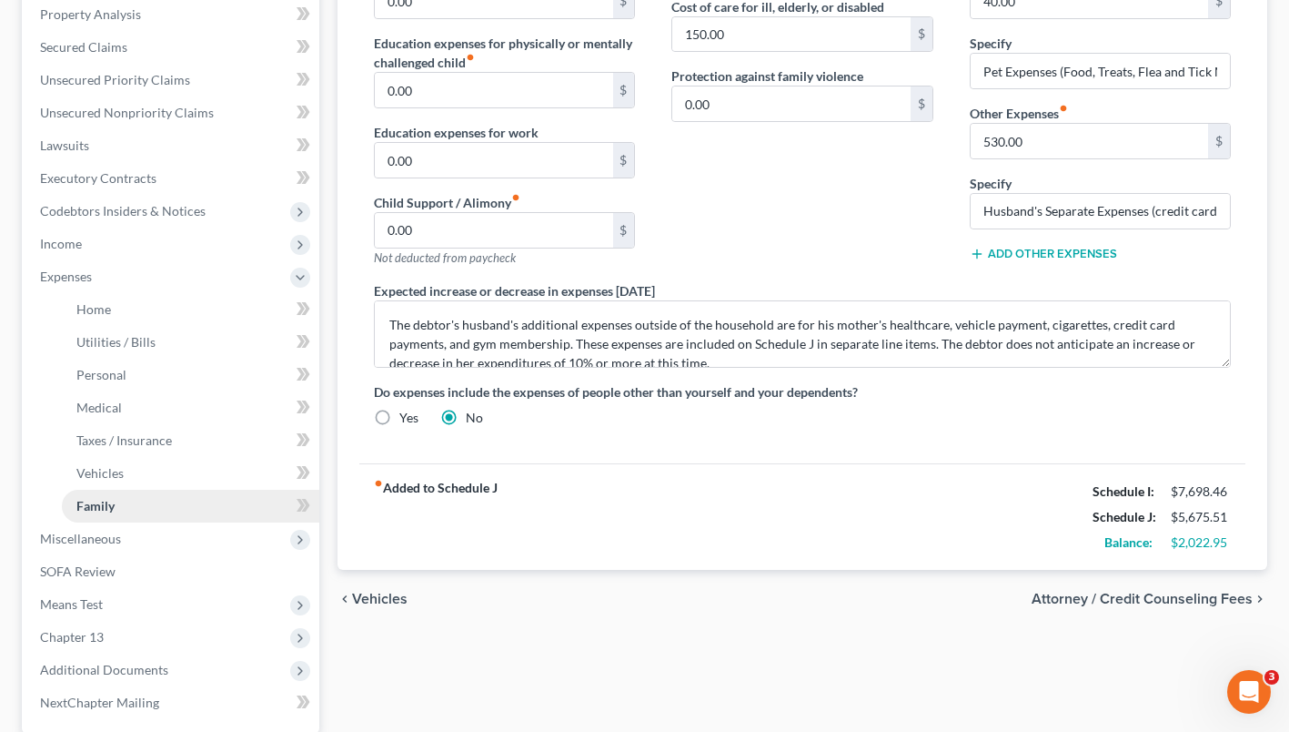
scroll to position [385, 0]
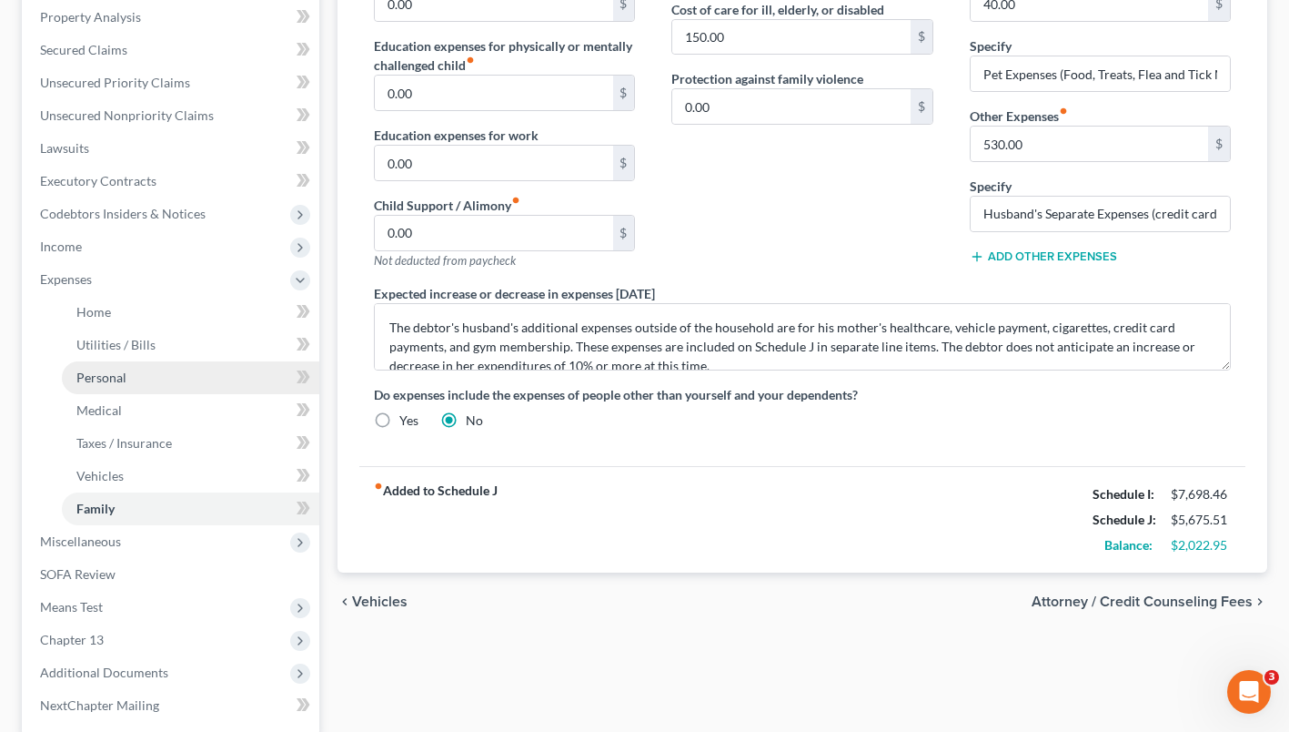
click at [85, 386] on link "Personal" at bounding box center [190, 377] width 257 height 33
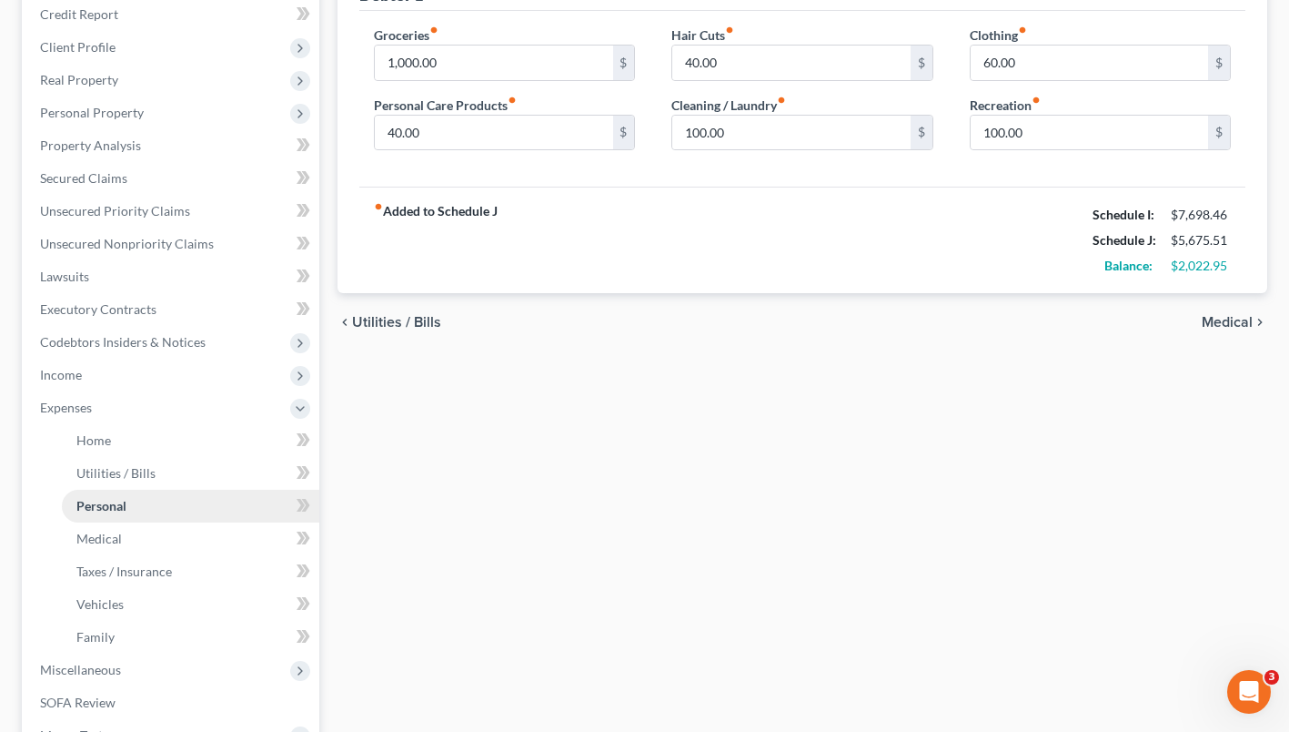
scroll to position [258, 0]
click at [117, 541] on span "Medical" at bounding box center [98, 536] width 45 height 15
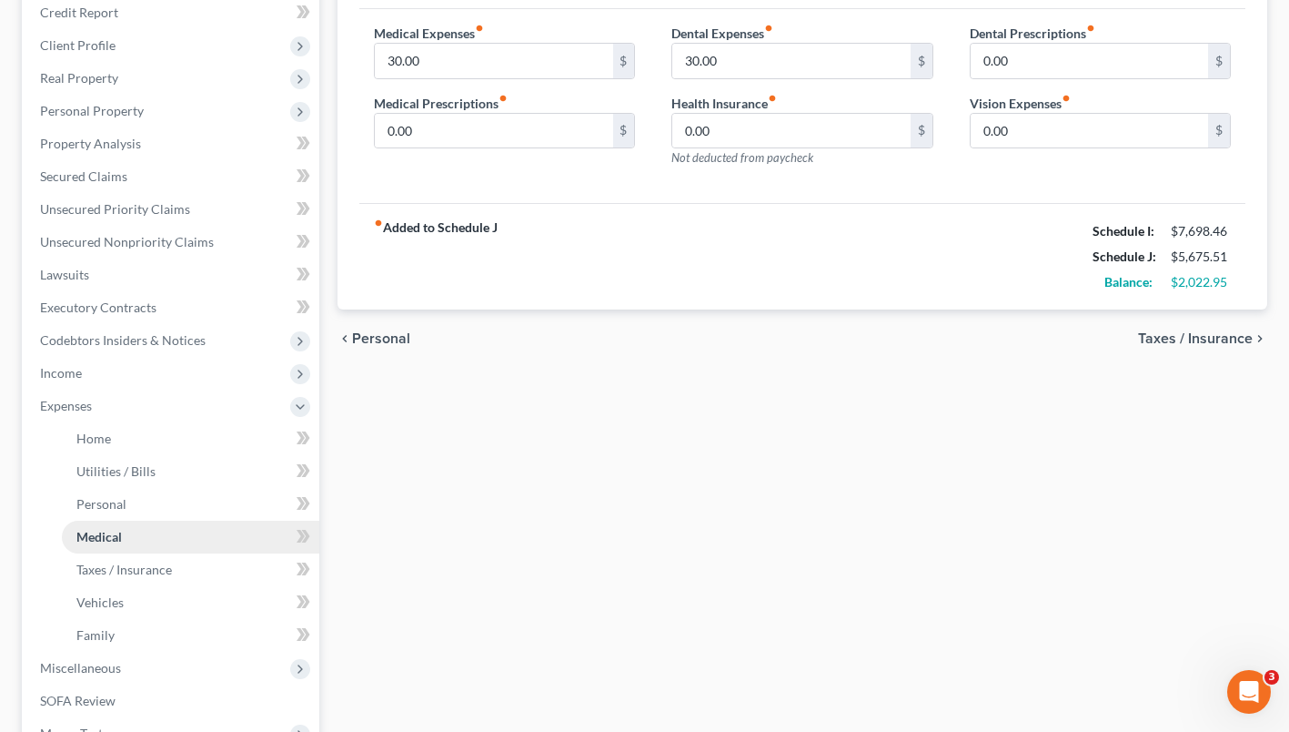
scroll to position [289, 0]
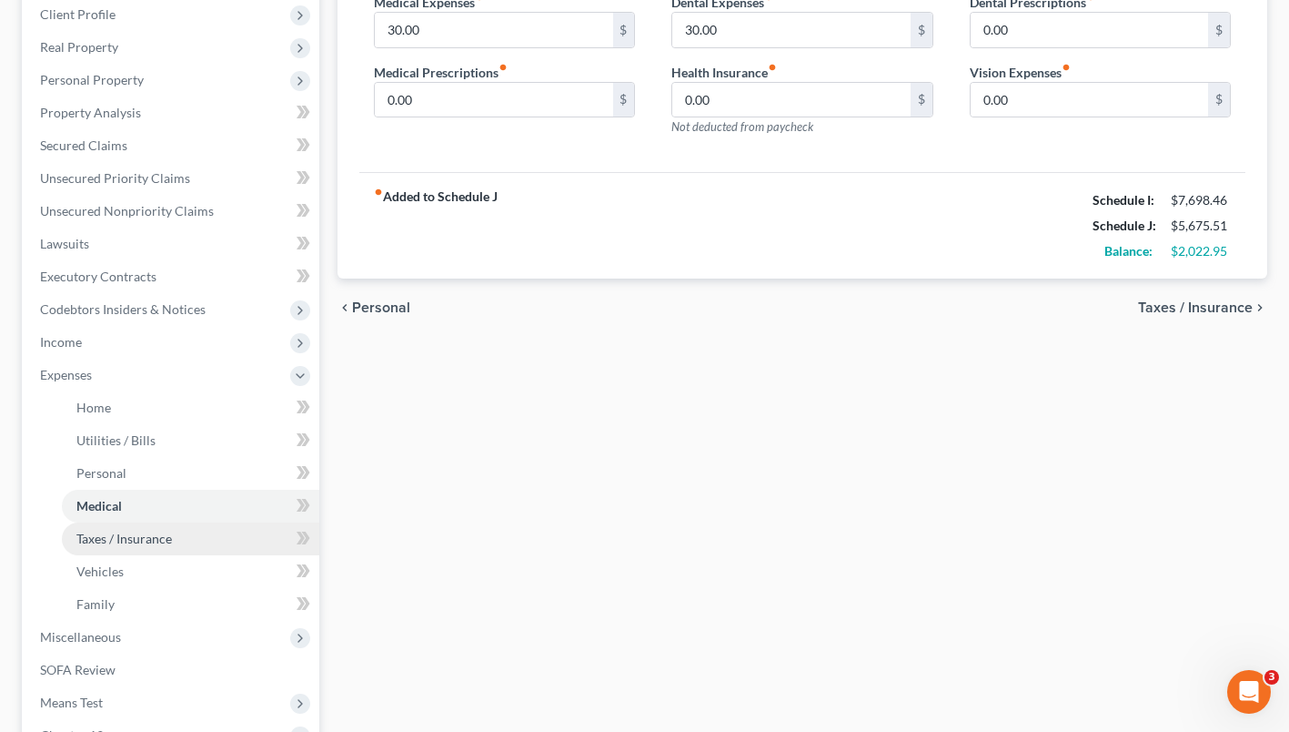
click at [136, 538] on span "Taxes / Insurance" at bounding box center [124, 537] width 96 height 15
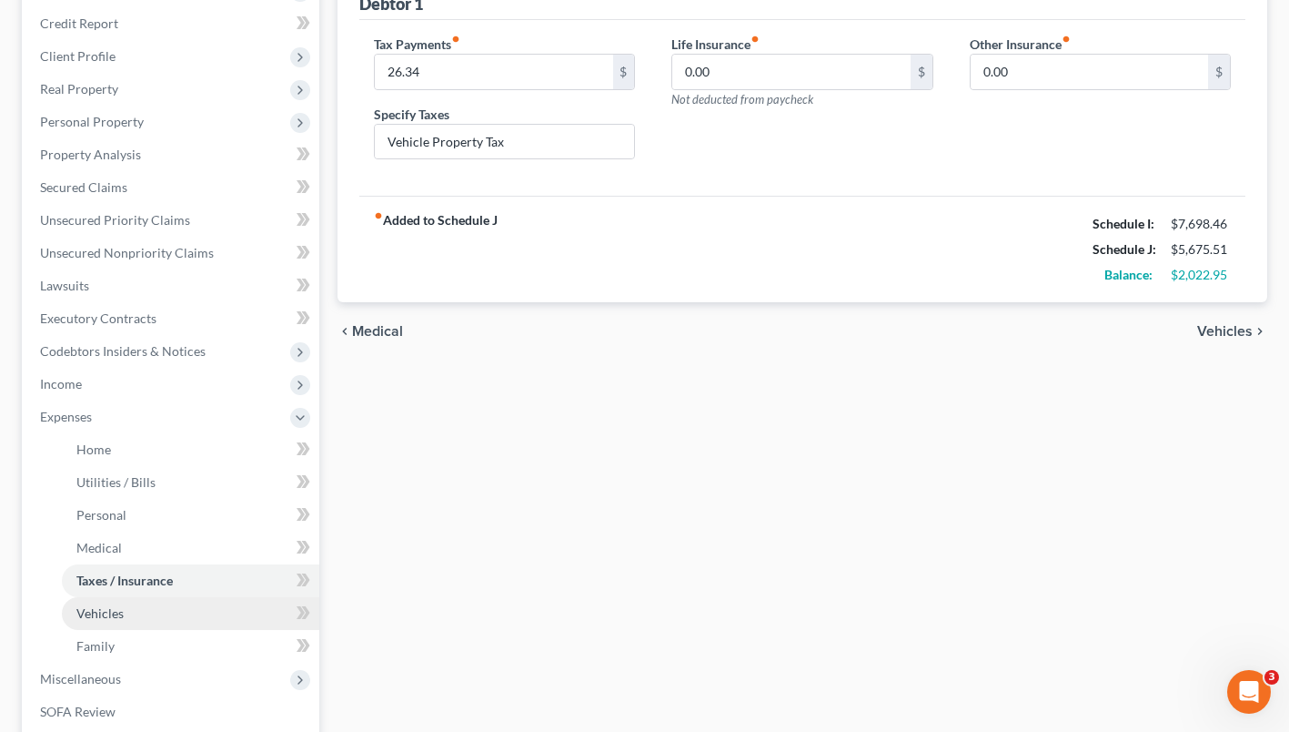
click at [128, 612] on link "Vehicles" at bounding box center [190, 613] width 257 height 33
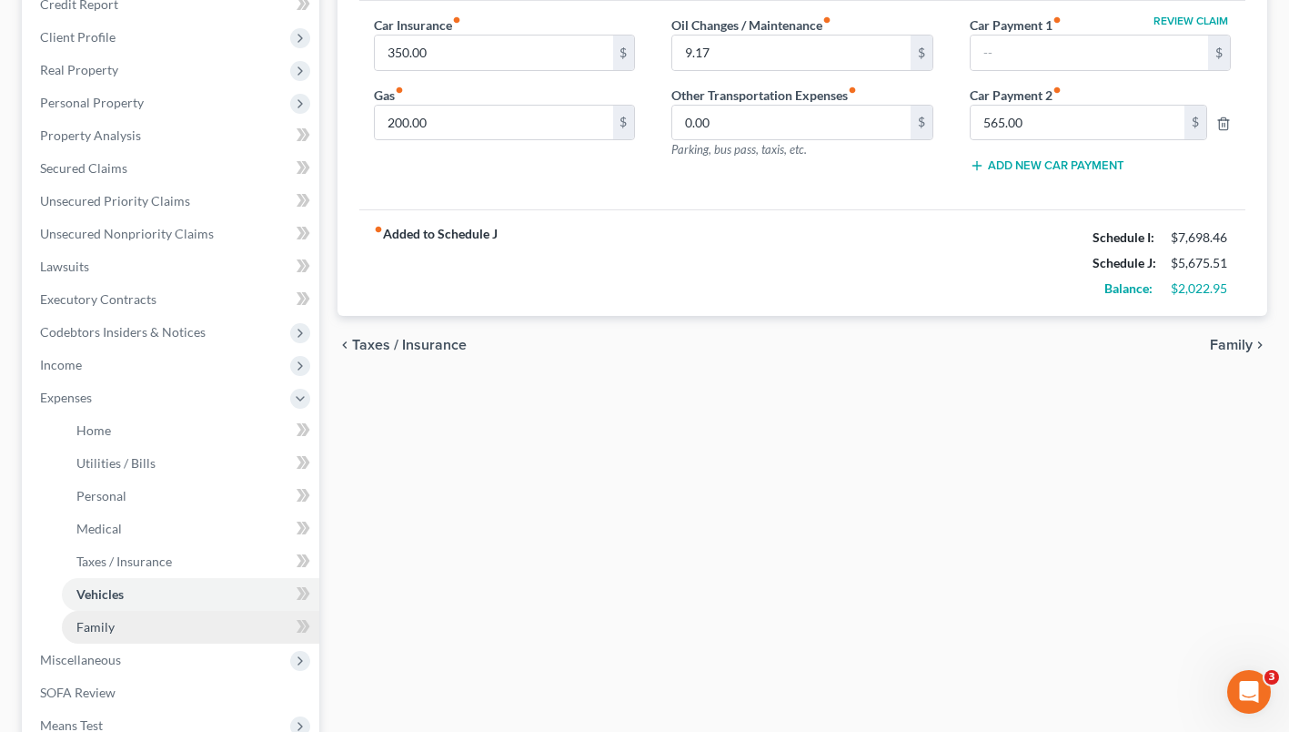
click at [119, 624] on link "Family" at bounding box center [190, 627] width 257 height 33
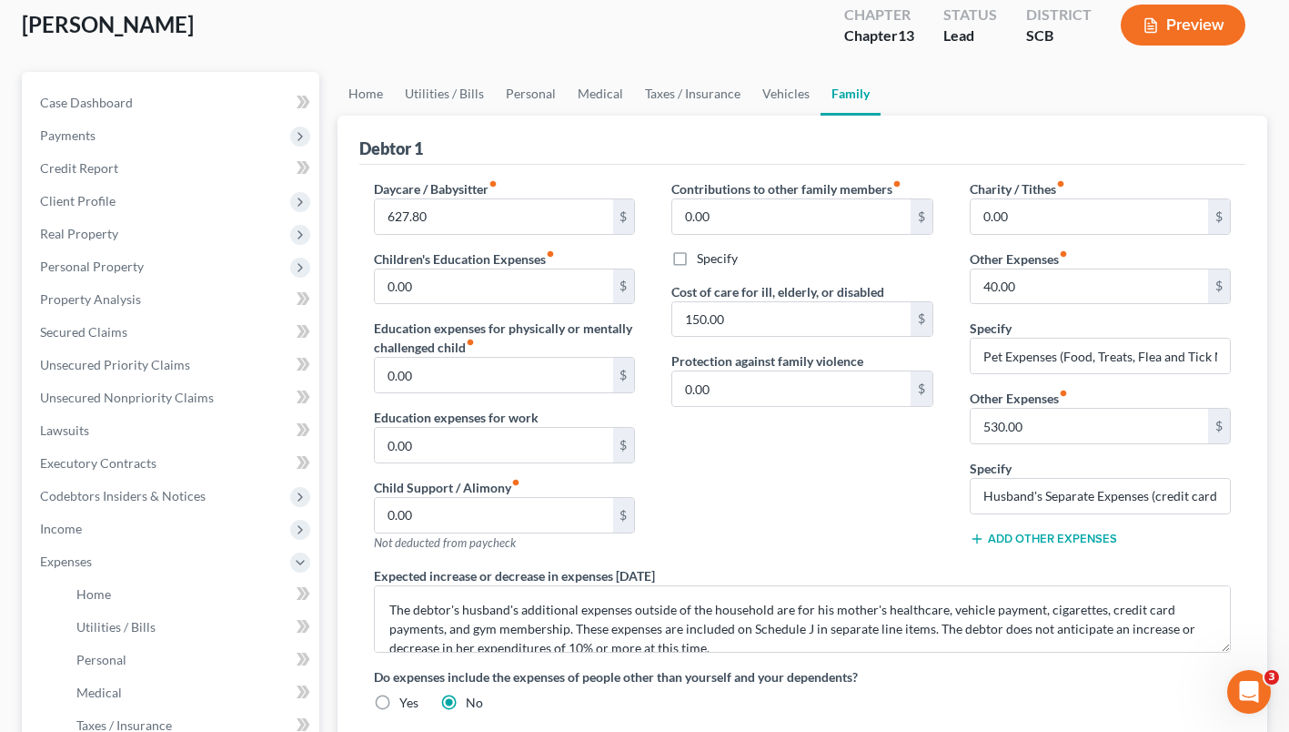
scroll to position [102, 0]
click at [1216, 26] on button "Preview" at bounding box center [1183, 25] width 125 height 41
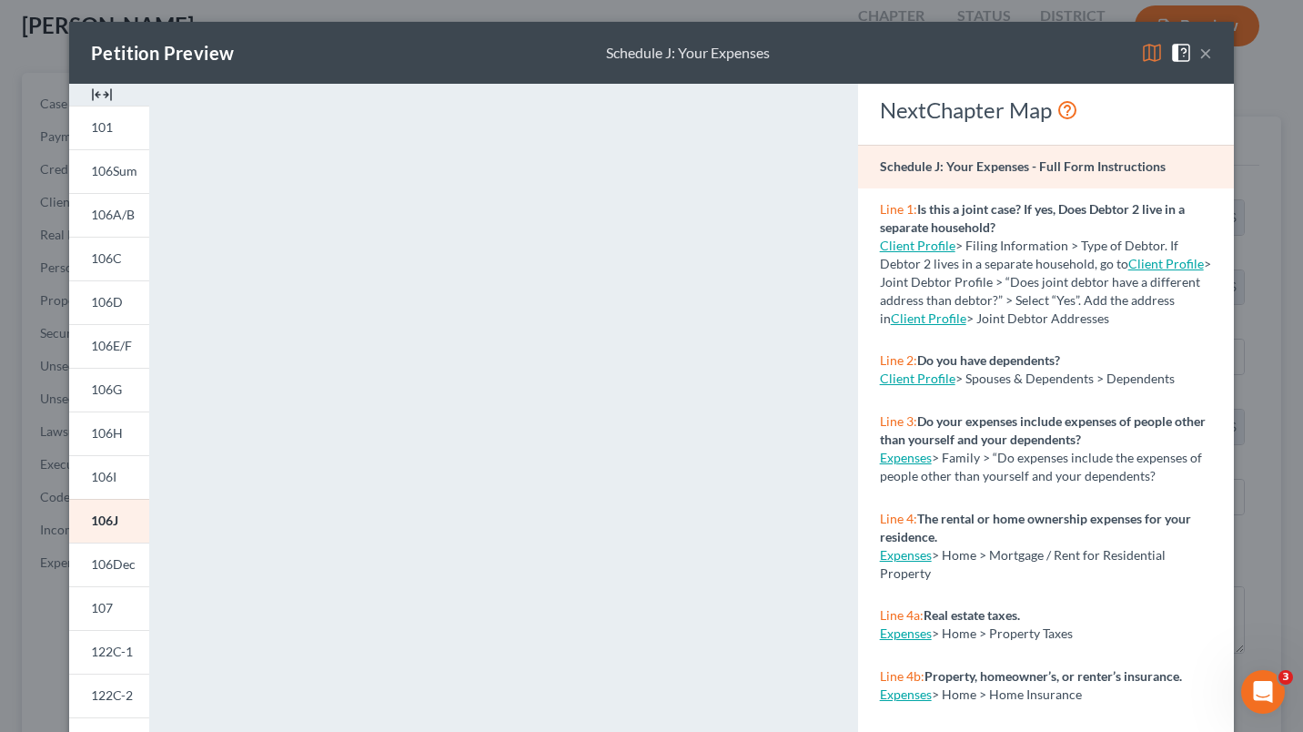
click at [1204, 58] on button "×" at bounding box center [1205, 53] width 13 height 22
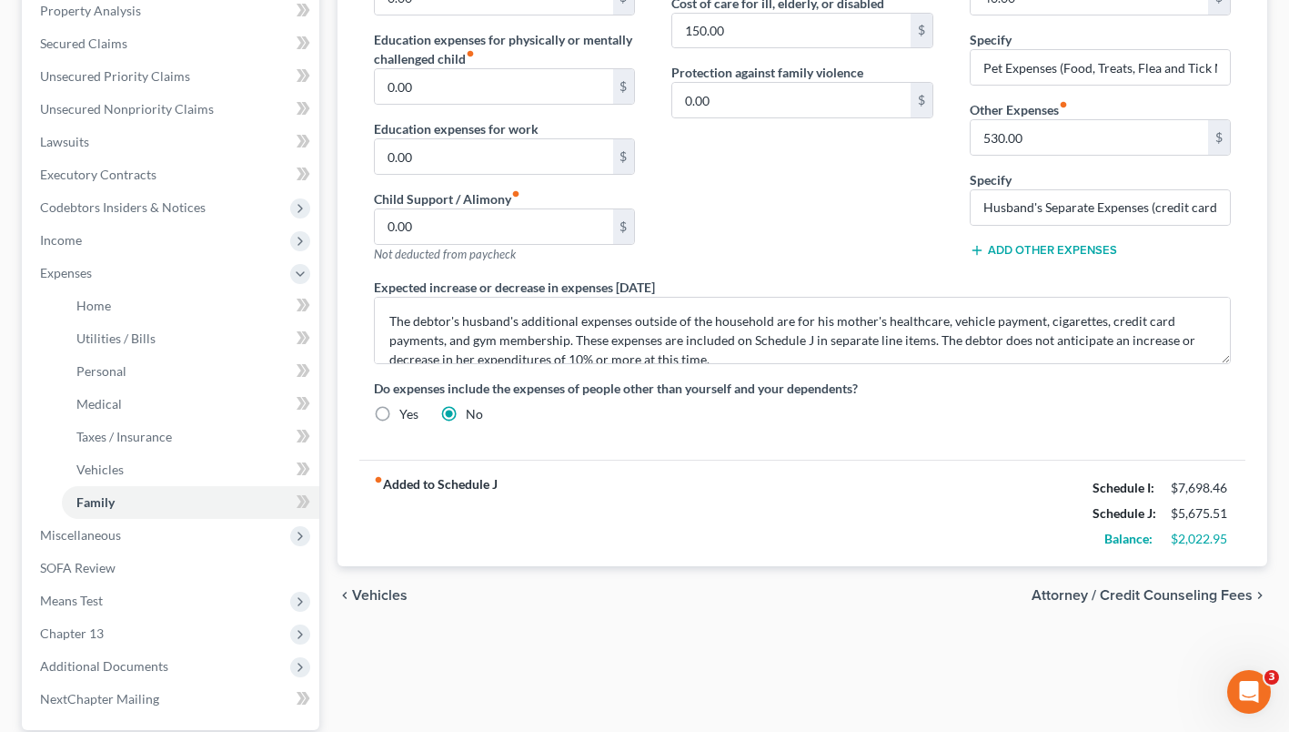
scroll to position [393, 0]
click at [78, 565] on span "SOFA Review" at bounding box center [78, 565] width 76 height 15
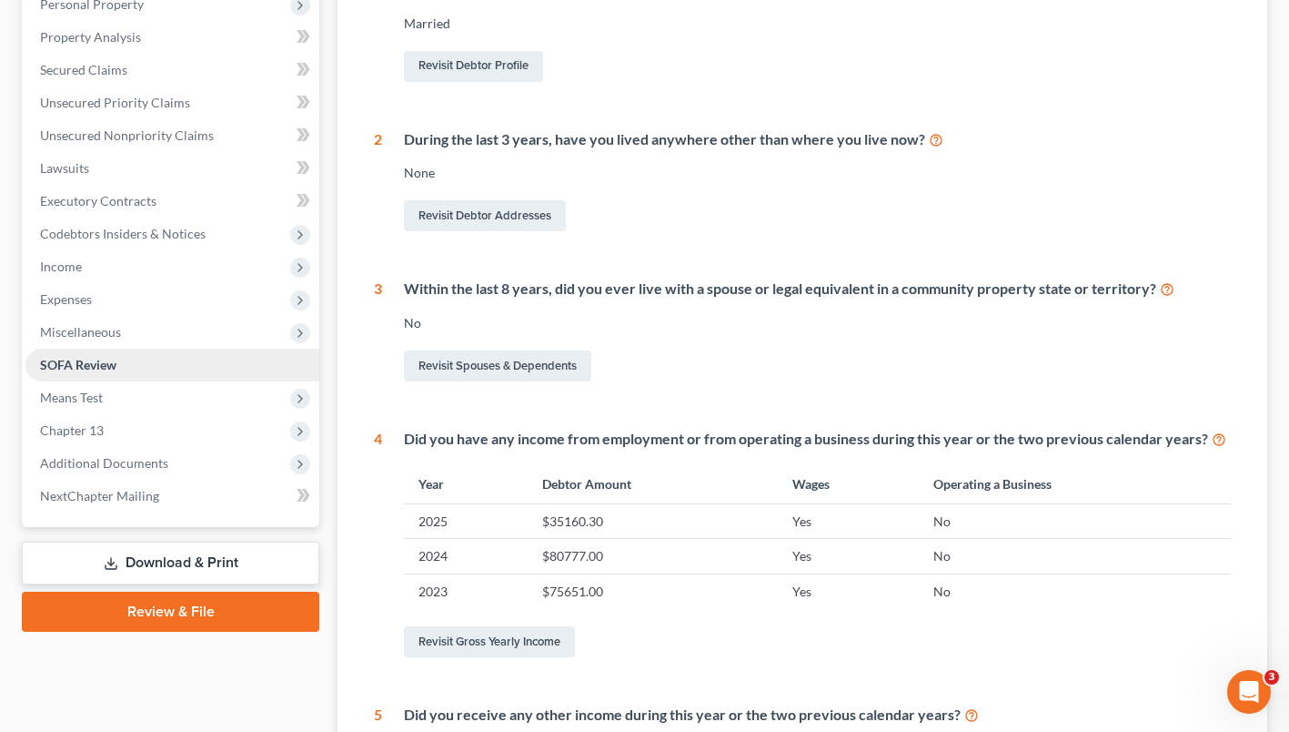
scroll to position [371, 0]
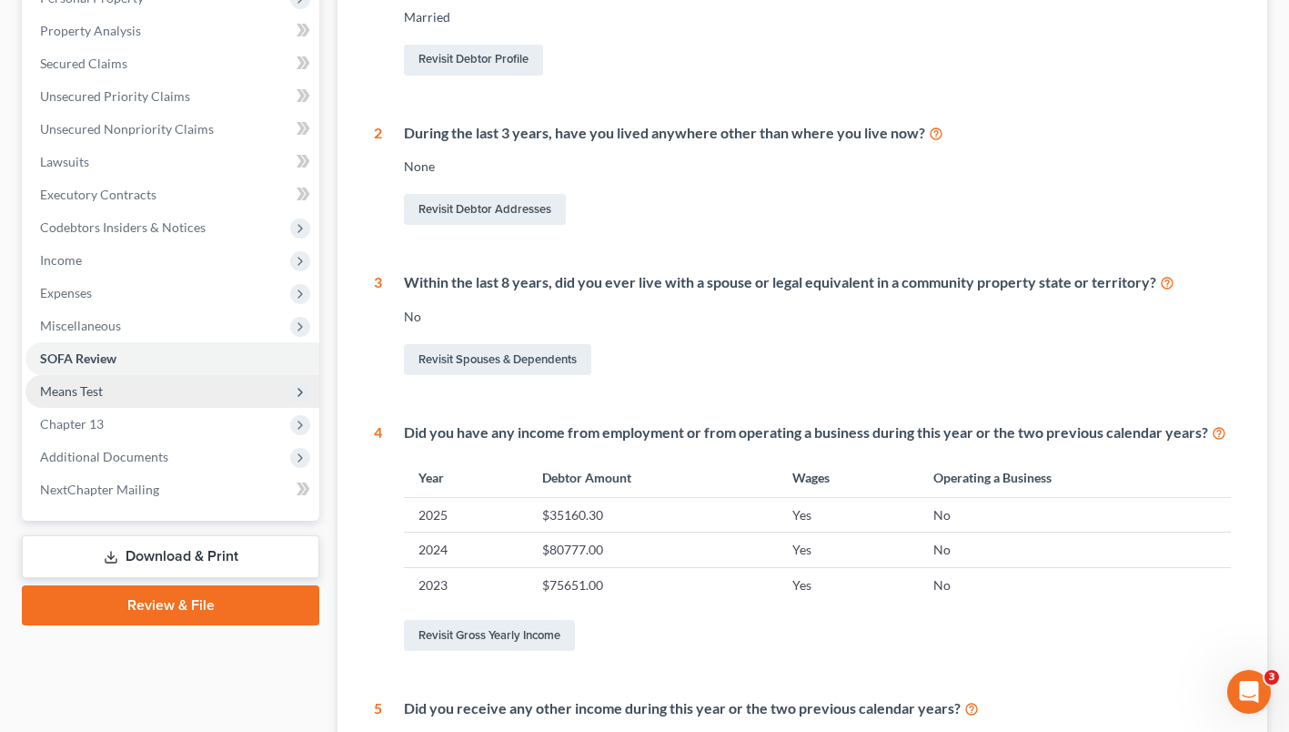
click at [61, 391] on span "Means Test" at bounding box center [71, 390] width 63 height 15
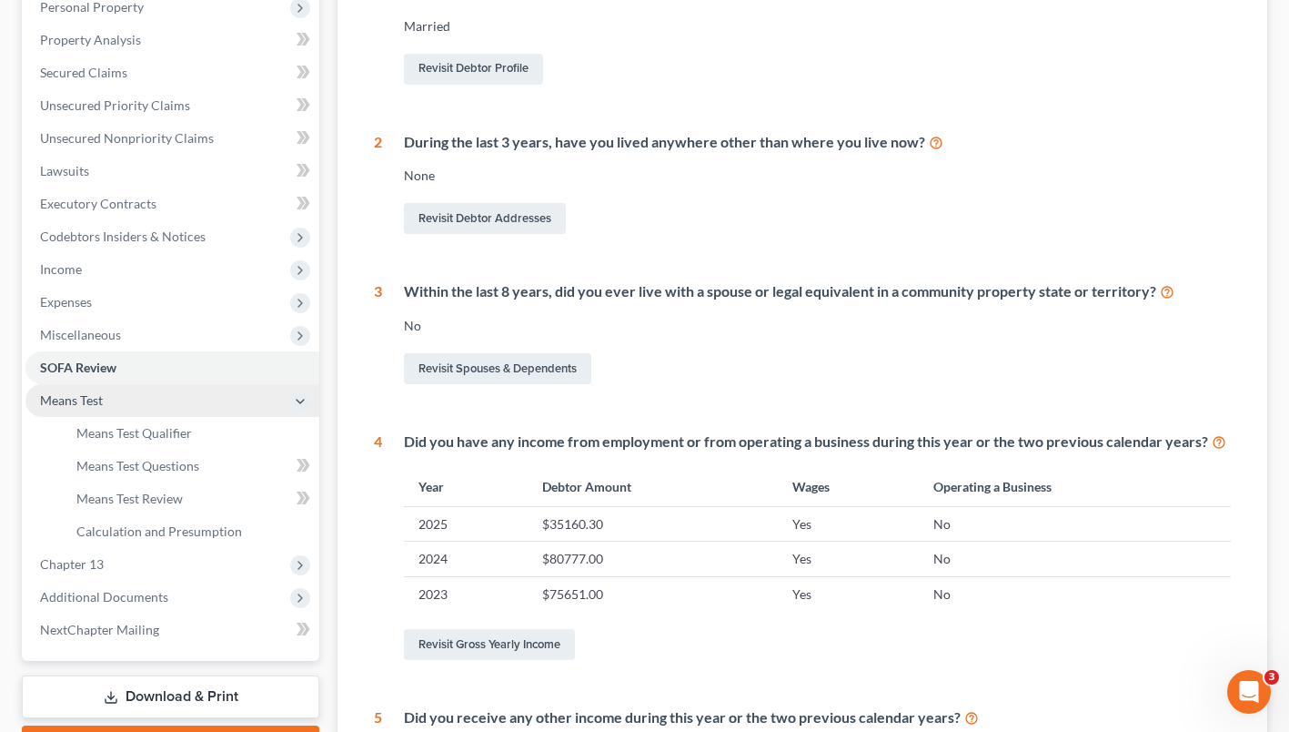
scroll to position [363, 0]
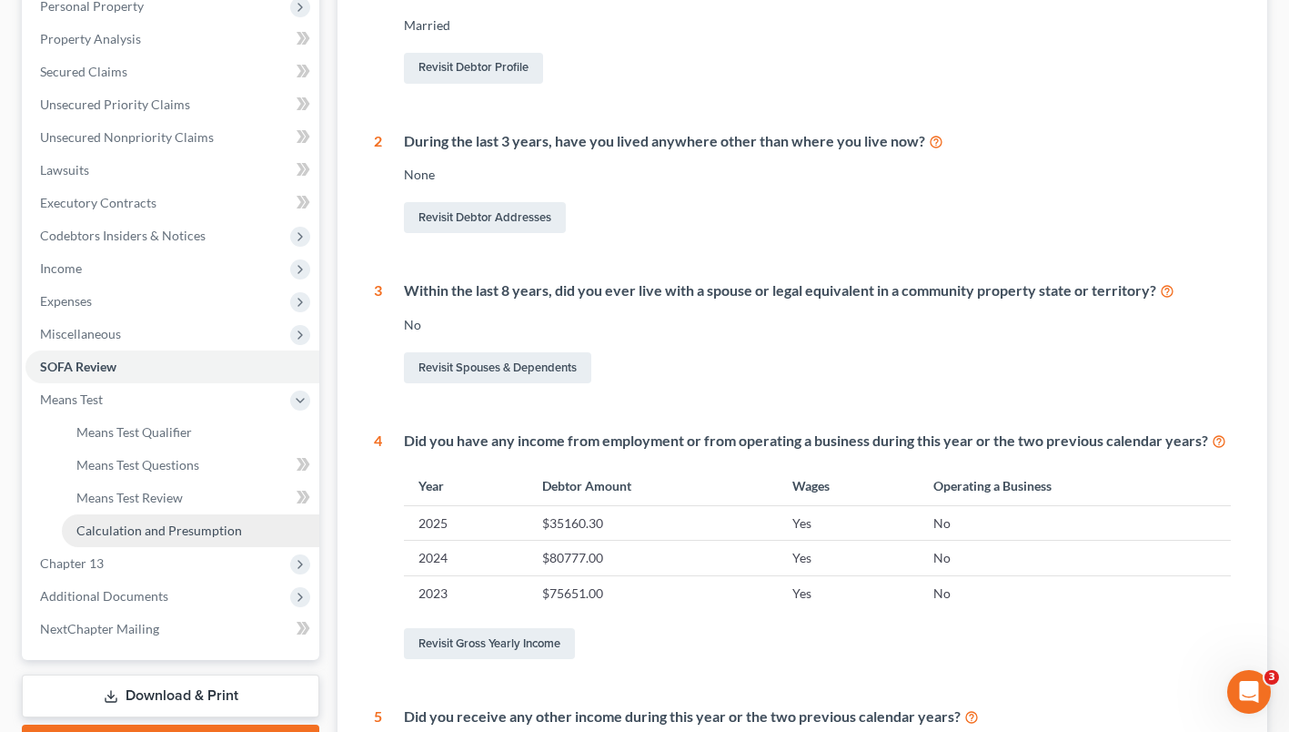
click at [177, 540] on link "Calculation and Presumption" at bounding box center [190, 530] width 257 height 33
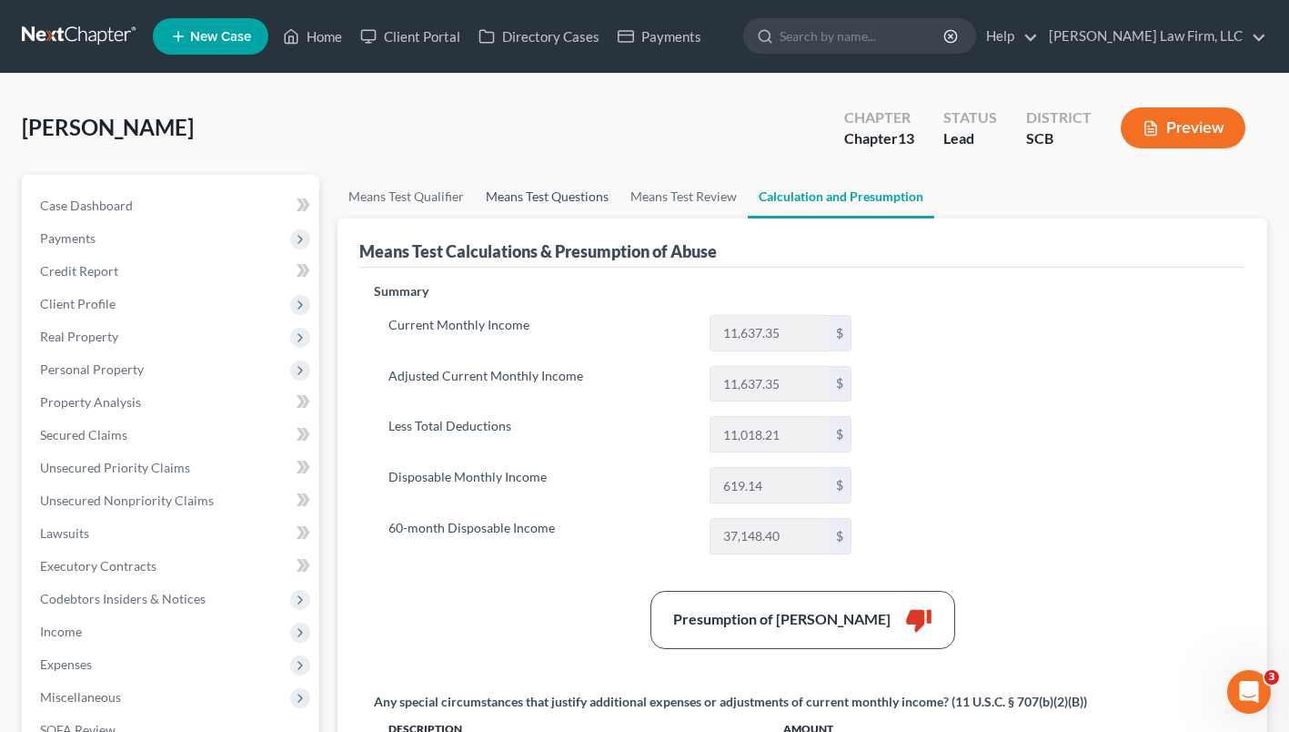
click at [546, 200] on link "Means Test Questions" at bounding box center [547, 197] width 145 height 44
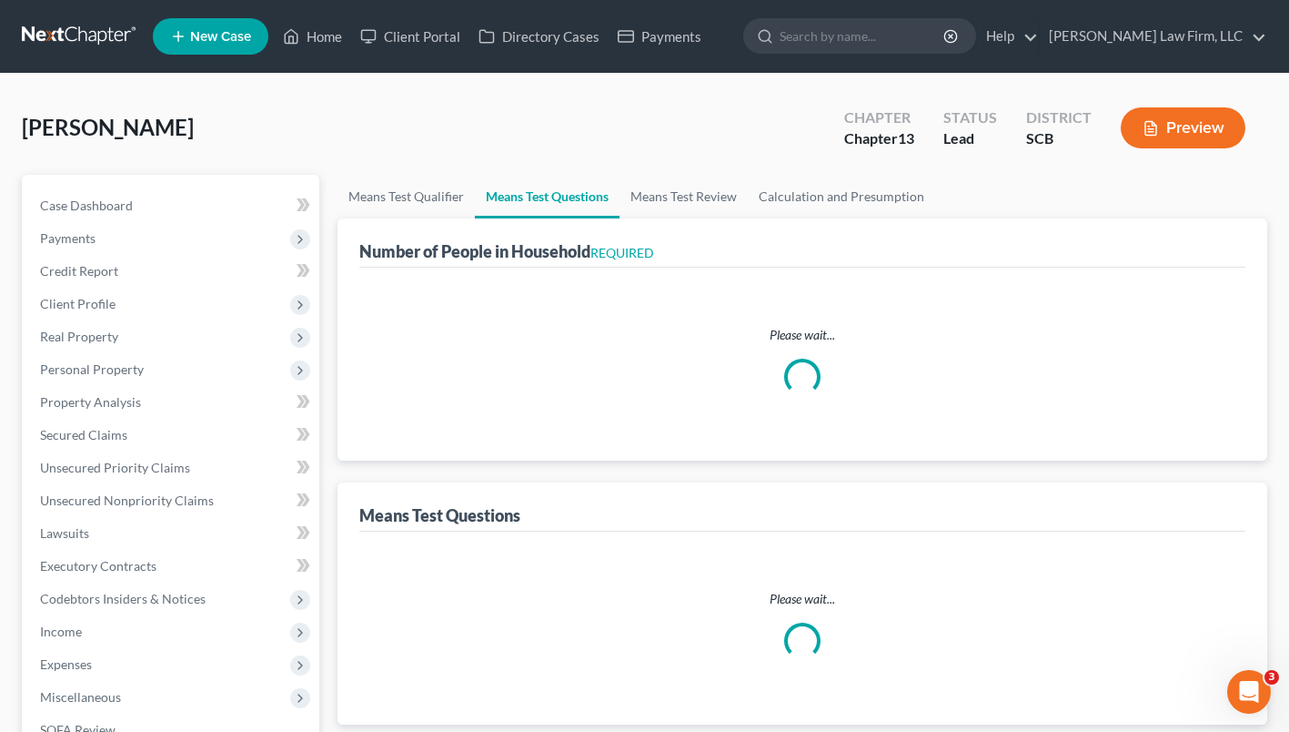
select select "0"
select select "60"
select select "1"
select select "60"
select select "1"
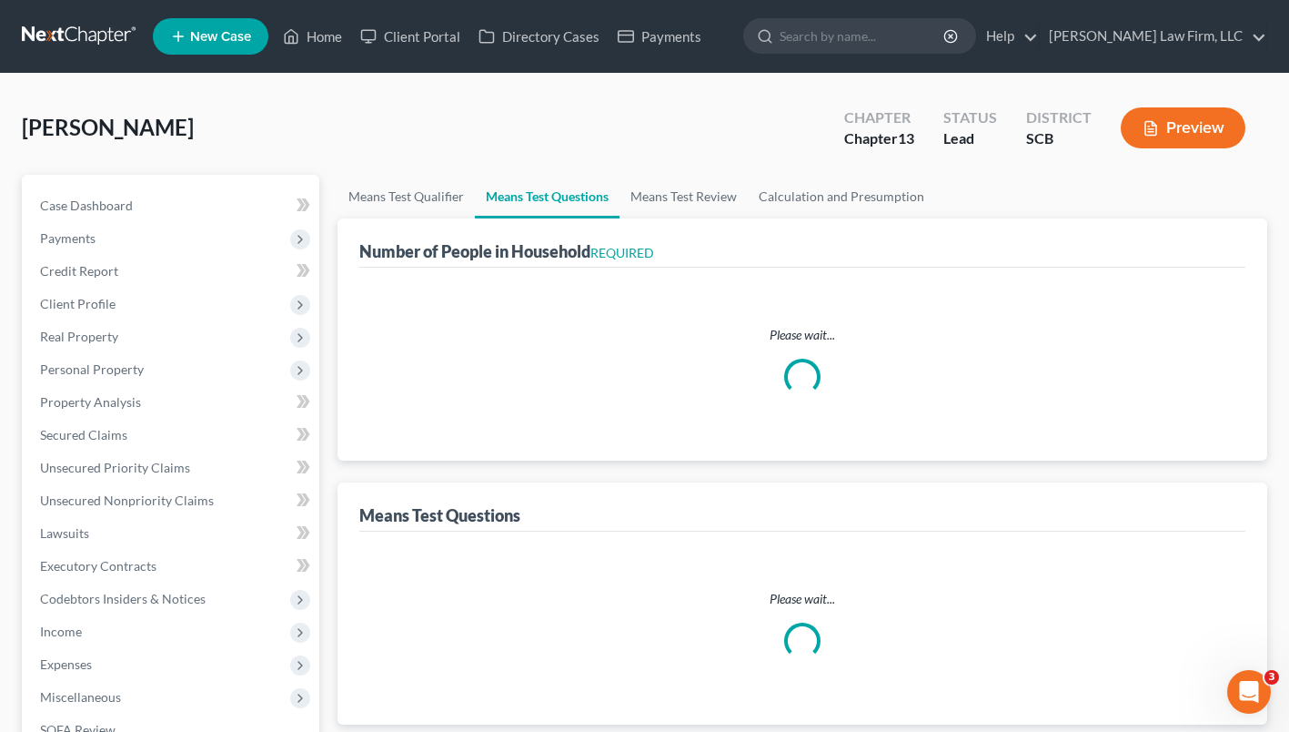
select select "60"
select select "3"
select select "0"
select select "2"
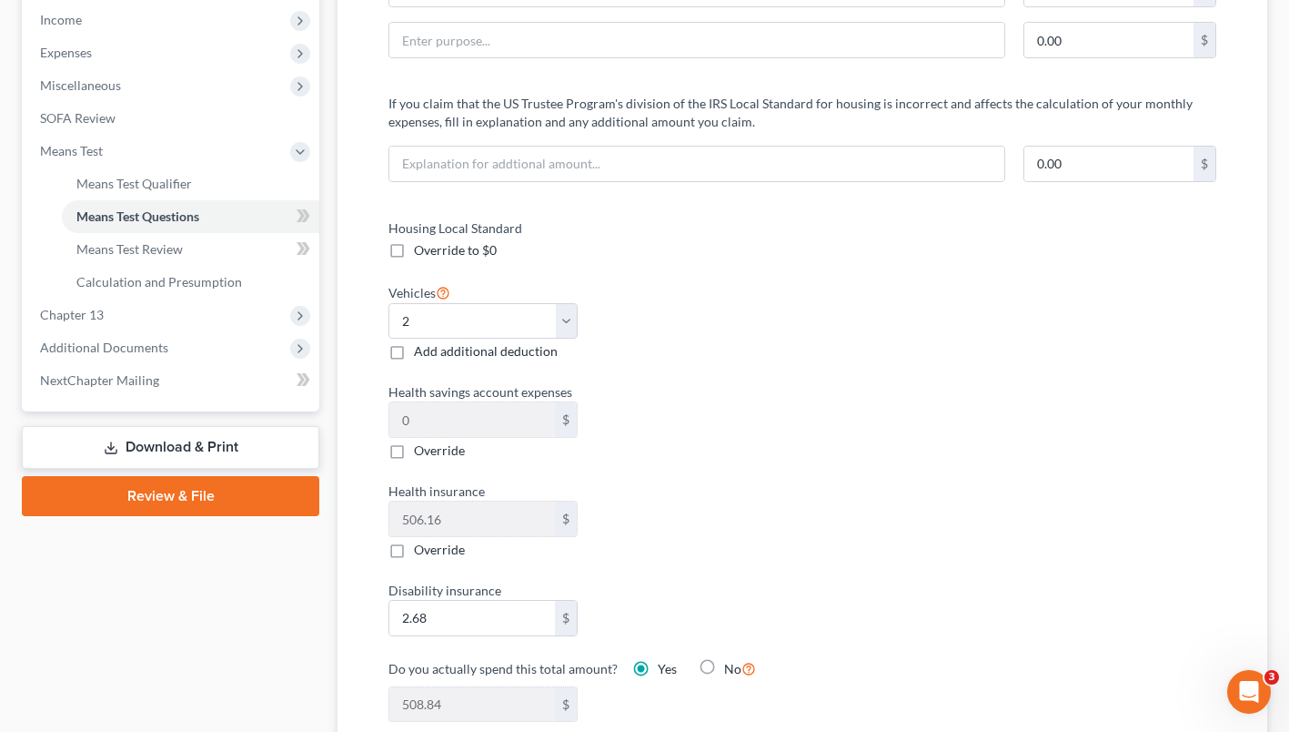
scroll to position [611, 0]
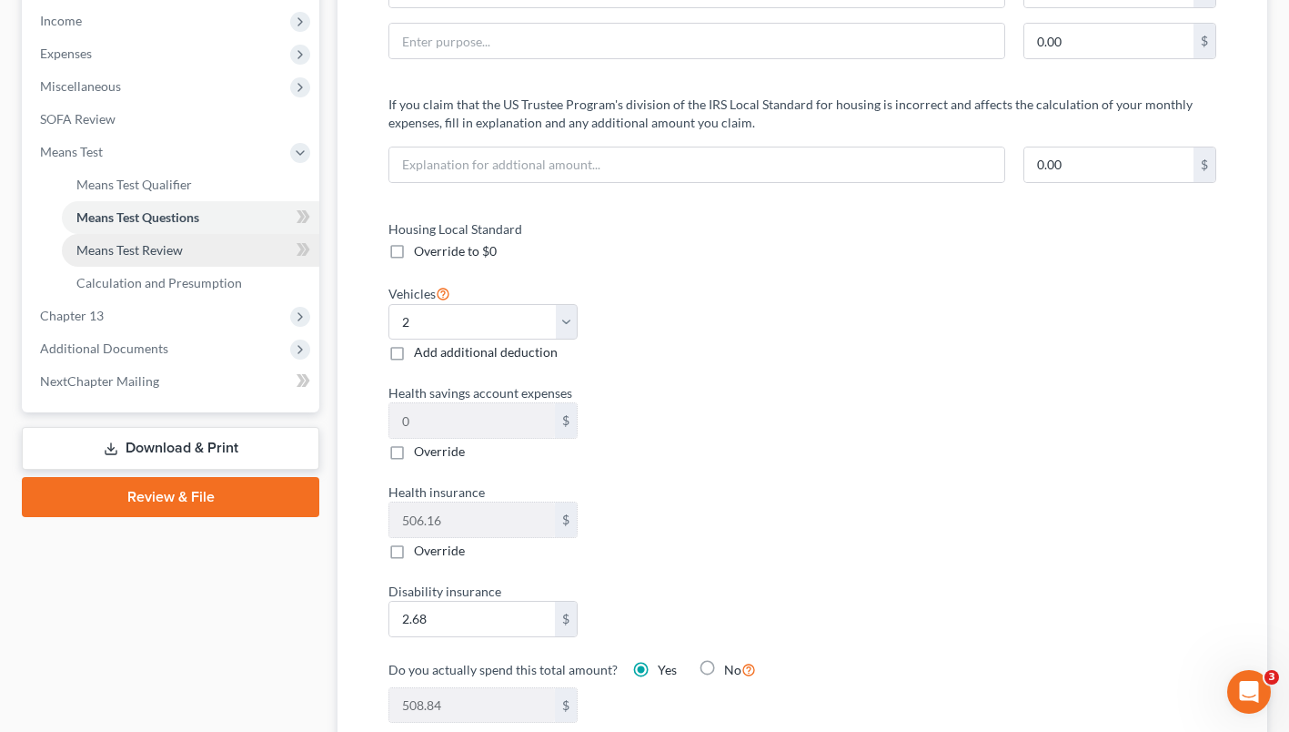
click at [96, 260] on link "Means Test Review" at bounding box center [190, 250] width 257 height 33
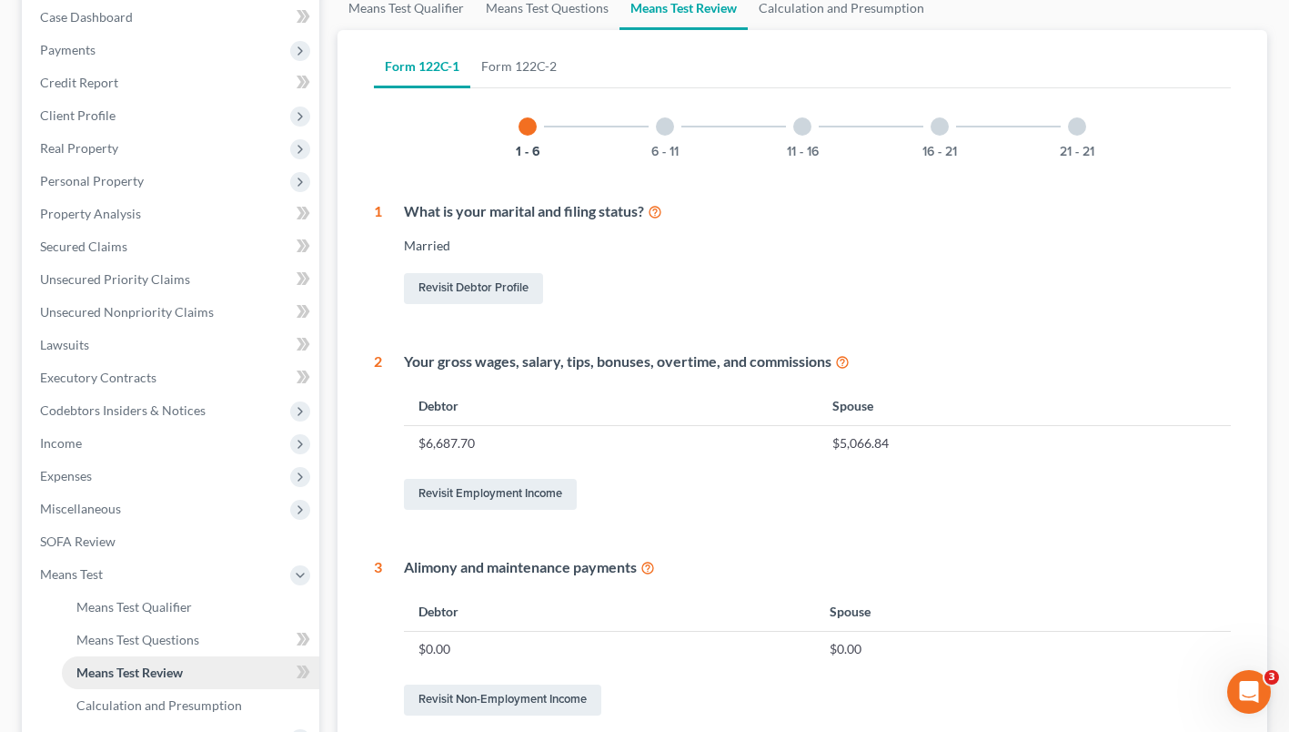
scroll to position [92, 0]
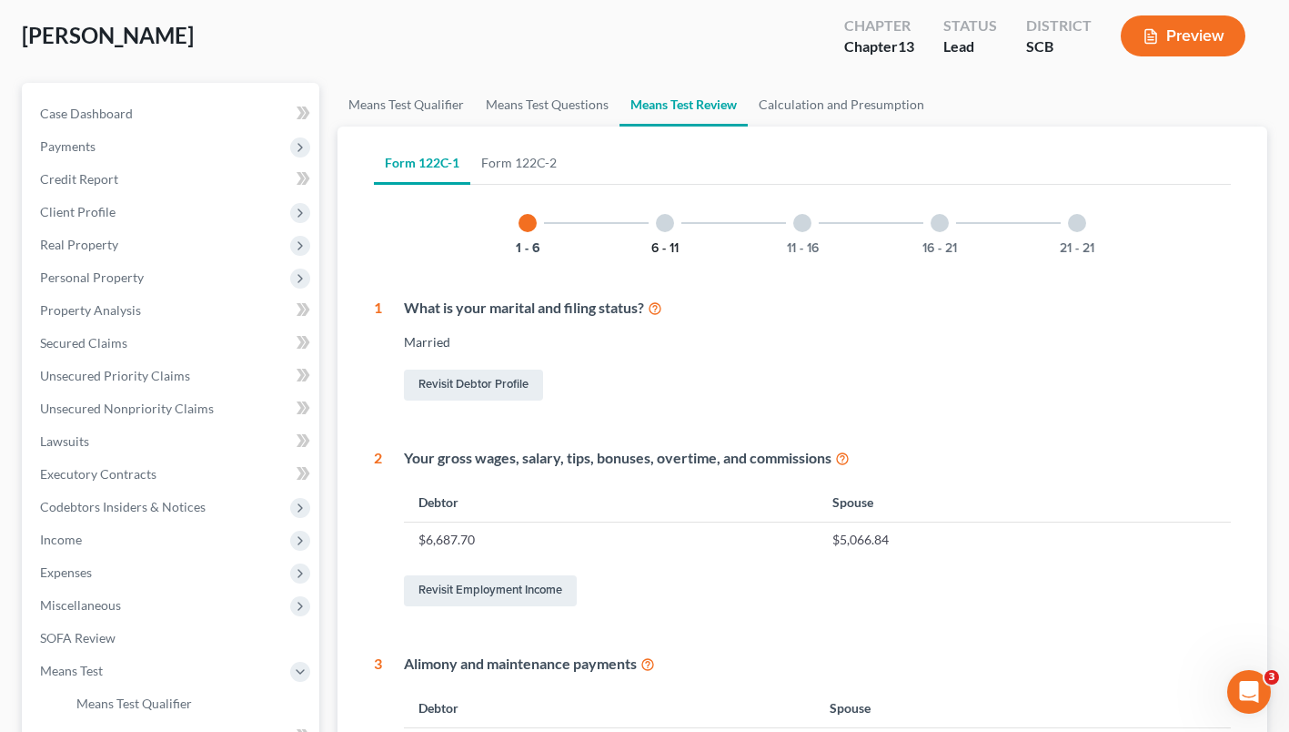
click at [663, 242] on button "6 - 11" at bounding box center [664, 248] width 27 height 13
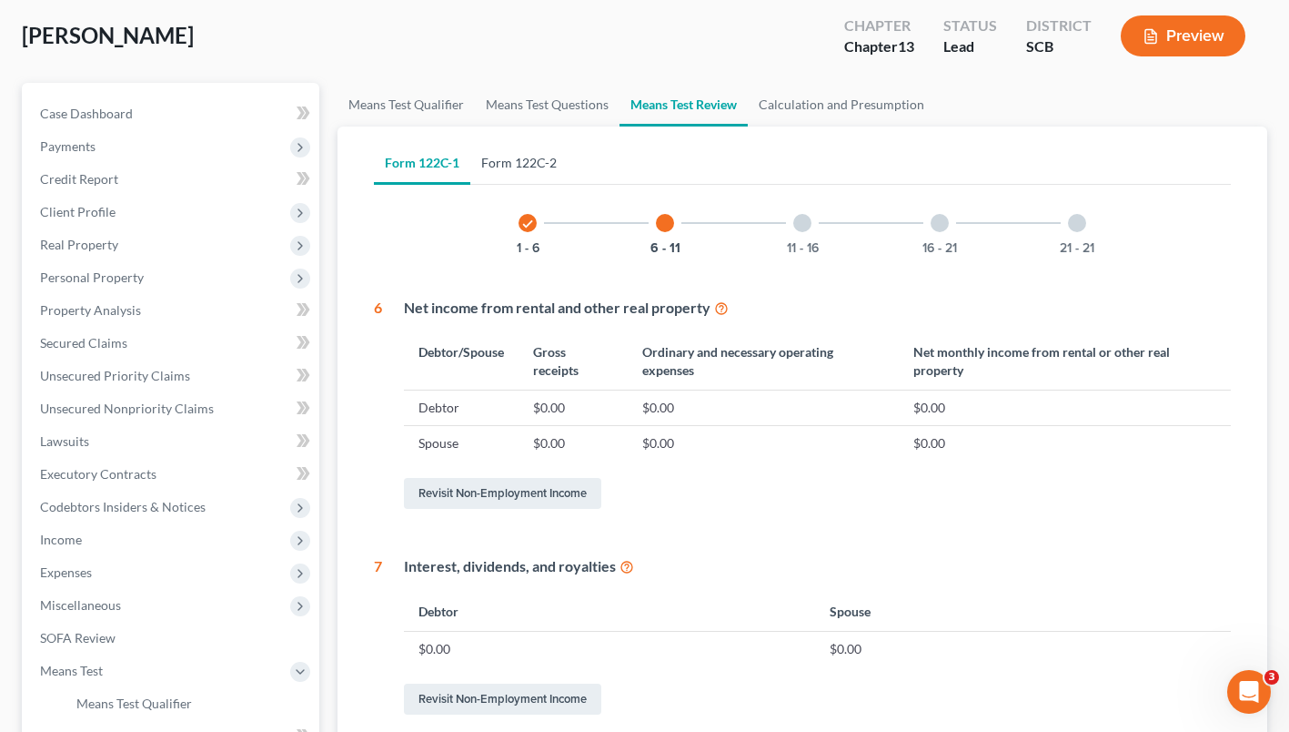
click at [520, 165] on link "Form 122C-2" at bounding box center [518, 163] width 97 height 44
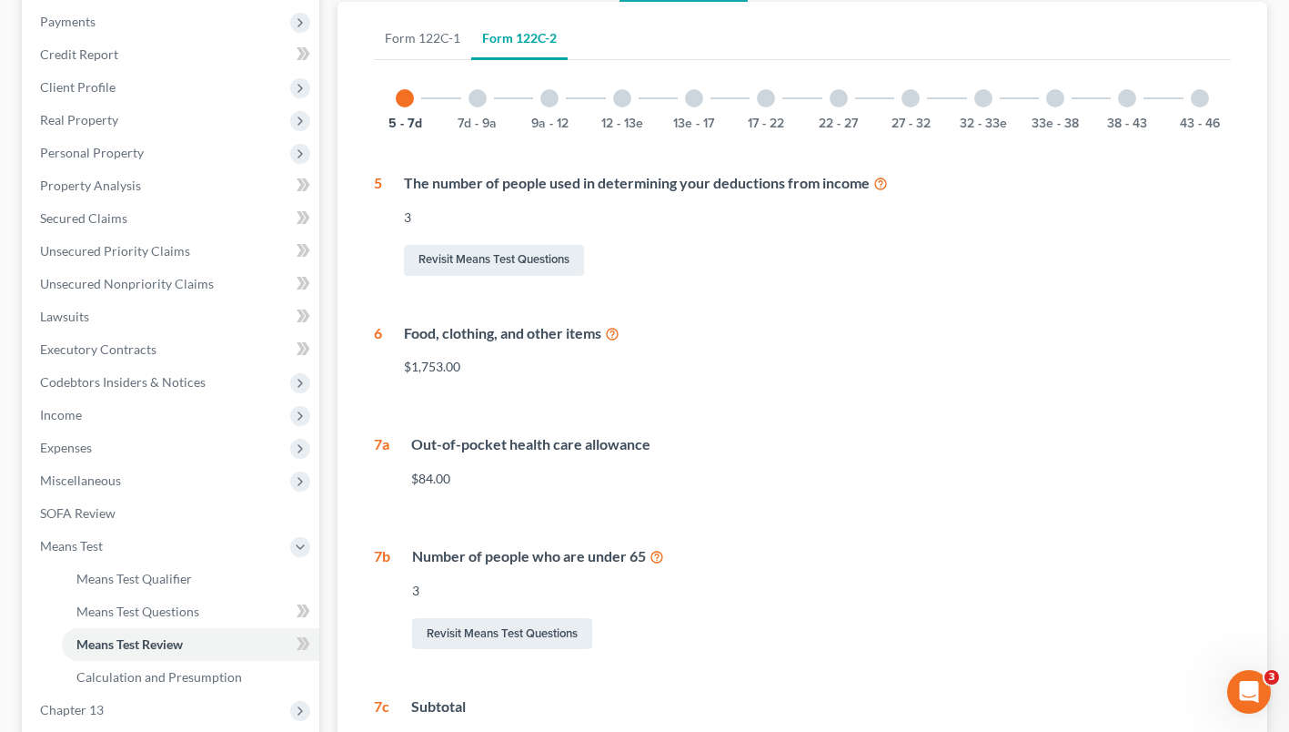
scroll to position [224, 0]
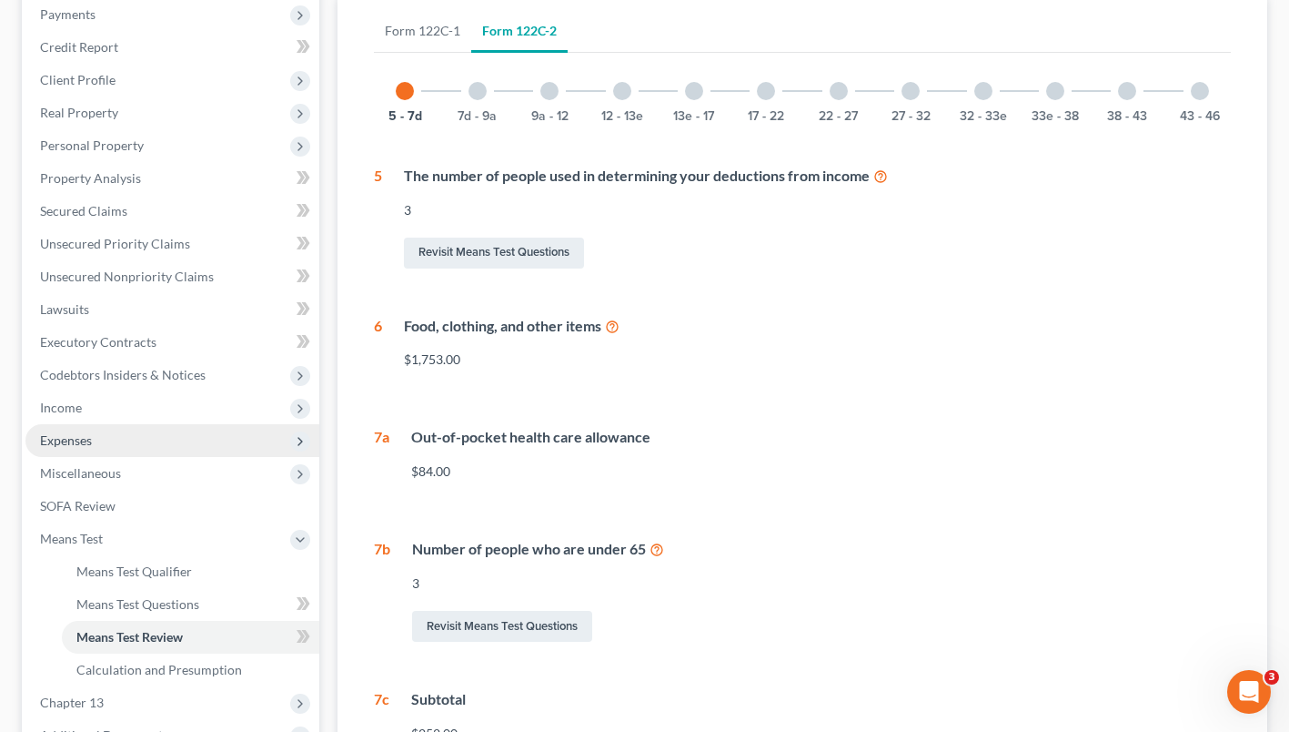
click at [79, 449] on span "Expenses" at bounding box center [172, 440] width 294 height 33
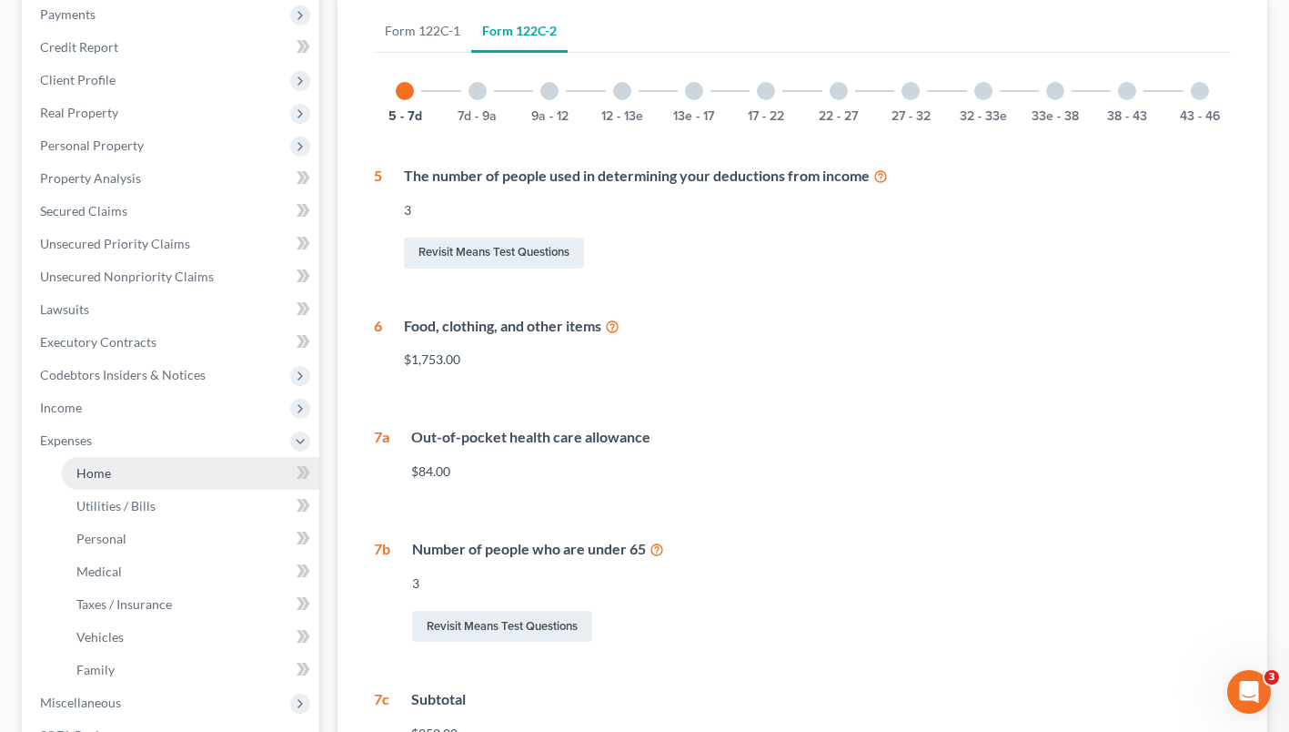
click at [92, 484] on link "Home" at bounding box center [190, 473] width 257 height 33
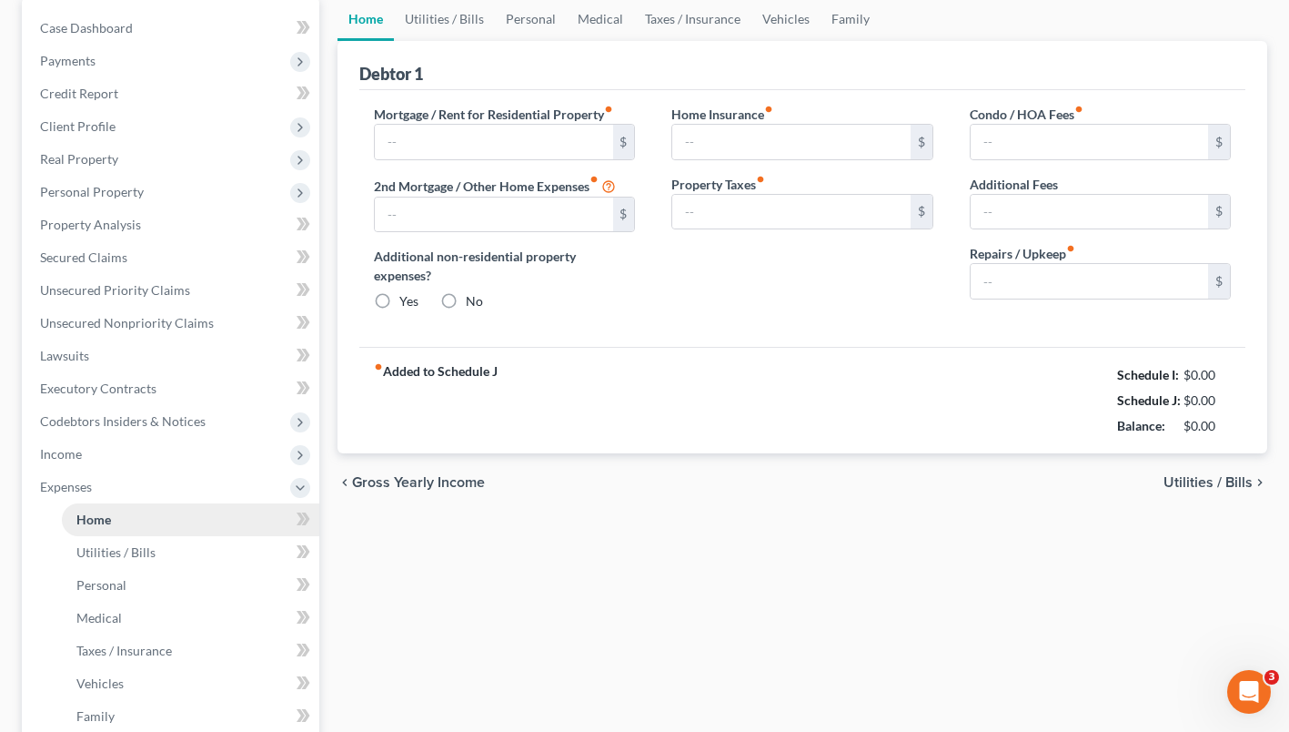
type input "1,467.20"
type input "0.00"
radio input "true"
type input "0.00"
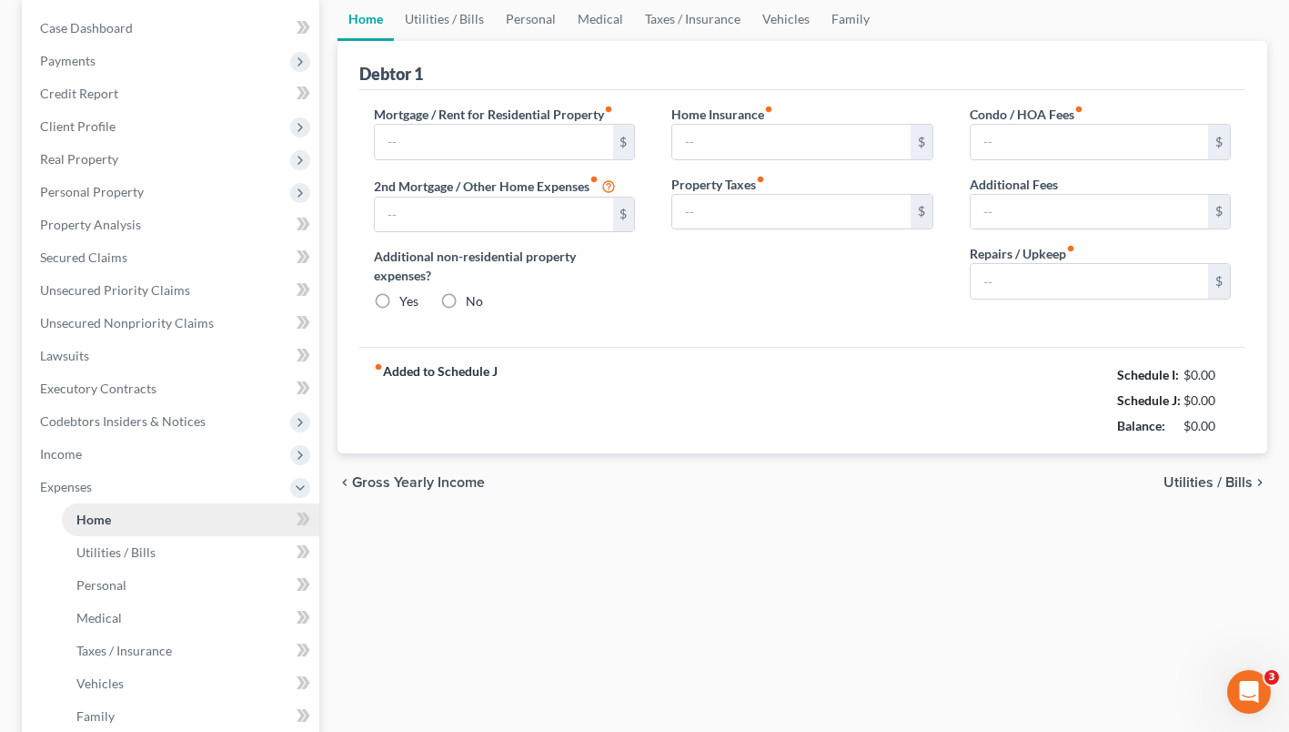
type input "0.00"
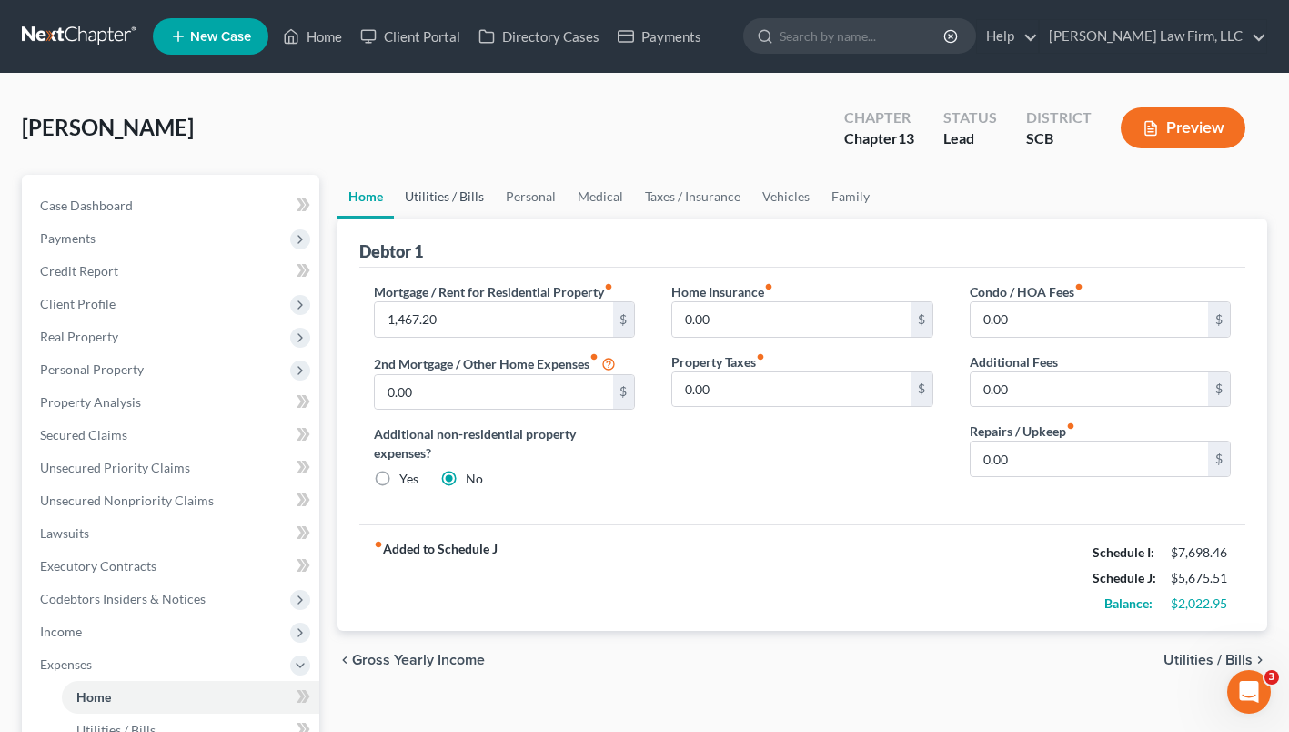
click at [449, 196] on link "Utilities / Bills" at bounding box center [444, 197] width 101 height 44
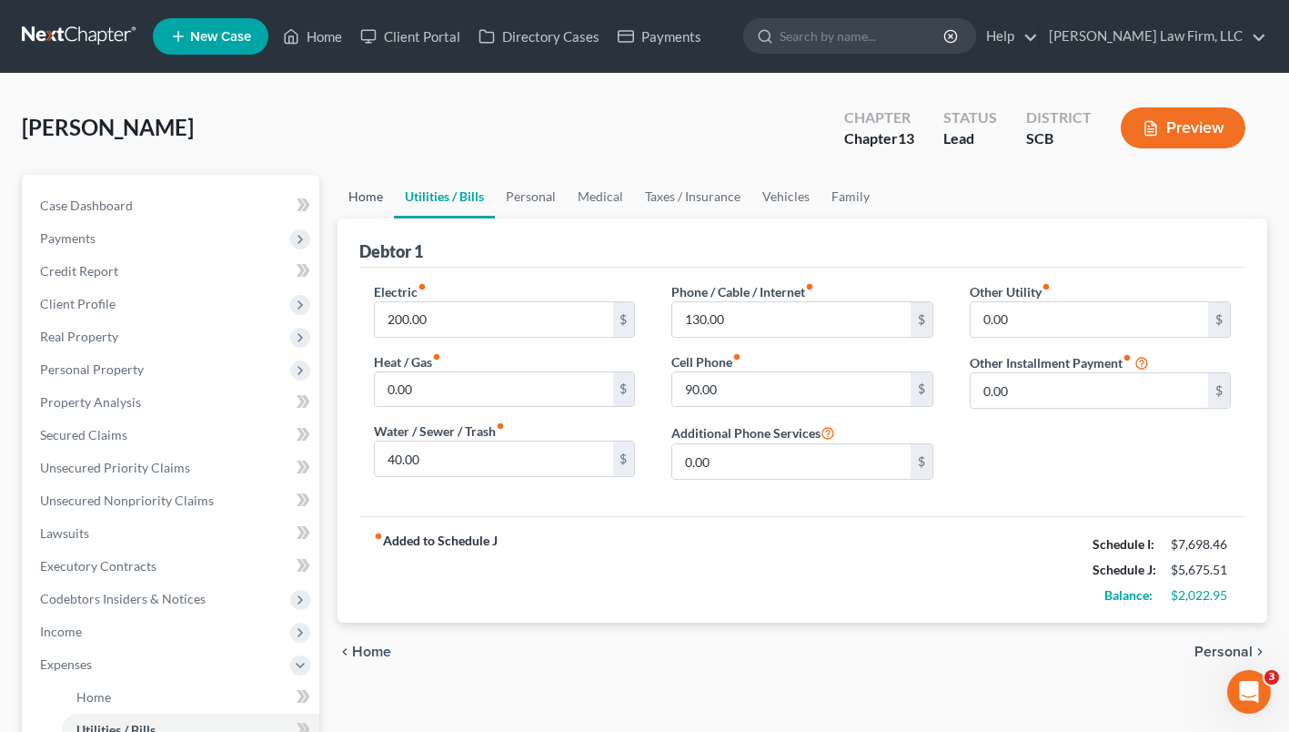
click at [368, 201] on link "Home" at bounding box center [366, 197] width 56 height 44
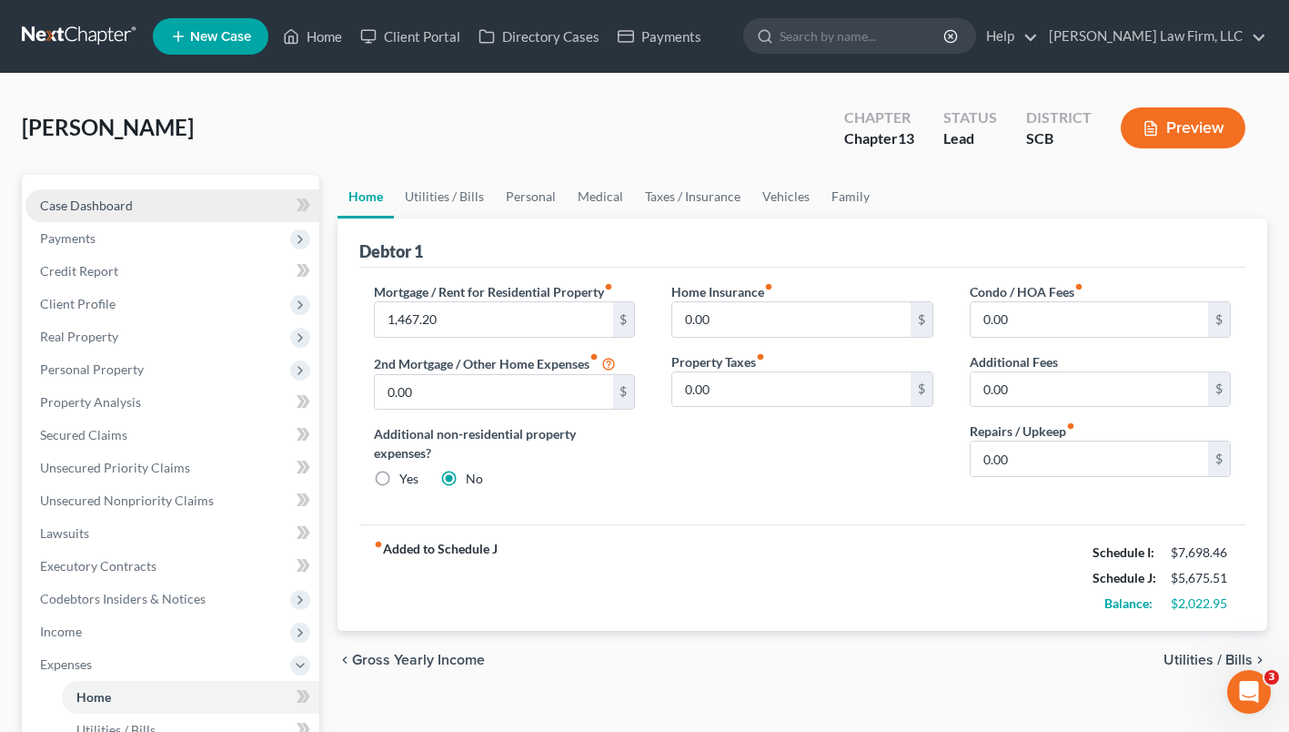
click at [106, 211] on span "Case Dashboard" at bounding box center [86, 204] width 93 height 15
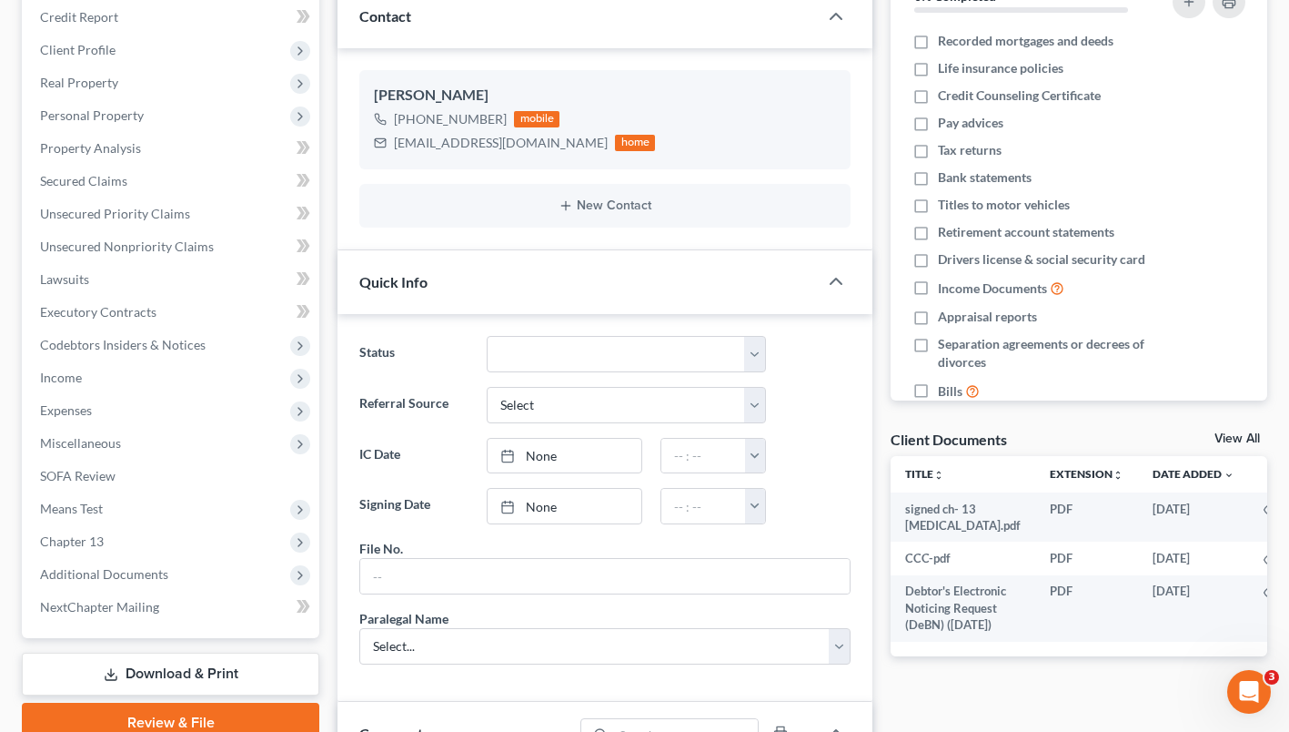
scroll to position [253, 0]
click at [84, 87] on span "Real Property" at bounding box center [79, 83] width 78 height 15
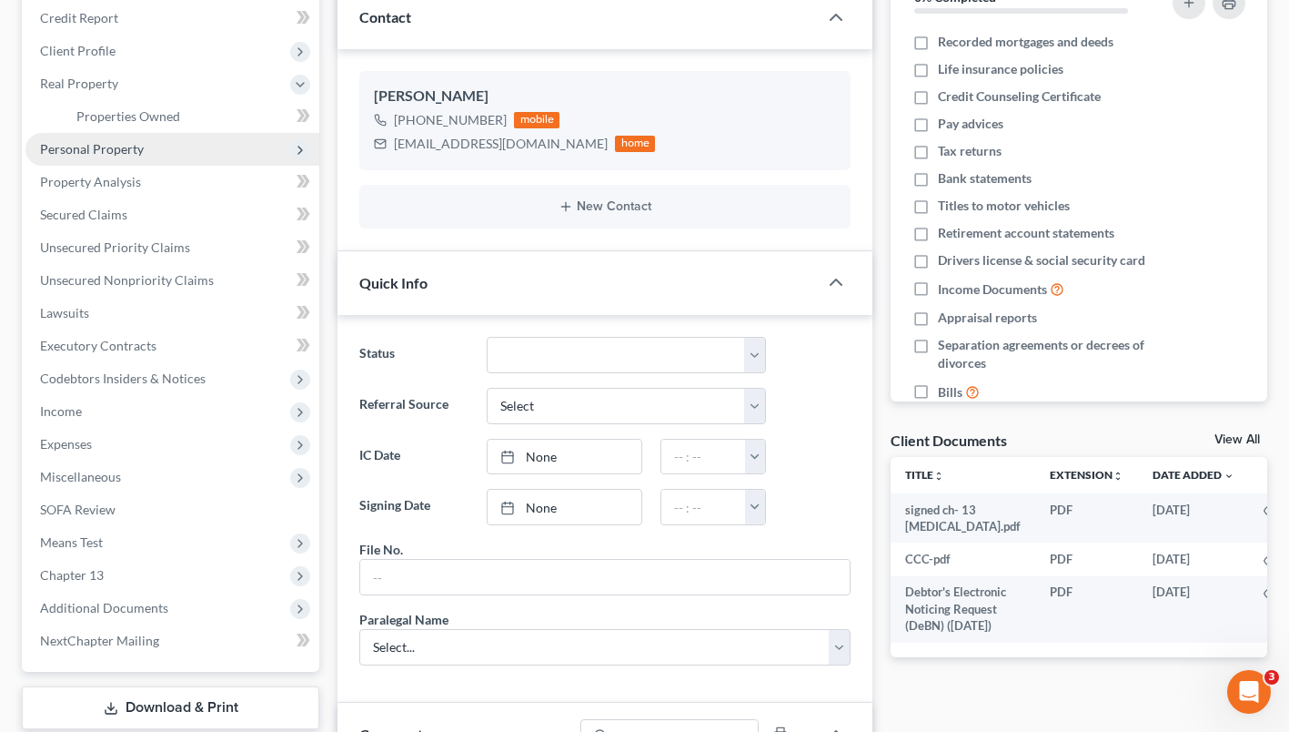
click at [73, 152] on span "Personal Property" at bounding box center [92, 148] width 104 height 15
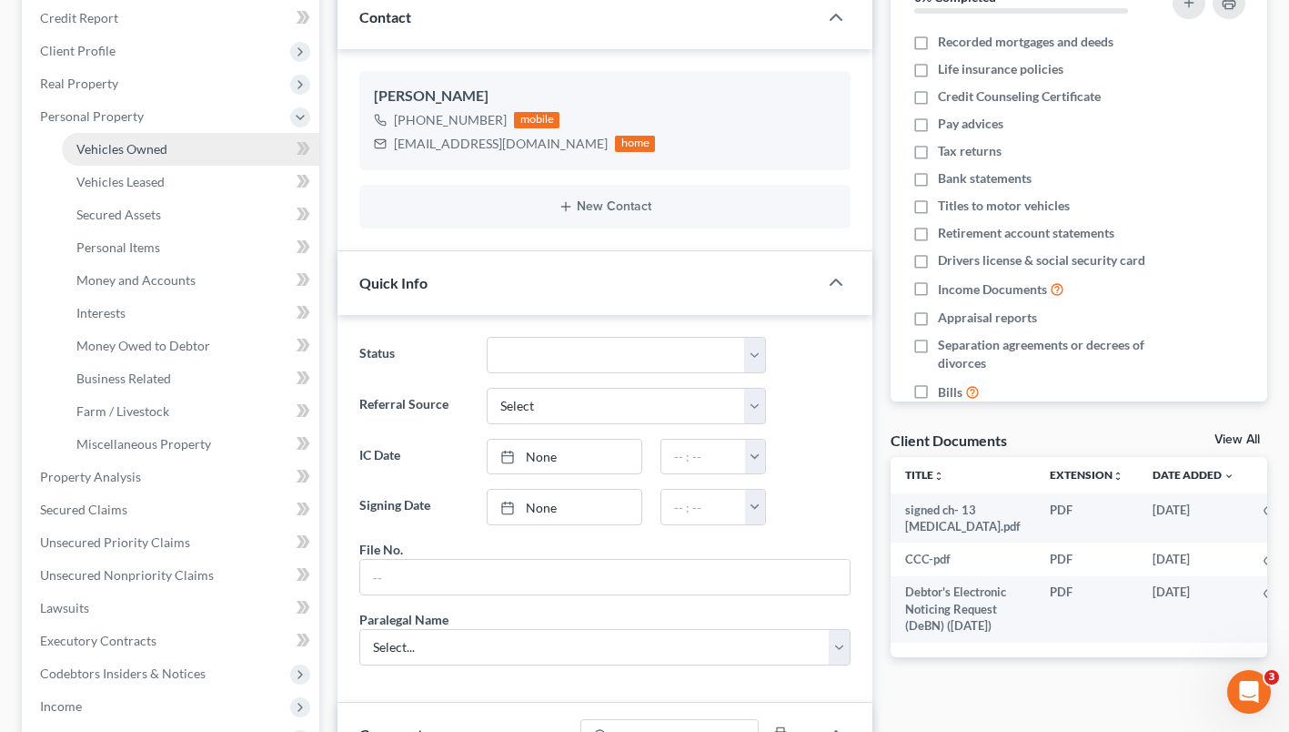
click at [109, 160] on link "Vehicles Owned" at bounding box center [190, 149] width 257 height 33
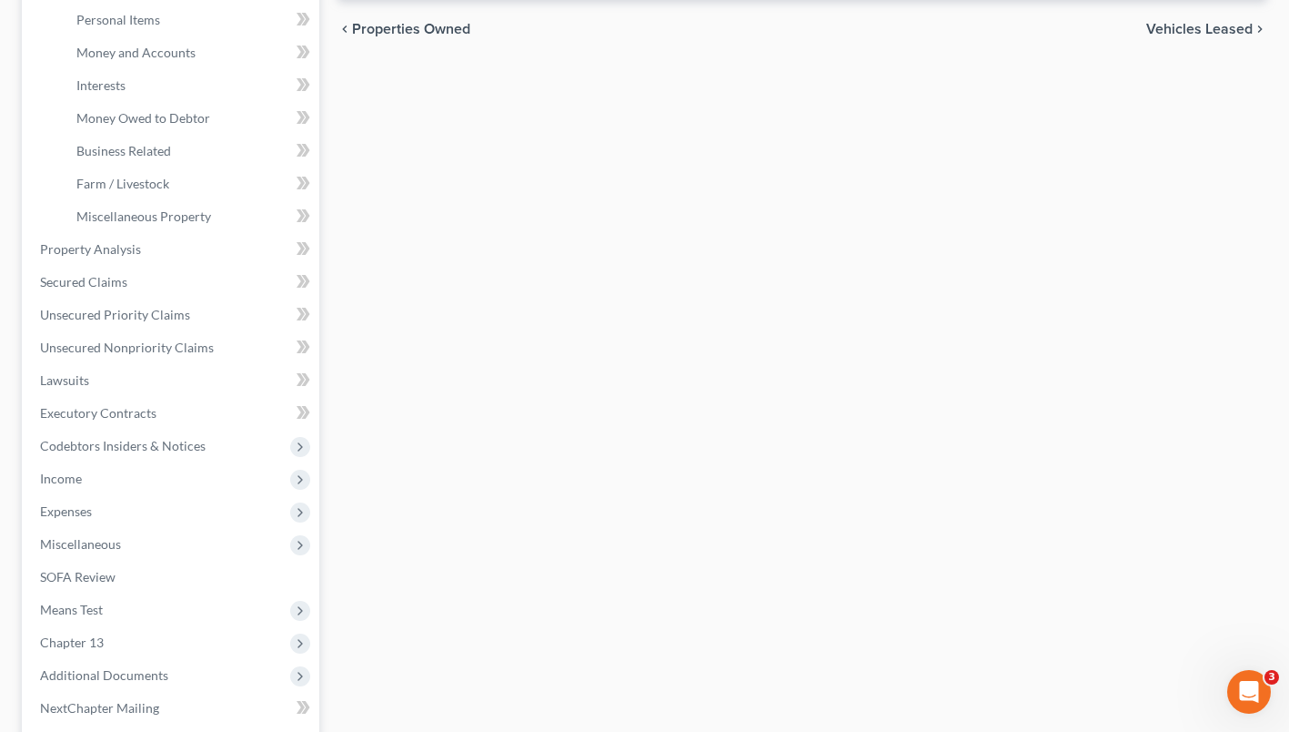
scroll to position [484, 0]
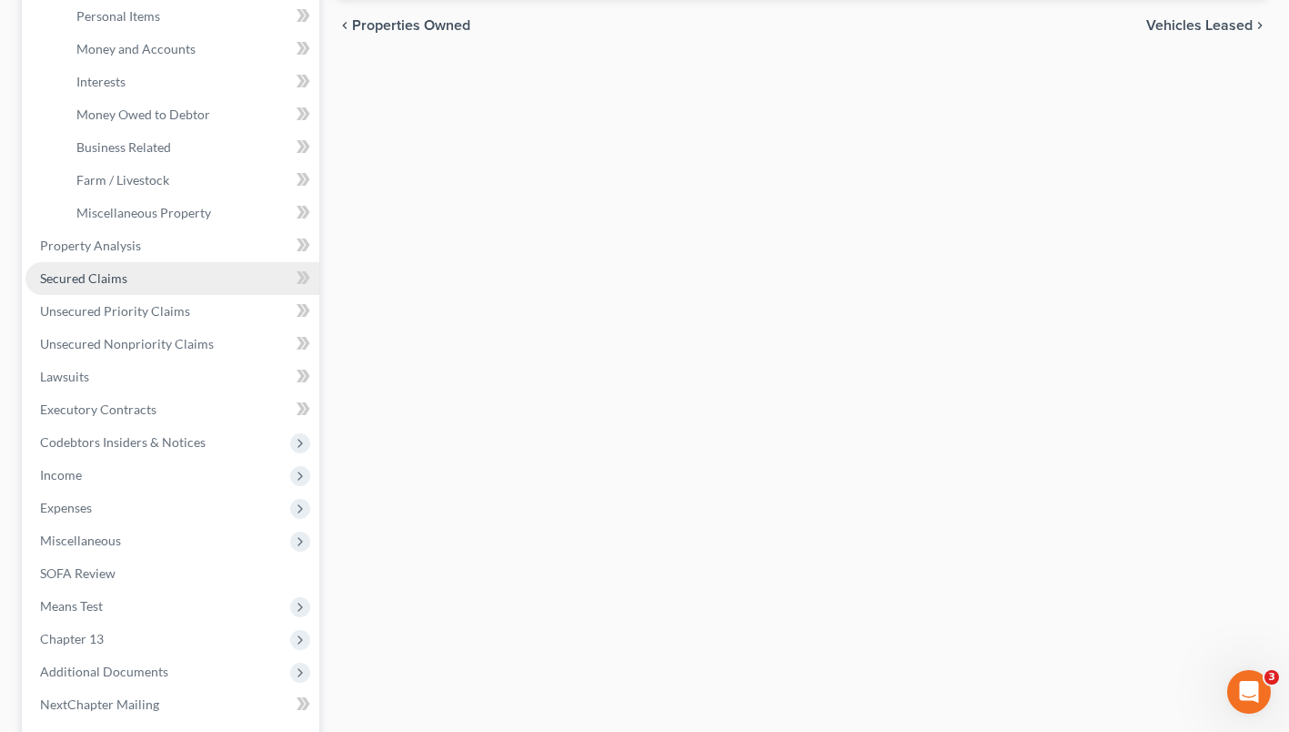
click at [97, 276] on span "Secured Claims" at bounding box center [83, 277] width 87 height 15
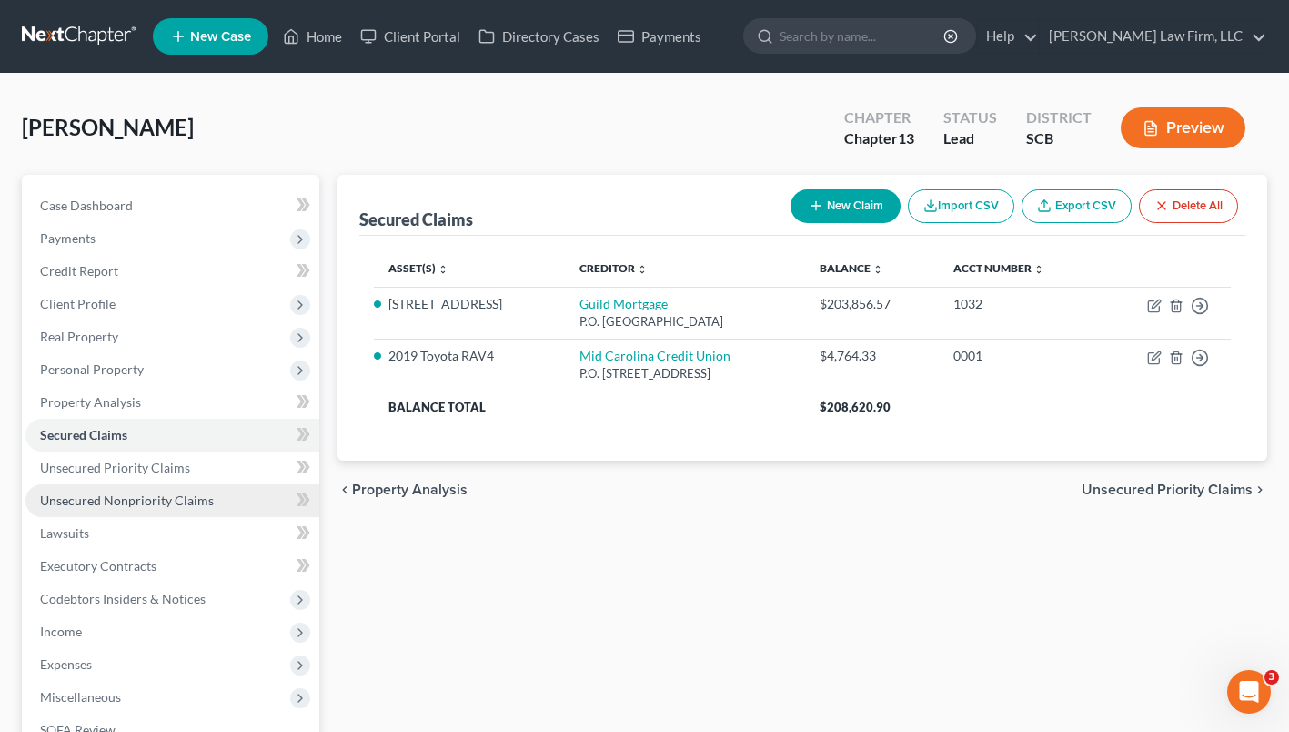
click at [141, 509] on link "Unsecured Nonpriority Claims" at bounding box center [172, 500] width 294 height 33
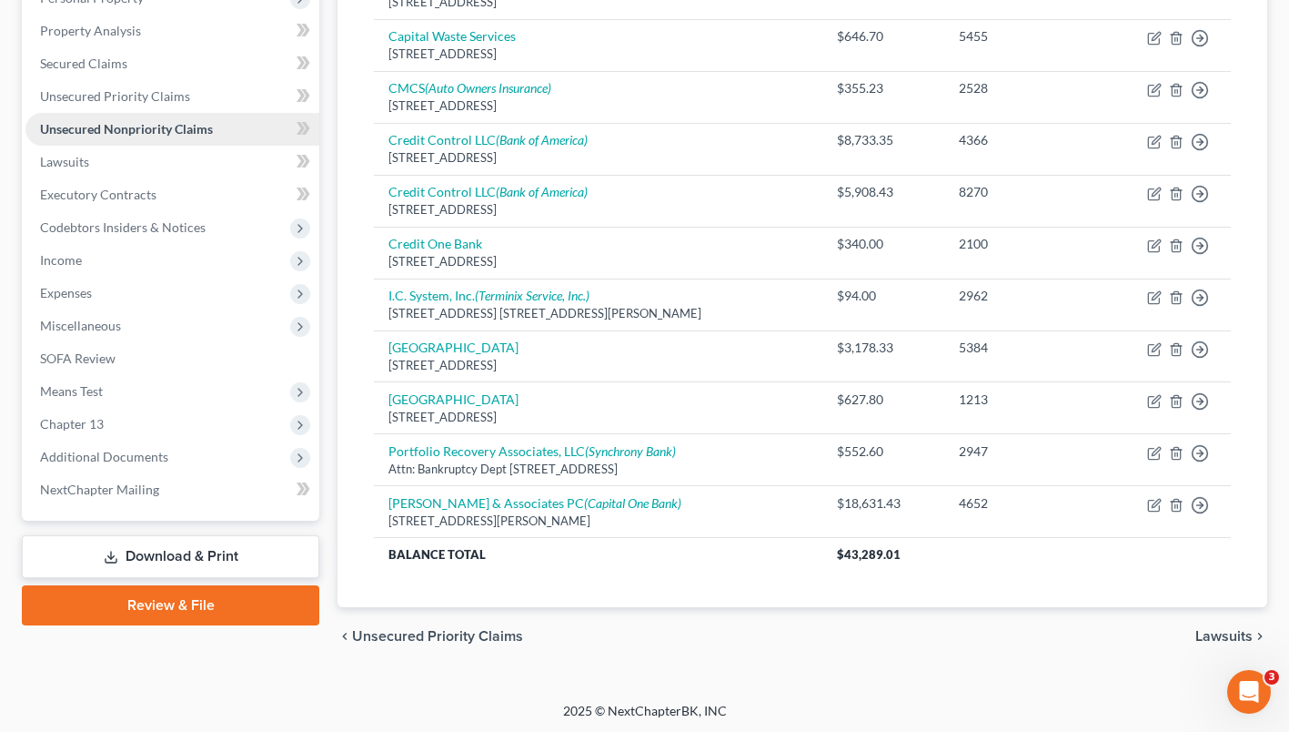
scroll to position [373, 0]
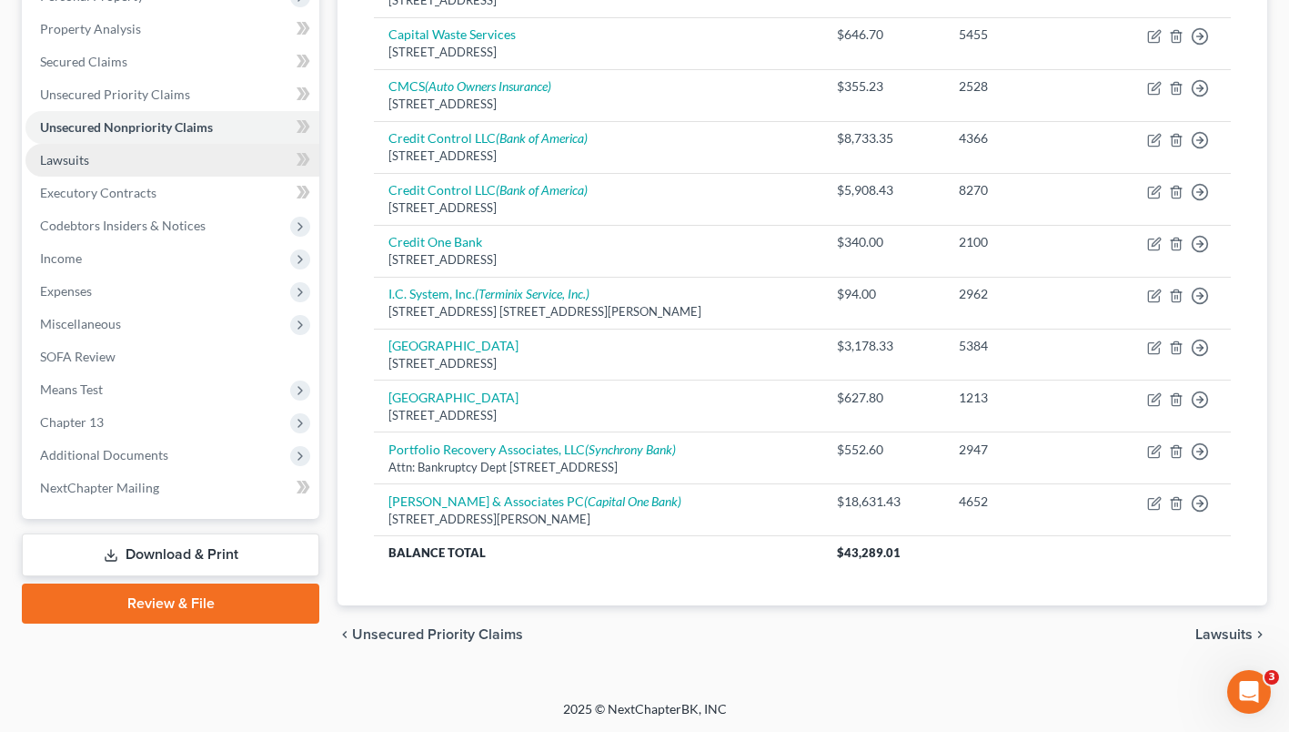
click at [64, 160] on span "Lawsuits" at bounding box center [64, 159] width 49 height 15
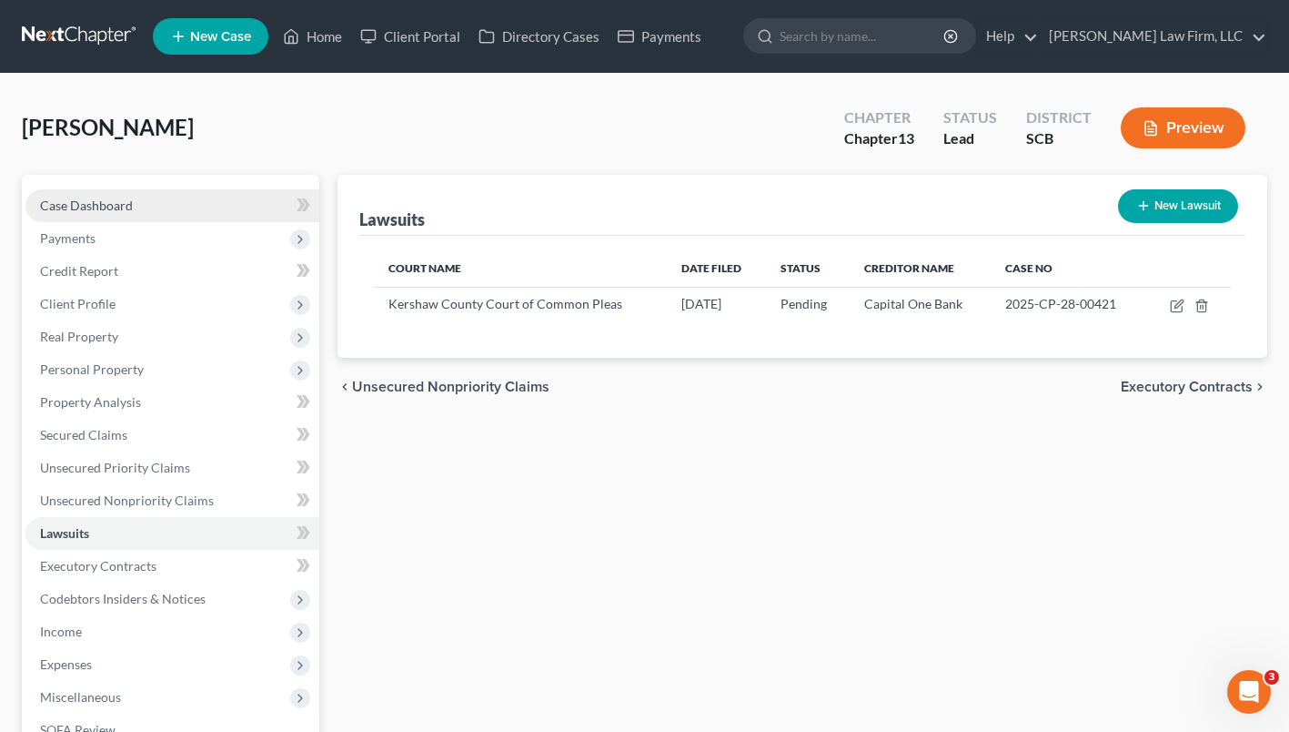
click at [122, 204] on span "Case Dashboard" at bounding box center [86, 204] width 93 height 15
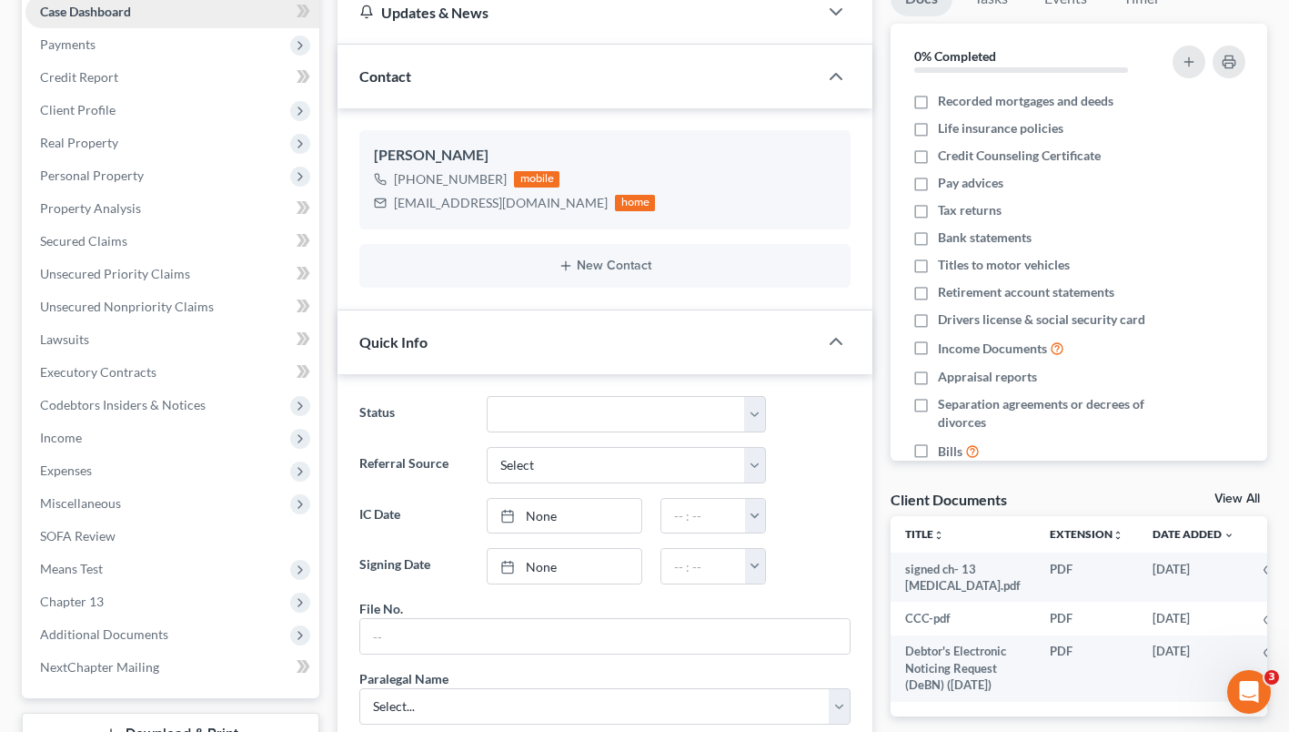
scroll to position [195, 0]
